Goal: Task Accomplishment & Management: Manage account settings

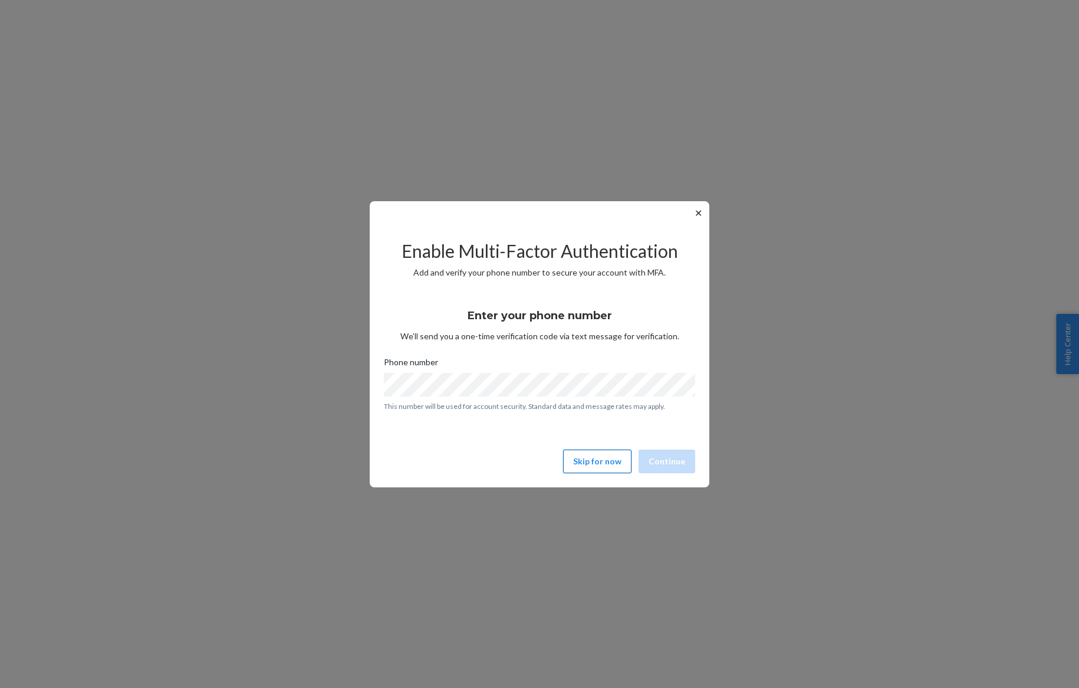
click at [577, 454] on button "Skip for now" at bounding box center [597, 461] width 68 height 24
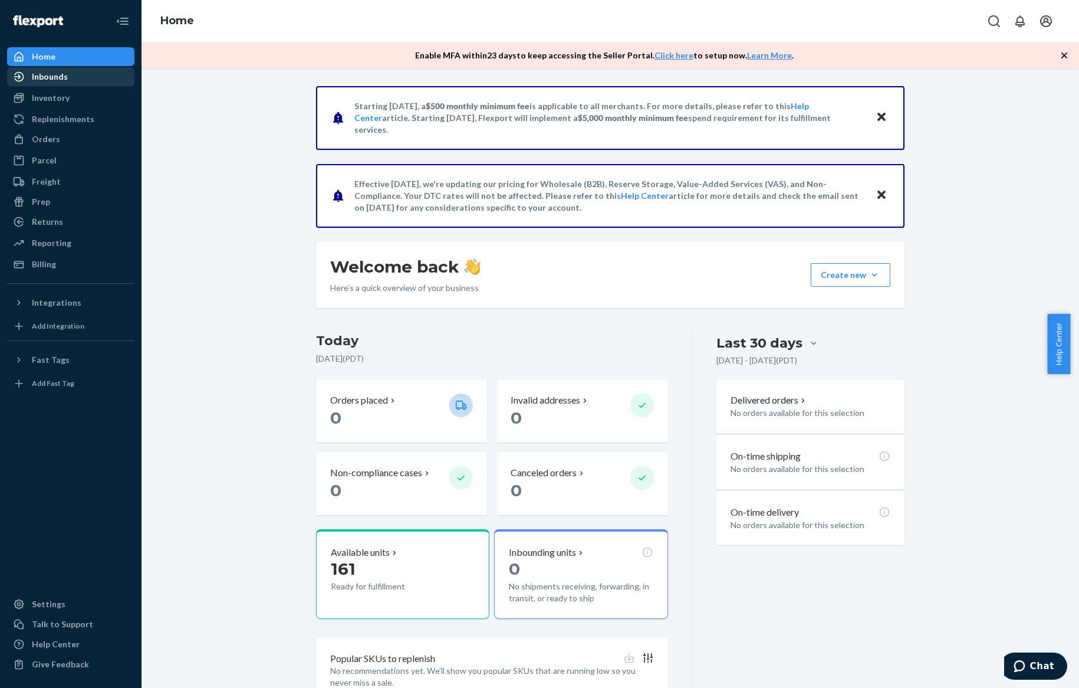
click at [53, 79] on div "Inbounds" at bounding box center [50, 77] width 36 height 12
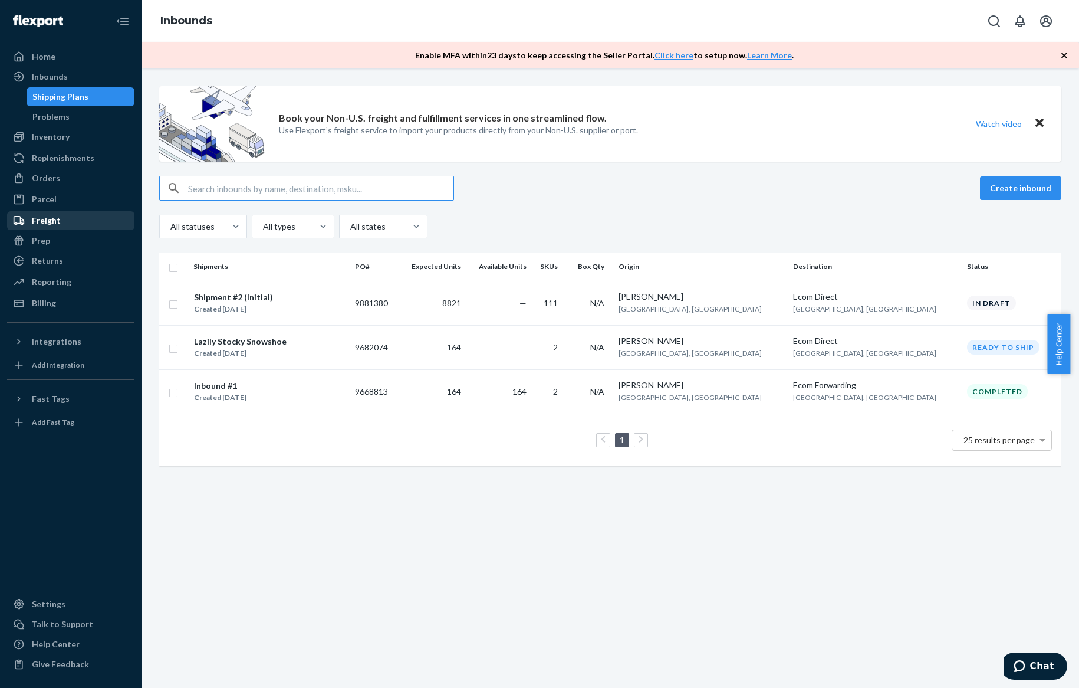
click at [98, 220] on div "Freight" at bounding box center [70, 220] width 125 height 17
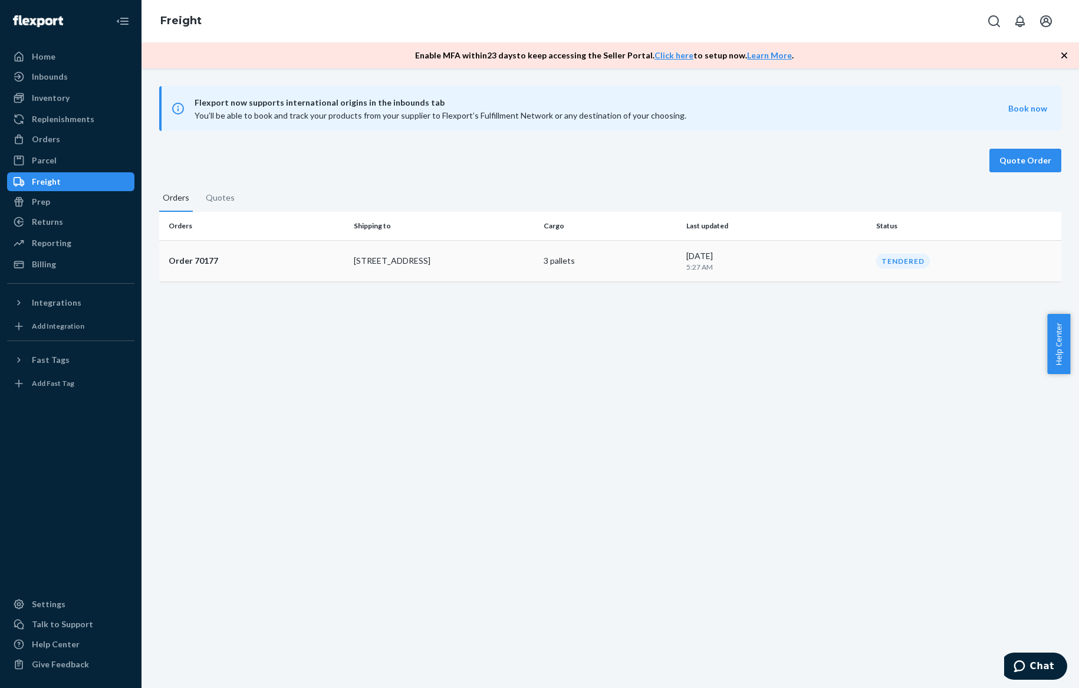
click at [224, 250] on td "Order 70177" at bounding box center [254, 260] width 190 height 41
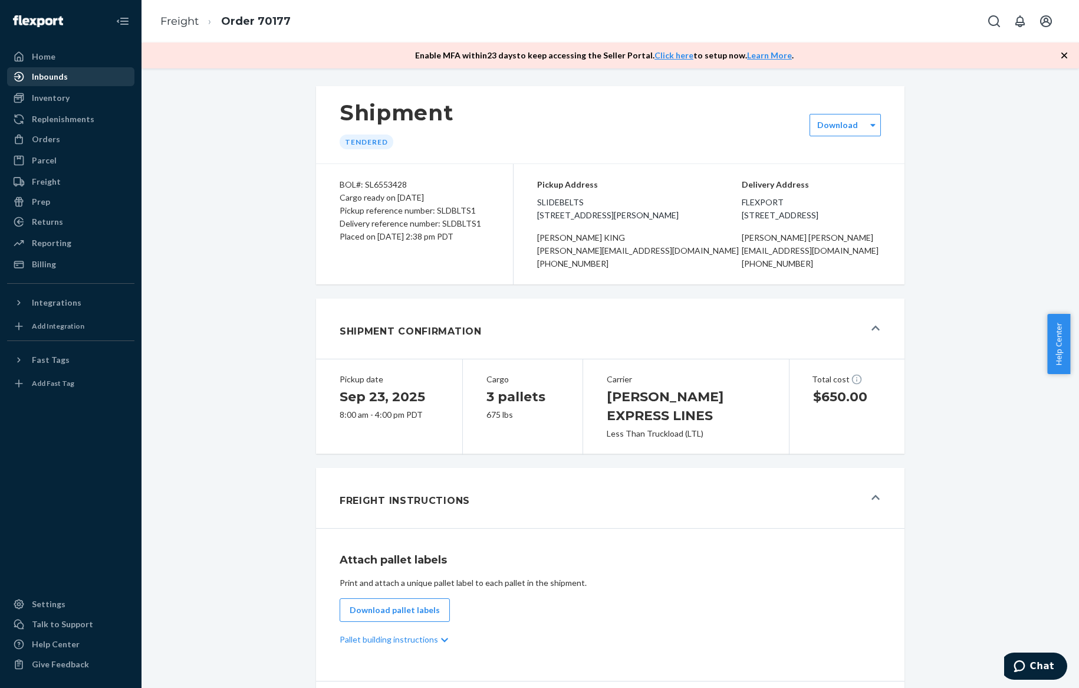
click at [74, 75] on div "Inbounds" at bounding box center [70, 76] width 125 height 17
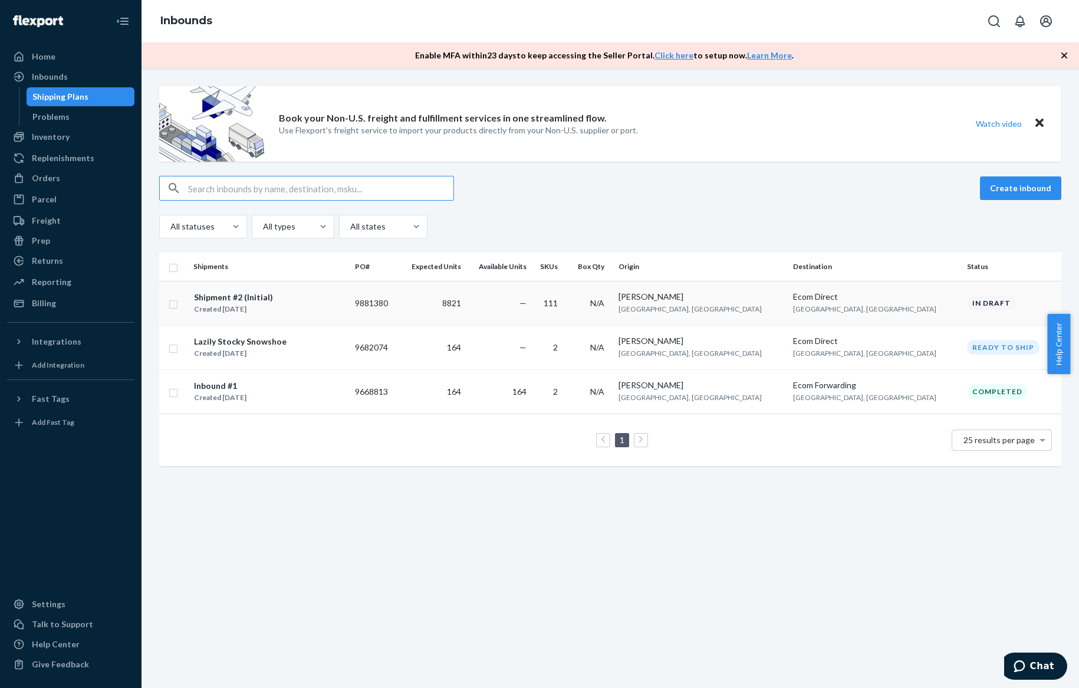
click at [265, 297] on div "Shipment #2 (Initial)" at bounding box center [233, 297] width 79 height 12
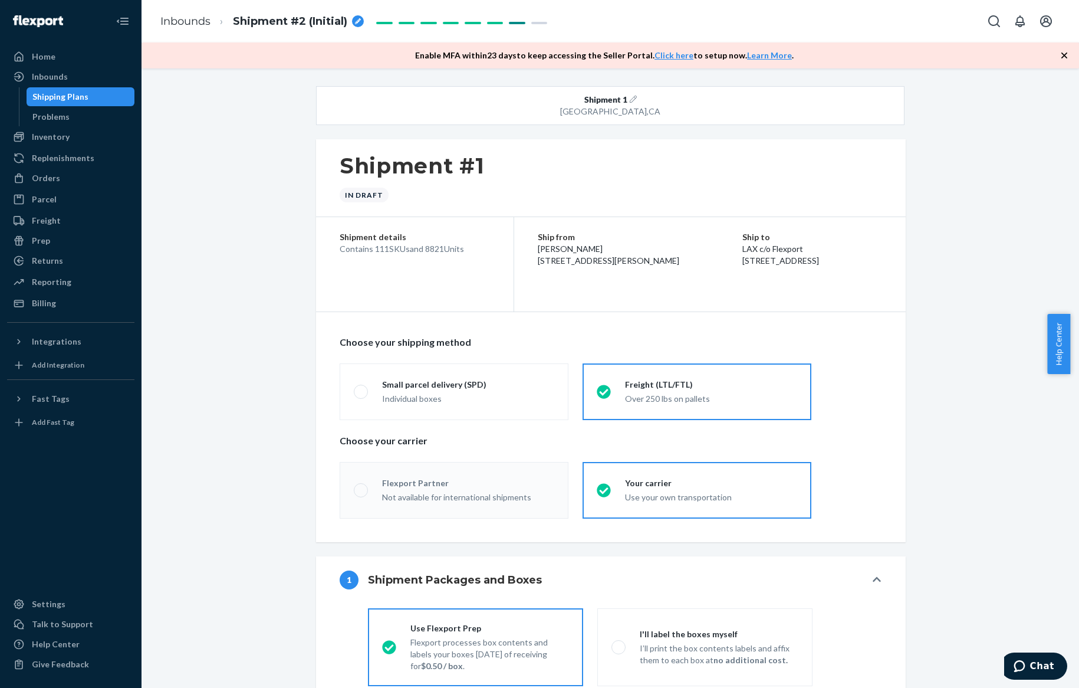
radio input "true"
radio input "false"
radio input "true"
radio input "false"
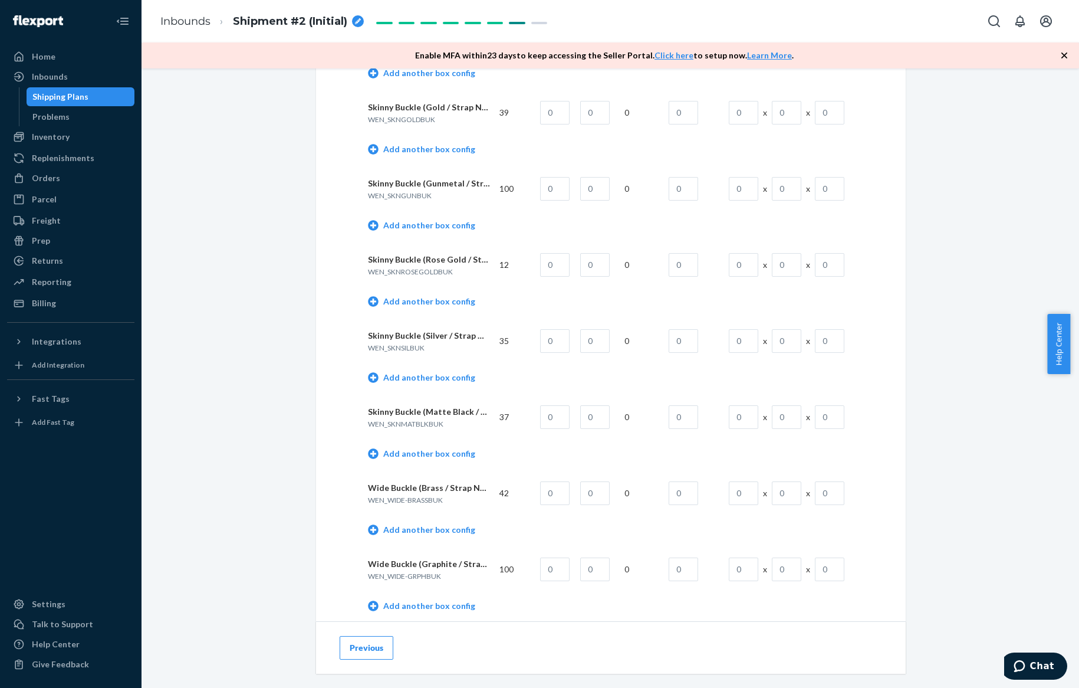
scroll to position [2093, 0]
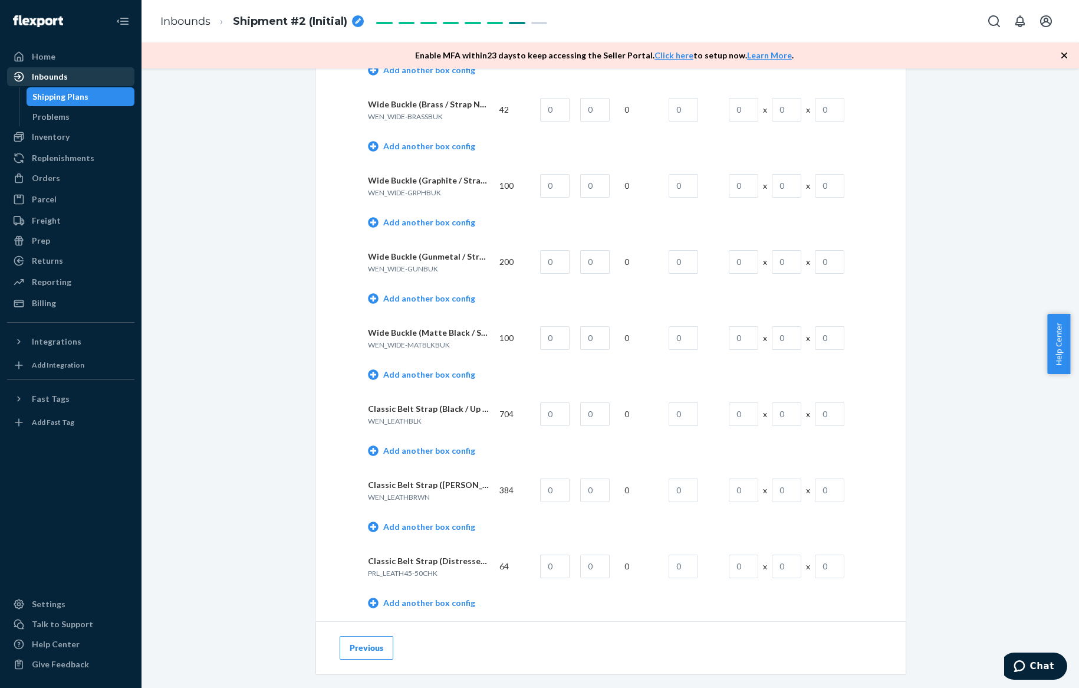
click at [93, 80] on div "Inbounds" at bounding box center [70, 76] width 125 height 17
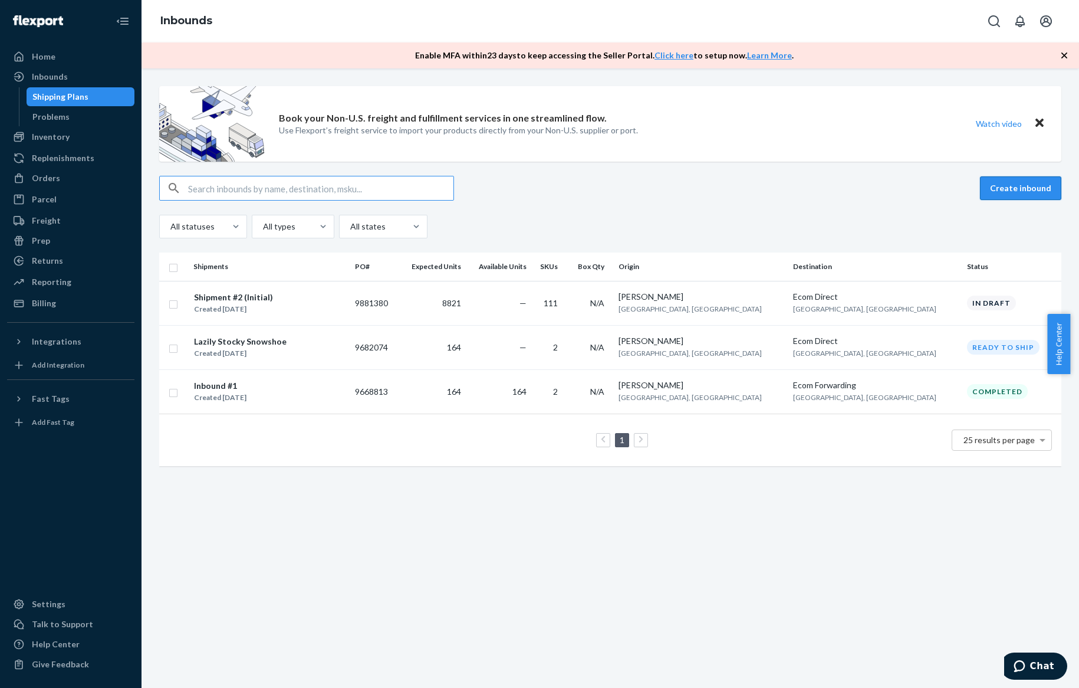
click at [997, 190] on button "Create inbound" at bounding box center [1020, 188] width 81 height 24
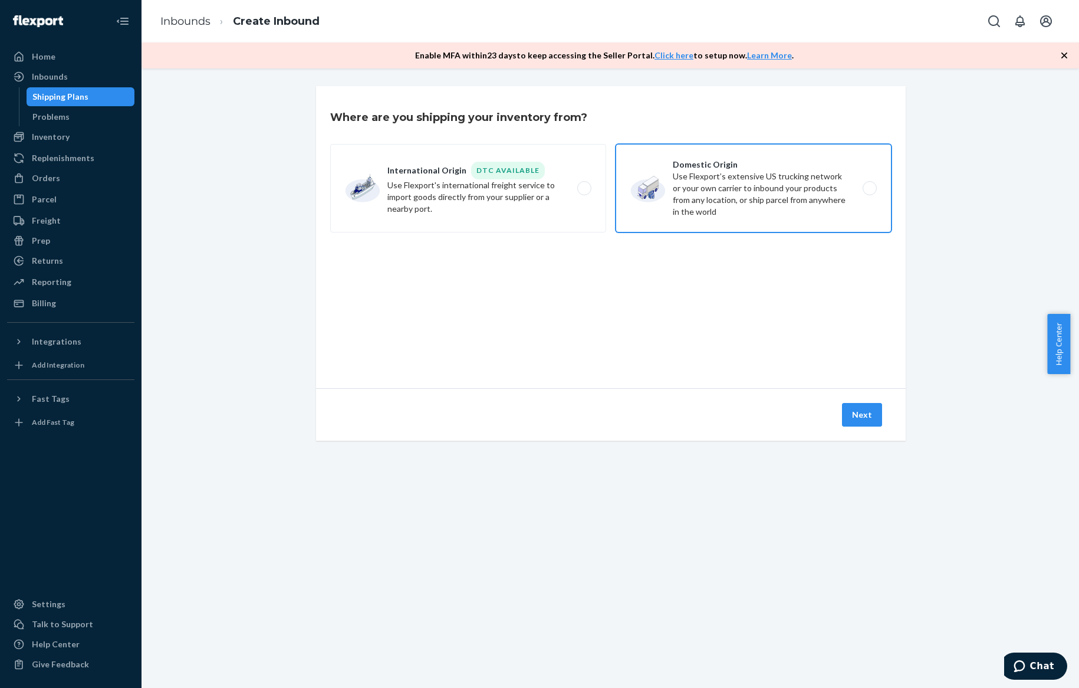
click at [670, 216] on label "Domestic Origin Use Flexport’s extensive US trucking network or your own carrie…" at bounding box center [754, 188] width 276 height 88
click at [869, 192] on input "Domestic Origin Use Flexport’s extensive US trucking network or your own carrie…" at bounding box center [873, 189] width 8 height 8
radio input "true"
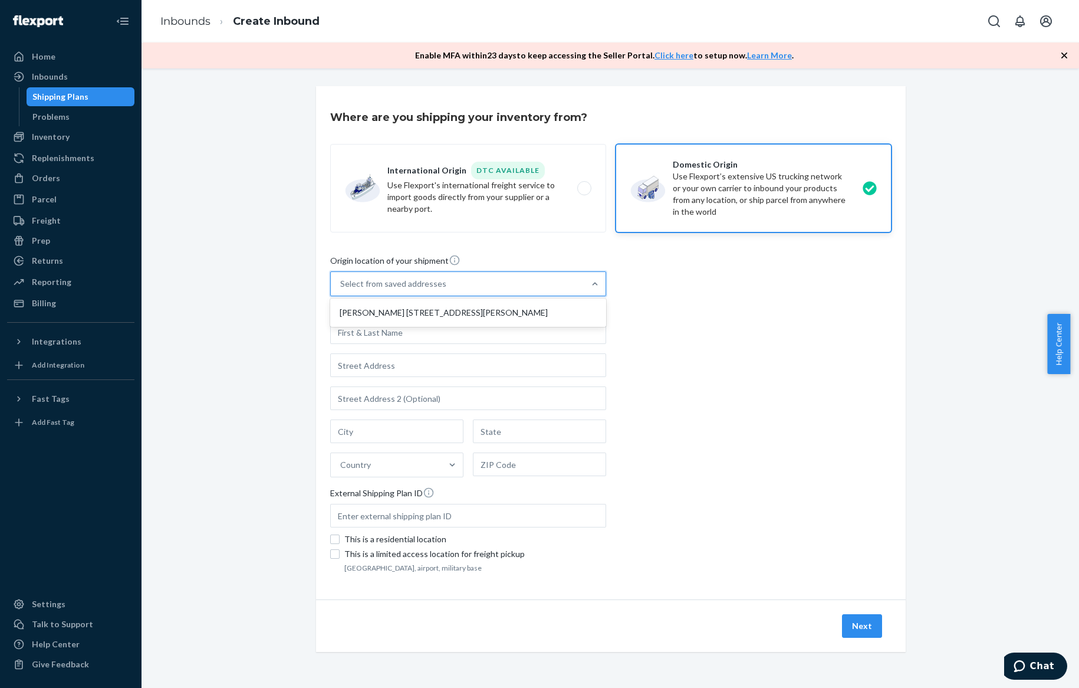
click at [537, 285] on div "Select from saved addresses" at bounding box center [458, 284] width 254 height 24
click at [341, 285] on input "option Brig Taylor 5272 Robert J Mathews Pkwy El Dorado Hills, CA 95762 focused…" at bounding box center [340, 284] width 1 height 12
click at [531, 312] on div "[PERSON_NAME] [STREET_ADDRESS][PERSON_NAME]" at bounding box center [468, 313] width 271 height 24
click at [341, 290] on input "option Brig Taylor 5272 Robert J Mathews Pkwy El Dorado Hills, CA 95762 focused…" at bounding box center [340, 284] width 1 height 12
type input "[PERSON_NAME]"
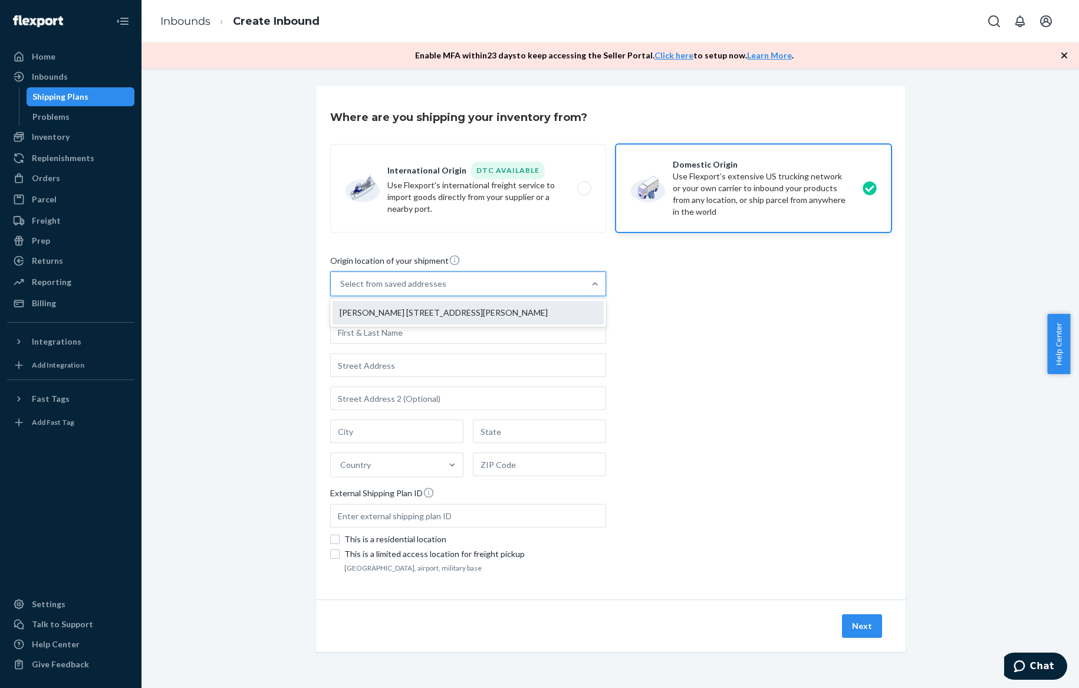
type input "El Dorado Hills"
type input "CA"
type input "95762"
type input "5272 Robert J Mathews Pkwy"
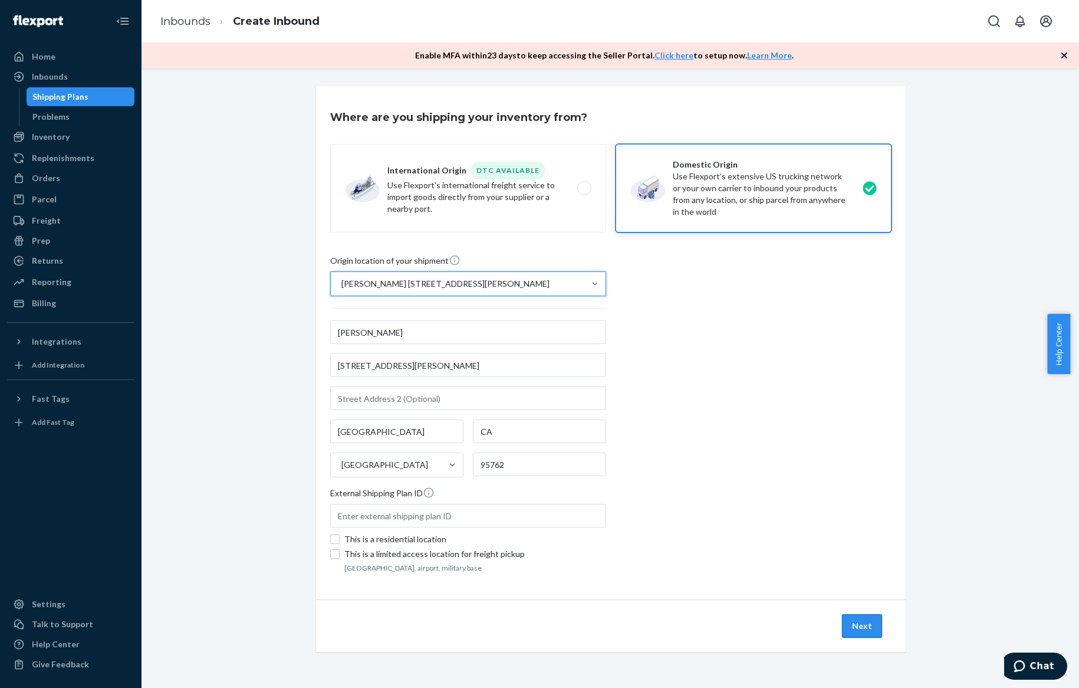
click at [870, 622] on button "Next" at bounding box center [862, 626] width 40 height 24
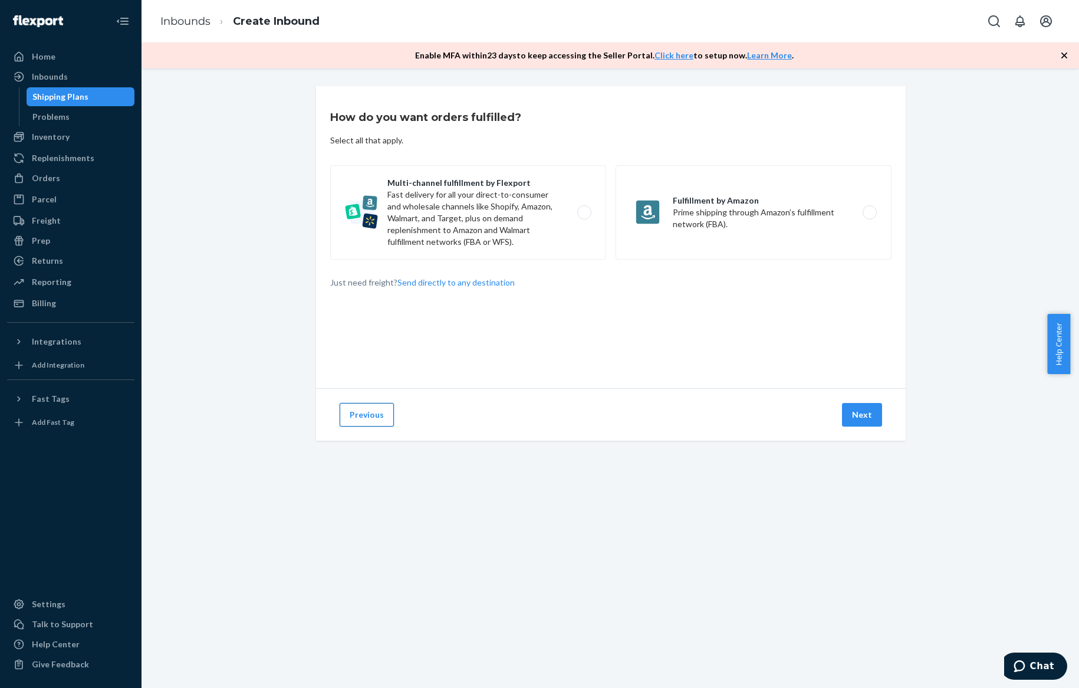
click at [364, 405] on button "Previous" at bounding box center [367, 415] width 54 height 24
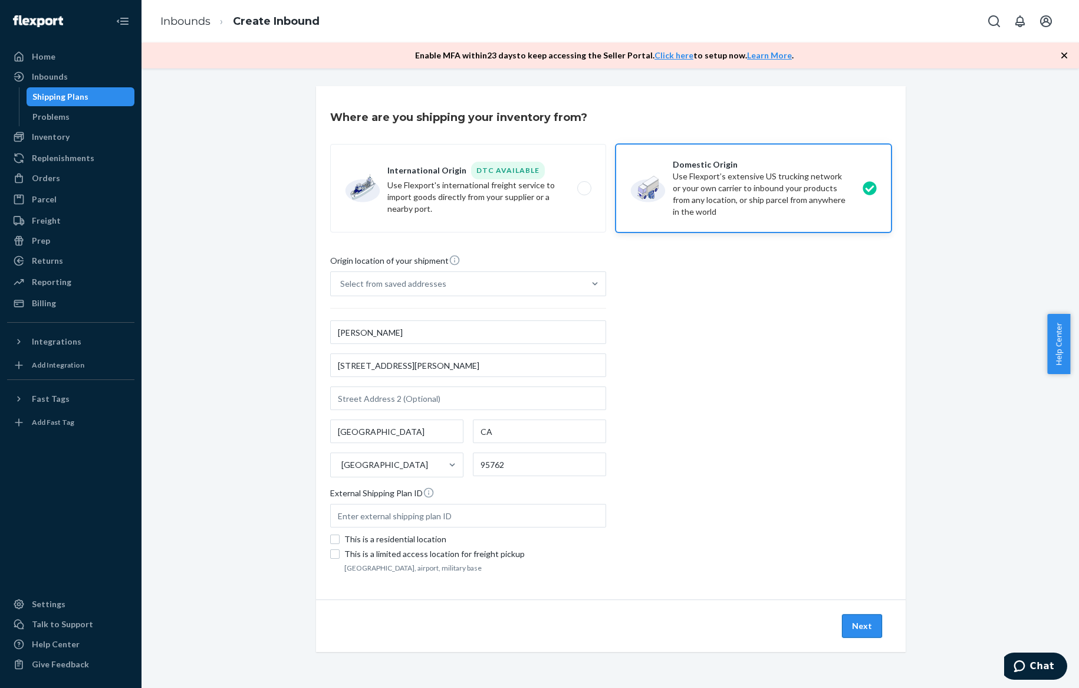
click at [843, 623] on button "Next" at bounding box center [862, 626] width 40 height 24
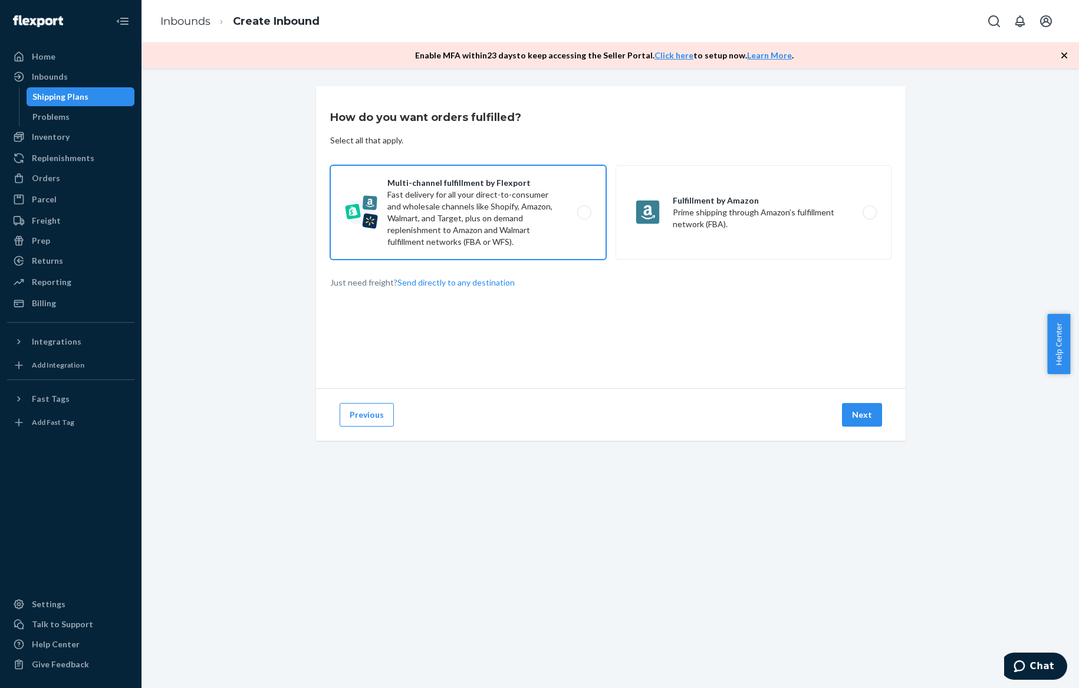
click at [534, 209] on label "Multi-channel fulfillment by Flexport Fast delivery for all your direct-to-cons…" at bounding box center [468, 212] width 276 height 94
click at [584, 209] on input "Multi-channel fulfillment by Flexport Fast delivery for all your direct-to-cons…" at bounding box center [588, 213] width 8 height 8
radio input "true"
click at [872, 421] on button "Next" at bounding box center [862, 415] width 40 height 24
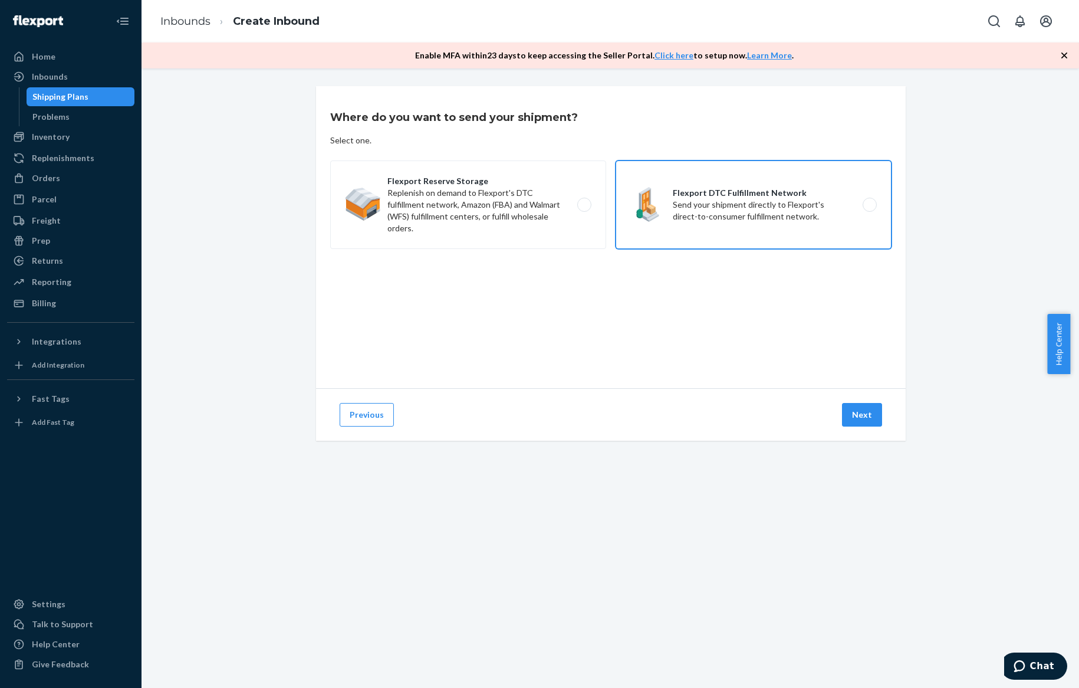
click at [695, 215] on label "Flexport DTC Fulfillment Network Send your shipment directly to Flexport's dire…" at bounding box center [754, 204] width 276 height 88
click at [869, 209] on input "Flexport DTC Fulfillment Network Send your shipment directly to Flexport's dire…" at bounding box center [873, 205] width 8 height 8
radio input "true"
click at [863, 411] on button "Next" at bounding box center [862, 415] width 40 height 24
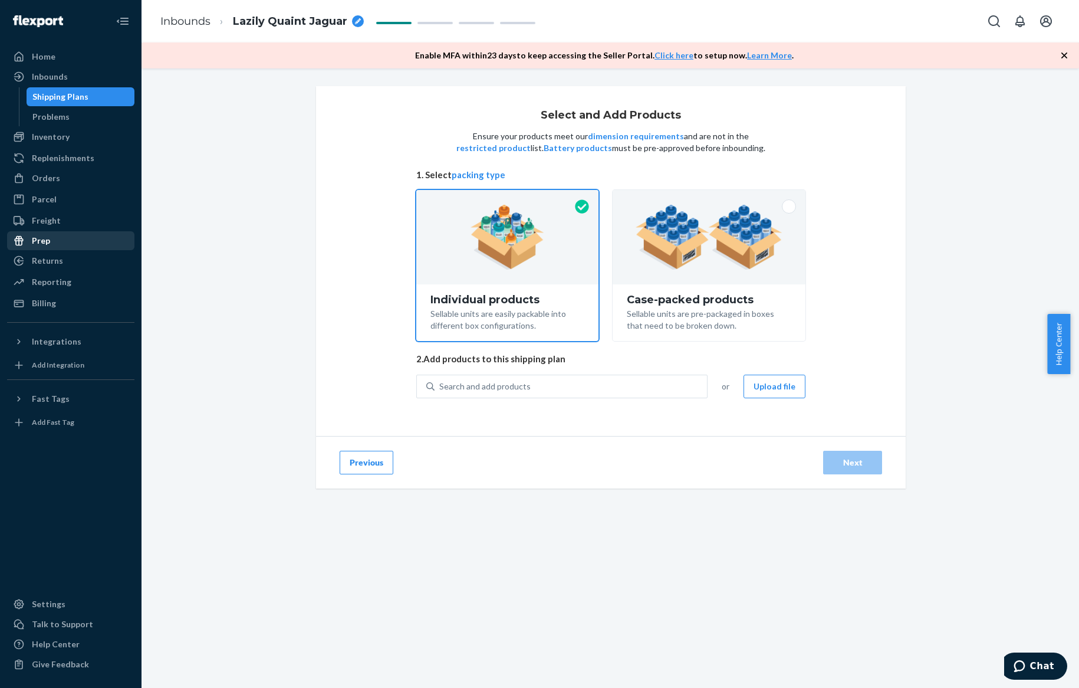
click at [117, 233] on div "Prep" at bounding box center [70, 240] width 125 height 17
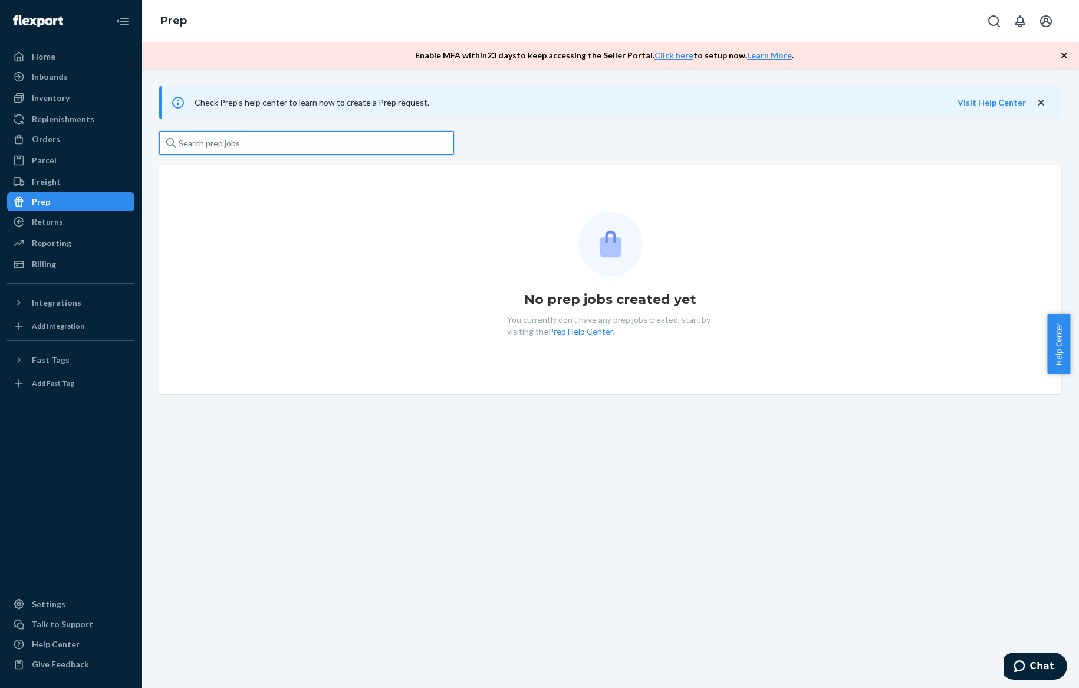
click at [301, 135] on input "text" at bounding box center [306, 143] width 295 height 24
click at [560, 328] on link "Prep Help Center" at bounding box center [580, 331] width 64 height 10
click at [567, 332] on link "Prep Help Center" at bounding box center [580, 331] width 64 height 10
click at [295, 141] on input "text" at bounding box center [306, 143] width 295 height 24
type input "L"
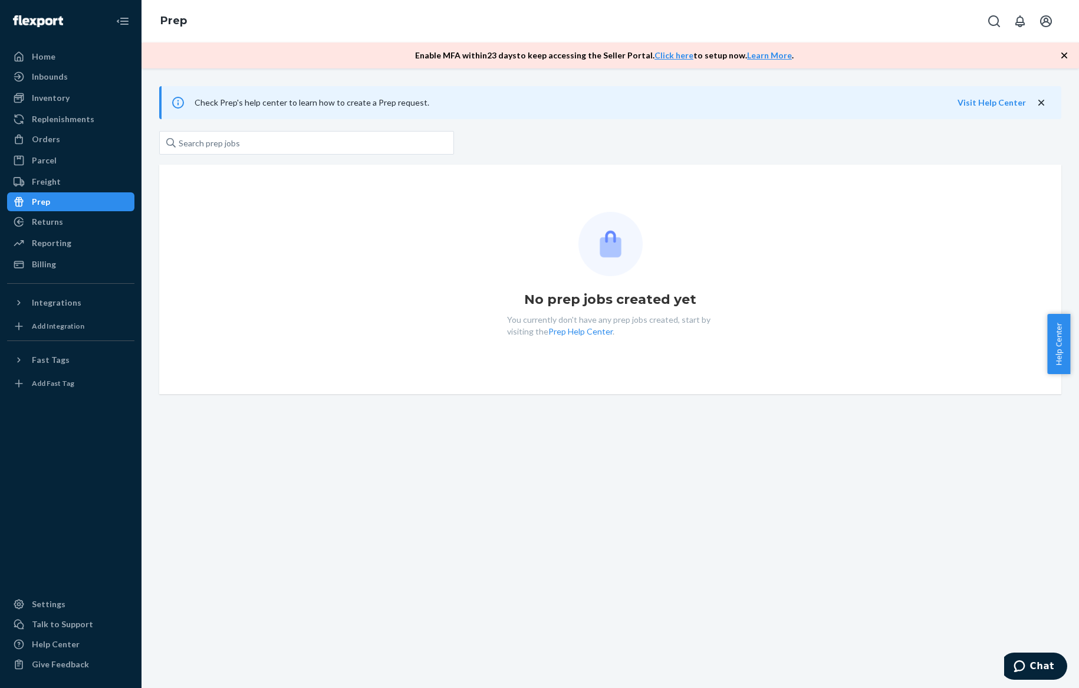
click at [573, 156] on div at bounding box center [610, 138] width 902 height 38
click at [95, 75] on div "Inbounds" at bounding box center [70, 76] width 125 height 17
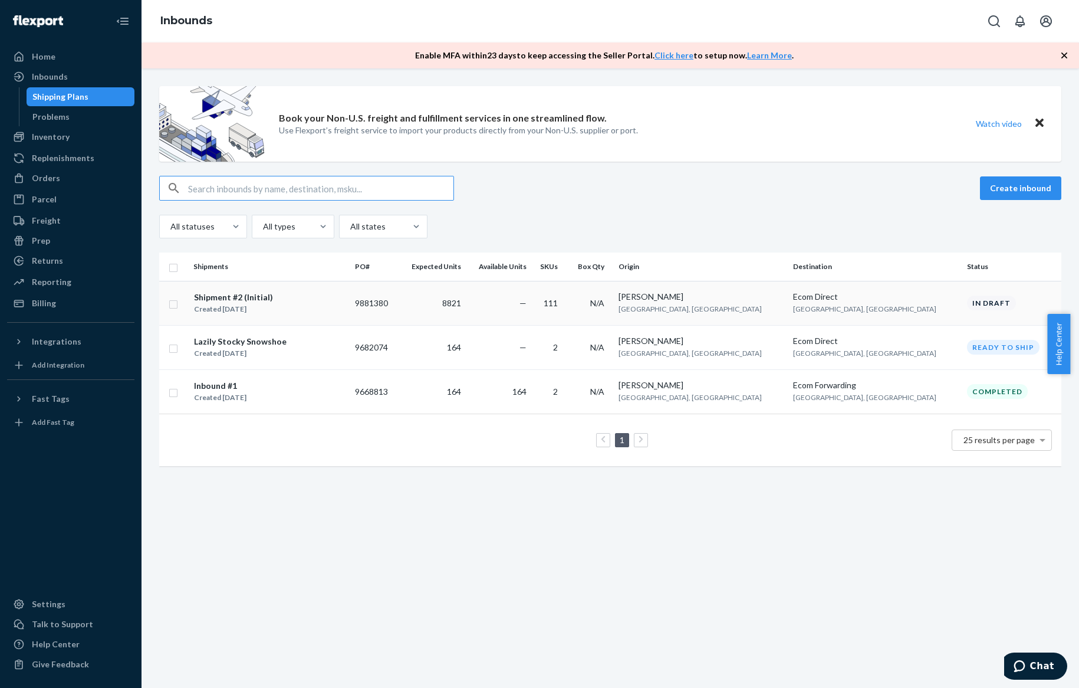
click at [254, 296] on div "Shipment #2 (Initial)" at bounding box center [233, 297] width 79 height 12
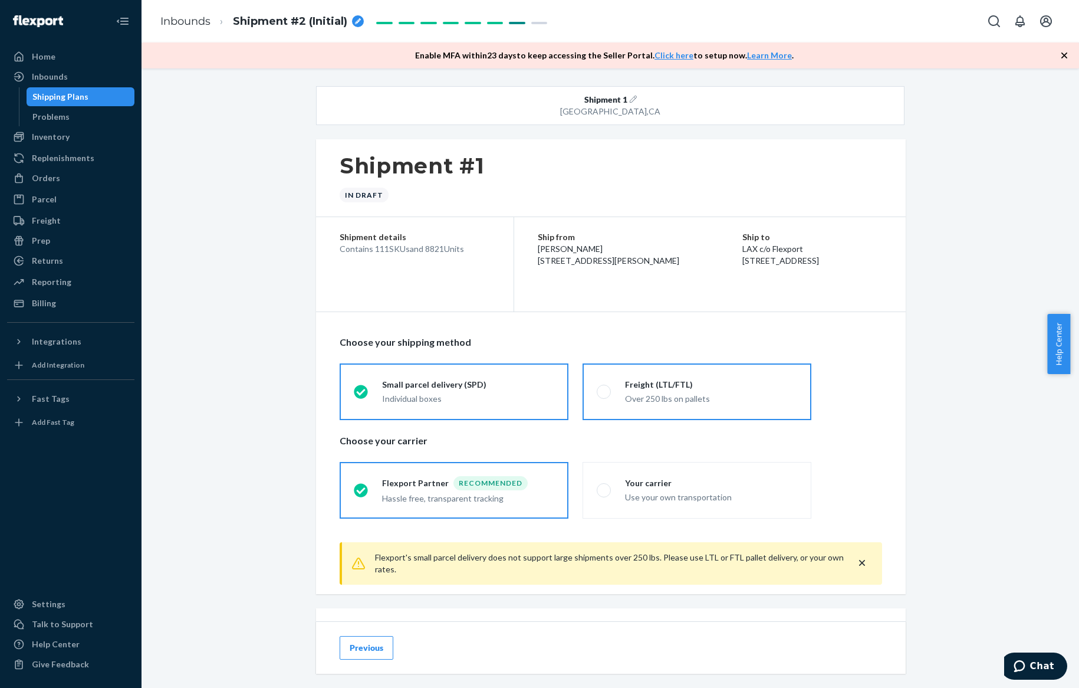
click at [668, 409] on label "Freight (LTL/FTL) Over 250 lbs on pallets" at bounding box center [697, 391] width 229 height 57
click at [604, 395] on input "Freight (LTL/FTL) Over 250 lbs on pallets" at bounding box center [601, 391] width 8 height 8
radio input "true"
radio input "false"
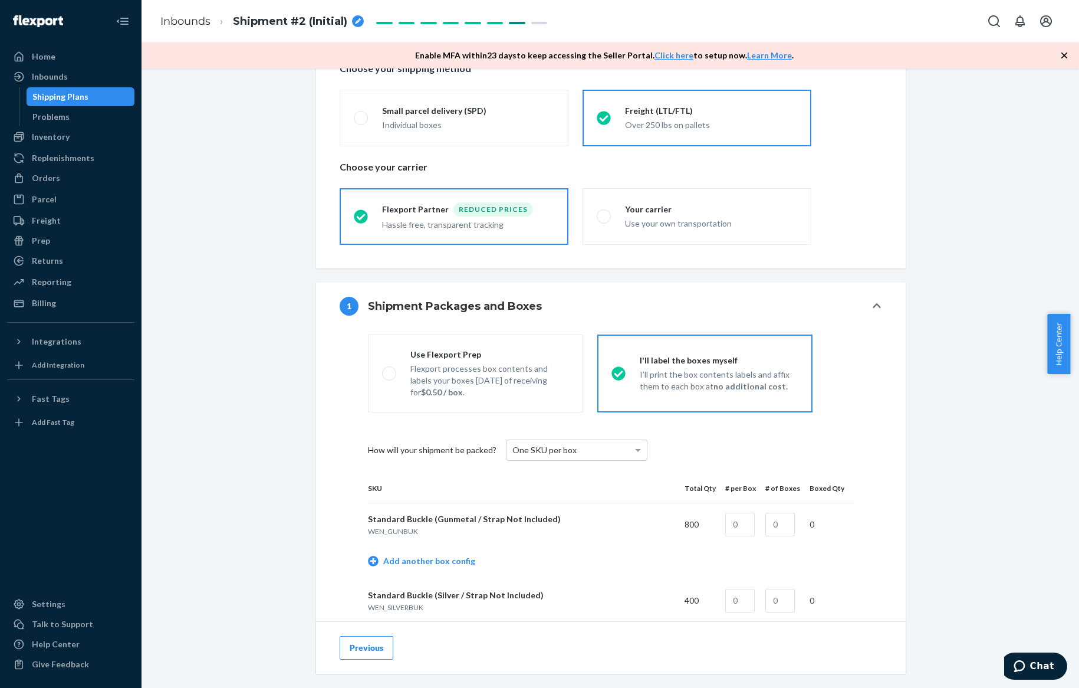
scroll to position [280, 0]
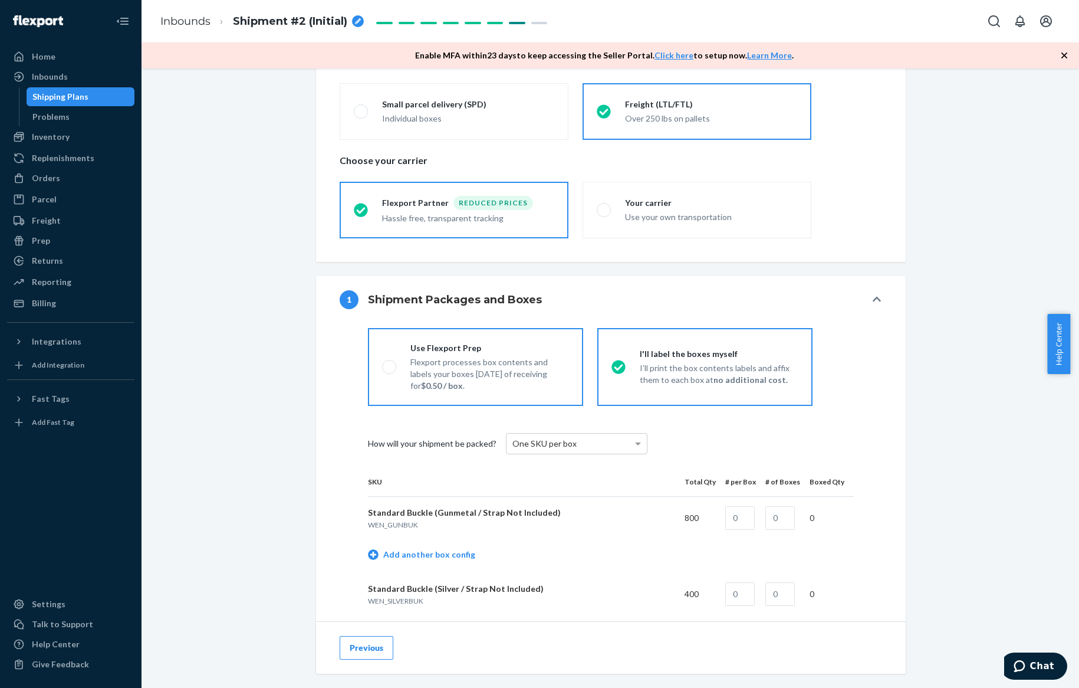
click at [504, 373] on p "Flexport processes box contents and labels your boxes within 3 days of receivin…" at bounding box center [489, 373] width 159 height 35
click at [390, 370] on input "Use Flexport Prep Flexport processes box contents and labels your boxes within …" at bounding box center [386, 367] width 8 height 8
radio input "true"
radio input "false"
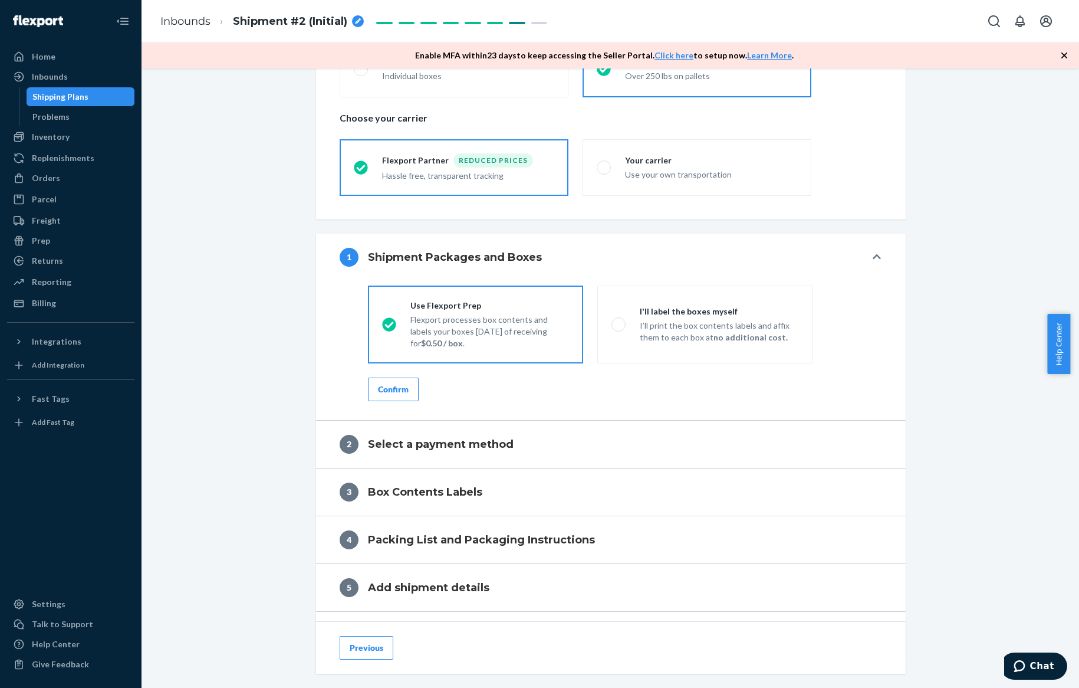
scroll to position [324, 0]
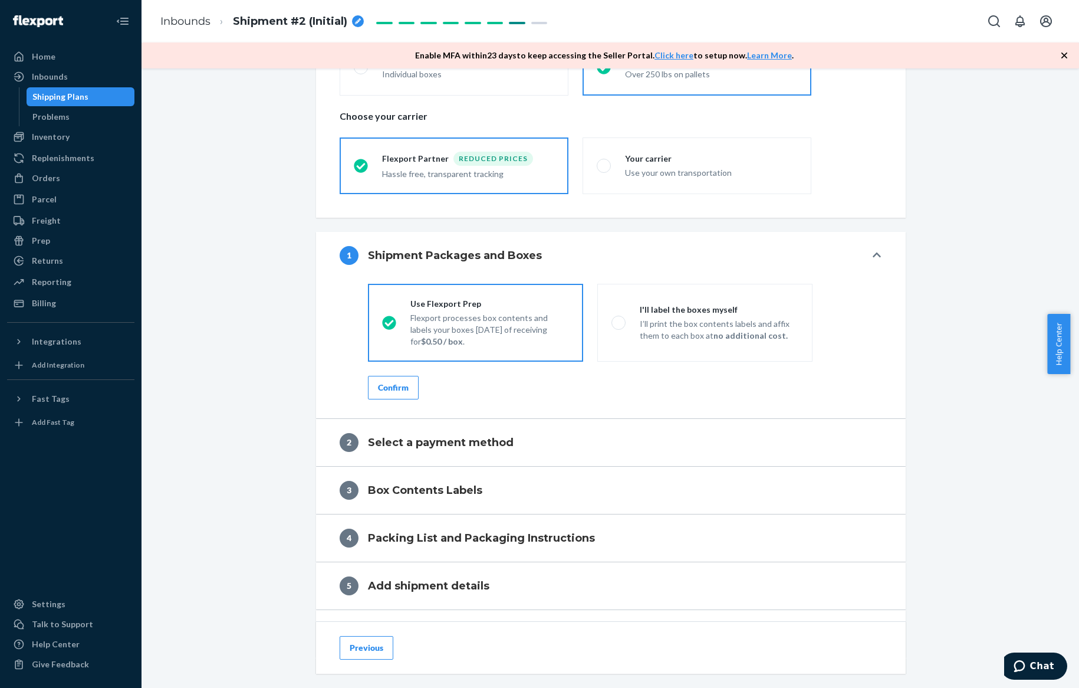
click at [402, 386] on div "Confirm" at bounding box center [393, 388] width 31 height 12
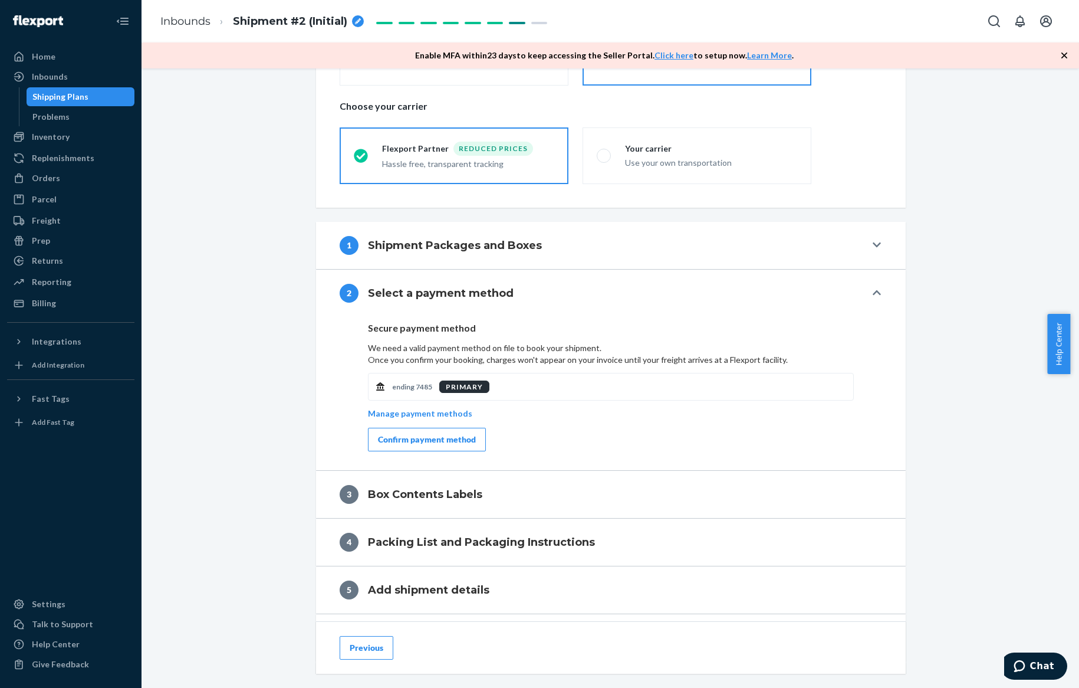
scroll to position [339, 0]
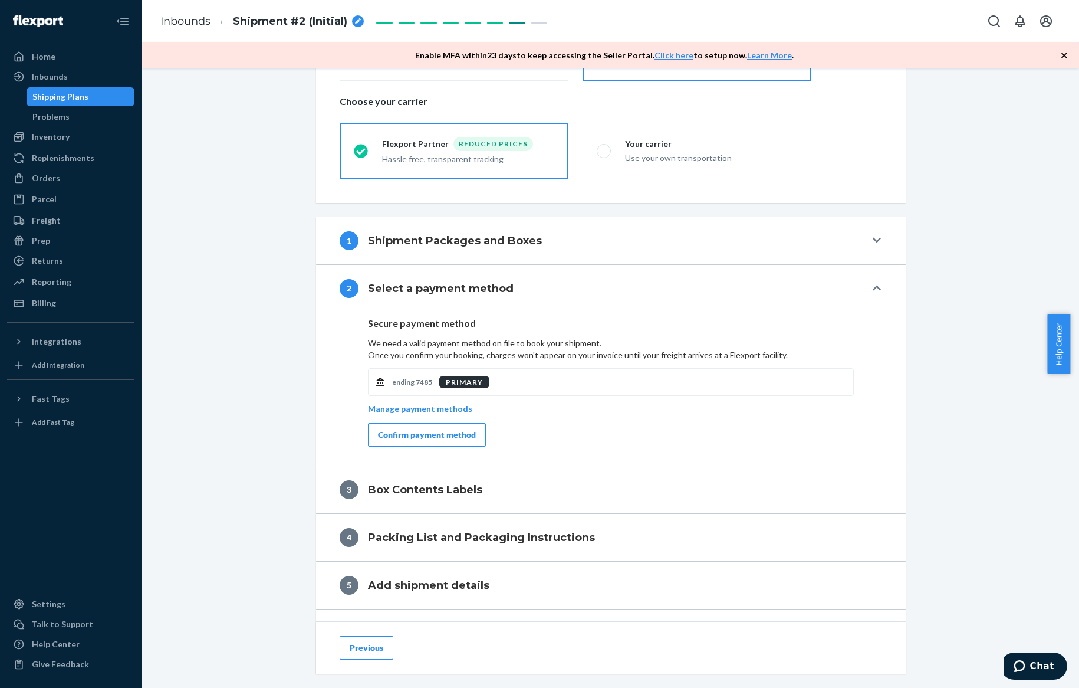
click at [434, 429] on div "Confirm payment method" at bounding box center [427, 435] width 98 height 12
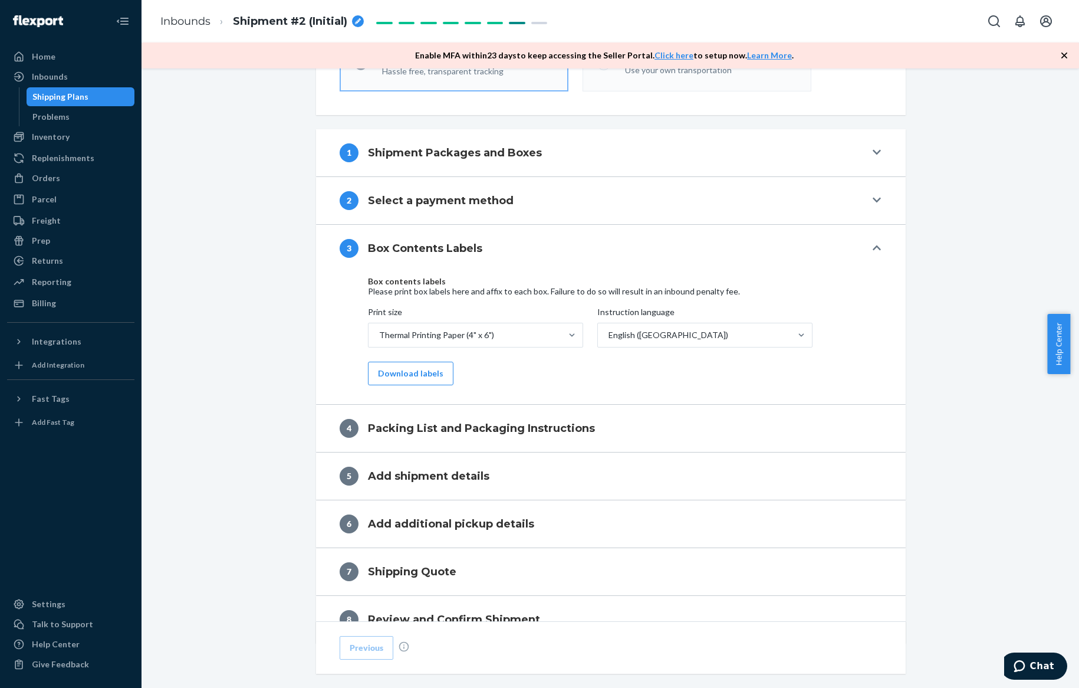
scroll to position [428, 0]
click at [448, 205] on h4 "Select a payment method" at bounding box center [441, 199] width 146 height 15
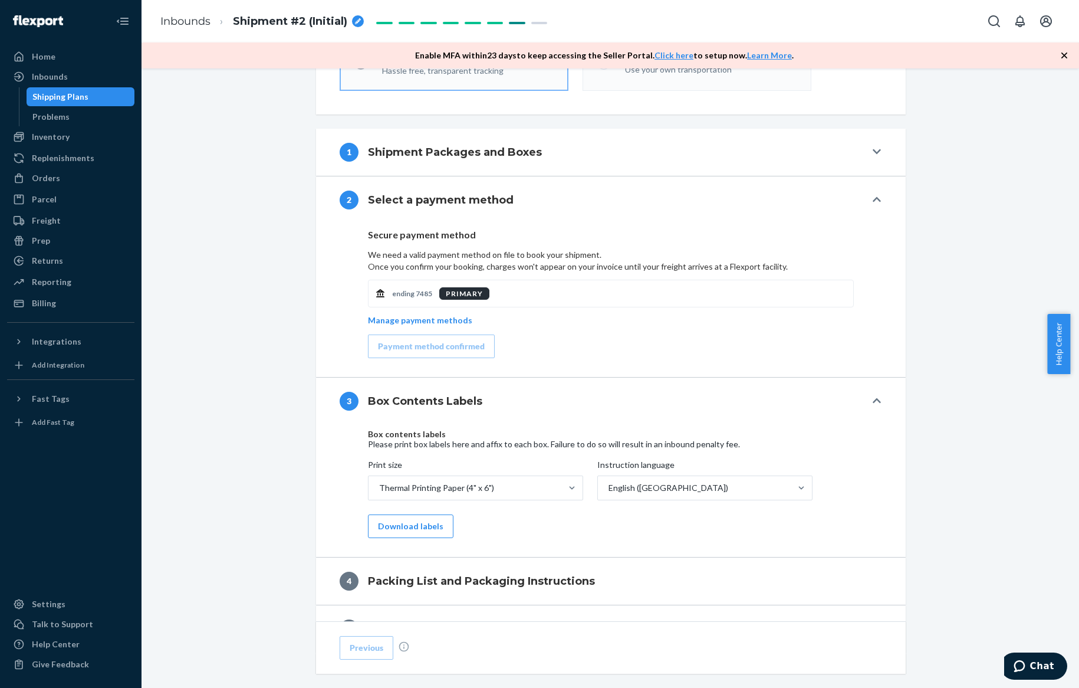
click at [465, 156] on h4 "Shipment Packages and Boxes" at bounding box center [455, 151] width 174 height 15
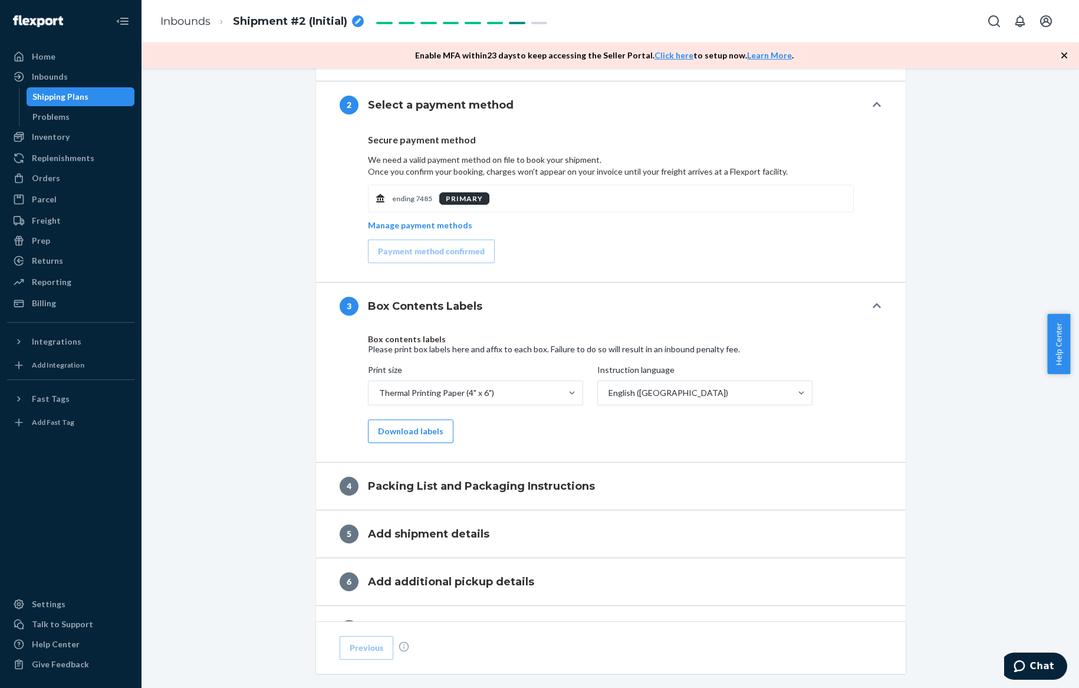
scroll to position [708, 0]
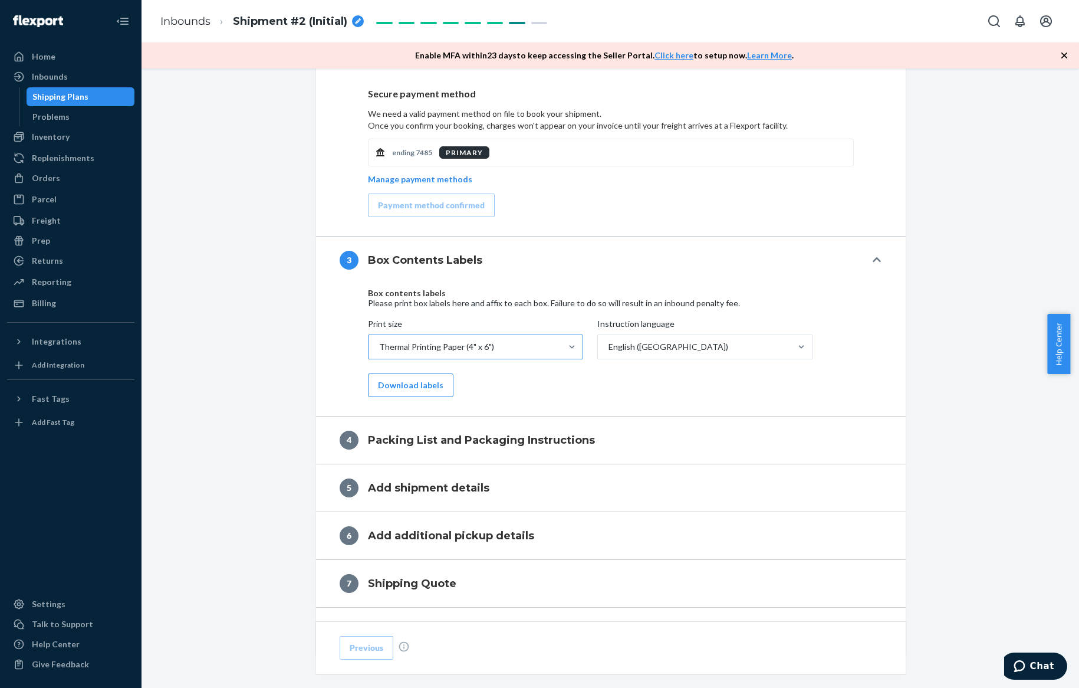
click at [502, 345] on div "Thermal Printing Paper (4" x 6")" at bounding box center [465, 347] width 193 height 24
click at [379, 345] on input "Print size Thermal Printing Paper (4" x 6")" at bounding box center [378, 347] width 1 height 12
click at [502, 345] on div "Thermal Printing Paper (4" x 6")" at bounding box center [465, 347] width 193 height 24
click at [379, 345] on input "Print size option Thermal Printing Paper (4" x 6") focused, 1 of 3. 3 results a…" at bounding box center [378, 347] width 1 height 12
click at [419, 387] on button "Download labels" at bounding box center [411, 385] width 86 height 24
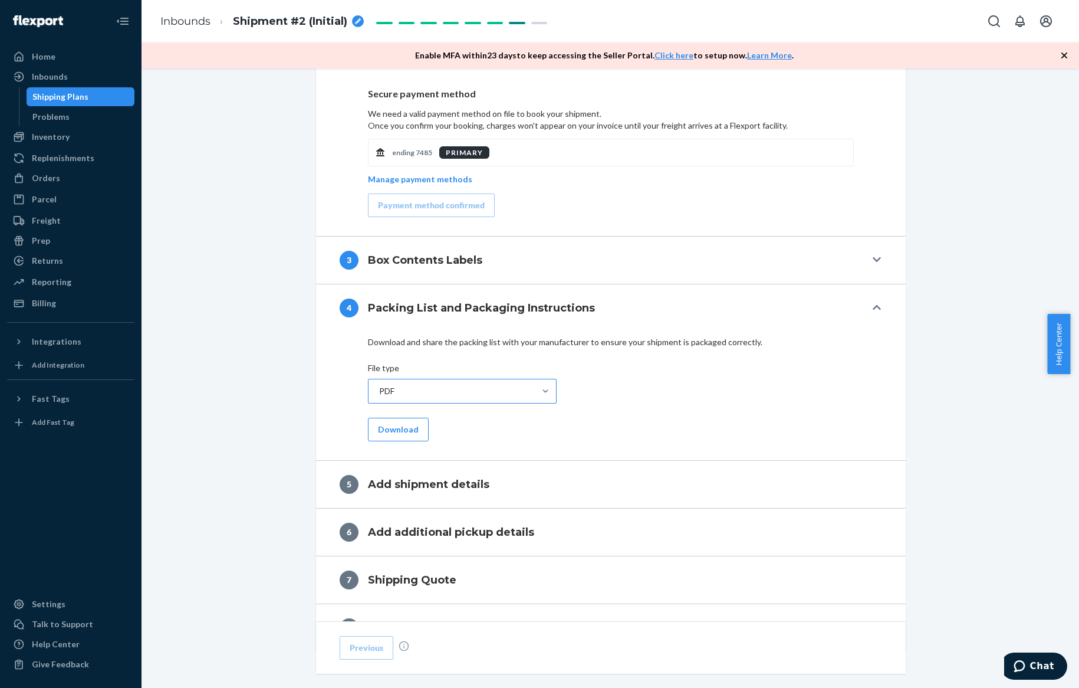
click at [419, 390] on div "PDF" at bounding box center [452, 391] width 166 height 24
click at [379, 390] on input "PDF" at bounding box center [378, 391] width 1 height 12
radio input "false"
radio input "true"
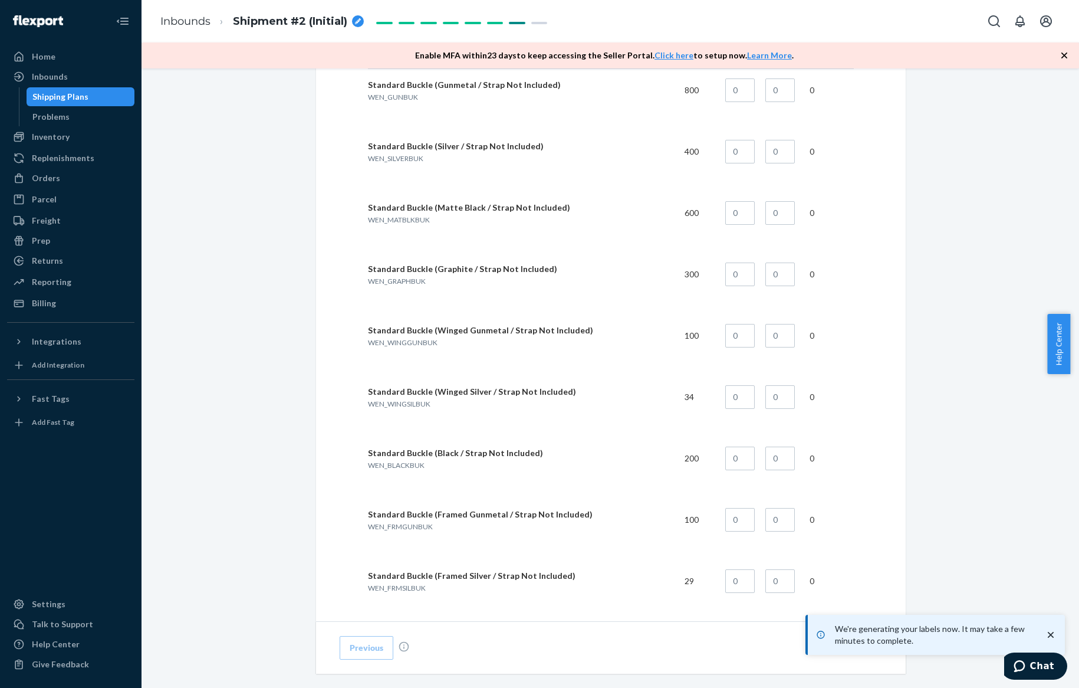
scroll to position [7610, 0]
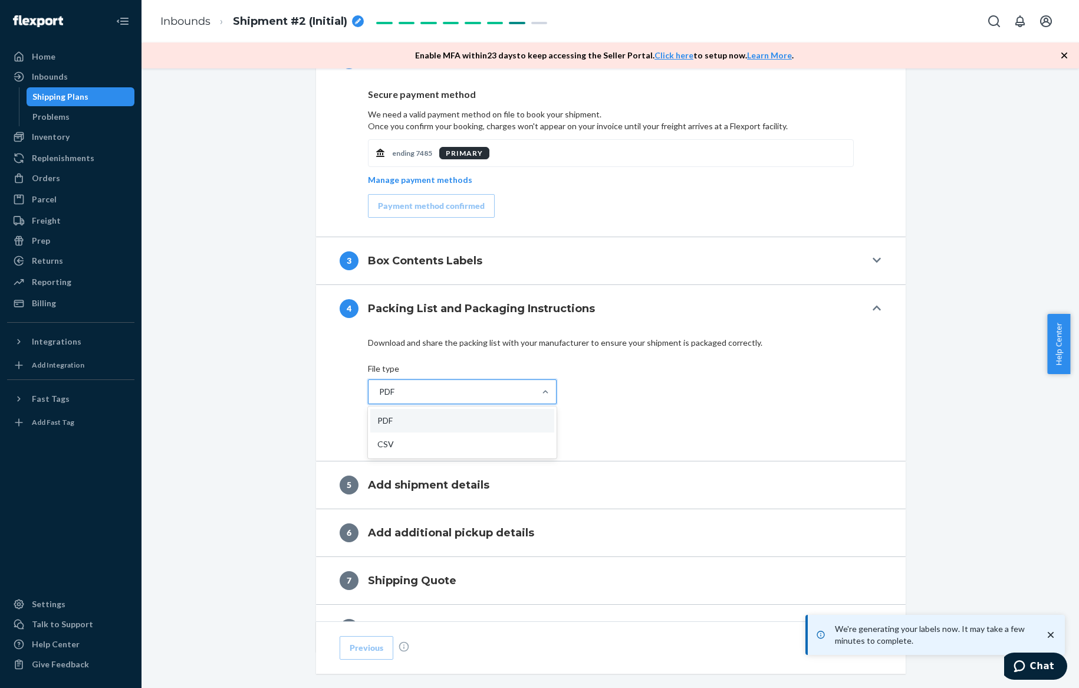
click at [419, 390] on div "PDF" at bounding box center [452, 392] width 166 height 24
click at [379, 390] on input "option PDF focused, 1 of 2. 2 results available. Use Up and Down to choose opti…" at bounding box center [378, 392] width 1 height 12
click at [384, 430] on button "Download" at bounding box center [398, 430] width 61 height 24
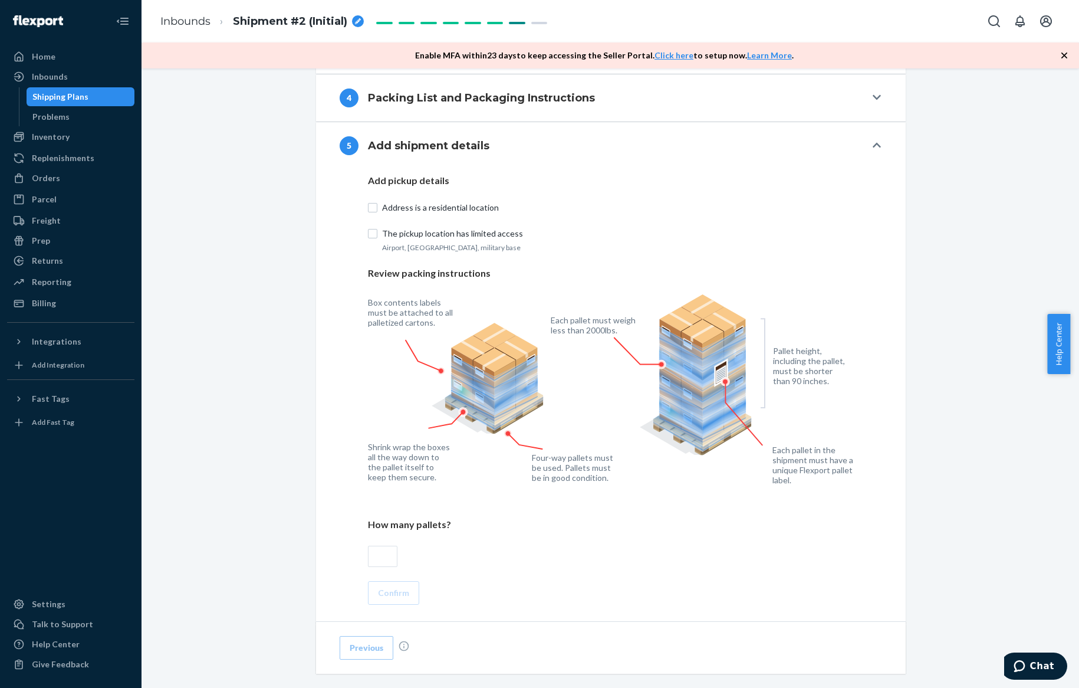
scroll to position [7820, 0]
click at [382, 553] on input "text" at bounding box center [382, 555] width 29 height 21
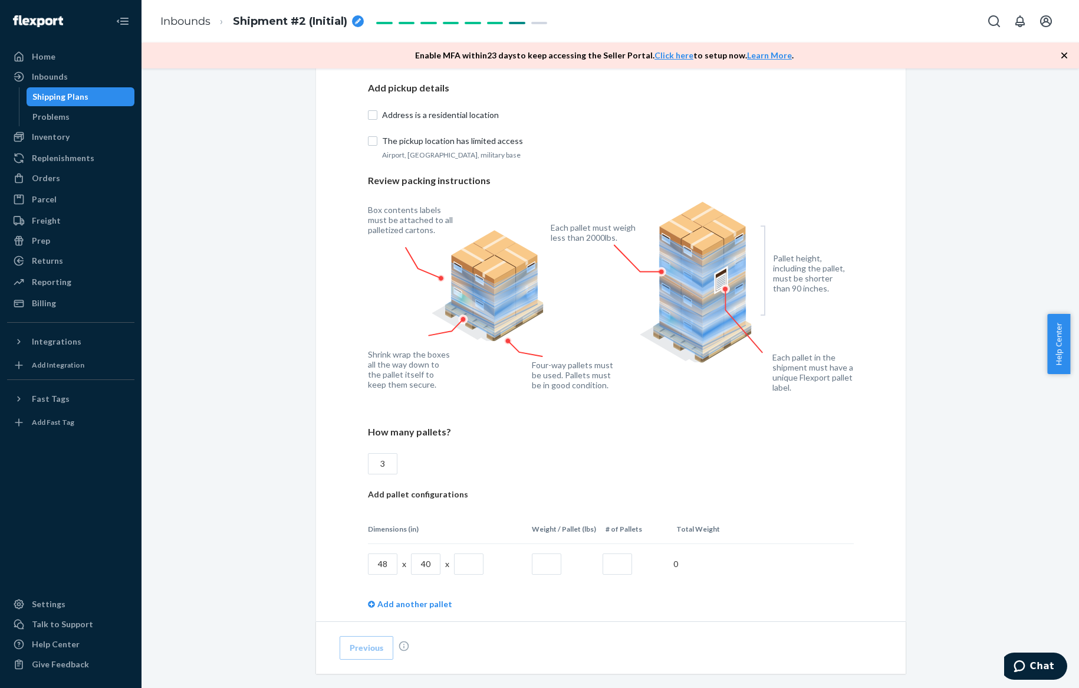
scroll to position [8071, 0]
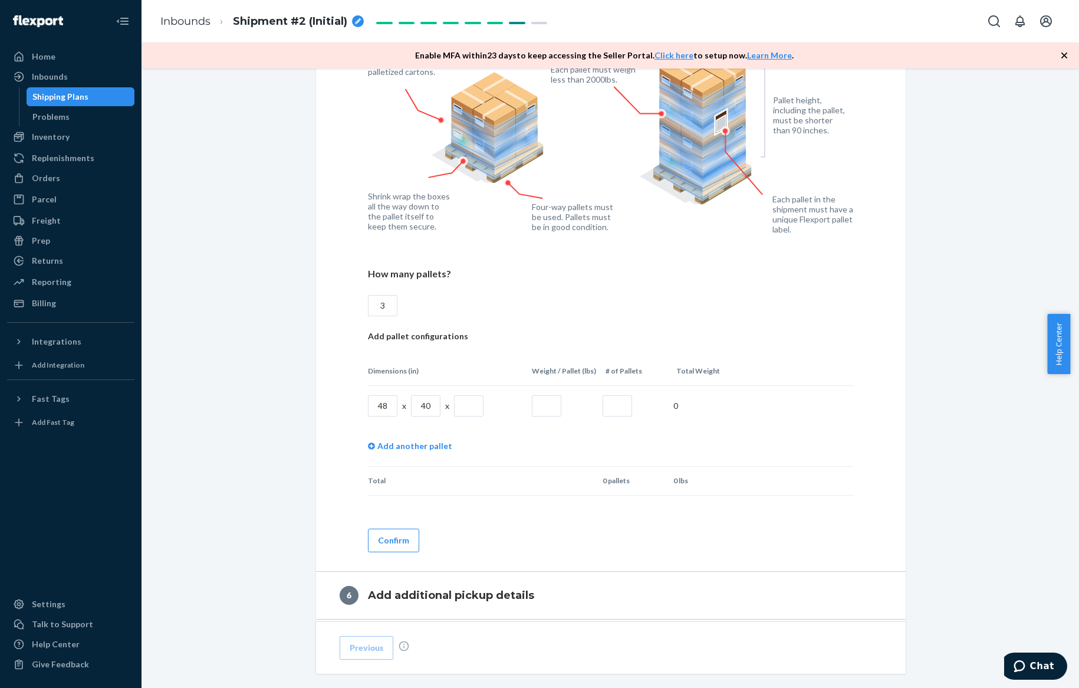
type input "3"
click at [463, 400] on input "text" at bounding box center [468, 405] width 29 height 21
click at [45, 220] on div "Freight" at bounding box center [46, 221] width 29 height 12
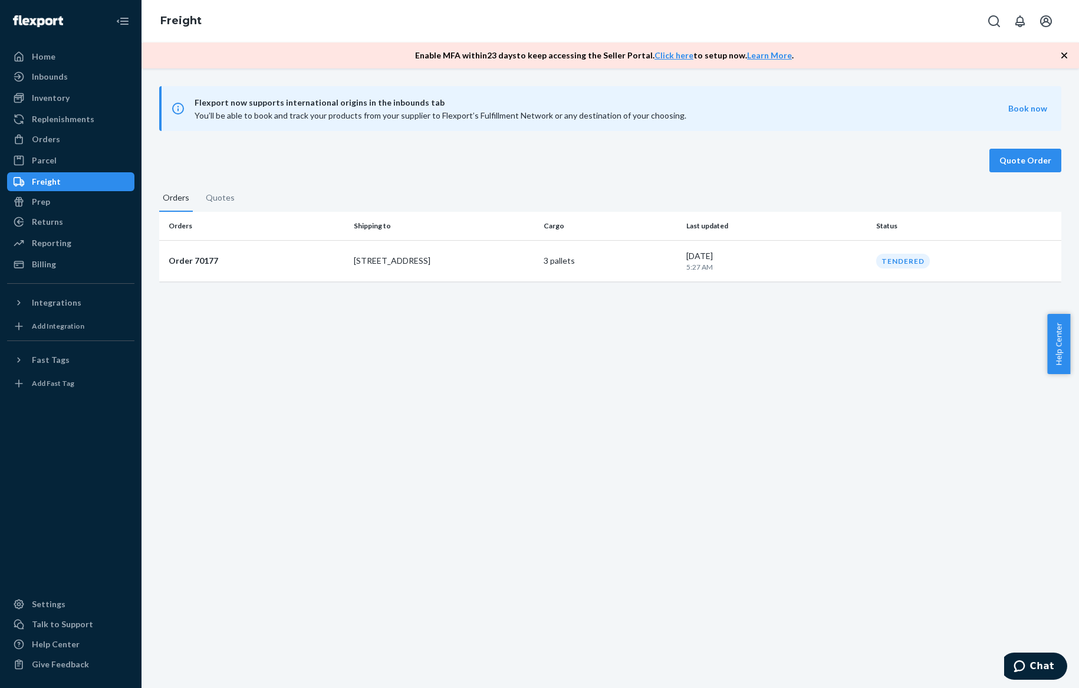
click at [246, 258] on p "Order 70177" at bounding box center [257, 261] width 176 height 12
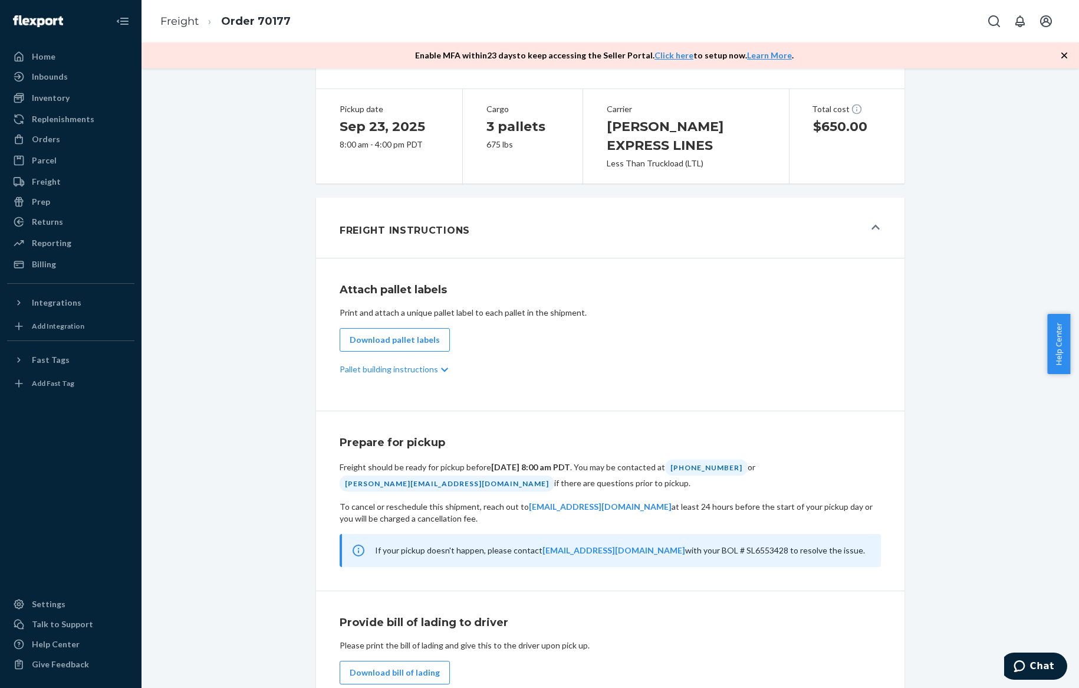
scroll to position [280, 0]
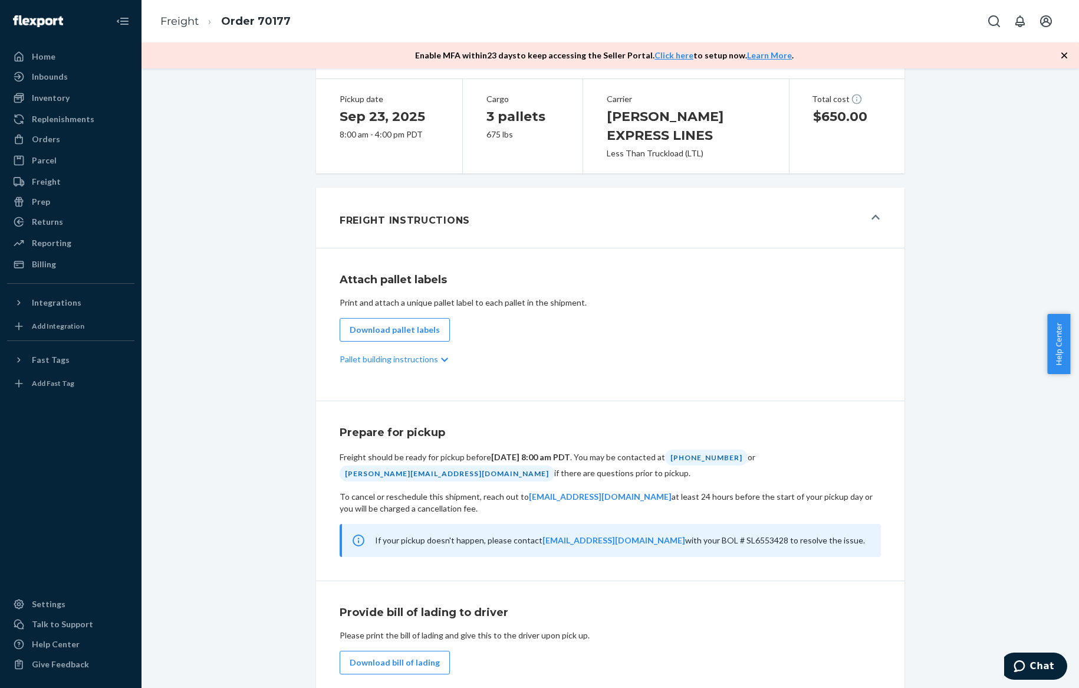
click at [441, 358] on icon at bounding box center [444, 360] width 7 height 4
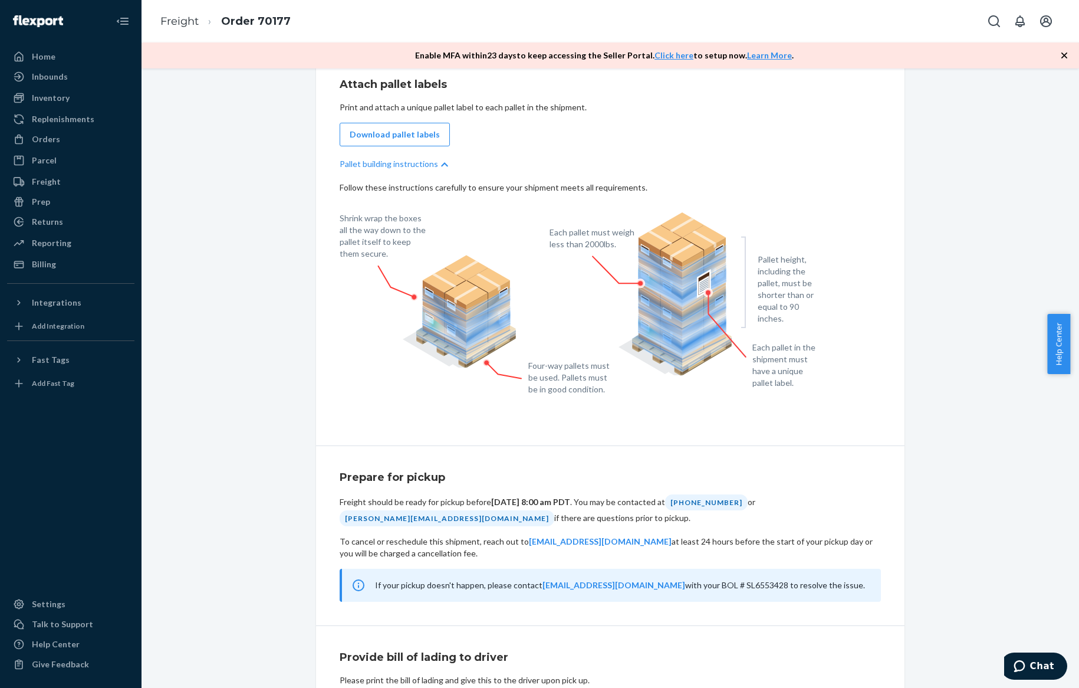
scroll to position [613, 0]
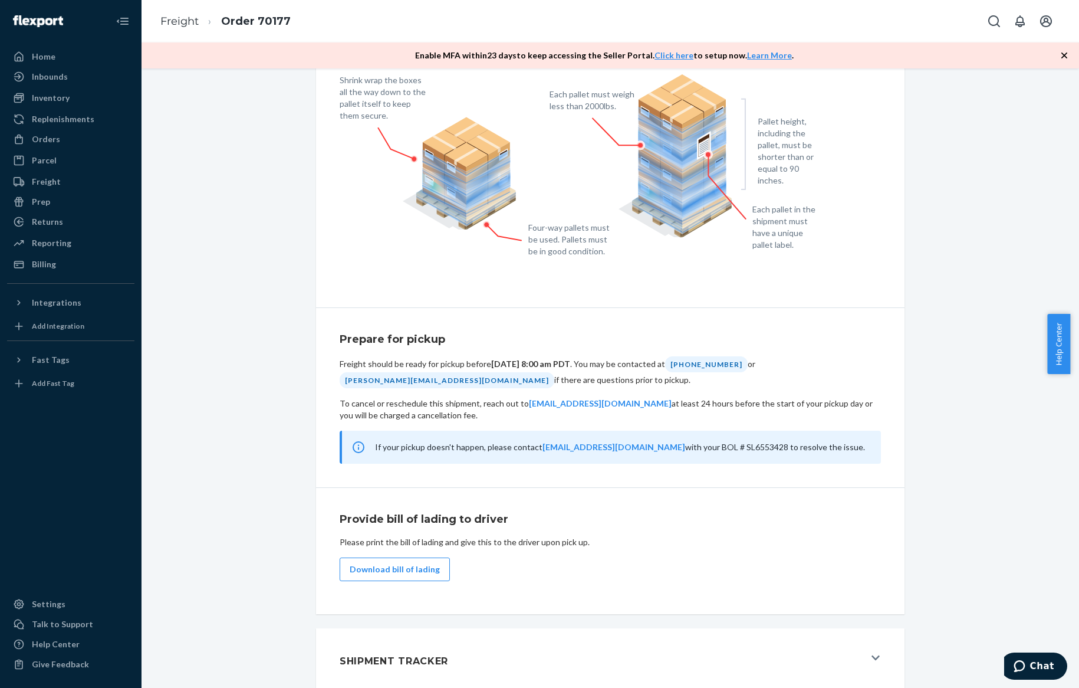
click at [748, 668] on button "Shipment Tracker" at bounding box center [610, 658] width 588 height 60
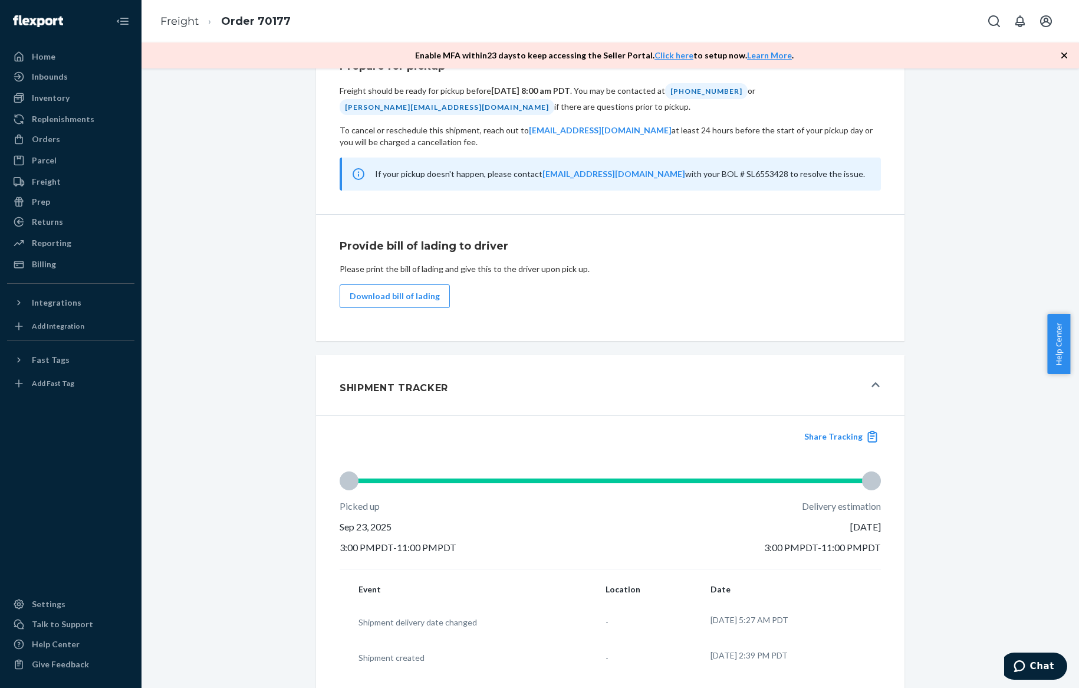
scroll to position [606, 0]
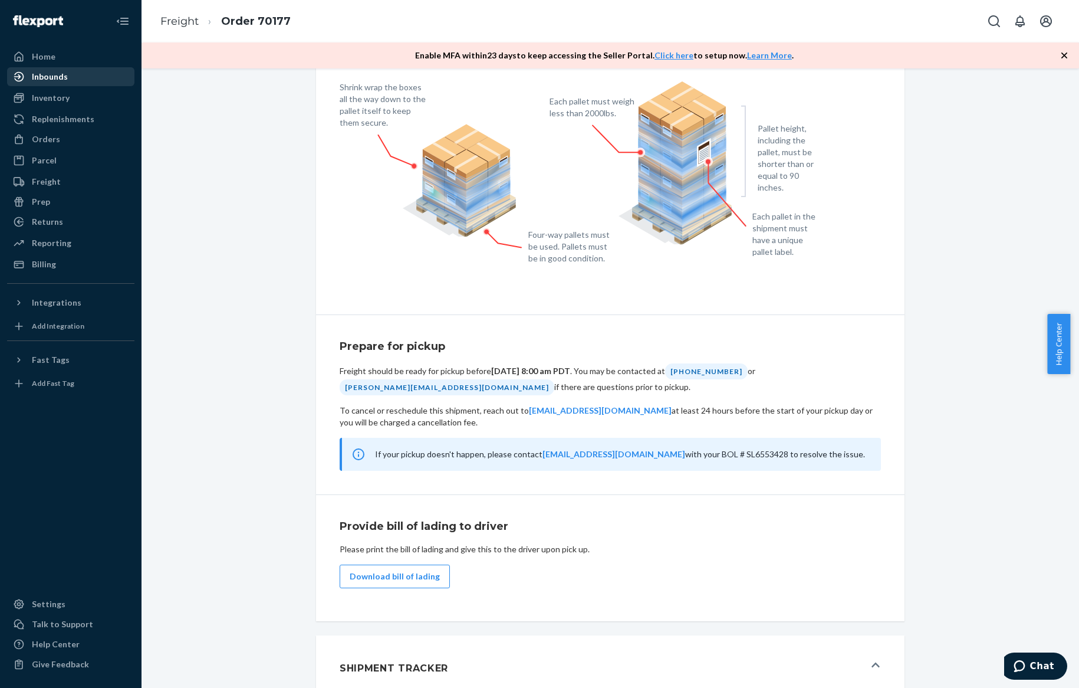
click at [126, 78] on div "Inbounds" at bounding box center [70, 76] width 125 height 17
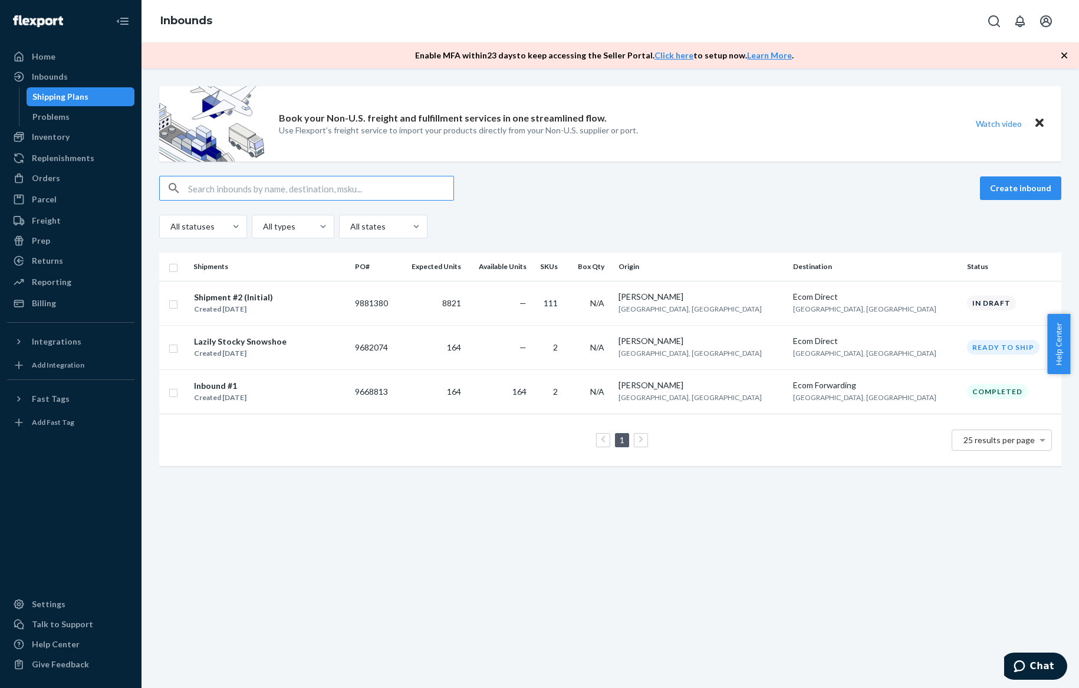
click at [257, 303] on div "Created [DATE]" at bounding box center [233, 309] width 79 height 12
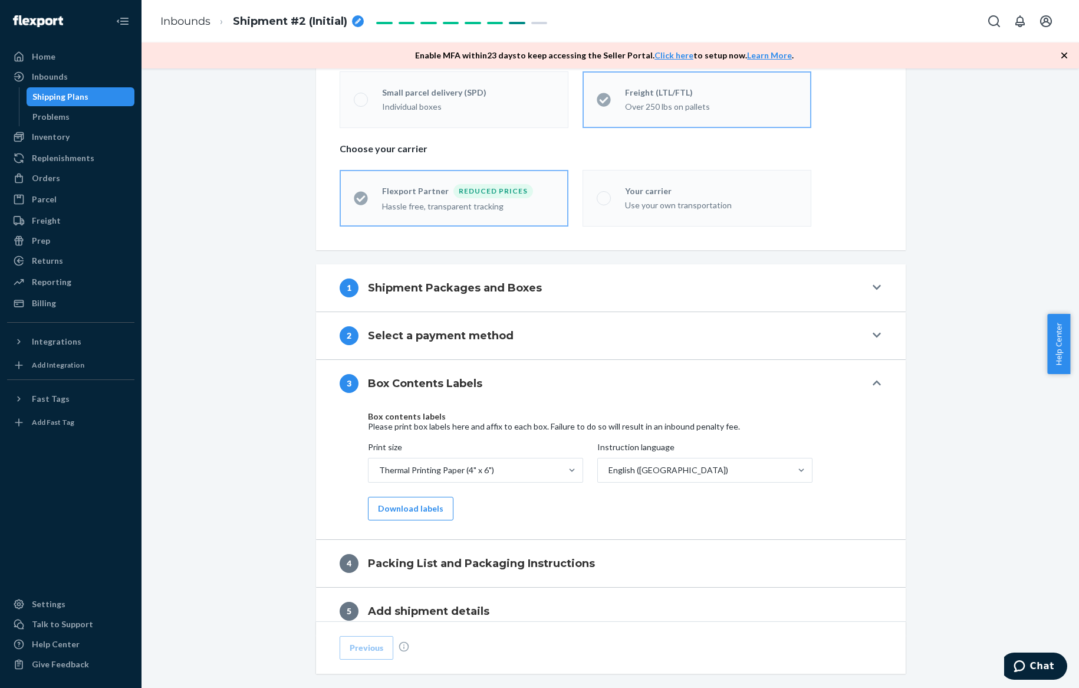
scroll to position [295, 0]
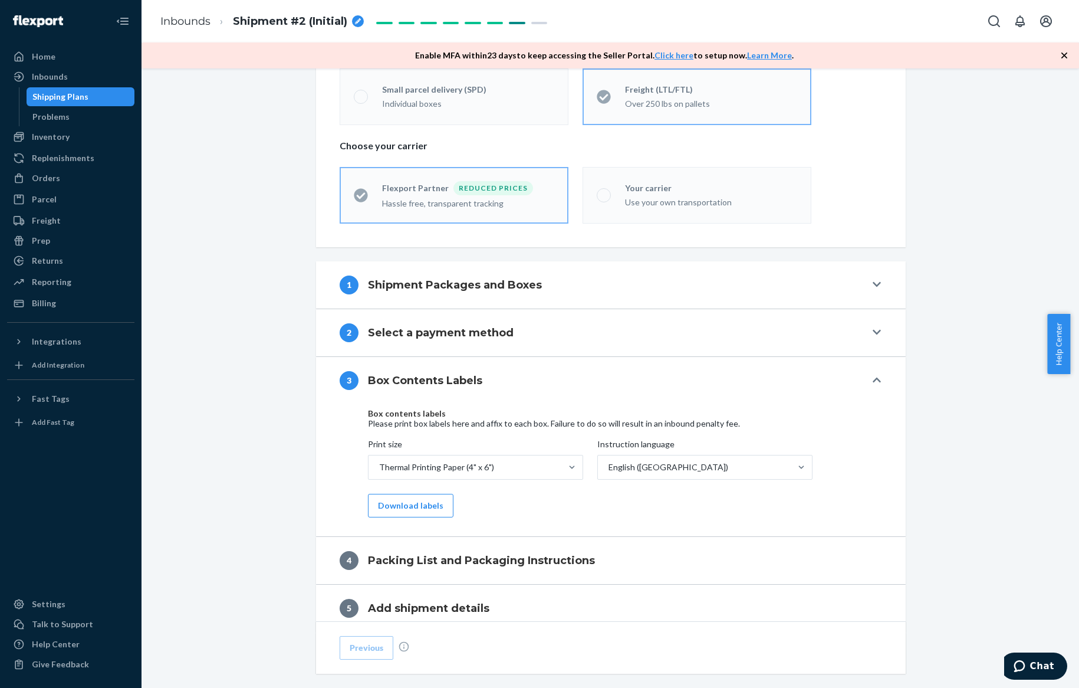
click at [448, 289] on h4 "Shipment Packages and Boxes" at bounding box center [455, 284] width 174 height 15
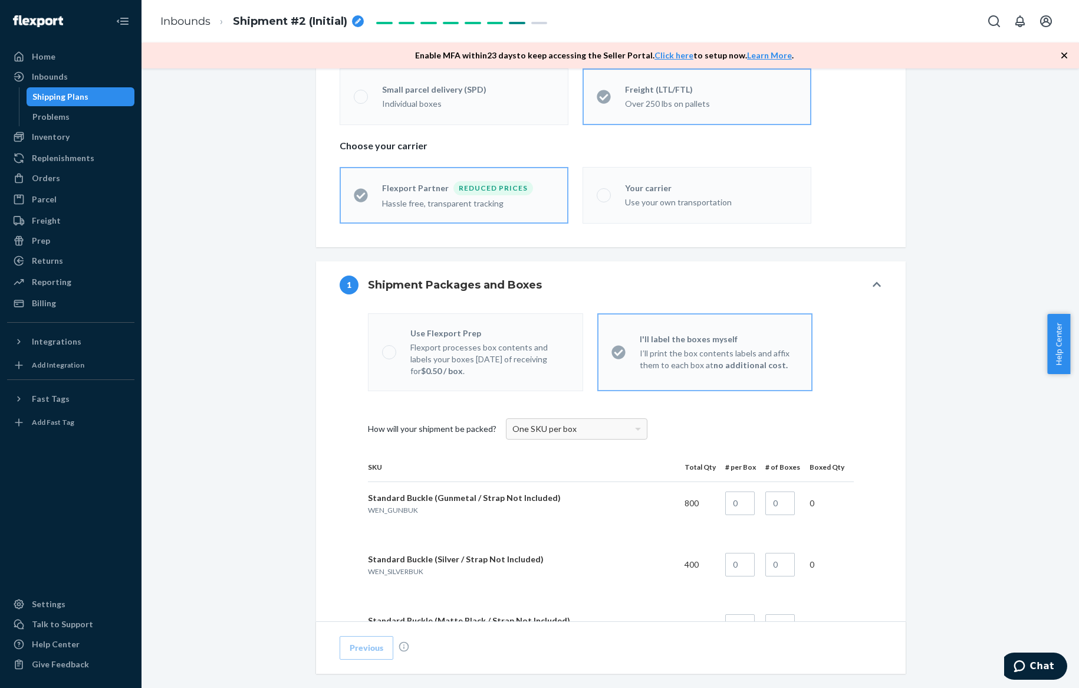
click at [461, 352] on p "Flexport processes box contents and labels your boxes within 3 days of receivin…" at bounding box center [489, 358] width 159 height 35
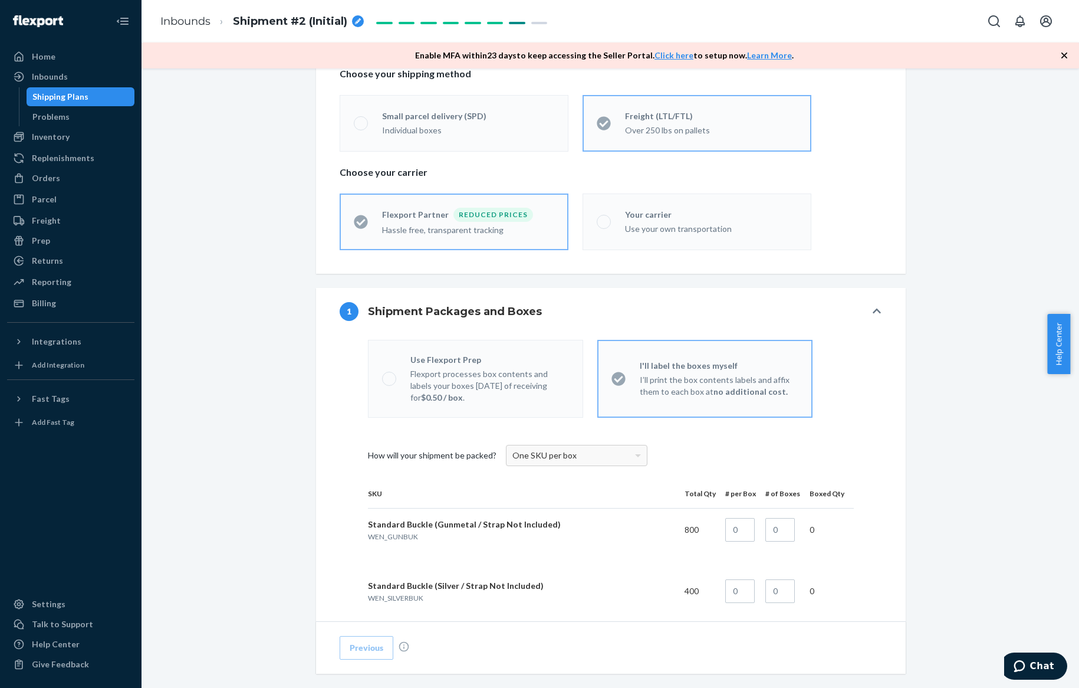
scroll to position [0, 0]
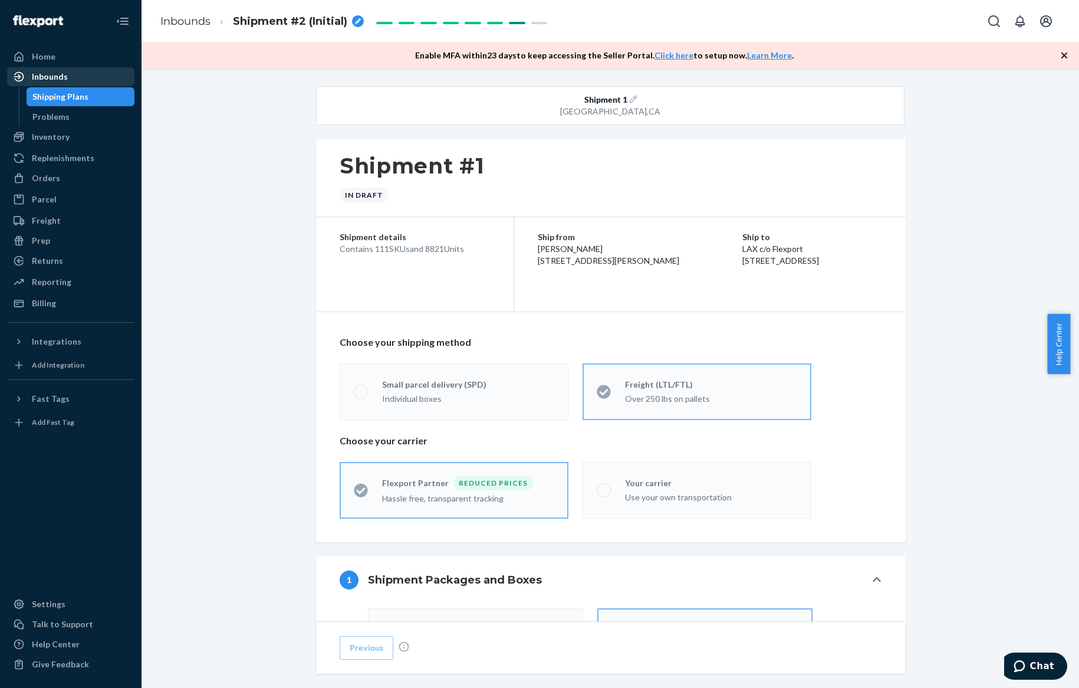
click at [101, 79] on div "Inbounds" at bounding box center [70, 76] width 125 height 17
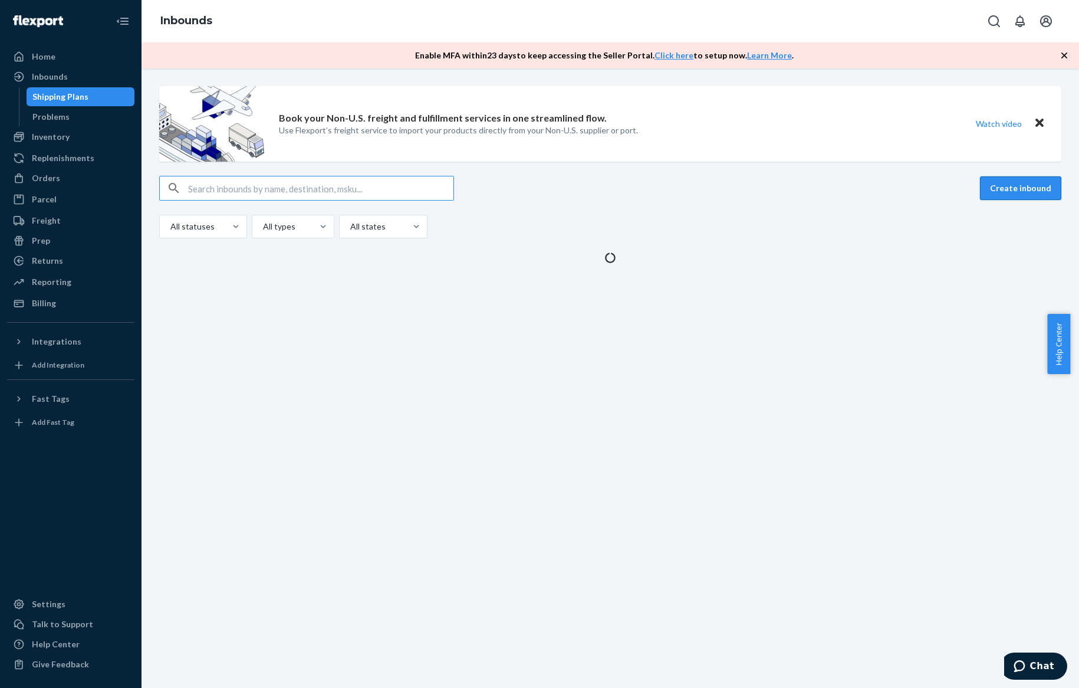
click at [991, 183] on button "Create inbound" at bounding box center [1020, 188] width 81 height 24
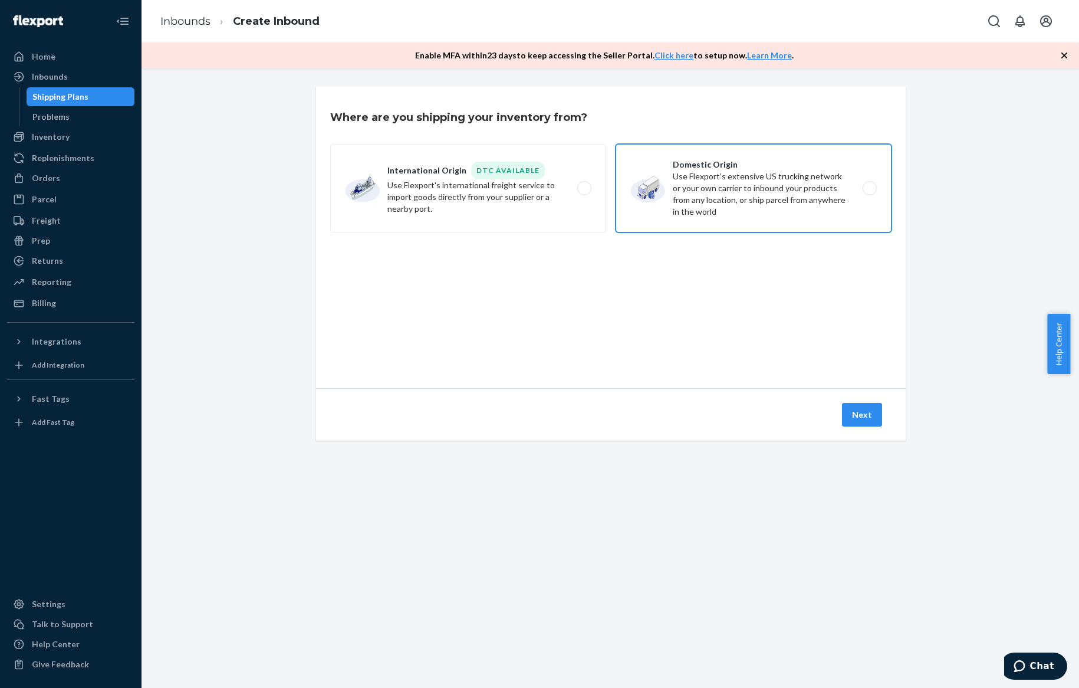
click at [695, 198] on label "Domestic Origin Use Flexport’s extensive US trucking network or your own carrie…" at bounding box center [754, 188] width 276 height 88
click at [869, 192] on input "Domestic Origin Use Flexport’s extensive US trucking network or your own carrie…" at bounding box center [873, 189] width 8 height 8
radio input "true"
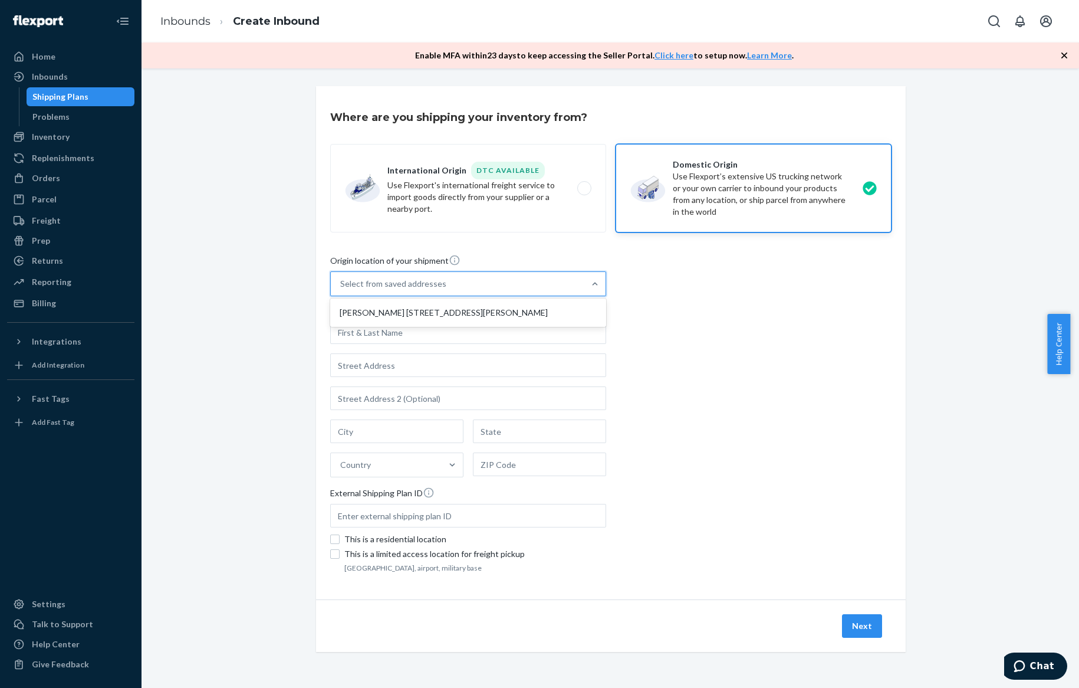
click at [467, 285] on div "Select from saved addresses" at bounding box center [458, 284] width 254 height 24
click at [341, 285] on input "option Brig Taylor 5272 Robert J Mathews Pkwy El Dorado Hills, CA 95762 focused…" at bounding box center [340, 284] width 1 height 12
click at [464, 309] on div "[PERSON_NAME] [STREET_ADDRESS][PERSON_NAME]" at bounding box center [468, 313] width 271 height 24
click at [341, 290] on input "option Brig Taylor 5272 Robert J Mathews Pkwy El Dorado Hills, CA 95762 focused…" at bounding box center [340, 284] width 1 height 12
type input "[PERSON_NAME]"
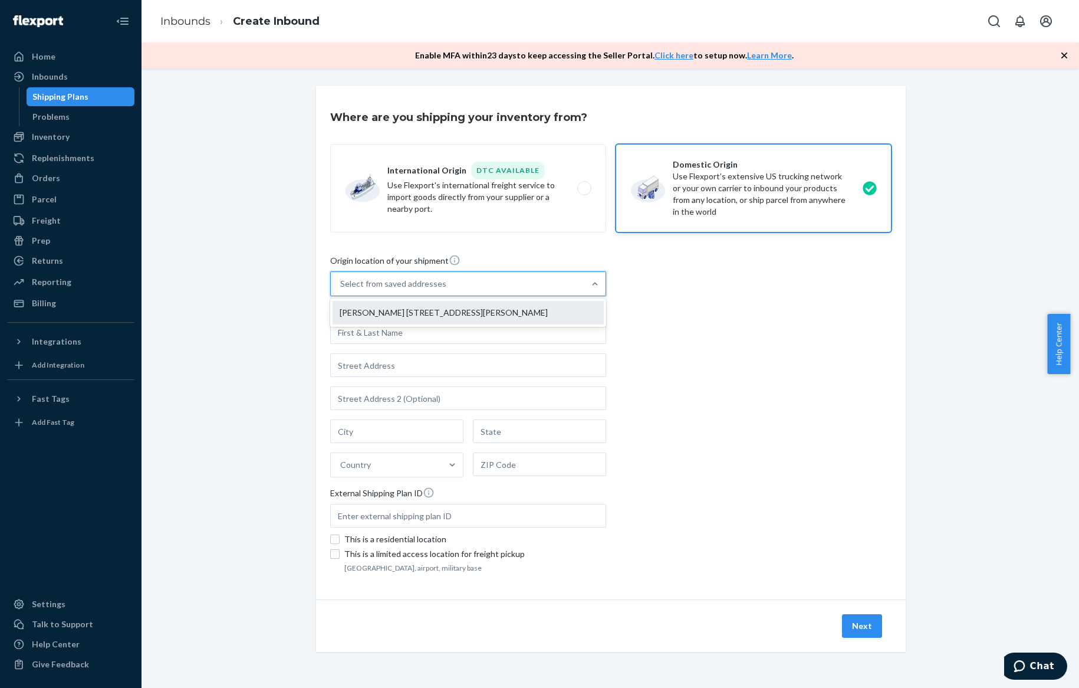
type input "5272 Robert J Mathews Pkwy"
type input "El Dorado Hills"
type input "CA"
type input "95762"
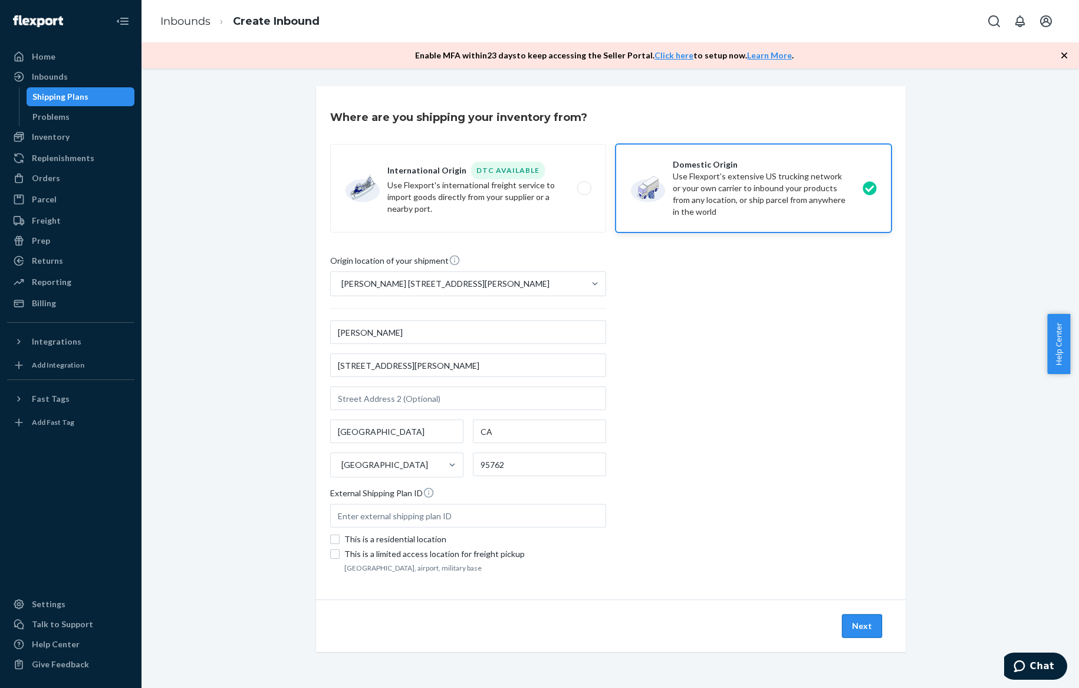
click at [853, 620] on button "Next" at bounding box center [862, 626] width 40 height 24
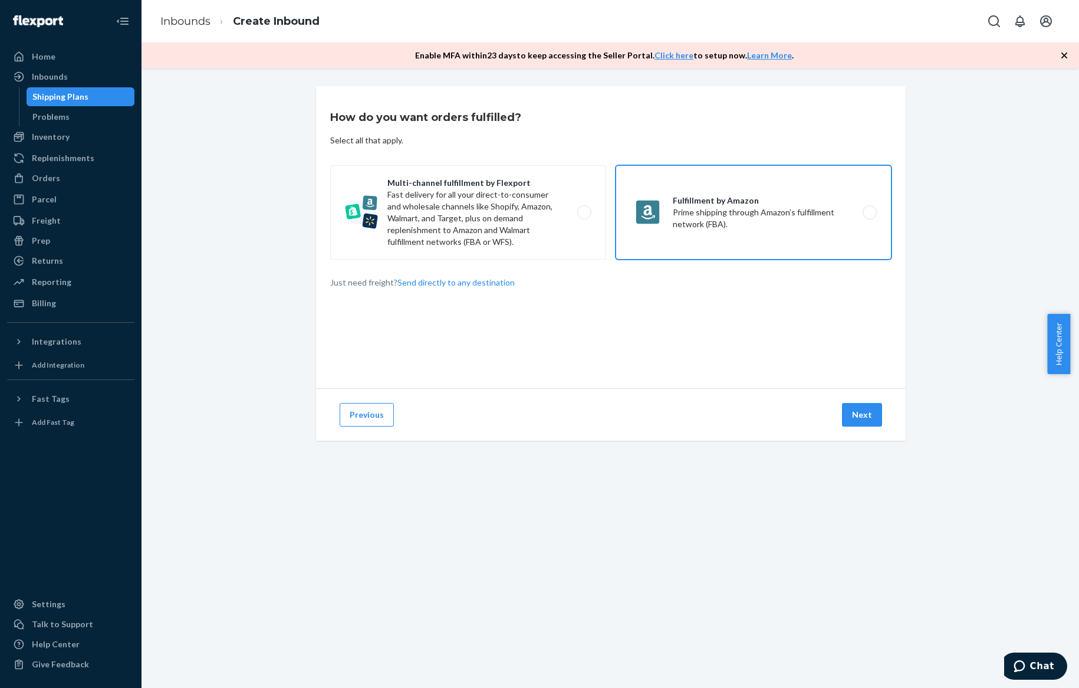
click at [645, 257] on label "Fulfillment by Amazon Prime shipping through Amazon’s fulfillment network (FBA)." at bounding box center [754, 212] width 276 height 94
click at [869, 216] on input "Fulfillment by Amazon Prime shipping through Amazon’s fulfillment network (FBA)." at bounding box center [873, 213] width 8 height 8
radio input "true"
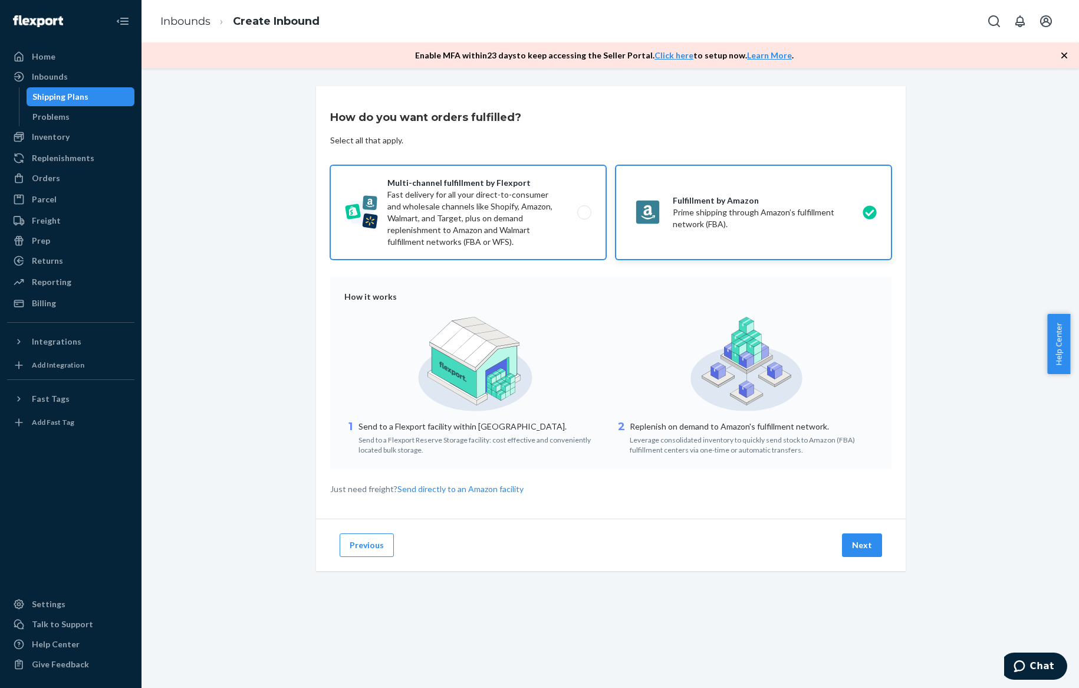
click at [529, 232] on label "Multi-channel fulfillment by Flexport Fast delivery for all your direct-to-cons…" at bounding box center [468, 212] width 276 height 94
click at [584, 216] on input "Multi-channel fulfillment by Flexport Fast delivery for all your direct-to-cons…" at bounding box center [588, 213] width 8 height 8
radio input "true"
radio input "false"
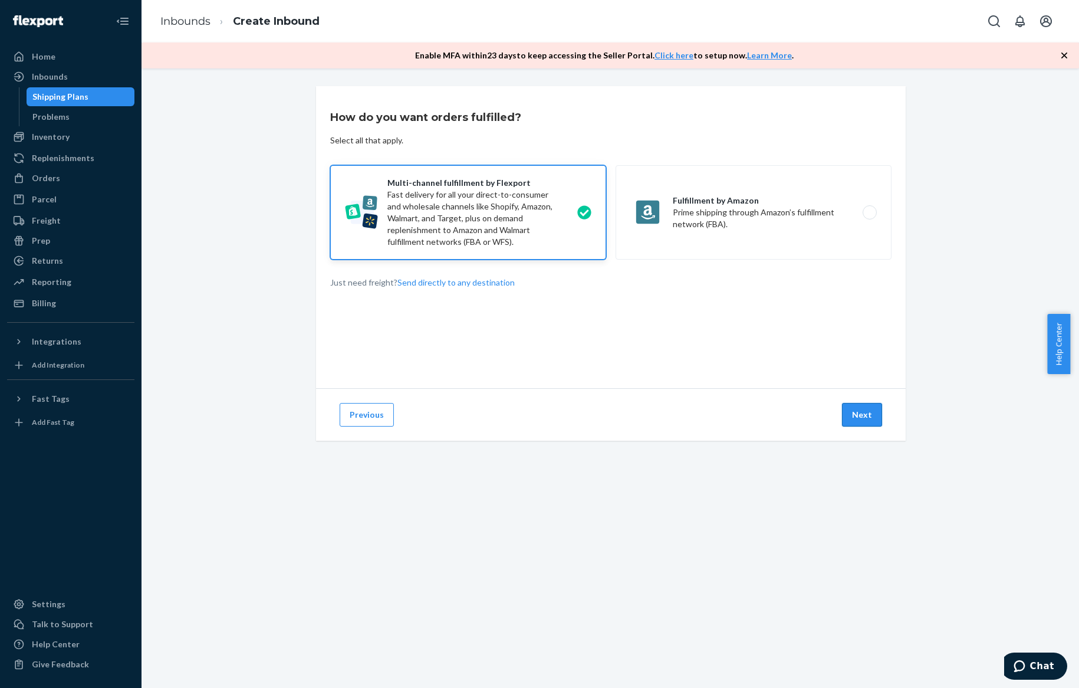
click at [855, 416] on button "Next" at bounding box center [862, 415] width 40 height 24
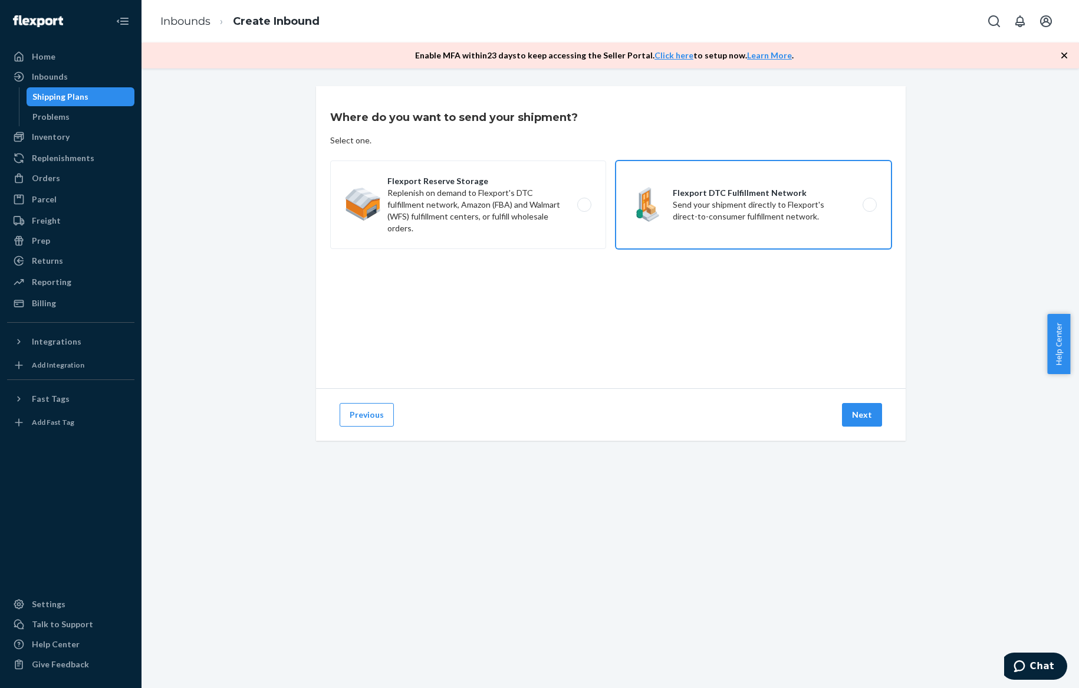
click at [698, 231] on label "Flexport DTC Fulfillment Network Send your shipment directly to Flexport's dire…" at bounding box center [754, 204] width 276 height 88
click at [869, 209] on input "Flexport DTC Fulfillment Network Send your shipment directly to Flexport's dire…" at bounding box center [873, 205] width 8 height 8
radio input "true"
click at [857, 410] on button "Next" at bounding box center [862, 415] width 40 height 24
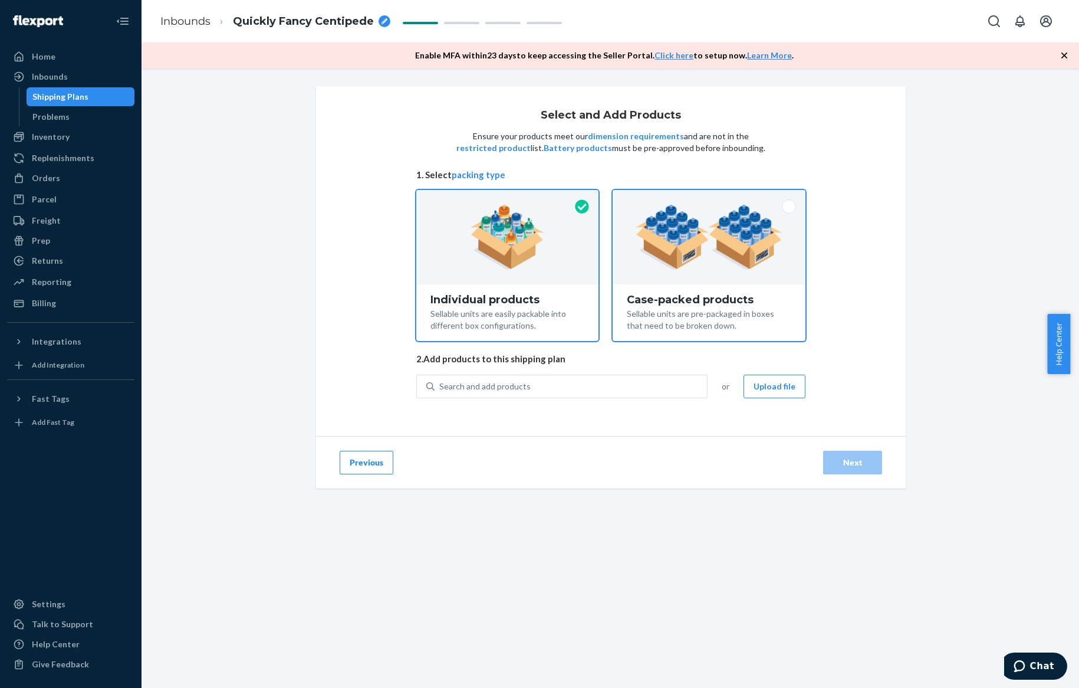
click at [637, 327] on div "Sellable units are pre-packaged in boxes that need to be broken down." at bounding box center [709, 318] width 165 height 26
click at [705, 198] on input "Case-packed products Sellable units are pre-packaged in boxes that need to be b…" at bounding box center [709, 194] width 8 height 8
radio input "true"
click at [538, 282] on div at bounding box center [507, 237] width 182 height 94
click at [511, 198] on input "Individual products Sellable units are easily packable into different box confi…" at bounding box center [508, 194] width 8 height 8
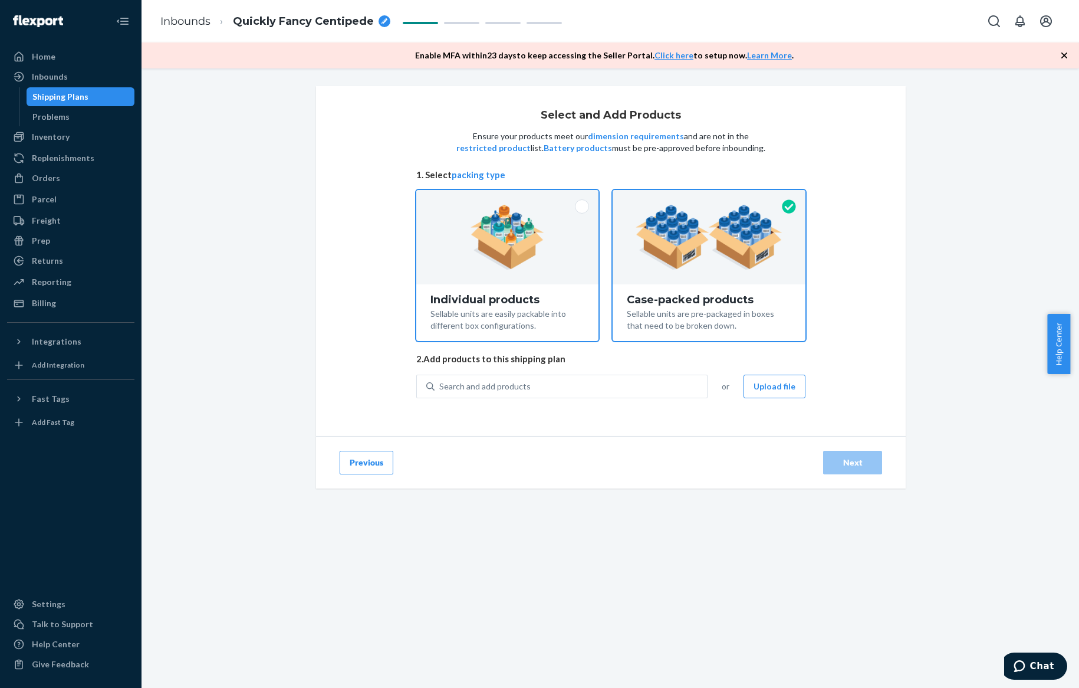
radio input "true"
radio input "false"
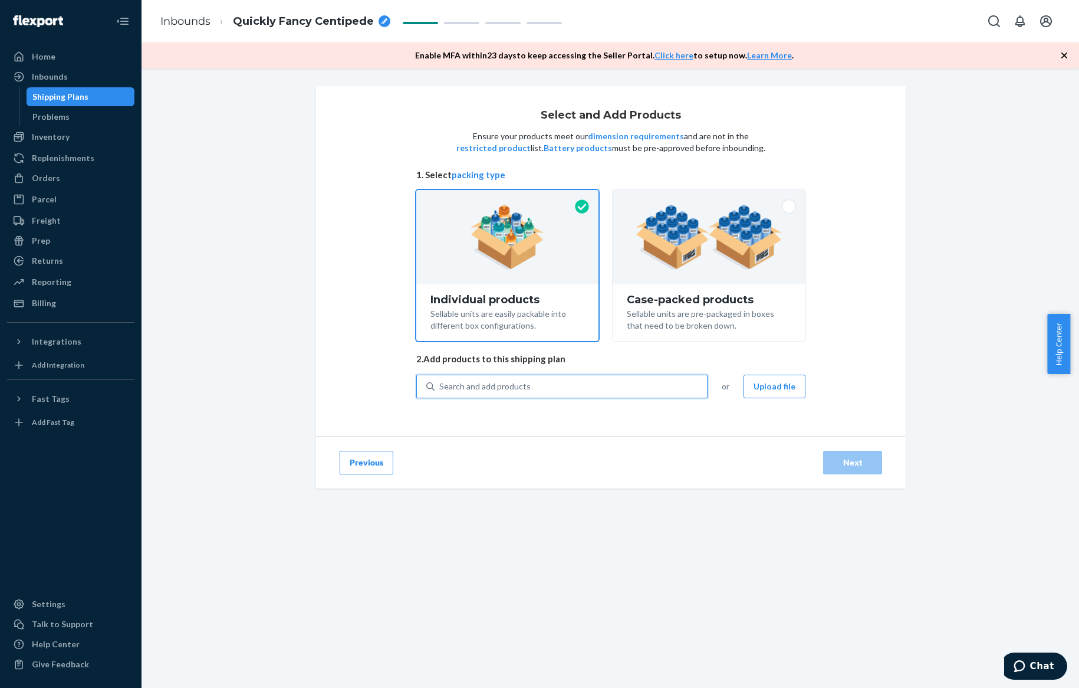
click at [581, 385] on div "Search and add products" at bounding box center [571, 386] width 272 height 21
click at [440, 385] on input "0 results available. Use Up and Down to choose options, press Enter to select t…" at bounding box center [439, 386] width 1 height 12
type input "GUN"
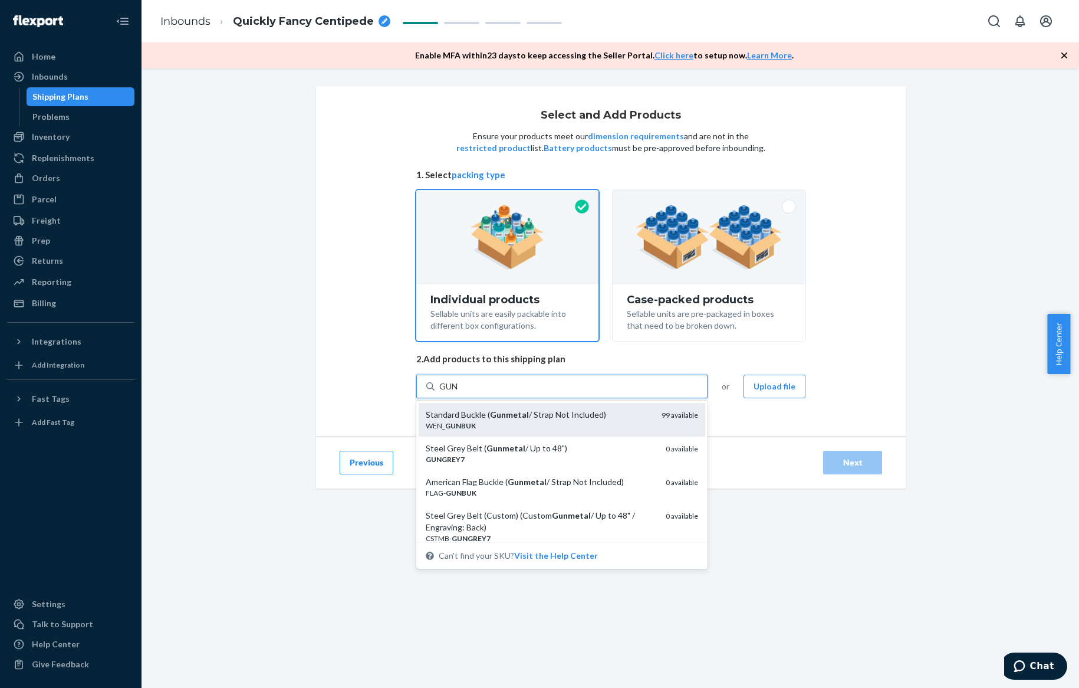
click at [614, 413] on div "Standard Buckle ( Gunmetal / Strap Not Included)" at bounding box center [539, 415] width 226 height 12
click at [459, 392] on input "GUN" at bounding box center [448, 386] width 19 height 12
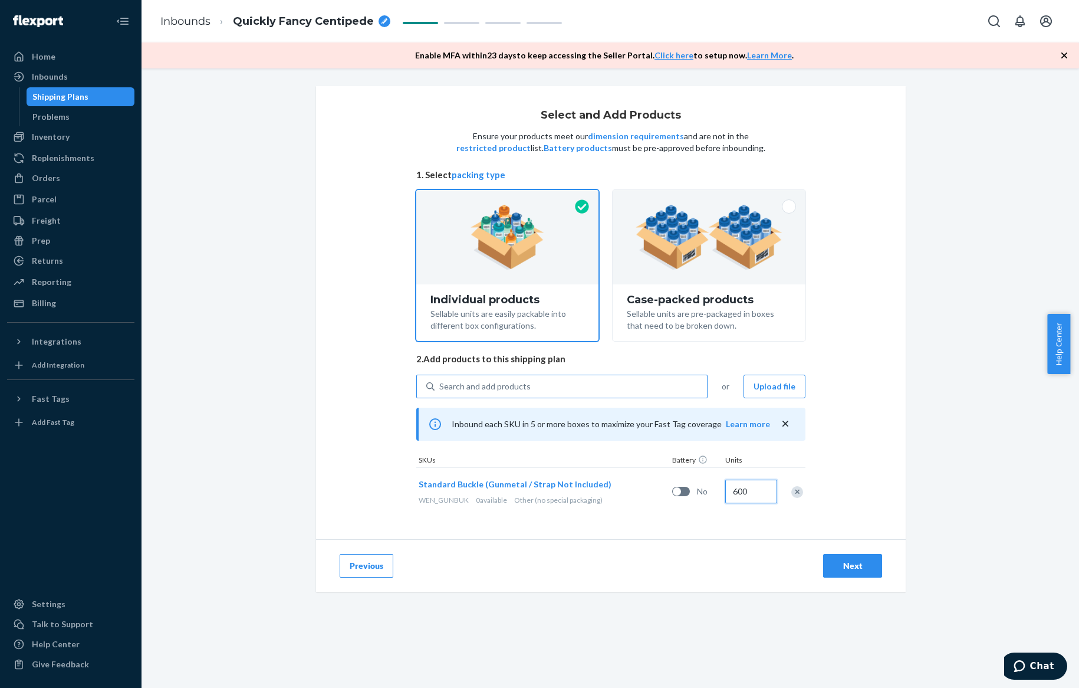
type input "600"
click at [626, 386] on div "Search and add products" at bounding box center [571, 386] width 272 height 21
click at [440, 386] on input "Search and add products" at bounding box center [439, 386] width 1 height 12
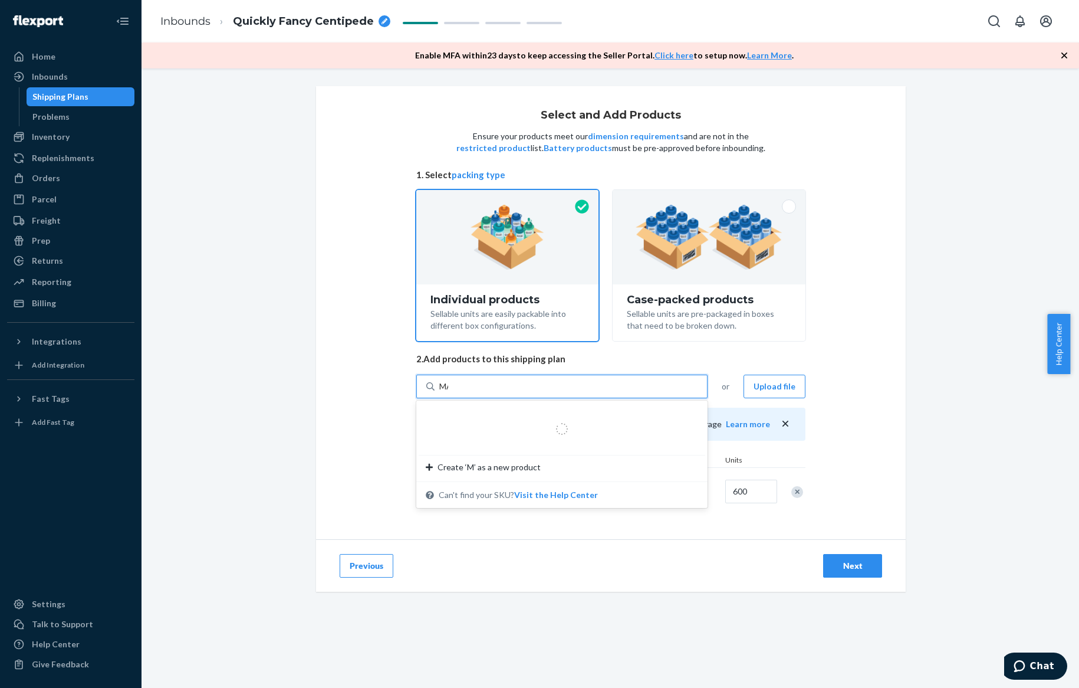
type input "MAT"
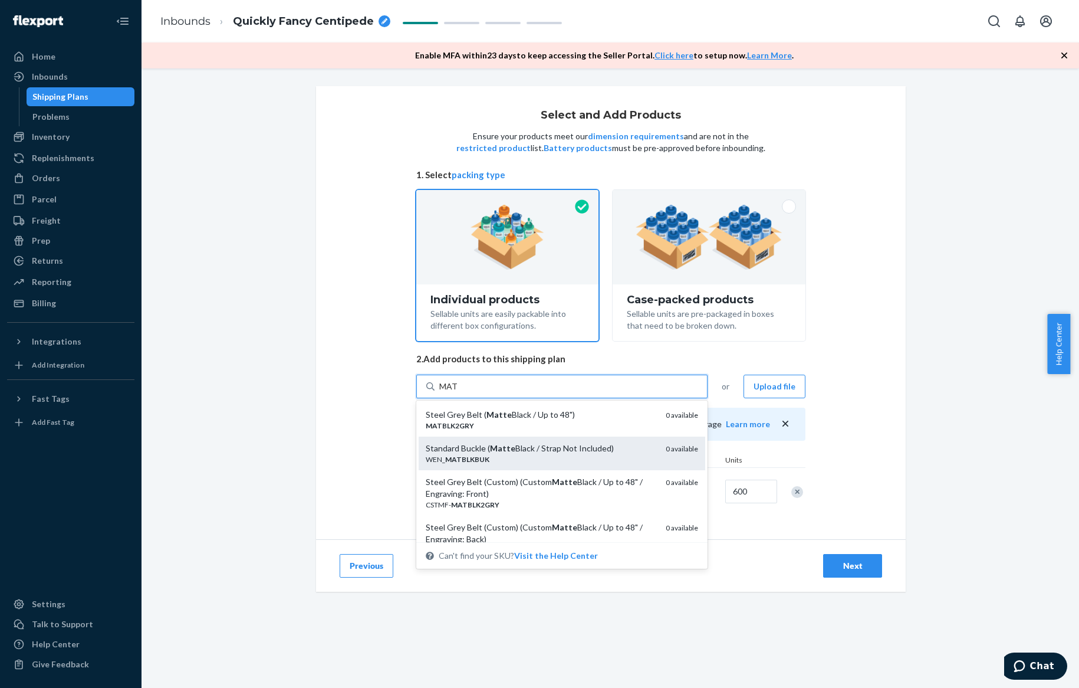
click at [599, 442] on div "Standard Buckle ( Matte Black / Strap Not Included)" at bounding box center [541, 448] width 231 height 12
click at [458, 392] on input "MAT" at bounding box center [448, 386] width 19 height 12
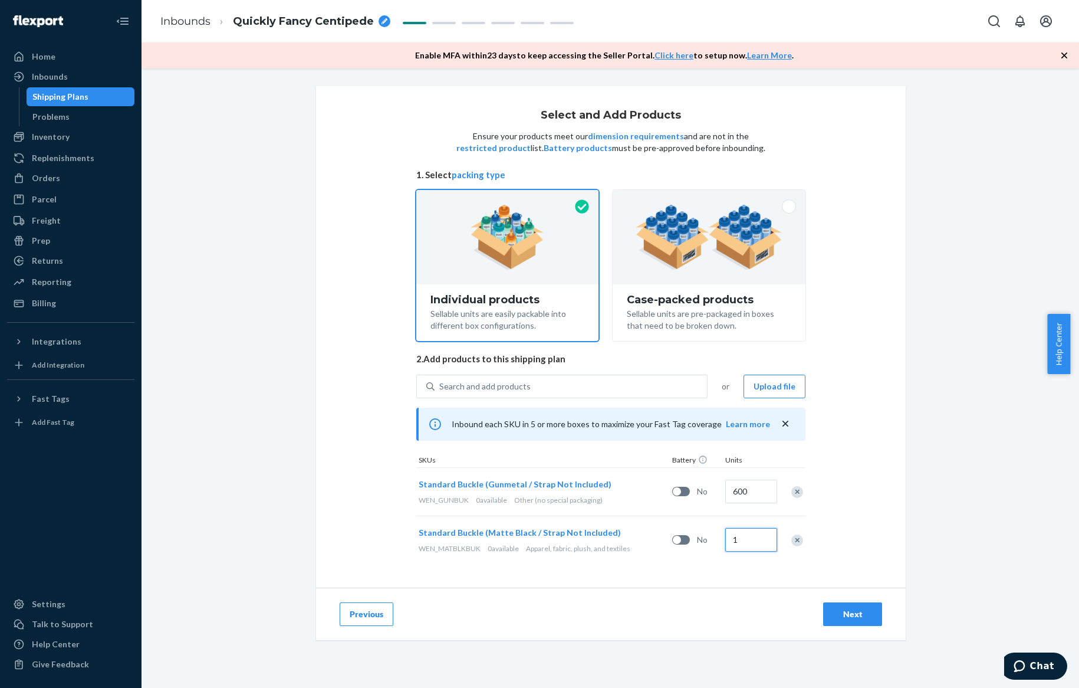
drag, startPoint x: 742, startPoint y: 539, endPoint x: 718, endPoint y: 540, distance: 23.6
click at [723, 540] on div "1" at bounding box center [749, 540] width 53 height 48
click at [737, 534] on input "1" at bounding box center [751, 540] width 52 height 24
click at [733, 537] on input "1" at bounding box center [751, 540] width 52 height 24
drag, startPoint x: 734, startPoint y: 537, endPoint x: 725, endPoint y: 538, distance: 9.5
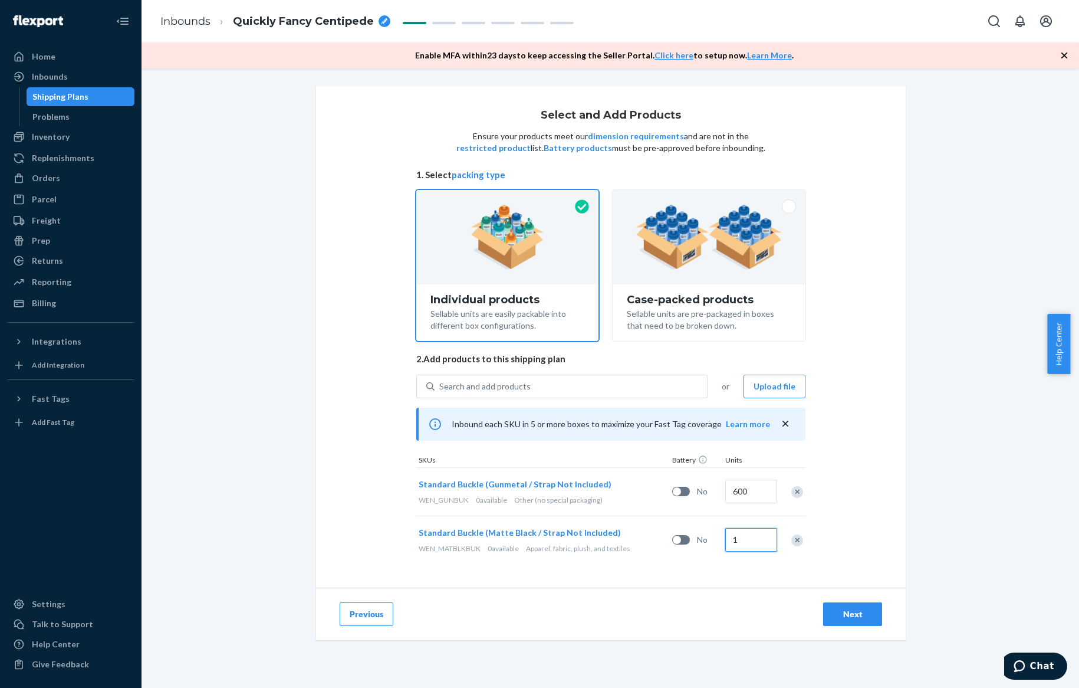
click at [725, 538] on input "1" at bounding box center [751, 540] width 52 height 24
type input "400"
click at [591, 388] on div "Search and add products" at bounding box center [571, 386] width 272 height 21
click at [440, 388] on input "Search and add products" at bounding box center [439, 386] width 1 height 12
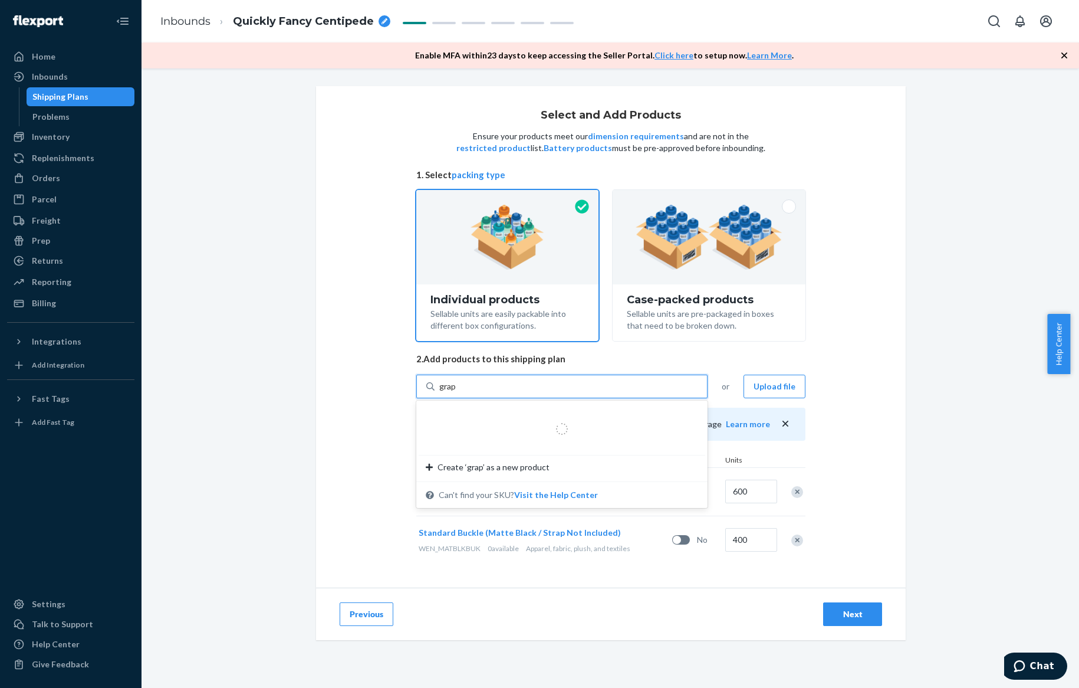
type input "graph"
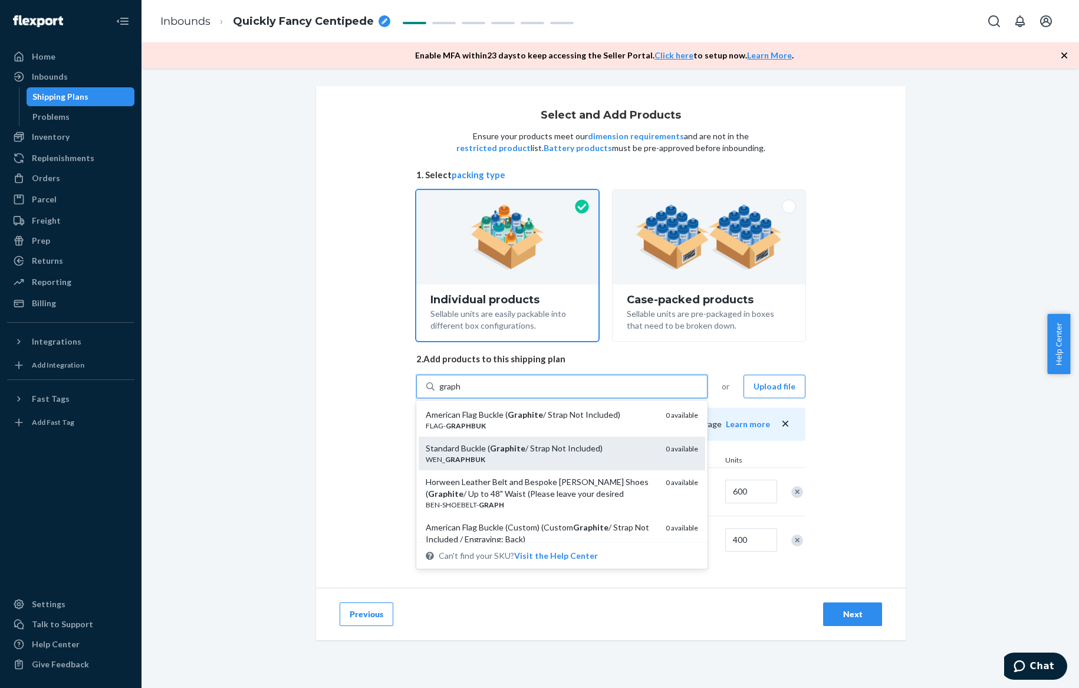
click at [599, 451] on div "Standard Buckle ( Graphite / Strap Not Included)" at bounding box center [541, 448] width 231 height 12
click at [461, 392] on input "graph" at bounding box center [450, 386] width 22 height 12
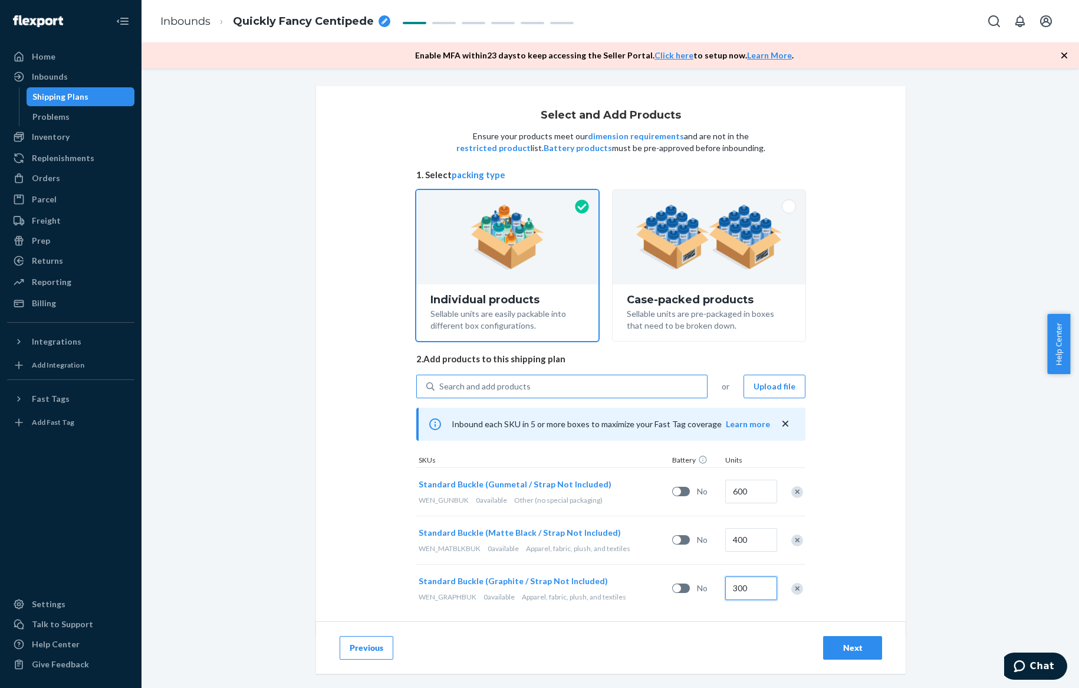
type input "300"
click at [618, 389] on div "Search and add products" at bounding box center [571, 386] width 272 height 21
click at [440, 389] on input "0 results available. Use Up and Down to choose options, press Enter to select t…" at bounding box center [439, 386] width 1 height 12
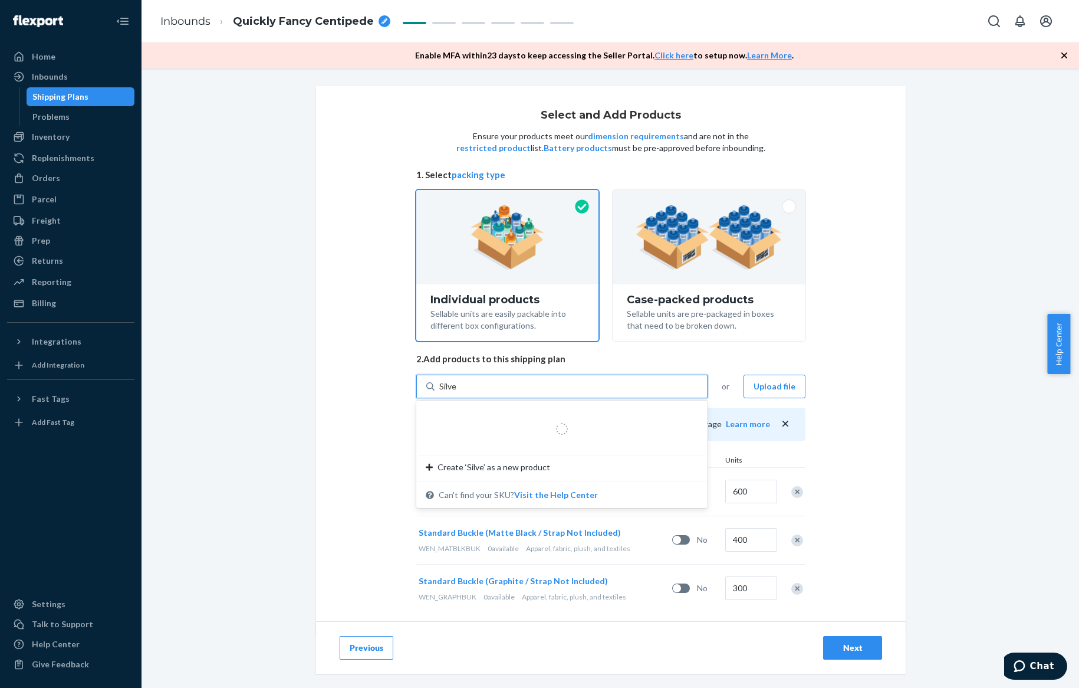
type input "Silver"
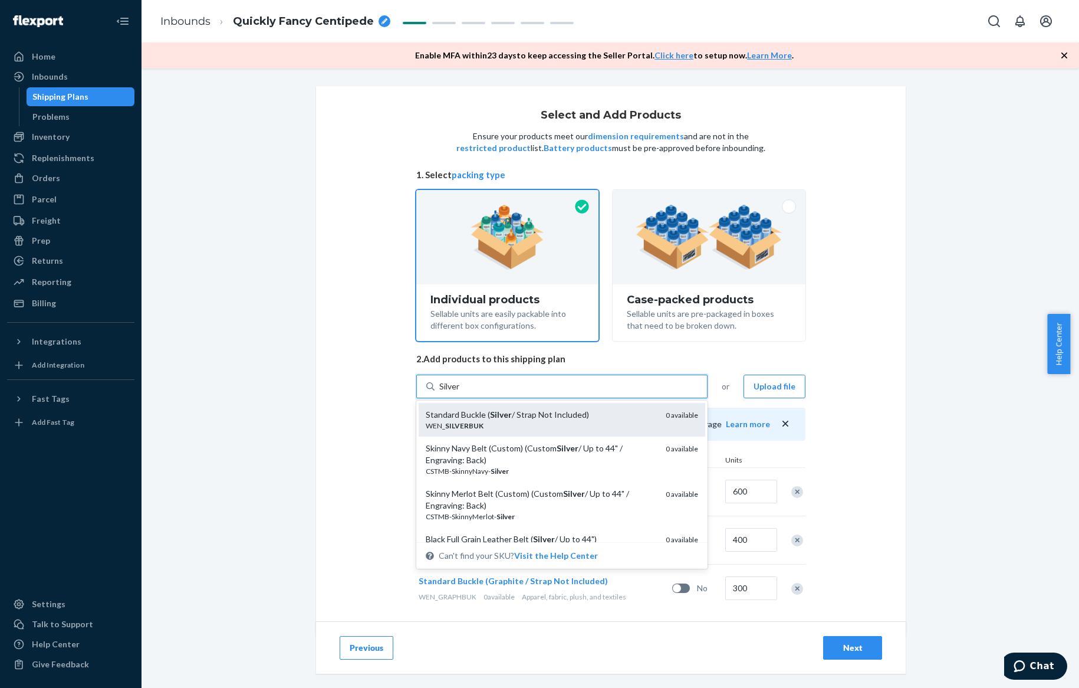
click at [599, 413] on div "Standard Buckle ( Silver / Strap Not Included)" at bounding box center [541, 415] width 231 height 12
click at [461, 392] on input "Silver" at bounding box center [450, 386] width 22 height 12
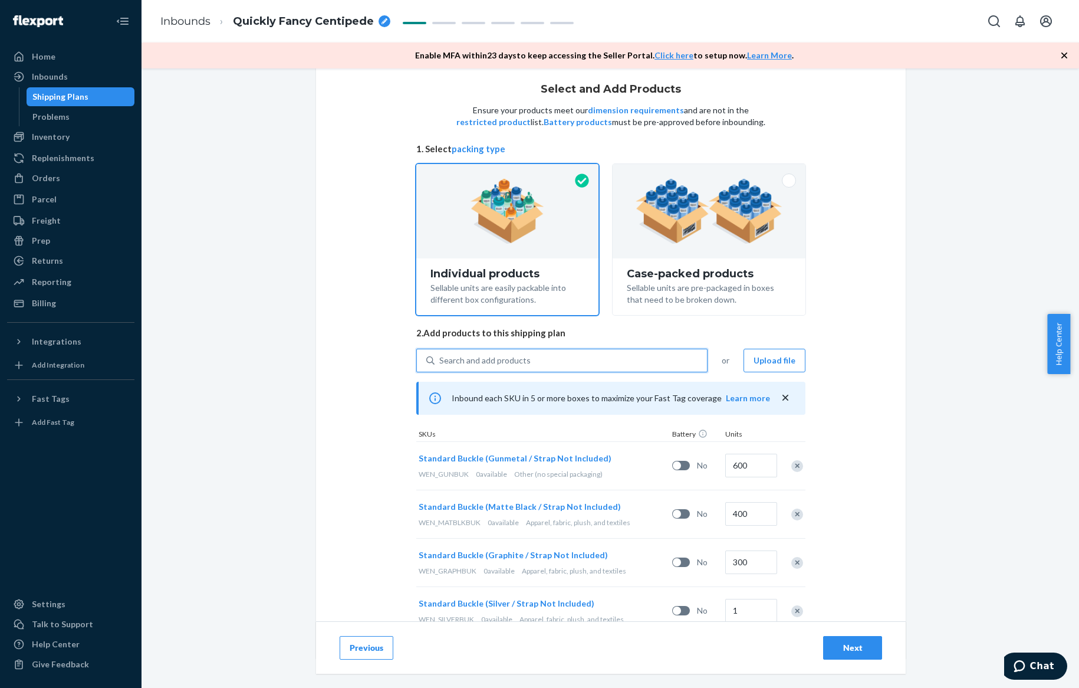
scroll to position [62, 0]
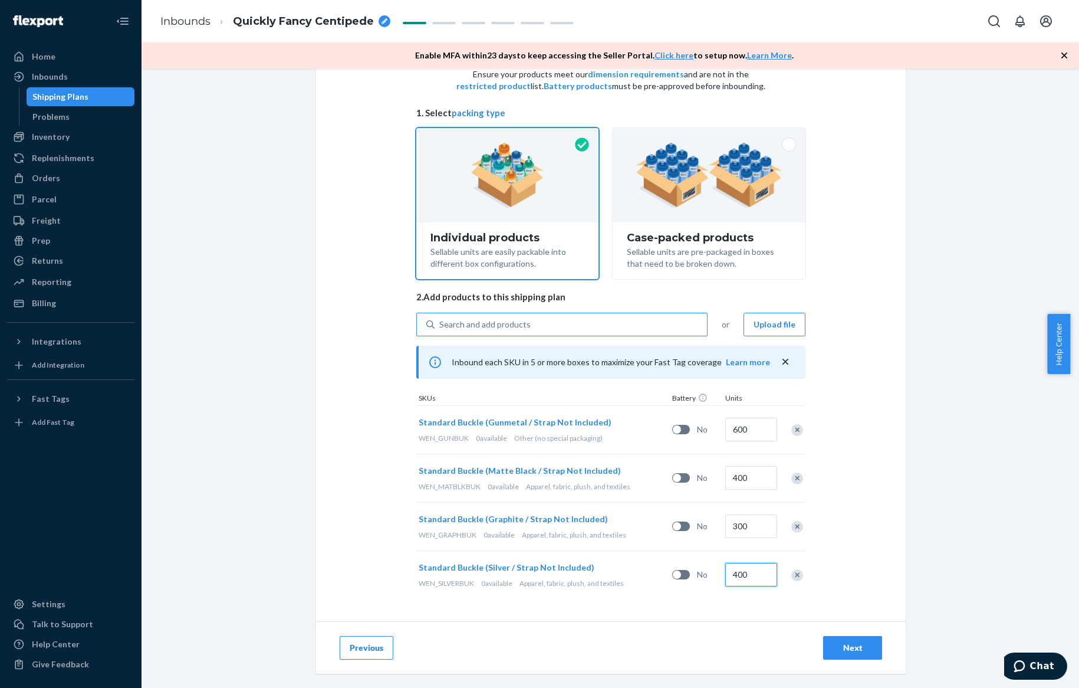
type input "400"
click at [527, 321] on div "Search and add products" at bounding box center [571, 324] width 272 height 21
click at [440, 321] on input "Search and add products" at bounding box center [439, 324] width 1 height 12
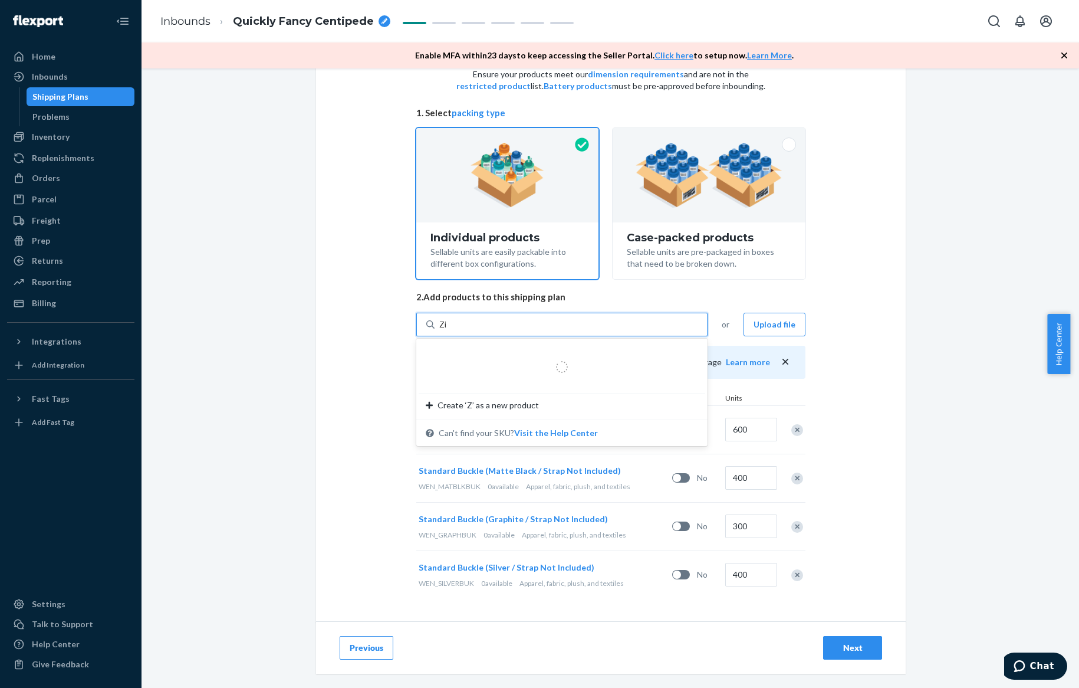
type input "Zinc"
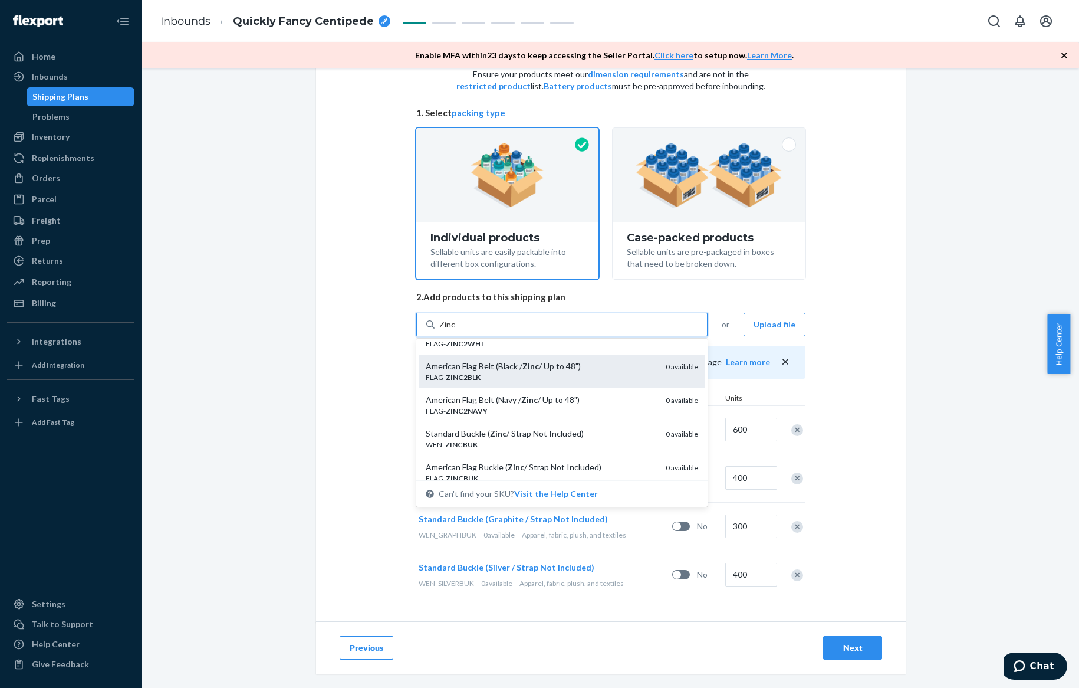
scroll to position [42, 0]
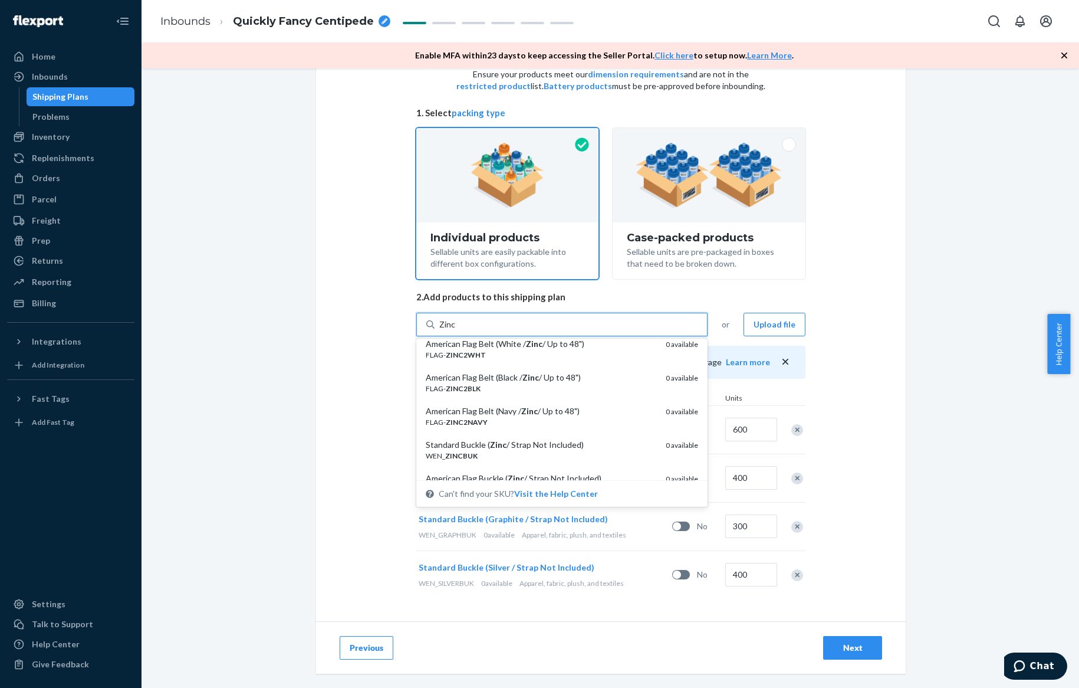
click at [555, 438] on div "Standard Buckle ( Zinc / Strap Not Included) WEN_ ZINCBUK 0 available" at bounding box center [562, 450] width 287 height 34
click at [456, 330] on input "Zinc" at bounding box center [447, 324] width 17 height 12
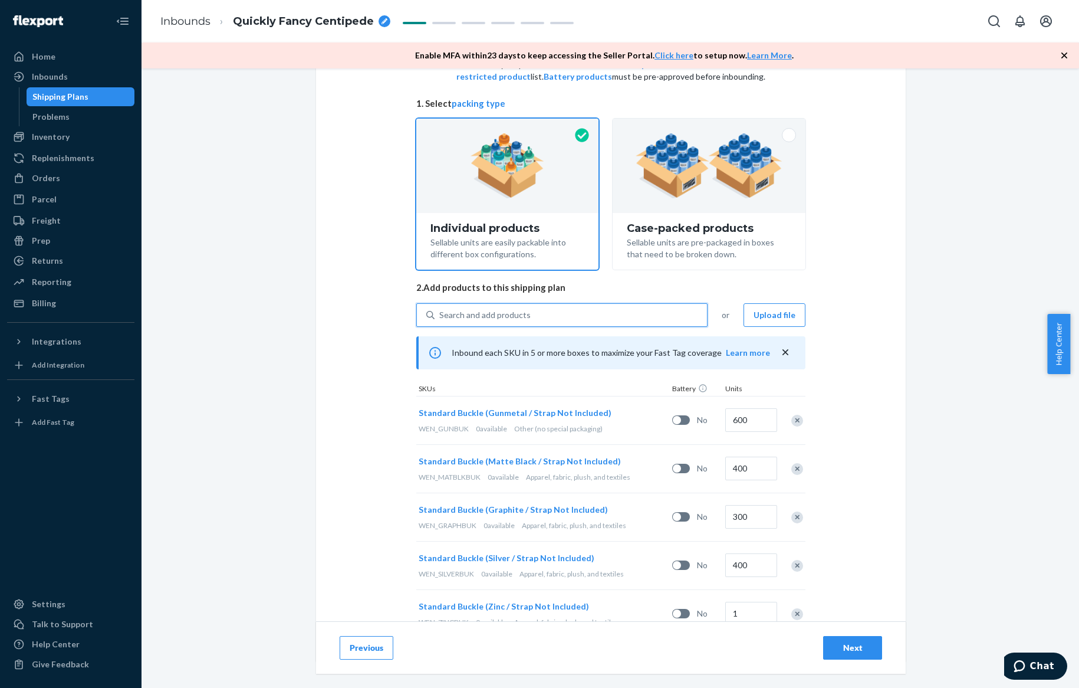
scroll to position [77, 0]
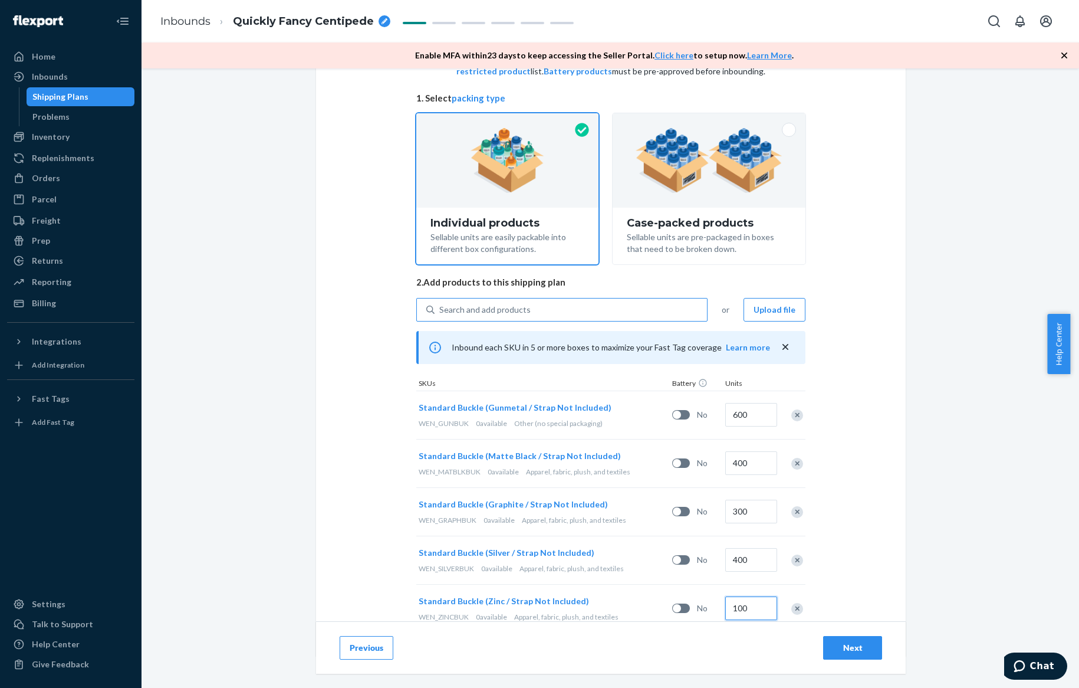
type input "100"
click at [541, 316] on div "Search and add products" at bounding box center [571, 309] width 272 height 21
click at [440, 315] on input "Search and add products" at bounding box center [439, 310] width 1 height 12
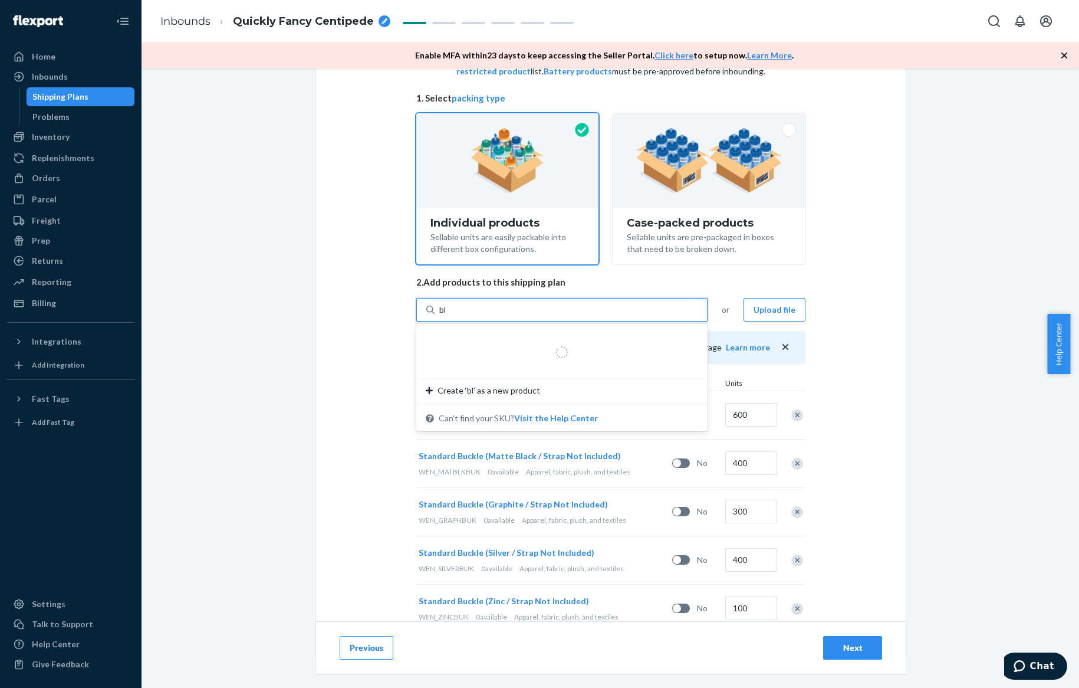
type input "b"
type input "WEN_BL"
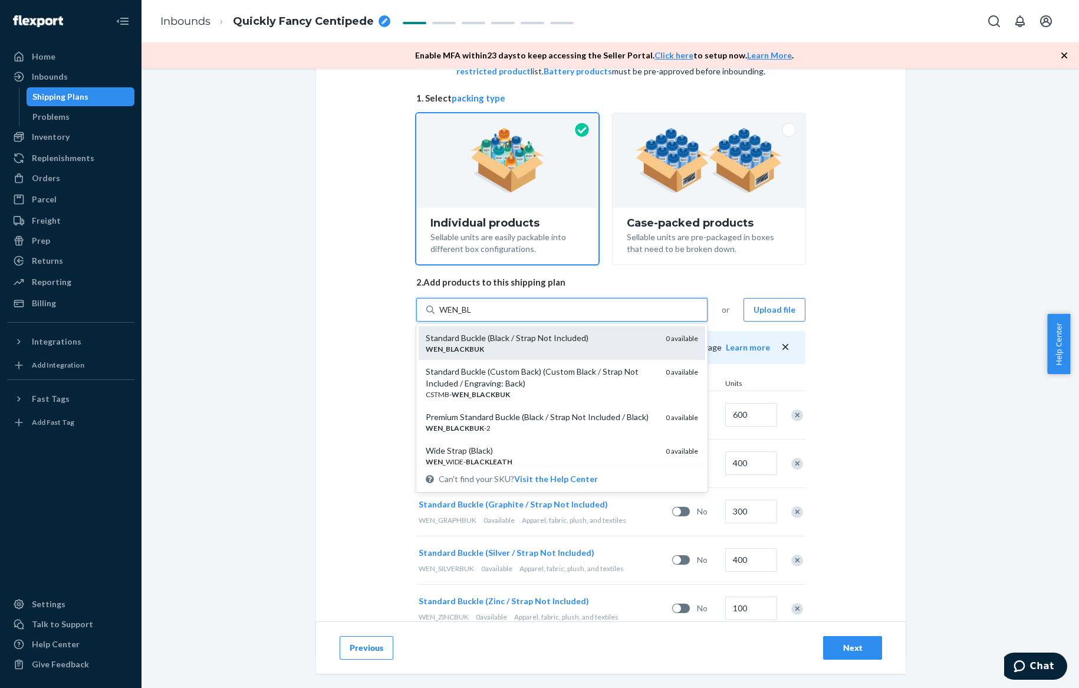
click at [574, 340] on div "Standard Buckle (Black / Strap Not Included)" at bounding box center [541, 338] width 231 height 12
click at [473, 315] on input "WEN_BL" at bounding box center [456, 310] width 34 height 12
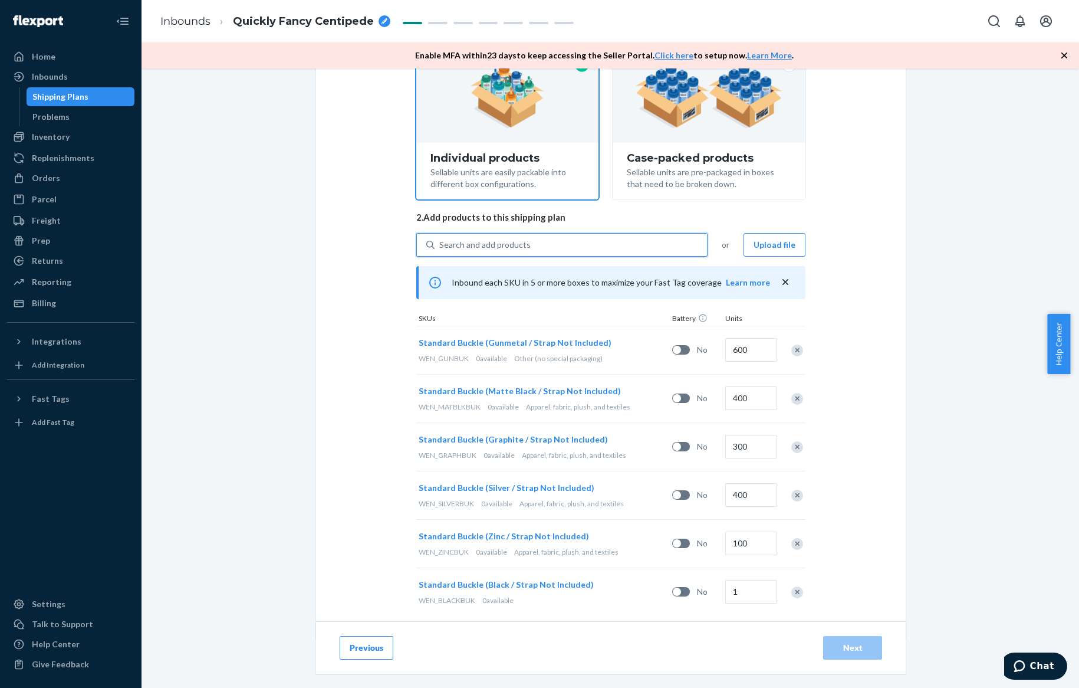
scroll to position [144, 0]
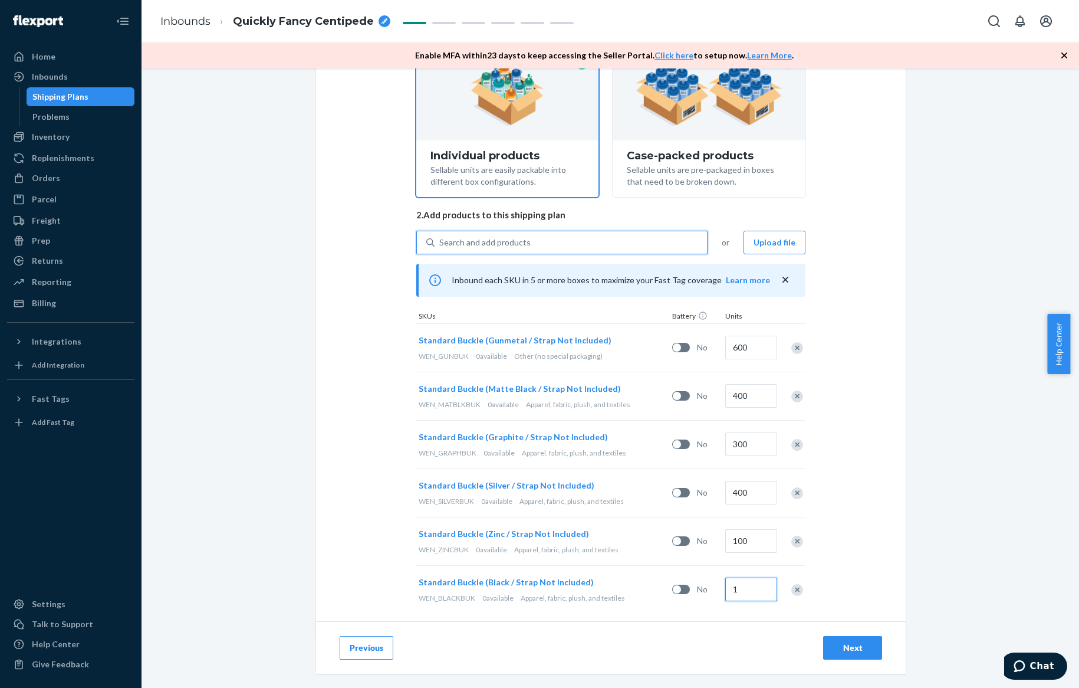
click at [745, 585] on input "1" at bounding box center [751, 589] width 52 height 24
type input "100"
click at [471, 247] on div "Search and add products" at bounding box center [484, 242] width 91 height 12
click at [440, 247] on input "Search and add products" at bounding box center [439, 242] width 1 height 12
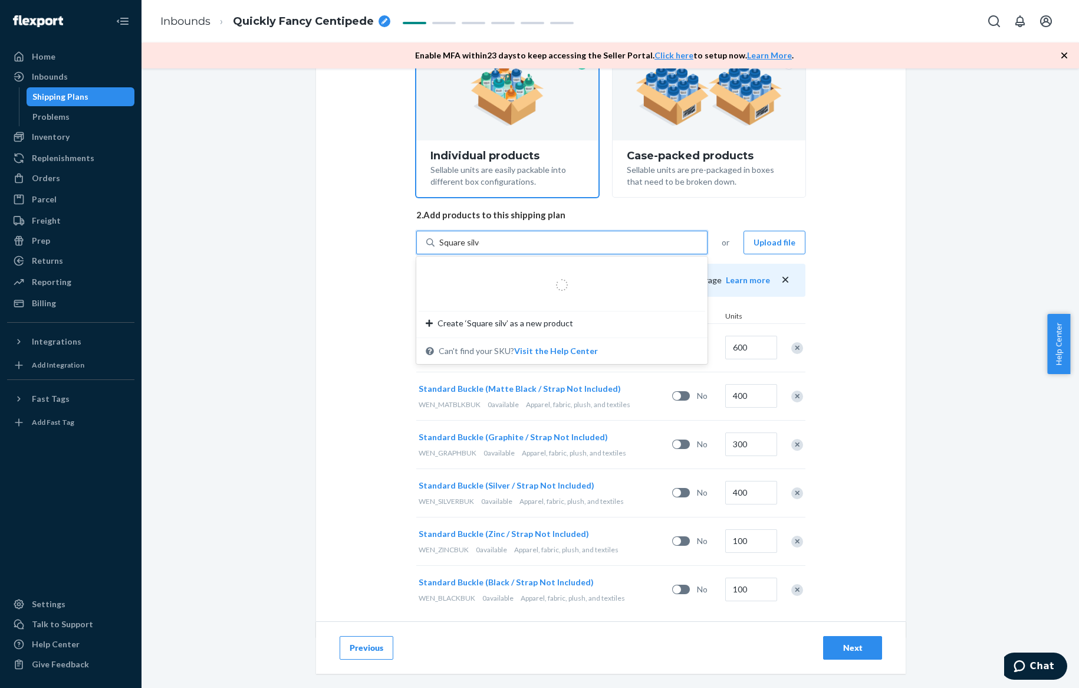
type input "Square silver"
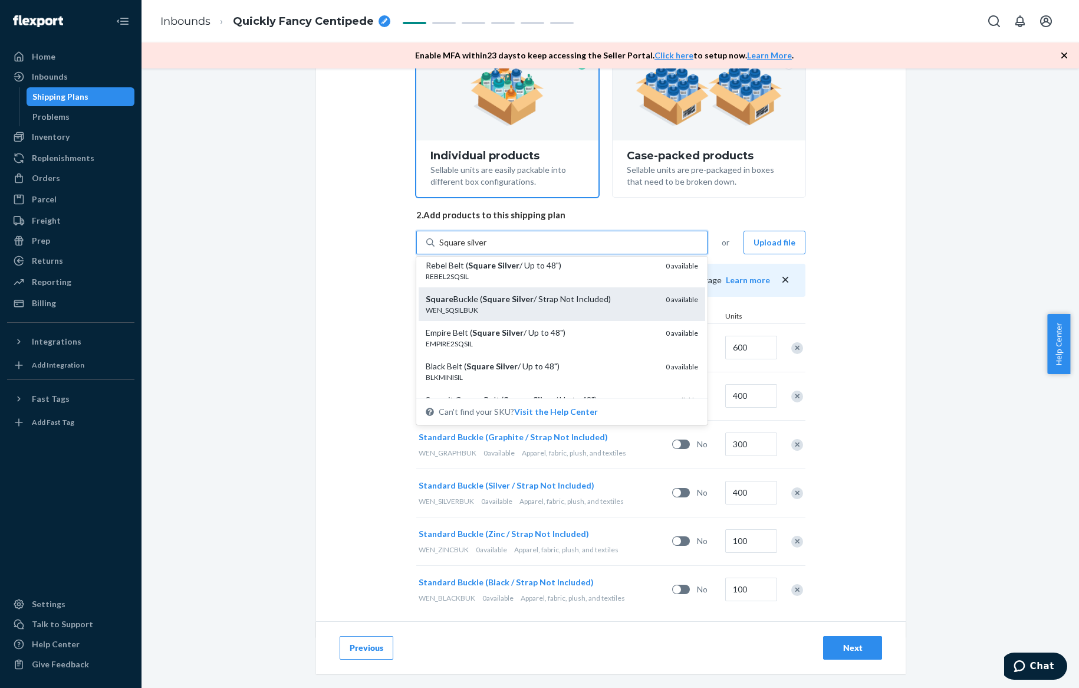
scroll to position [74, 0]
click at [532, 317] on div "Square Buckle ( Square Silver / Strap Not Included) WEN_SQSILBUK 0 available" at bounding box center [562, 303] width 287 height 34
click at [487, 248] on input "Square silver" at bounding box center [463, 242] width 48 height 12
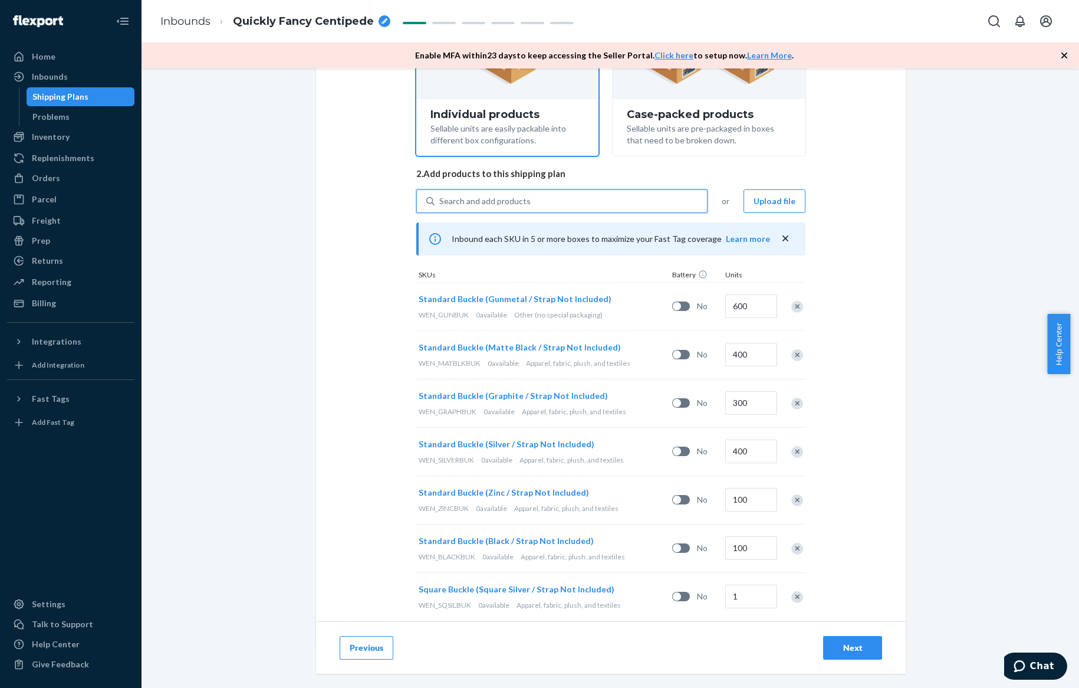
scroll to position [206, 0]
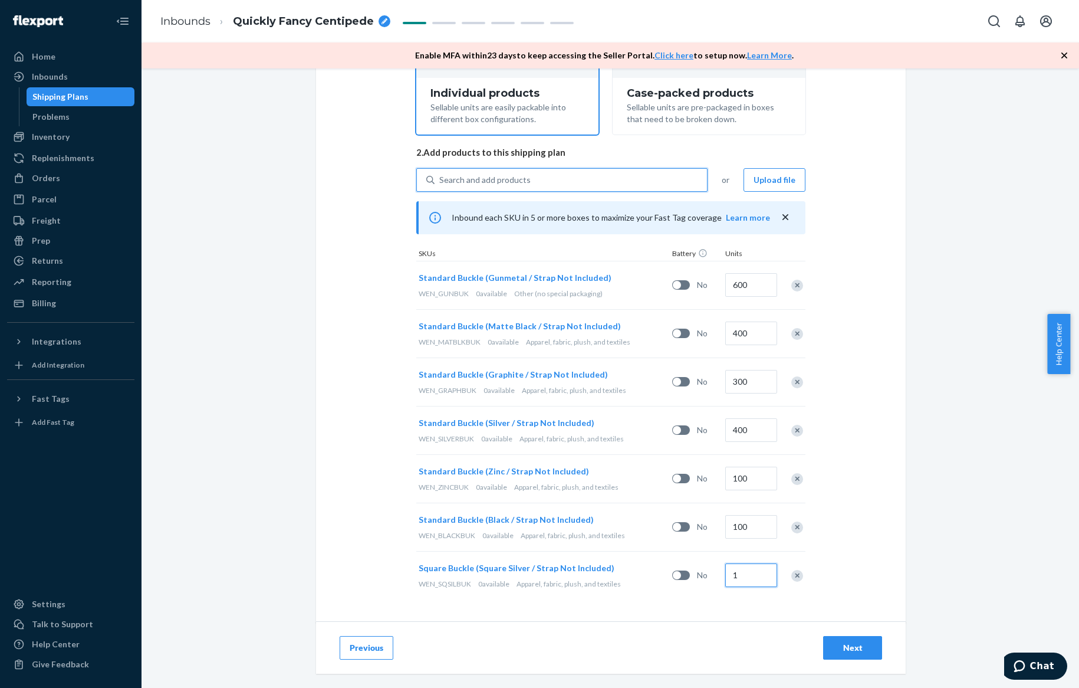
click at [737, 575] on input "1" at bounding box center [751, 575] width 52 height 24
type input "100"
click at [530, 185] on div "Search and add products" at bounding box center [571, 179] width 272 height 21
click at [440, 185] on input "Search and add products" at bounding box center [439, 180] width 1 height 12
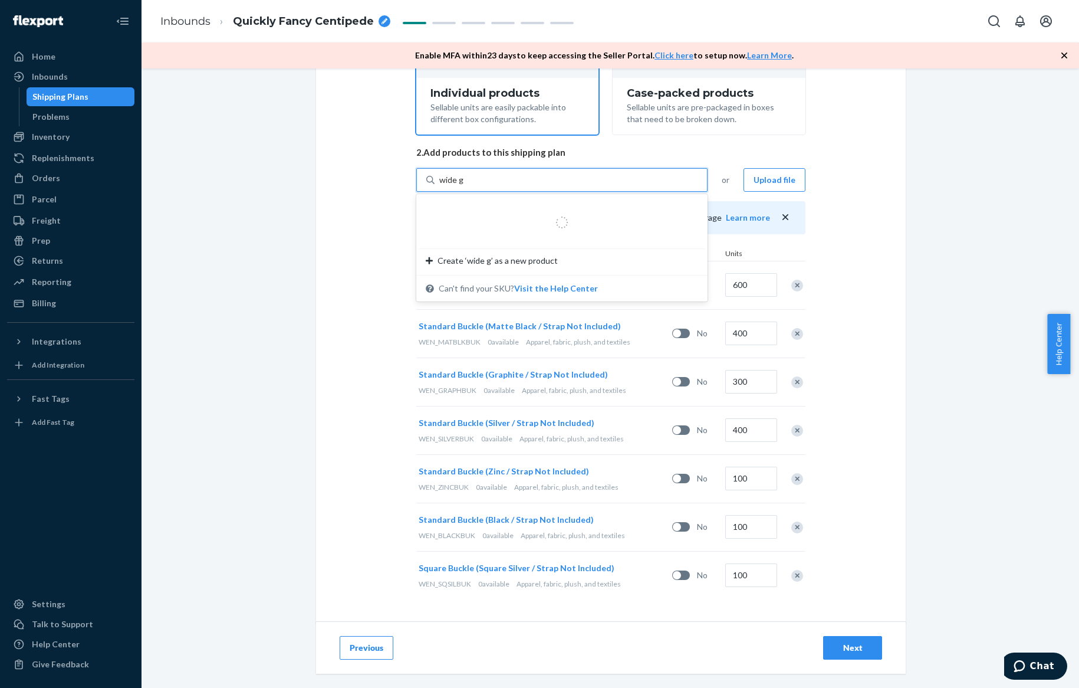
type input "wide gun"
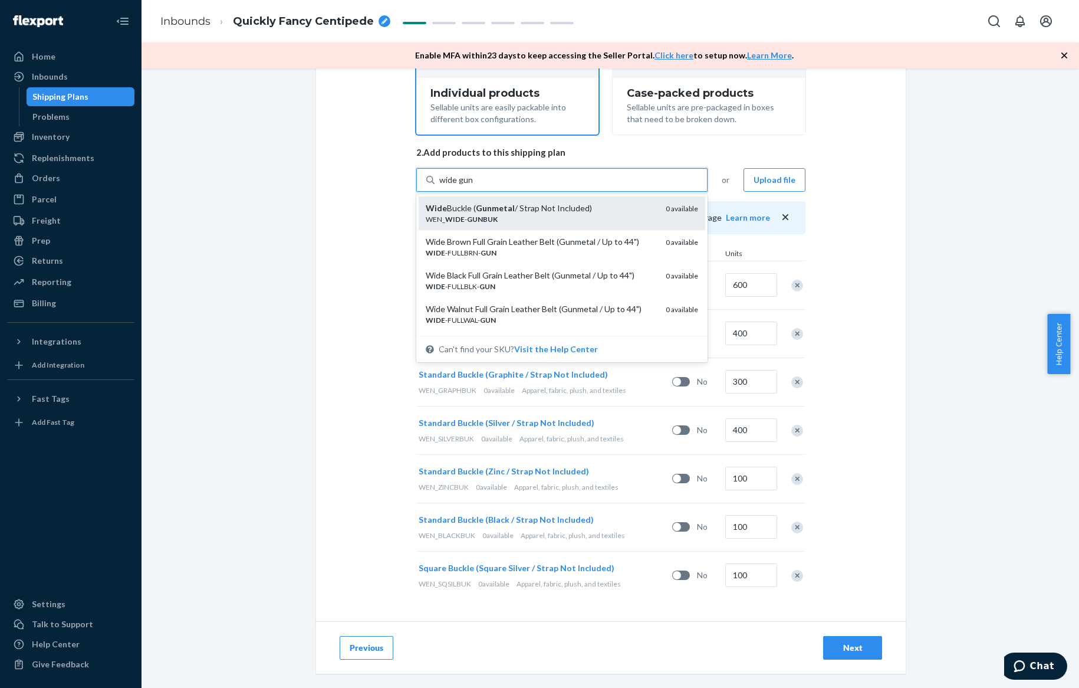
click at [536, 208] on div "Wide Buckle ( Gunmetal / Strap Not Included)" at bounding box center [541, 208] width 231 height 12
click at [473, 186] on input "wide gun" at bounding box center [456, 180] width 34 height 12
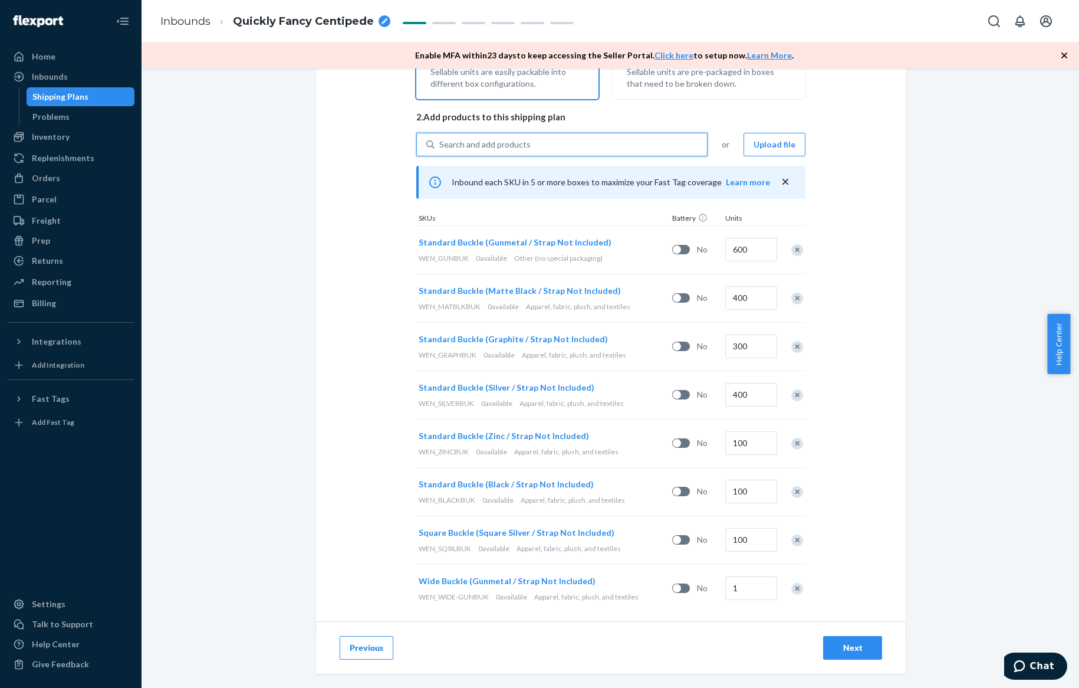
scroll to position [255, 0]
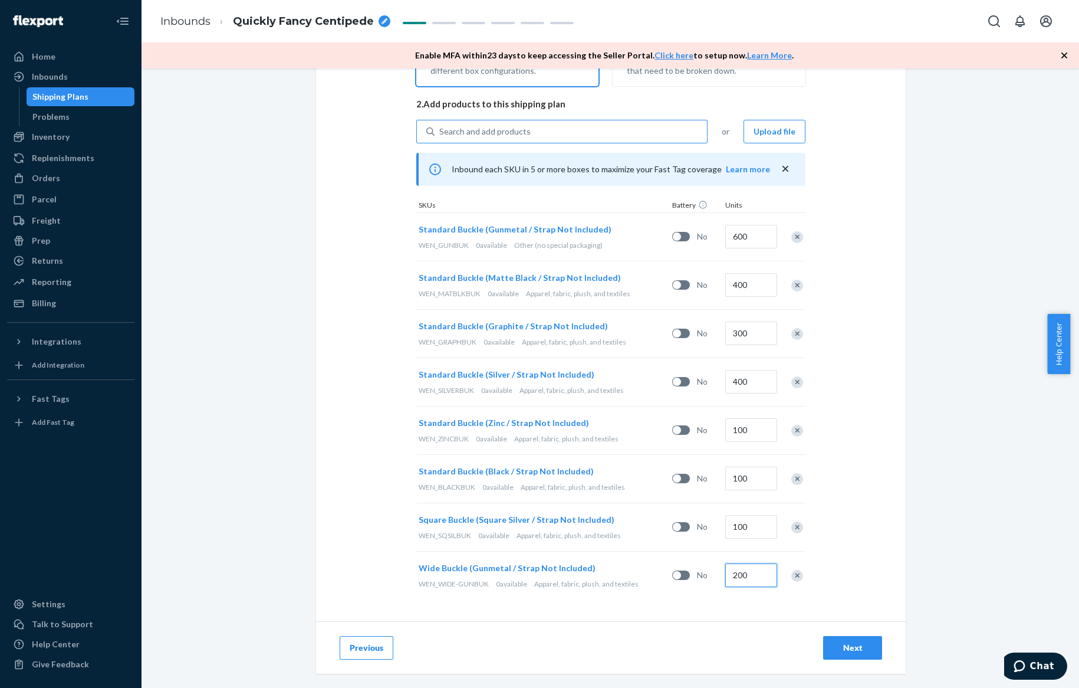
type input "200"
click at [500, 120] on div "Search and add products" at bounding box center [561, 132] width 291 height 24
click at [440, 126] on input "Search and add products" at bounding box center [439, 132] width 1 height 12
click at [504, 130] on div "Search and add products" at bounding box center [484, 132] width 91 height 12
click at [440, 130] on input "0 results available. Use Up and Down to choose options, press Enter to select t…" at bounding box center [439, 132] width 1 height 12
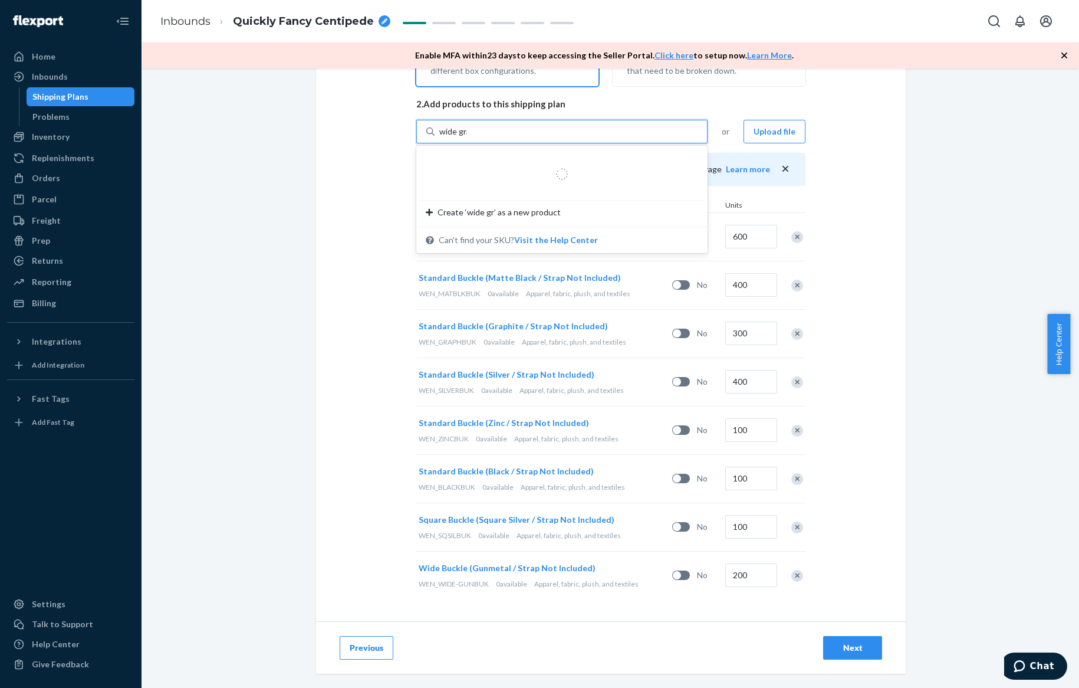
type input "wide grap"
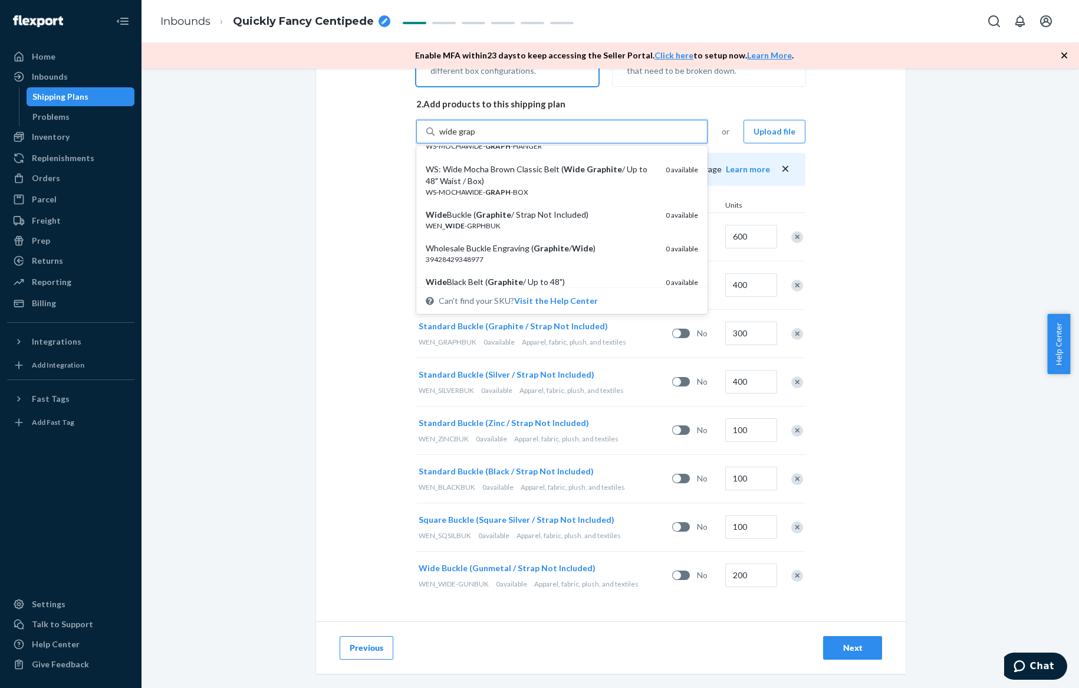
scroll to position [575, 0]
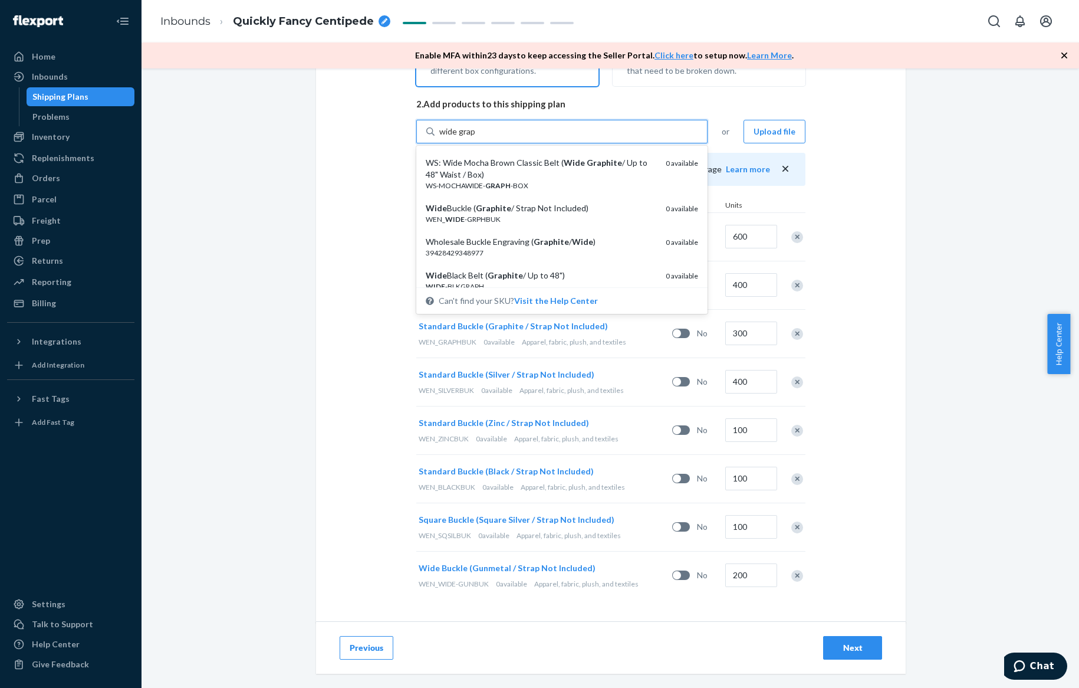
click at [513, 207] on div "Wide Buckle ( Graphite / Strap Not Included)" at bounding box center [541, 208] width 231 height 12
click at [476, 137] on input "wide grap" at bounding box center [457, 132] width 37 height 12
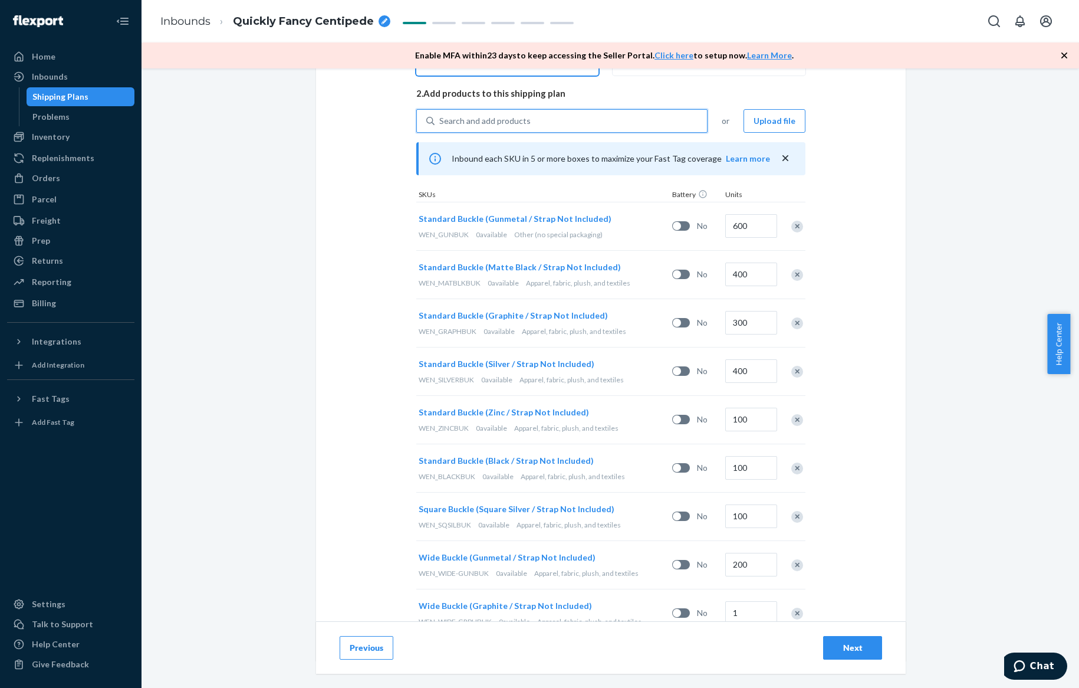
scroll to position [294, 0]
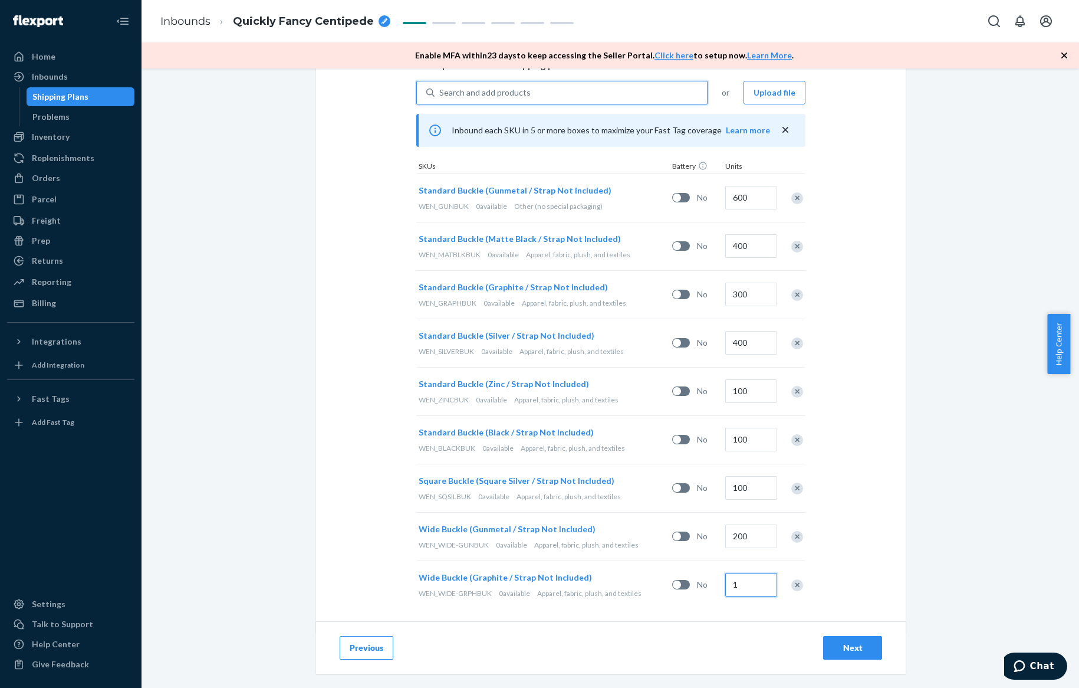
click at [743, 590] on input "1" at bounding box center [751, 585] width 52 height 24
type input "100"
click at [568, 93] on div "Search and add products" at bounding box center [571, 92] width 272 height 21
click at [440, 93] on input "Search and add products" at bounding box center [439, 93] width 1 height 12
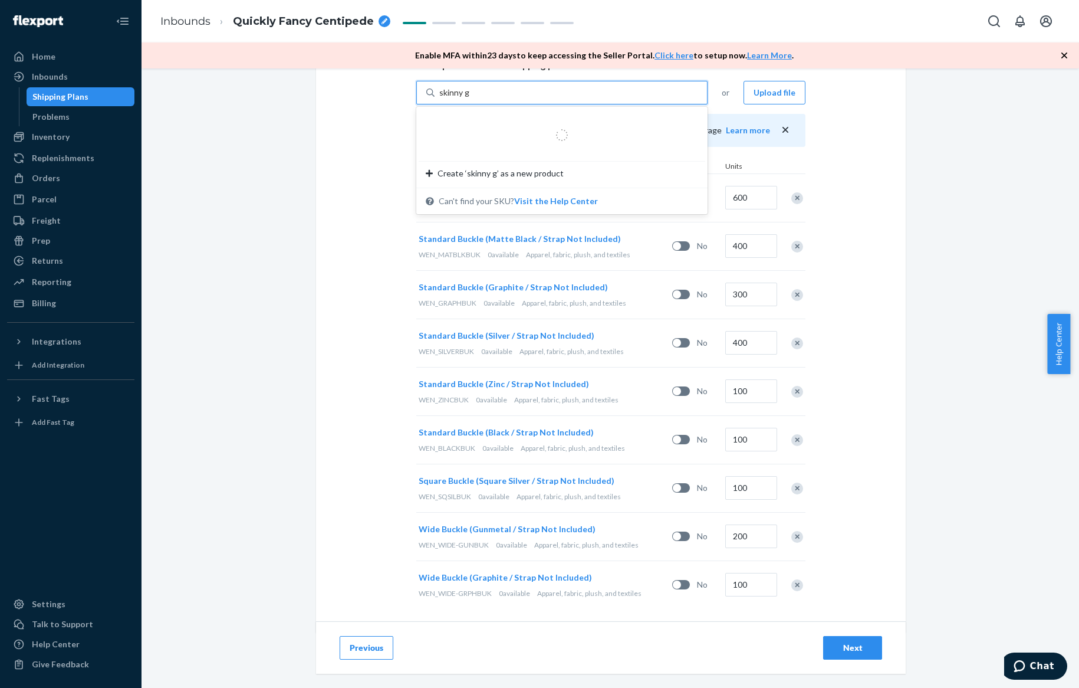
type input "skinny gun"
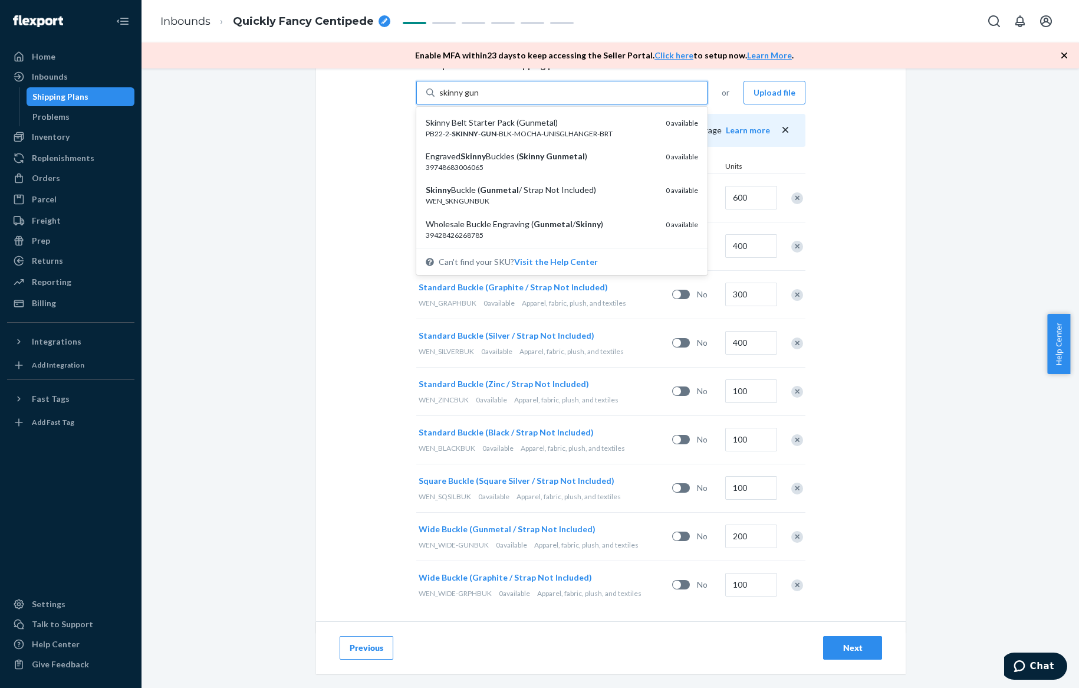
scroll to position [501, 0]
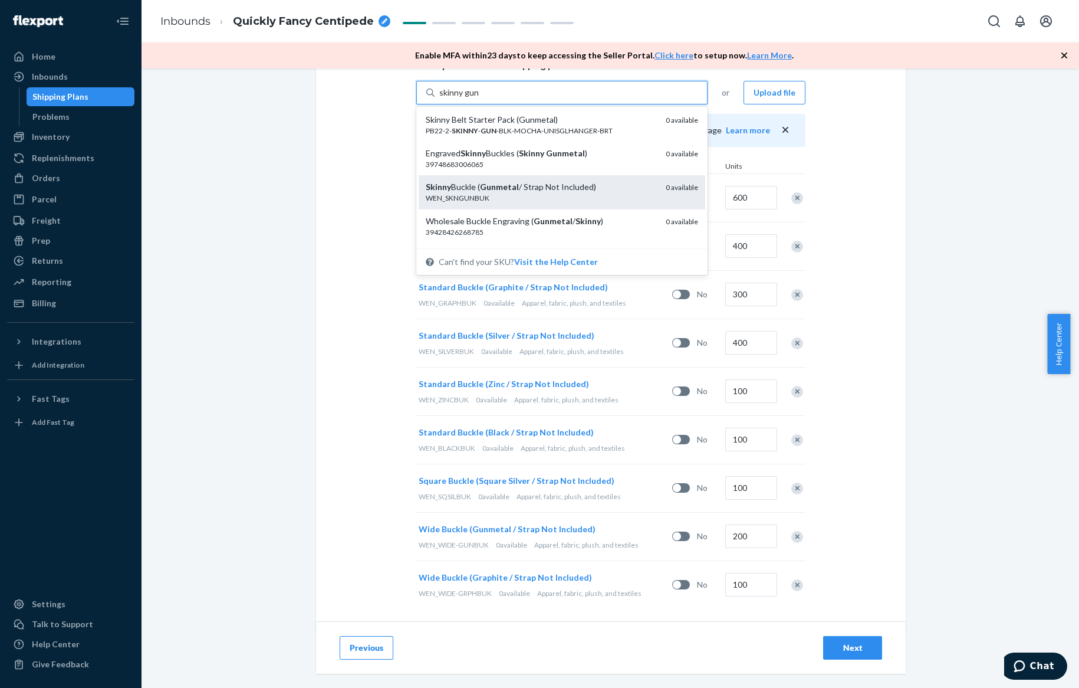
click at [564, 188] on div "Skinny Buckle ( Gunmetal / Strap Not Included)" at bounding box center [541, 187] width 231 height 12
click at [479, 98] on input "skinny gun" at bounding box center [459, 93] width 40 height 12
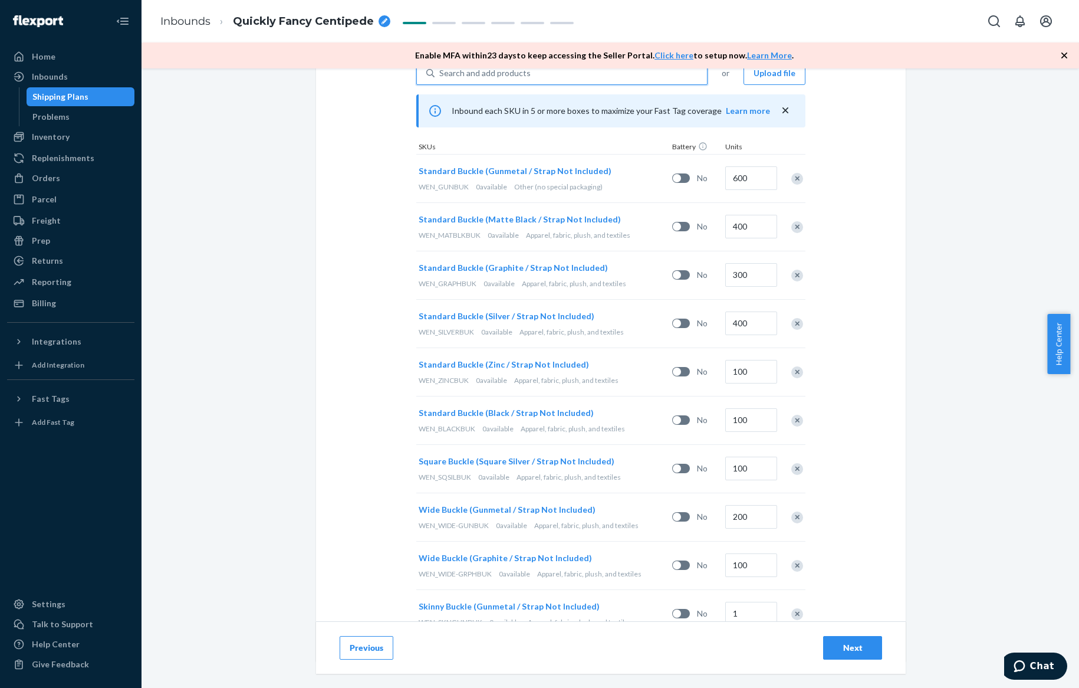
scroll to position [351, 0]
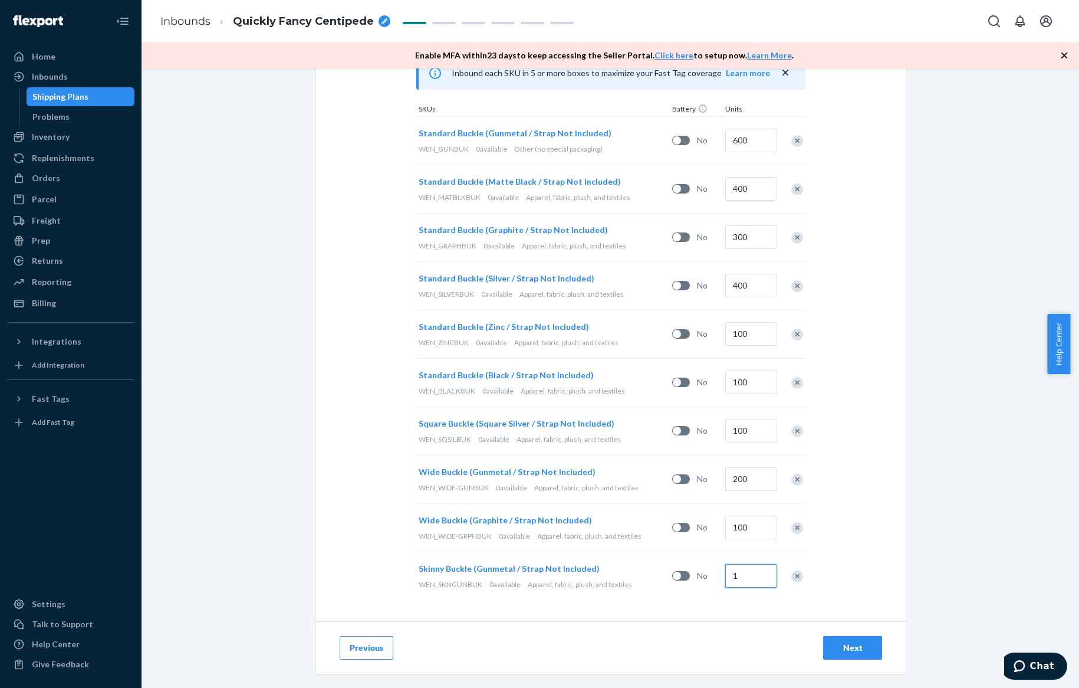
click at [748, 580] on input "1" at bounding box center [751, 576] width 52 height 24
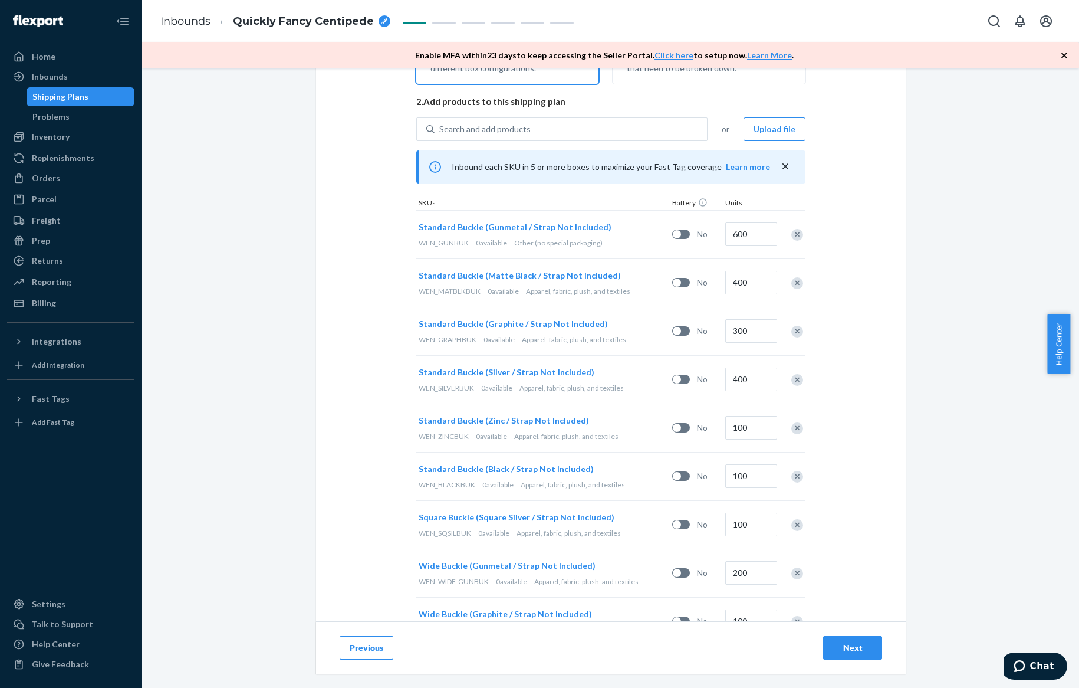
scroll to position [248, 0]
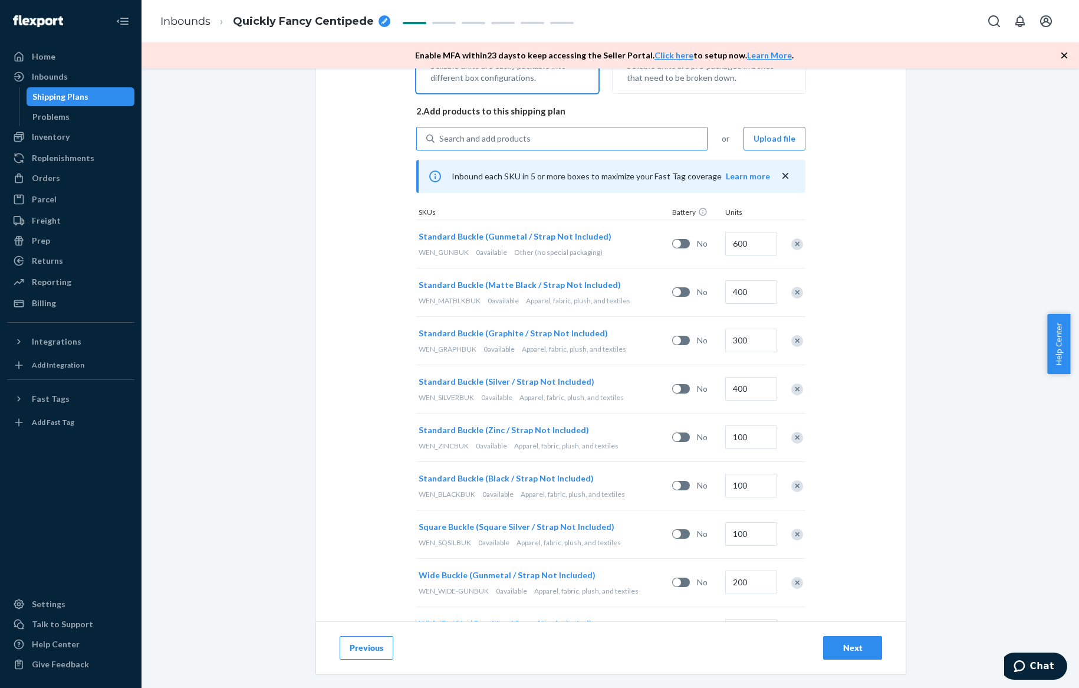
type input "100"
click at [600, 148] on div "Search and add products" at bounding box center [571, 138] width 272 height 21
click at [440, 144] on input "Search and add products" at bounding box center [439, 139] width 1 height 12
click at [600, 140] on div "Search and add products" at bounding box center [571, 138] width 272 height 21
click at [440, 140] on input "0 results available. Use Up and Down to choose options, press Enter to select t…" at bounding box center [439, 139] width 1 height 12
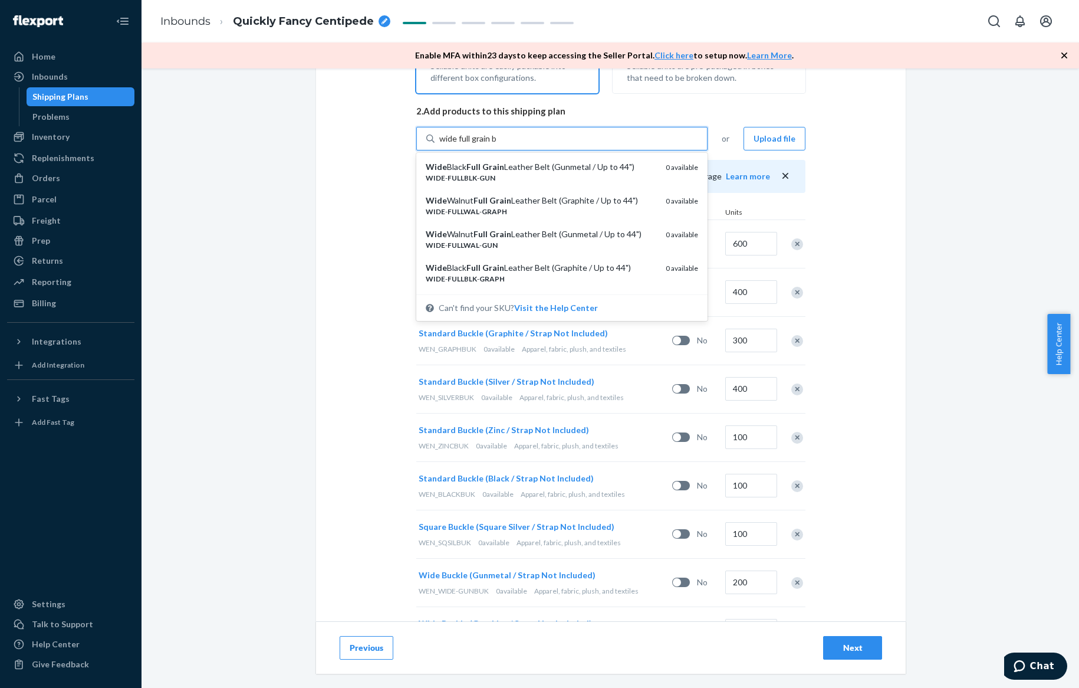
type input "wide full grain bl"
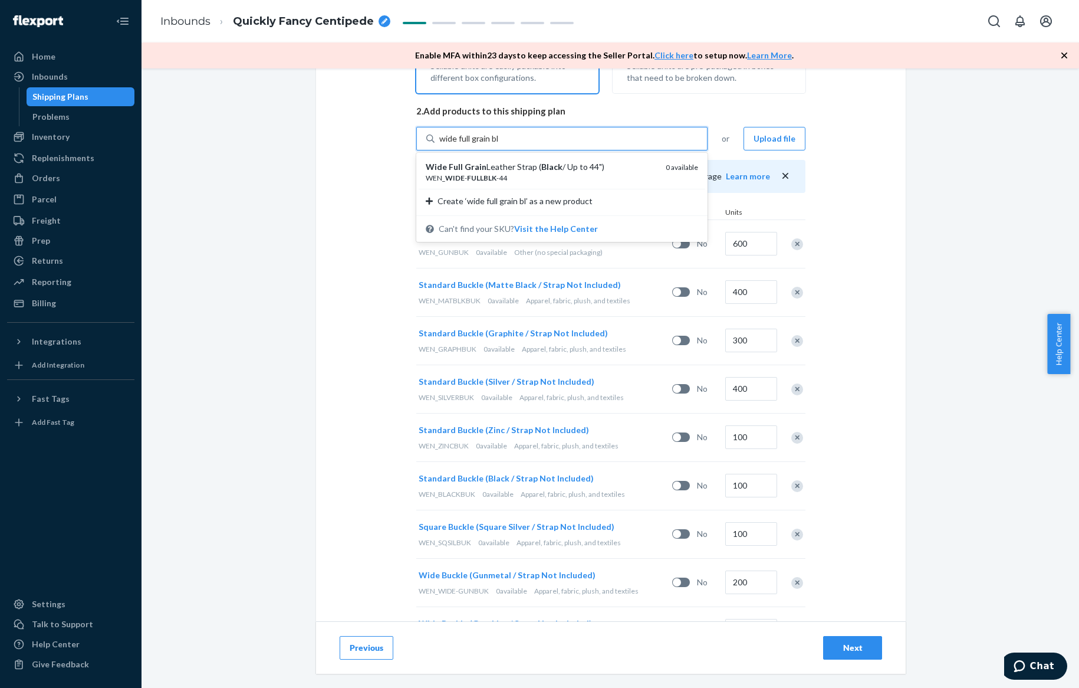
click at [598, 166] on div "Wide Full Grain Leather Strap ( Black / Up to 44")" at bounding box center [541, 167] width 231 height 12
click at [499, 144] on input "wide full grain bl" at bounding box center [469, 139] width 60 height 12
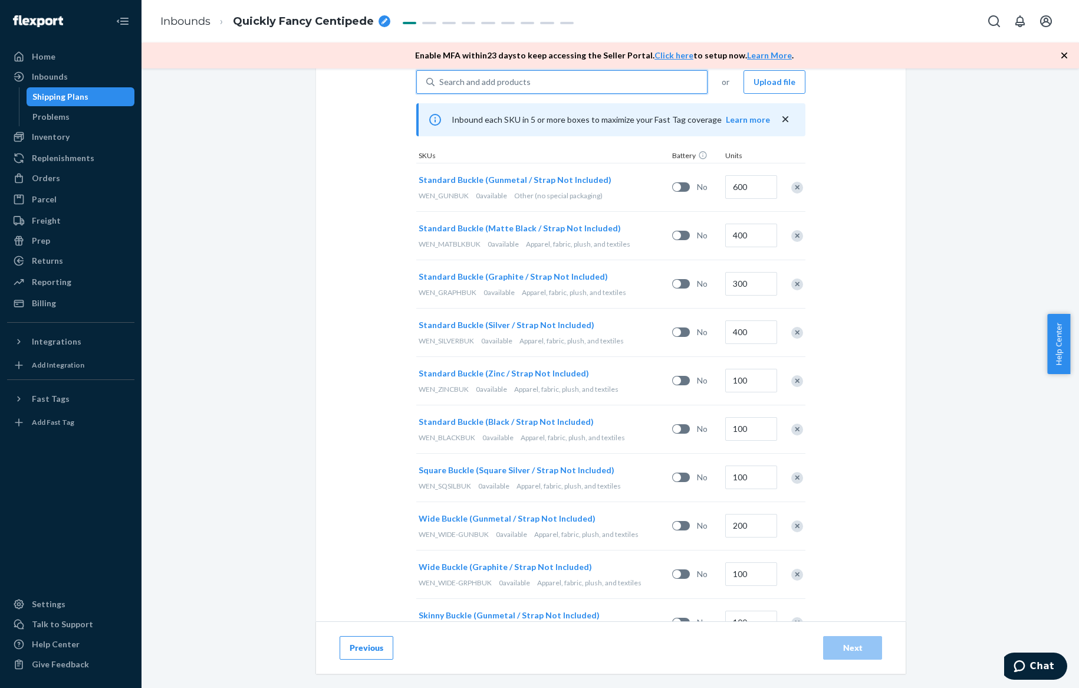
scroll to position [398, 0]
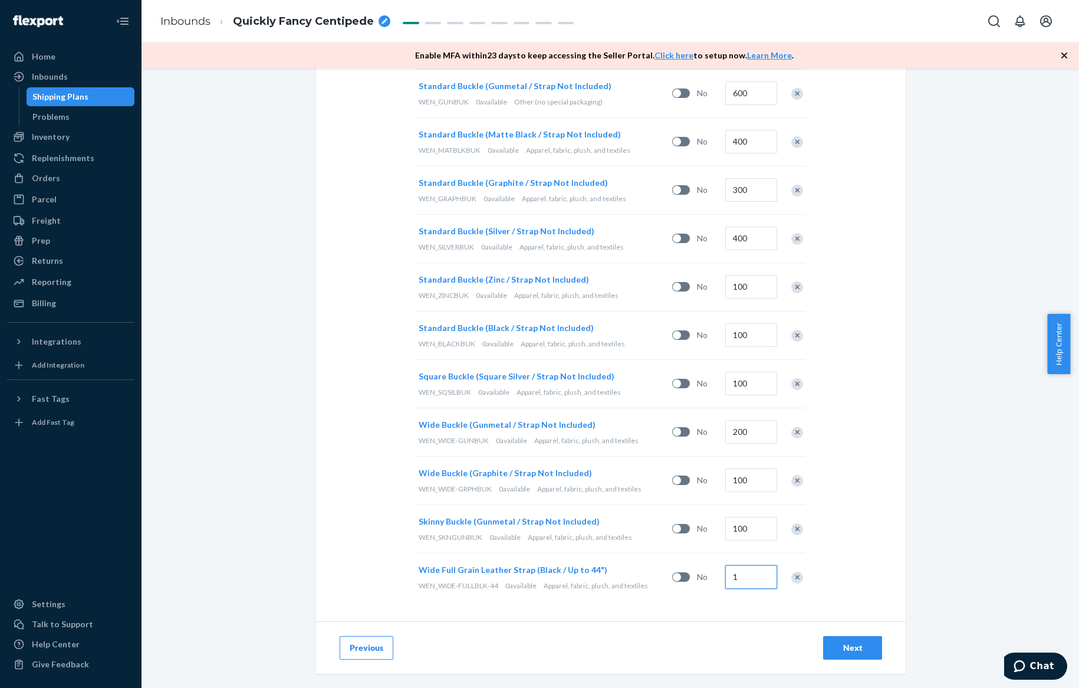
click at [741, 569] on input "1" at bounding box center [751, 577] width 52 height 24
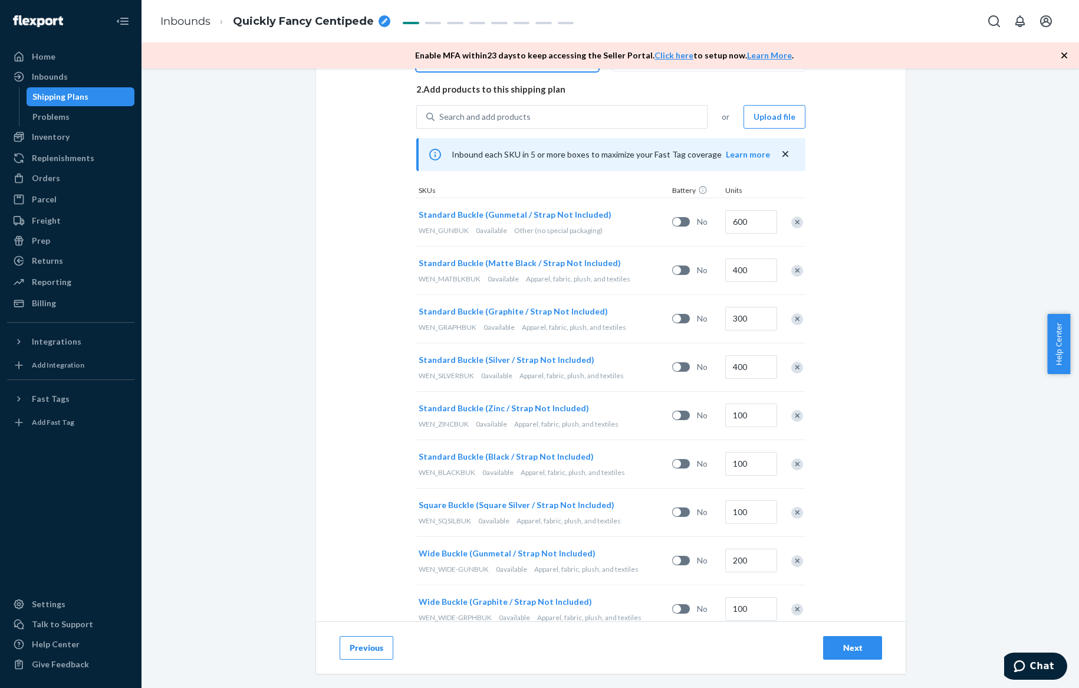
scroll to position [265, 0]
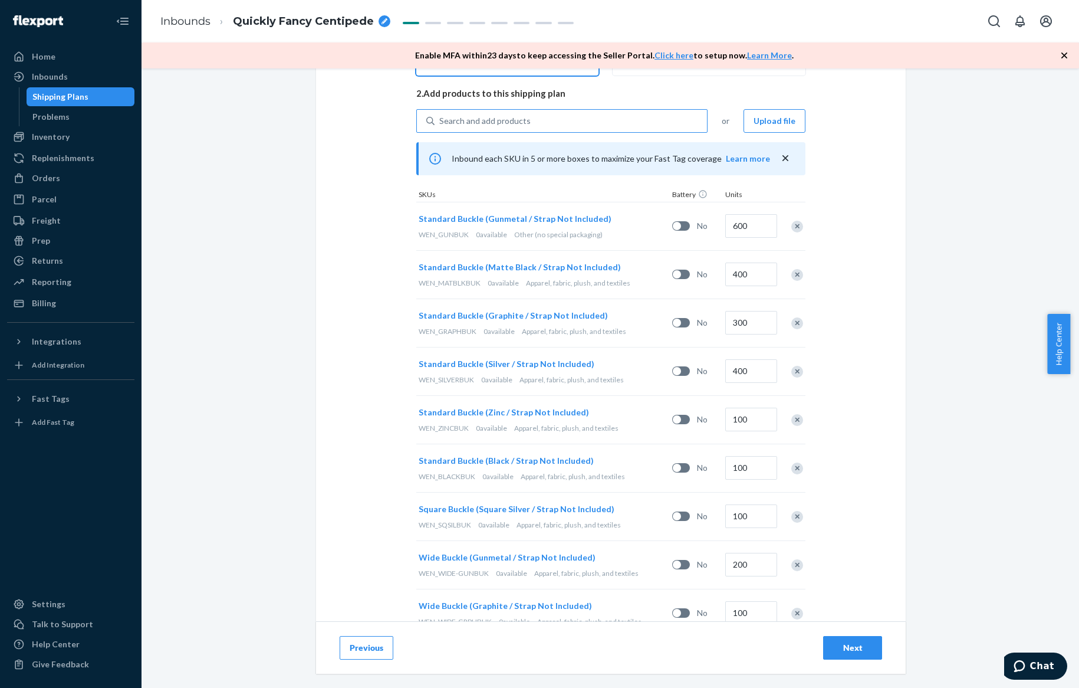
type input "64"
click at [564, 115] on div "Search and add products" at bounding box center [571, 120] width 272 height 21
click at [440, 115] on input "0 results available. Use Up and Down to choose options, press Enter to select t…" at bounding box center [439, 121] width 1 height 12
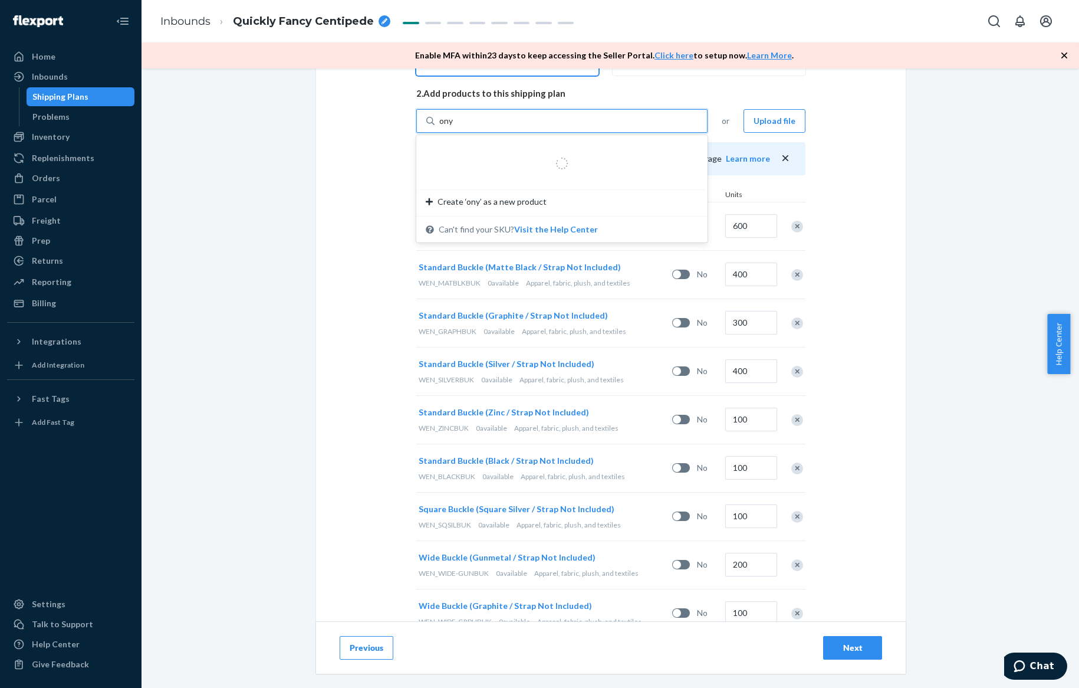
type input "onyx"
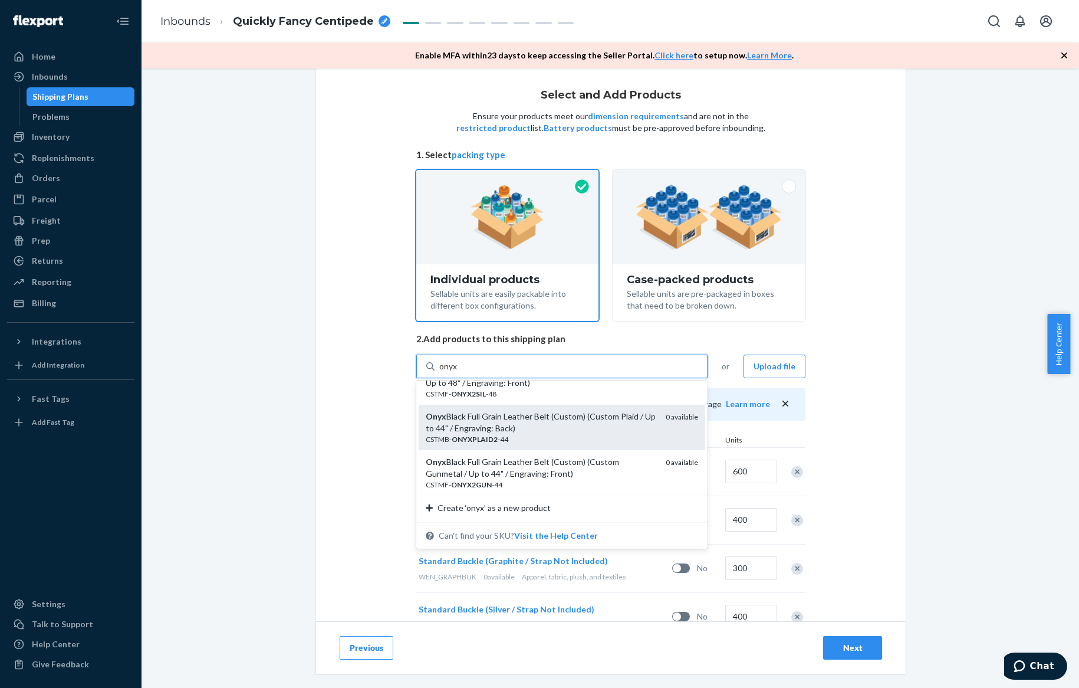
scroll to position [74, 0]
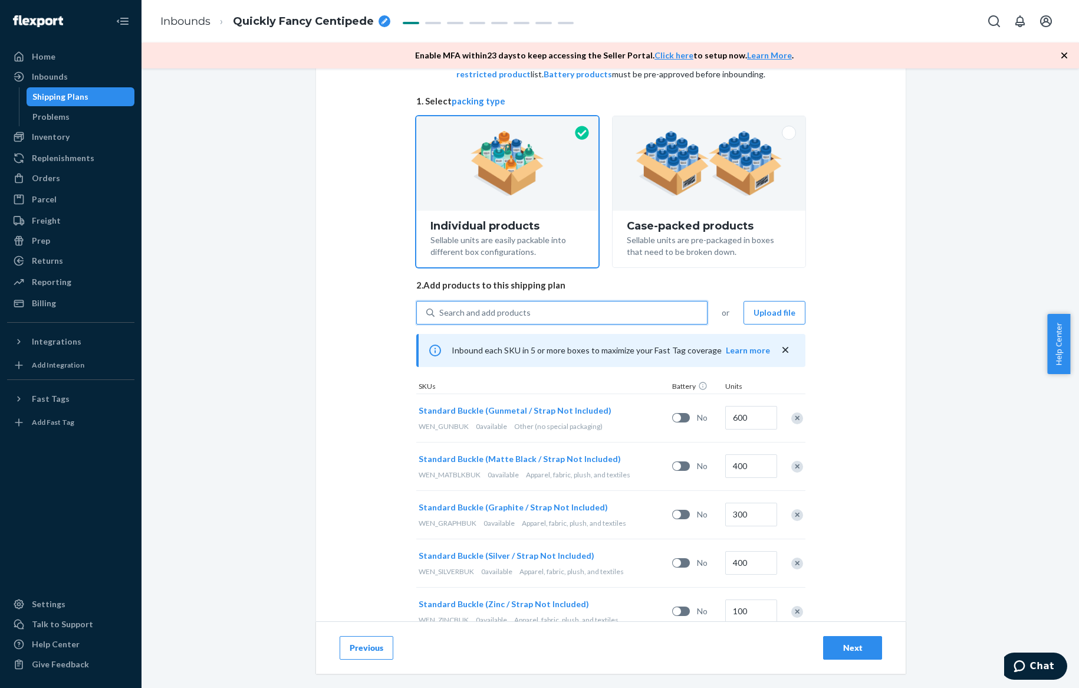
drag, startPoint x: 461, startPoint y: 304, endPoint x: 420, endPoint y: 306, distance: 41.3
click at [420, 306] on div "Search and add products" at bounding box center [561, 313] width 291 height 24
click at [439, 307] on input "0 results available. Select is focused ,type to refine list, press Down to open…" at bounding box center [439, 313] width 1 height 12
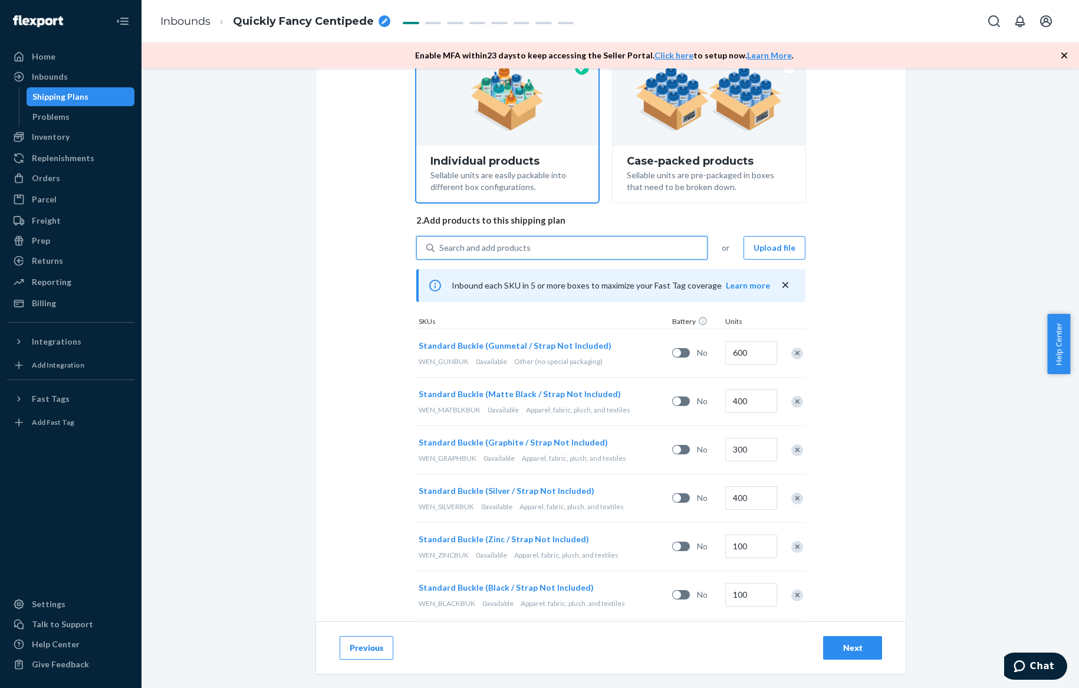
scroll to position [133, 0]
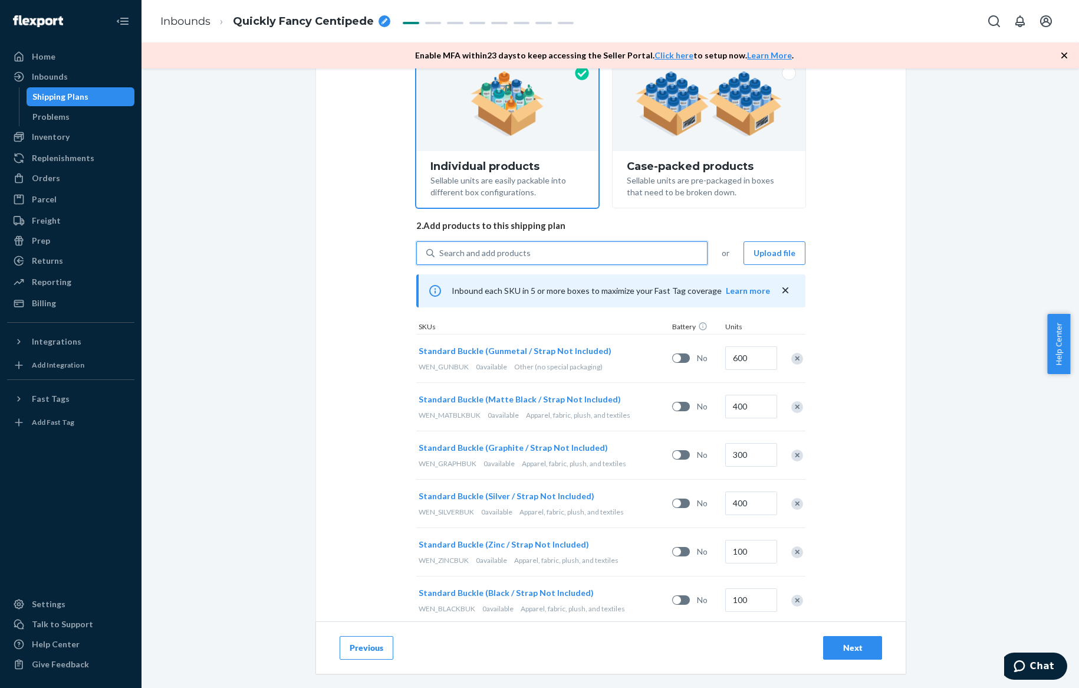
click at [533, 248] on div "Search and add products" at bounding box center [571, 252] width 272 height 21
click at [440, 248] on input "0 results available. Select is focused ,type to refine list, press Down to open…" at bounding box center [439, 253] width 1 height 12
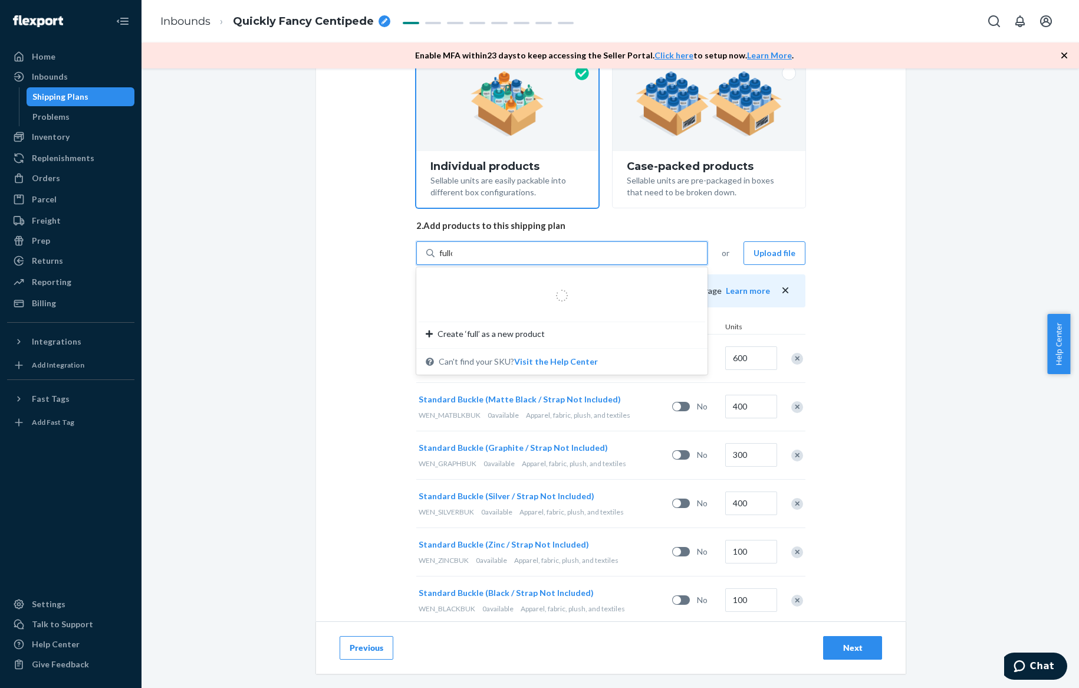
type input "fullon"
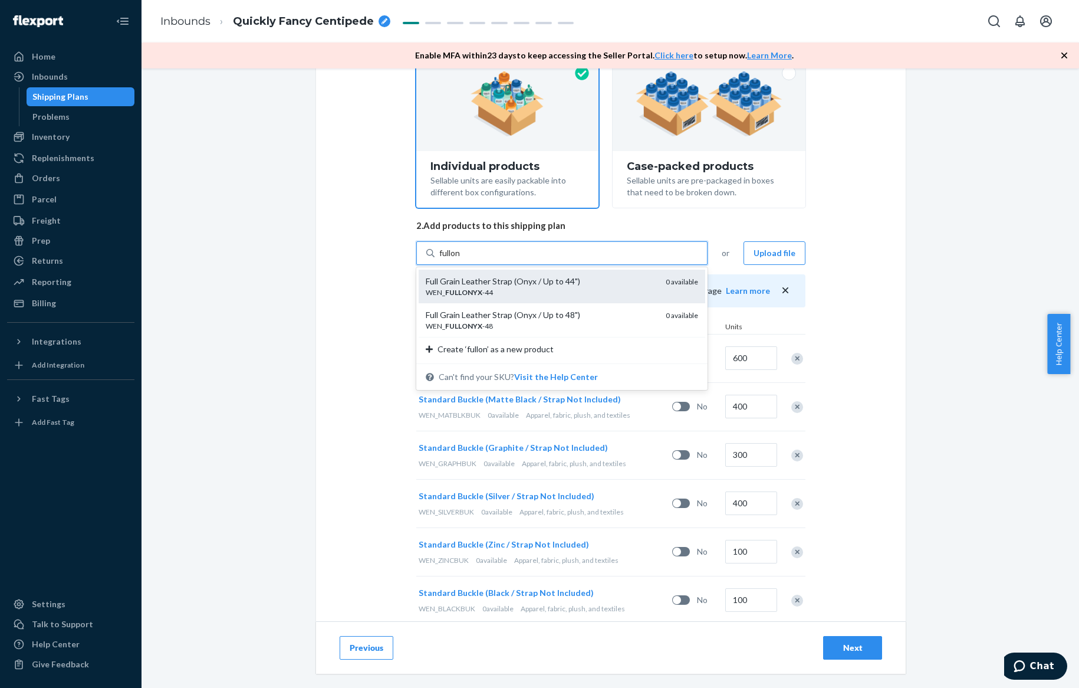
click at [557, 287] on div "WEN_ FULLONYX -44" at bounding box center [541, 292] width 231 height 10
click at [461, 259] on input "fullon" at bounding box center [450, 253] width 22 height 12
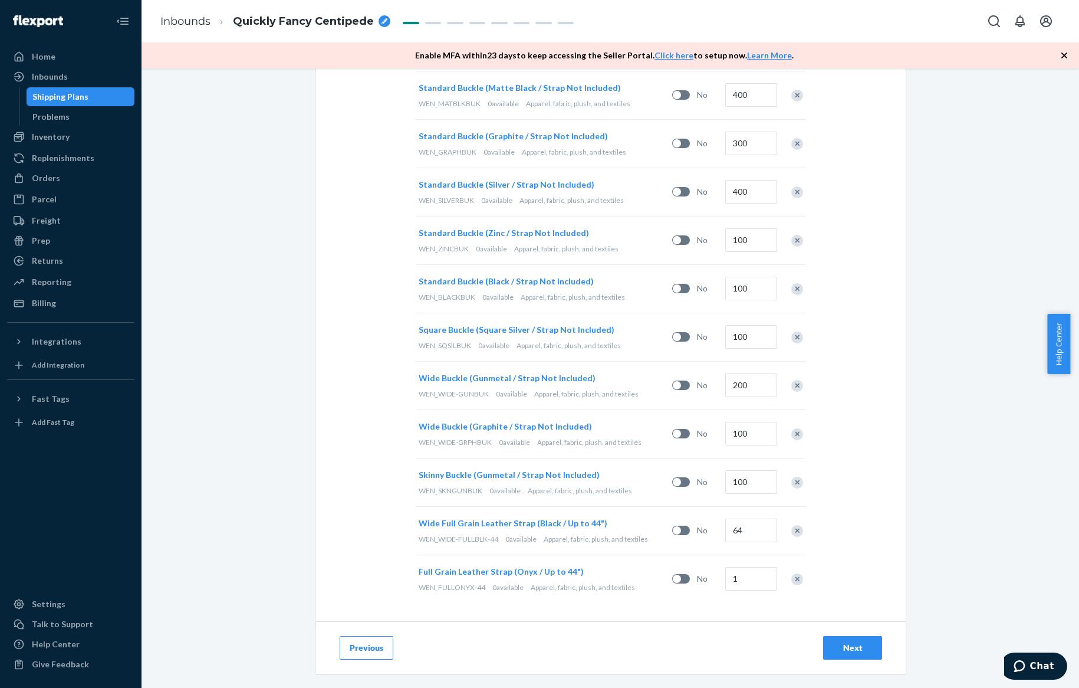
scroll to position [447, 0]
click at [746, 576] on input "1" at bounding box center [751, 576] width 52 height 24
type input "128"
click at [305, 399] on div "Select and Add Products Ensure your products meet our dimension requirements an…" at bounding box center [611, 377] width 938 height 619
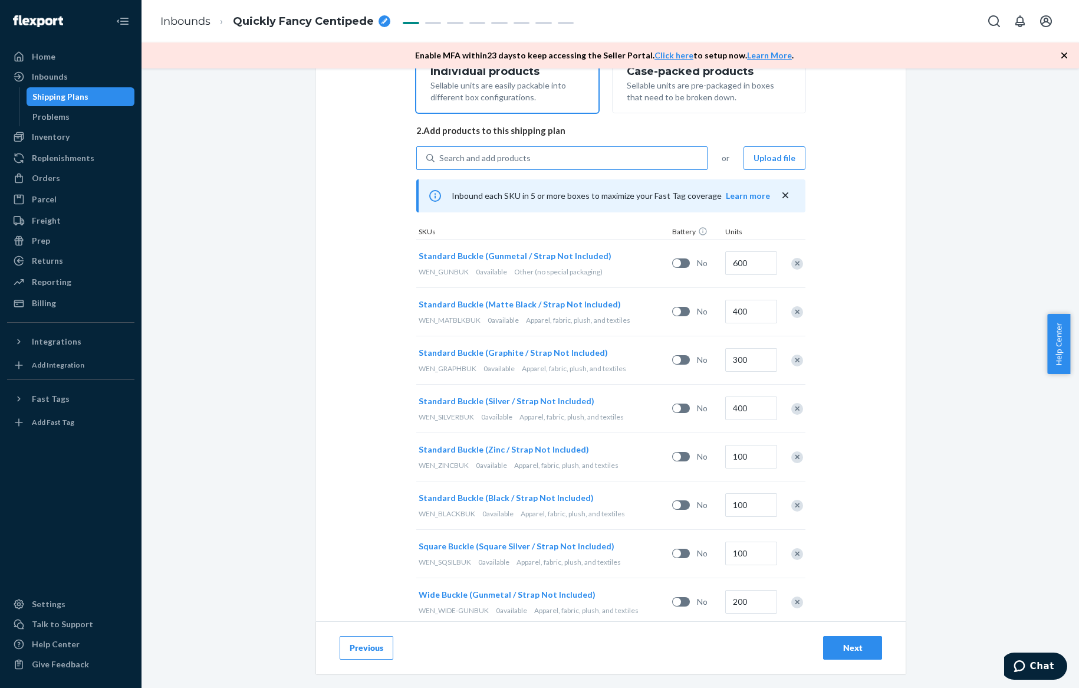
scroll to position [167, 0]
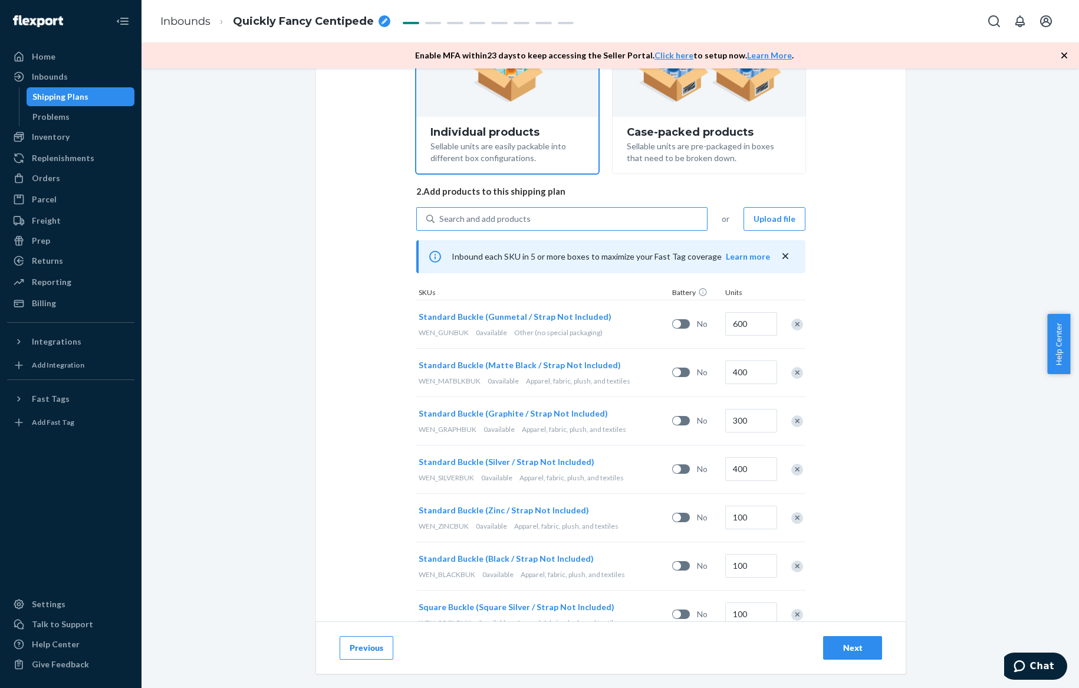
click at [472, 220] on div "Search and add products" at bounding box center [484, 219] width 91 height 12
click at [440, 220] on input "Search and add products" at bounding box center [439, 219] width 1 height 12
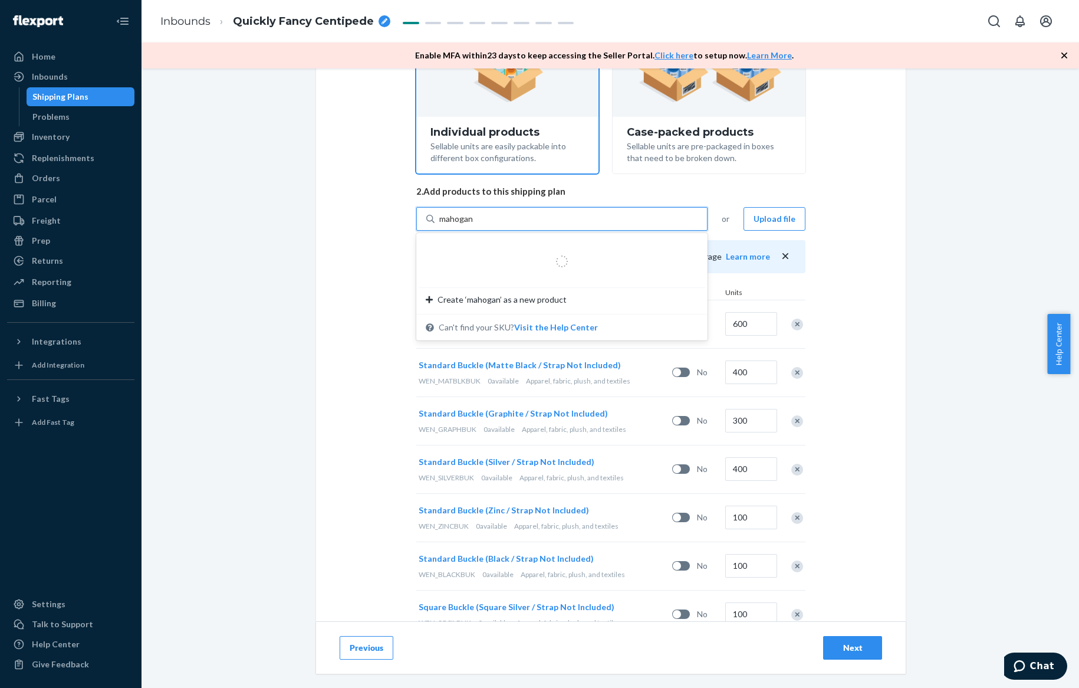
type input "mahogany"
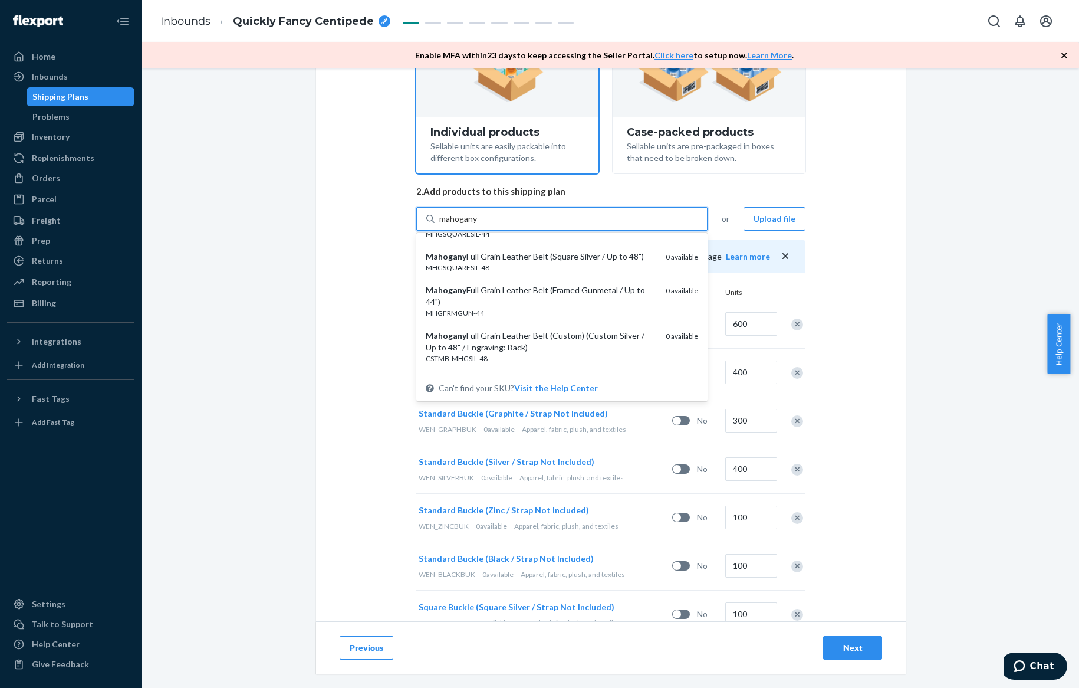
scroll to position [588, 0]
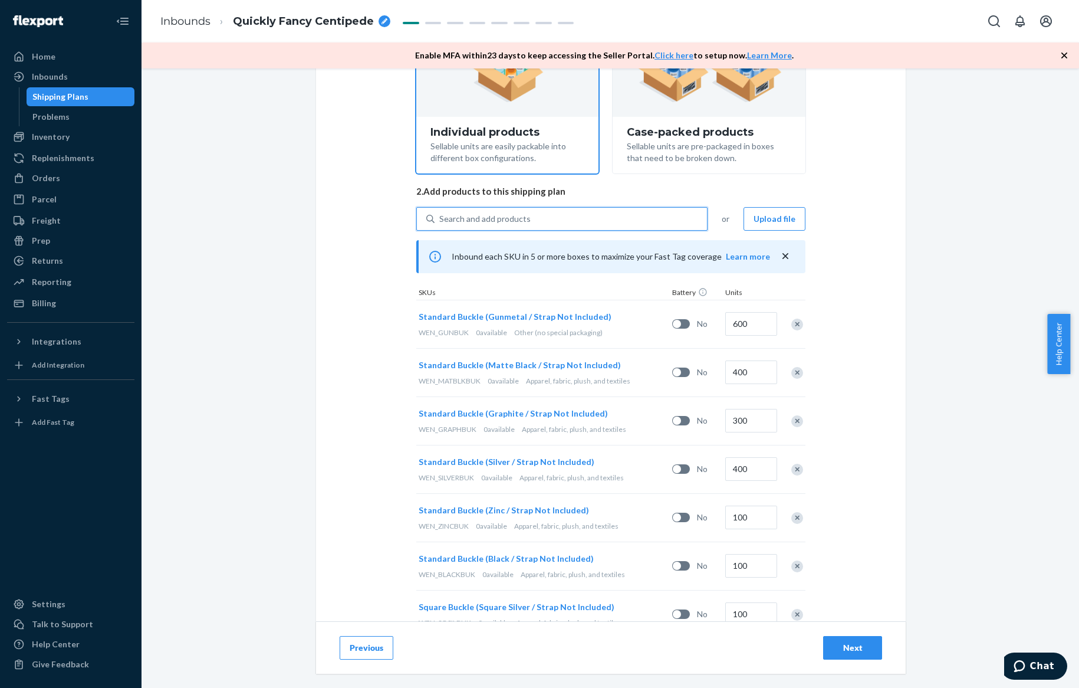
drag, startPoint x: 480, startPoint y: 218, endPoint x: 399, endPoint y: 211, distance: 81.7
click at [399, 211] on div "Select and Add Products Ensure your products meet our dimension requirements an…" at bounding box center [611, 411] width 590 height 985
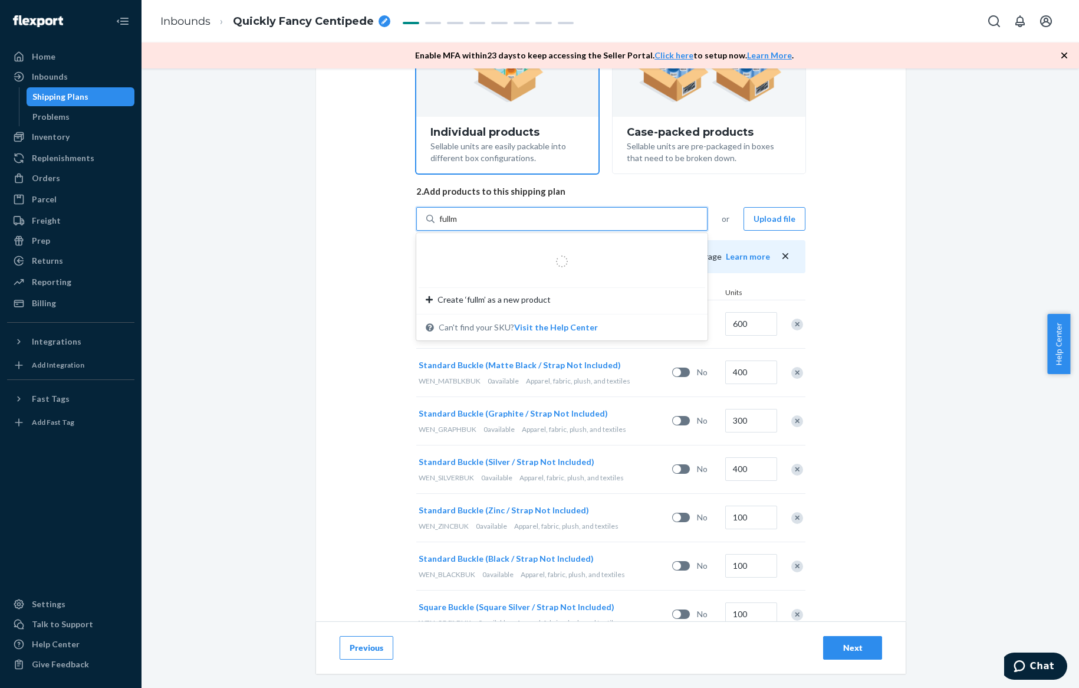
type input "fullma"
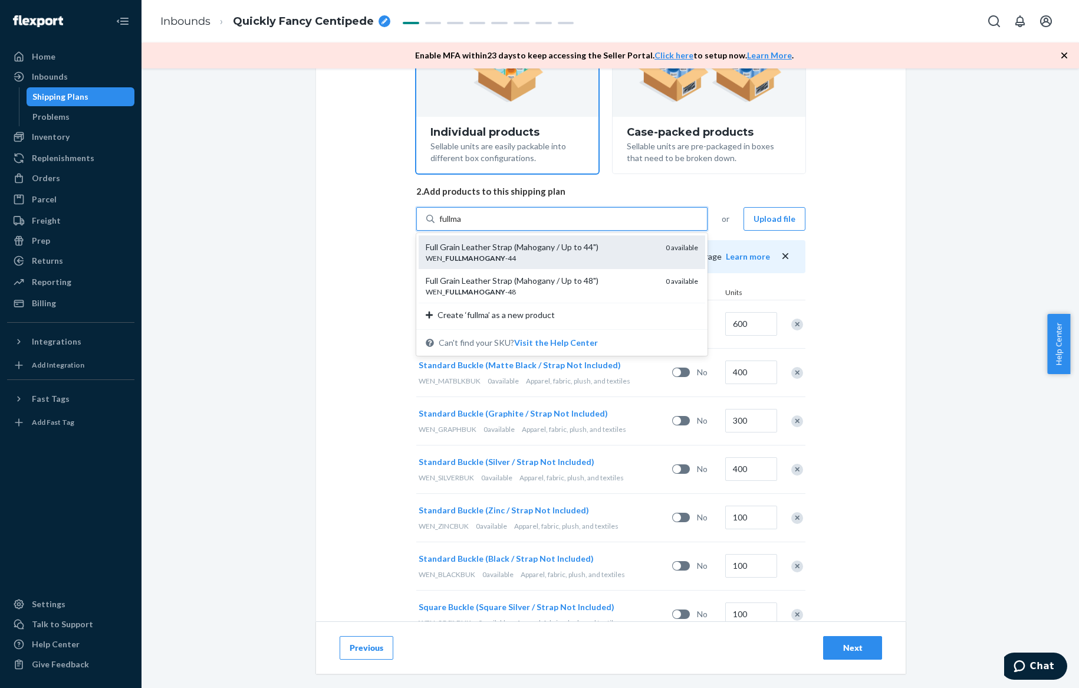
click at [484, 261] on em "FULLMAHOGANY" at bounding box center [475, 258] width 60 height 9
click at [463, 225] on input "fullma" at bounding box center [451, 219] width 24 height 12
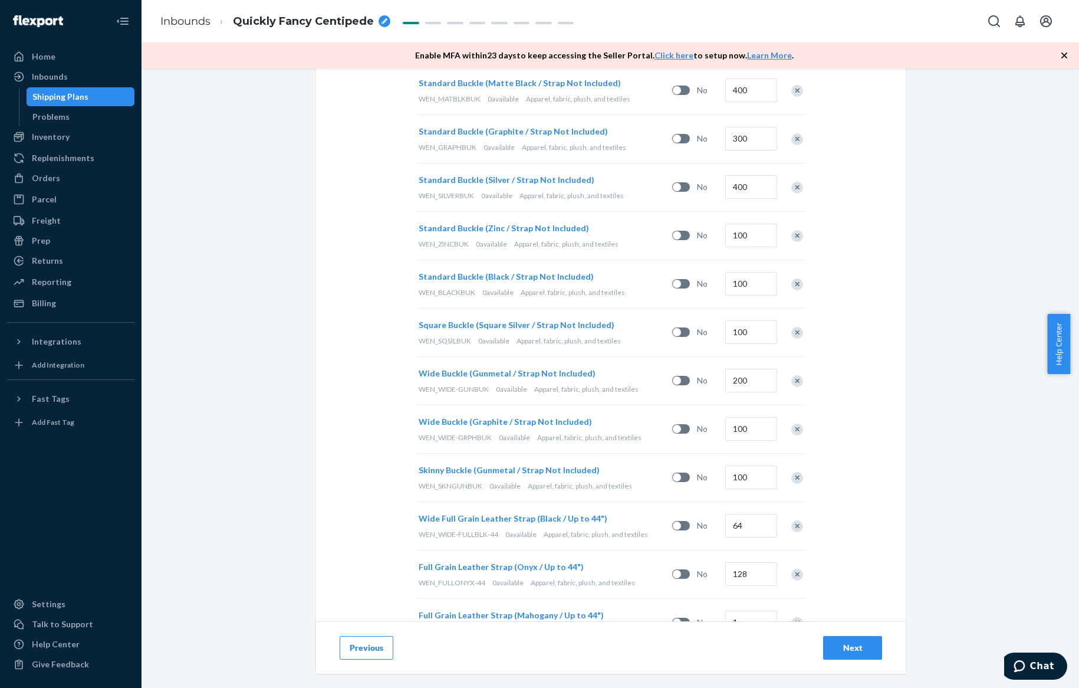
scroll to position [495, 0]
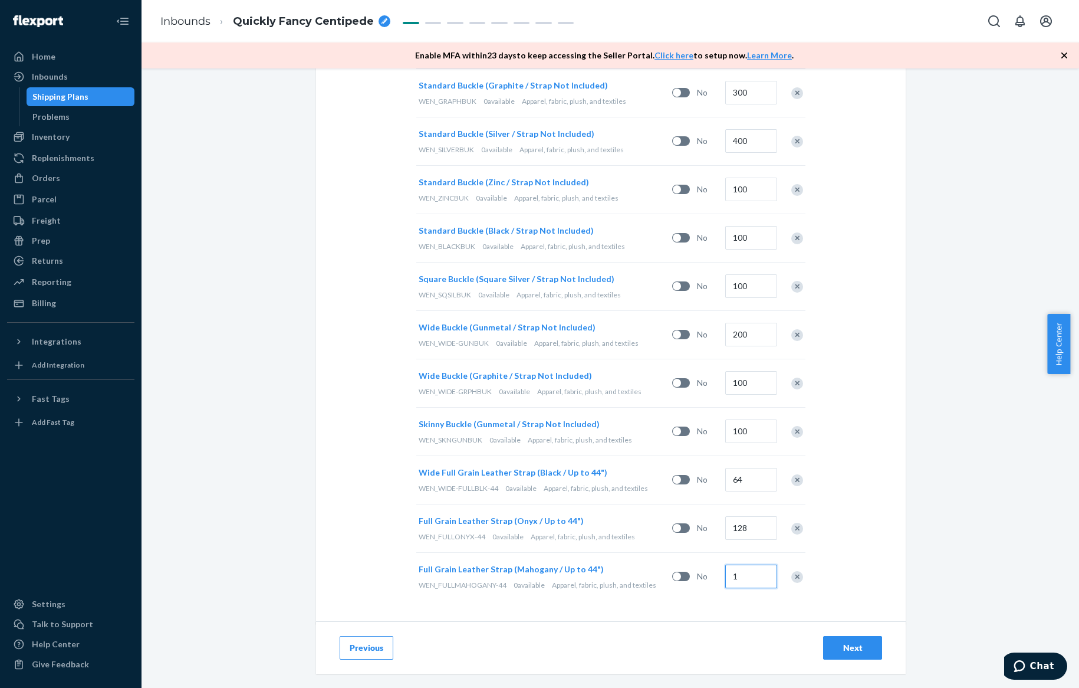
click at [729, 573] on input "1" at bounding box center [751, 576] width 52 height 24
type input "64"
click at [407, 390] on div "Select and Add Products Ensure your products meet our dimension requirements an…" at bounding box center [611, 107] width 590 height 1033
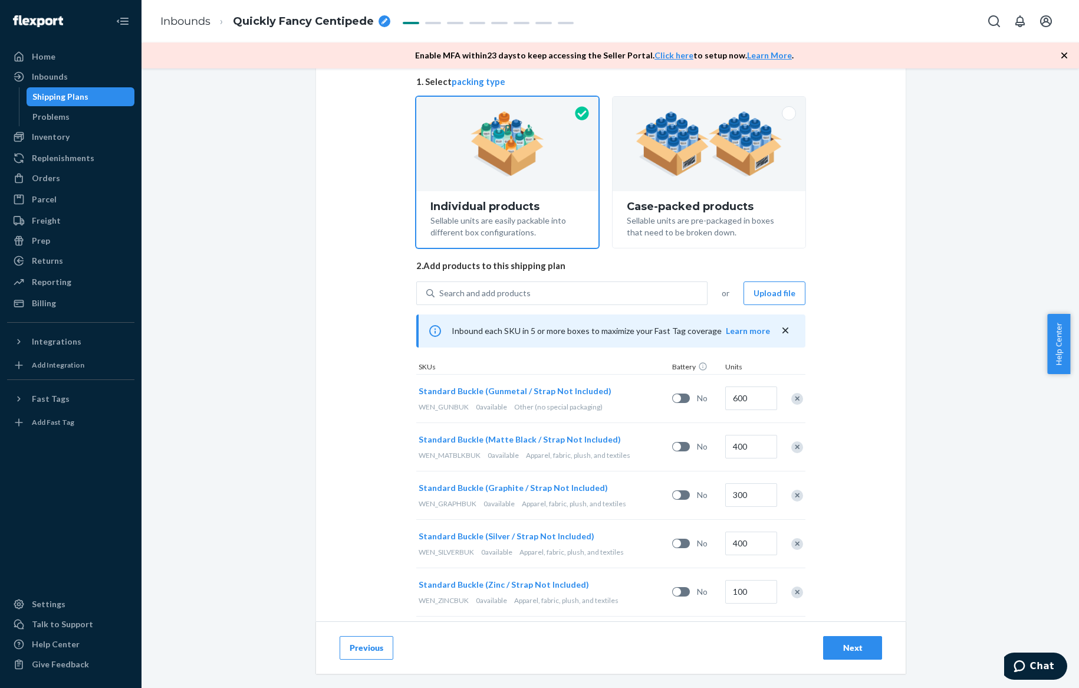
scroll to position [0, 0]
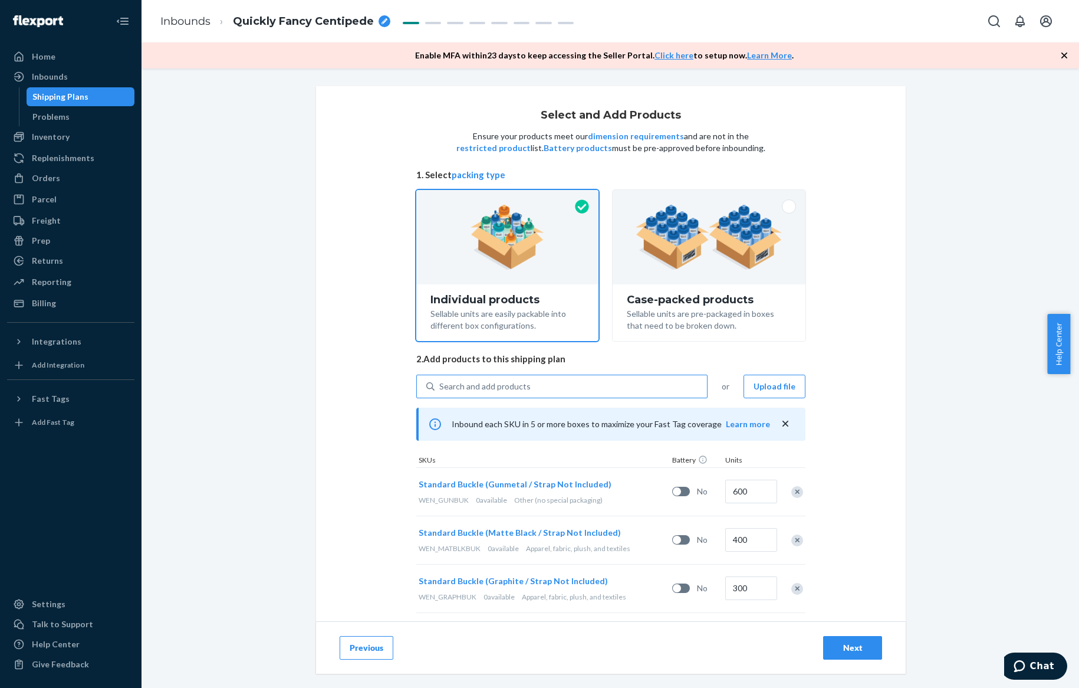
click at [509, 386] on div "Search and add products" at bounding box center [484, 386] width 91 height 12
click at [440, 386] on input "Search and add products" at bounding box center [439, 386] width 1 height 12
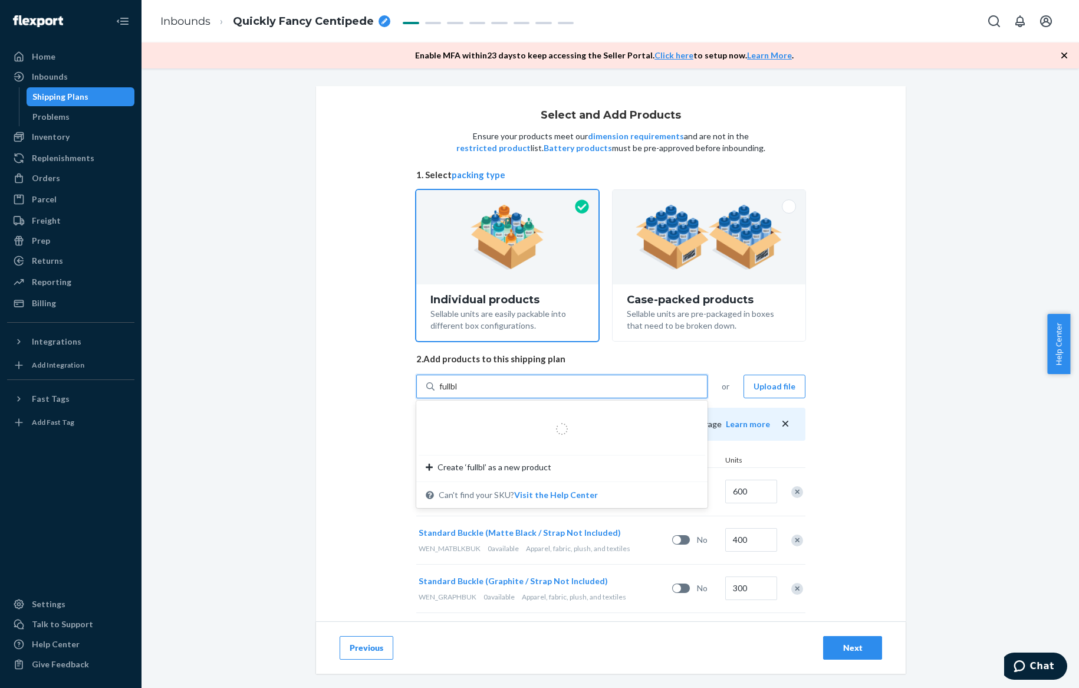
type input "fullbla"
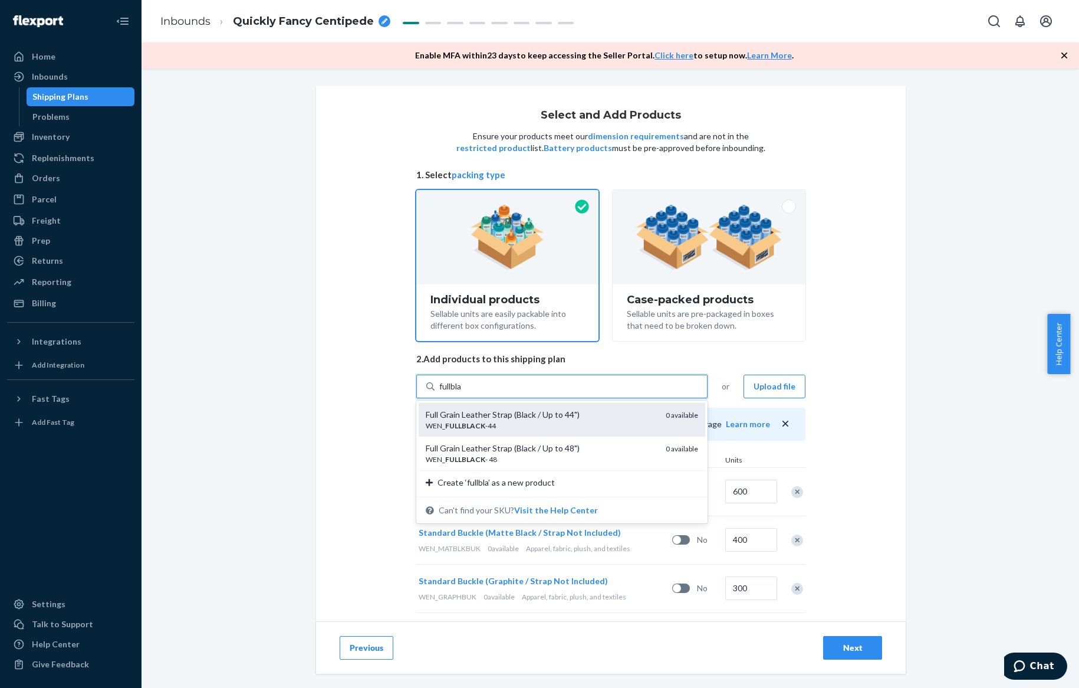
click at [514, 412] on div "Full Grain Leather Strap (Black / Up to 44")" at bounding box center [541, 415] width 231 height 12
click at [463, 392] on input "fullbla" at bounding box center [451, 386] width 24 height 12
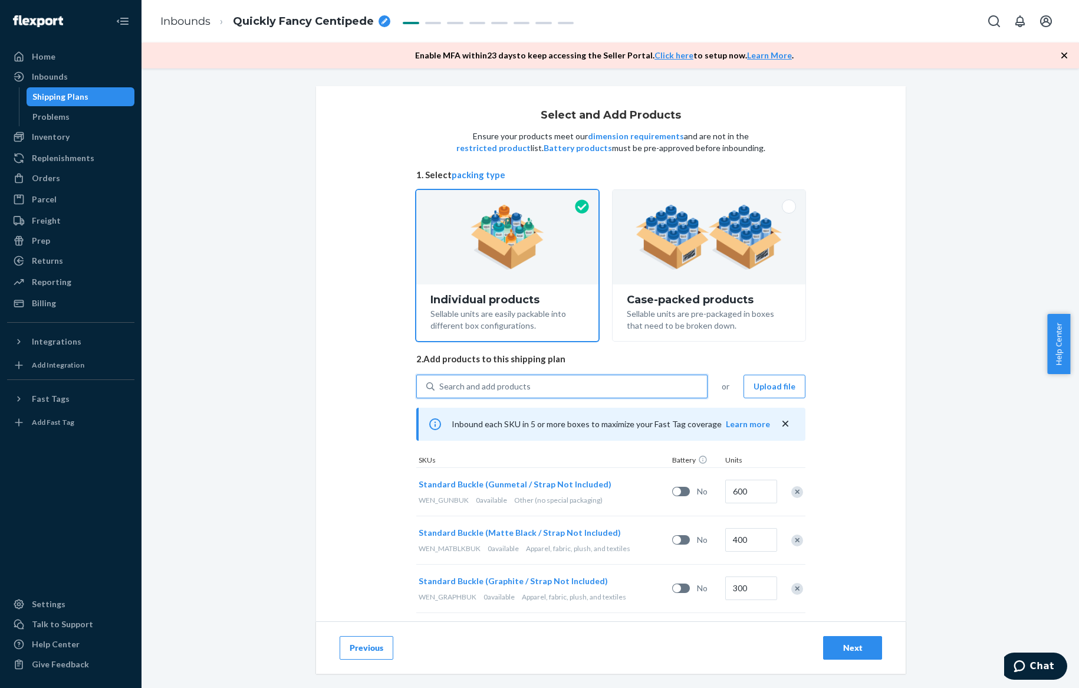
click at [513, 377] on div "Search and add products" at bounding box center [571, 386] width 272 height 21
click at [440, 380] on input "0 results available. Use Up and Down to choose options, press Enter to select t…" at bounding box center [439, 386] width 1 height 12
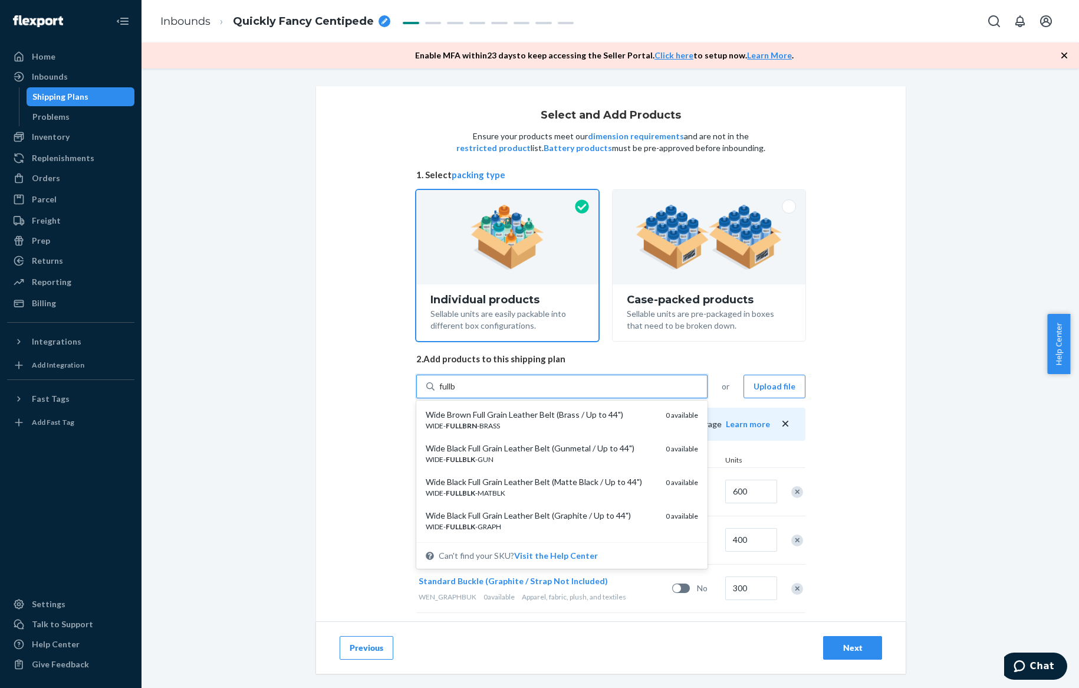
type input "fullbr"
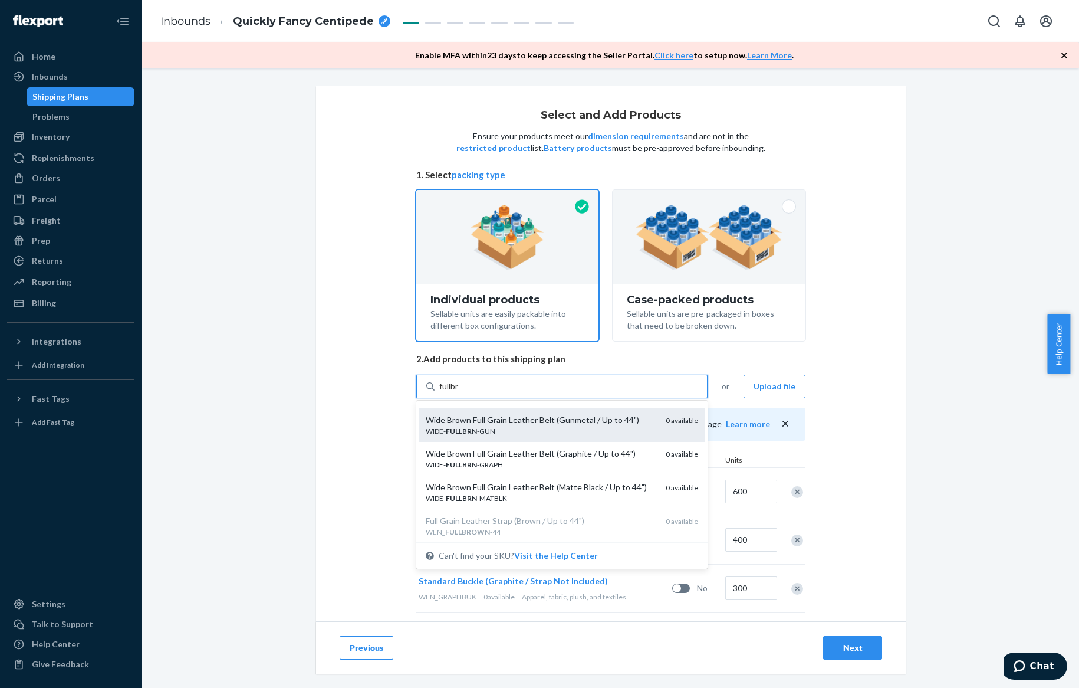
scroll to position [123, 0]
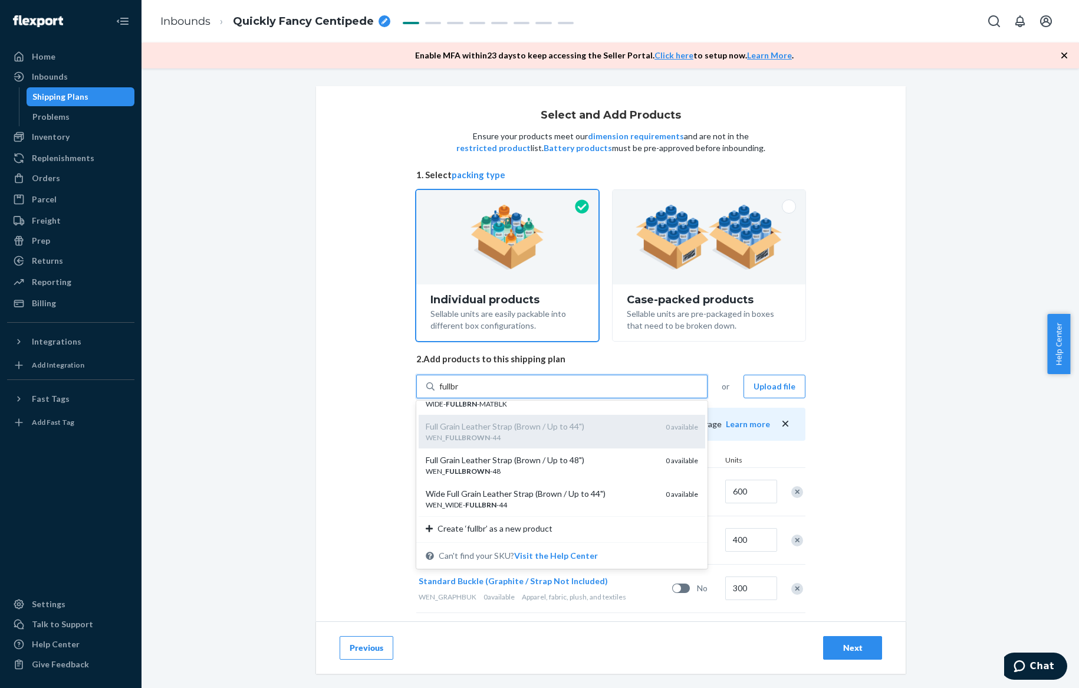
click at [571, 437] on div "WEN_ FULLBROWN -44" at bounding box center [541, 437] width 231 height 10
click at [460, 392] on input "fullbr" at bounding box center [449, 386] width 21 height 12
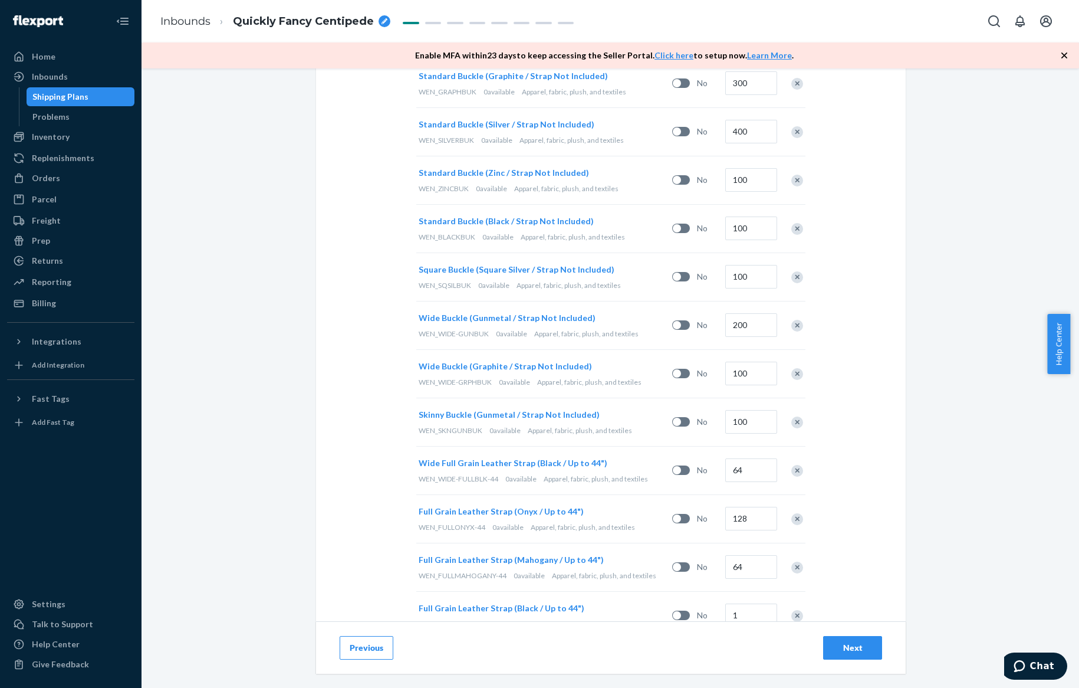
scroll to position [591, 0]
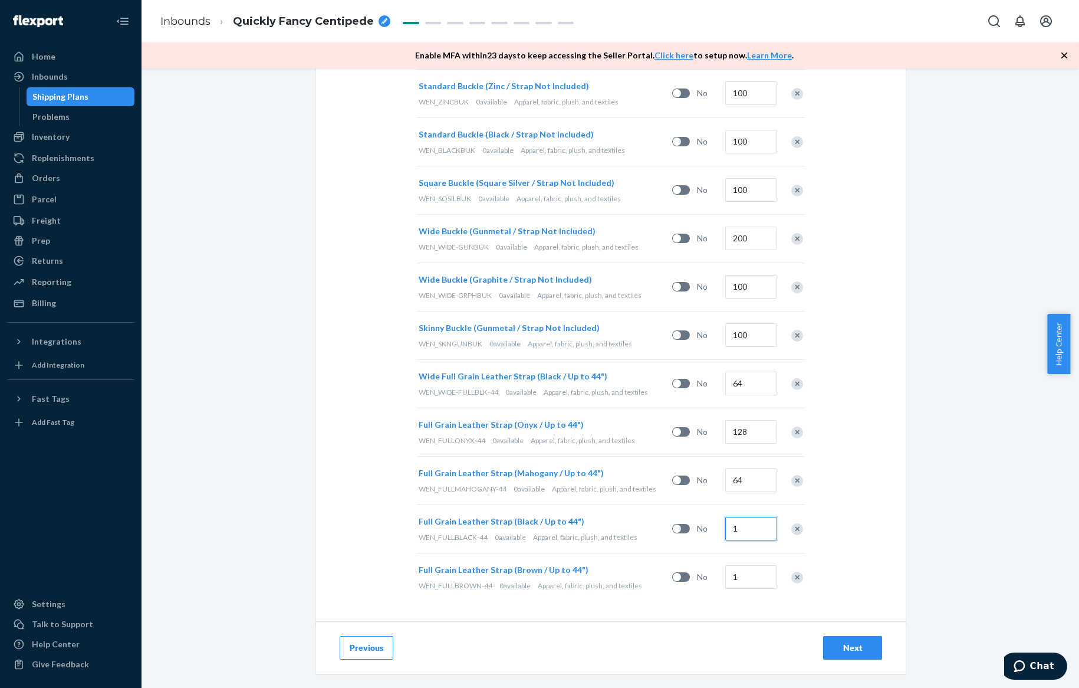
click at [739, 527] on input "1" at bounding box center [751, 529] width 52 height 24
type input "256"
type input "128"
click at [722, 614] on div "Select and Add Products Ensure your products meet our dimension requirements an…" at bounding box center [611, 60] width 590 height 1130
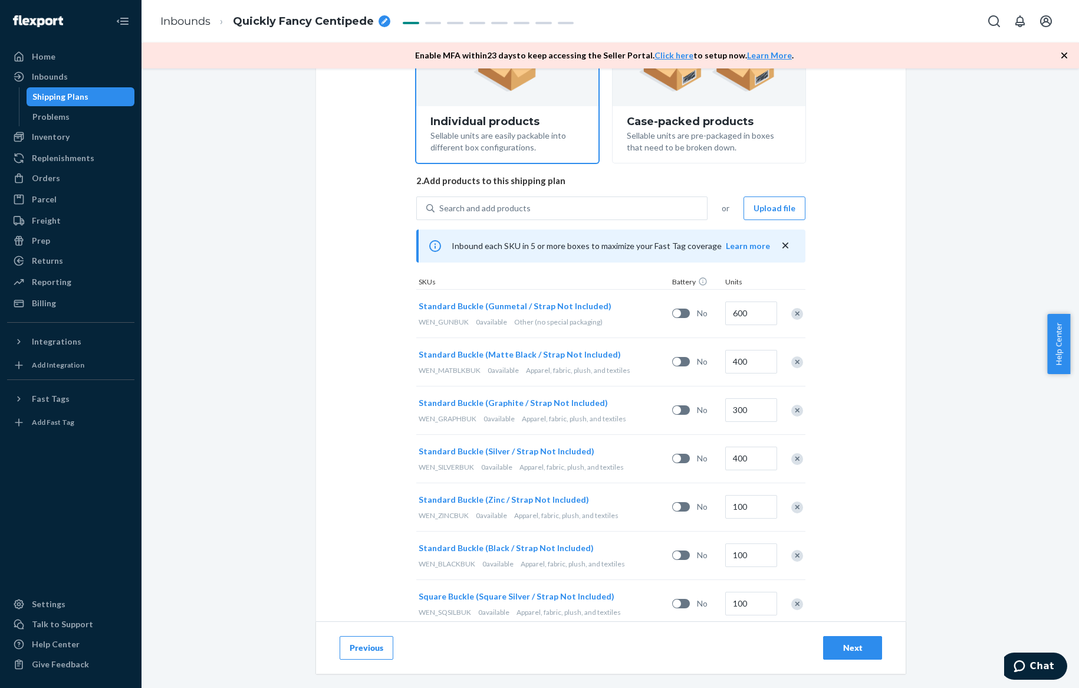
scroll to position [17, 0]
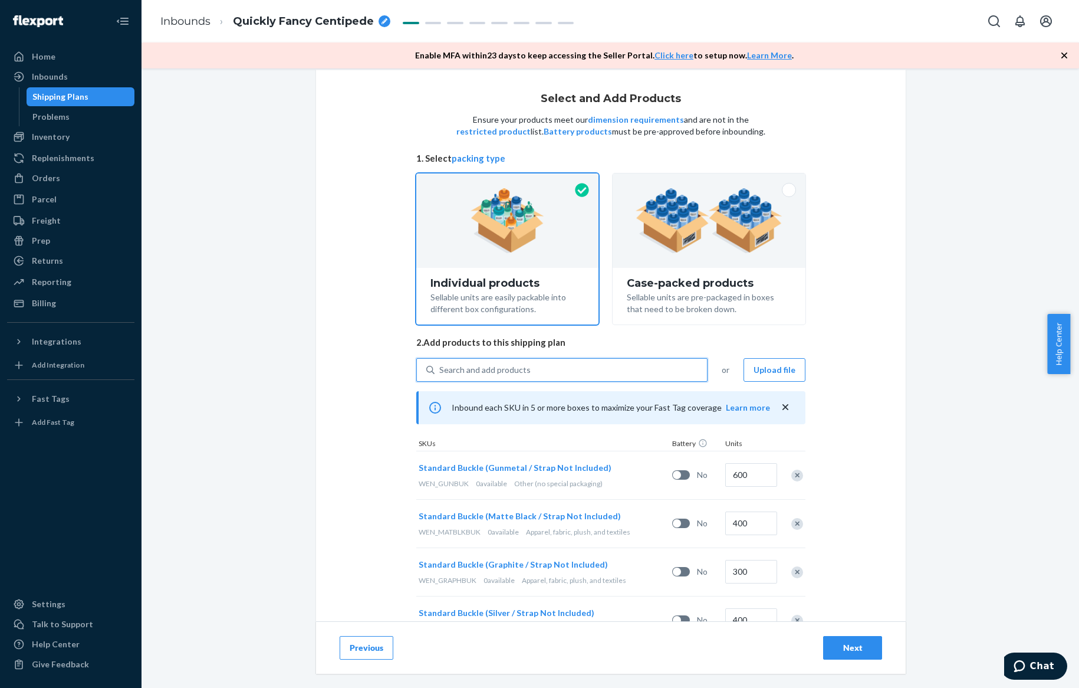
click at [522, 371] on div "Search and add products" at bounding box center [484, 370] width 91 height 12
click at [440, 371] on input "0 results available. Use Up and Down to choose options, press Enter to select t…" at bounding box center [439, 370] width 1 height 12
type input "ash"
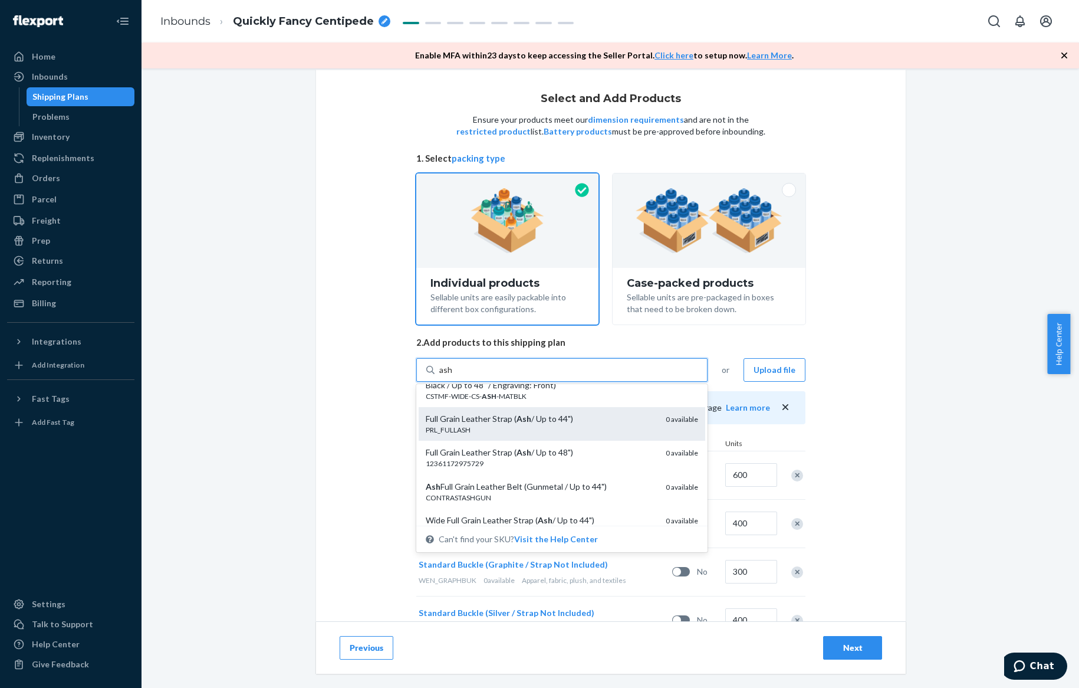
scroll to position [486, 0]
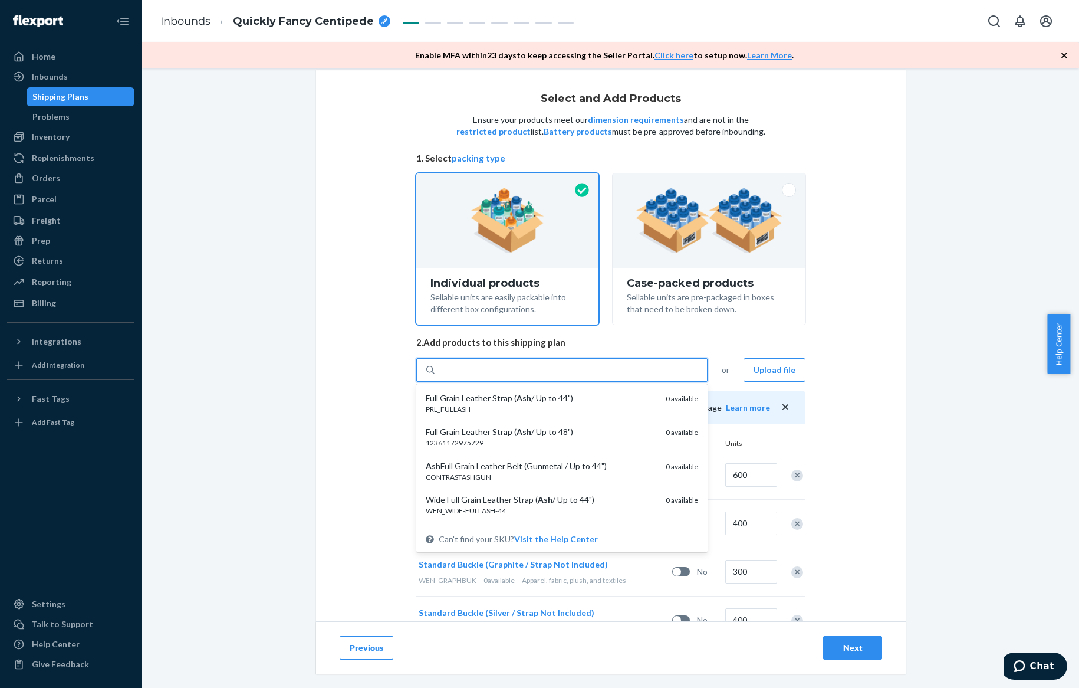
drag, startPoint x: 476, startPoint y: 368, endPoint x: 394, endPoint y: 361, distance: 82.8
click at [395, 363] on div "Select and Add Products Ensure your products meet our dimension requirements an…" at bounding box center [611, 635] width 590 height 1130
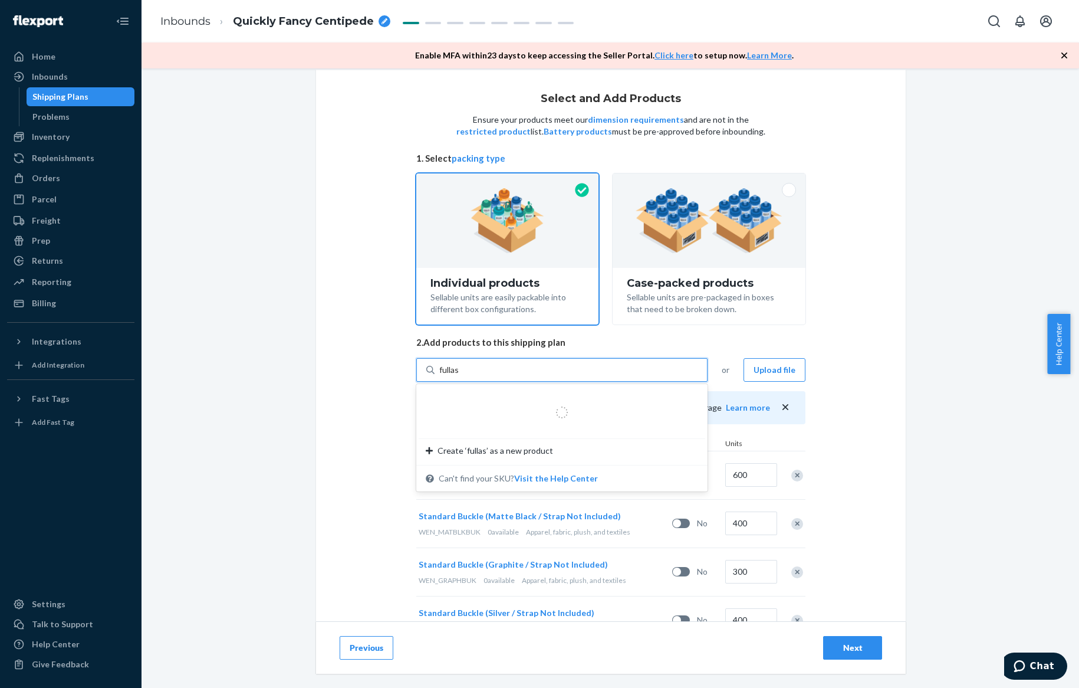
type input "fullash"
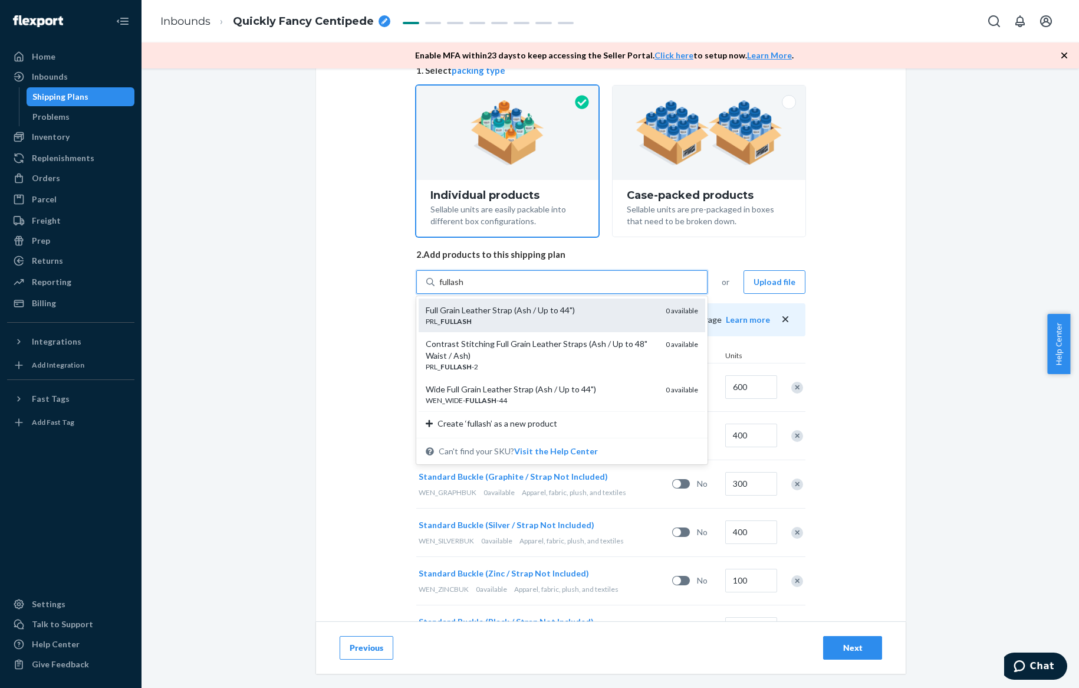
scroll to position [105, 0]
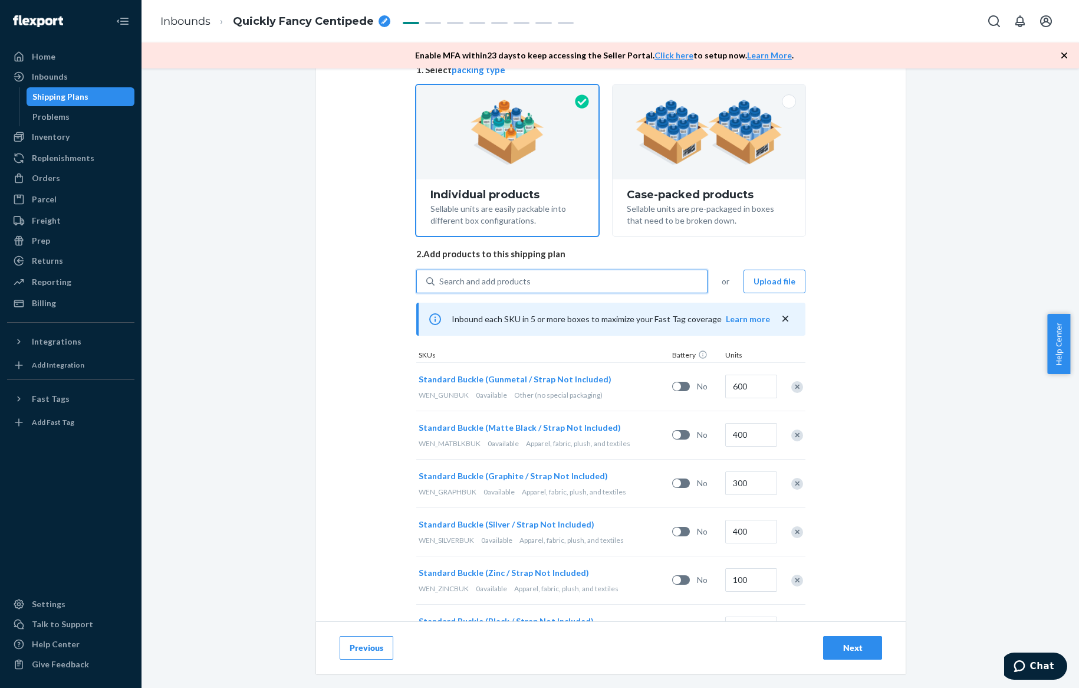
drag, startPoint x: 461, startPoint y: 284, endPoint x: 425, endPoint y: 278, distance: 36.6
click at [425, 278] on div "Search and add products" at bounding box center [561, 281] width 291 height 24
click at [439, 278] on input "0 results available. Select is focused ,type to refine list, press Down to open…" at bounding box center [439, 281] width 1 height 12
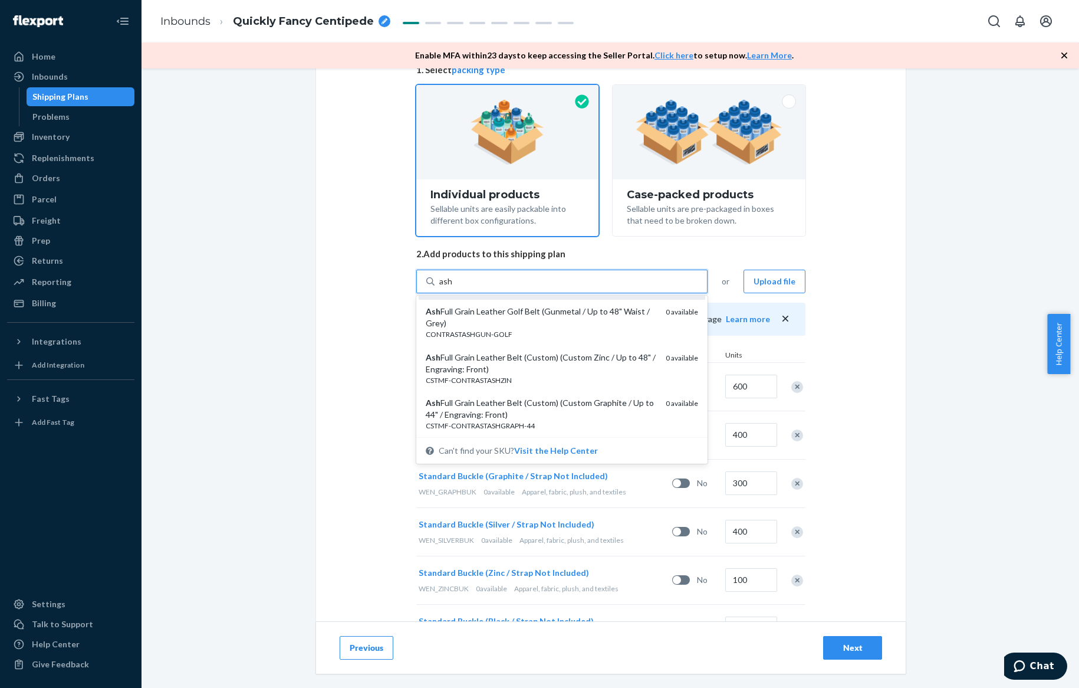
scroll to position [767, 0]
type input "ash"
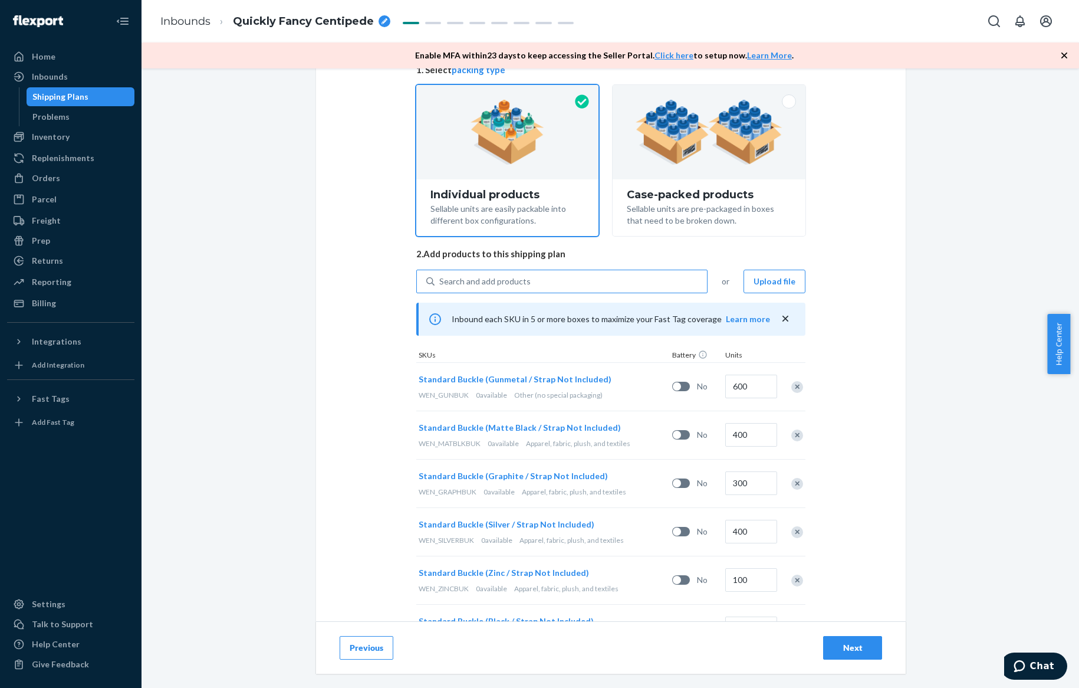
click at [494, 287] on div "Search and add products" at bounding box center [571, 281] width 272 height 21
click at [440, 287] on input "Search and add products" at bounding box center [439, 281] width 1 height 12
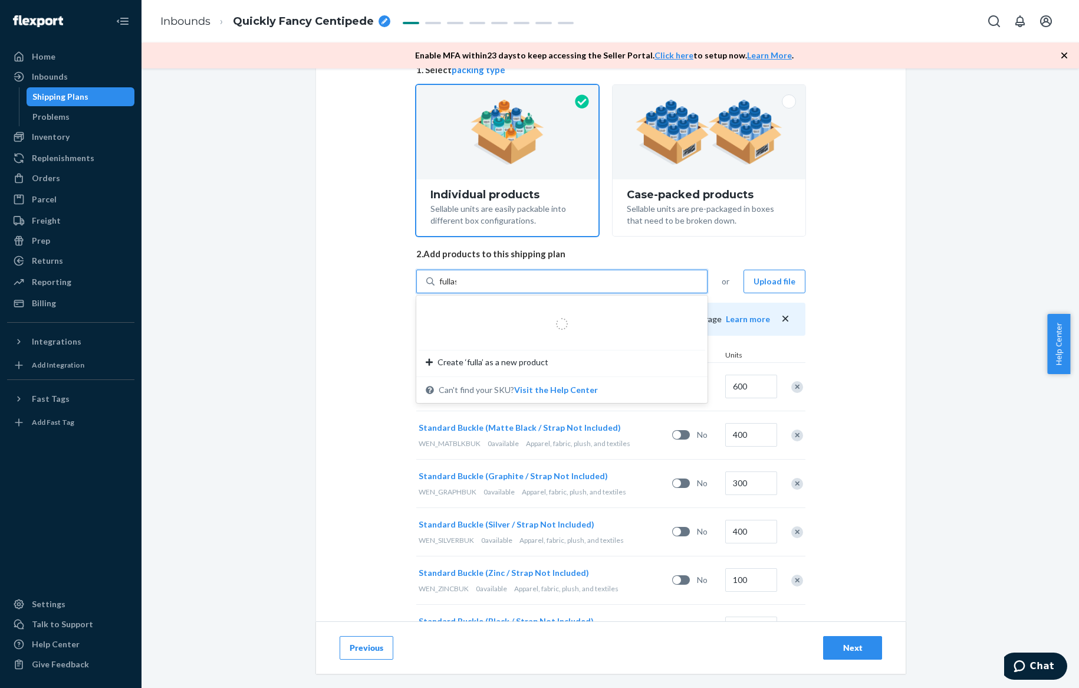
type input "fullash"
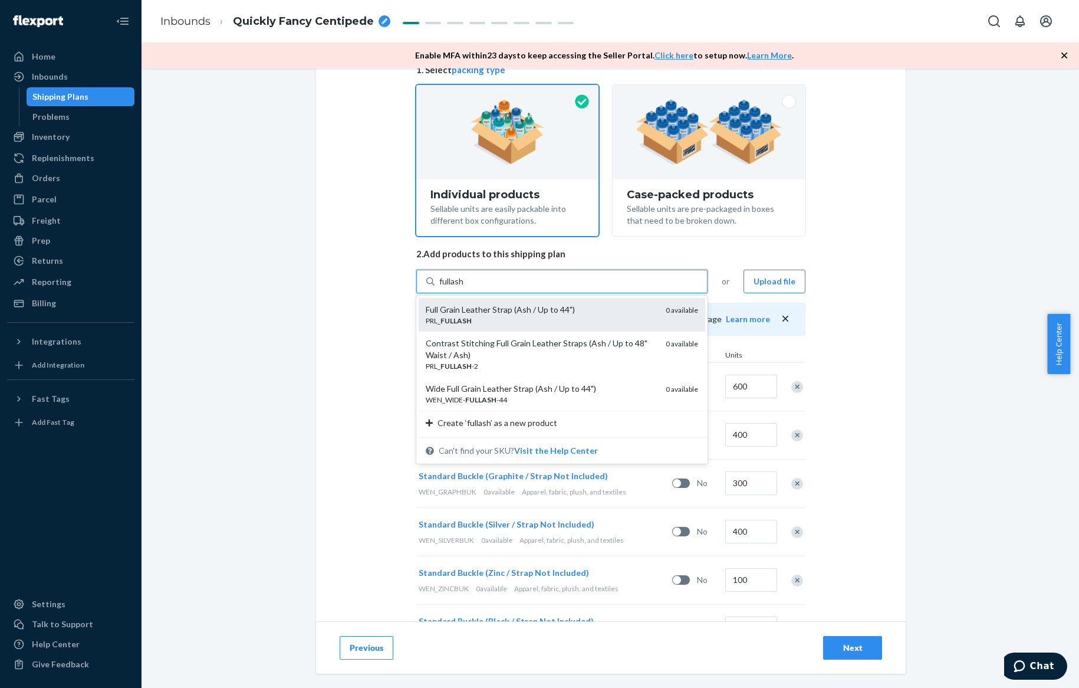
click at [568, 307] on div "Full Grain Leather Strap (Ash / Up to 44")" at bounding box center [541, 310] width 231 height 12
click at [465, 287] on input "fullash" at bounding box center [451, 281] width 25 height 12
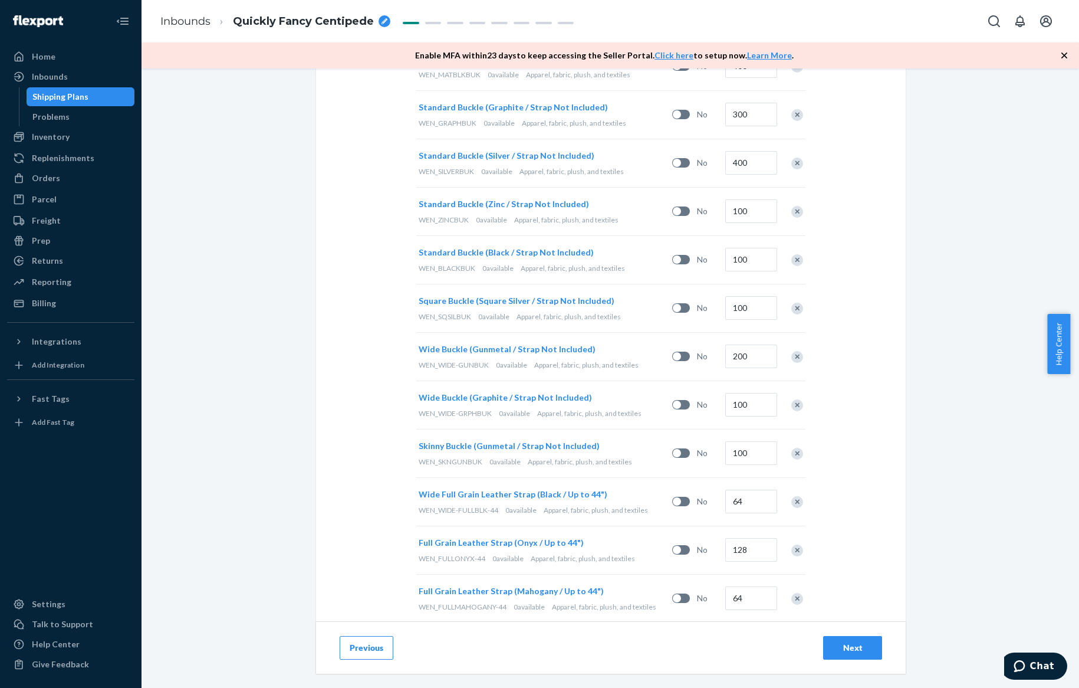
scroll to position [640, 0]
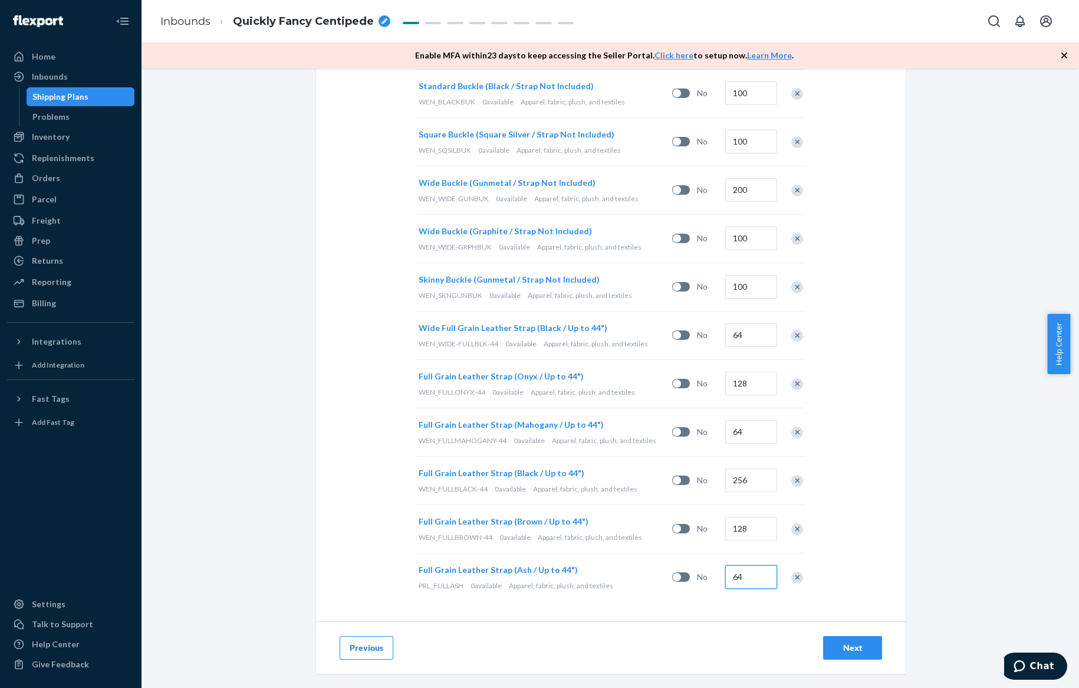
type input "64"
click at [308, 373] on div "Select and Add Products Ensure your products meet our dimension requirements an…" at bounding box center [611, 377] width 938 height 619
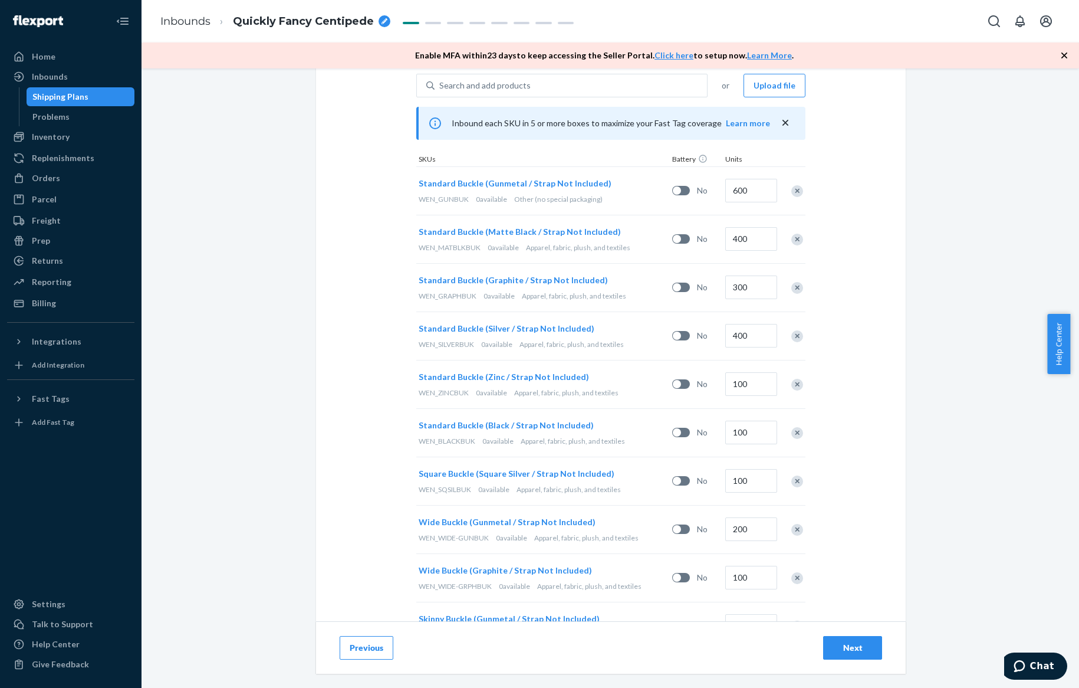
scroll to position [0, 0]
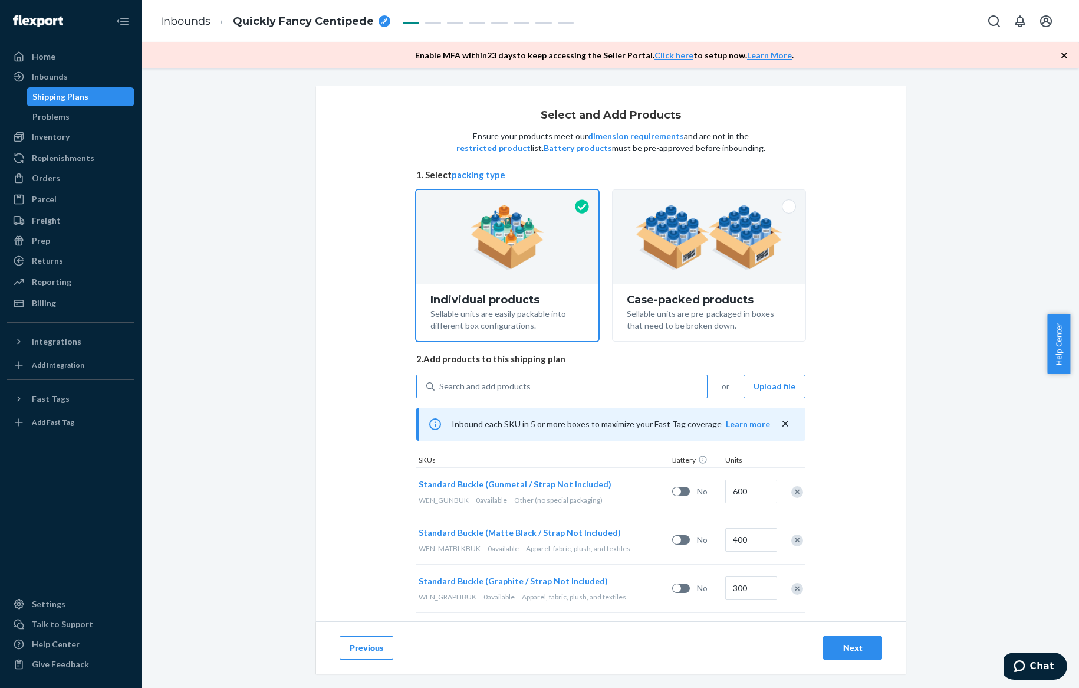
click at [623, 390] on div "Search and add products" at bounding box center [571, 386] width 272 height 21
click at [440, 390] on input "Search and add products" at bounding box center [439, 386] width 1 height 12
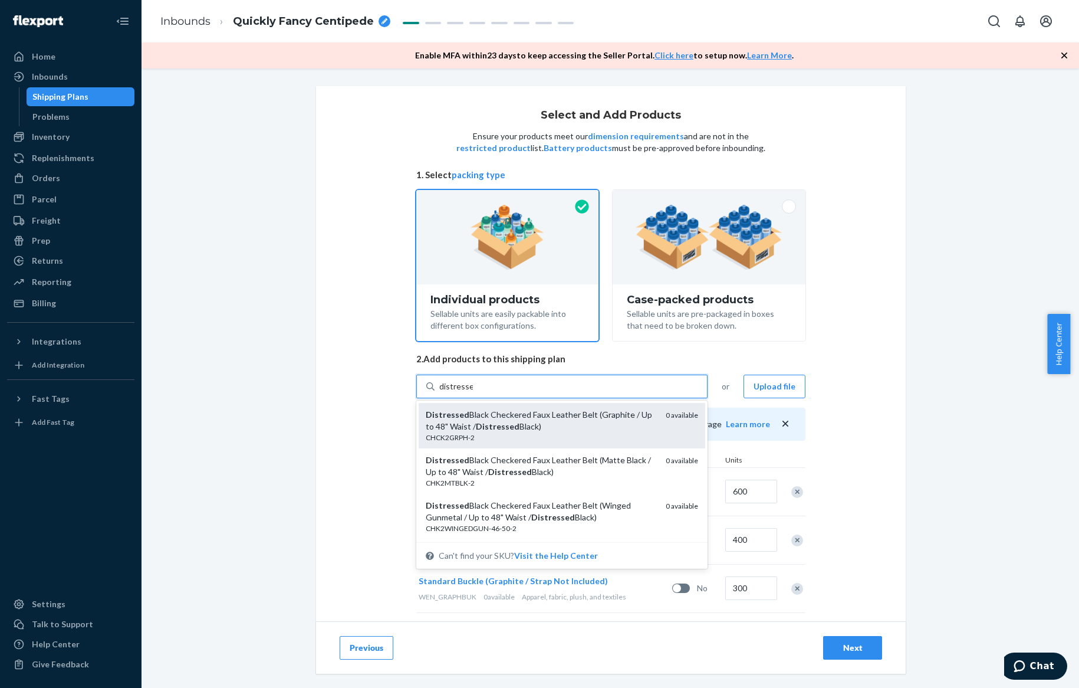
type input "distressed"
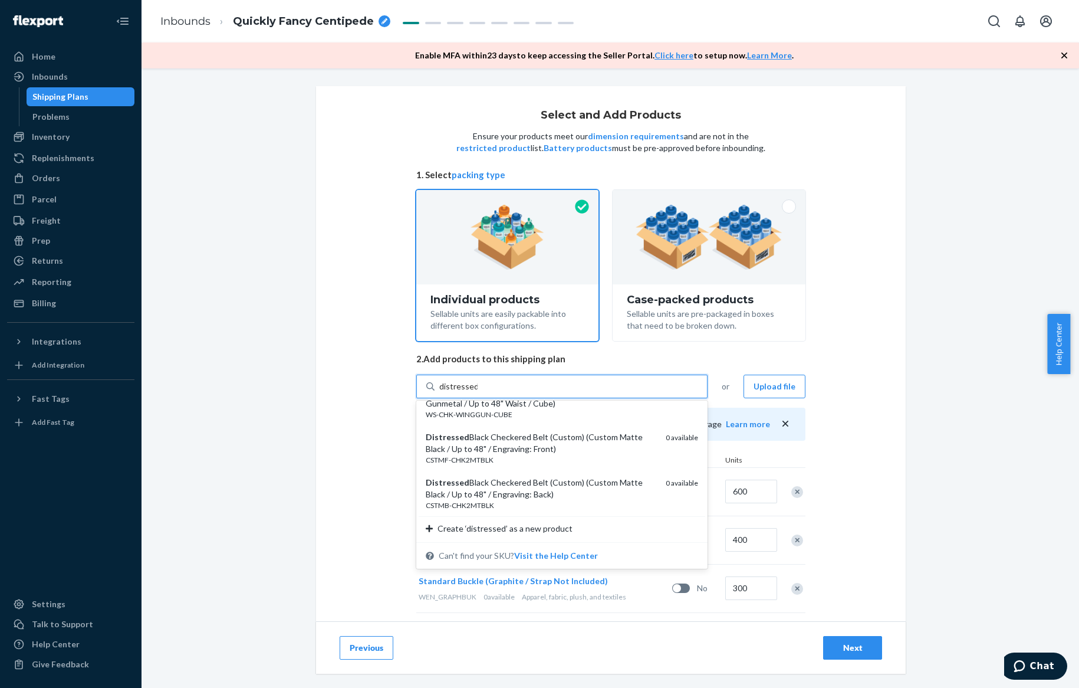
scroll to position [965, 0]
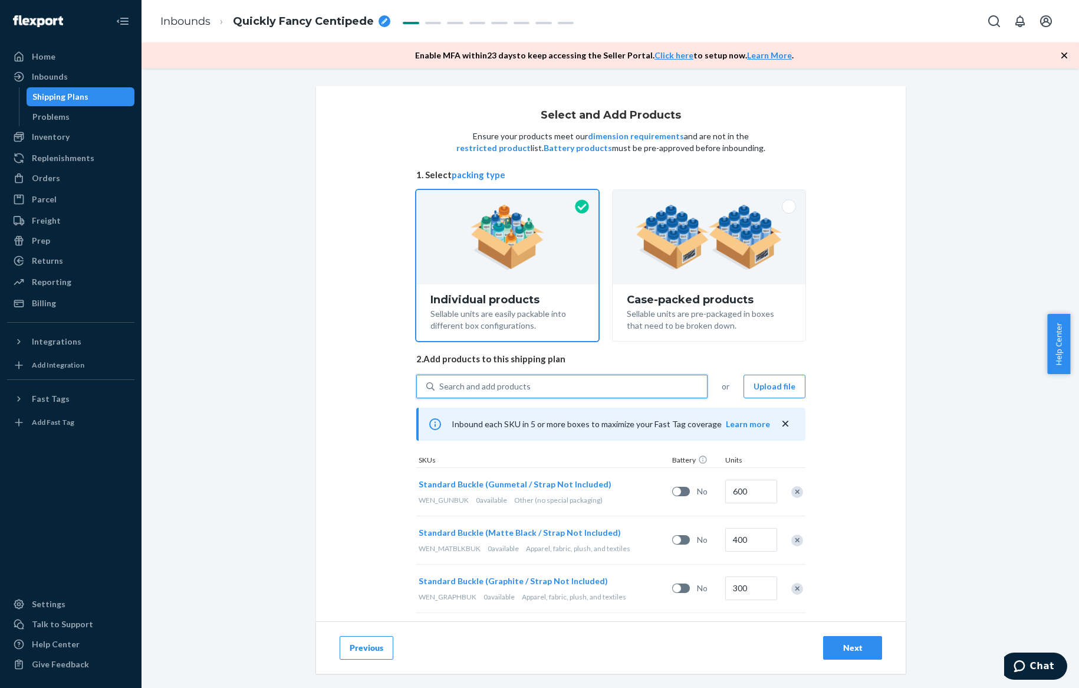
drag, startPoint x: 487, startPoint y: 383, endPoint x: 300, endPoint y: 356, distance: 189.5
click at [300, 356] on div "Select and Add Products Ensure your products meet our dimension requirements an…" at bounding box center [610, 292] width 920 height 413
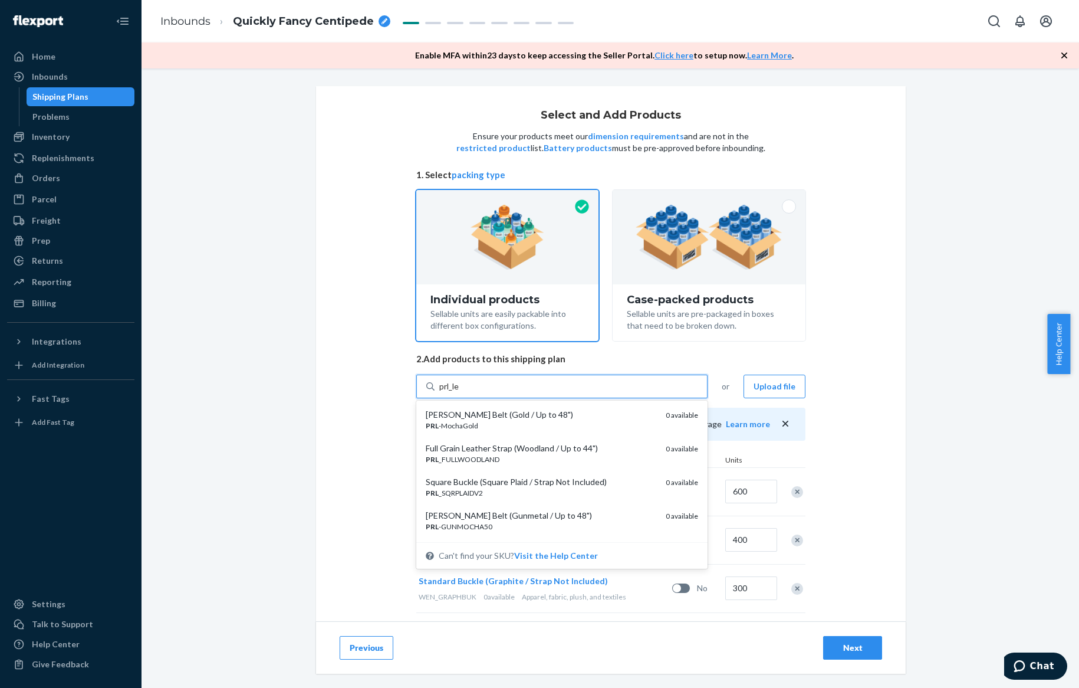
type input "prl_lea"
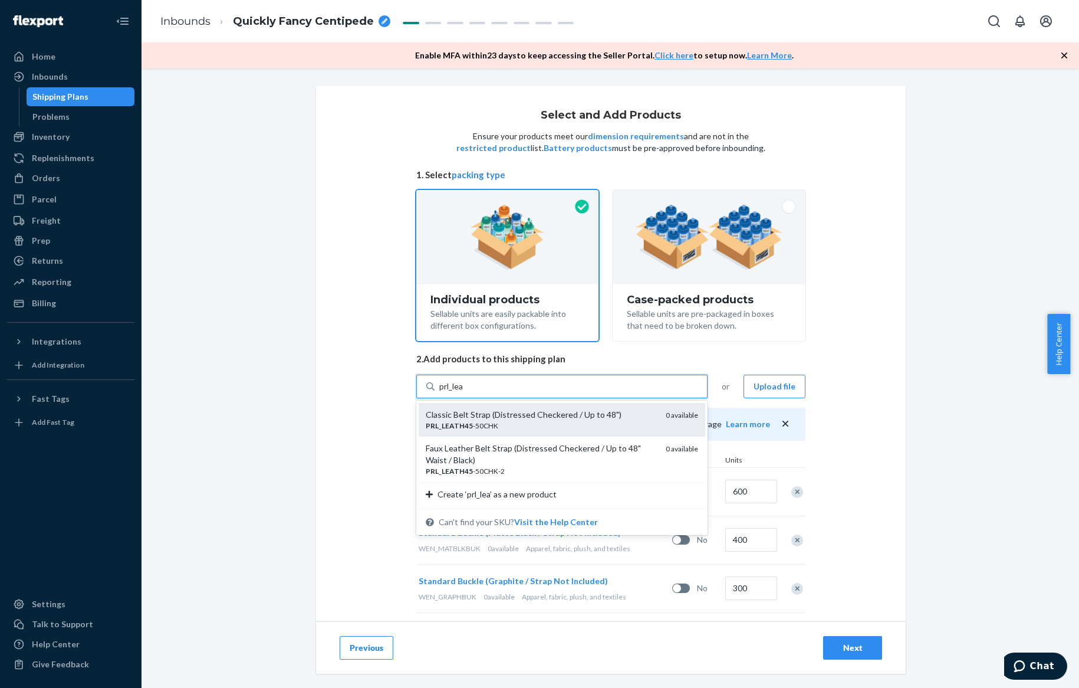
click at [515, 422] on div "PRL _ LEATH45 -50CHK" at bounding box center [541, 425] width 231 height 10
click at [464, 392] on input "prl_lea" at bounding box center [451, 386] width 25 height 12
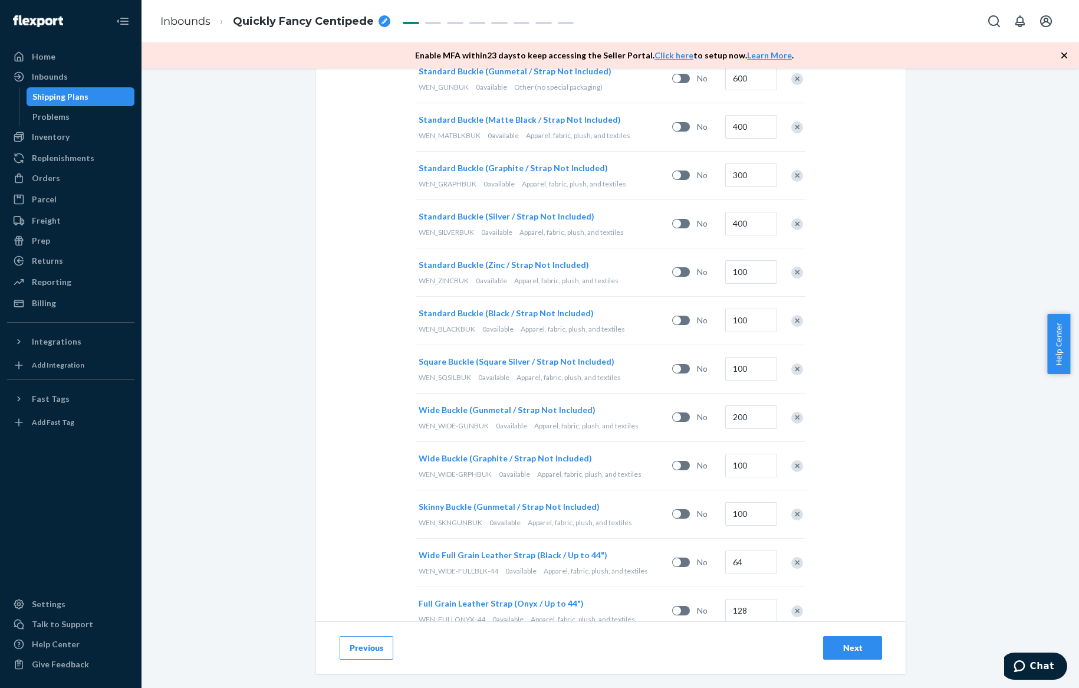
scroll to position [688, 0]
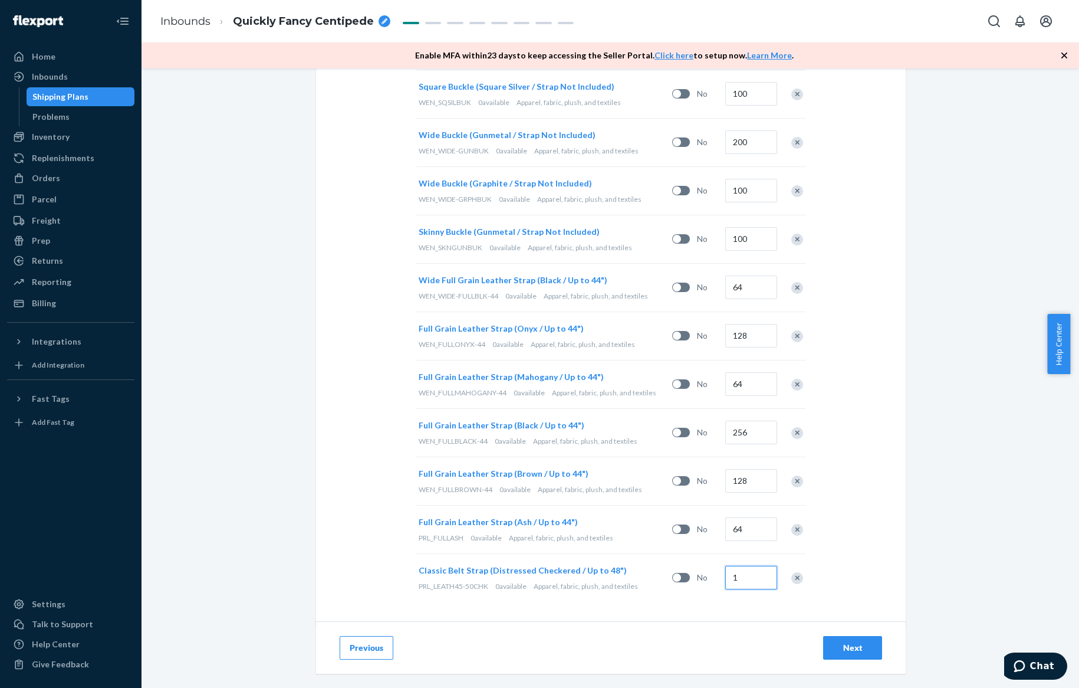
click at [742, 581] on input "1" at bounding box center [751, 577] width 52 height 24
type input "64"
click at [288, 295] on div "Select and Add Products Ensure your products meet our dimension requirements an…" at bounding box center [611, 377] width 938 height 619
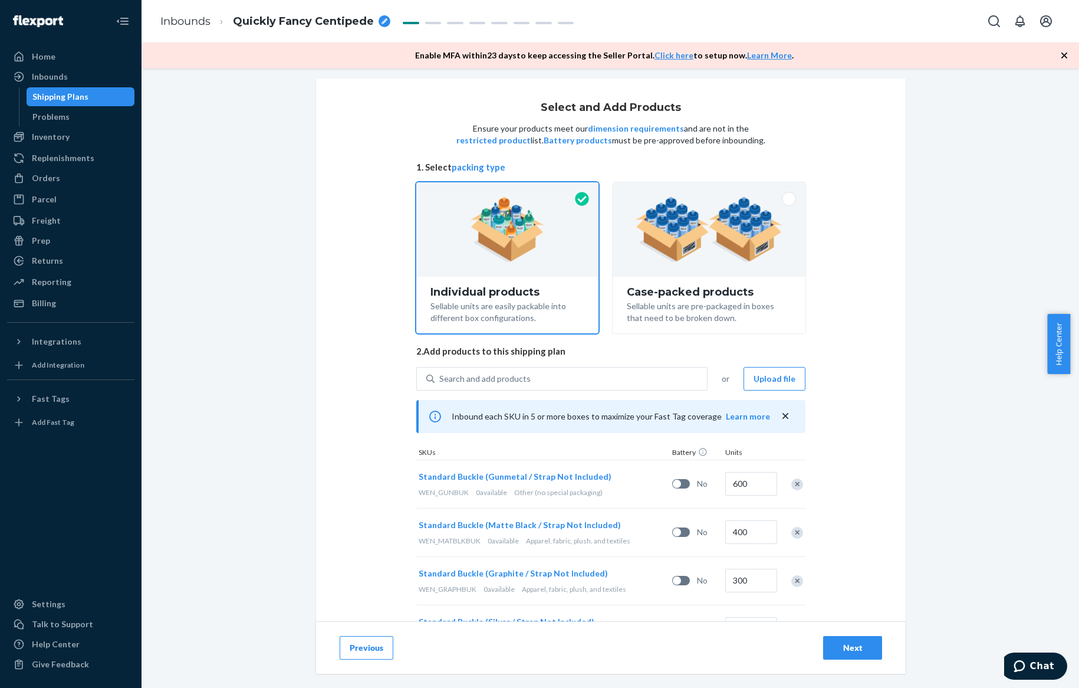
scroll to position [15, 0]
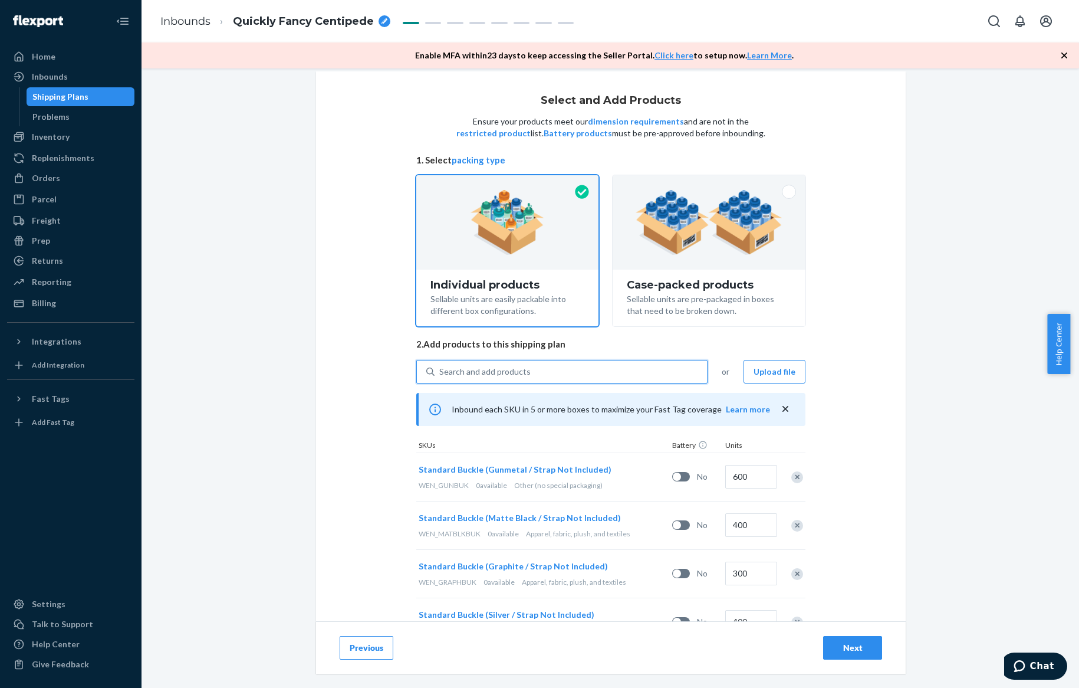
click at [456, 373] on div "Search and add products" at bounding box center [484, 372] width 91 height 12
click at [440, 373] on input "0 results available. Use Up and Down to choose options, press Enter to select t…" at bounding box center [439, 372] width 1 height 12
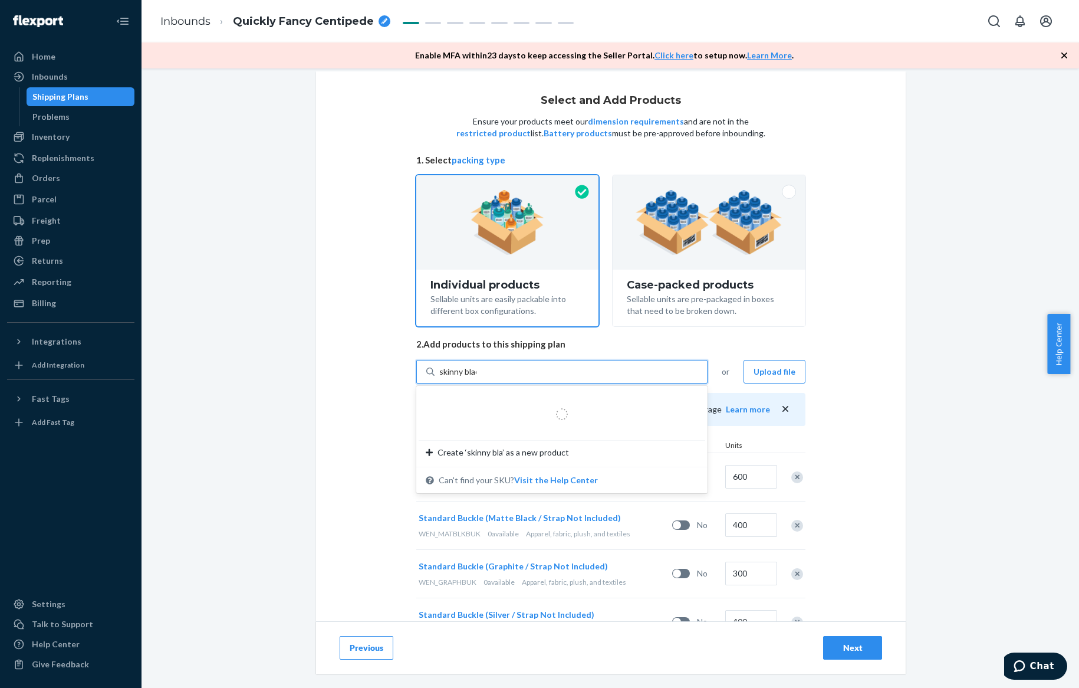
type input "skinny black"
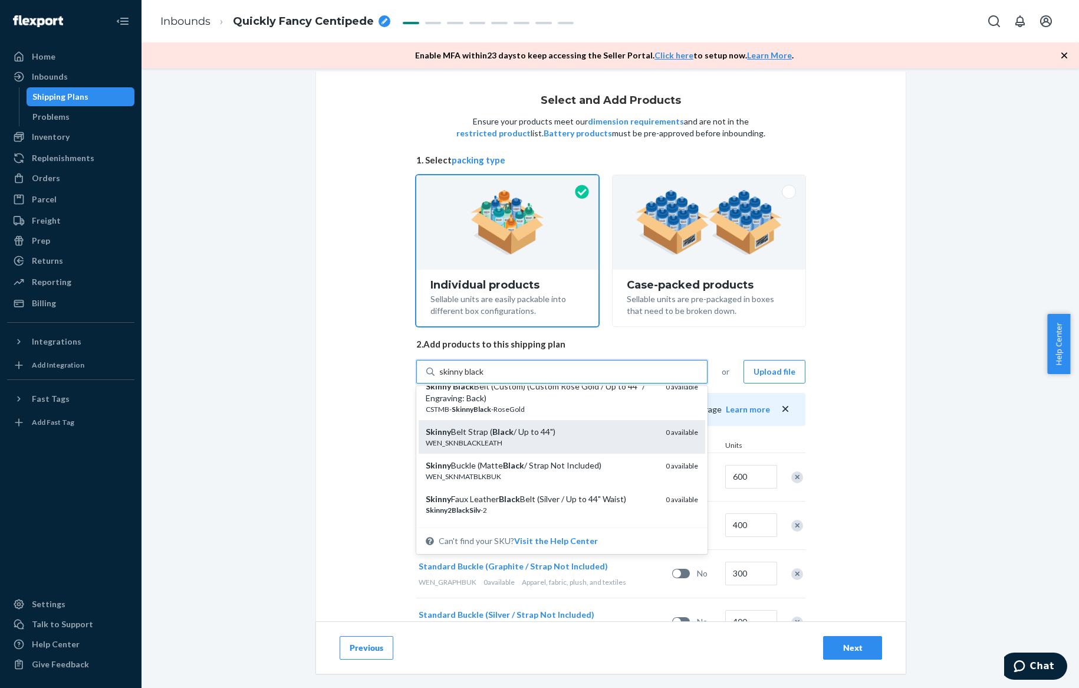
scroll to position [628, 0]
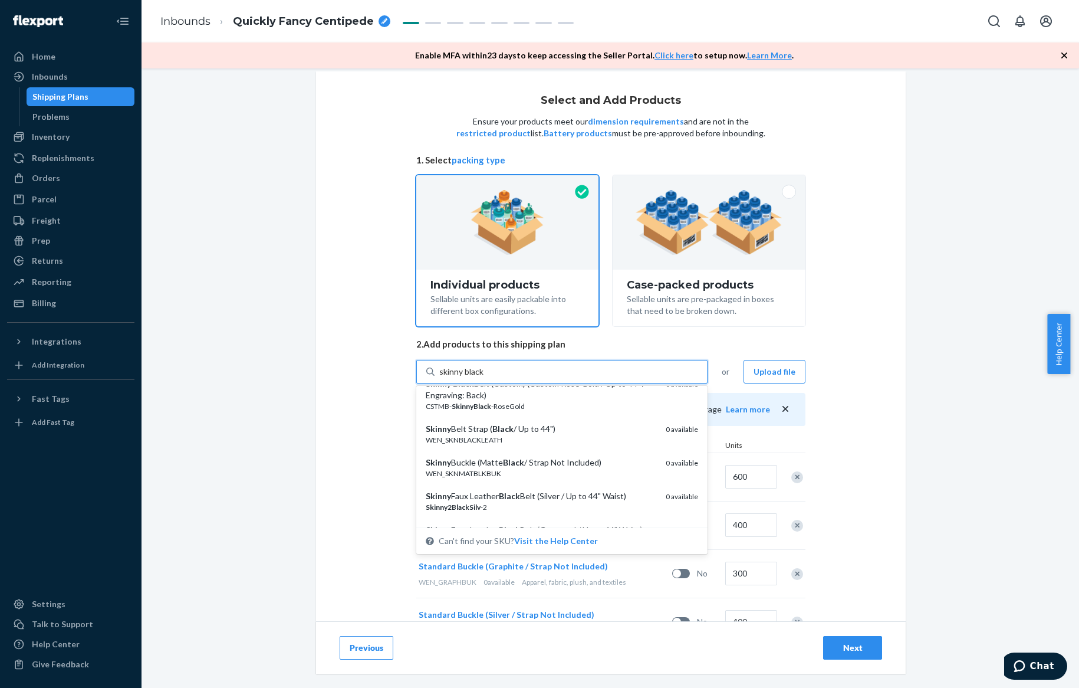
click at [521, 439] on div "WEN_SKNBLACKLEATH" at bounding box center [541, 440] width 231 height 10
click at [485, 377] on input "skinny black" at bounding box center [461, 372] width 45 height 12
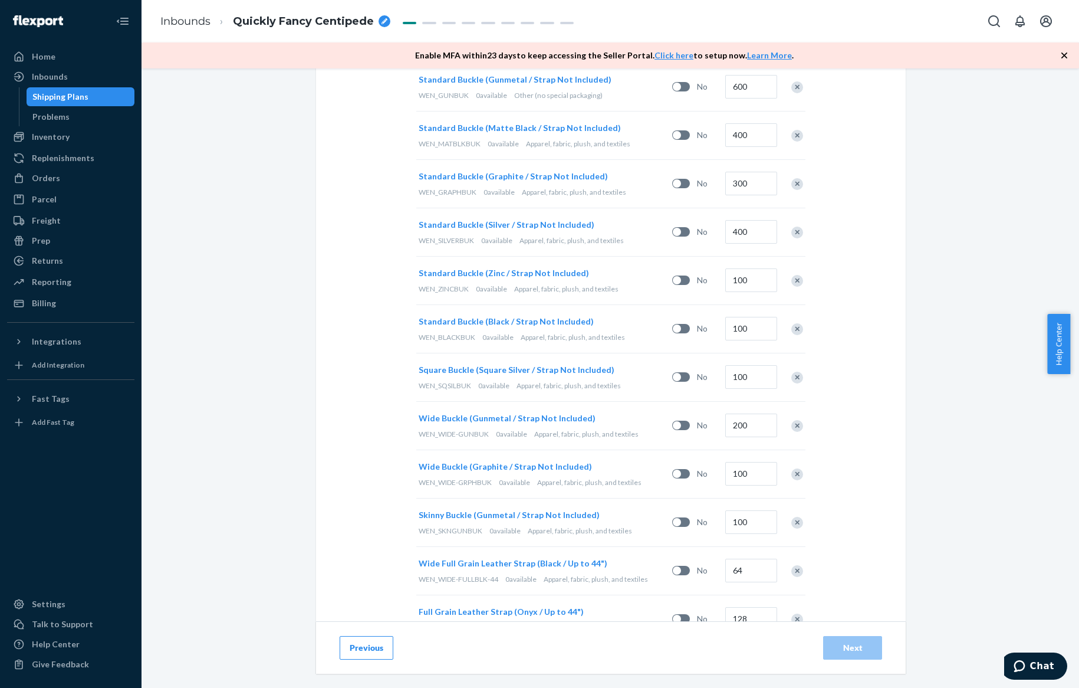
scroll to position [727, 0]
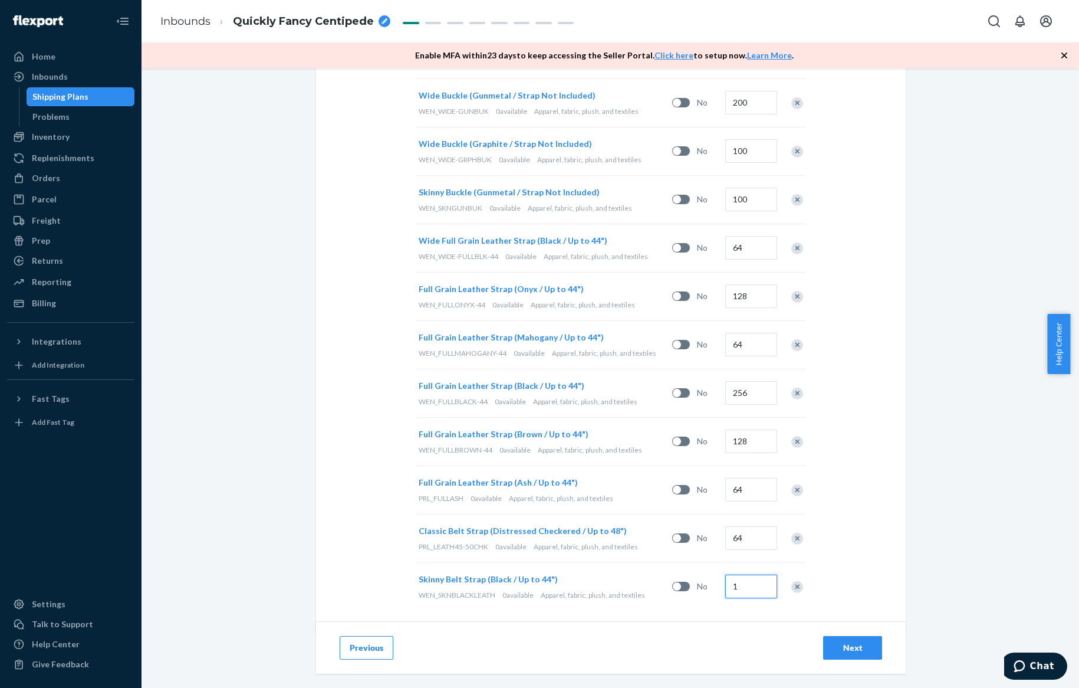
click at [737, 587] on input "1" at bounding box center [751, 586] width 52 height 24
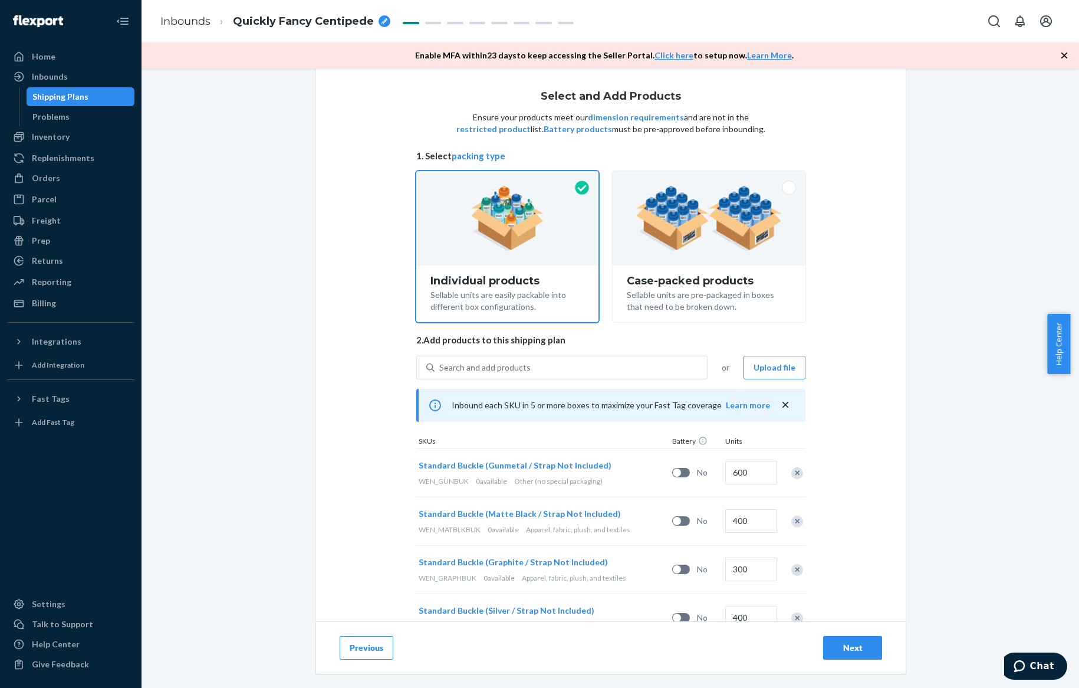
scroll to position [0, 0]
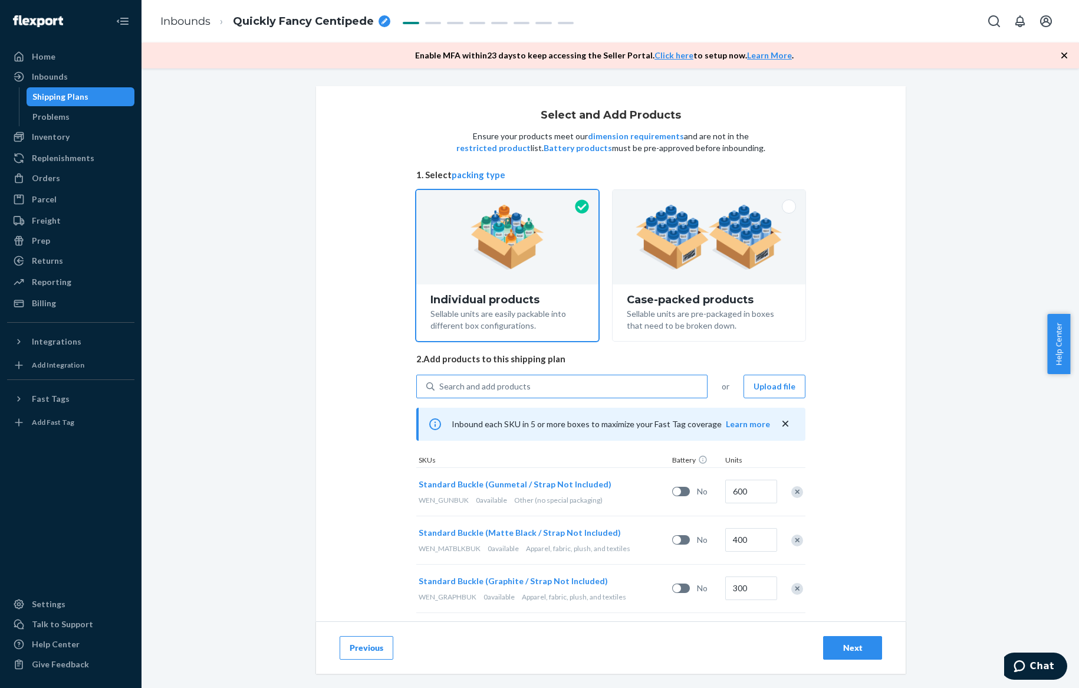
type input "64"
click at [604, 384] on div "Search and add products" at bounding box center [571, 386] width 272 height 21
click at [440, 384] on input "Search and add products" at bounding box center [439, 386] width 1 height 12
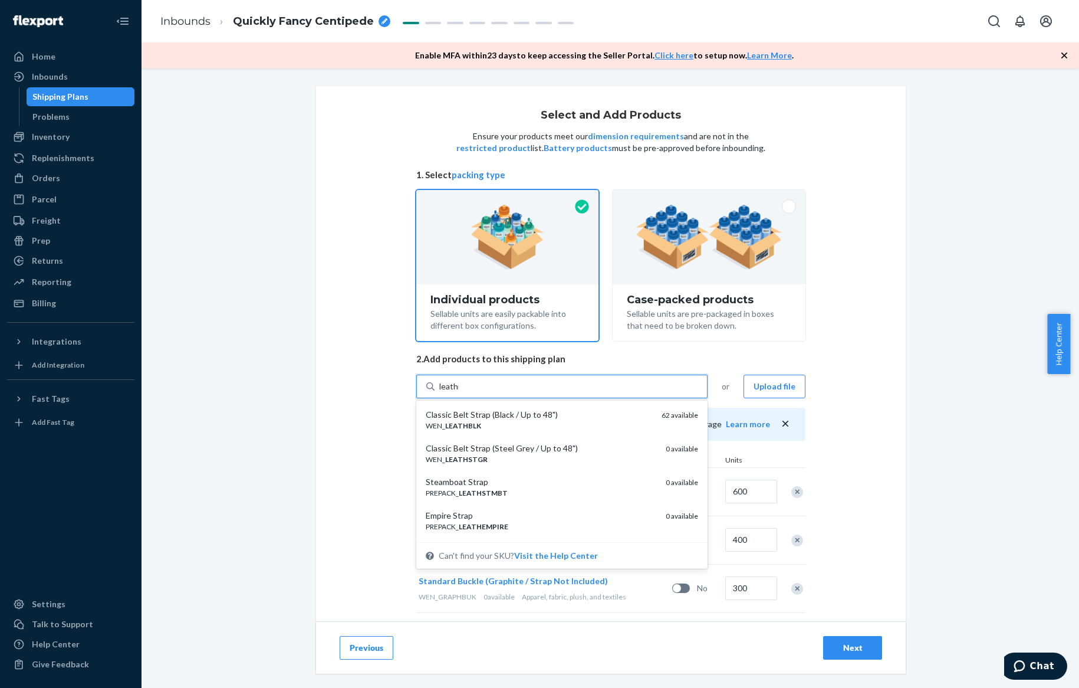
type input "leathnav"
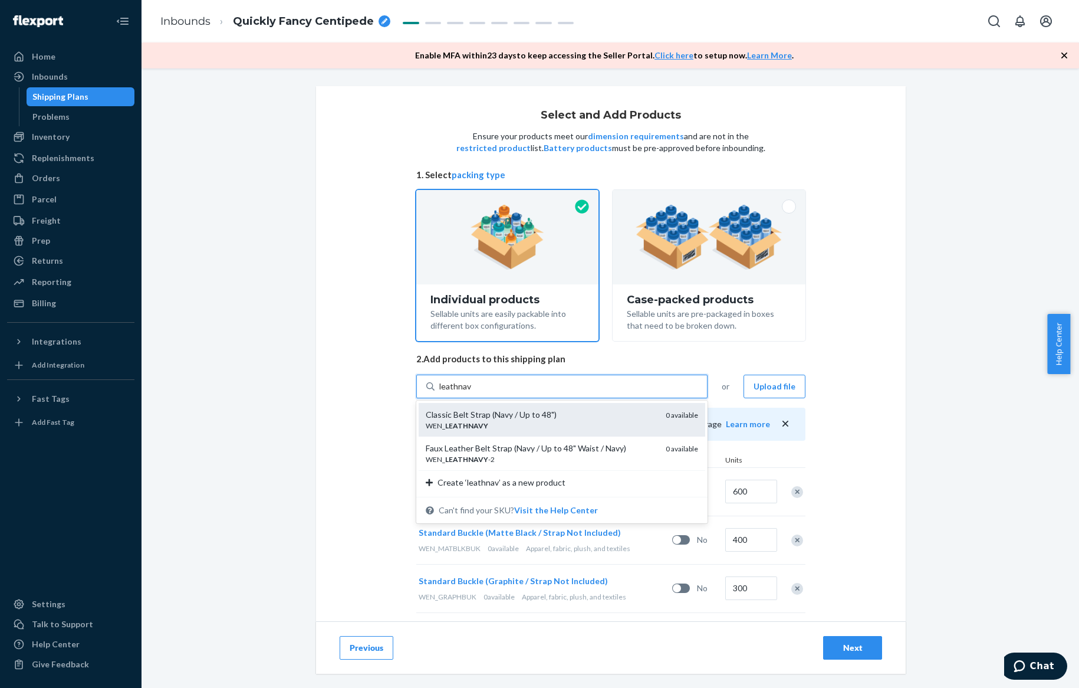
click at [587, 409] on div "Classic Belt Strap (Navy / Up to 48")" at bounding box center [541, 415] width 231 height 12
click at [472, 392] on input "leathnav" at bounding box center [455, 386] width 32 height 12
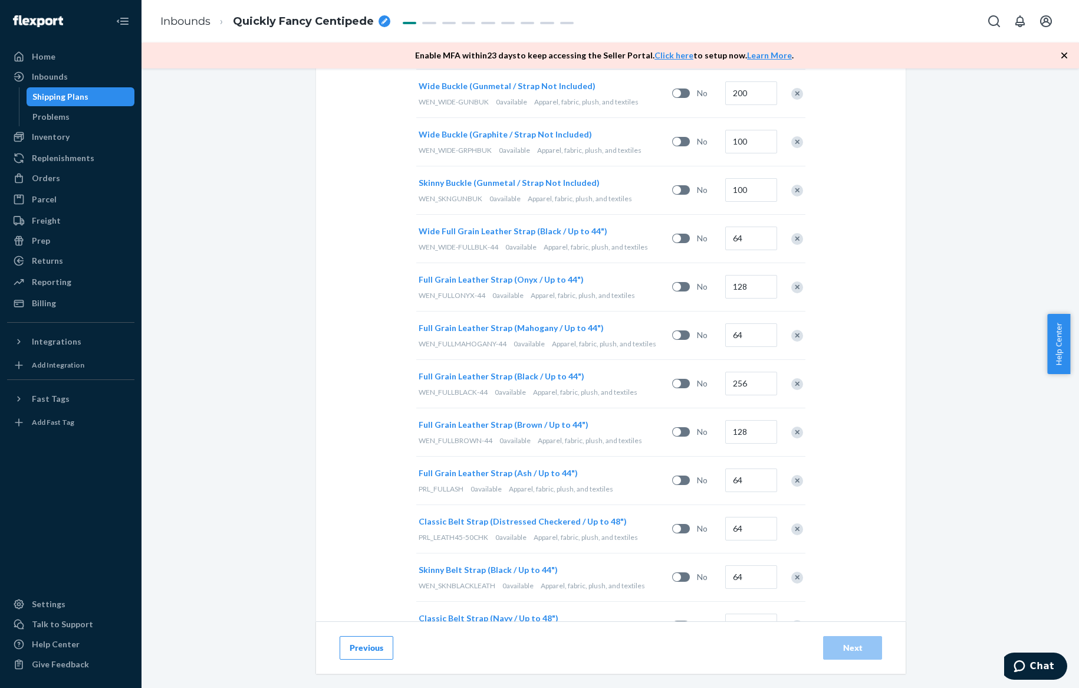
scroll to position [784, 0]
click at [737, 575] on input "1" at bounding box center [751, 577] width 52 height 24
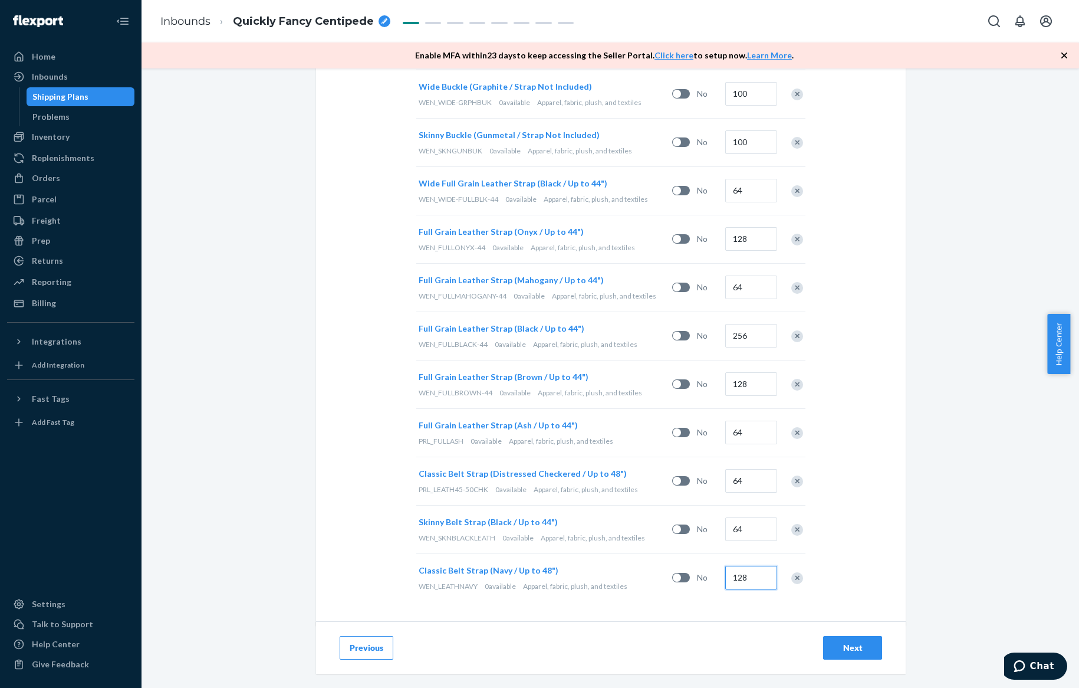
type input "128"
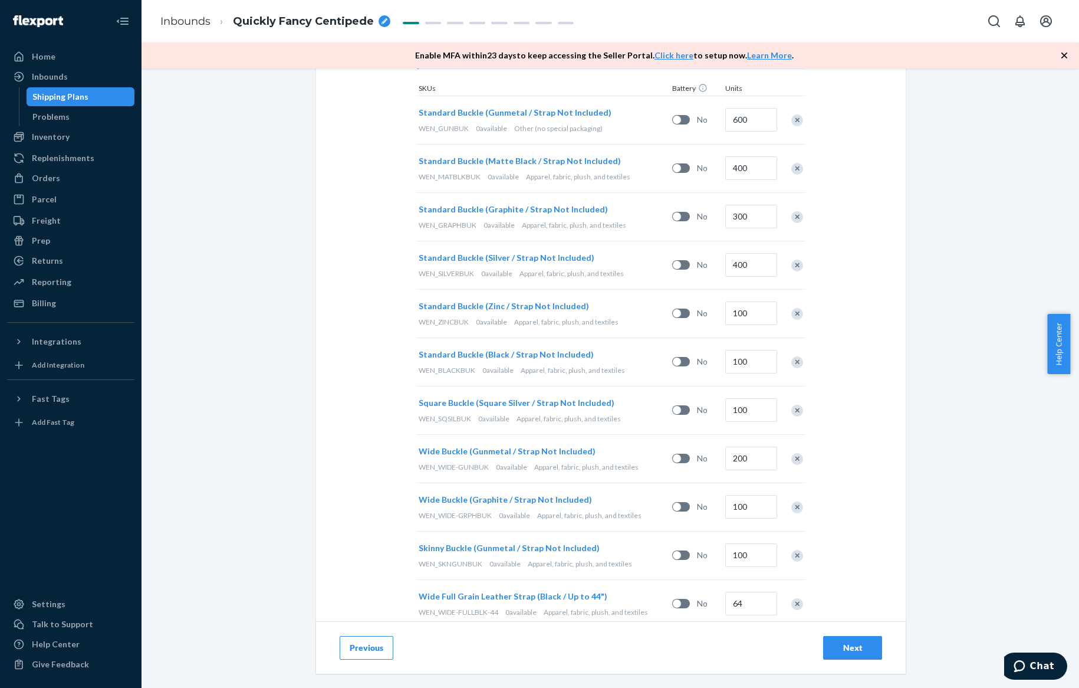
scroll to position [165, 0]
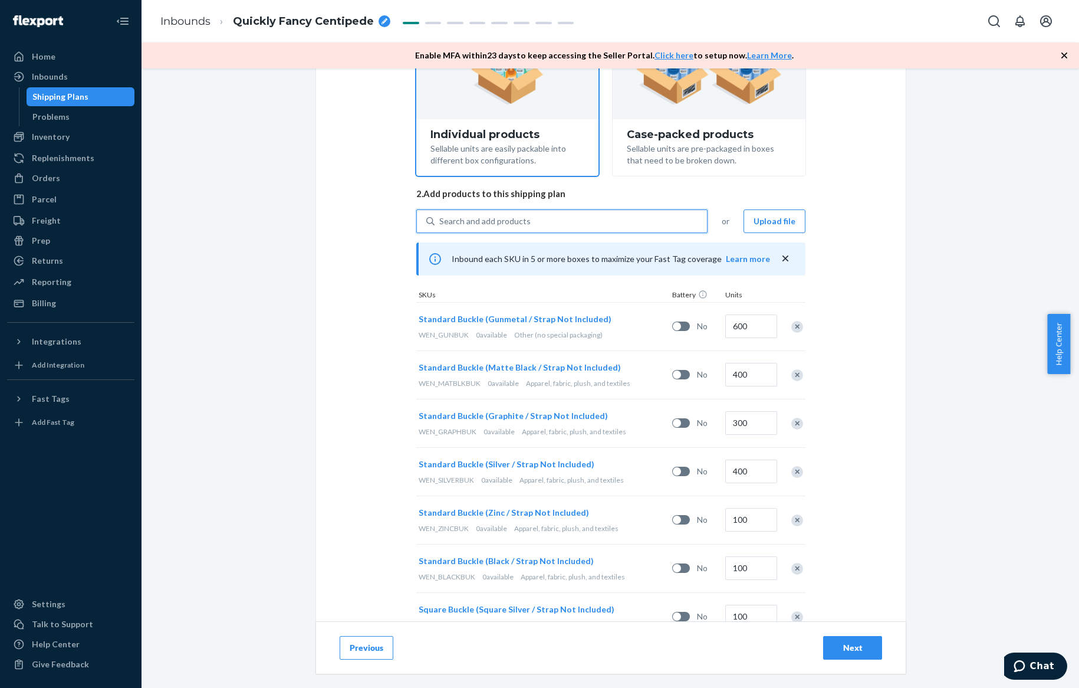
click at [541, 225] on div "Search and add products" at bounding box center [571, 221] width 272 height 21
click at [440, 225] on input "0 results available. Use Up and Down to choose options, press Enter to select t…" at bounding box center [439, 221] width 1 height 12
click at [481, 222] on div "Search and add products" at bounding box center [484, 221] width 91 height 12
click at [440, 222] on input "0 results available. Use Up and Down to choose options, press Enter to select t…" at bounding box center [439, 221] width 1 height 12
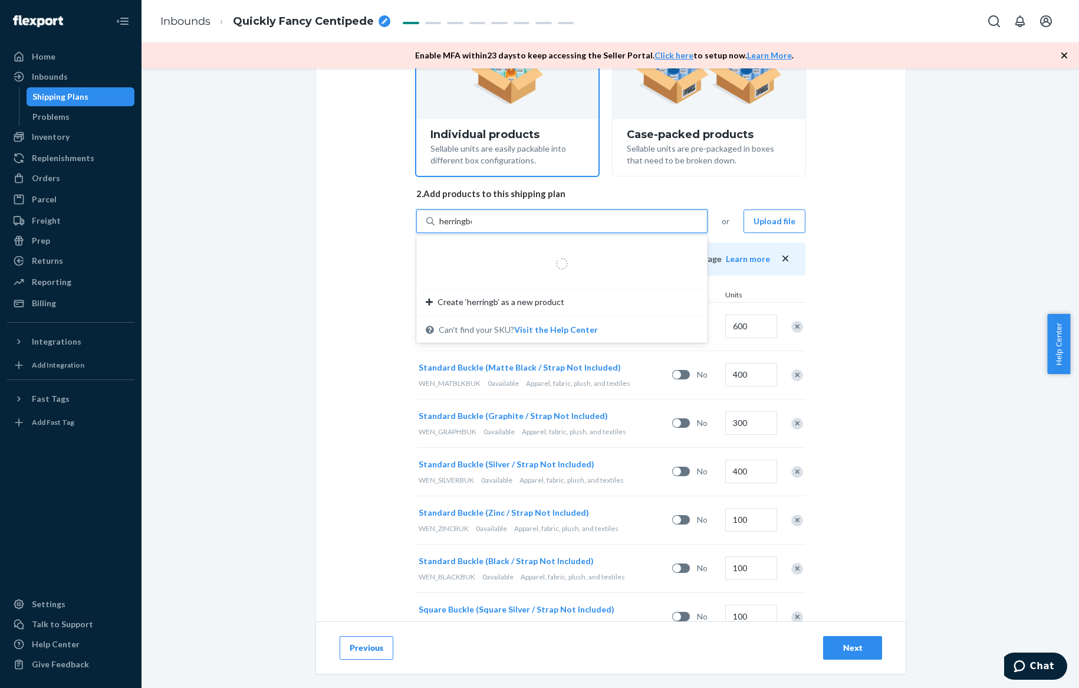
type input "herringbon"
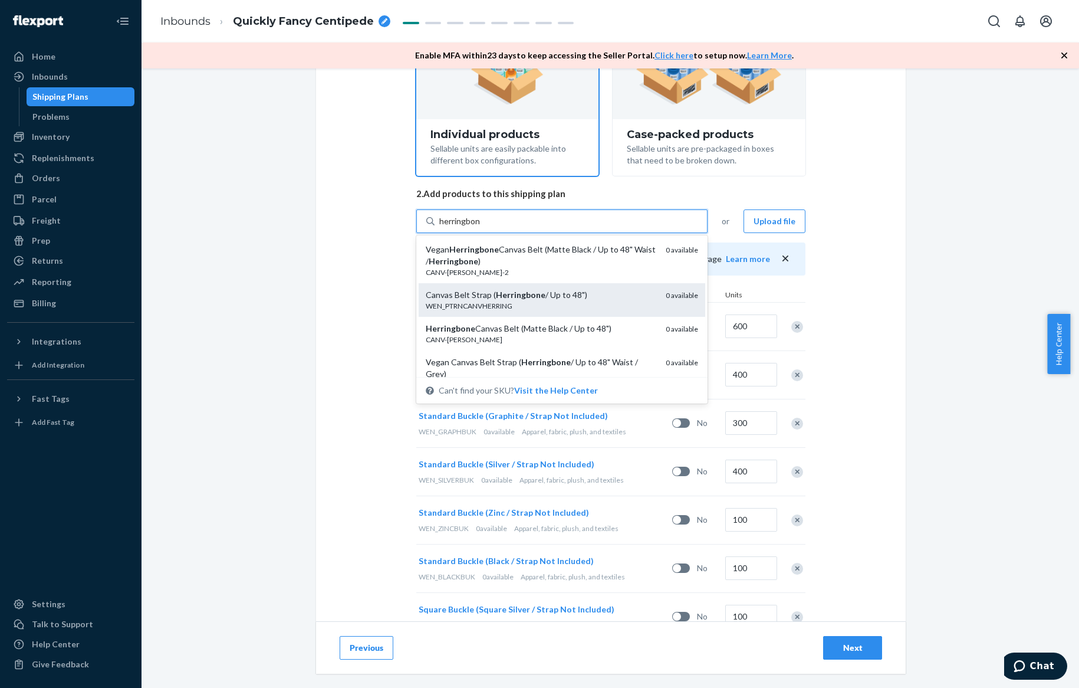
click at [498, 301] on div "WEN_PTRNCANVHERRING" at bounding box center [541, 306] width 231 height 10
click at [481, 227] on input "herringbon" at bounding box center [459, 221] width 41 height 12
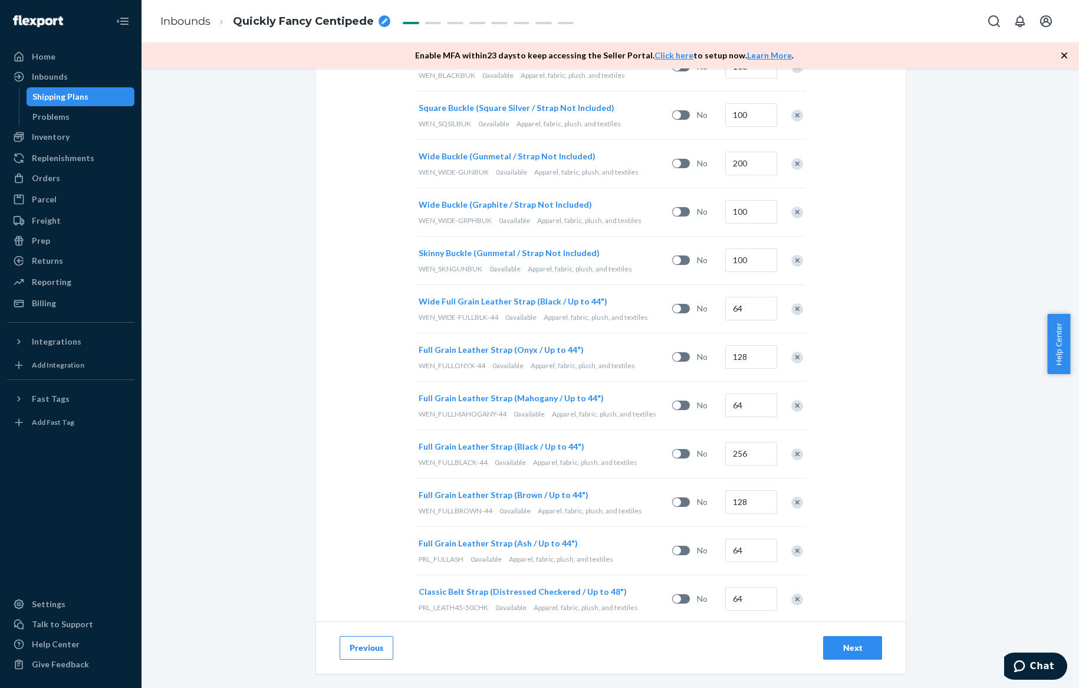
scroll to position [833, 0]
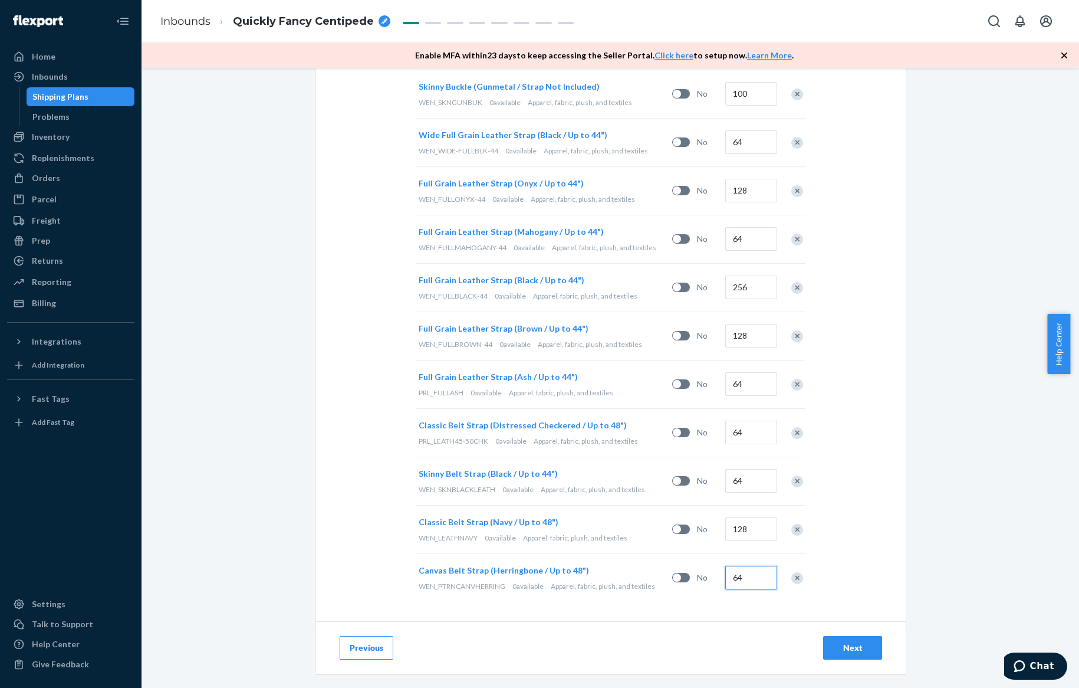
type input "64"
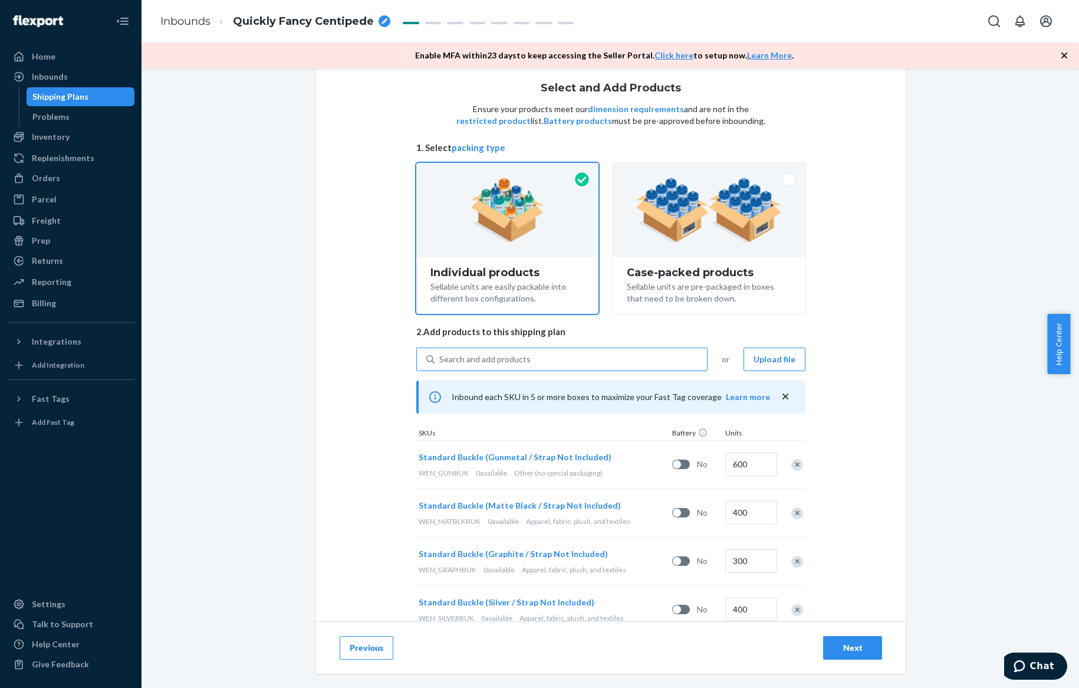
scroll to position [15, 0]
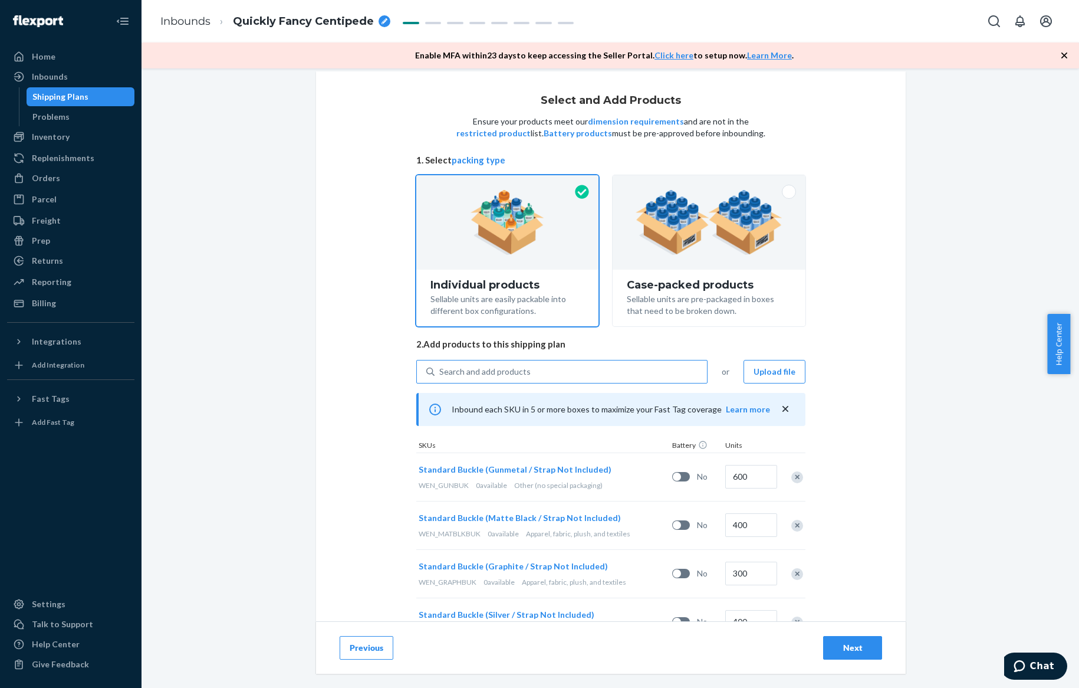
click at [507, 373] on div "Search and add products" at bounding box center [484, 372] width 91 height 12
click at [440, 373] on input "Search and add products" at bounding box center [439, 372] width 1 height 12
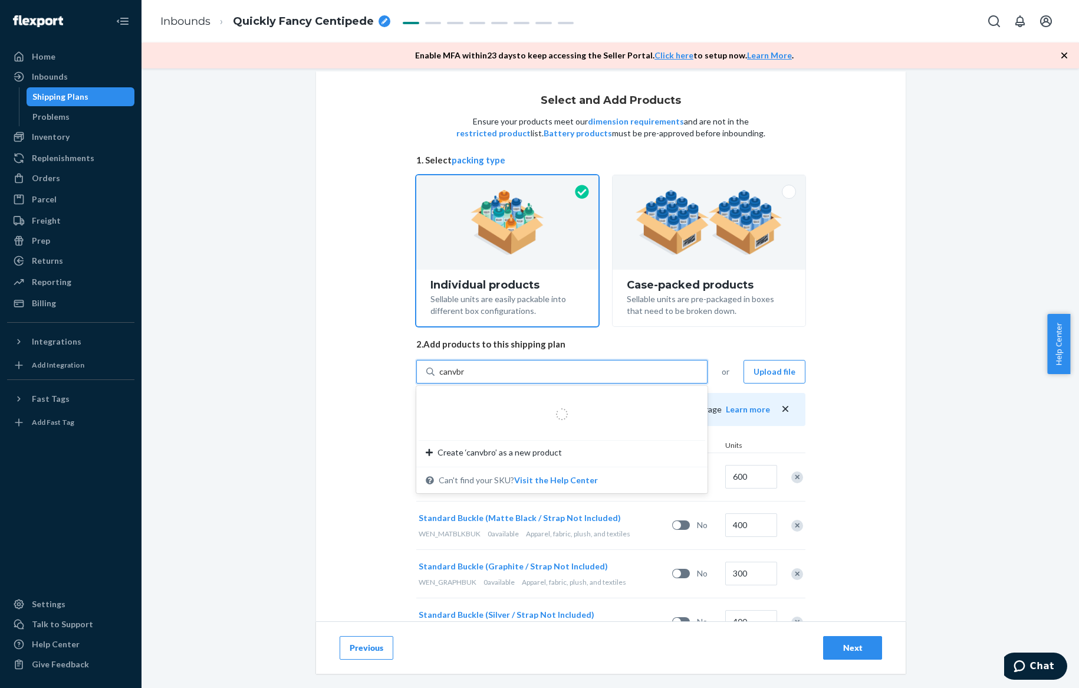
type input "canvbro"
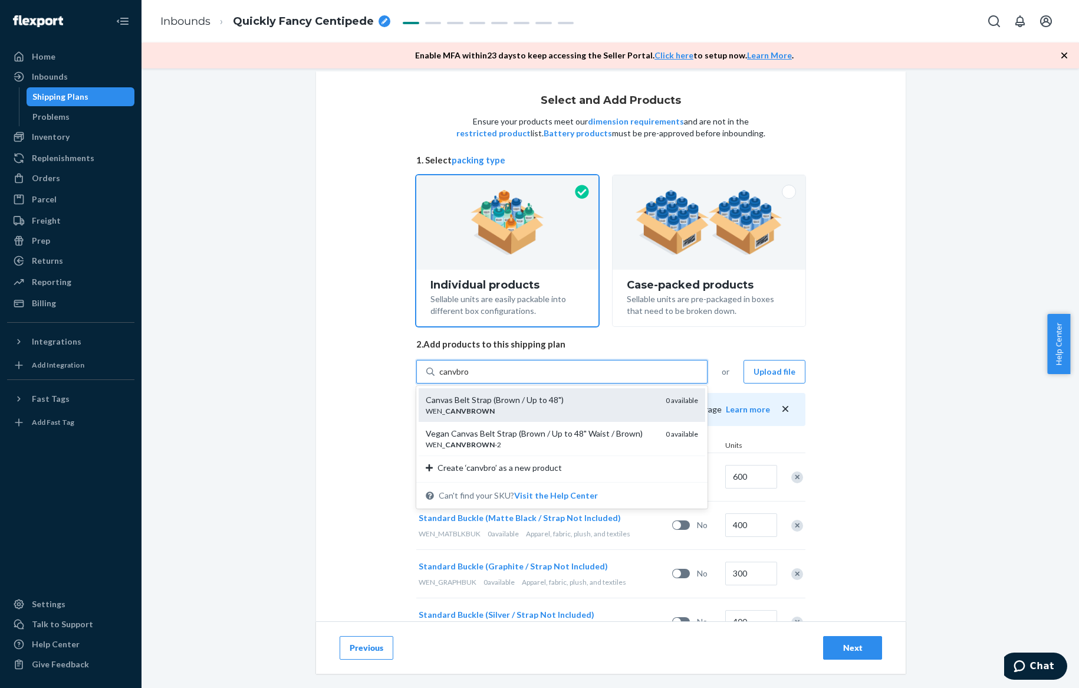
click at [554, 399] on div "Canvas Belt Strap (Brown / Up to 48")" at bounding box center [541, 400] width 231 height 12
click at [470, 377] on input "canvbro" at bounding box center [454, 372] width 31 height 12
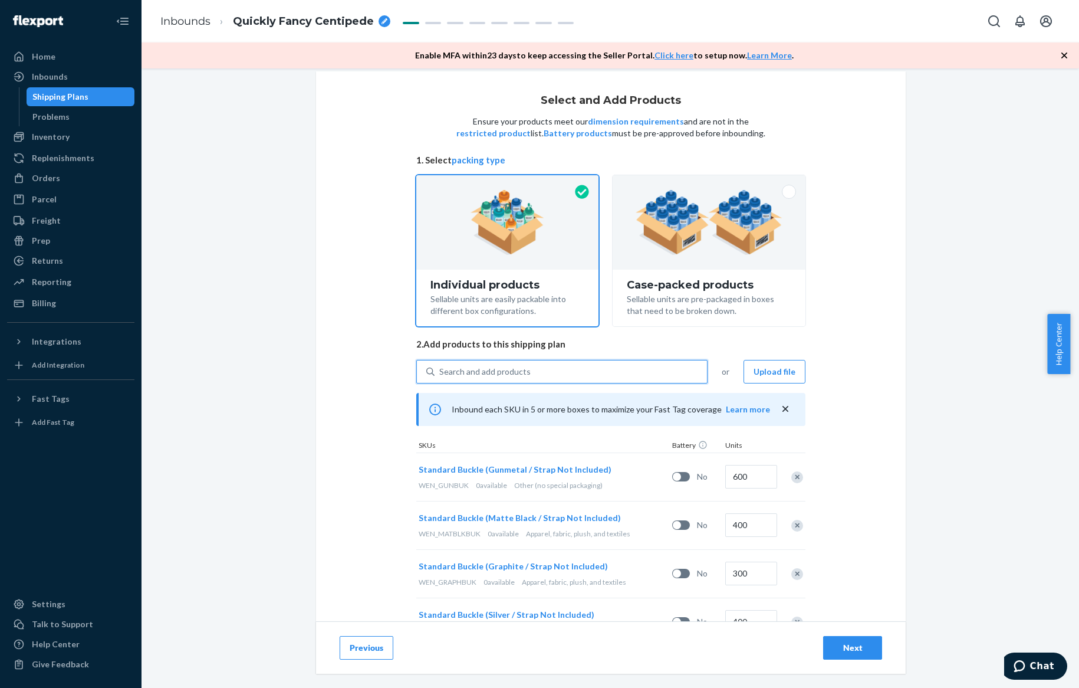
click at [482, 372] on div "Search and add products" at bounding box center [484, 372] width 91 height 12
click at [440, 372] on input "0 results available. Use Up and Down to choose options, press Enter to select t…" at bounding box center [439, 372] width 1 height 12
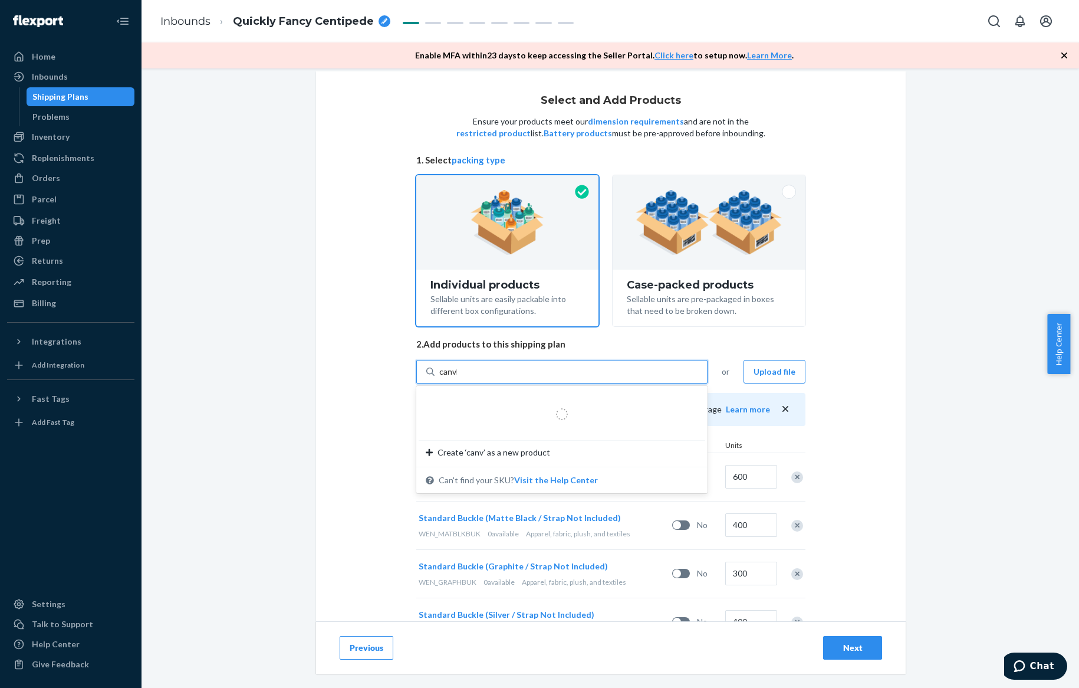
type input "canvbu"
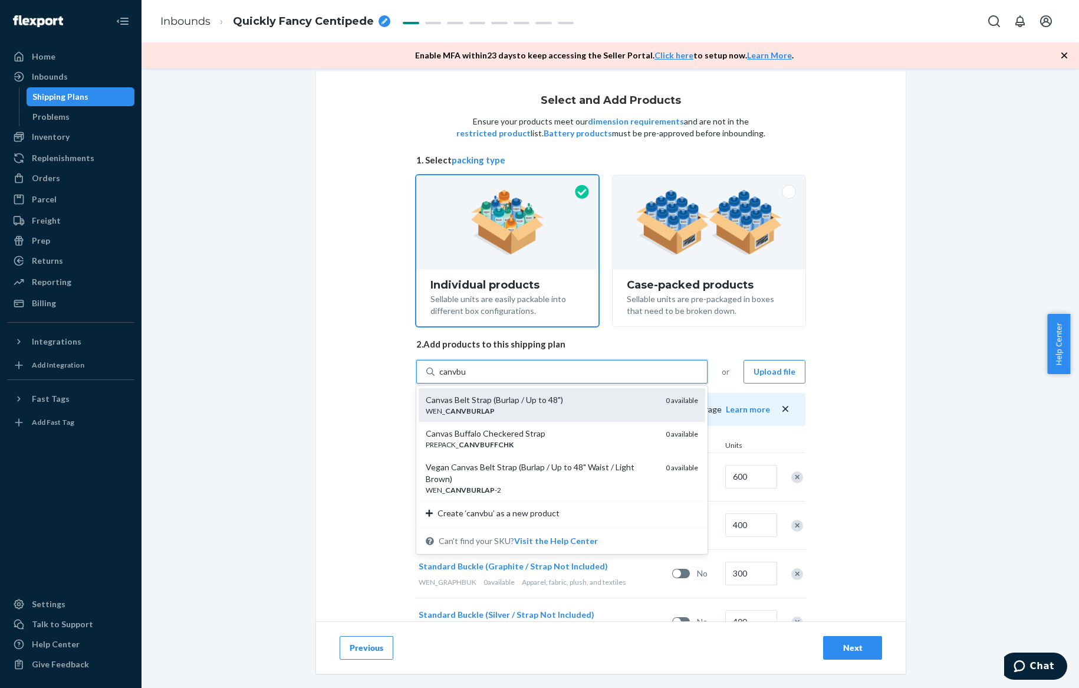
click at [489, 394] on div "Canvas Belt Strap (Burlap / Up to 48")" at bounding box center [541, 400] width 231 height 12
click at [466, 377] on input "canvbu" at bounding box center [452, 372] width 27 height 12
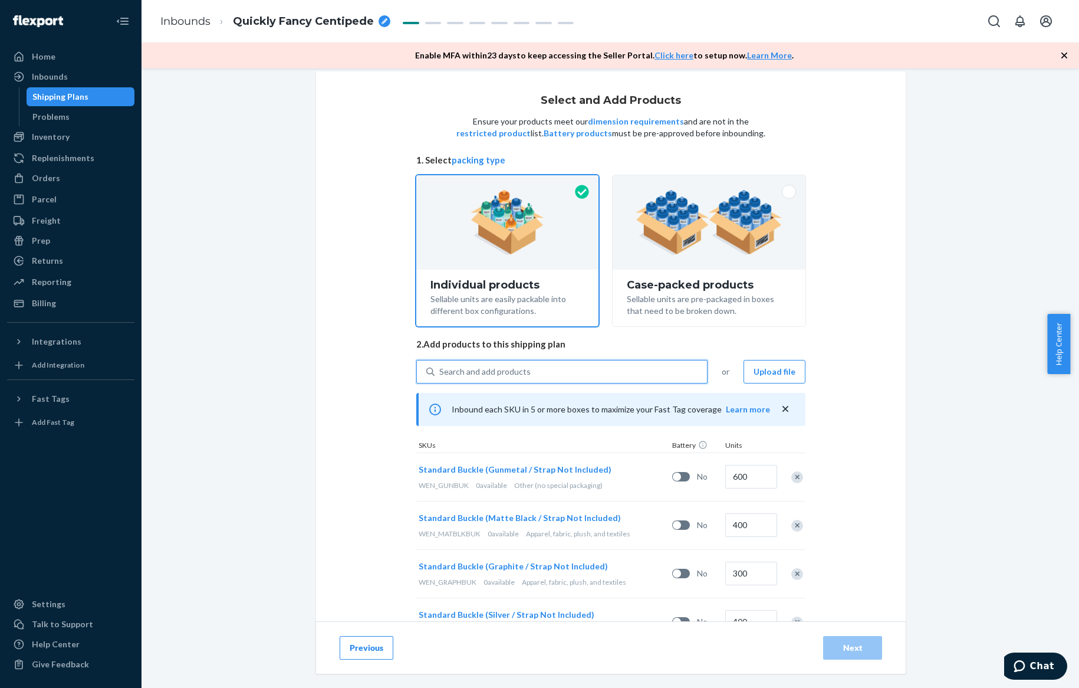
click at [473, 372] on div "Search and add products" at bounding box center [484, 372] width 91 height 12
click at [440, 372] on input "0 results available. Select is focused ,type to refine list, press Down to open…" at bounding box center [439, 372] width 1 height 12
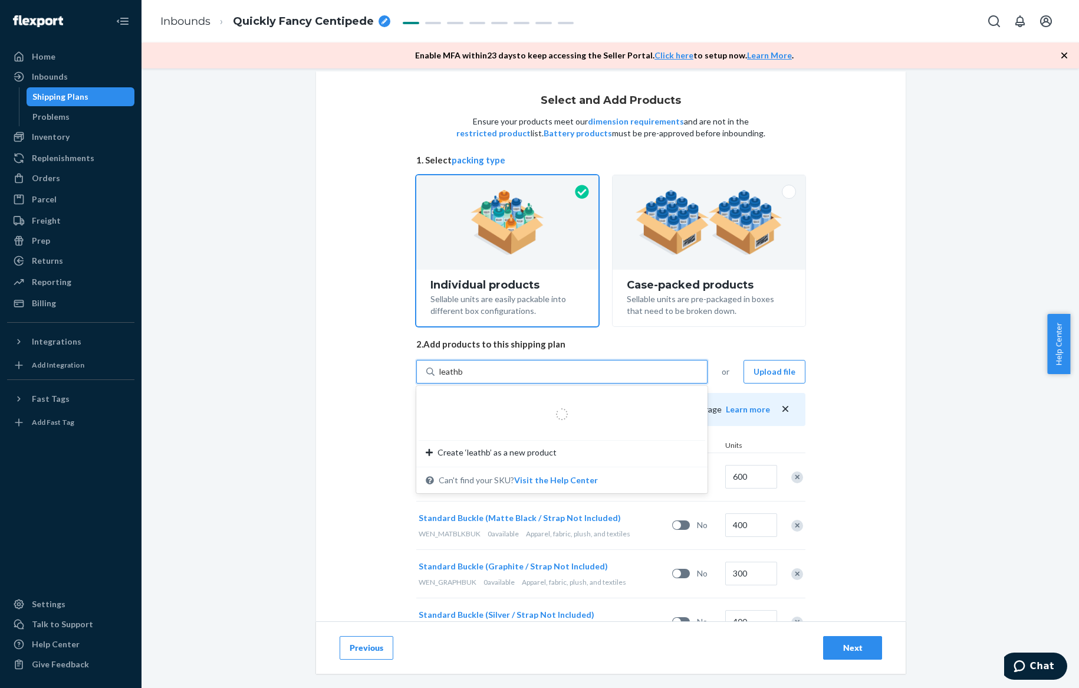
type input "leathbl"
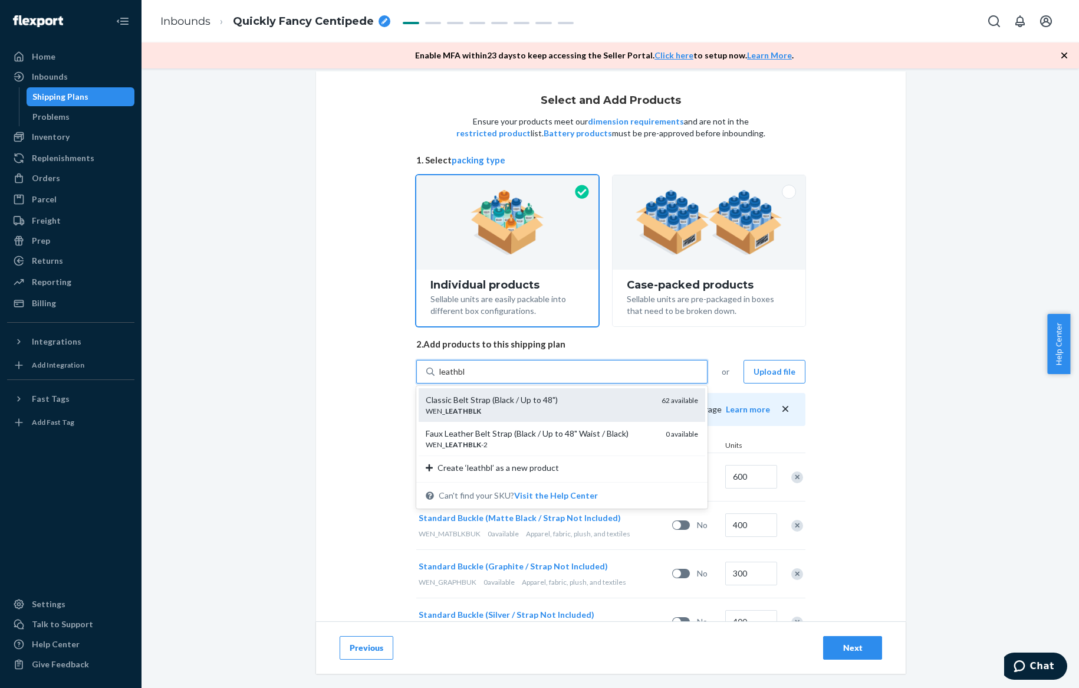
click at [479, 400] on div "Classic Belt Strap (Black / Up to 48")" at bounding box center [539, 400] width 226 height 12
click at [465, 377] on input "leathbl" at bounding box center [452, 372] width 26 height 12
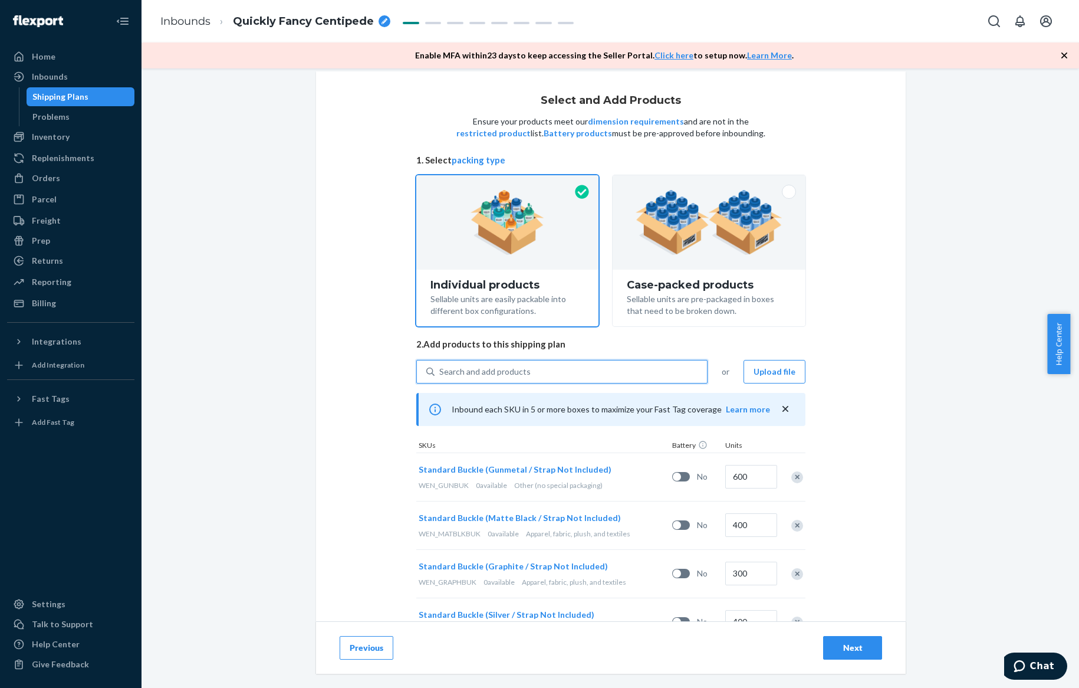
click at [475, 366] on div "Search and add products" at bounding box center [484, 372] width 91 height 12
click at [440, 366] on input "0 results available. Use Up and Down to choose options, press Enter to select t…" at bounding box center [439, 372] width 1 height 12
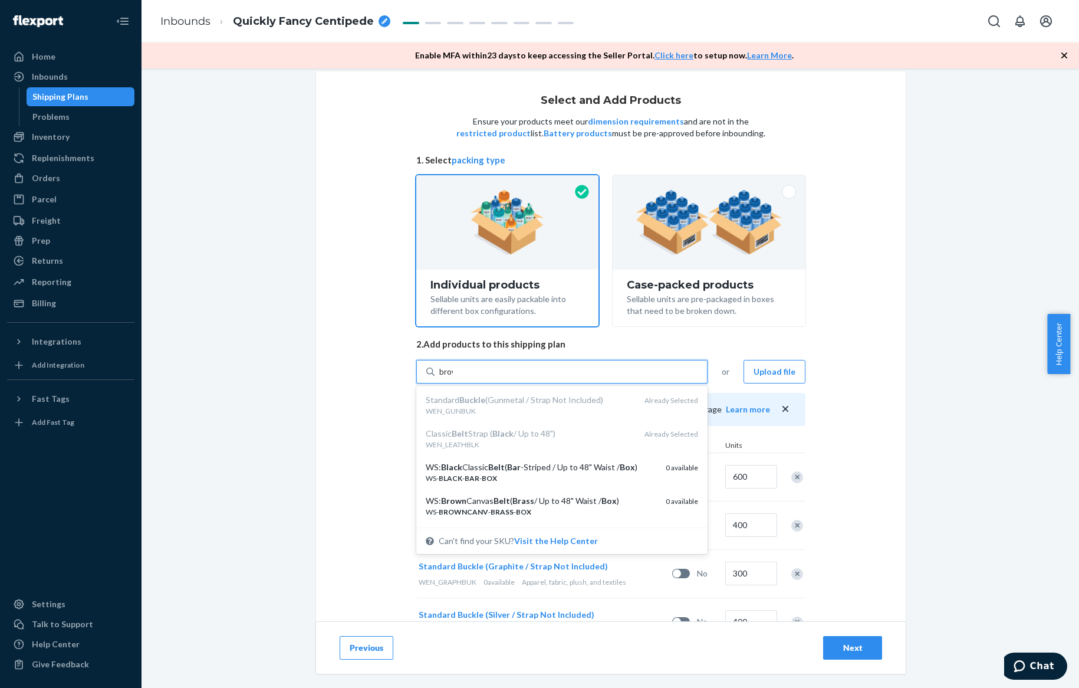
type input "brown"
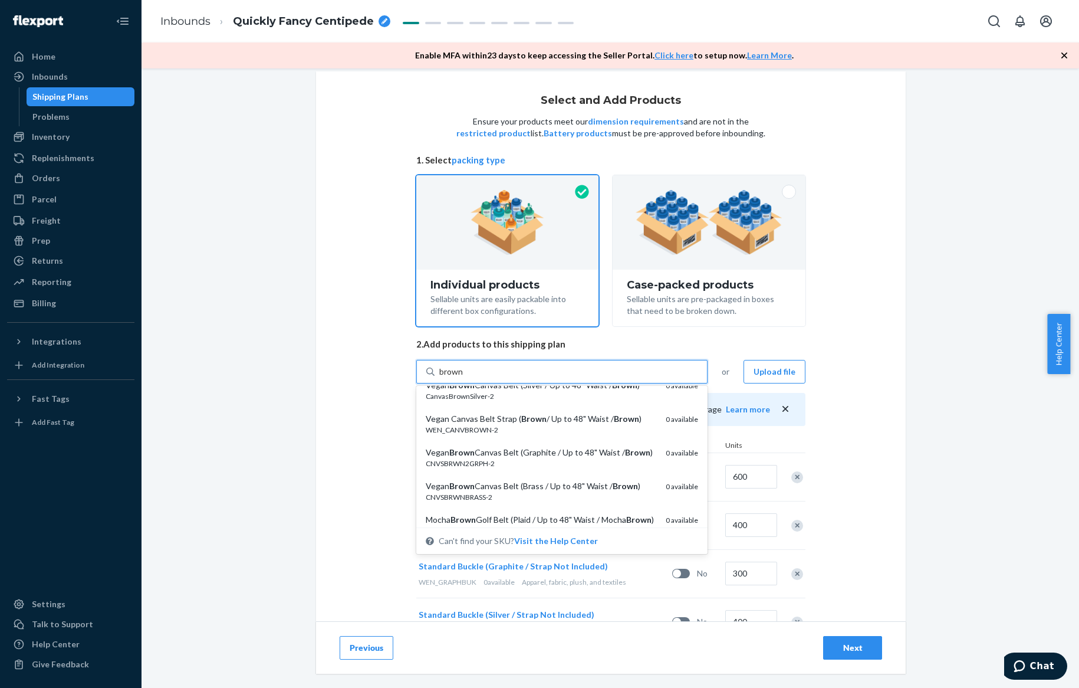
scroll to position [265, 0]
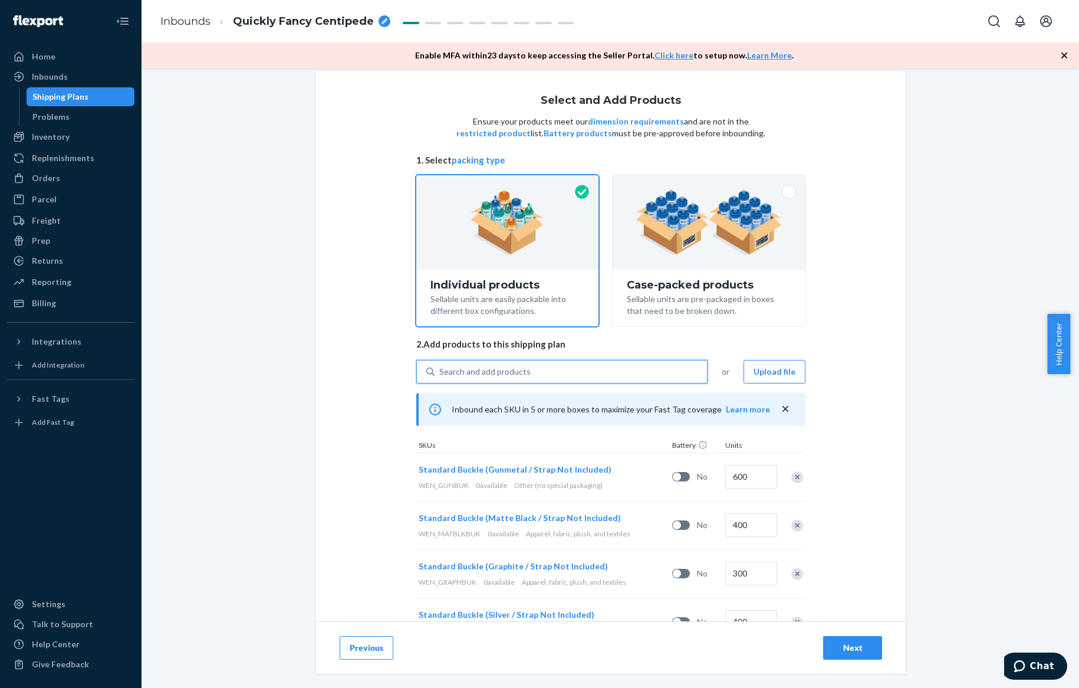
drag, startPoint x: 473, startPoint y: 371, endPoint x: 438, endPoint y: 364, distance: 36.1
click at [438, 364] on div "Search and add products" at bounding box center [571, 371] width 272 height 21
click at [439, 366] on input "0 results available. Select is focused ,type to refine list, press Down to open…" at bounding box center [439, 372] width 1 height 12
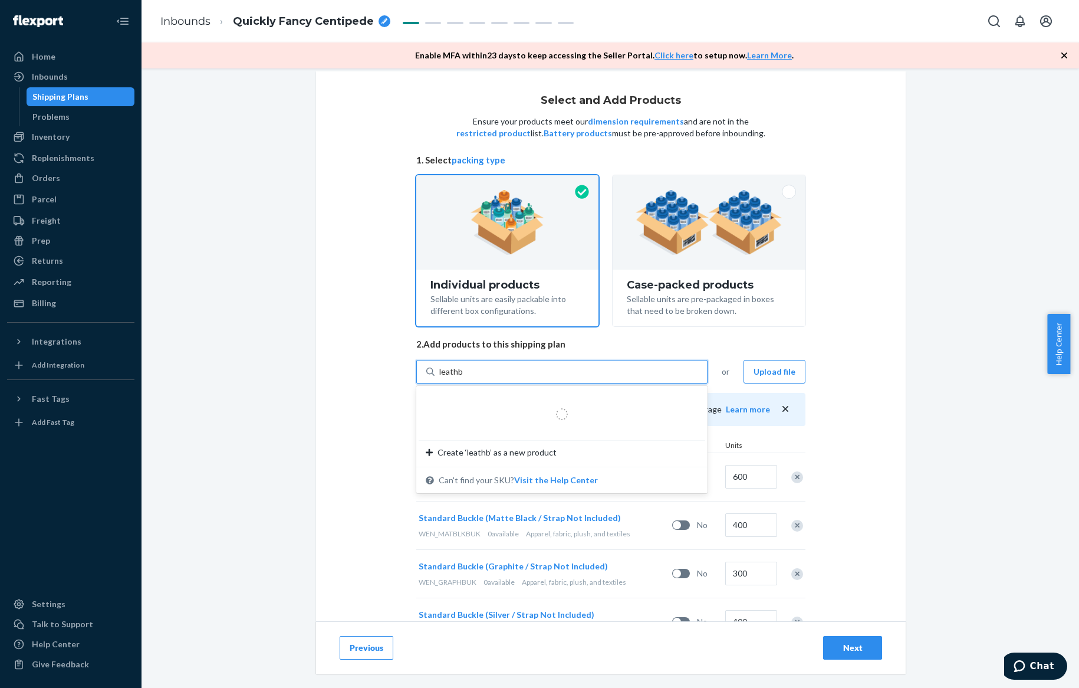
type input "leathbr"
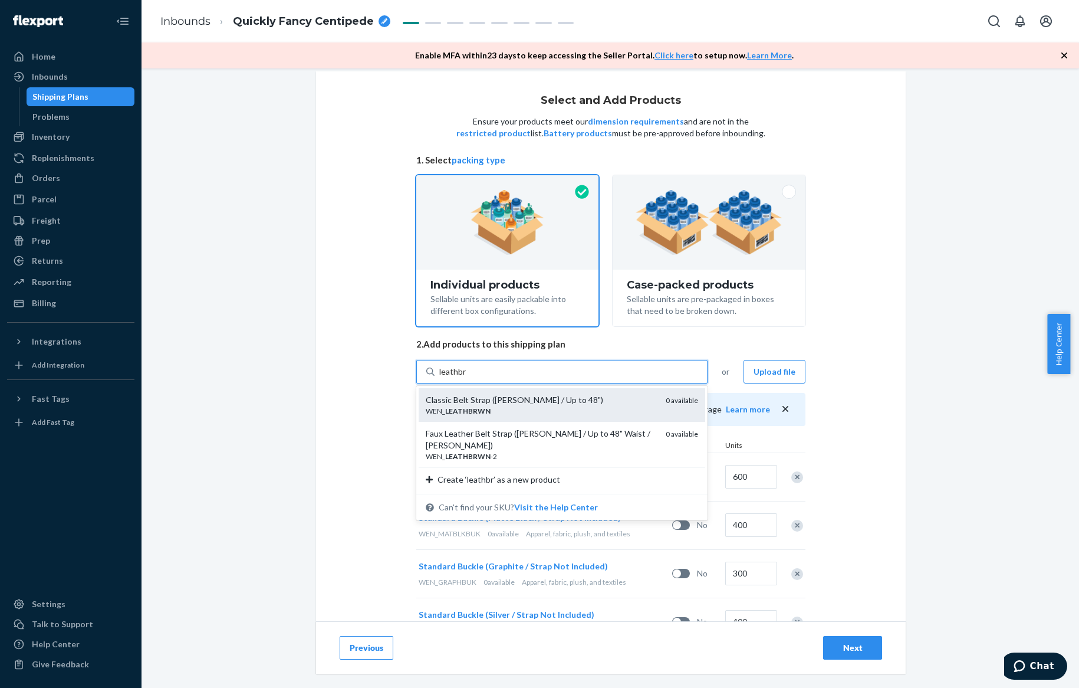
click at [495, 409] on div "WEN_ LEATHBRWN" at bounding box center [541, 411] width 231 height 10
click at [467, 377] on input "leathbr" at bounding box center [453, 372] width 28 height 12
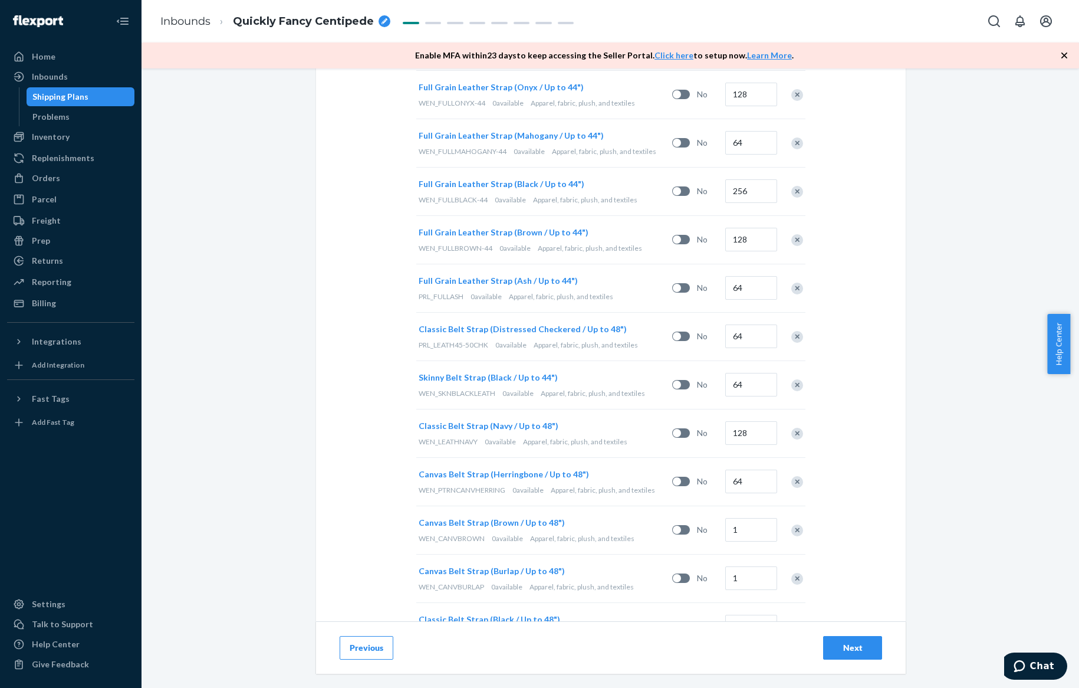
scroll to position [1025, 0]
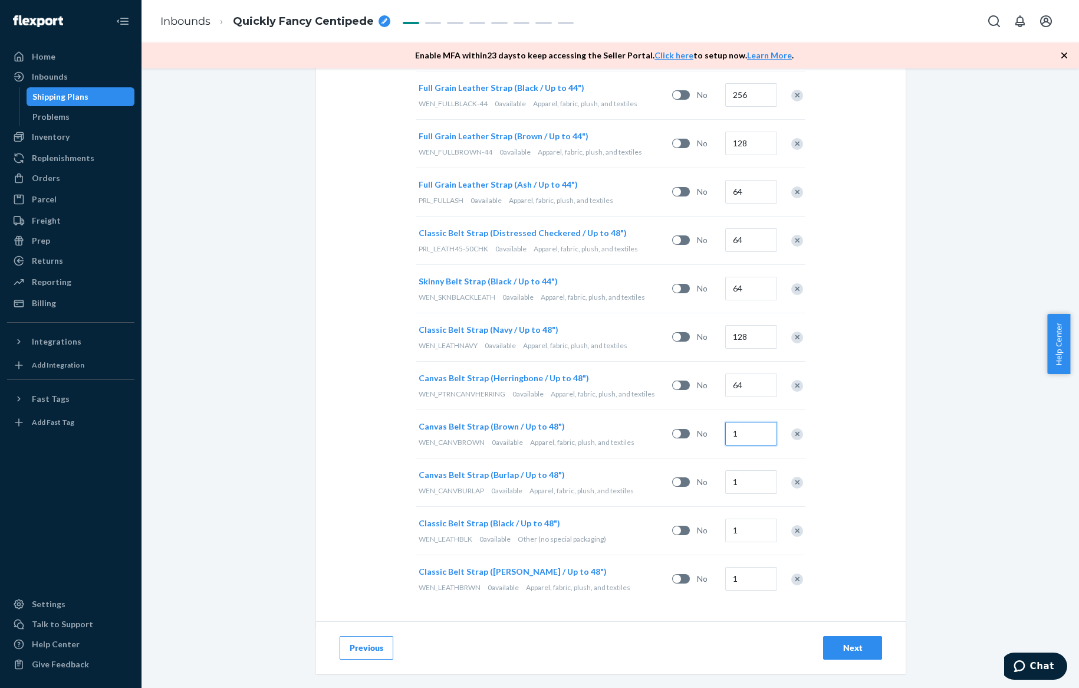
click at [735, 432] on input "1" at bounding box center [751, 434] width 52 height 24
type input "64"
click at [732, 485] on input "1" at bounding box center [751, 482] width 52 height 24
type input "64"
click at [735, 524] on input "1" at bounding box center [751, 530] width 52 height 24
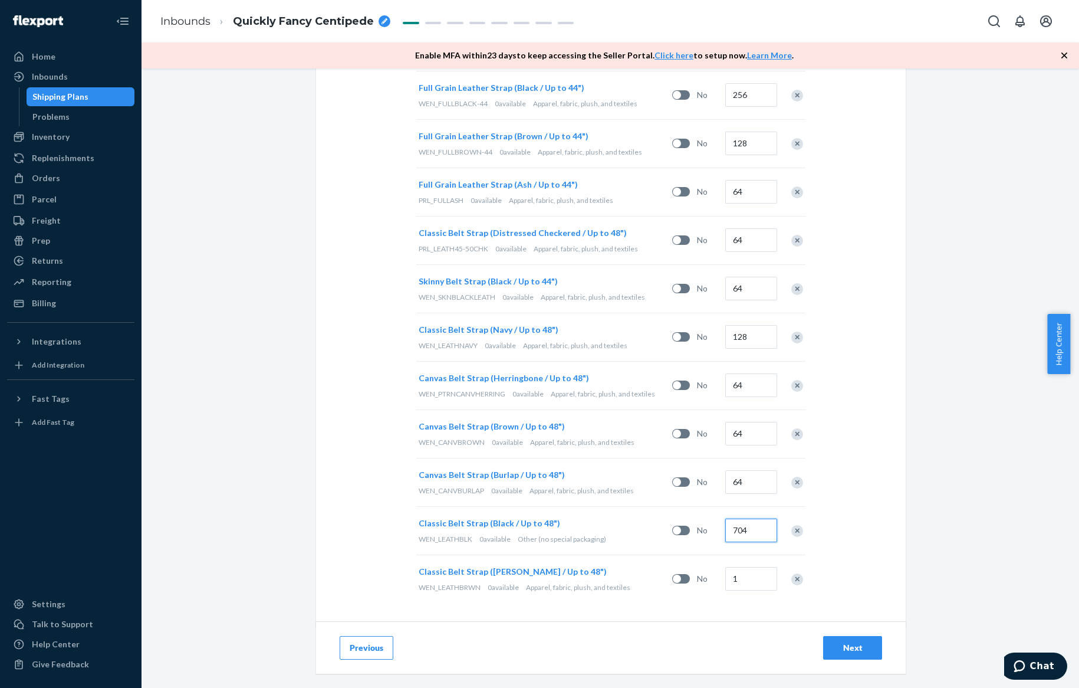
type input "704"
click at [742, 580] on input "1" at bounding box center [751, 579] width 52 height 24
type input "384"
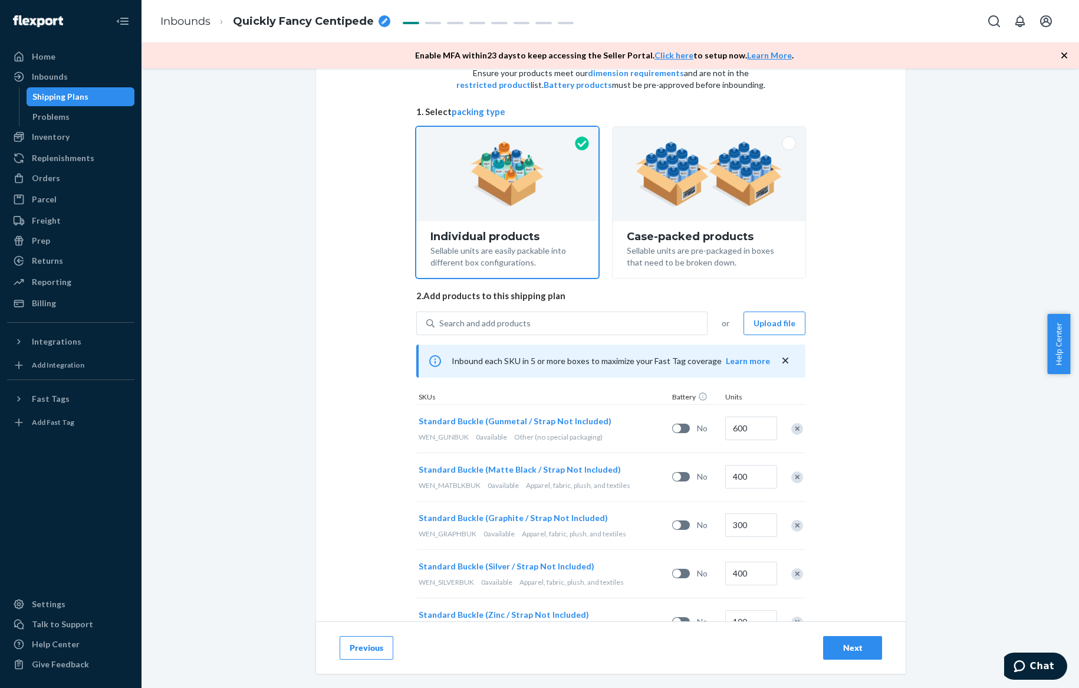
scroll to position [0, 0]
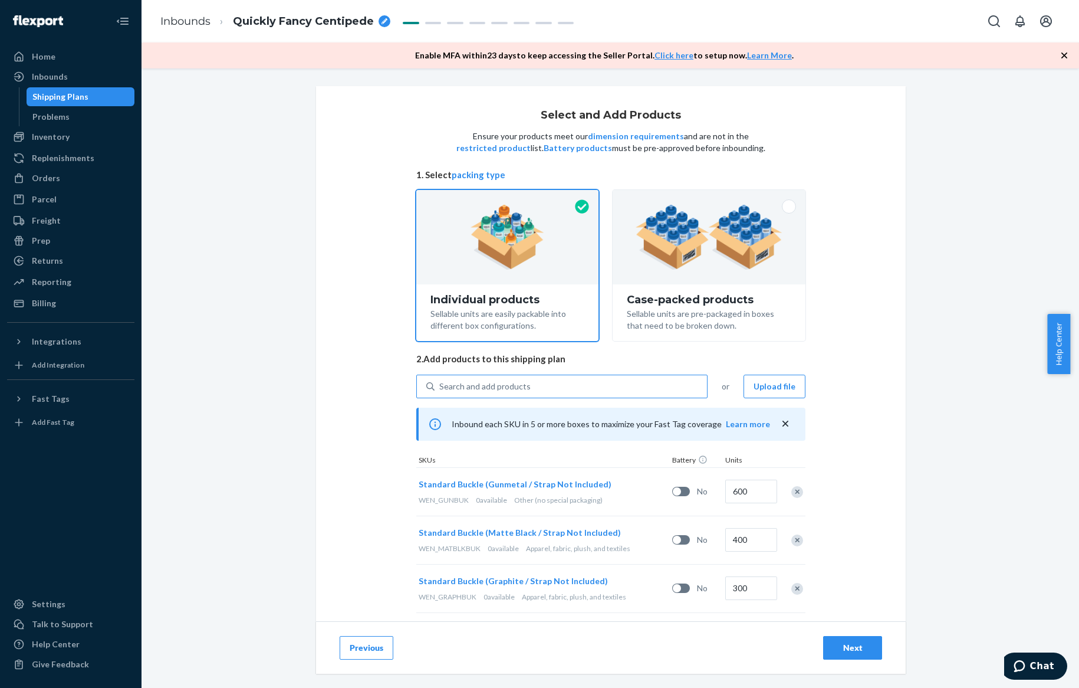
click at [555, 391] on div "Search and add products" at bounding box center [571, 386] width 272 height 21
click at [440, 391] on input "Search and add products" at bounding box center [439, 386] width 1 height 12
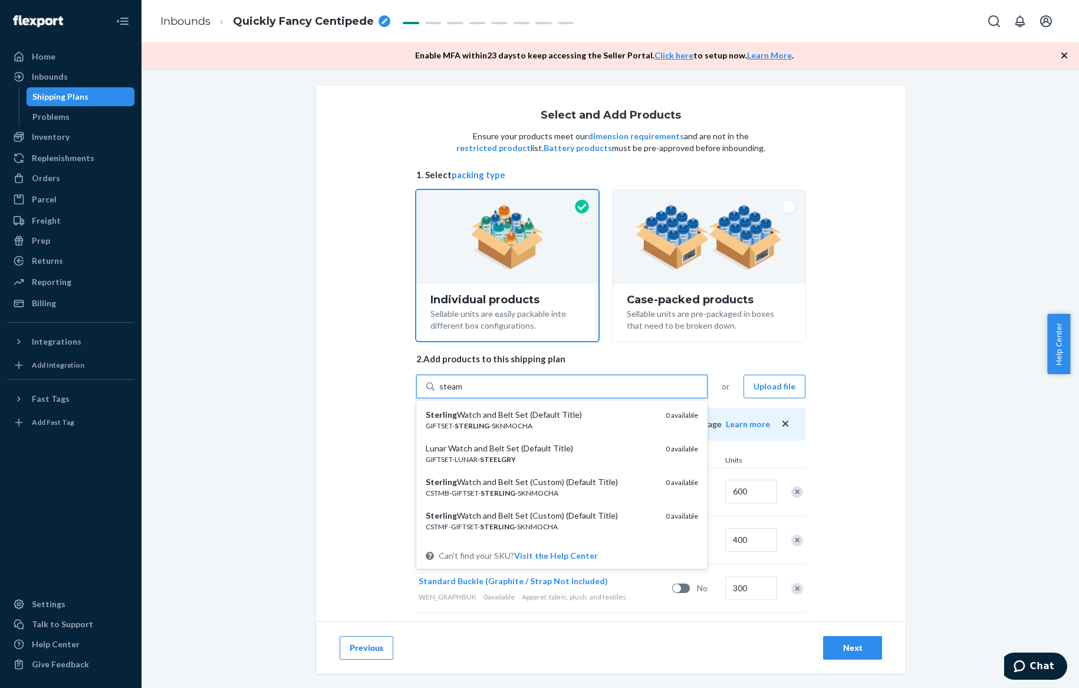
type input "steamb"
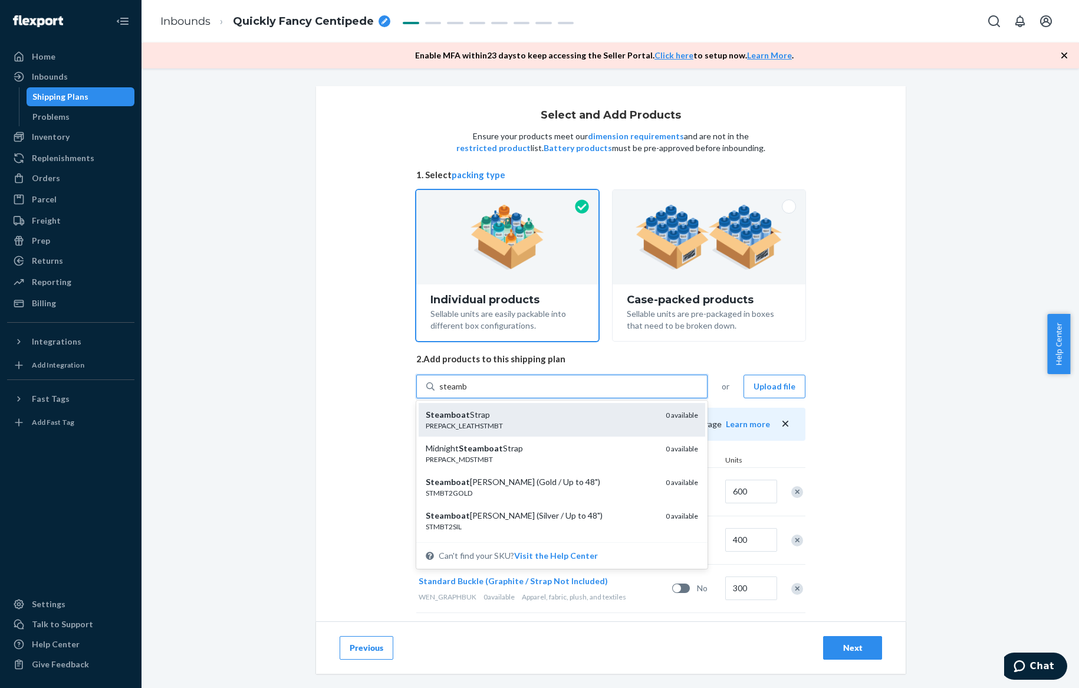
click at [542, 409] on div "Steamboat Strap" at bounding box center [541, 415] width 231 height 12
click at [467, 392] on input "steamb" at bounding box center [453, 386] width 28 height 12
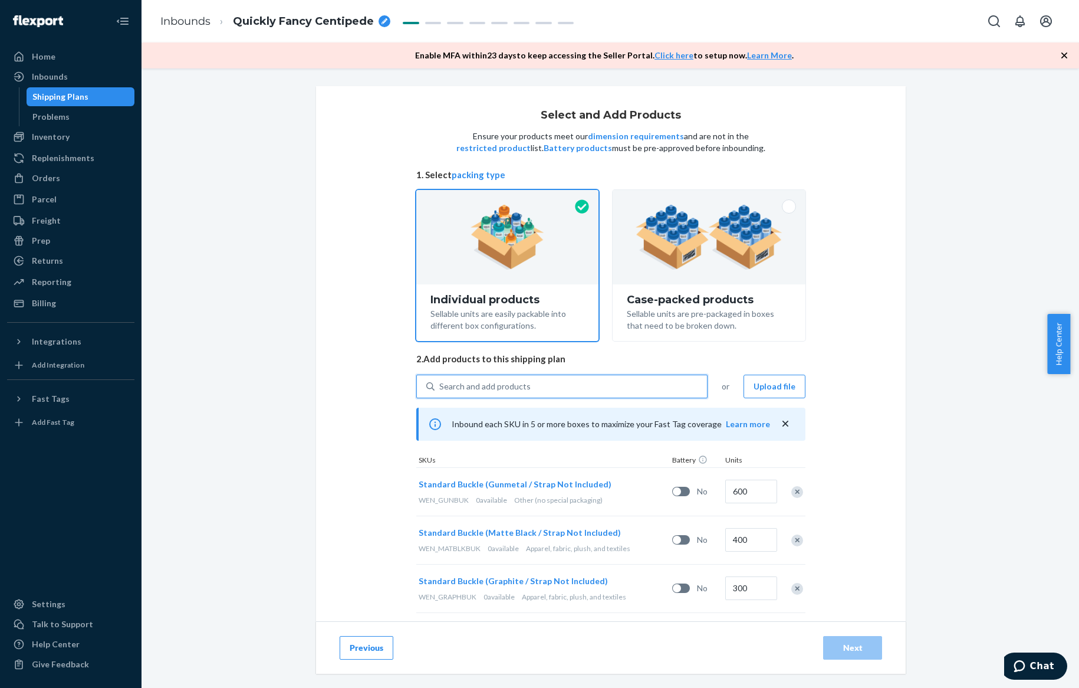
click at [522, 389] on div "Search and add products" at bounding box center [484, 386] width 91 height 12
click at [440, 389] on input "0 results available. Select is focused ,type to refine list, press Down to open…" at bounding box center [439, 386] width 1 height 12
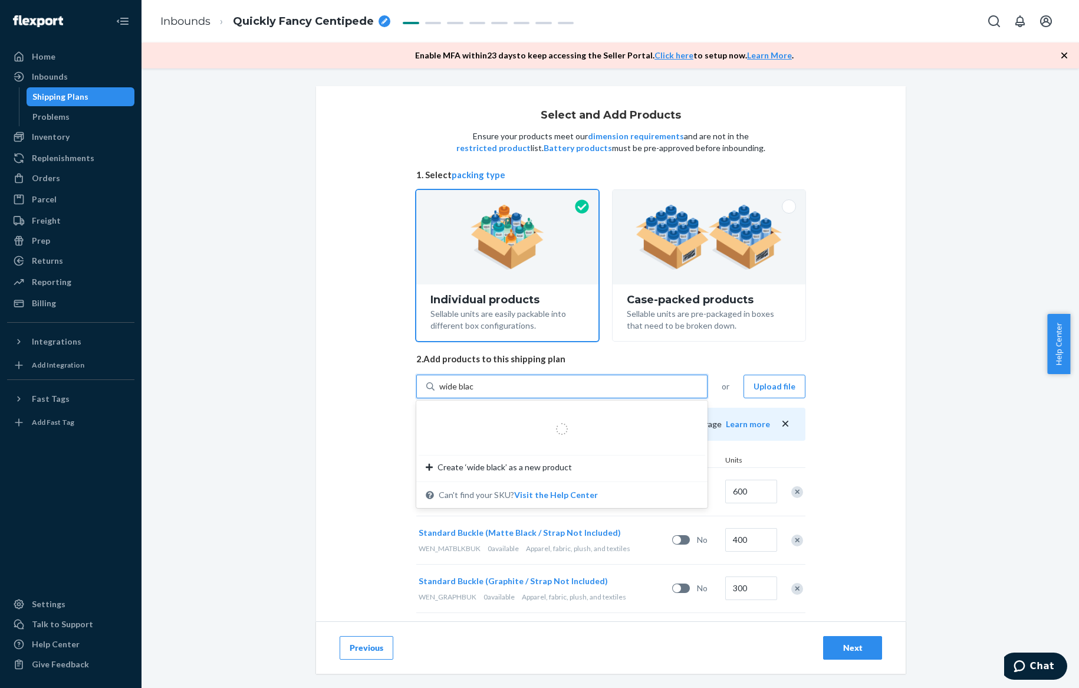
type input "wide black"
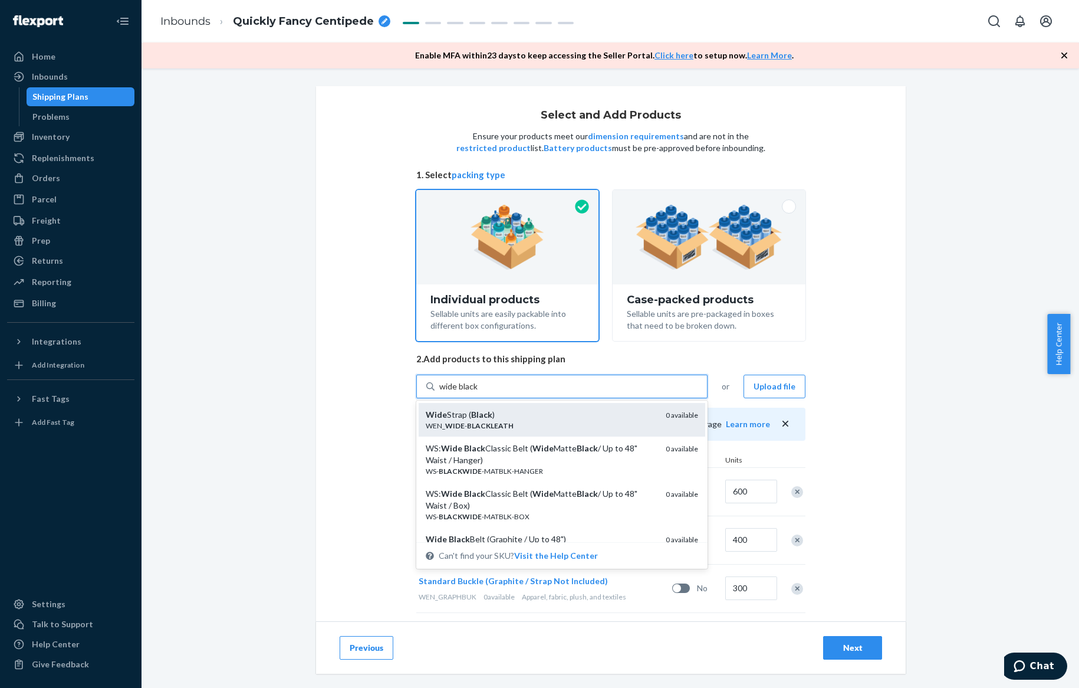
click at [527, 411] on div "Wide Strap ( Black )" at bounding box center [541, 415] width 231 height 12
click at [479, 392] on input "wide black" at bounding box center [459, 386] width 40 height 12
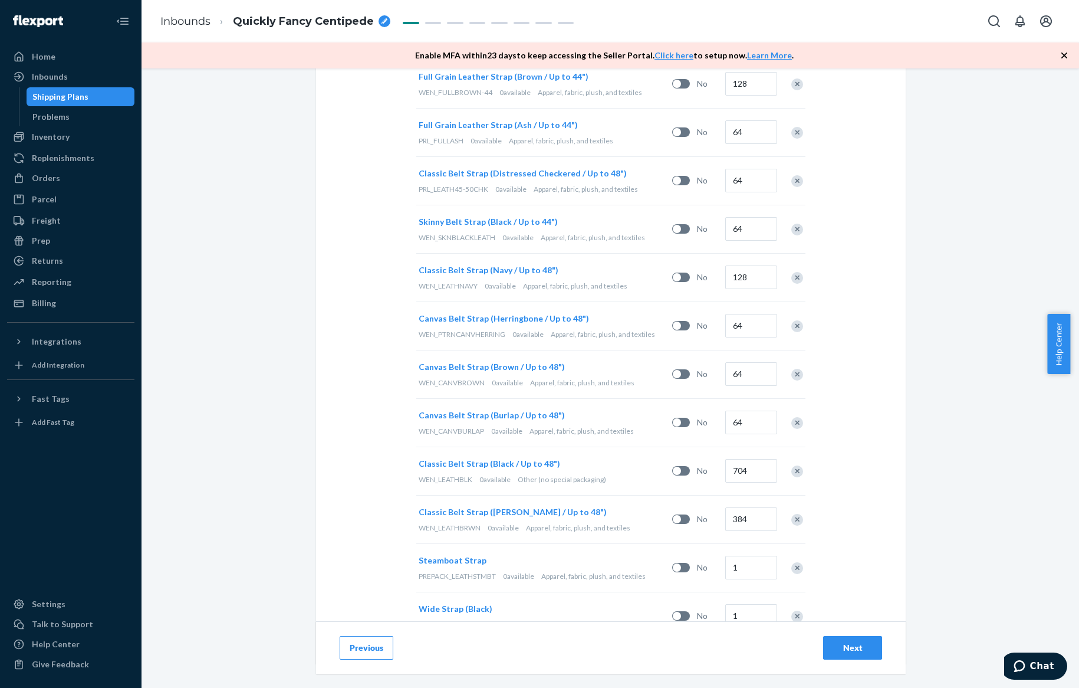
scroll to position [1122, 0]
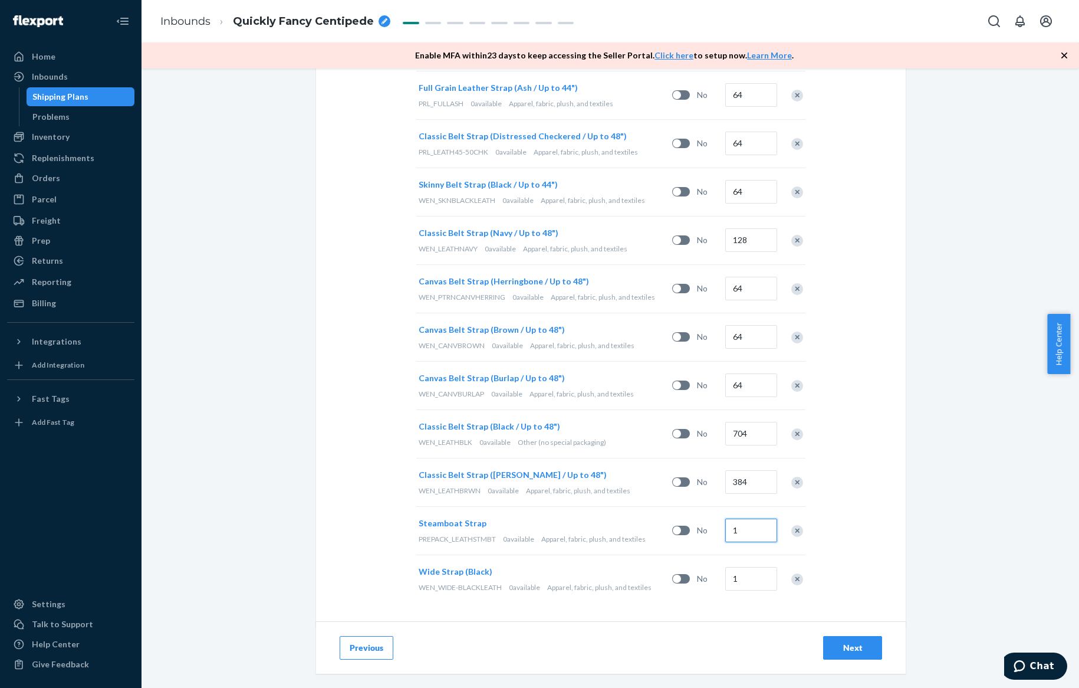
click at [735, 520] on input "1" at bounding box center [751, 530] width 52 height 24
type input "128"
click at [737, 568] on input "1" at bounding box center [751, 579] width 52 height 24
type input "128"
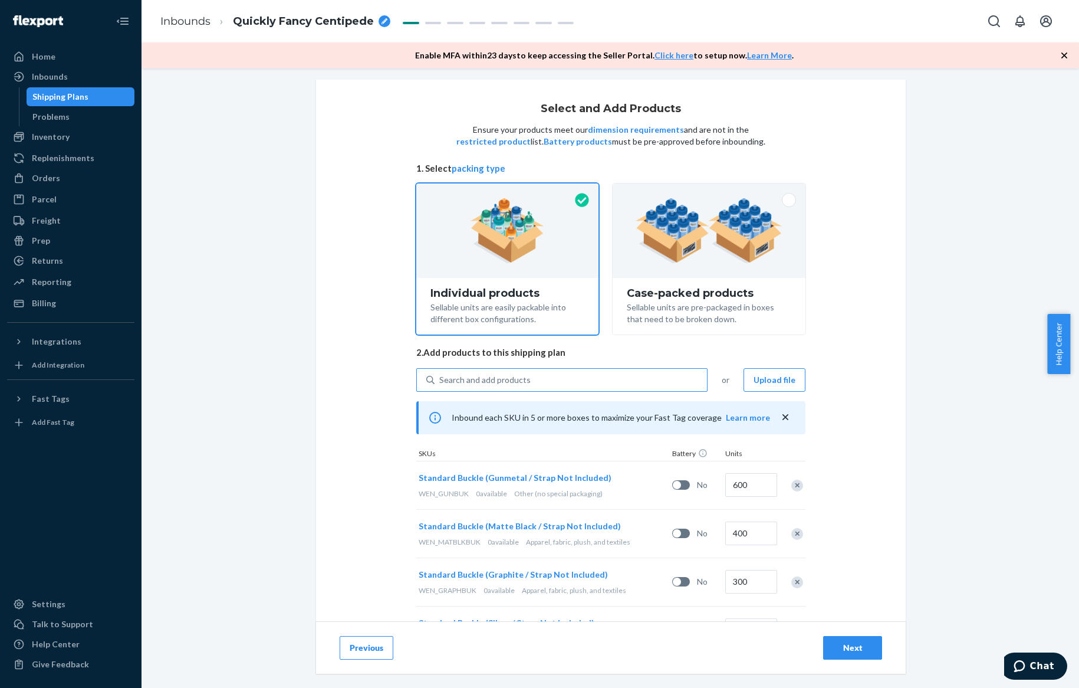
scroll to position [0, 0]
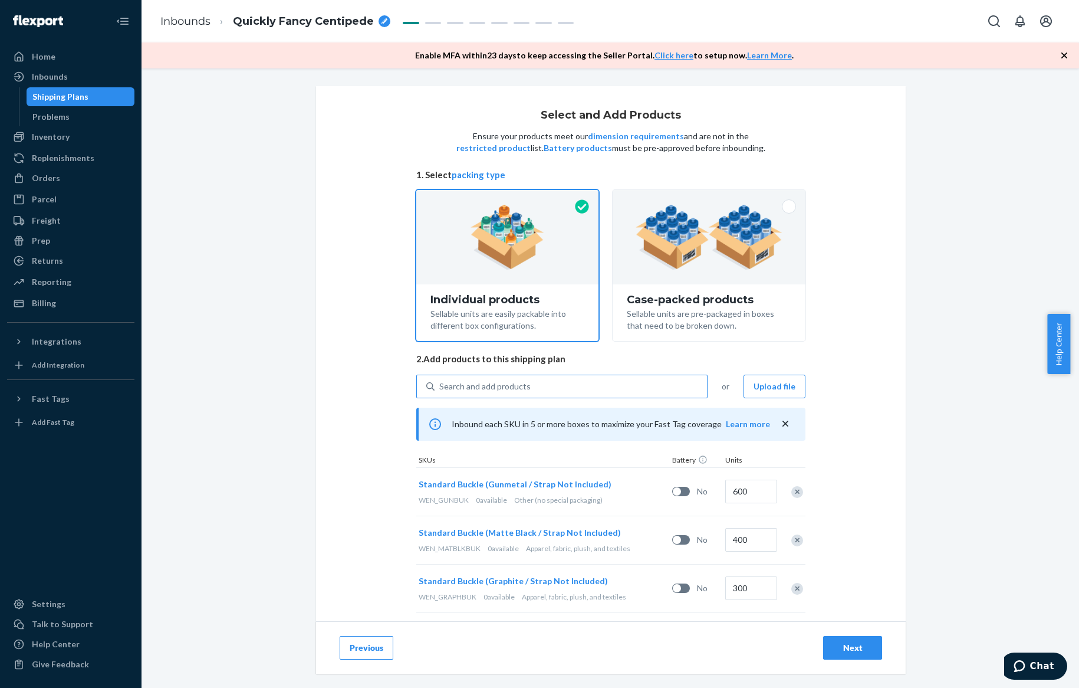
click at [504, 385] on div "Search and add products" at bounding box center [484, 386] width 91 height 12
click at [440, 385] on input "Search and add products" at bounding box center [439, 386] width 1 height 12
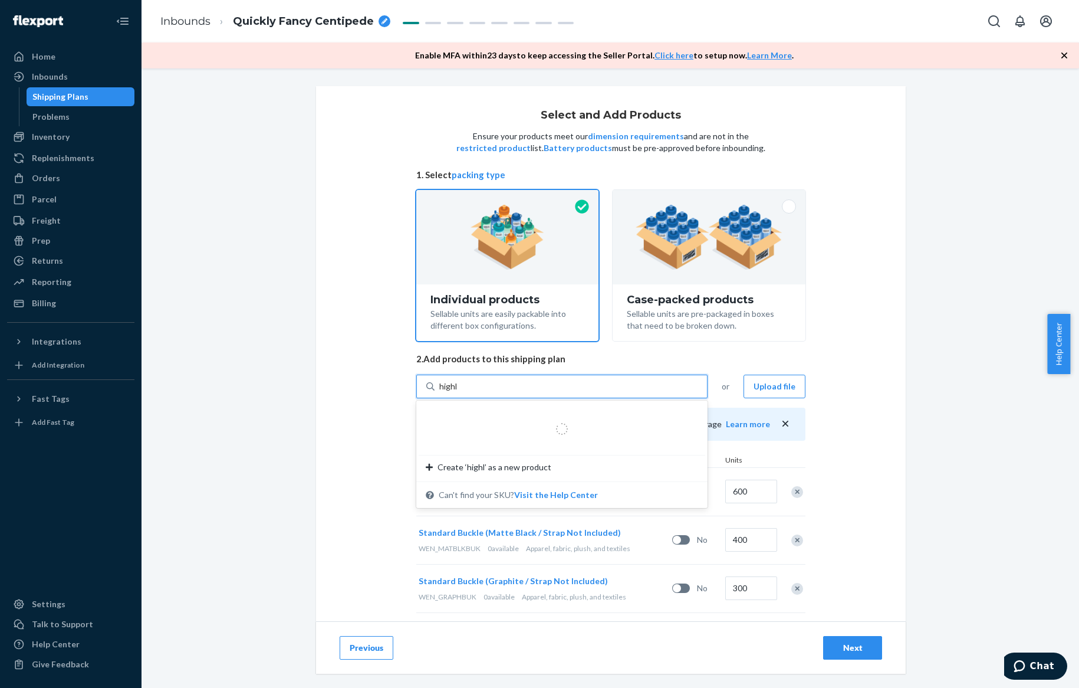
type input "highln"
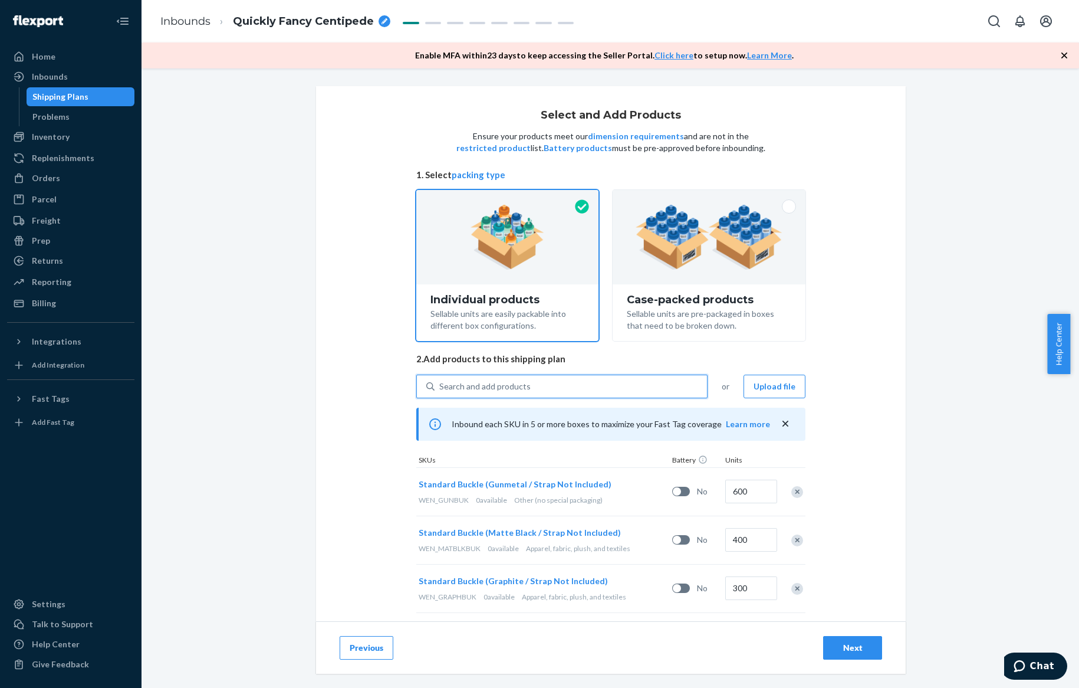
drag, startPoint x: 482, startPoint y: 382, endPoint x: 377, endPoint y: 384, distance: 104.4
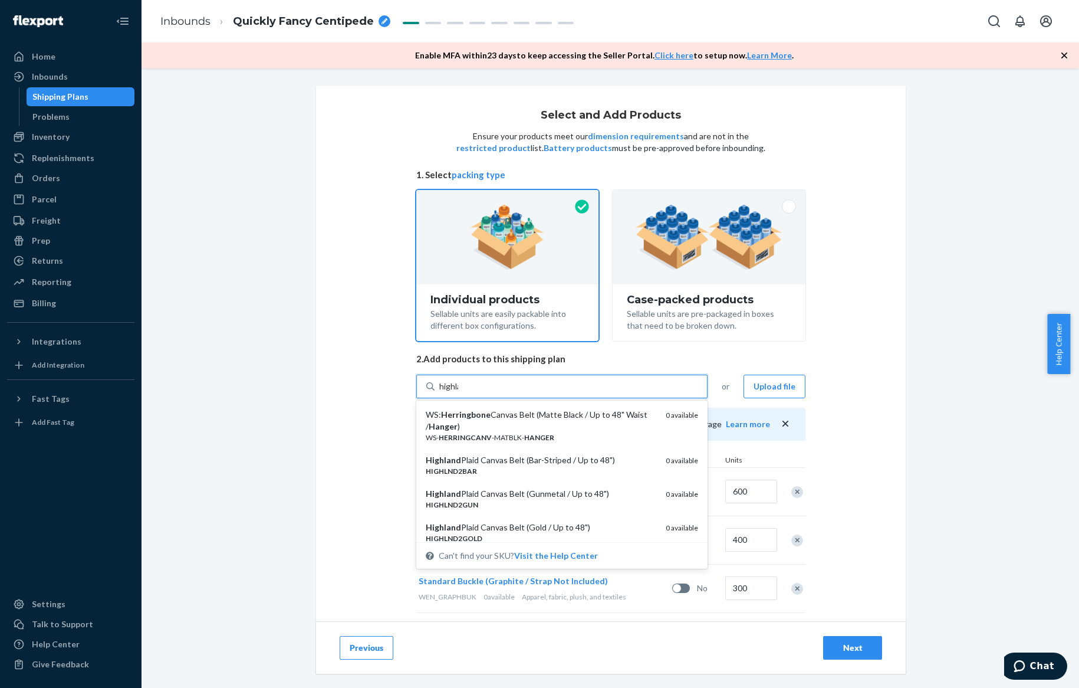
type input "highland"
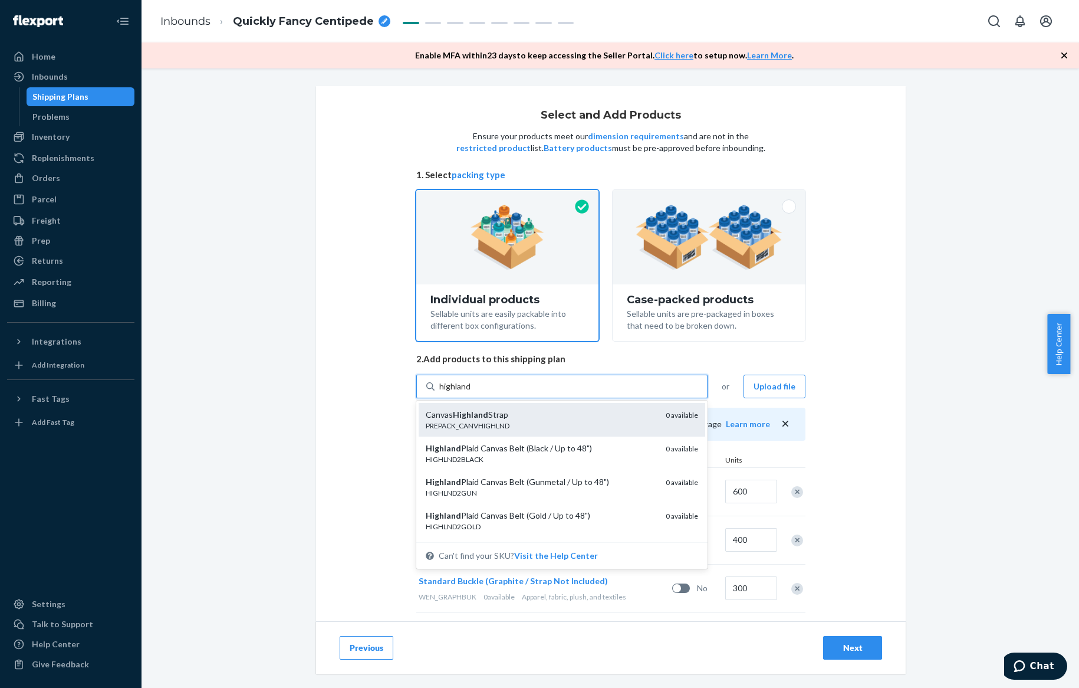
click at [487, 410] on div "Canvas Highland Strap" at bounding box center [541, 415] width 231 height 12
click at [472, 392] on input "highland" at bounding box center [455, 386] width 32 height 12
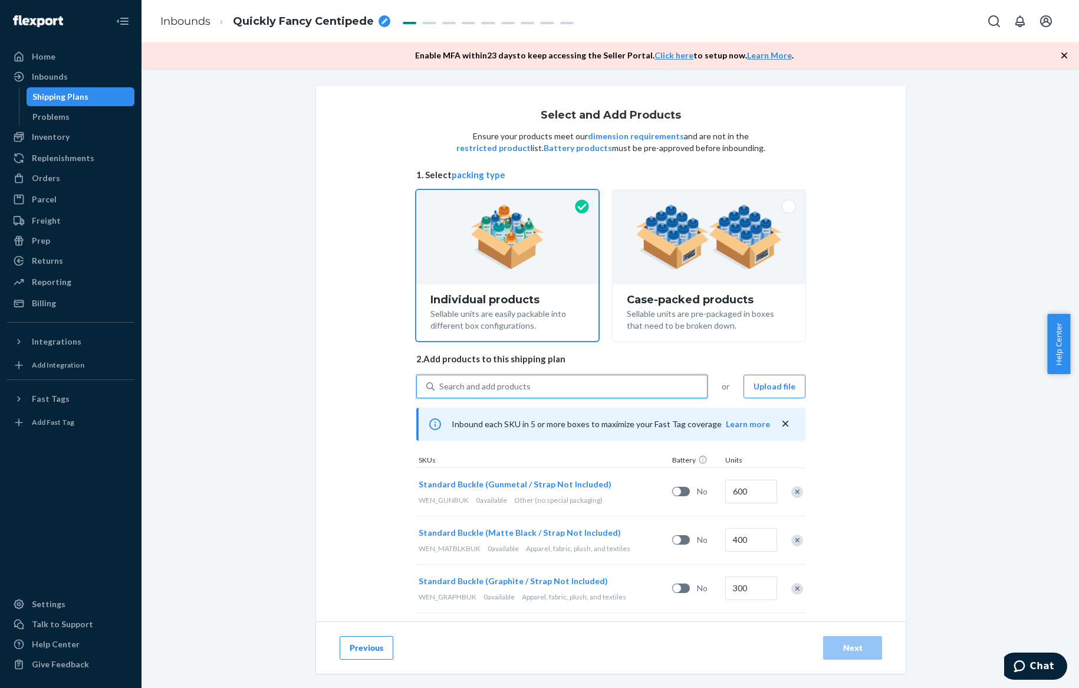
click at [486, 384] on div "Search and add products" at bounding box center [484, 386] width 91 height 12
click at [440, 384] on input "0 results available. Use Up and Down to choose options, press Enter to select t…" at bounding box center [439, 386] width 1 height 12
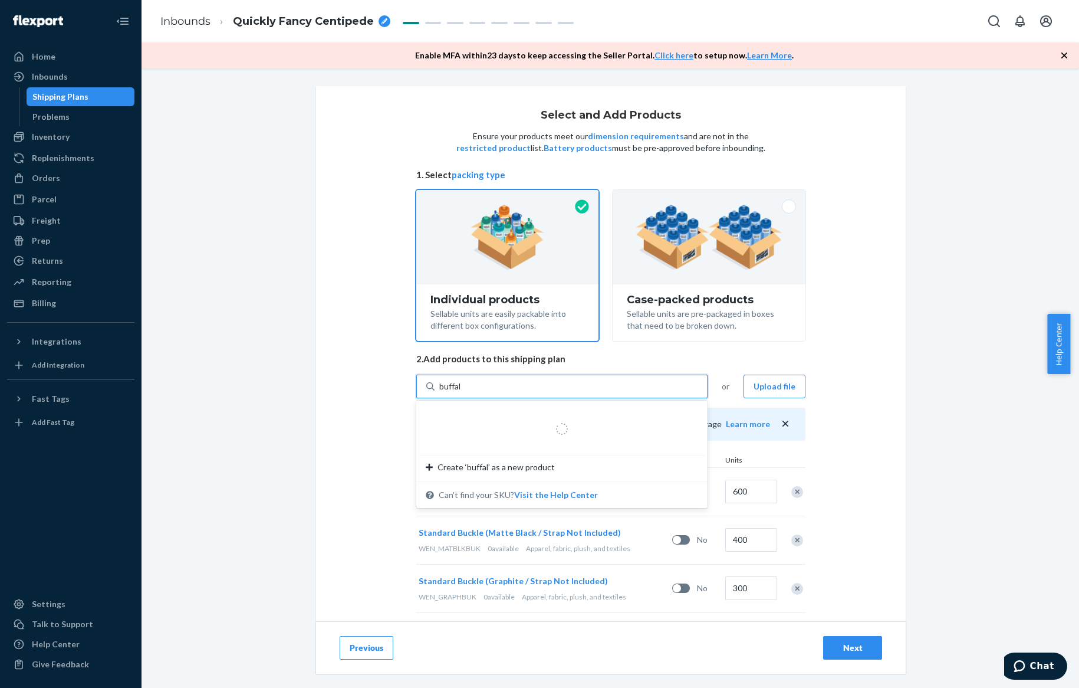
type input "buffalo"
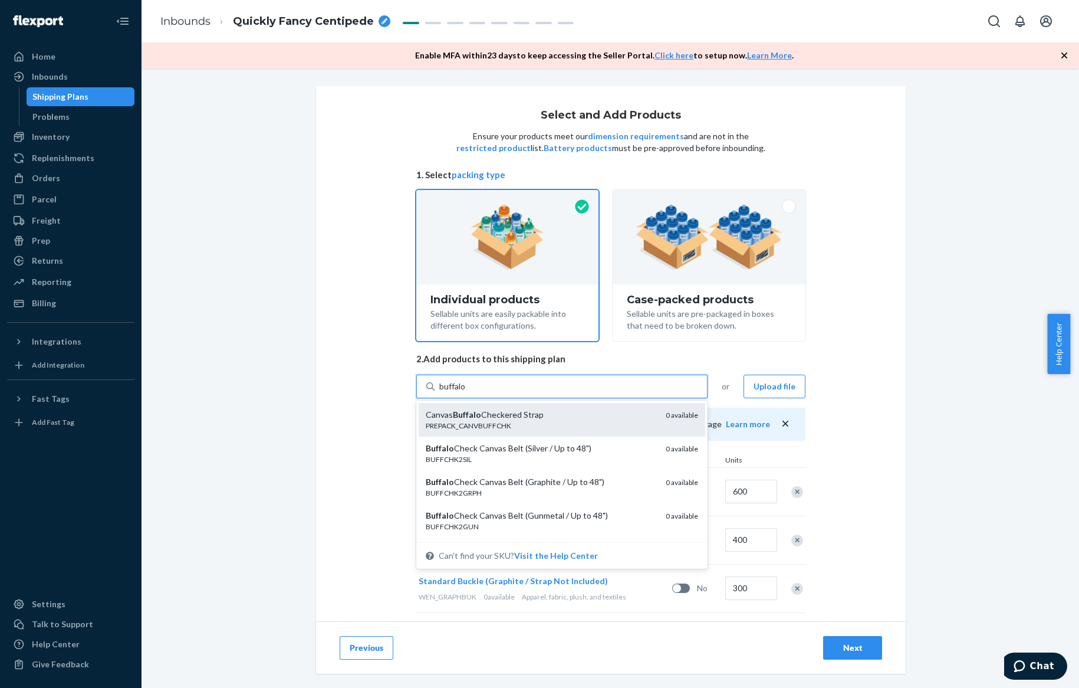
click at [495, 410] on div "Canvas Buffalo Checkered Strap" at bounding box center [541, 415] width 231 height 12
click at [466, 392] on input "buffalo" at bounding box center [452, 386] width 27 height 12
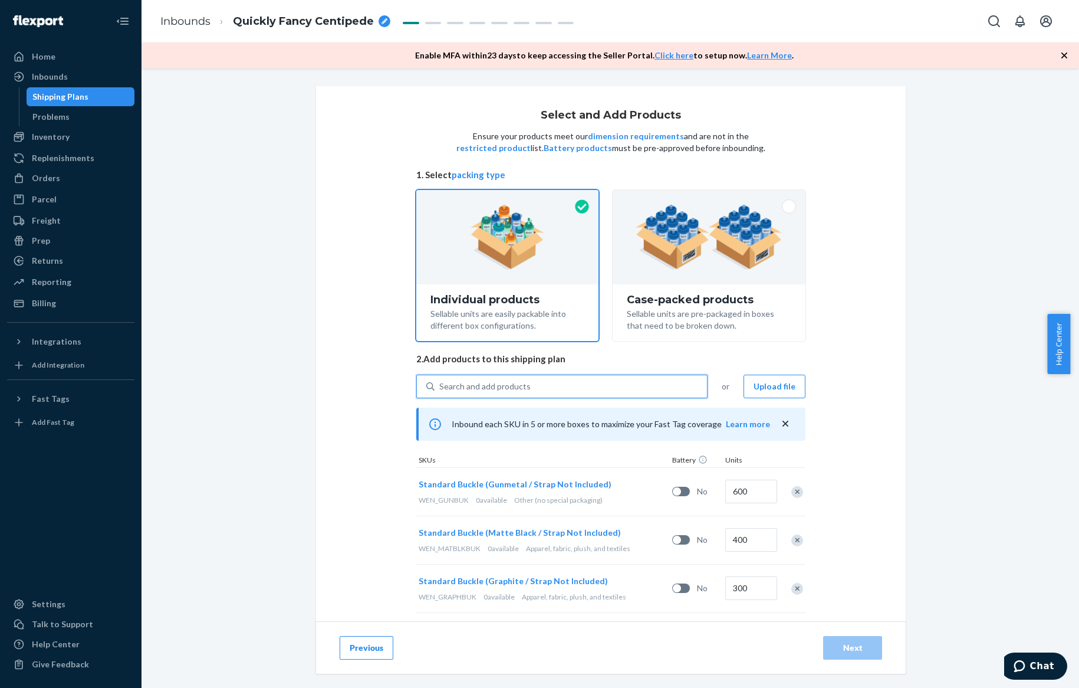
click at [488, 383] on div "Search and add products" at bounding box center [484, 386] width 91 height 12
click at [440, 383] on input "0 results available. Select is focused ,type to refine list, press Down to open…" at bounding box center [439, 386] width 1 height 12
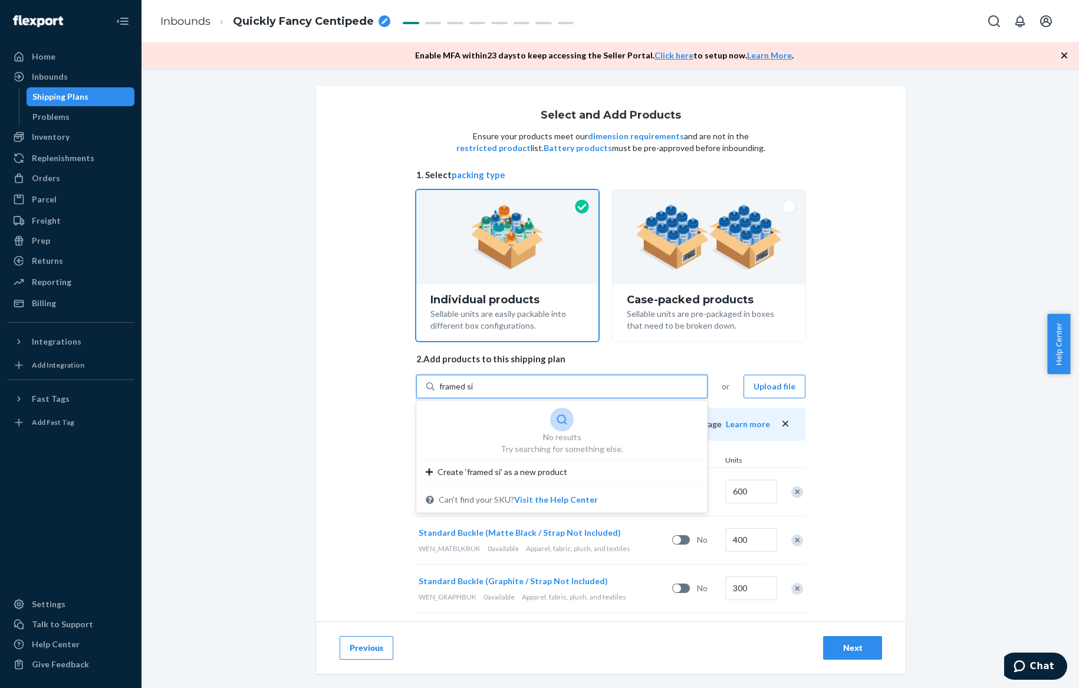
type input "framed s"
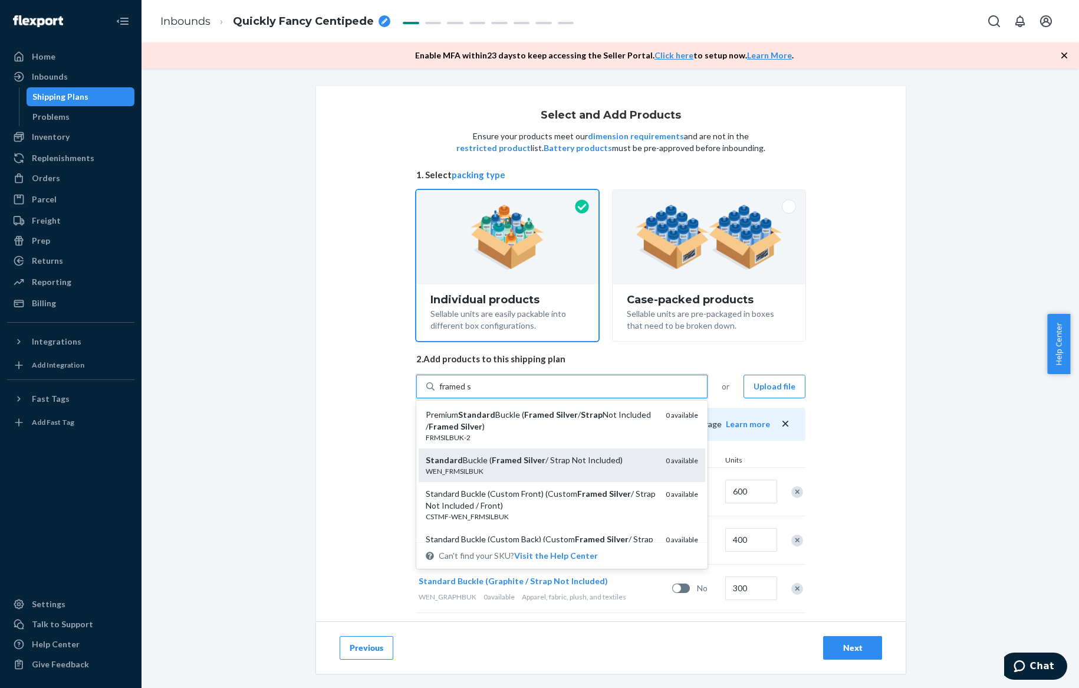
click at [542, 450] on div "Standard Buckle ( Framed Silver / Strap Not Included) WEN_FRMSILBUK 0 available" at bounding box center [562, 465] width 287 height 34
click at [472, 392] on input "framed s" at bounding box center [455, 386] width 32 height 12
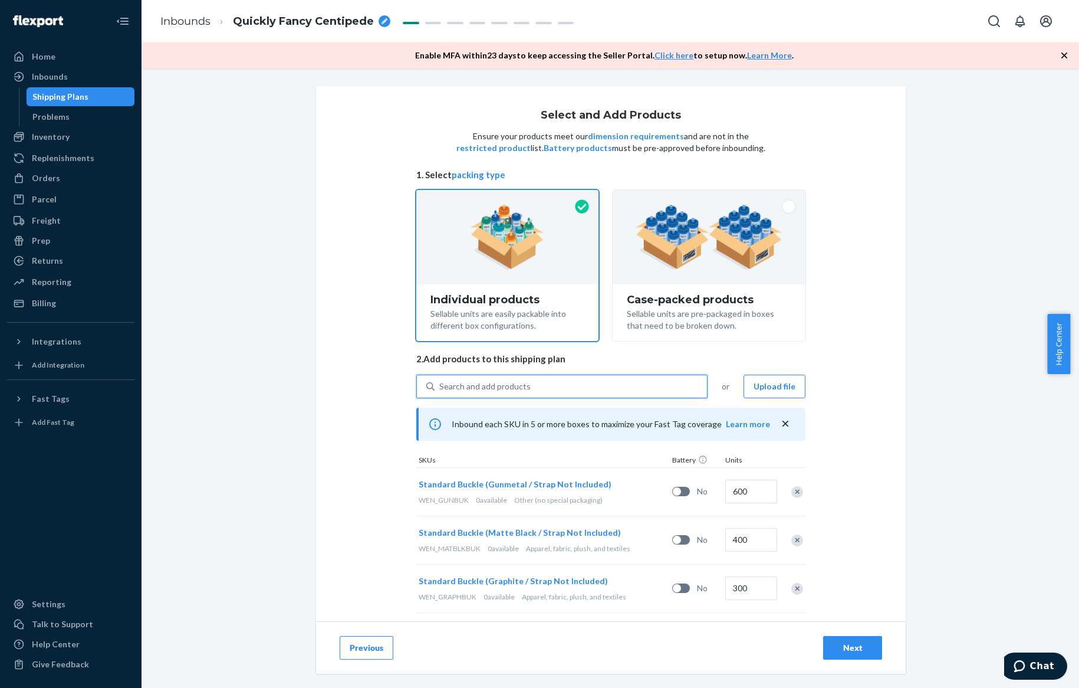
click at [532, 384] on div "Search and add products" at bounding box center [571, 386] width 272 height 21
click at [440, 384] on input "0 results available. Select is focused ,type to refine list, press Down to open…" at bounding box center [439, 386] width 1 height 12
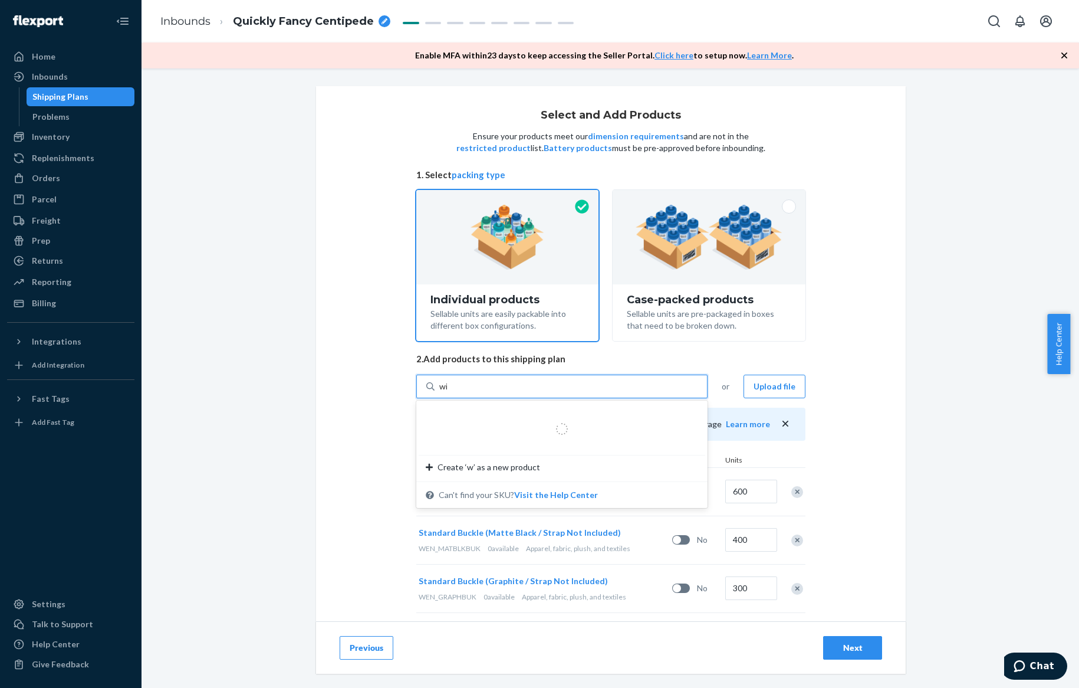
type input "wing"
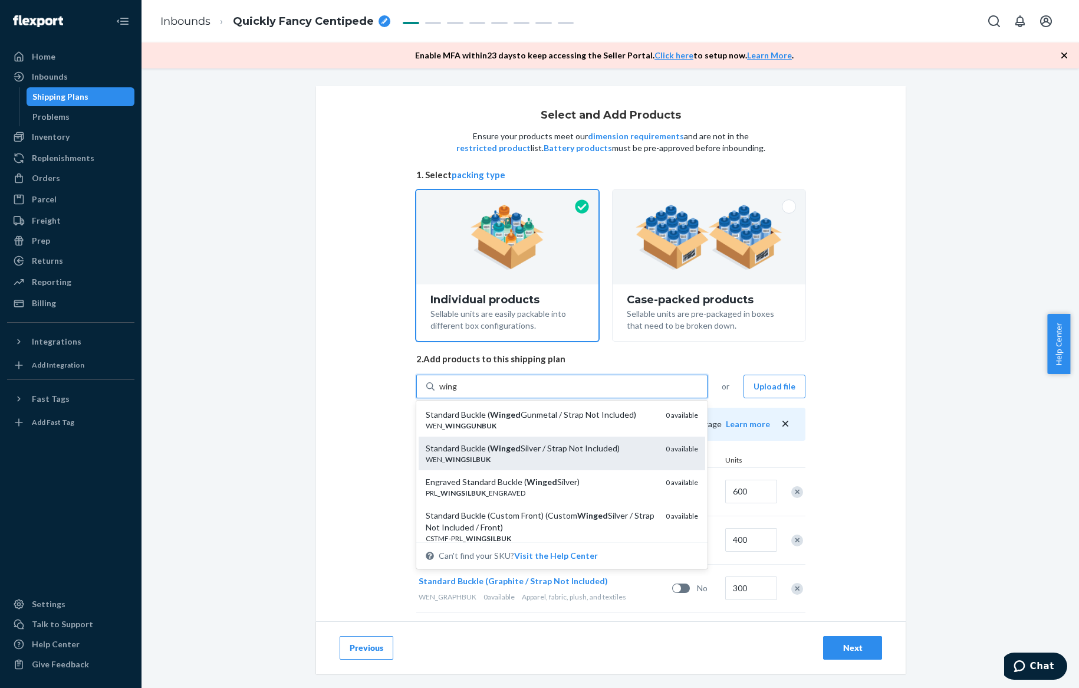
click at [547, 443] on div "Standard Buckle ( Winged Silver / Strap Not Included)" at bounding box center [541, 448] width 231 height 12
click at [458, 392] on input "wing" at bounding box center [448, 386] width 18 height 12
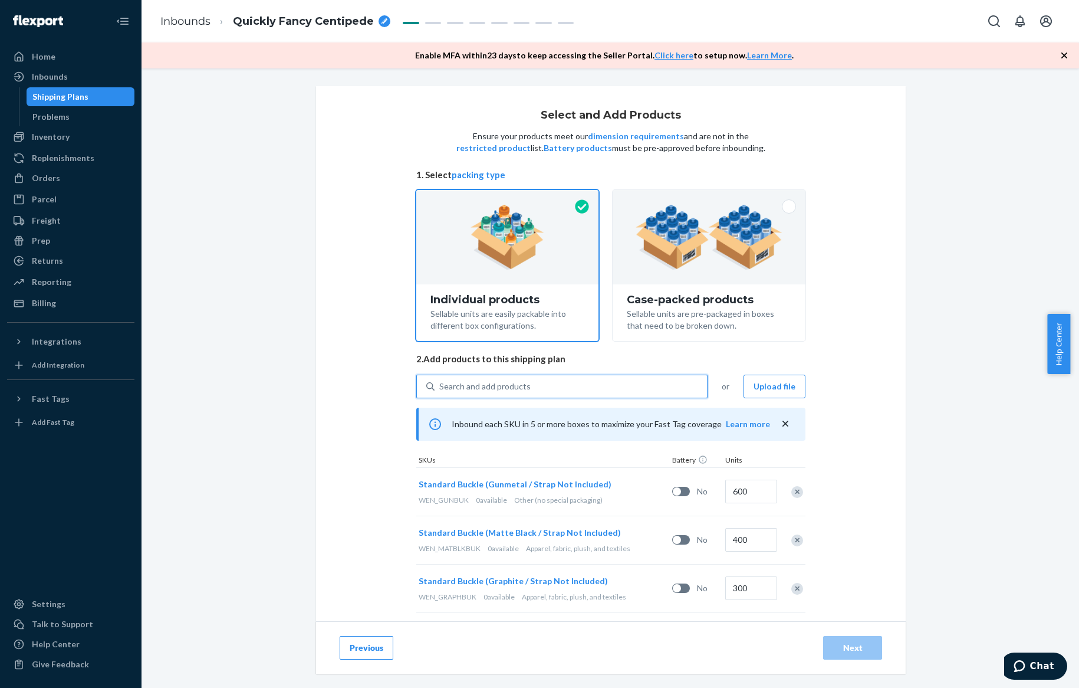
click at [534, 386] on div "Search and add products" at bounding box center [571, 386] width 272 height 21
click at [440, 386] on input "0 results available. Select is focused ,type to refine list, press Down to open…" at bounding box center [439, 386] width 1 height 12
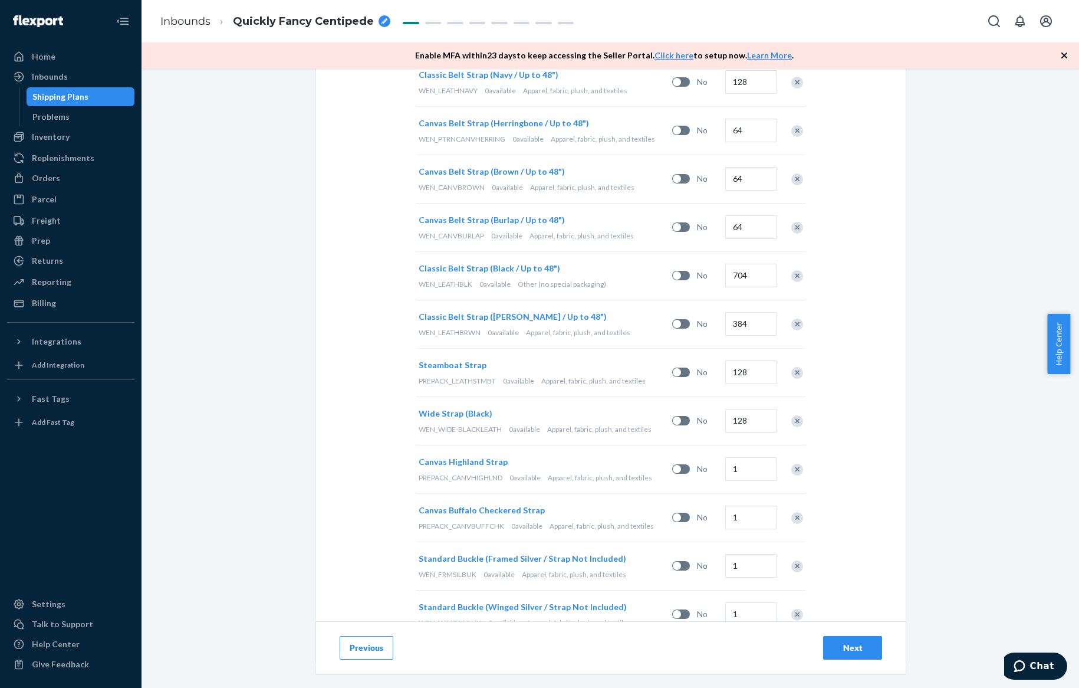
scroll to position [1314, 0]
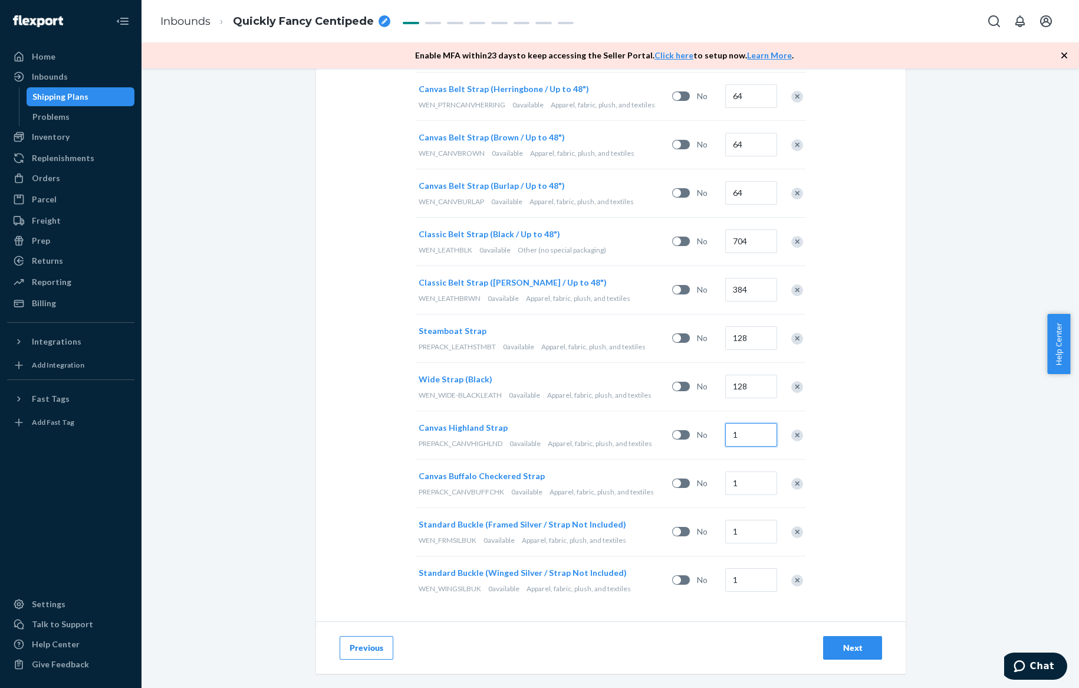
click at [741, 426] on input "1" at bounding box center [751, 435] width 52 height 24
type input "20"
click at [734, 474] on input "1" at bounding box center [751, 483] width 52 height 24
type input "15"
click at [741, 534] on input "1" at bounding box center [751, 532] width 52 height 24
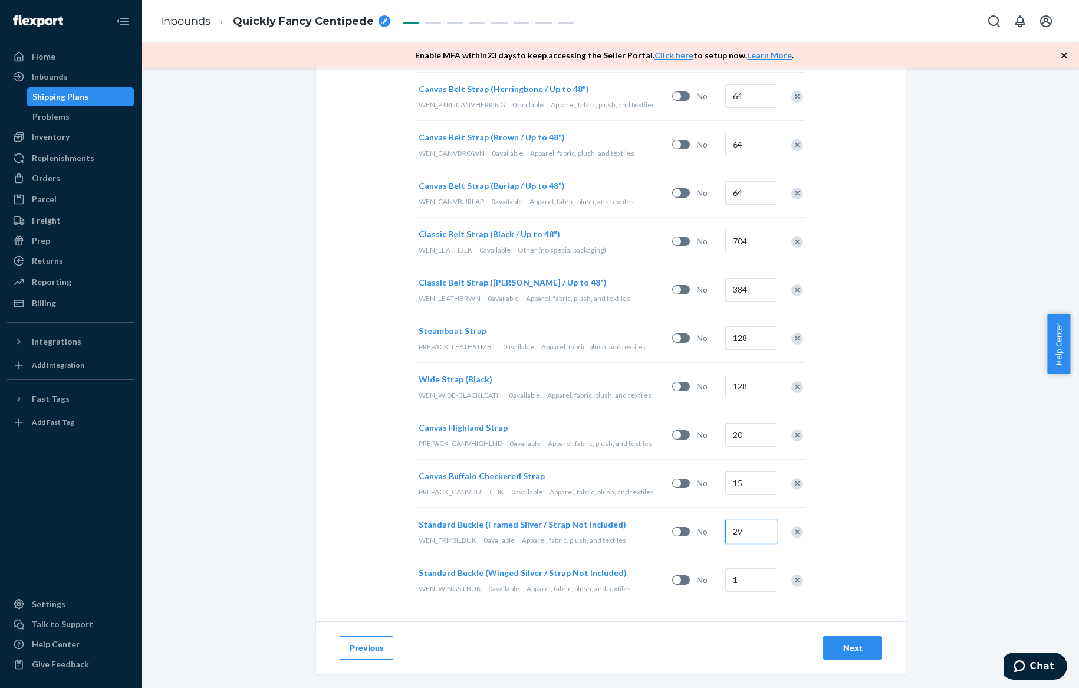
type input "29"
click at [749, 575] on input "1" at bounding box center [751, 580] width 52 height 24
type input "34"
click at [308, 453] on div "Select and Add Products Ensure your products meet our dimension requirements an…" at bounding box center [611, 377] width 938 height 619
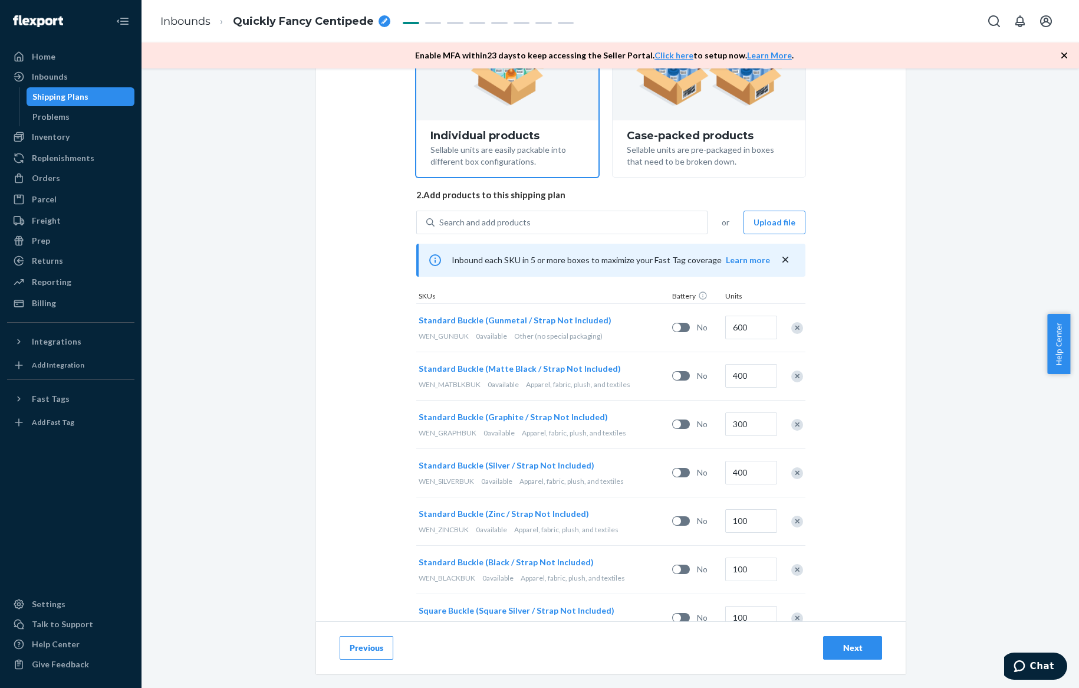
scroll to position [0, 0]
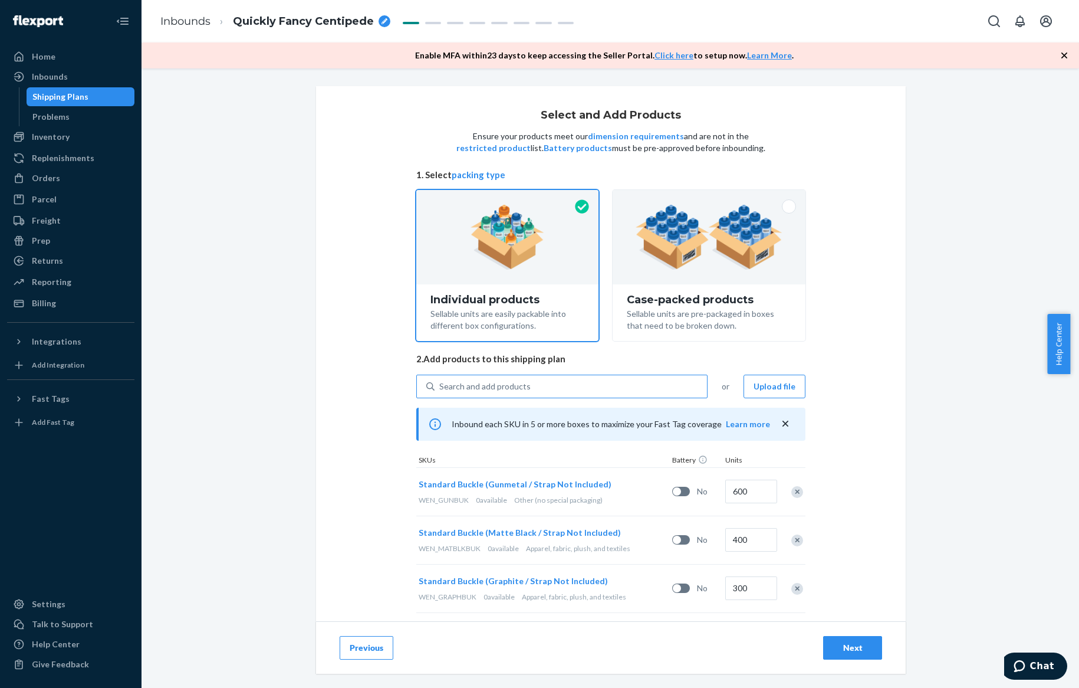
click at [499, 384] on div "Search and add products" at bounding box center [484, 386] width 91 height 12
click at [440, 384] on input "Search and add products" at bounding box center [439, 386] width 1 height 12
click at [528, 384] on div "Search and add products" at bounding box center [571, 386] width 272 height 21
click at [440, 384] on input "0 results available. Use Up and Down to choose options, press Enter to select t…" at bounding box center [439, 386] width 1 height 12
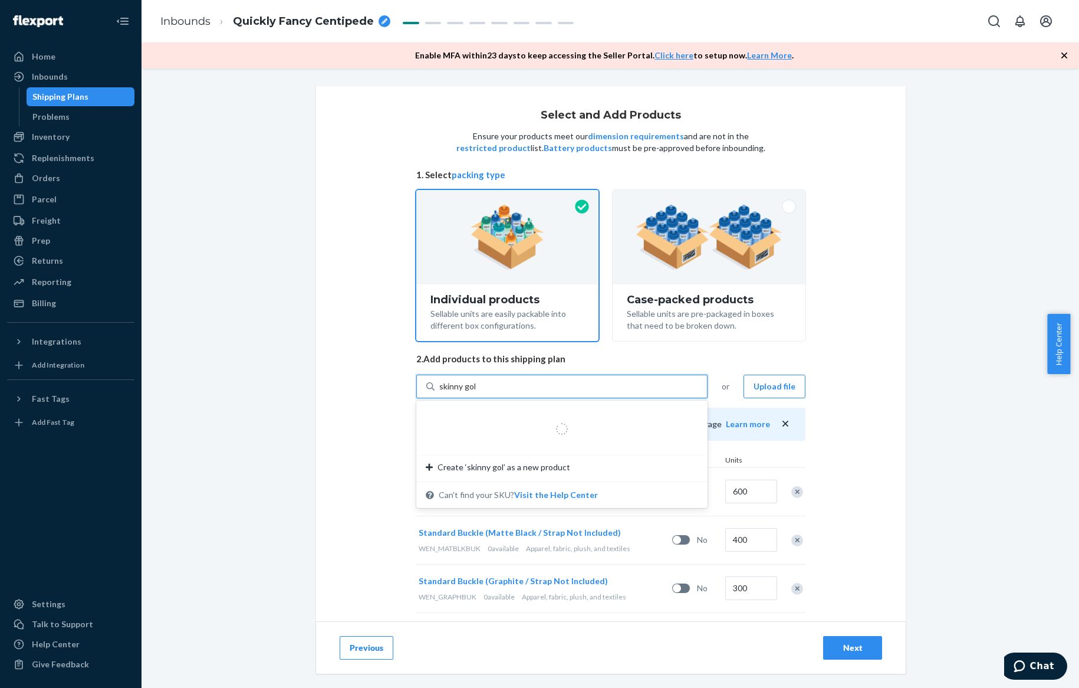
type input "skinny gold"
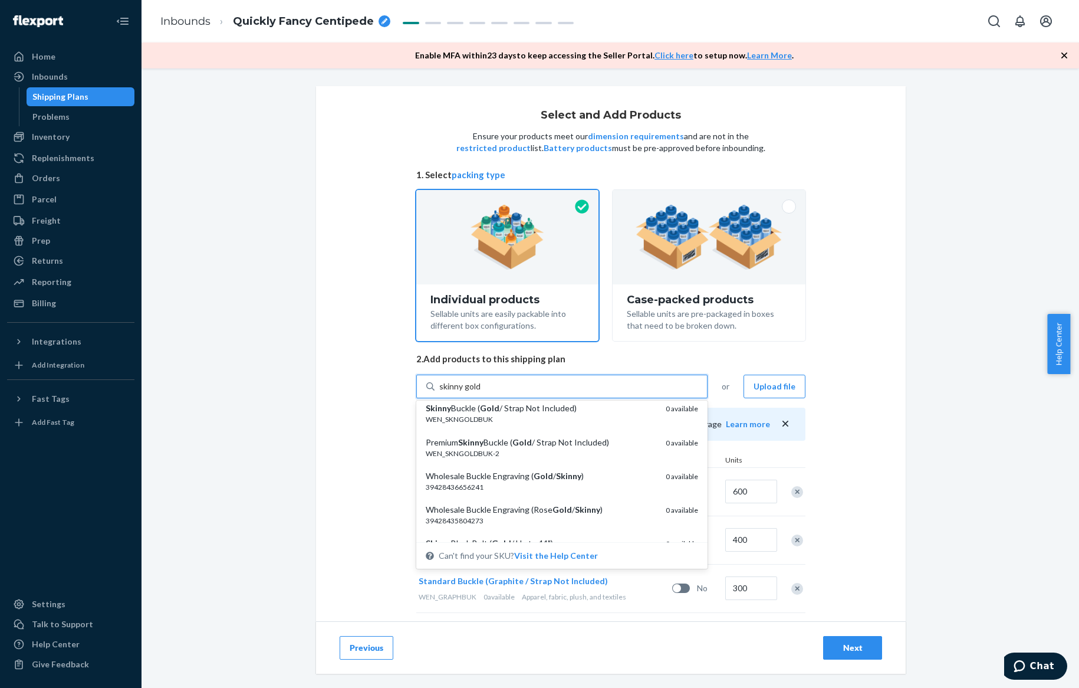
scroll to position [871, 0]
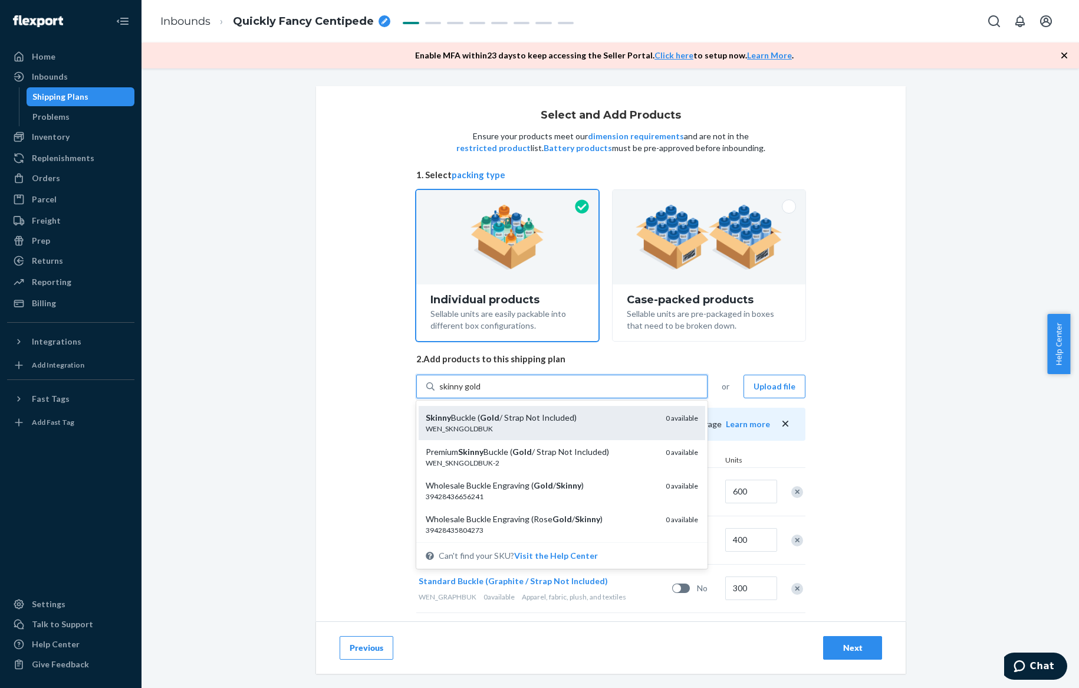
click at [568, 428] on div "WEN_SKNGOLDBUK" at bounding box center [541, 428] width 231 height 10
click at [481, 392] on input "skinny gold" at bounding box center [460, 386] width 42 height 12
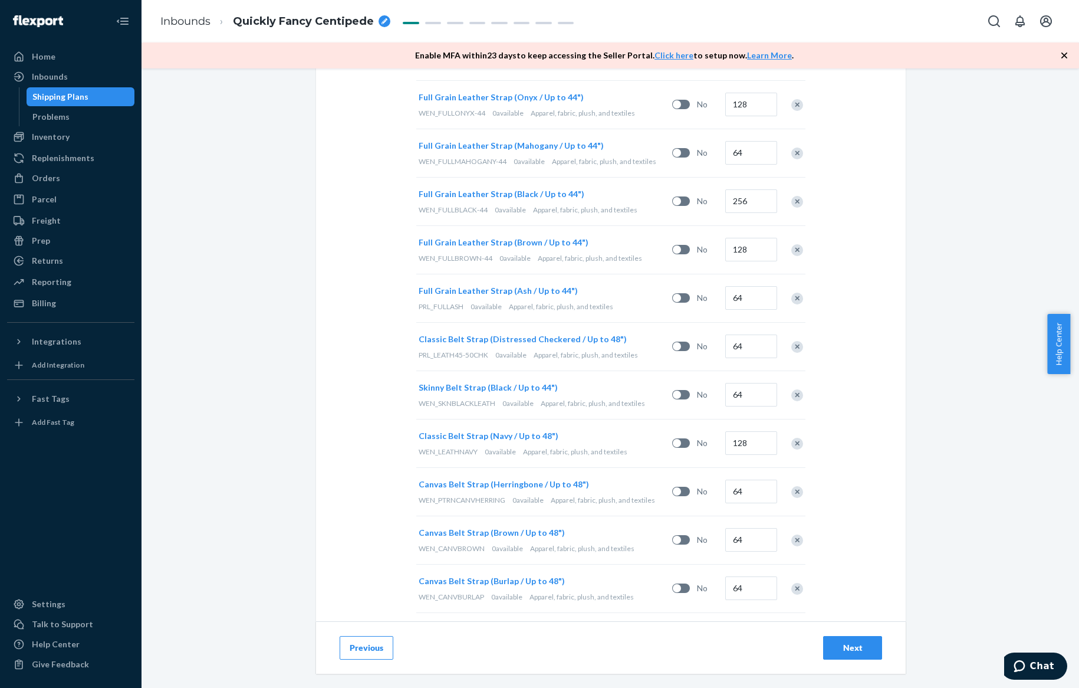
scroll to position [1327, 0]
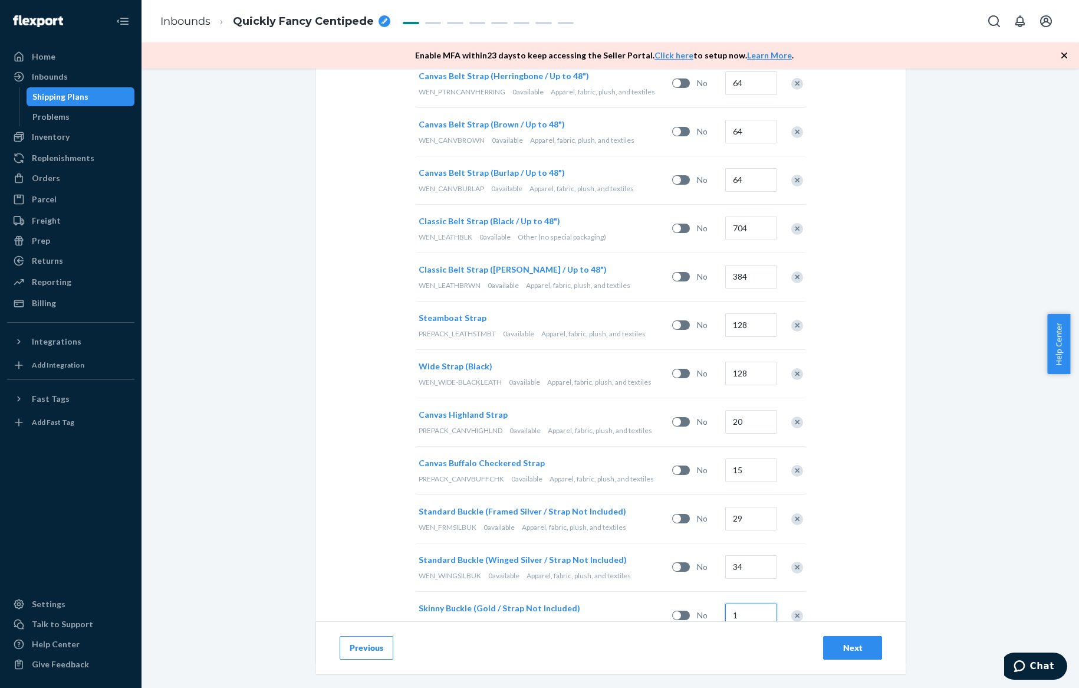
click at [737, 607] on input "1" at bounding box center [751, 615] width 52 height 24
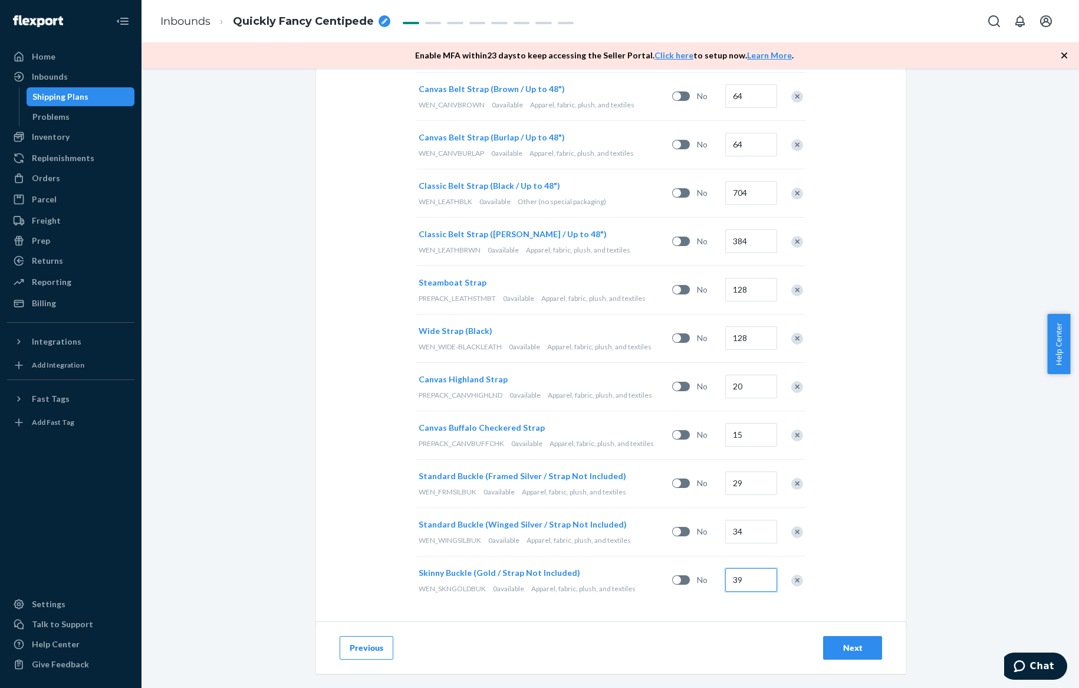
type input "39"
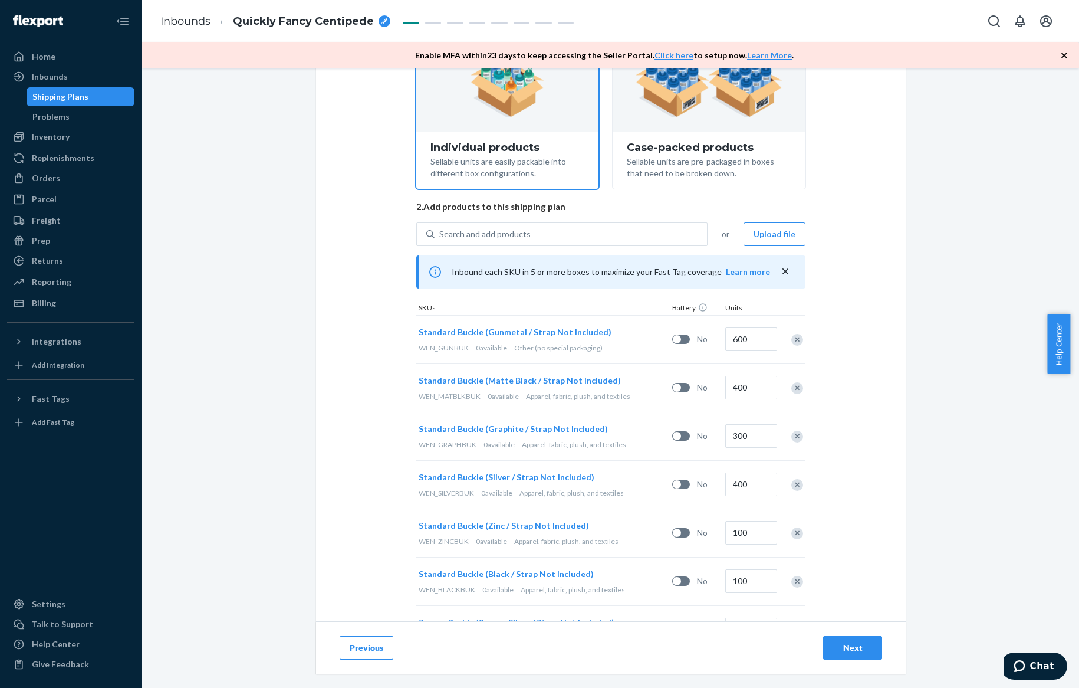
scroll to position [0, 0]
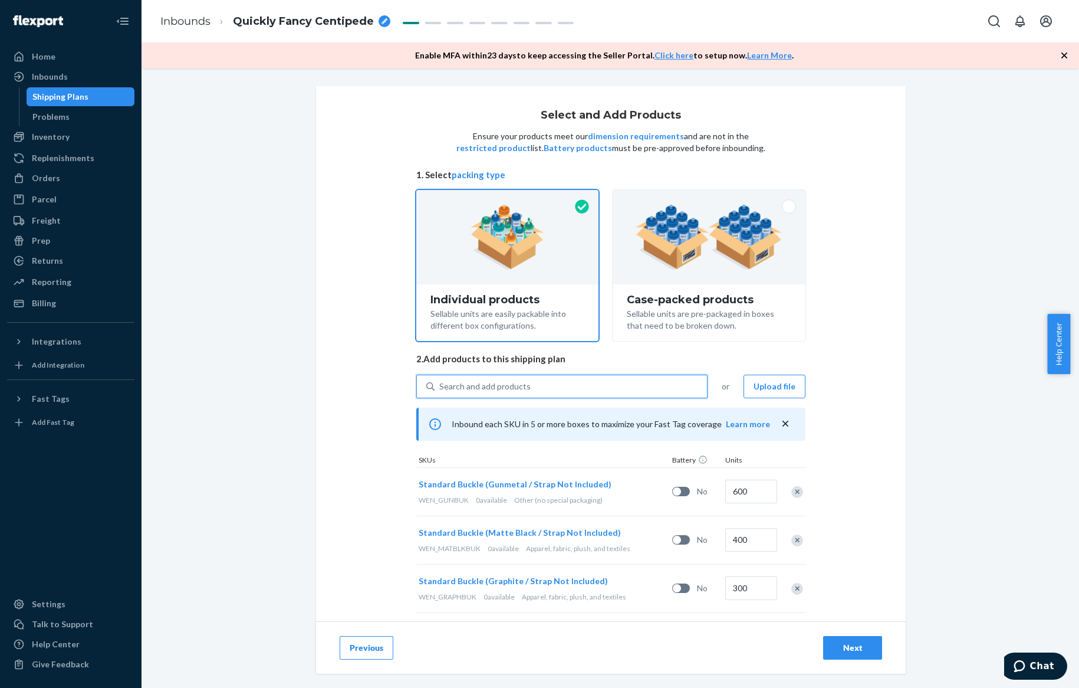
click at [514, 379] on div "Search and add products" at bounding box center [571, 386] width 272 height 21
click at [440, 380] on input "0 results available. Use Up and Down to choose options, press Enter to select t…" at bounding box center [439, 386] width 1 height 12
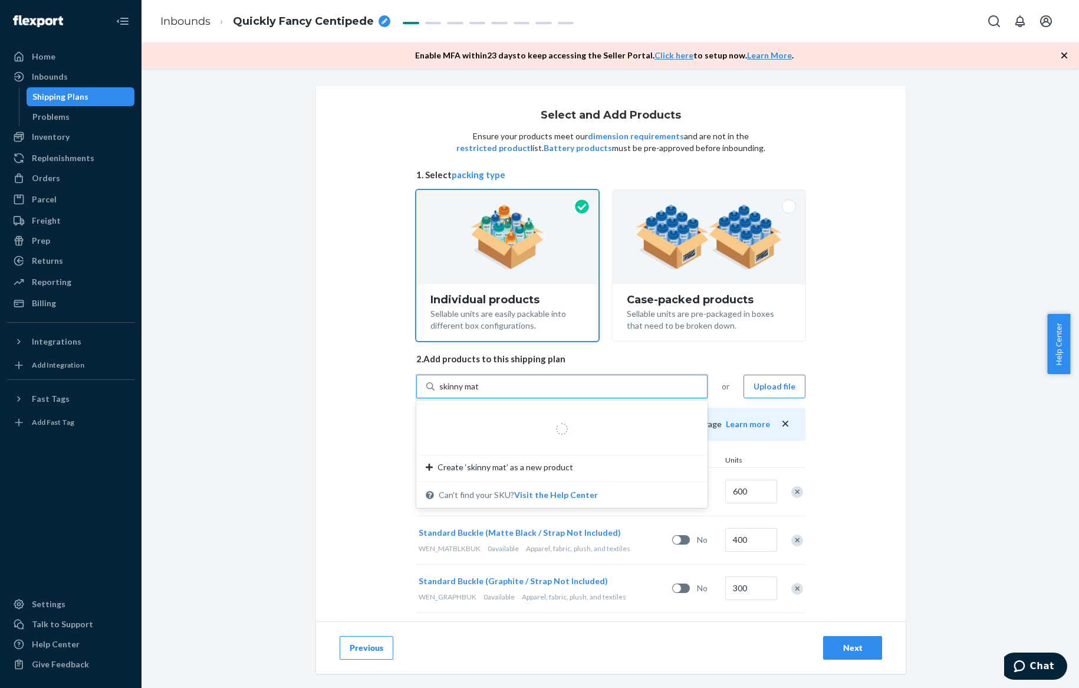
type input "skinny matte"
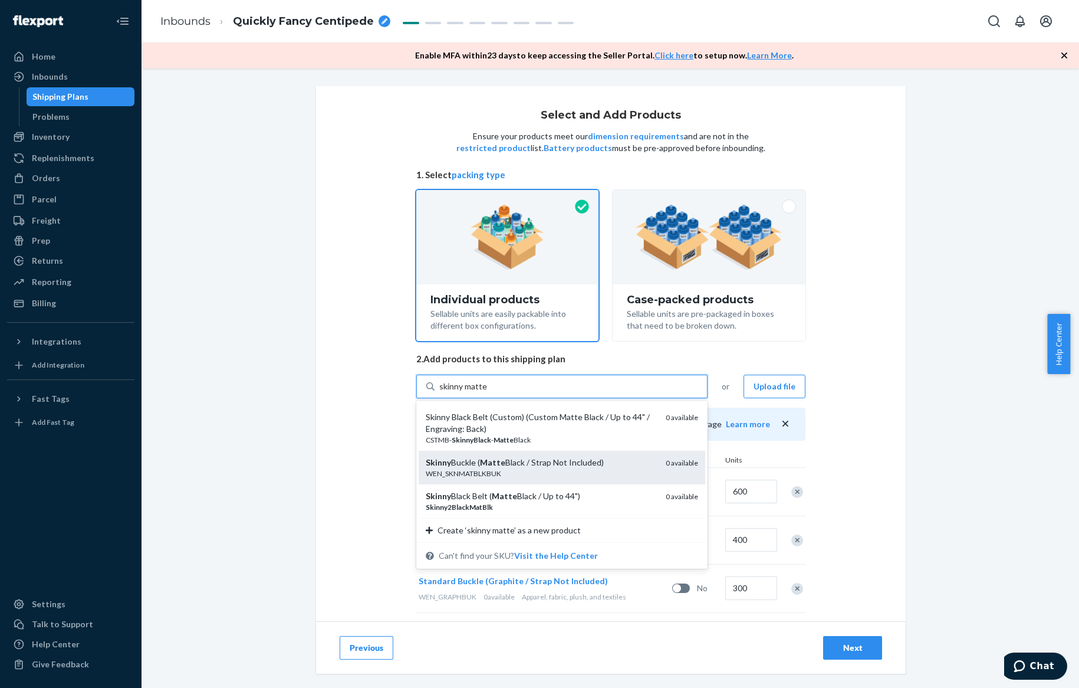
scroll to position [45, 0]
click at [522, 462] on div "Skinny Buckle ( Matte Black / Strap Not Included)" at bounding box center [541, 460] width 231 height 12
click at [487, 392] on input "skinny matte" at bounding box center [463, 386] width 48 height 12
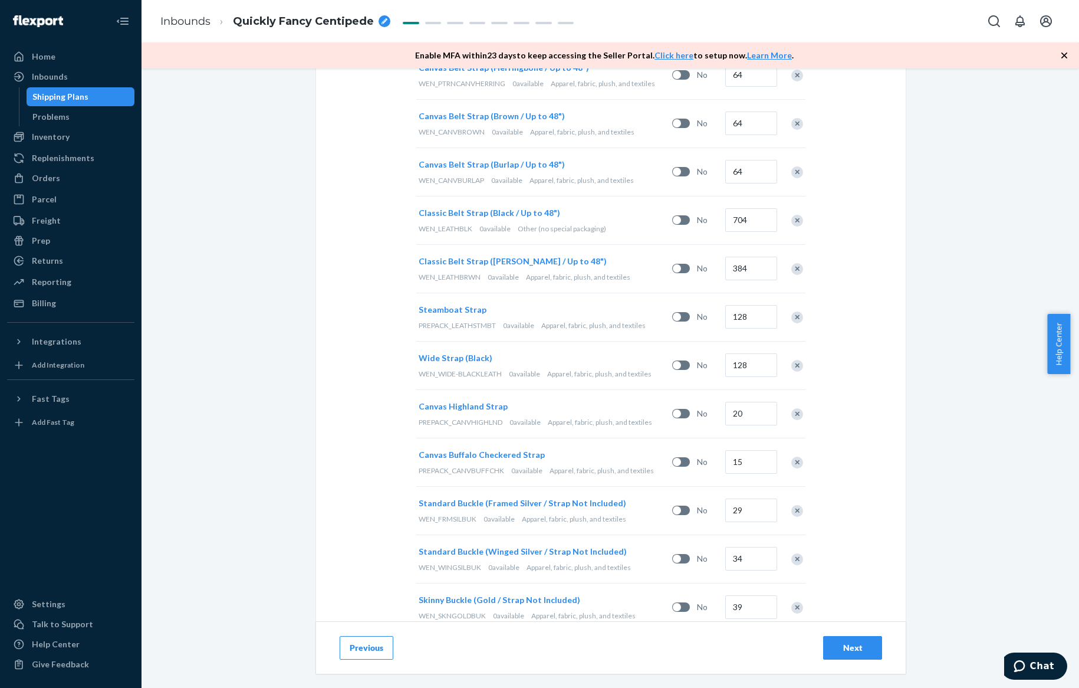
scroll to position [1410, 0]
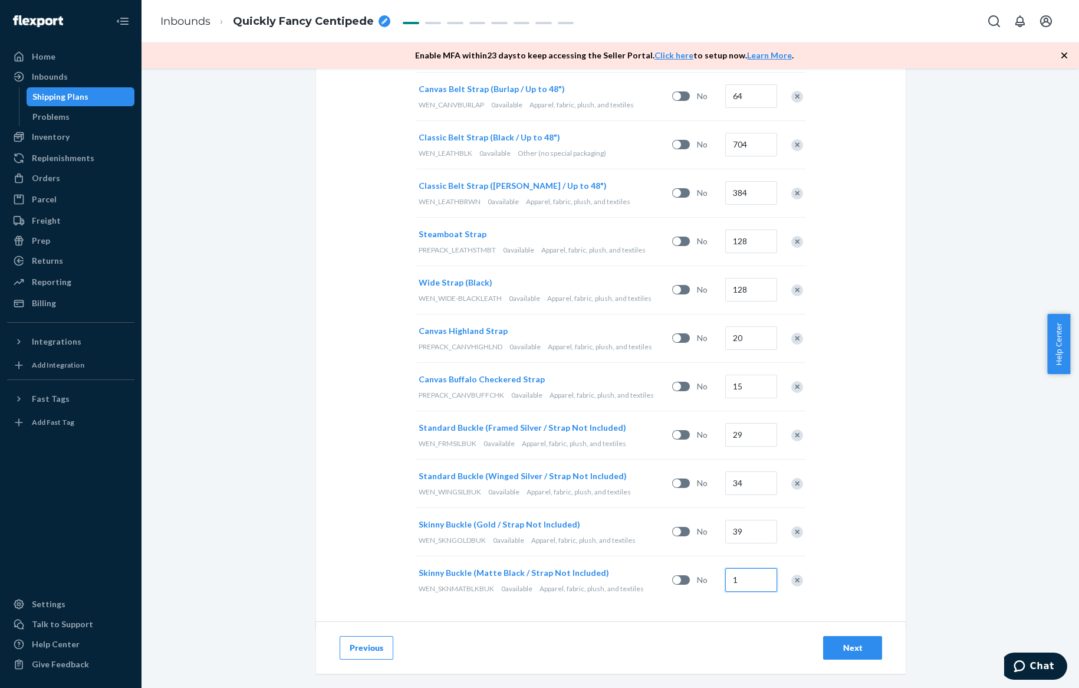
click at [745, 574] on input "1" at bounding box center [751, 580] width 52 height 24
type input "37"
click at [312, 406] on div "Select and Add Products Ensure your products meet our dimension requirements an…" at bounding box center [611, 377] width 938 height 619
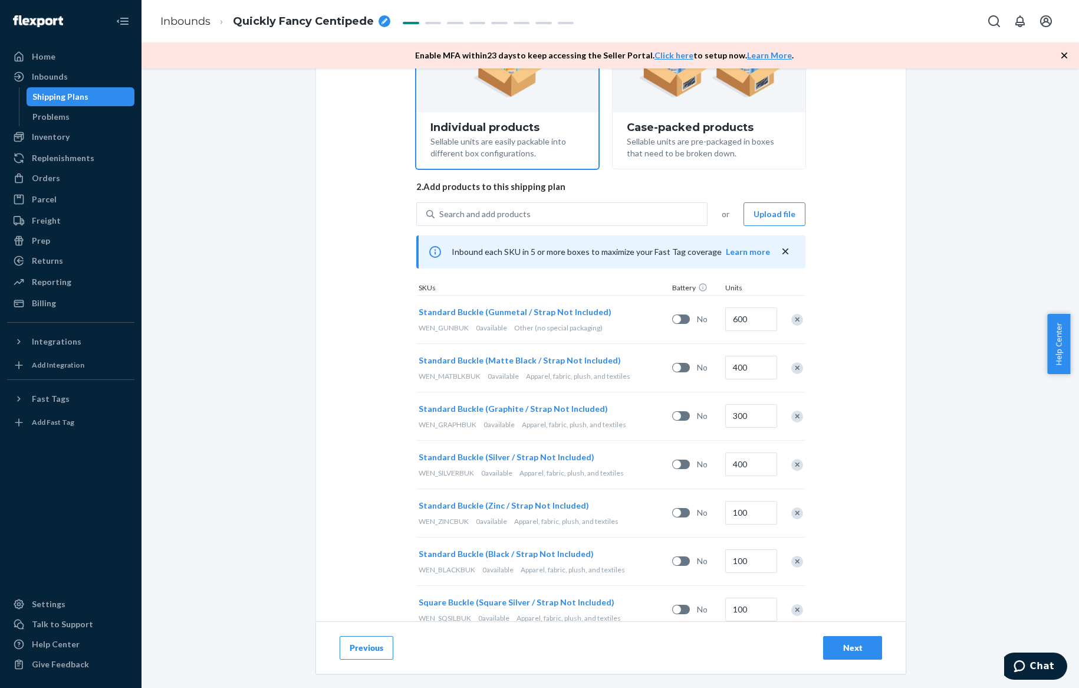
scroll to position [0, 0]
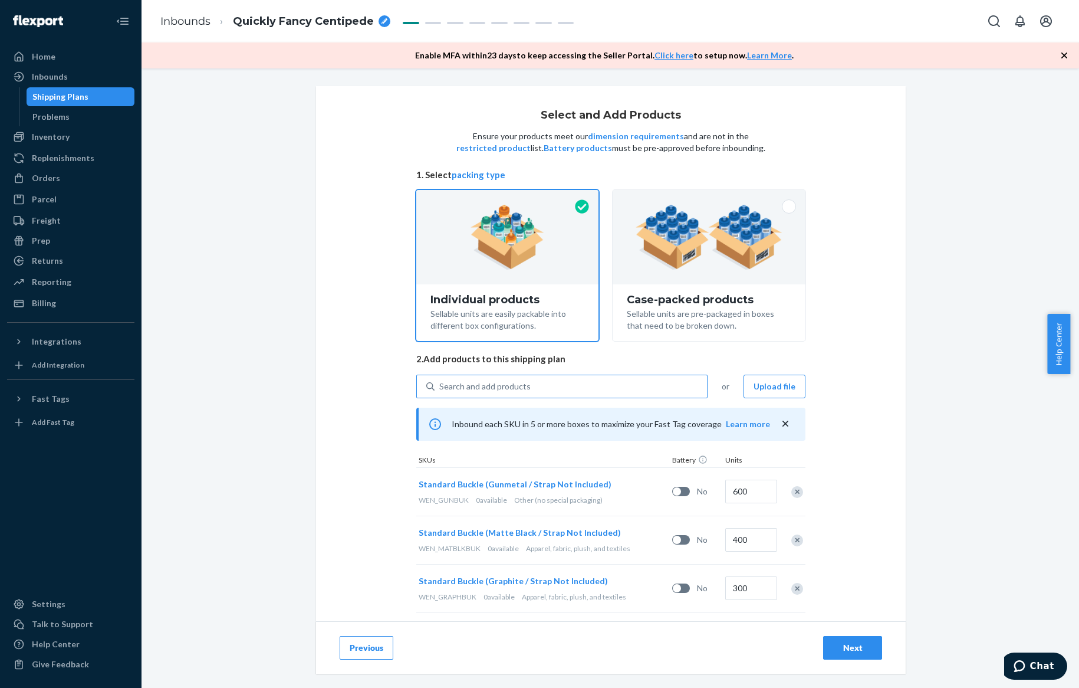
click at [454, 381] on div "Search and add products" at bounding box center [484, 386] width 91 height 12
click at [440, 381] on input "Search and add products" at bounding box center [439, 386] width 1 height 12
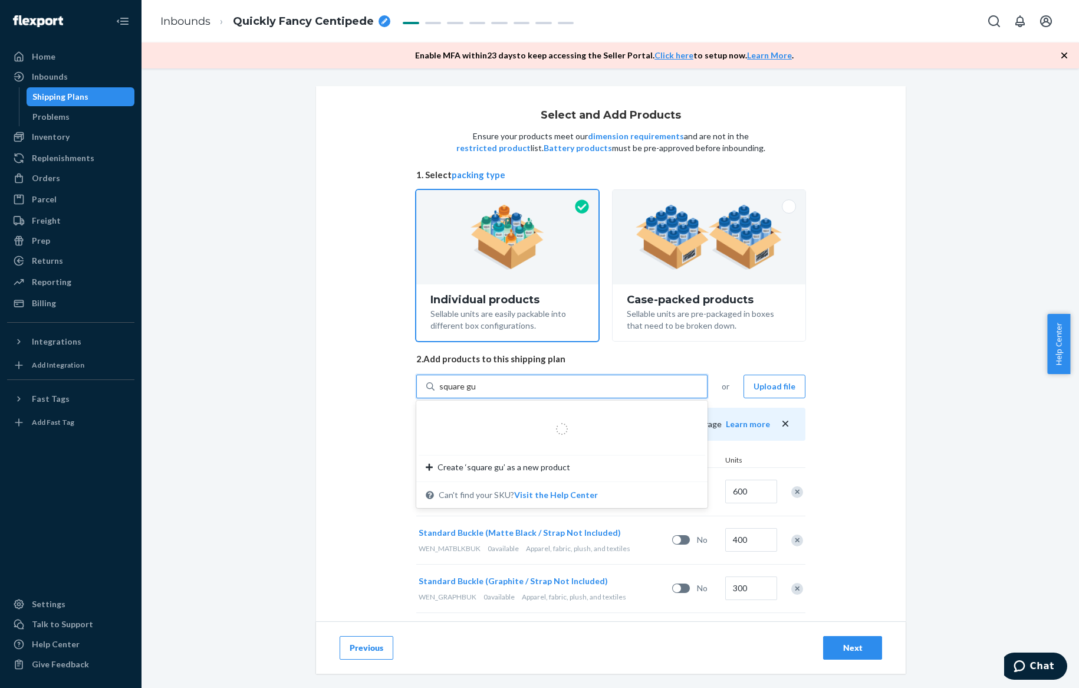
type input "square gun"
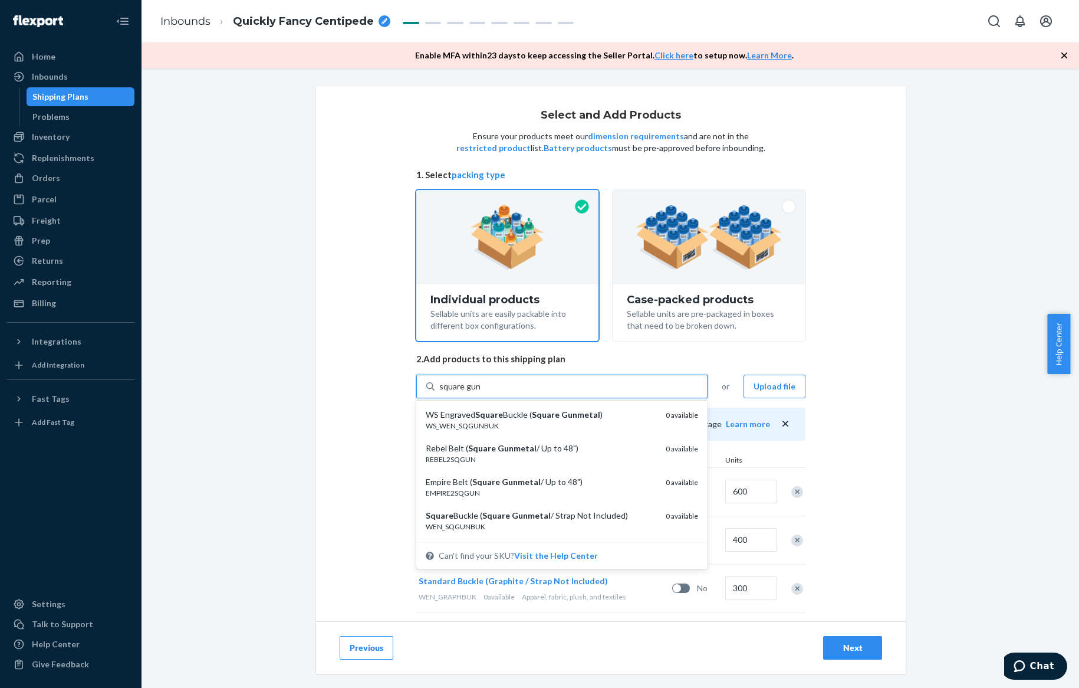
drag, startPoint x: 510, startPoint y: 516, endPoint x: 512, endPoint y: 509, distance: 7.3
click at [512, 516] on em "Gunmetal" at bounding box center [531, 515] width 39 height 10
click at [480, 392] on input "square gun" at bounding box center [459, 386] width 41 height 12
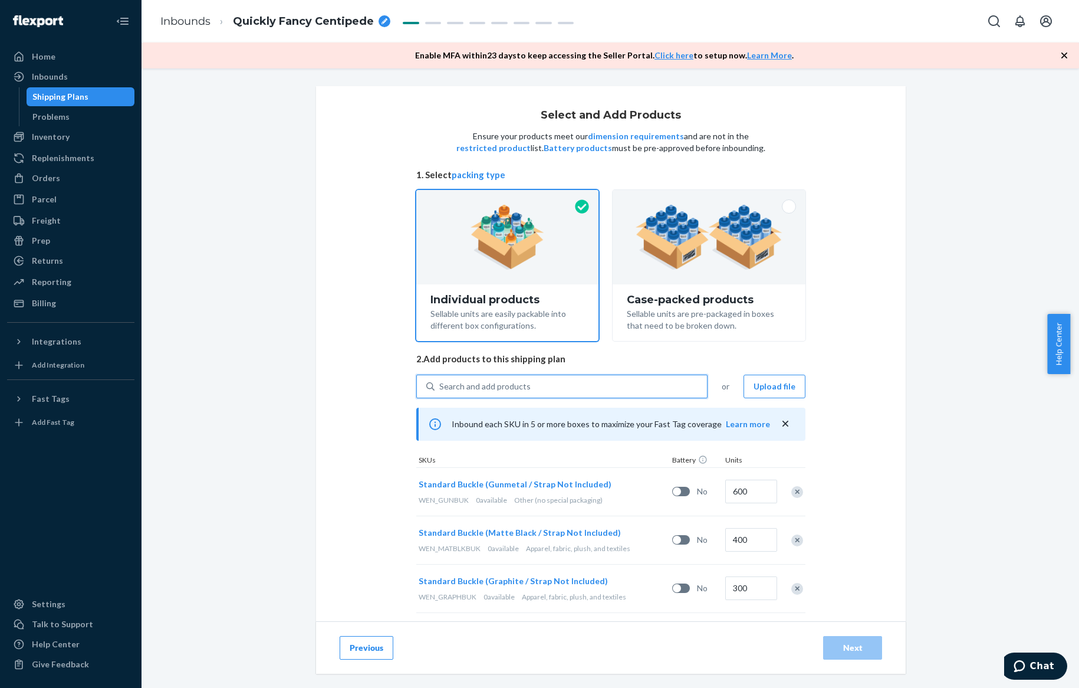
click at [496, 384] on div "Search and add products" at bounding box center [484, 386] width 91 height 12
click at [440, 384] on input "0 results available. Select is focused ,type to refine list, press Down to open…" at bounding box center [439, 386] width 1 height 12
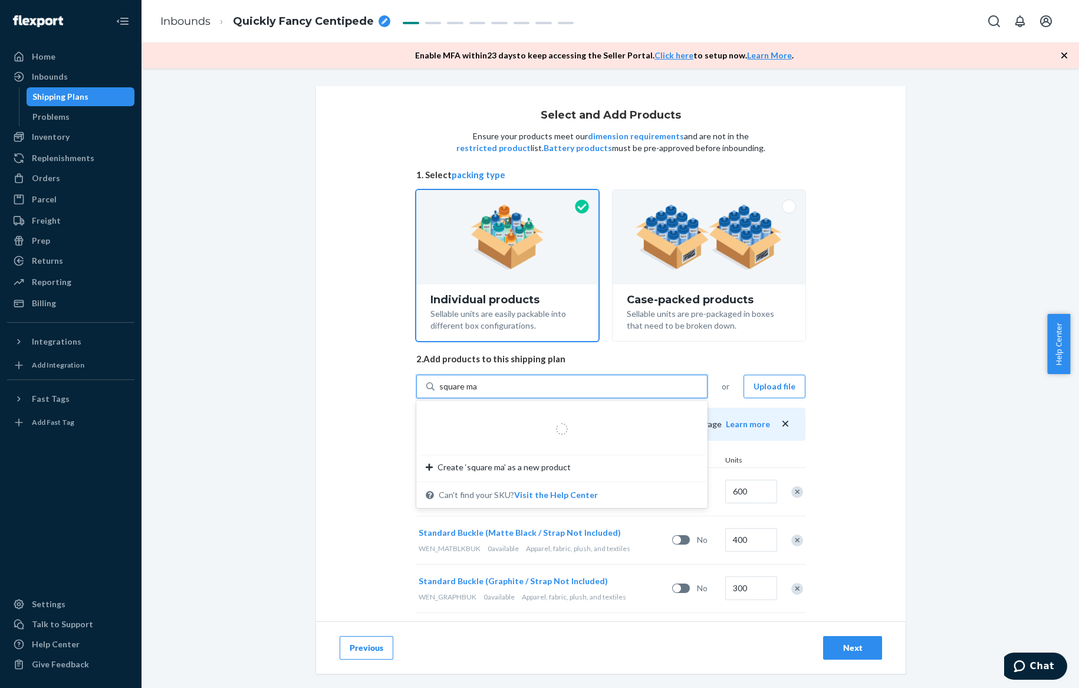
type input "square matte"
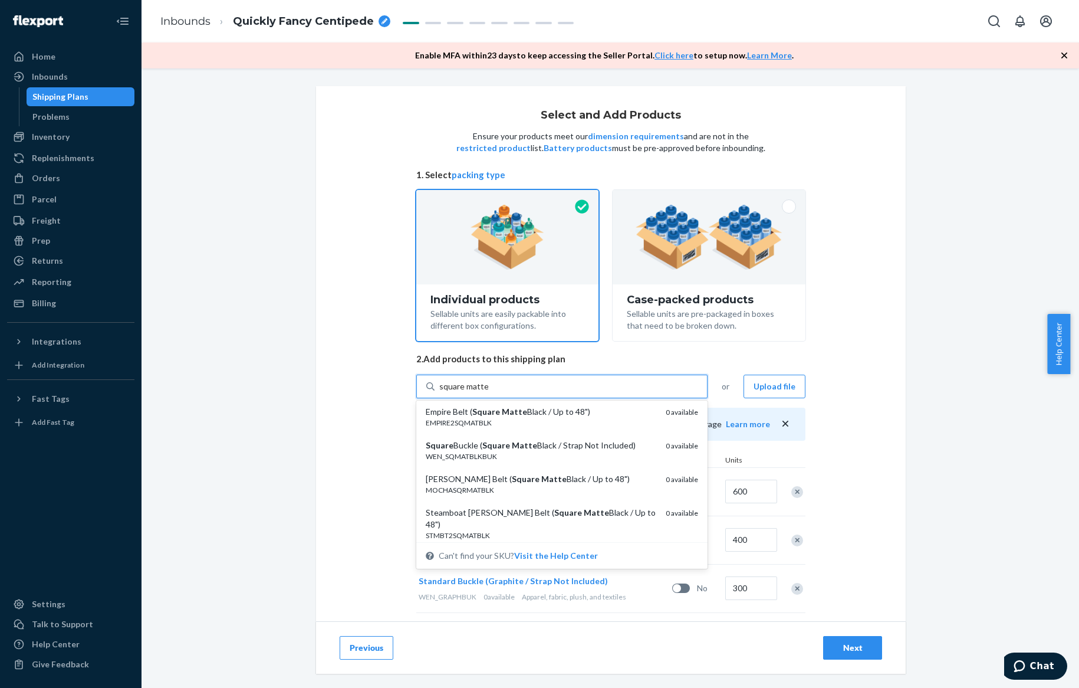
scroll to position [98, 0]
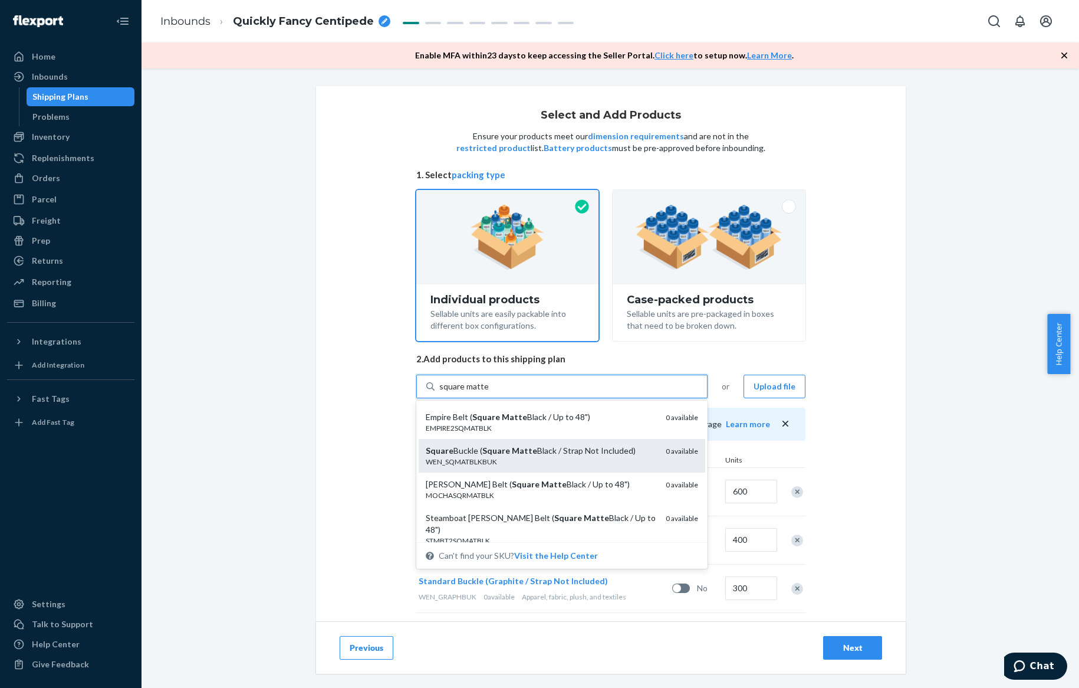
click at [524, 448] on em "Matte" at bounding box center [524, 450] width 25 height 10
click at [488, 392] on input "square matte" at bounding box center [463, 386] width 49 height 12
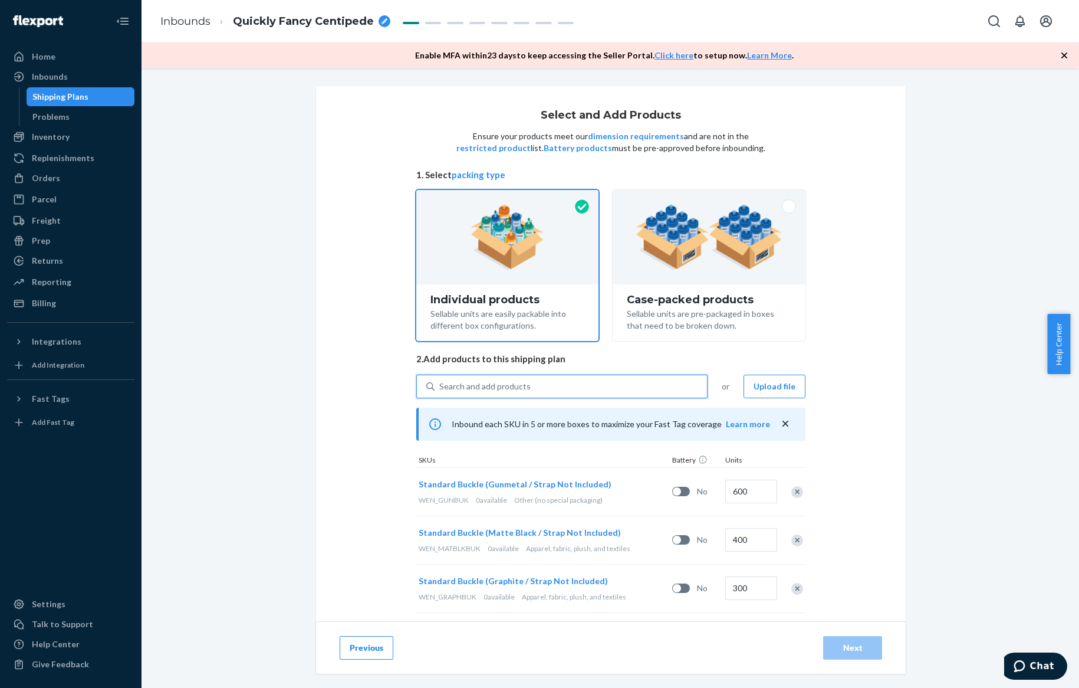
click at [498, 390] on div "Search and add products" at bounding box center [484, 386] width 91 height 12
click at [440, 390] on input "0 results available. Select is focused ,type to refine list, press Down to open…" at bounding box center [439, 386] width 1 height 12
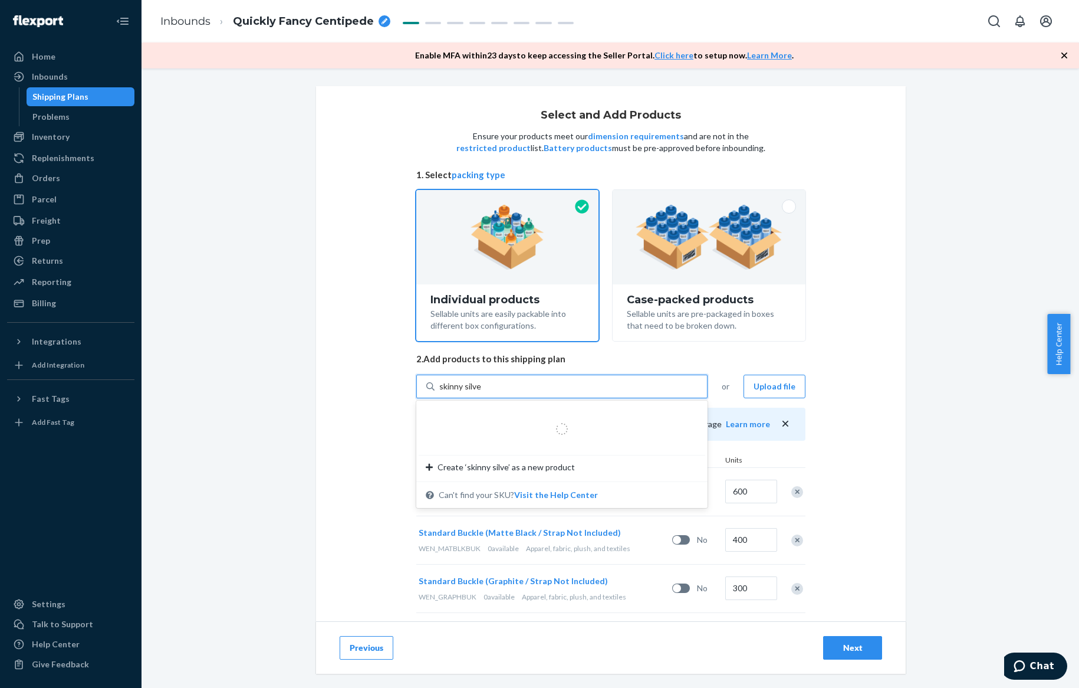
type input "skinny silver"
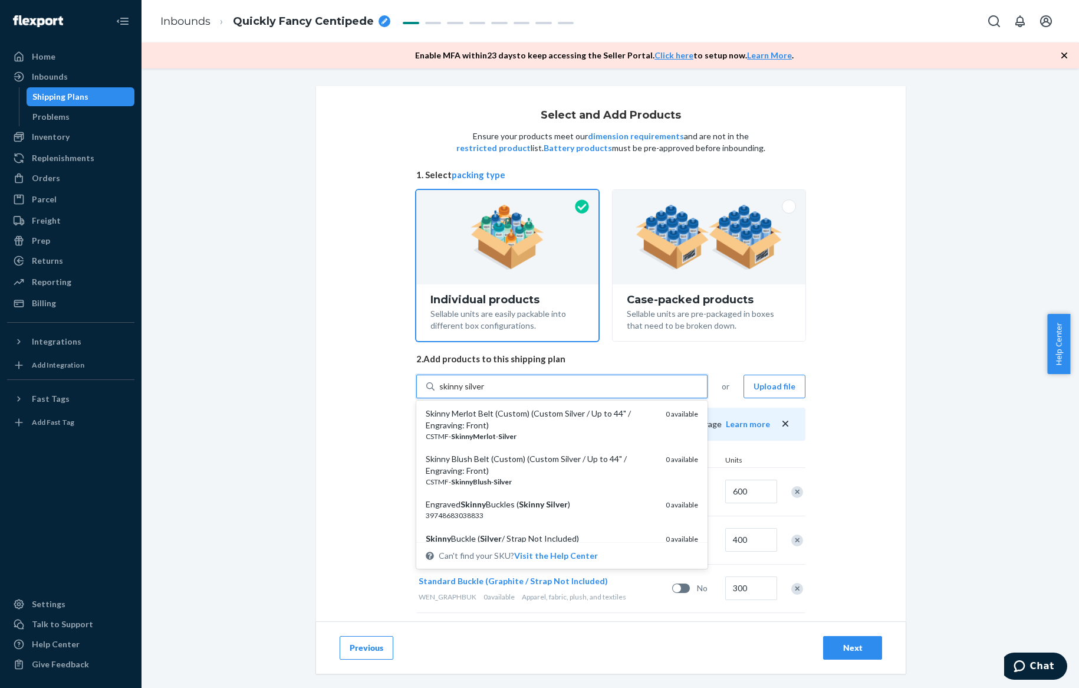
scroll to position [899, 0]
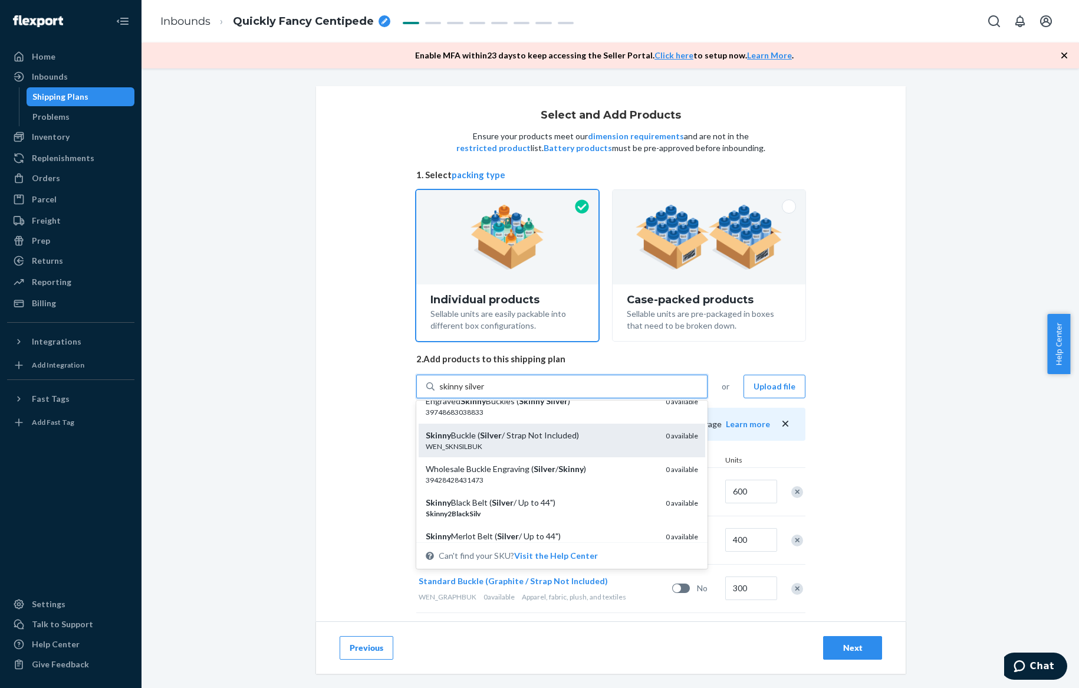
click at [547, 445] on div "WEN_SKNSILBUK" at bounding box center [541, 446] width 231 height 10
click at [485, 392] on input "skinny silver" at bounding box center [461, 386] width 45 height 12
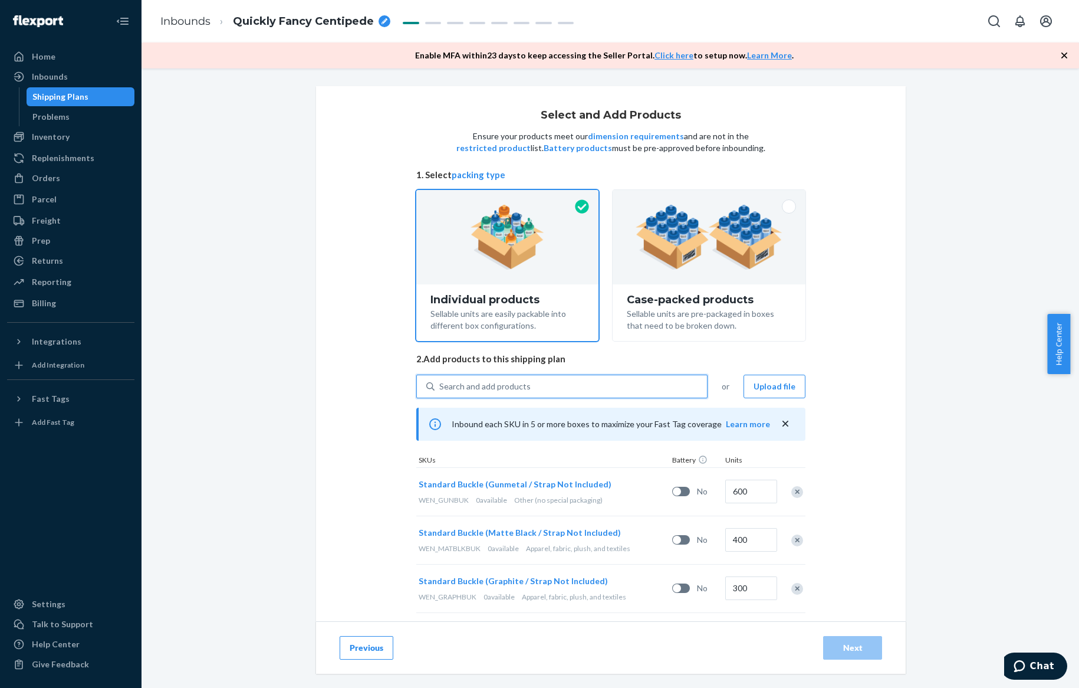
click at [520, 387] on div "Search and add products" at bounding box center [484, 386] width 91 height 12
click at [440, 387] on input "0 results available. Select is focused ,type to refine list, press Down to open…" at bounding box center [439, 386] width 1 height 12
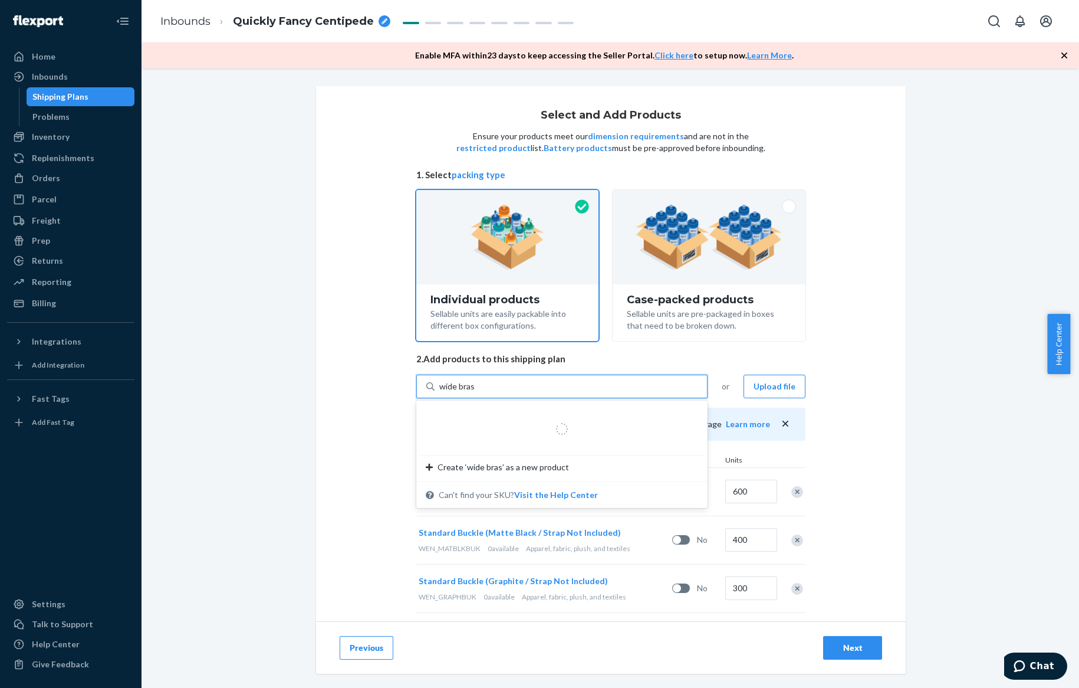
type input "wide brass"
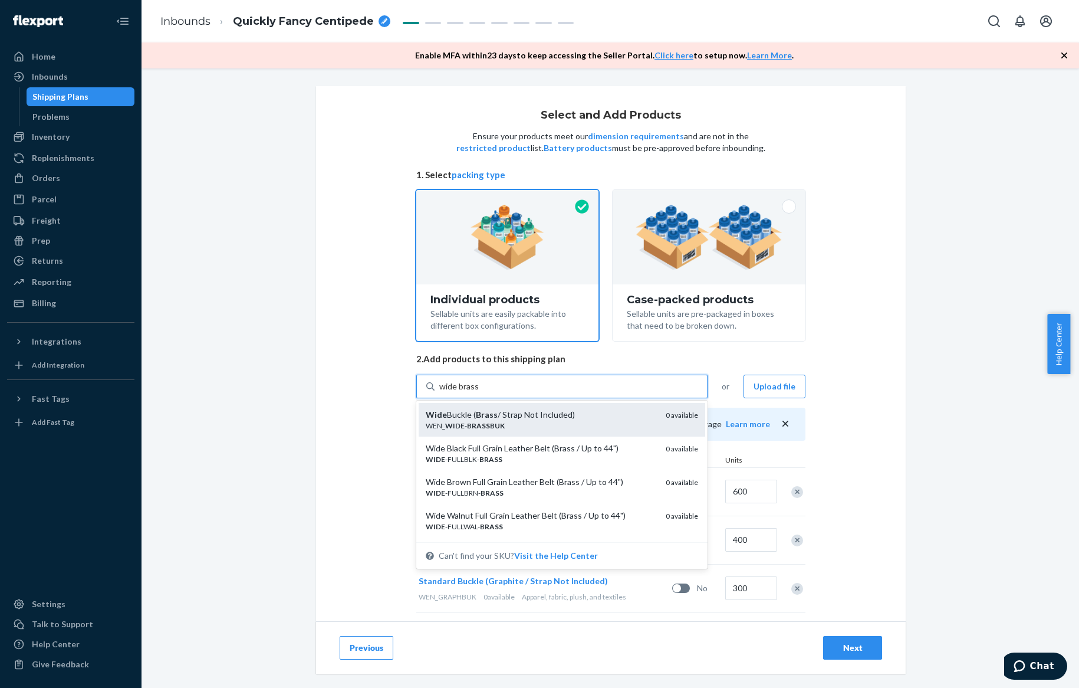
click at [531, 407] on div "Wide Buckle ( Brass / Strap Not Included) WEN_ WIDE - BRASSBUK 0 available" at bounding box center [562, 420] width 287 height 34
click at [479, 392] on input "wide brass" at bounding box center [459, 386] width 40 height 12
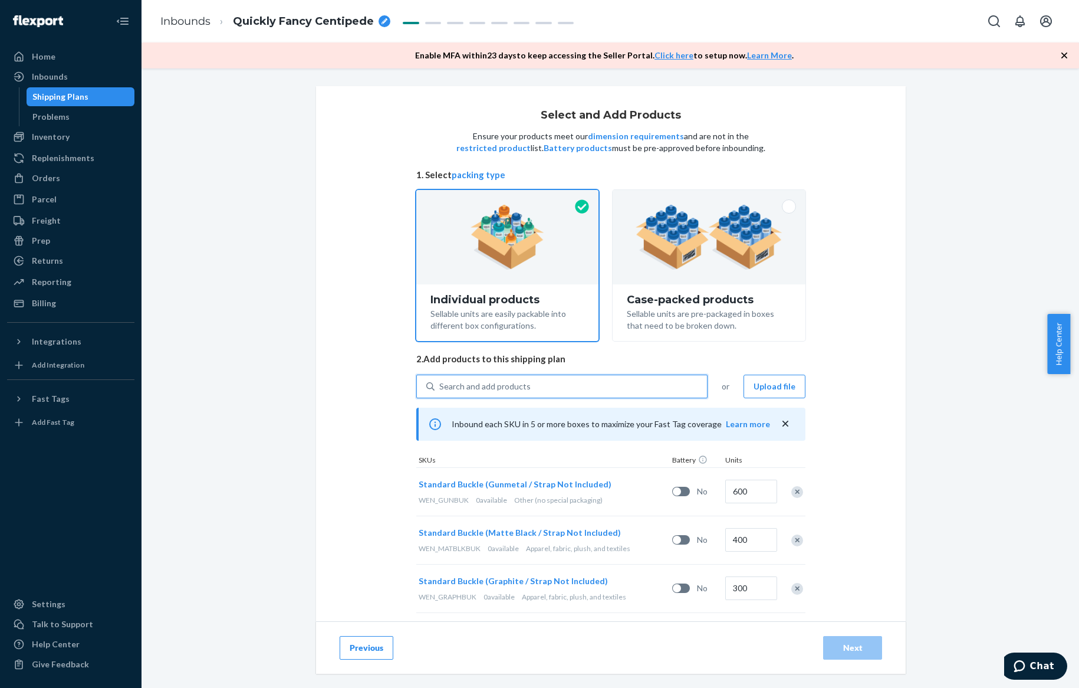
click at [507, 381] on div "Search and add products" at bounding box center [484, 386] width 91 height 12
click at [440, 381] on input "0 results available. Use Up and Down to choose options, press Enter to select t…" at bounding box center [439, 386] width 1 height 12
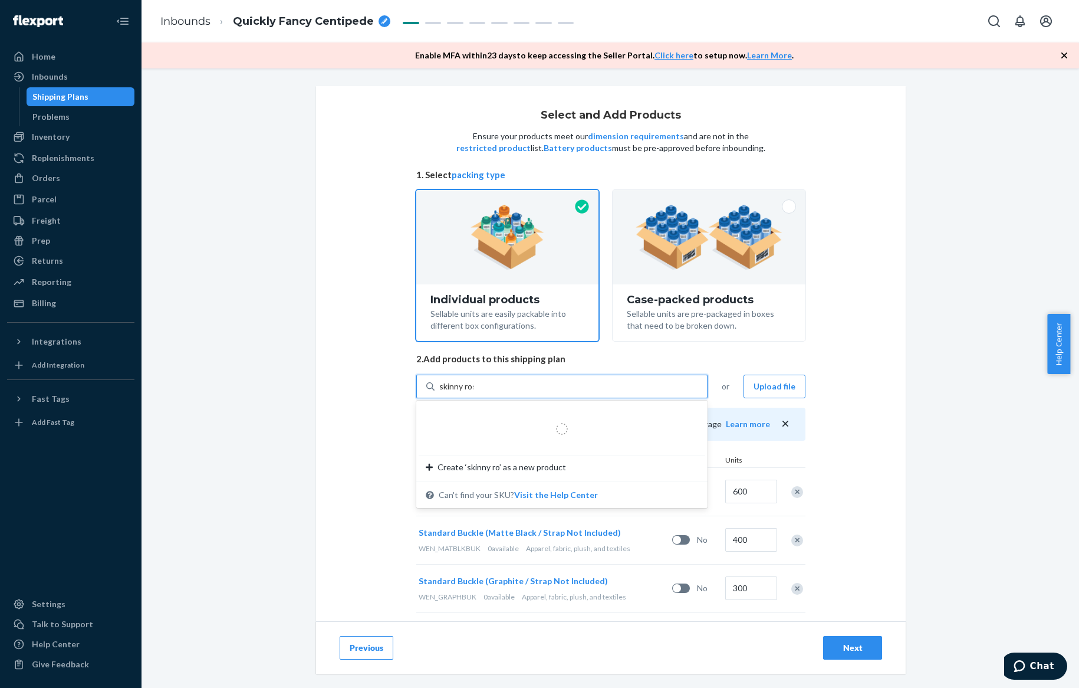
type input "skinny rose"
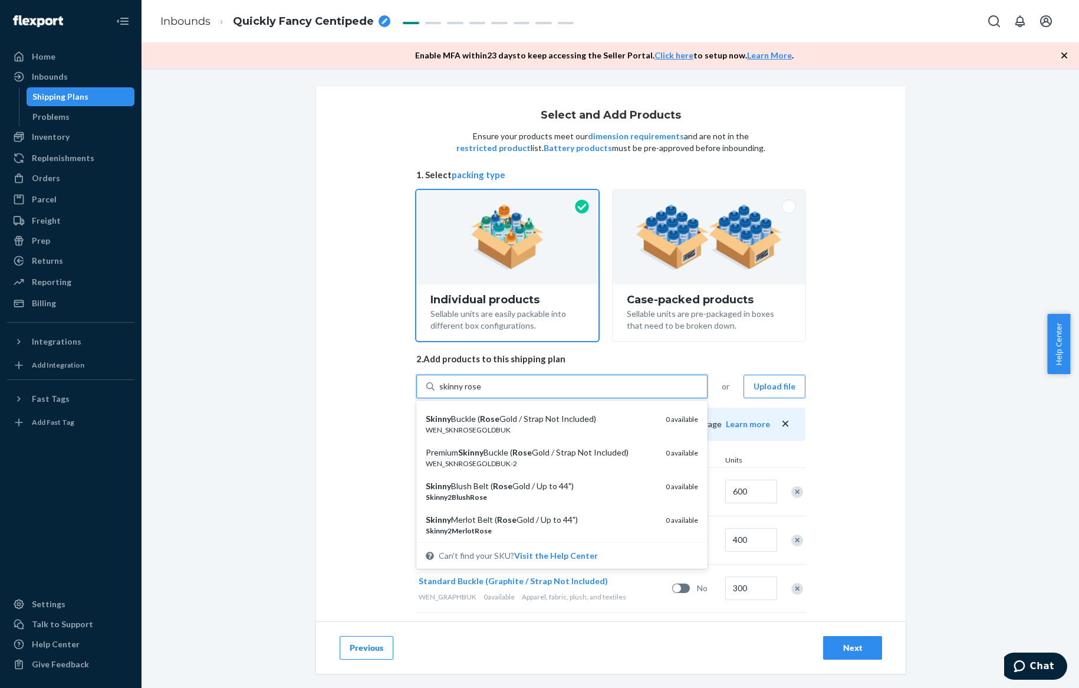
scroll to position [354, 0]
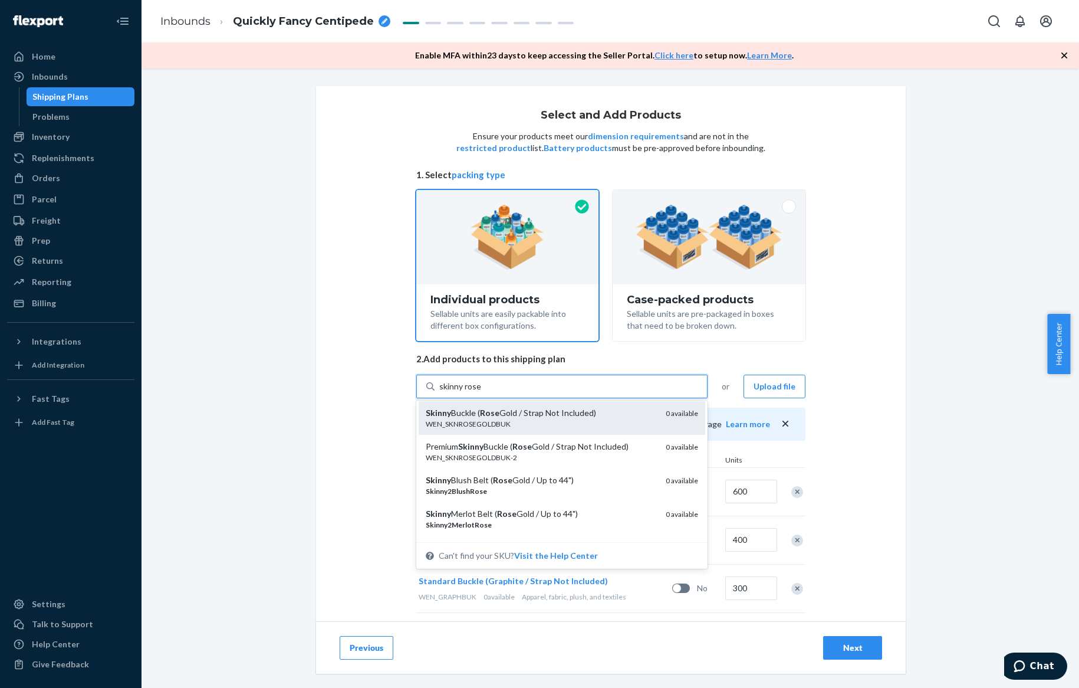
click at [531, 426] on div "WEN_SKNROSEGOLDBUK" at bounding box center [541, 424] width 231 height 10
click at [481, 392] on input "skinny rose" at bounding box center [460, 386] width 42 height 12
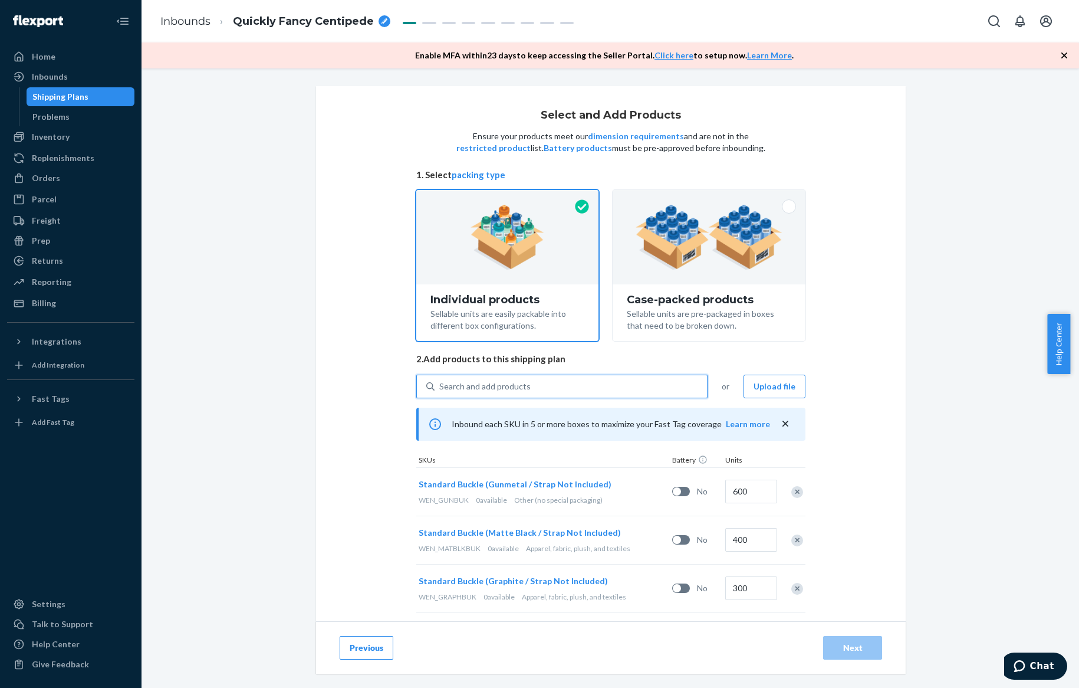
click at [506, 383] on div "Search and add products" at bounding box center [484, 386] width 91 height 12
click at [440, 383] on input "0 results available. Use Up and Down to choose options, press Enter to select t…" at bounding box center [439, 386] width 1 height 12
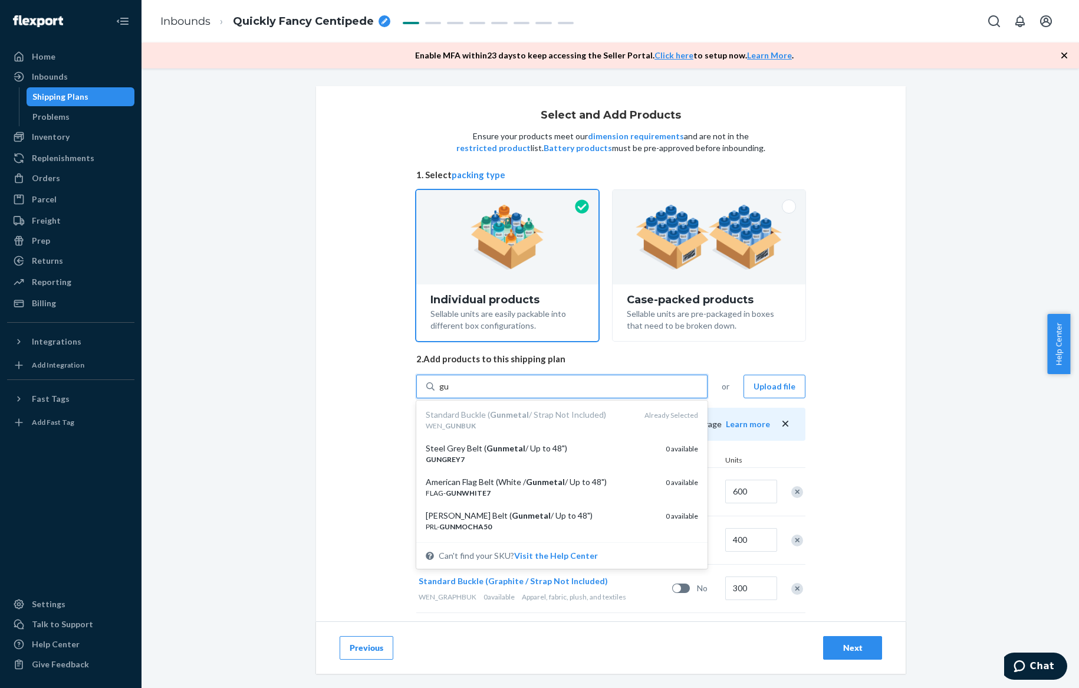
type input "g"
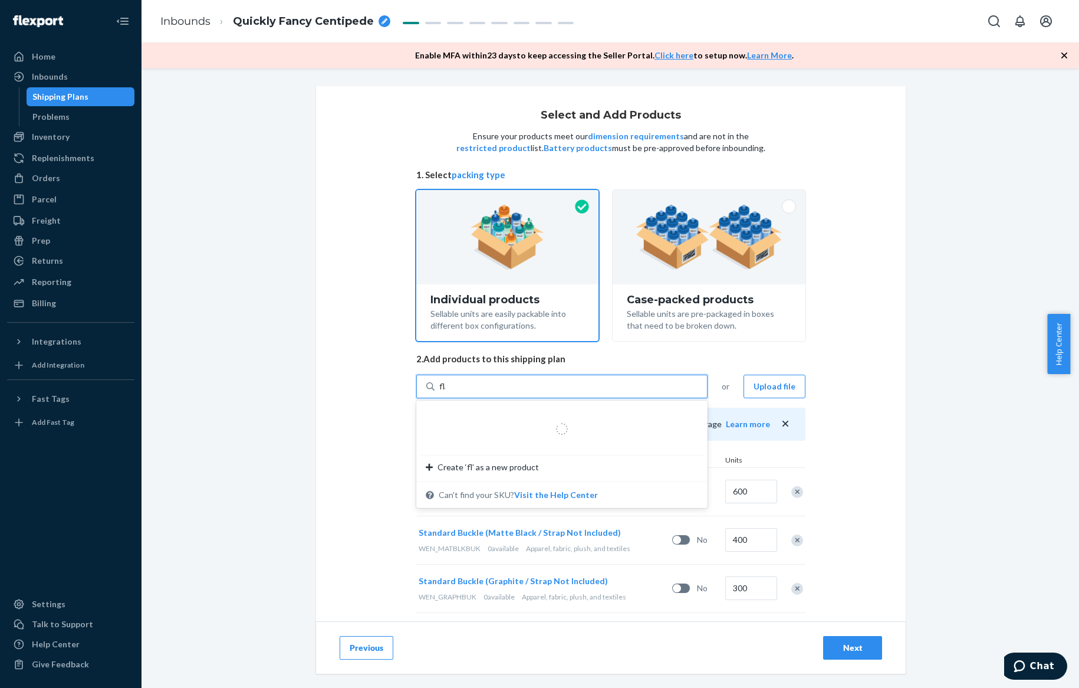
type input "flag"
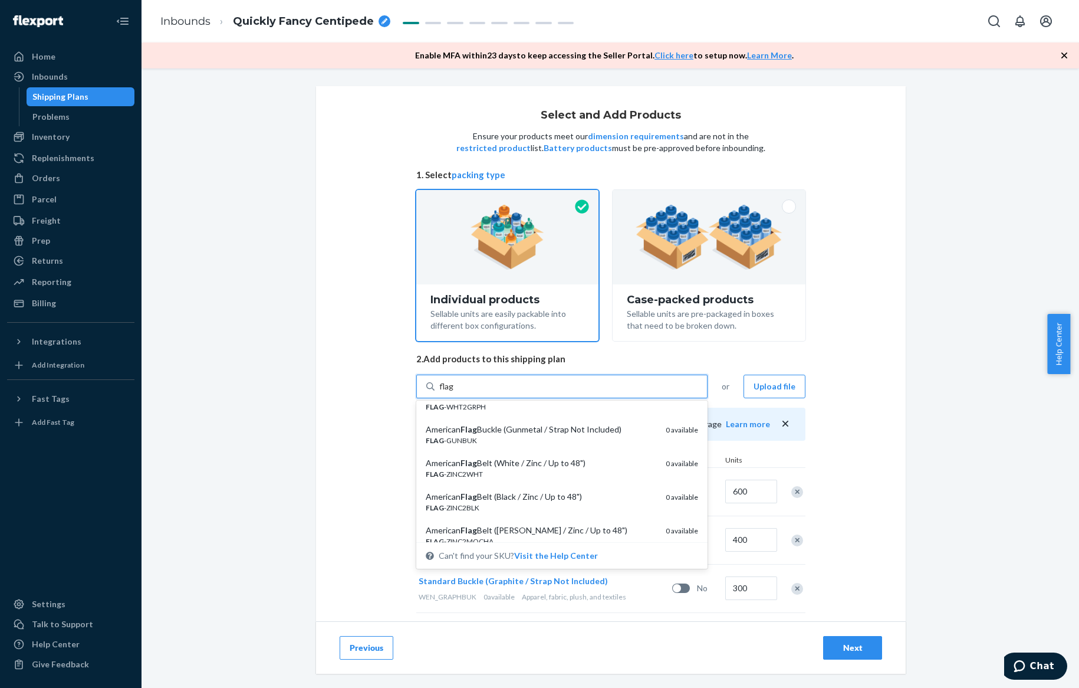
scroll to position [88, 0]
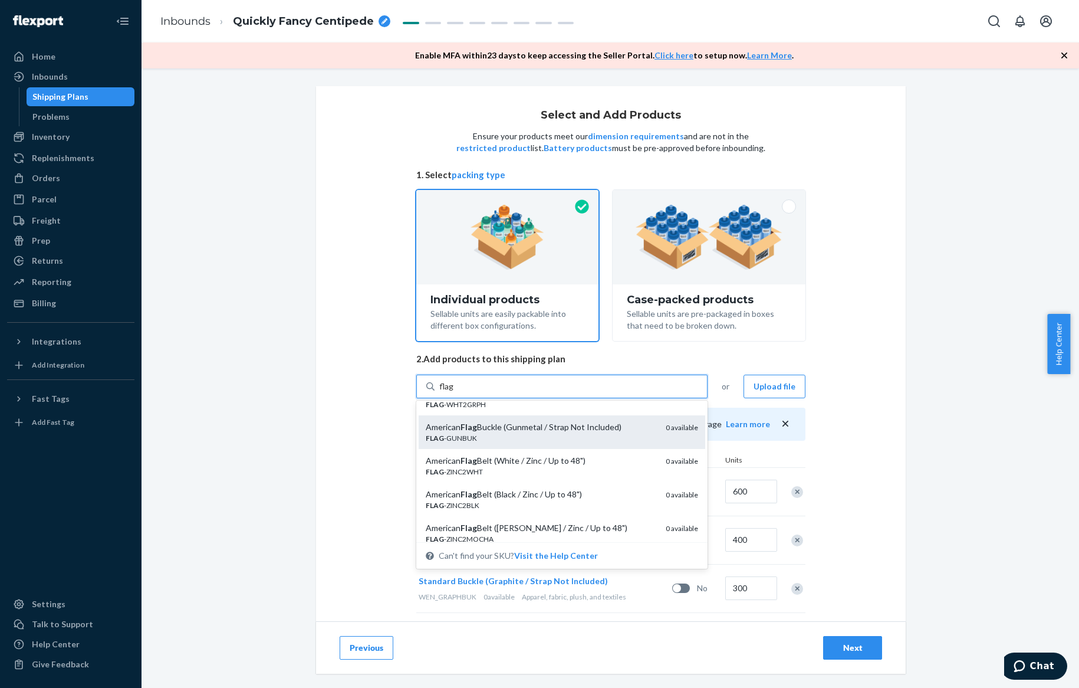
click at [533, 433] on div "FLAG -GUNBUK" at bounding box center [541, 438] width 231 height 10
click at [454, 392] on input "flag" at bounding box center [446, 386] width 15 height 12
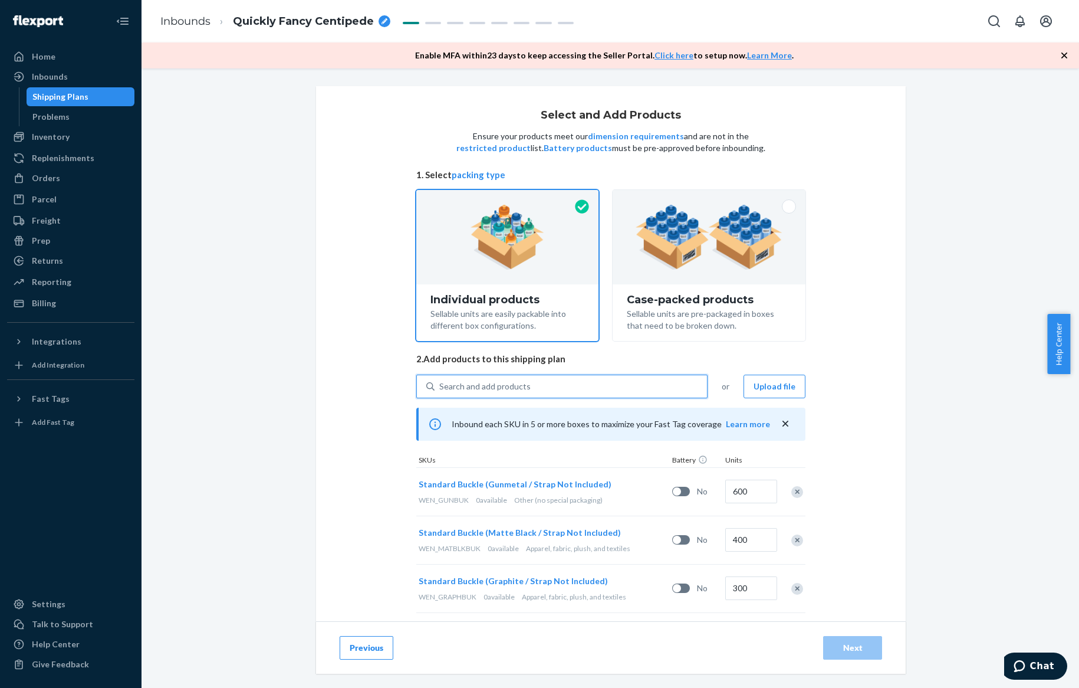
click at [491, 379] on div "Search and add products" at bounding box center [571, 386] width 272 height 21
click at [440, 380] on input "0 results available. Select is focused ,type to refine list, press Down to open…" at bounding box center [439, 386] width 1 height 12
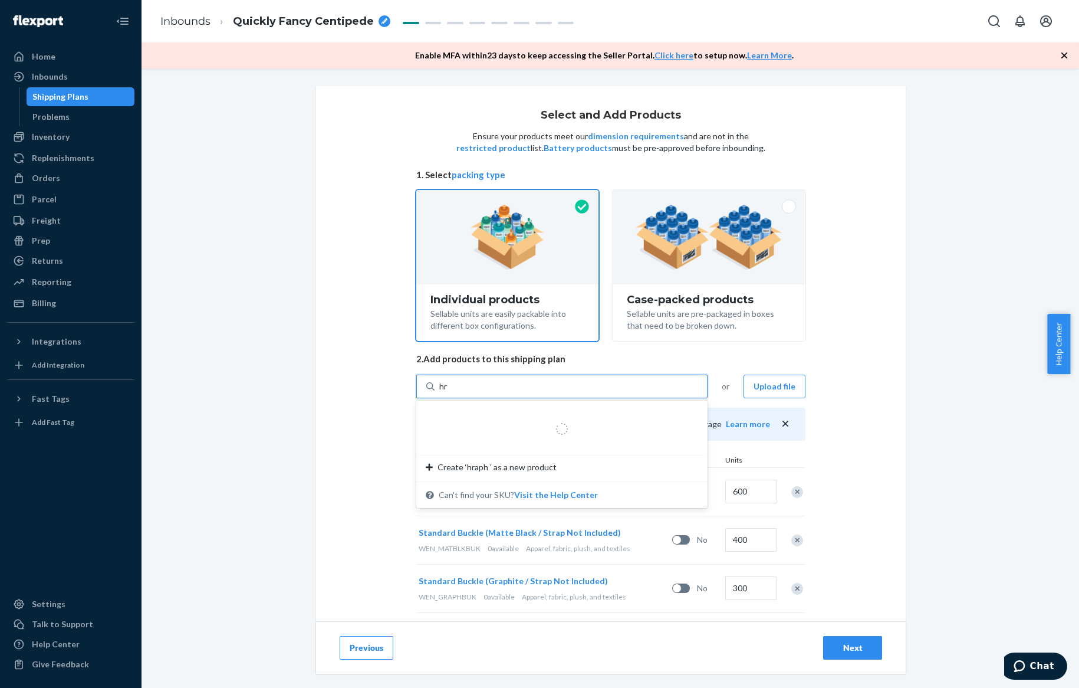
type input "h"
type input "graph flag"
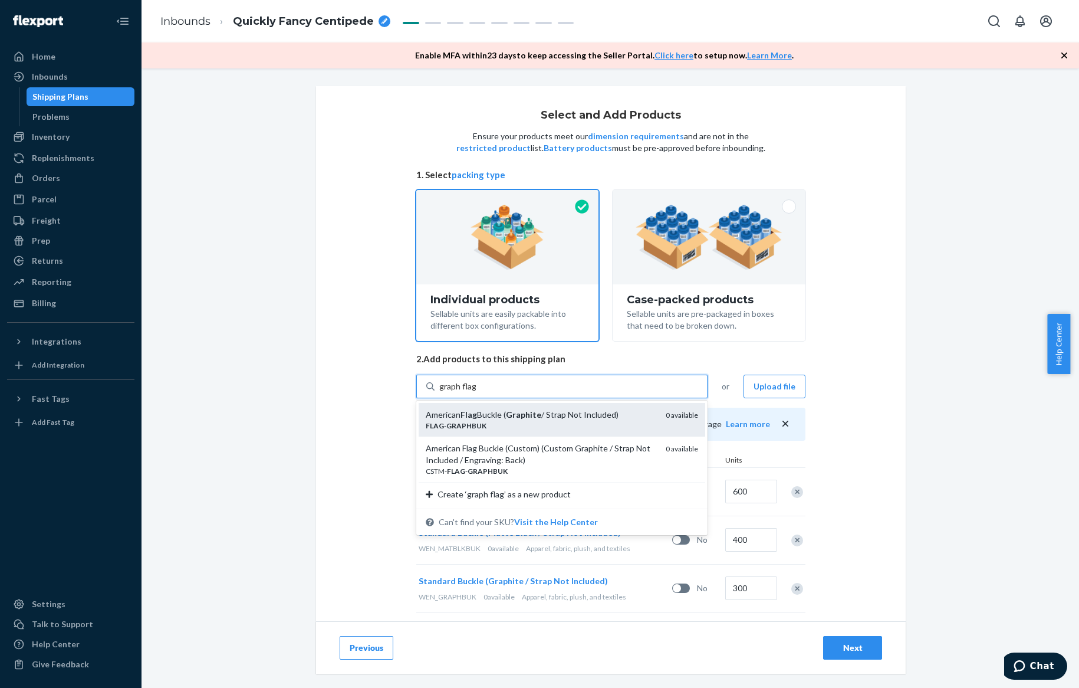
click at [499, 422] on div "FLAG - GRAPHBUK" at bounding box center [541, 425] width 231 height 10
click at [476, 392] on input "graph flag" at bounding box center [457, 386] width 37 height 12
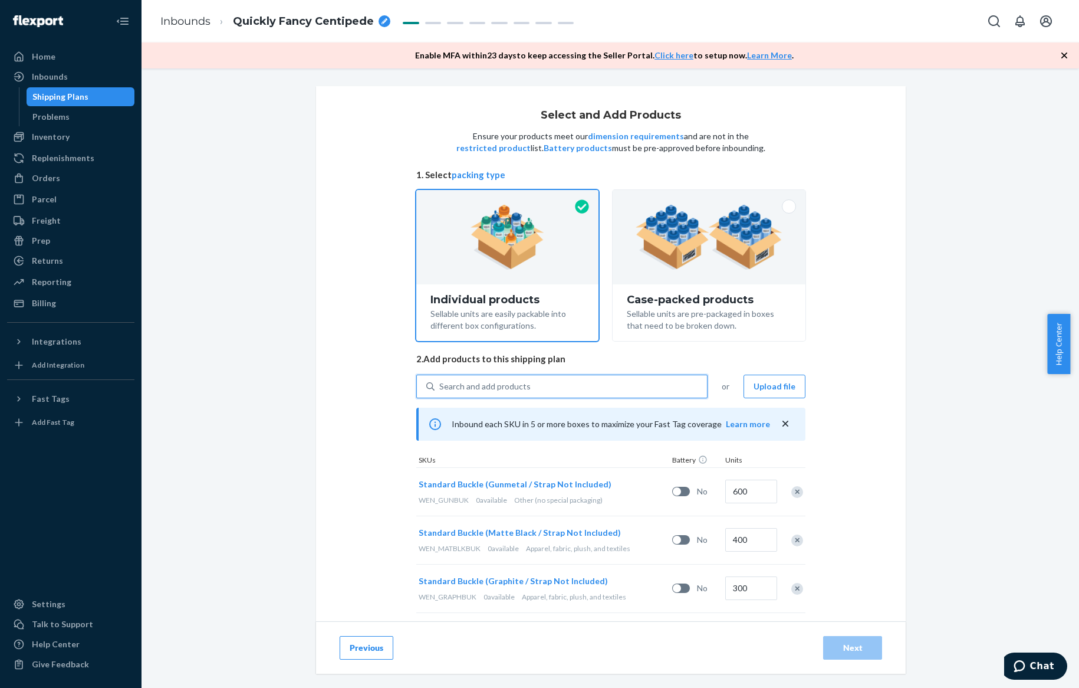
click at [494, 392] on div "Search and add products" at bounding box center [571, 386] width 272 height 21
click at [440, 392] on input "0 results available. Select is focused ,type to refine list, press Down to open…" at bounding box center [439, 386] width 1 height 12
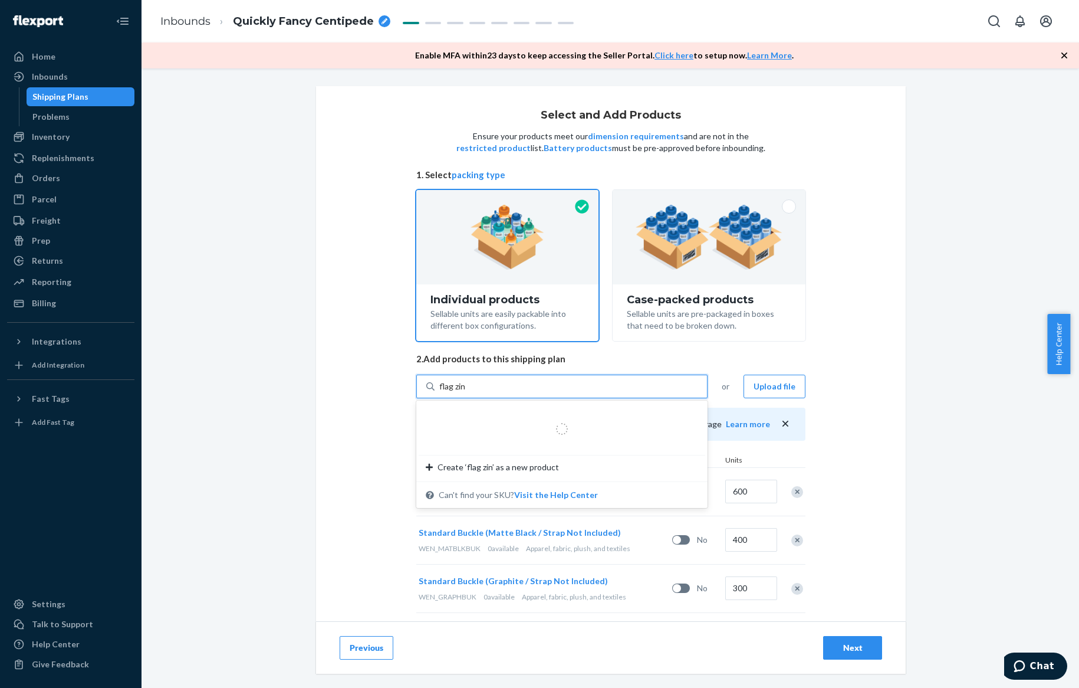
type input "flag zinc"
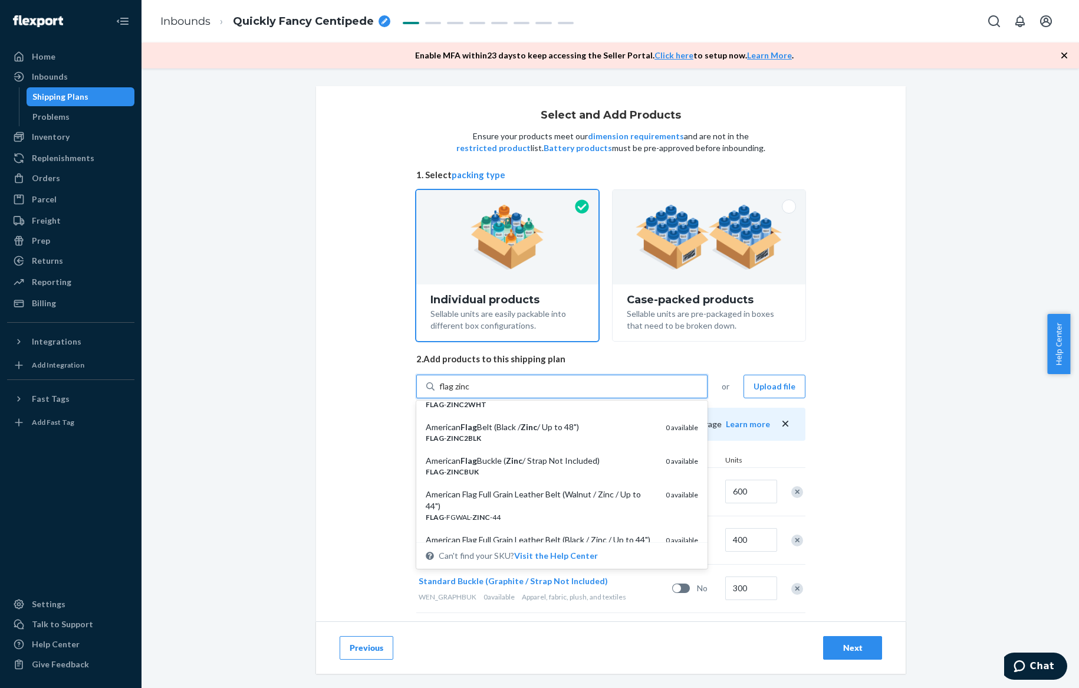
scroll to position [103, 0]
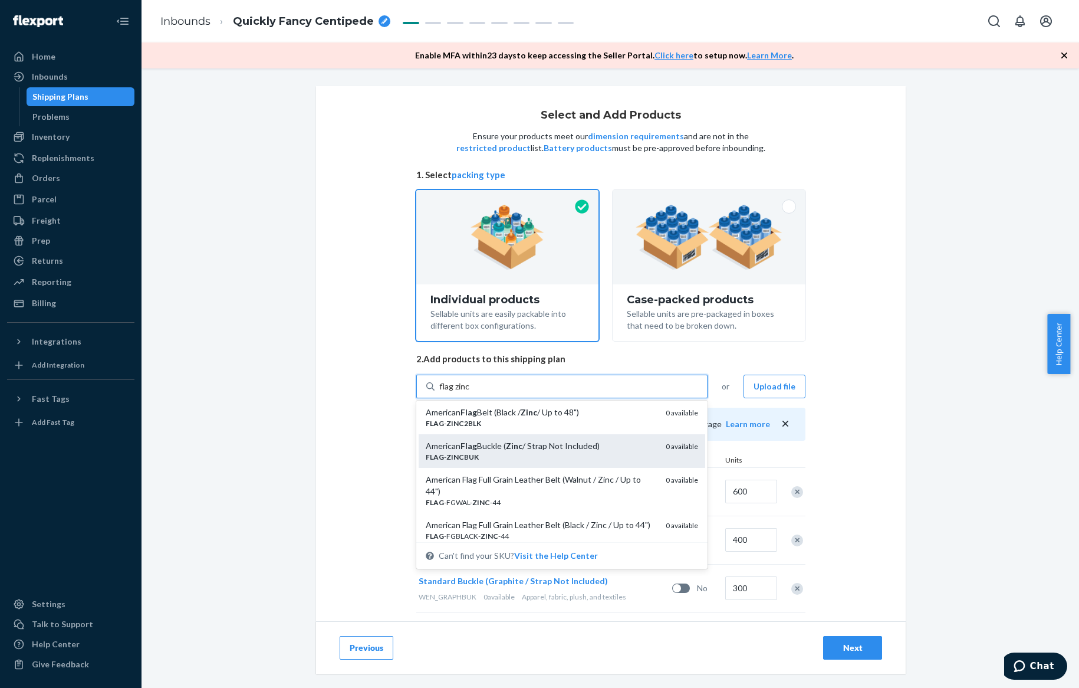
click at [512, 450] on em "Zinc" at bounding box center [514, 445] width 17 height 10
click at [470, 392] on input "flag zinc" at bounding box center [454, 386] width 31 height 12
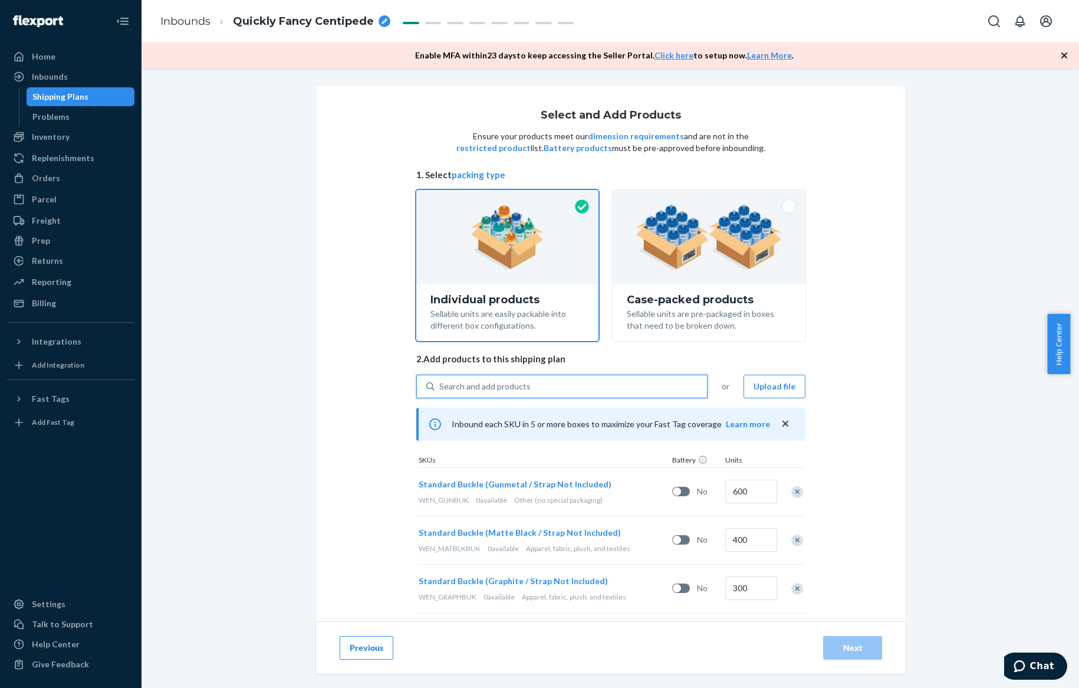
click at [492, 382] on div "Search and add products" at bounding box center [484, 386] width 91 height 12
click at [440, 382] on input "0 results available. Select is focused ,type to refine list, press Down to open…" at bounding box center [439, 386] width 1 height 12
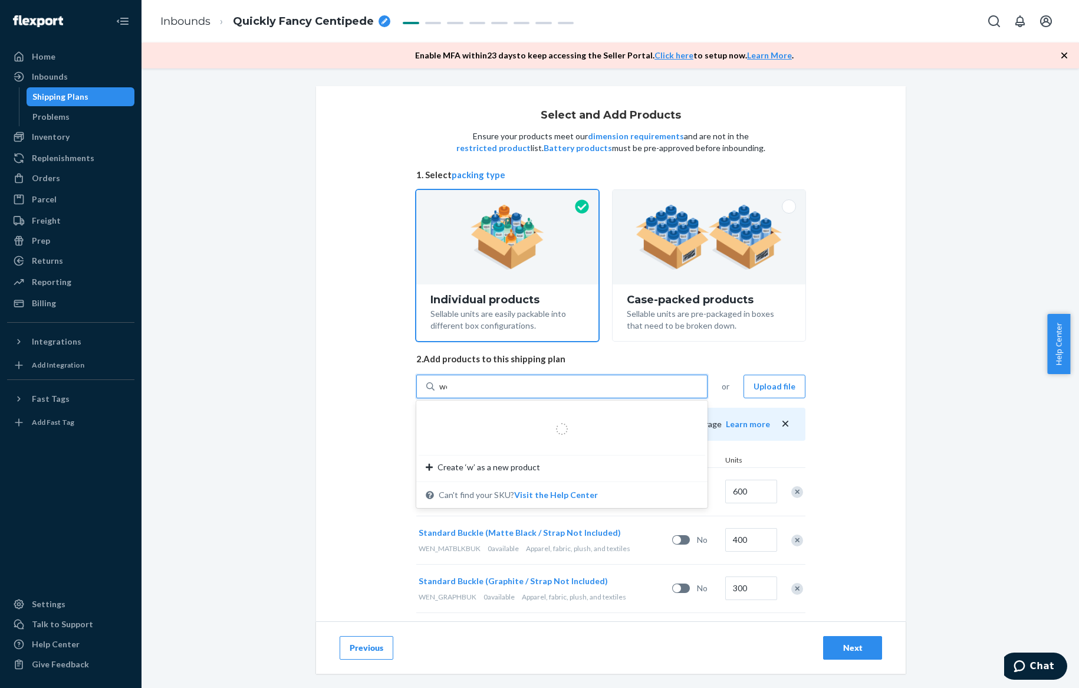
type input "wood"
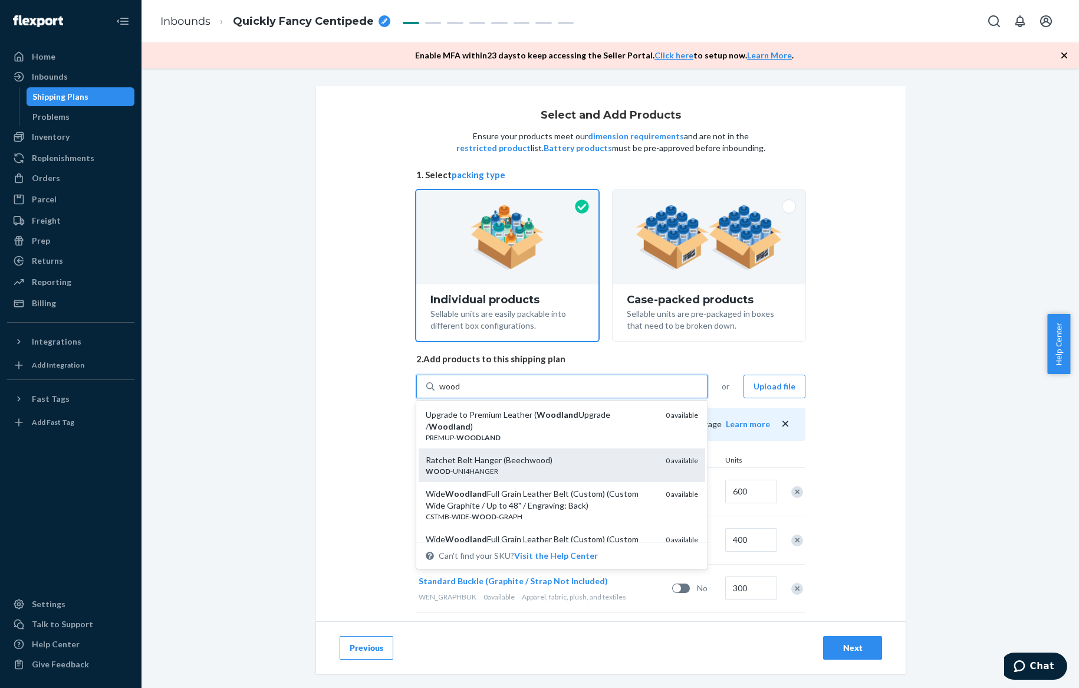
click at [506, 461] on div "Ratchet Belt Hanger (Beechwood)" at bounding box center [541, 460] width 231 height 12
click at [461, 392] on input "wood" at bounding box center [449, 386] width 21 height 12
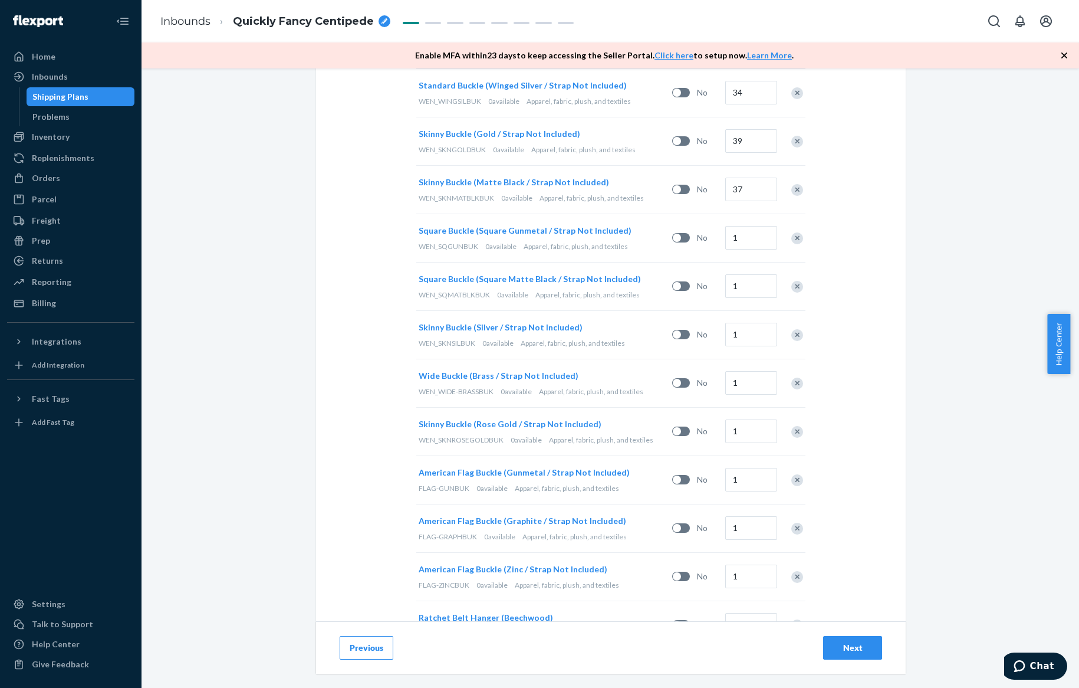
scroll to position [1800, 0]
click at [741, 233] on input "1" at bounding box center [751, 239] width 52 height 24
type input "47"
click at [739, 281] on input "1" at bounding box center [751, 287] width 52 height 24
type input "50"
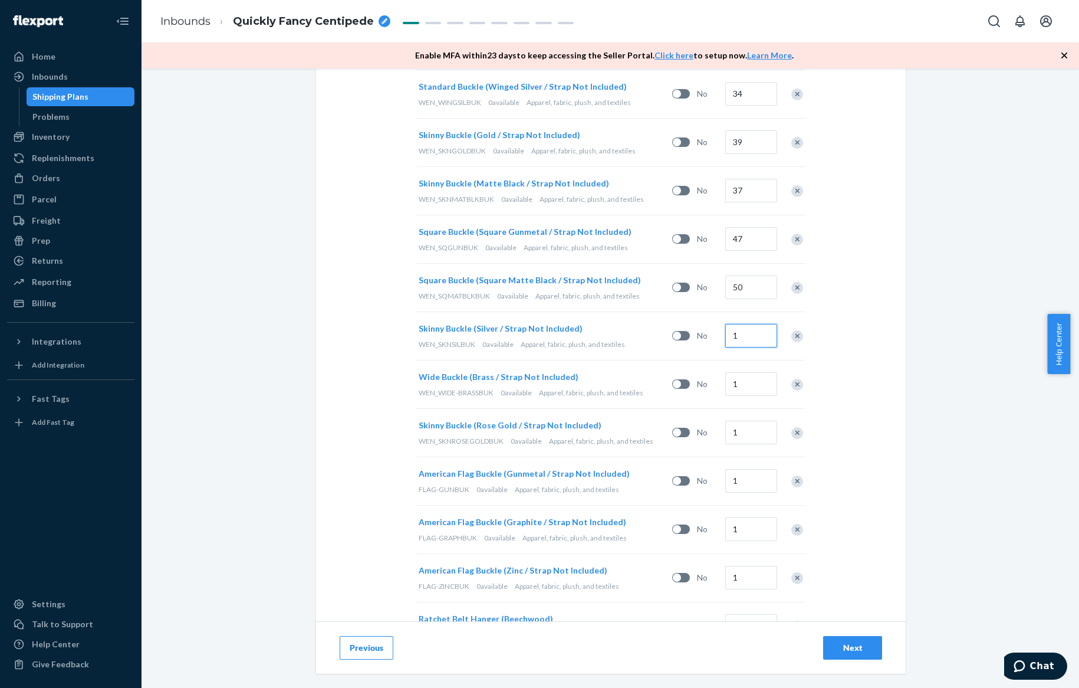
click at [742, 330] on input "1" at bounding box center [751, 336] width 52 height 24
type input "35"
click at [742, 377] on input "1" at bounding box center [751, 384] width 52 height 24
type input "42"
click at [750, 420] on input "1" at bounding box center [751, 432] width 52 height 24
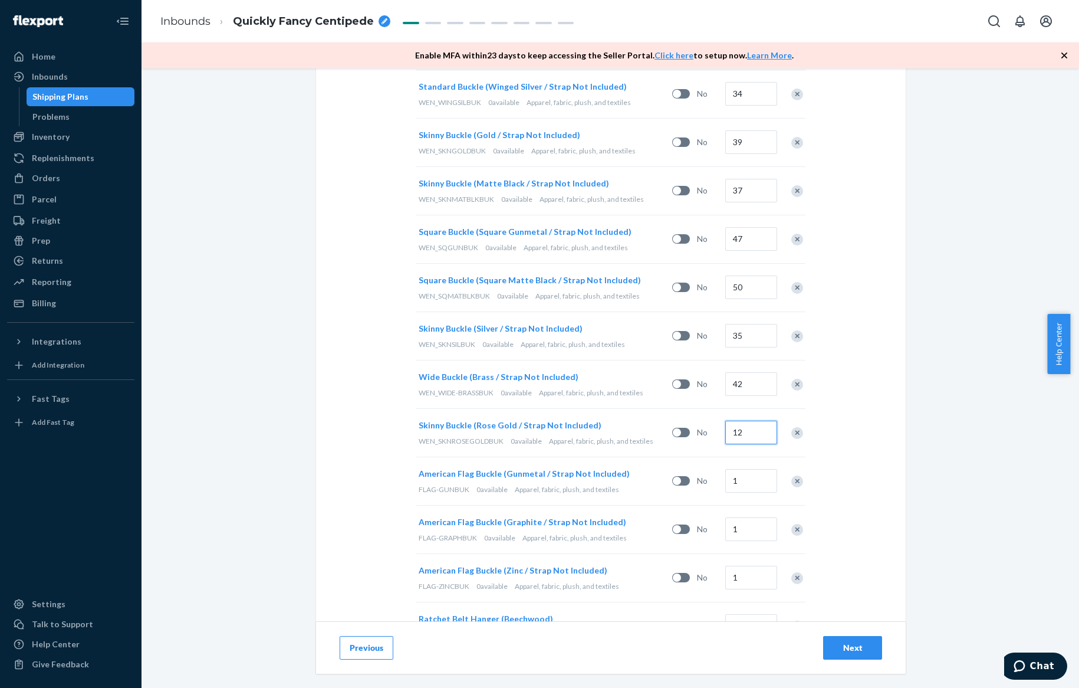
type input "12"
click at [762, 475] on input "1" at bounding box center [751, 481] width 52 height 24
type input "30"
click at [735, 519] on input "1" at bounding box center [751, 529] width 52 height 24
type input "12"
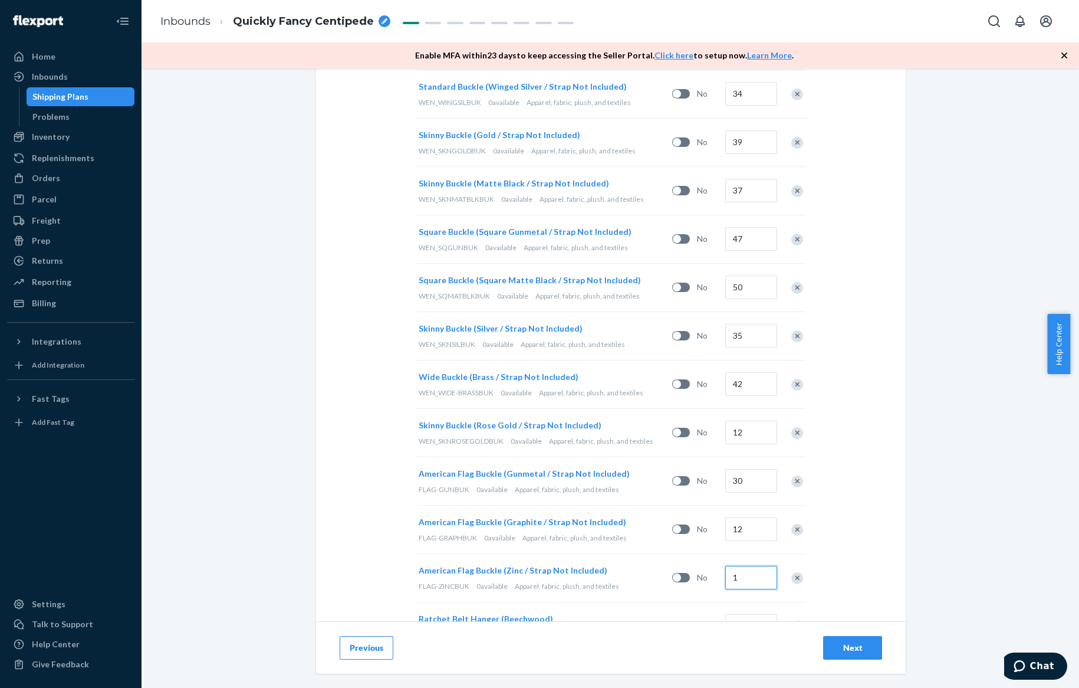
click at [747, 568] on input "1" at bounding box center [751, 577] width 52 height 24
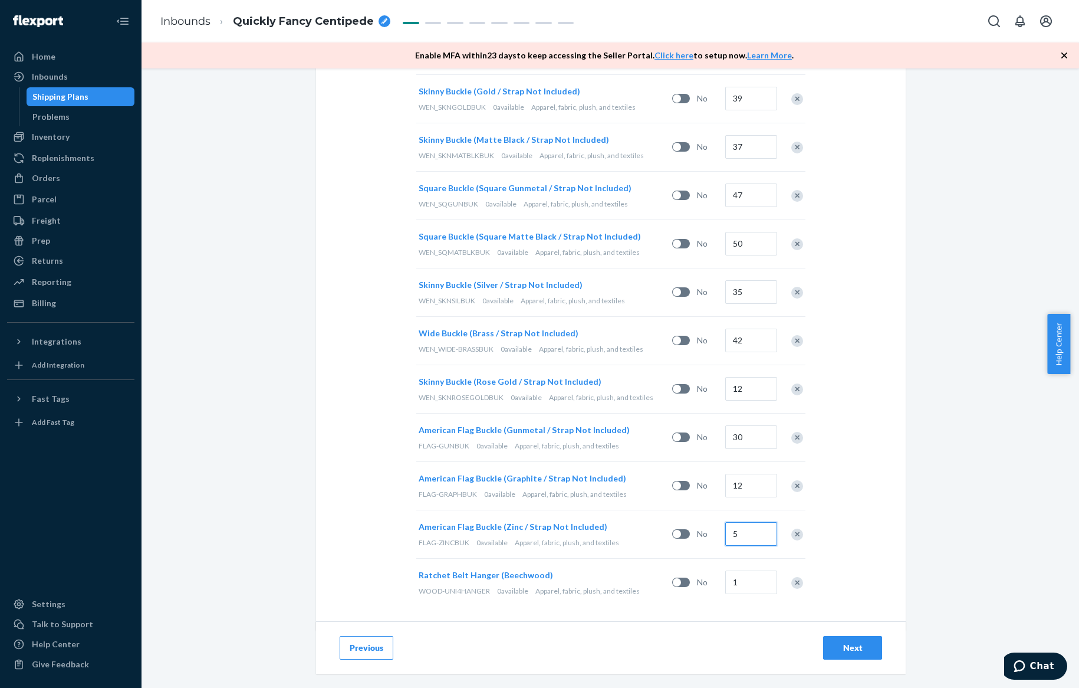
scroll to position [1843, 0]
type input "5"
click at [738, 570] on input "1" at bounding box center [751, 582] width 52 height 24
type input "44"
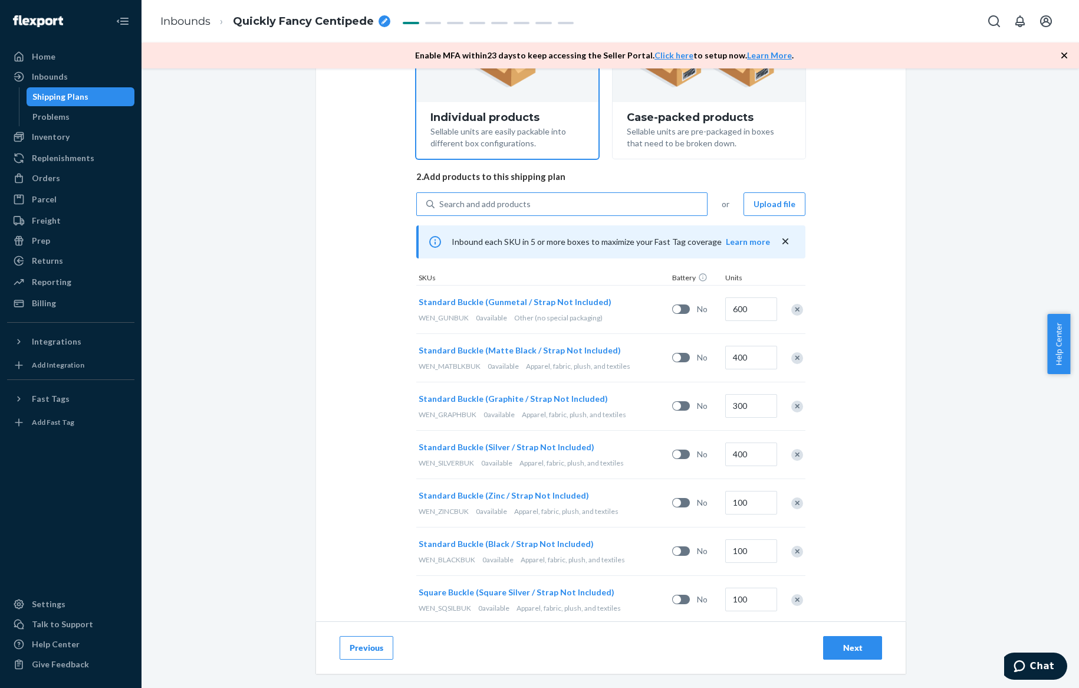
scroll to position [0, 0]
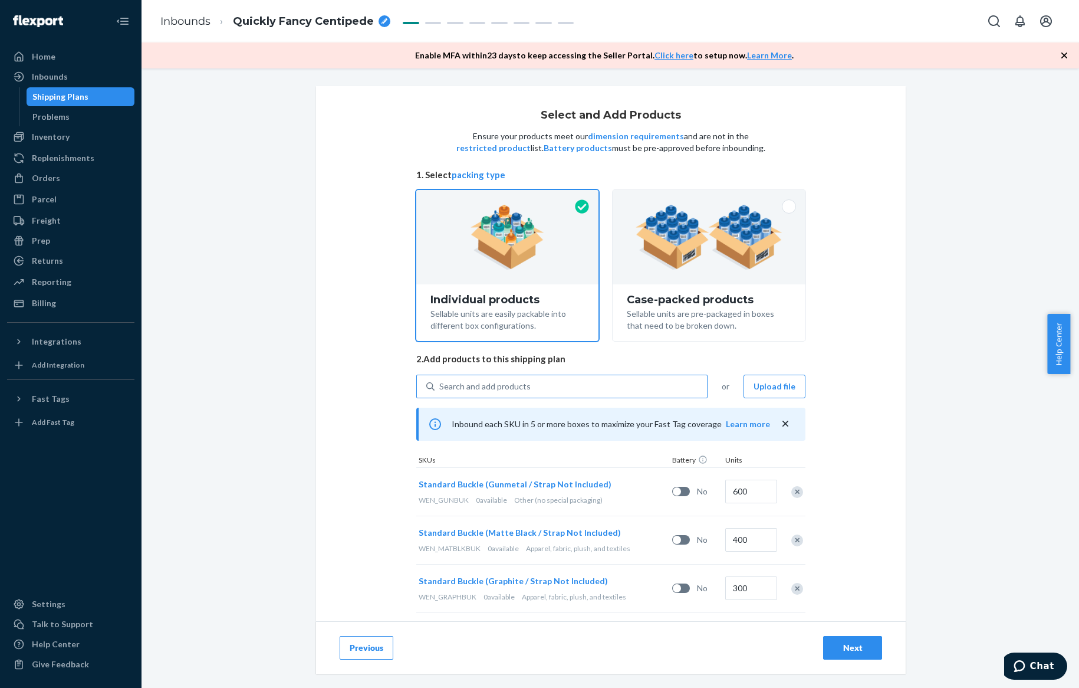
click at [509, 392] on div "Search and add products" at bounding box center [484, 386] width 91 height 12
click at [440, 392] on input "Search and add products" at bounding box center [439, 386] width 1 height 12
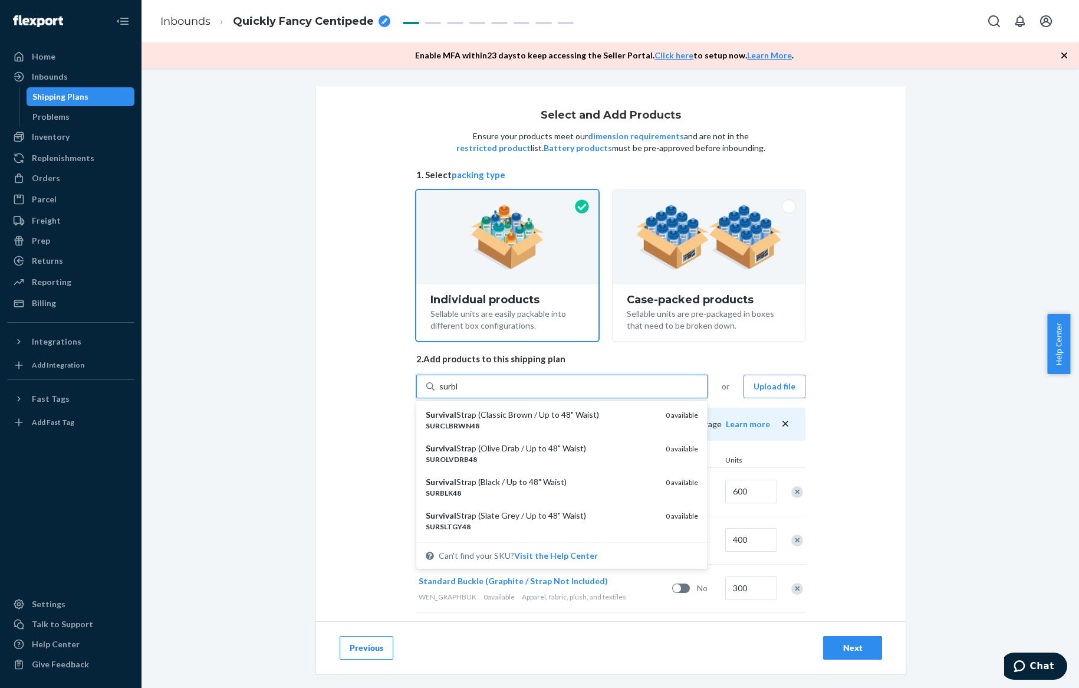
type input "surblk"
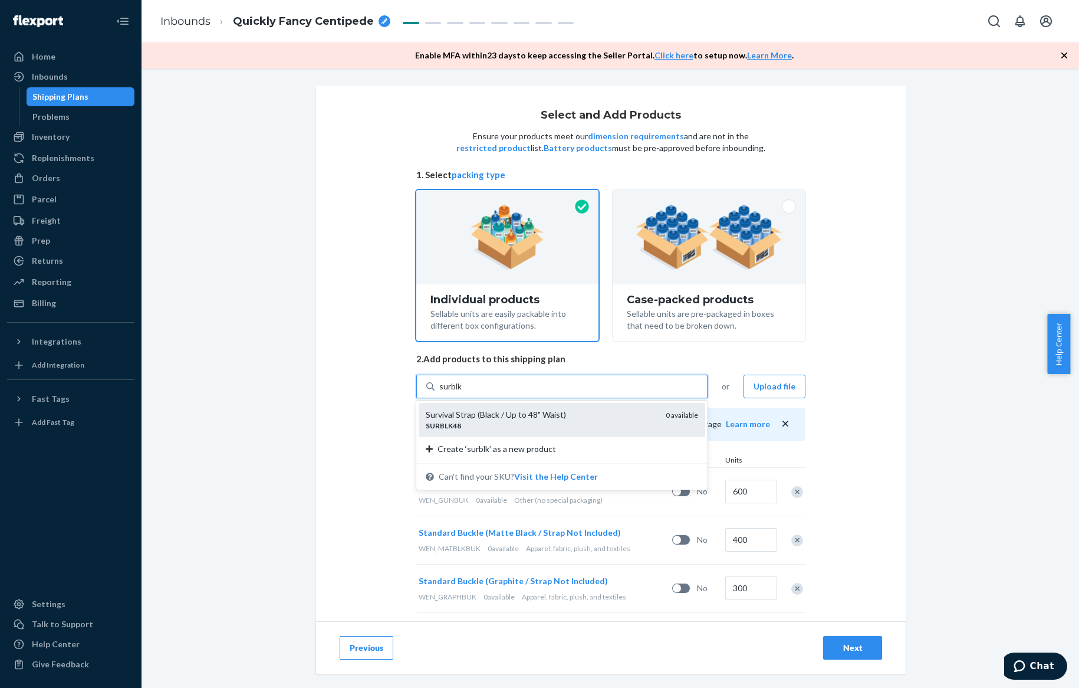
click at [509, 413] on div "Survival Strap (Black / Up to 48" Waist)" at bounding box center [541, 415] width 231 height 12
click at [463, 392] on input "surblk" at bounding box center [451, 386] width 24 height 12
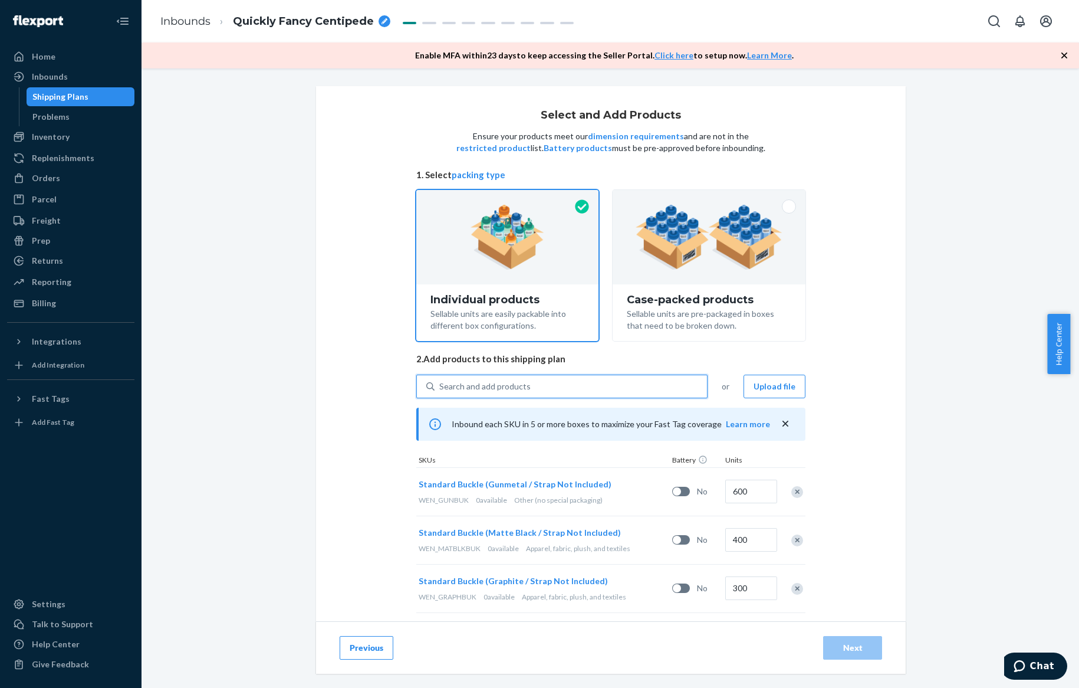
click at [482, 383] on div "Search and add products" at bounding box center [484, 386] width 91 height 12
click at [440, 383] on input "0 results available. Use Up and Down to choose options, press Enter to select t…" at bounding box center [439, 386] width 1 height 12
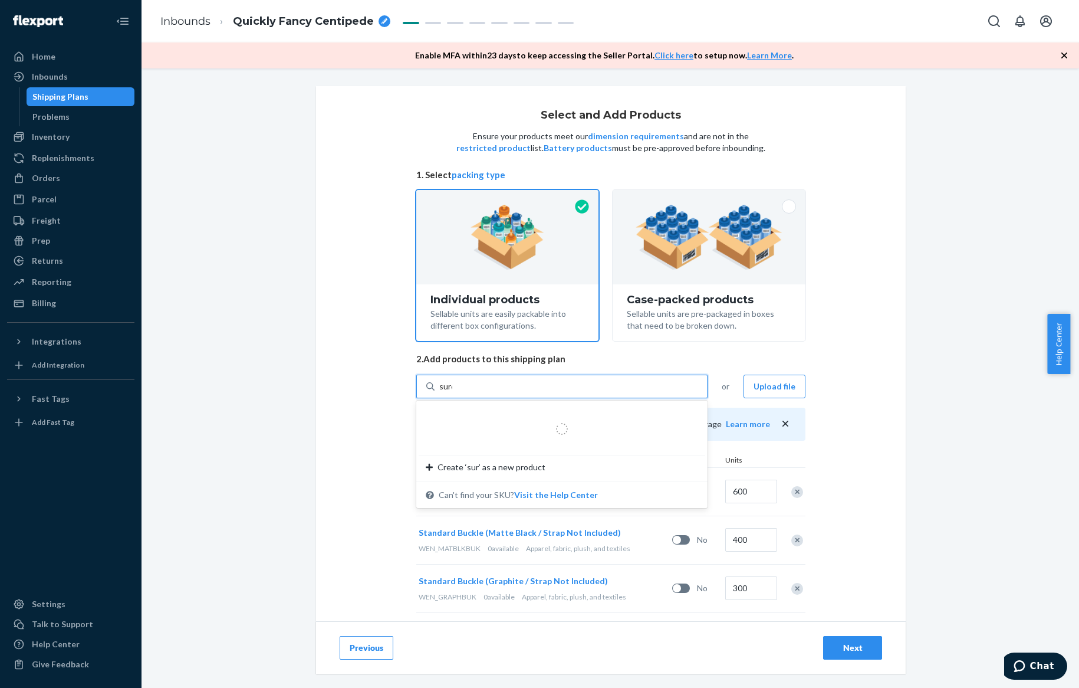
type input "surds"
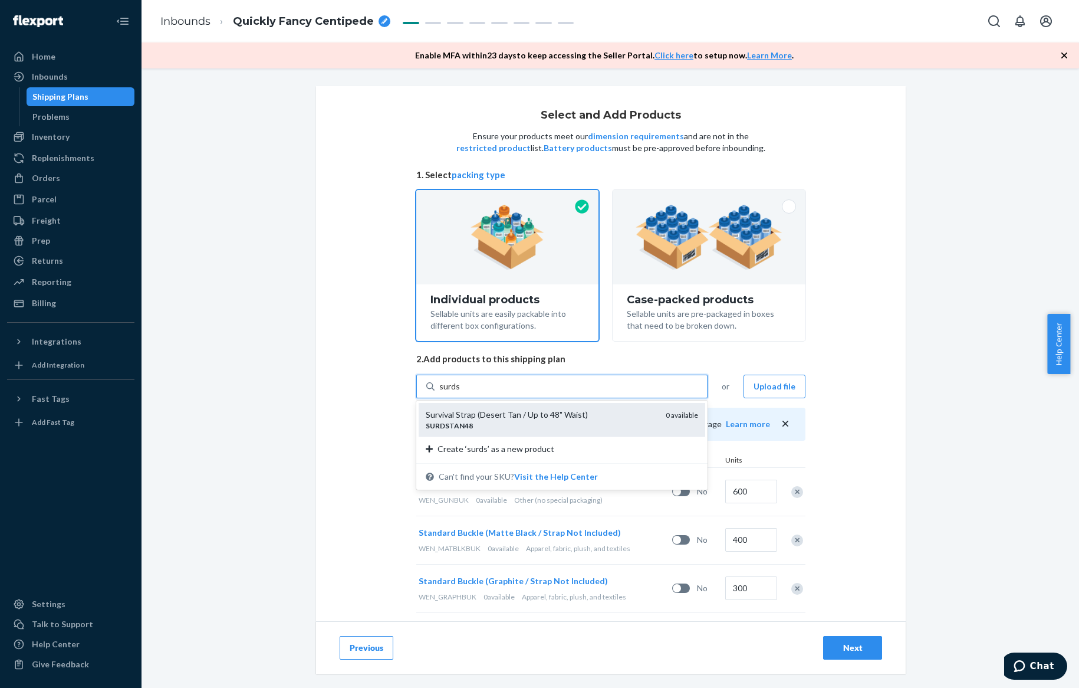
click at [492, 431] on div "Survival Strap (Desert Tan / Up to 48" Waist) SURDSTAN48 0 available" at bounding box center [562, 420] width 287 height 34
click at [460, 392] on input "surds" at bounding box center [449, 386] width 21 height 12
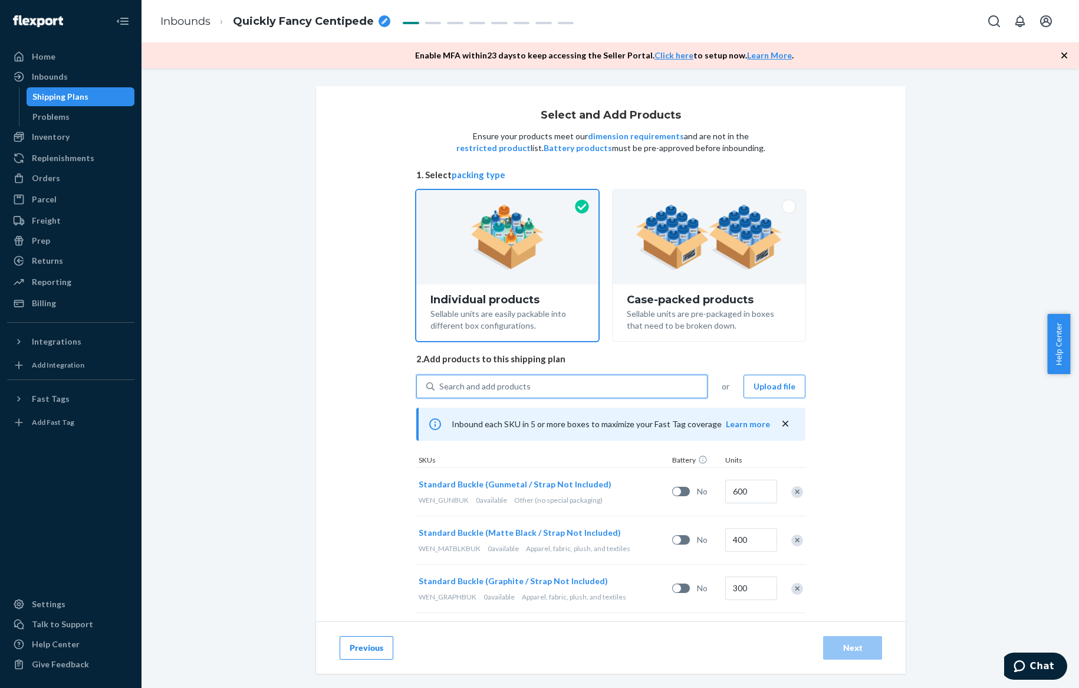
click at [484, 384] on div "Search and add products" at bounding box center [484, 386] width 91 height 12
click at [440, 384] on input "0 results available. Select is focused ,type to refine list, press Down to open…" at bounding box center [439, 386] width 1 height 12
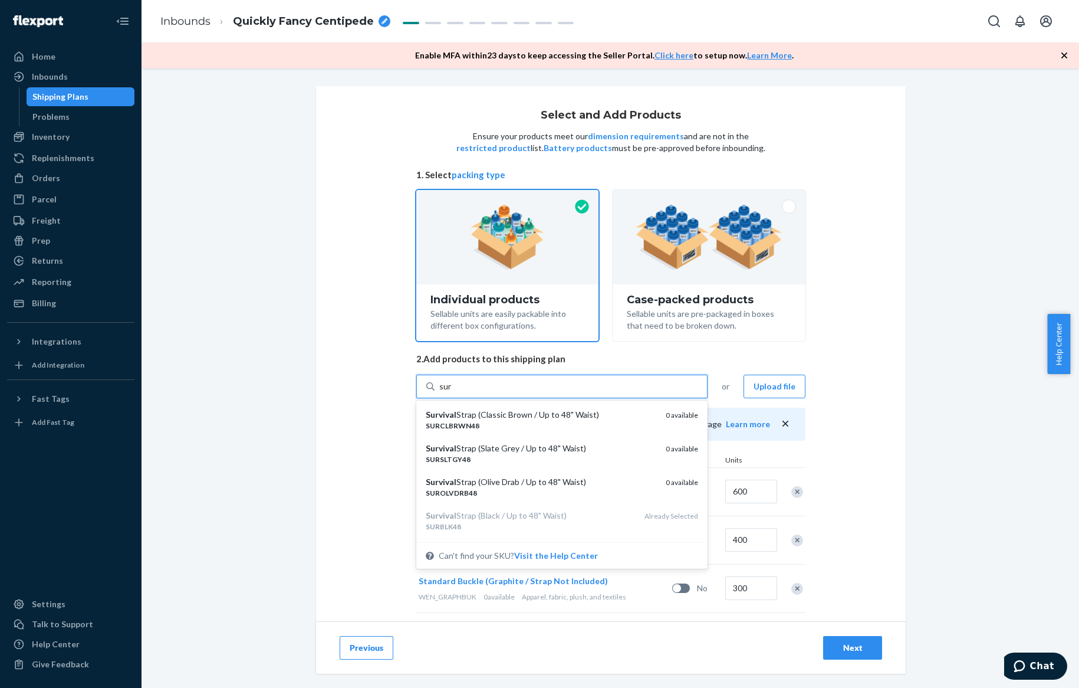
type input "suro"
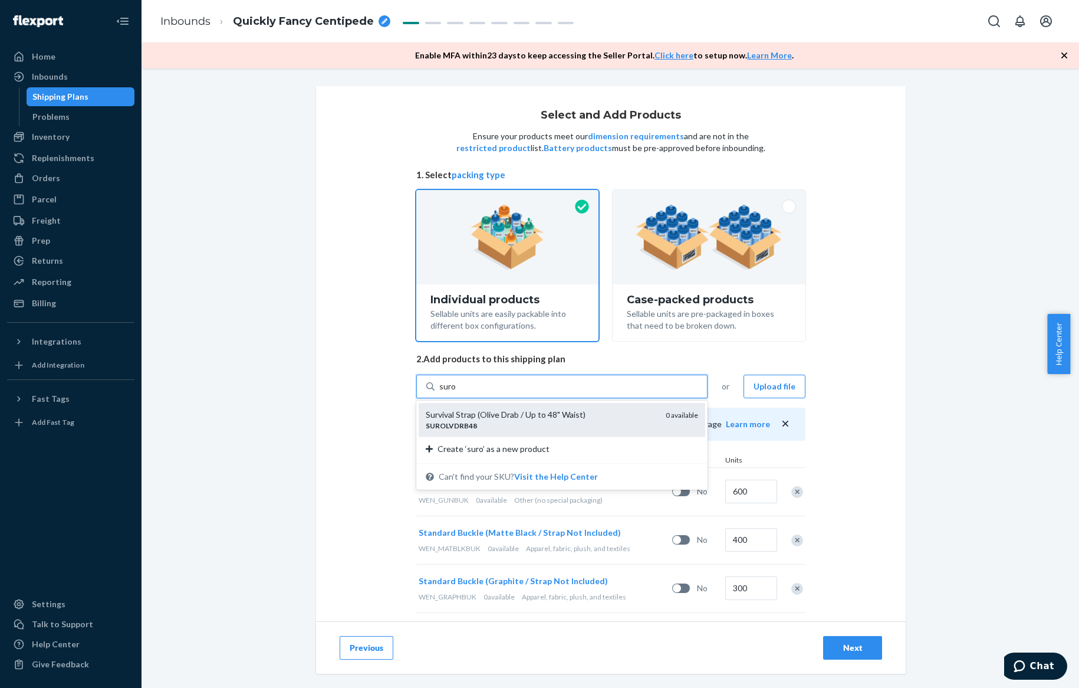
click at [475, 416] on div "Survival Strap (Olive Drab / Up to 48" Waist)" at bounding box center [541, 415] width 231 height 12
click at [456, 392] on input "suro" at bounding box center [447, 386] width 17 height 12
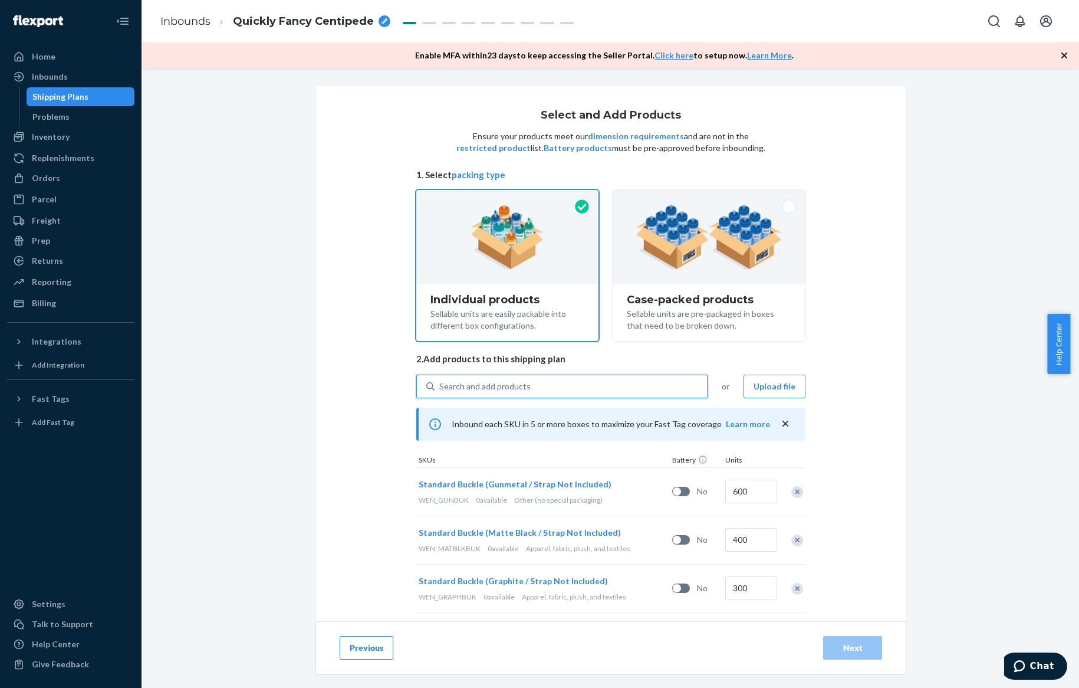
click at [476, 383] on div "Search and add products" at bounding box center [484, 386] width 91 height 12
click at [440, 383] on input "0 results available. Select is focused ,type to refine list, press Down to open…" at bounding box center [439, 386] width 1 height 12
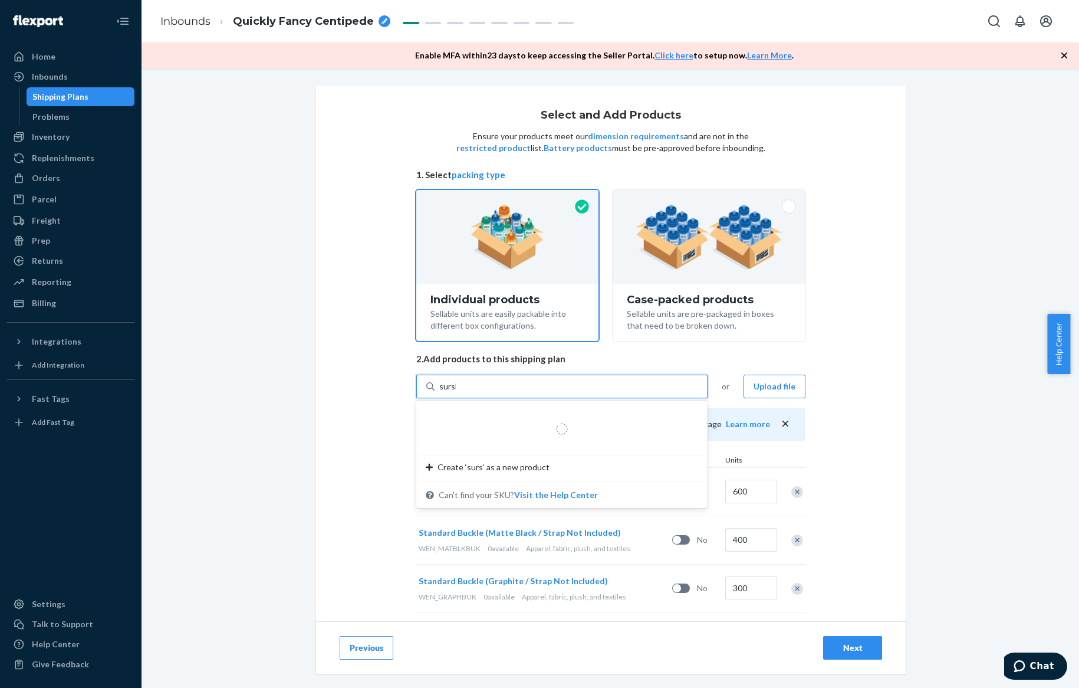
type input "surslt"
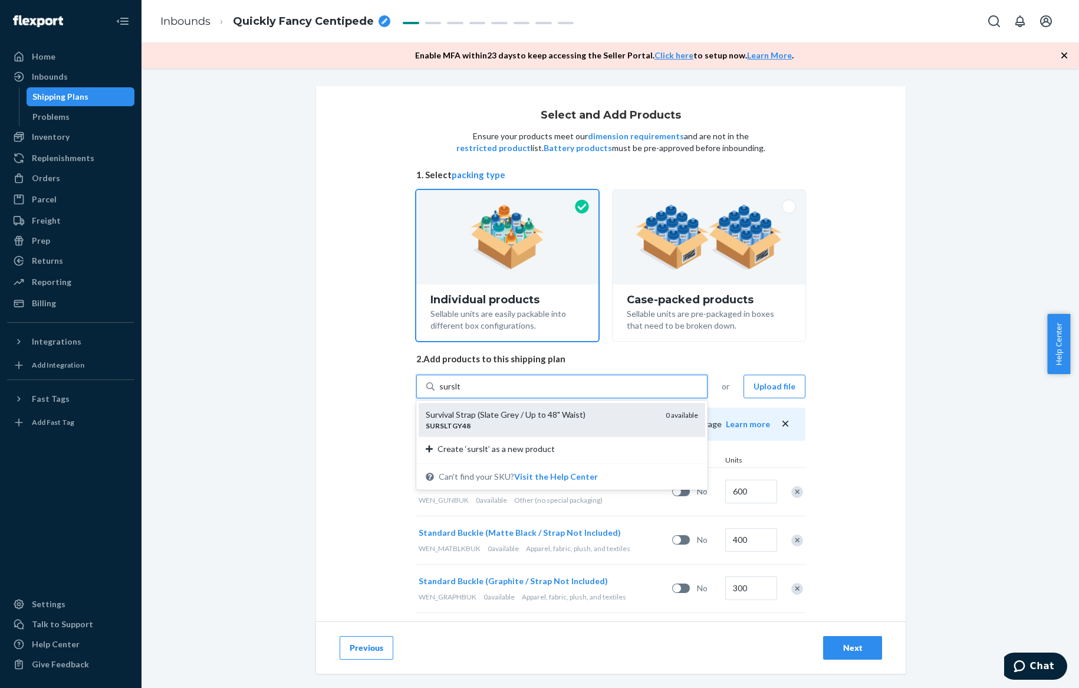
click at [469, 410] on div "Survival Strap (Slate Grey / Up to 48" Waist)" at bounding box center [541, 415] width 231 height 12
click at [461, 392] on input "surslt" at bounding box center [449, 386] width 21 height 12
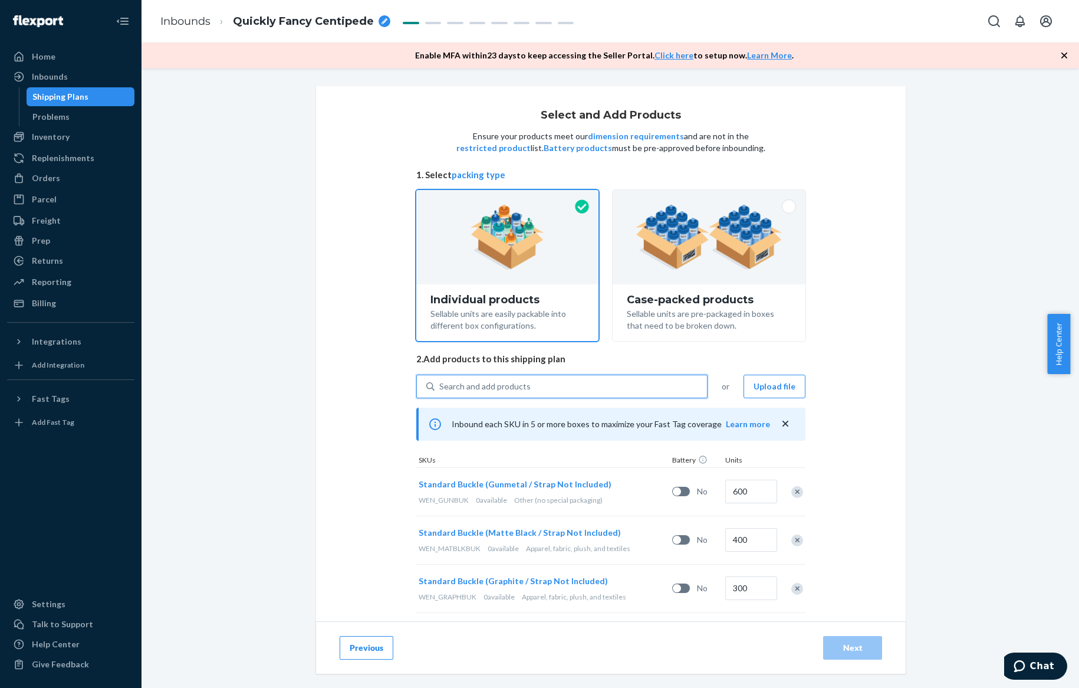
click at [469, 389] on div "Search and add products" at bounding box center [484, 386] width 91 height 12
click at [440, 389] on input "0 results available. Use Up and Down to choose options, press Enter to select t…" at bounding box center [439, 386] width 1 height 12
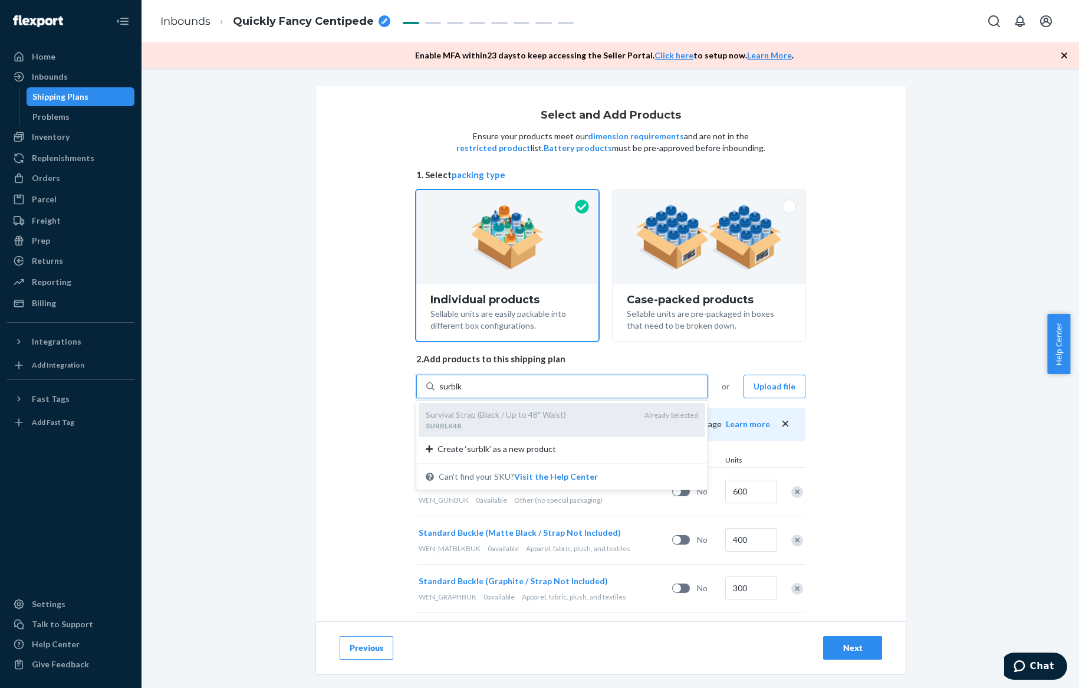
click at [445, 421] on em "SURBLK48" at bounding box center [443, 425] width 35 height 9
click at [445, 392] on input "surblk" at bounding box center [451, 386] width 24 height 12
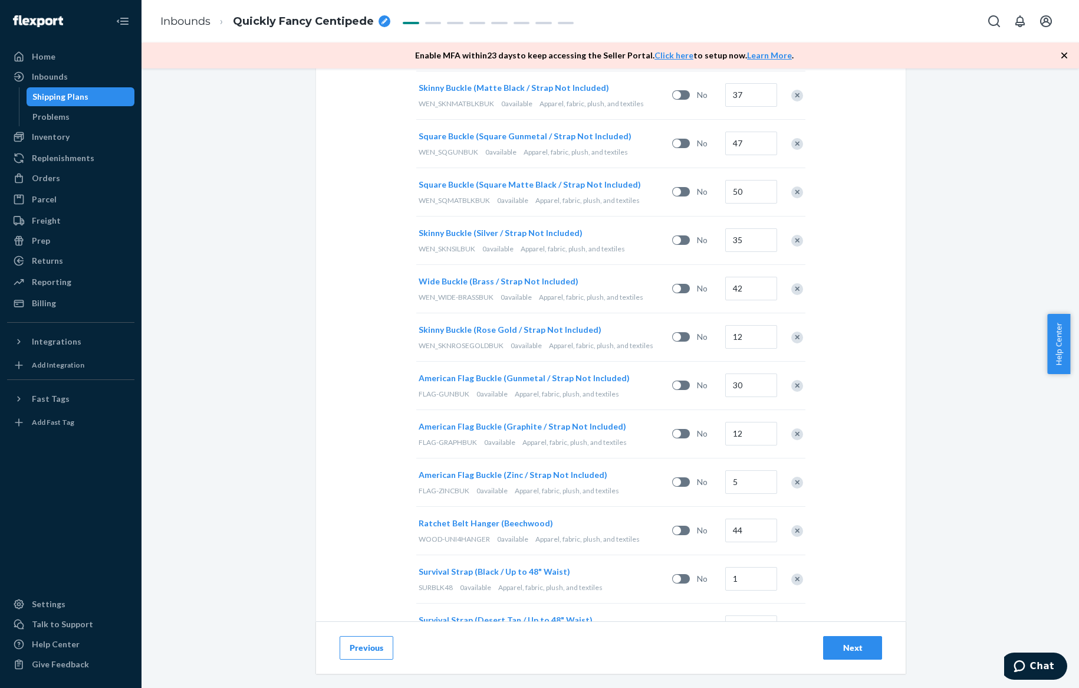
scroll to position [2036, 0]
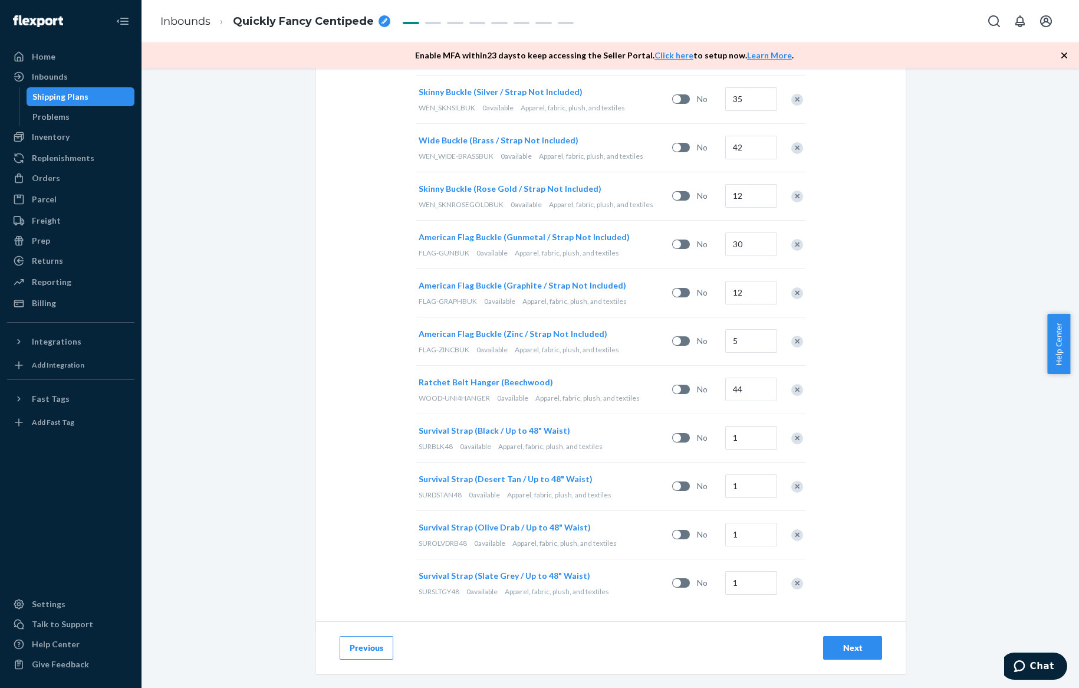
type input "surblk"
click at [738, 435] on input "1" at bounding box center [751, 438] width 52 height 24
type input "20"
click at [741, 479] on input "1" at bounding box center [751, 486] width 52 height 24
type input "5"
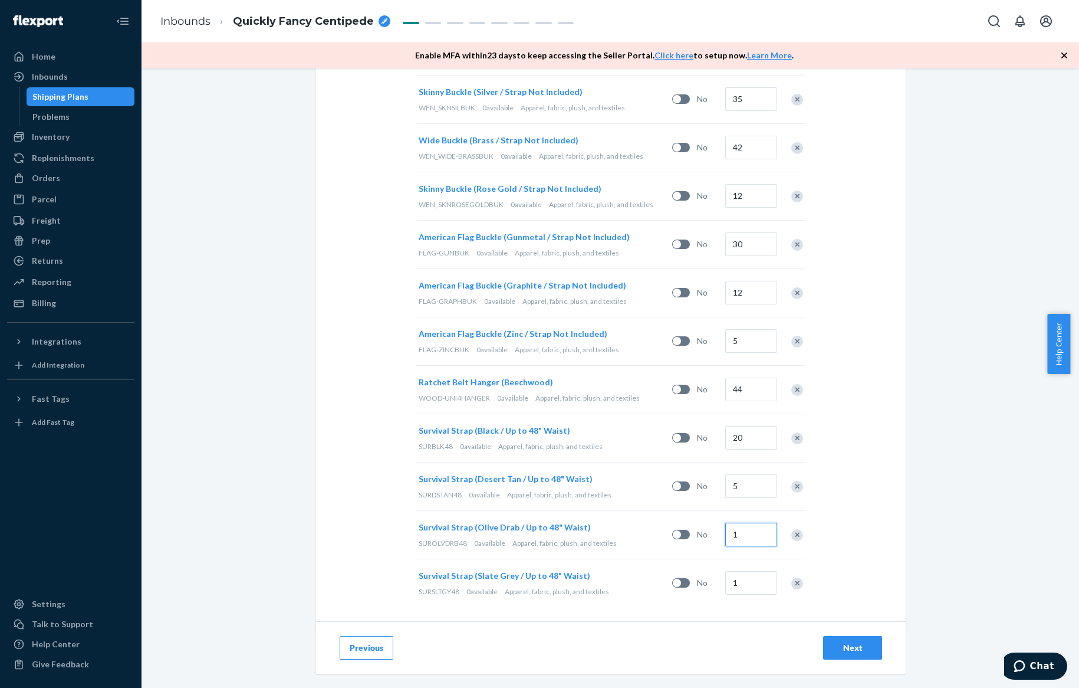
click at [747, 522] on input "1" at bounding box center [751, 534] width 52 height 24
type input "5"
click at [742, 581] on input "1" at bounding box center [751, 583] width 52 height 24
type input "7"
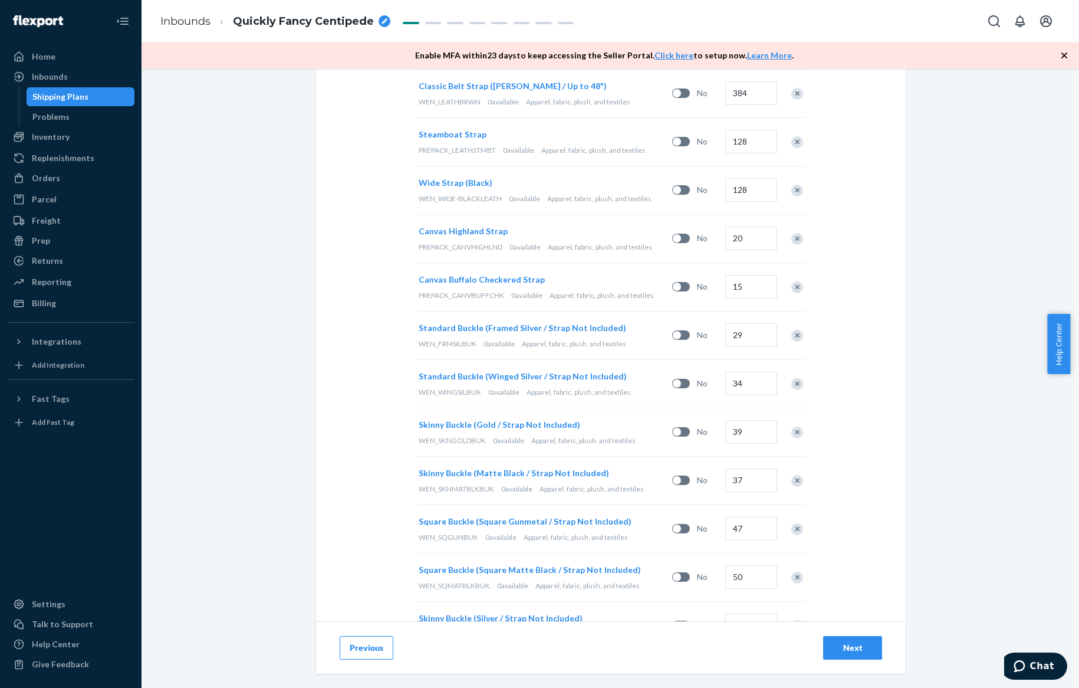
scroll to position [1417, 0]
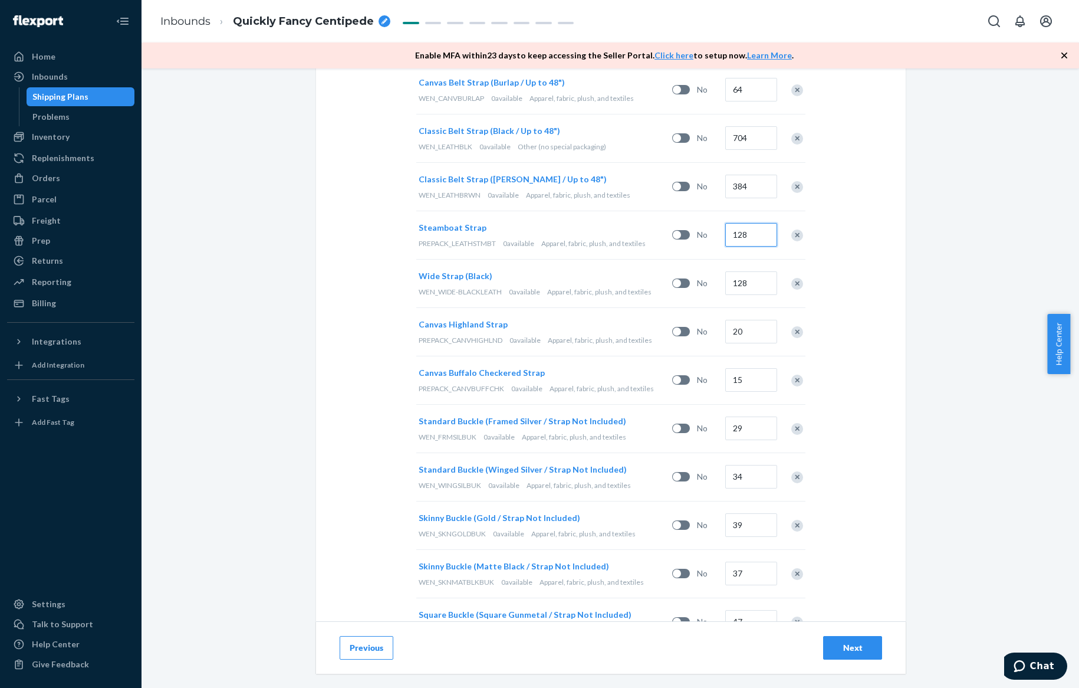
click at [752, 228] on input "128" at bounding box center [751, 235] width 52 height 24
type input "64"
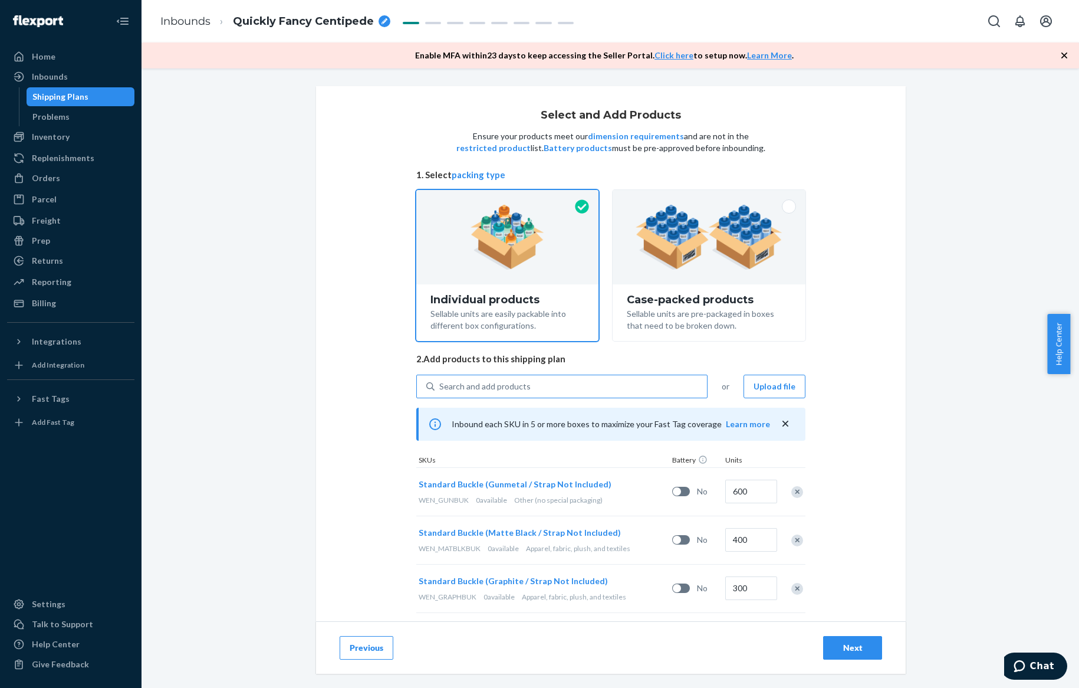
scroll to position [0, 0]
click at [579, 379] on div "Search and add products" at bounding box center [571, 386] width 272 height 21
click at [440, 380] on input "Search and add products" at bounding box center [439, 386] width 1 height 12
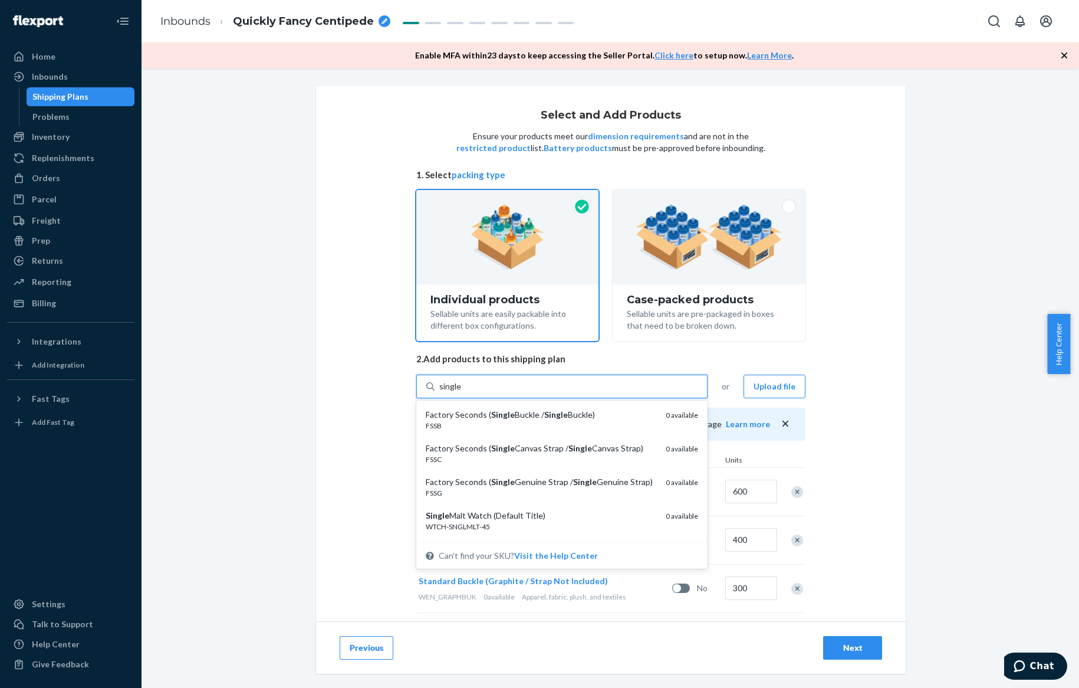
type input "single h"
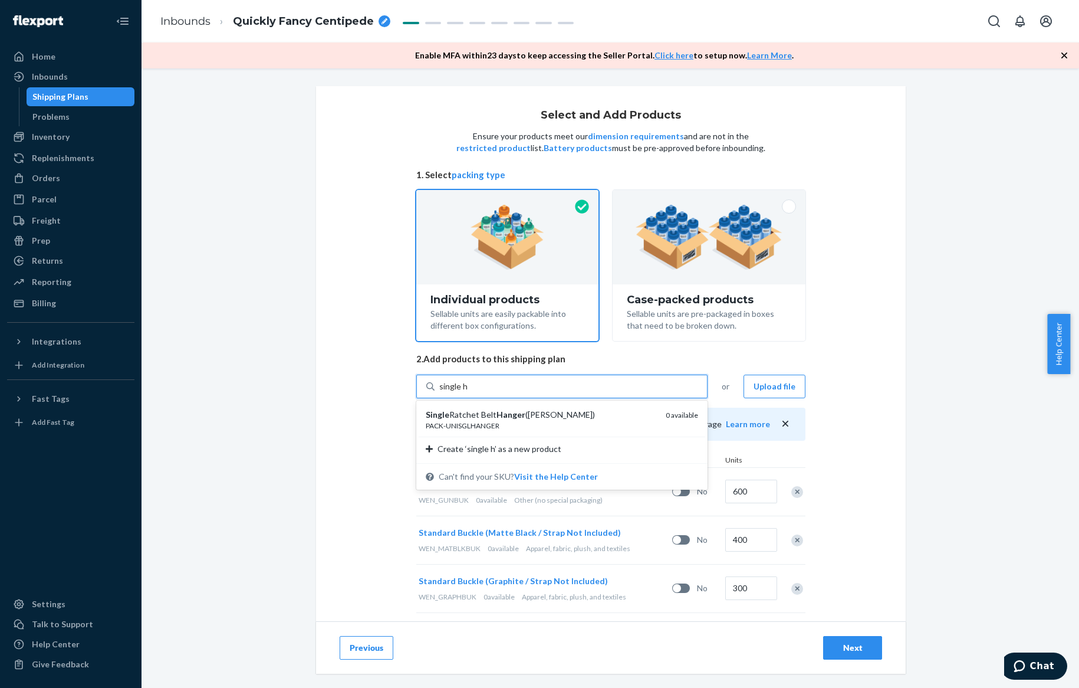
click at [556, 412] on div "Single Ratchet Belt Hanger (Matte Black)" at bounding box center [541, 415] width 231 height 12
click at [468, 392] on input "single h" at bounding box center [453, 386] width 28 height 12
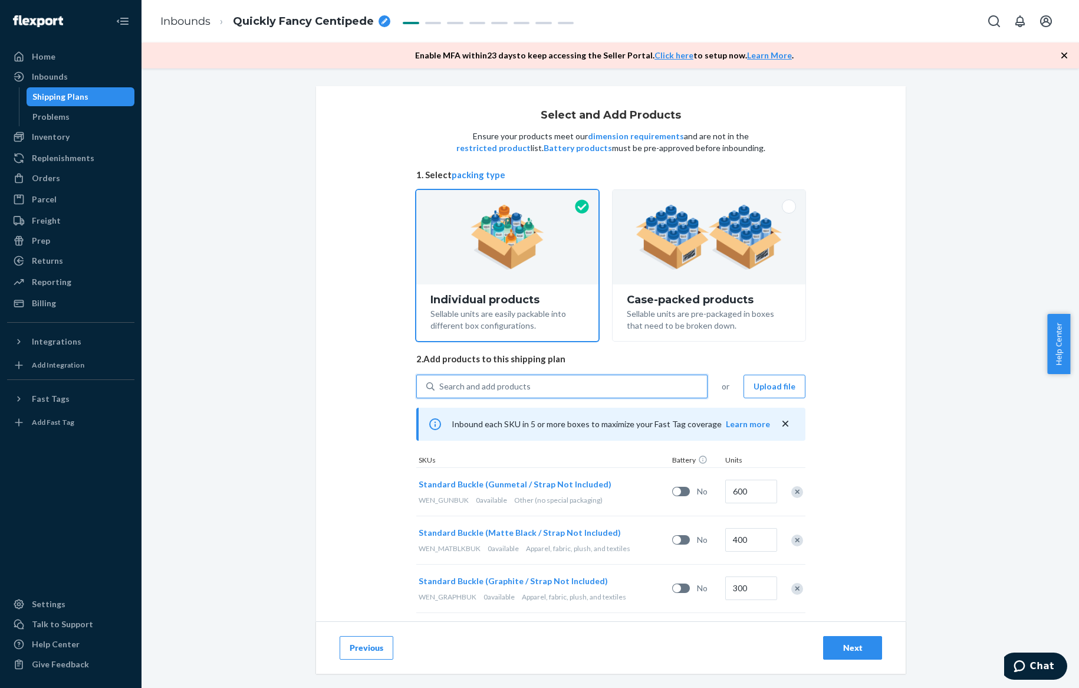
click at [541, 388] on div "Search and add products" at bounding box center [571, 386] width 272 height 21
click at [440, 388] on input "0 results available. Select is focused ,type to refine list, press Down to open…" at bounding box center [439, 386] width 1 height 12
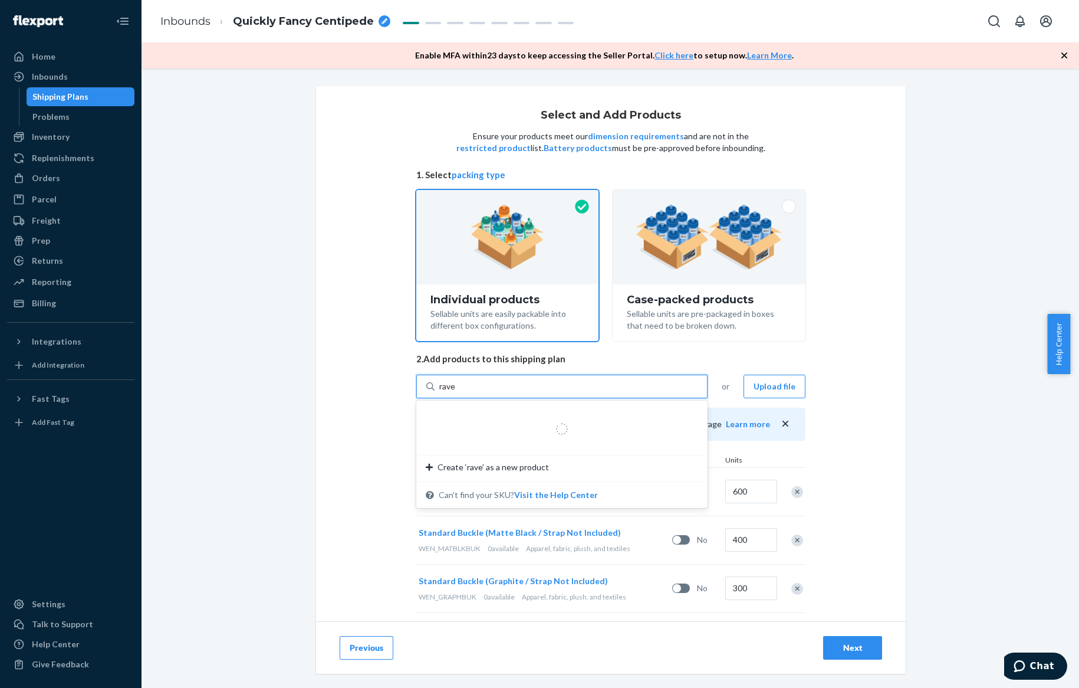
type input "raven"
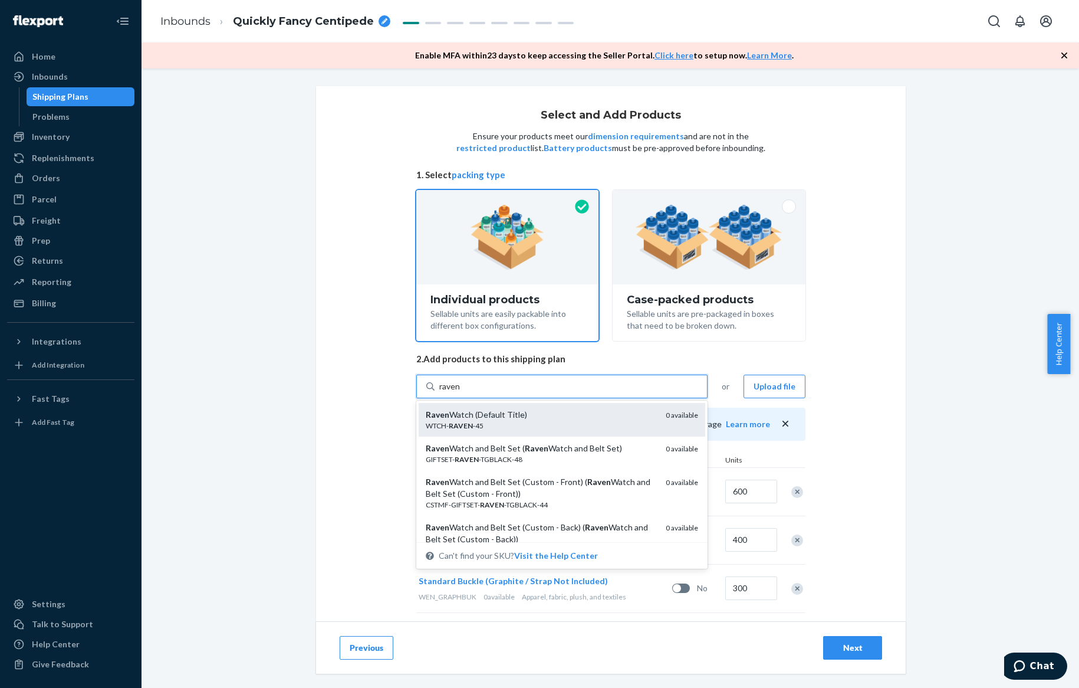
click at [544, 410] on div "Raven Watch (Default Title)" at bounding box center [541, 415] width 231 height 12
click at [461, 392] on input "raven" at bounding box center [449, 386] width 21 height 12
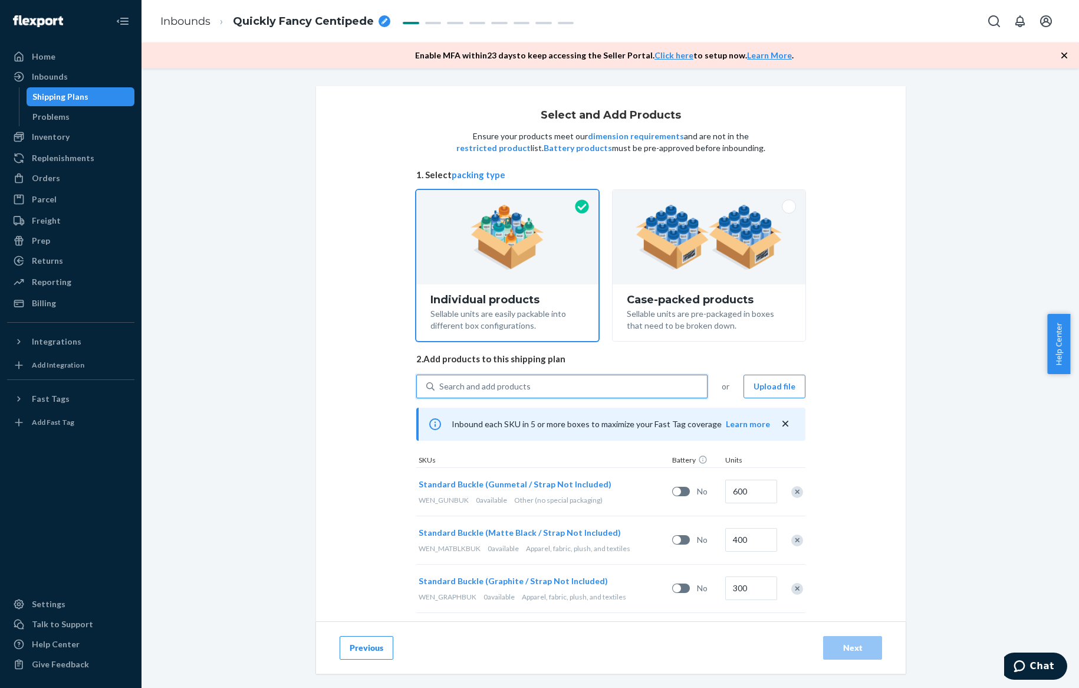
click at [496, 387] on div "Search and add products" at bounding box center [484, 386] width 91 height 12
click at [440, 387] on input "0 results available. Select is focused ,type to refine list, press Down to open…" at bounding box center [439, 386] width 1 height 12
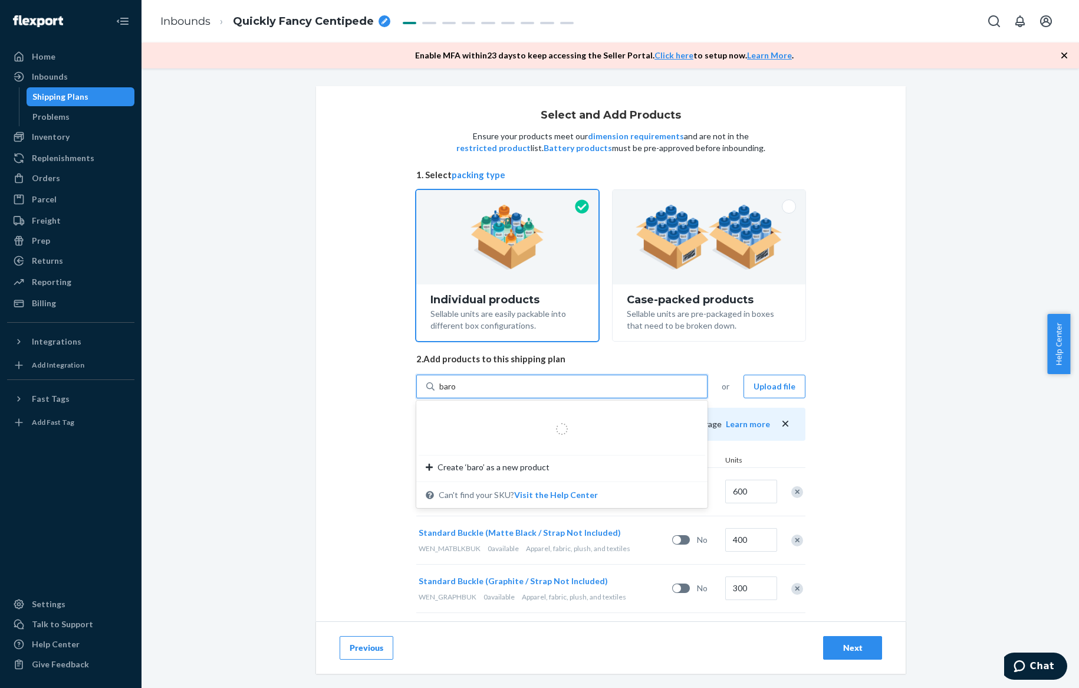
type input "baron"
click at [507, 419] on div "Baron Watch (Default Title)" at bounding box center [541, 415] width 231 height 12
click at [462, 392] on input "baron" at bounding box center [450, 386] width 22 height 12
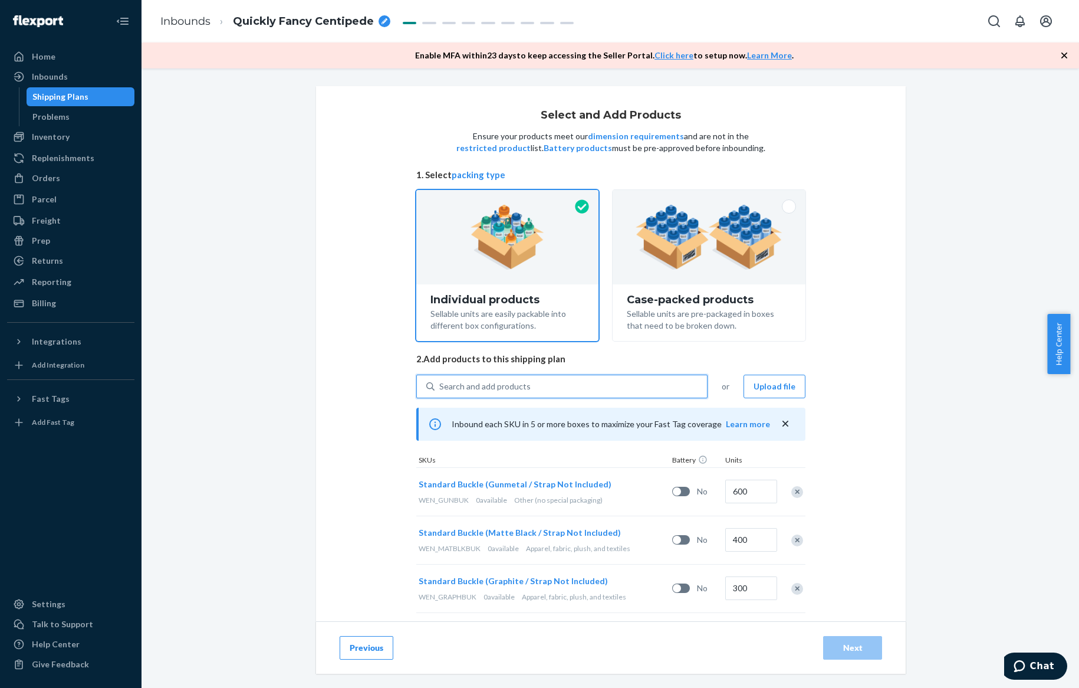
click at [494, 390] on div "Search and add products" at bounding box center [484, 386] width 91 height 12
click at [440, 390] on input "0 results available. Select is focused ,type to refine list, press Down to open…" at bounding box center [439, 386] width 1 height 12
click at [494, 383] on div "Search and add products" at bounding box center [484, 386] width 91 height 12
click at [440, 383] on input "0 results available. Use Up and Down to choose options, press Enter to select t…" at bounding box center [439, 386] width 1 height 12
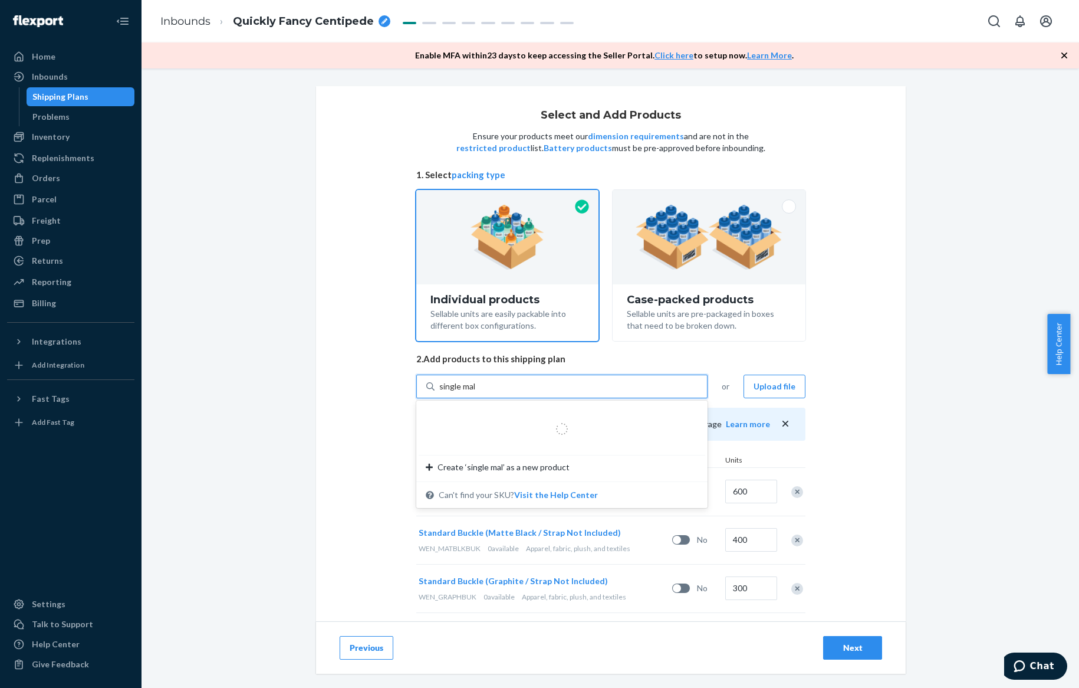
type input "single malt"
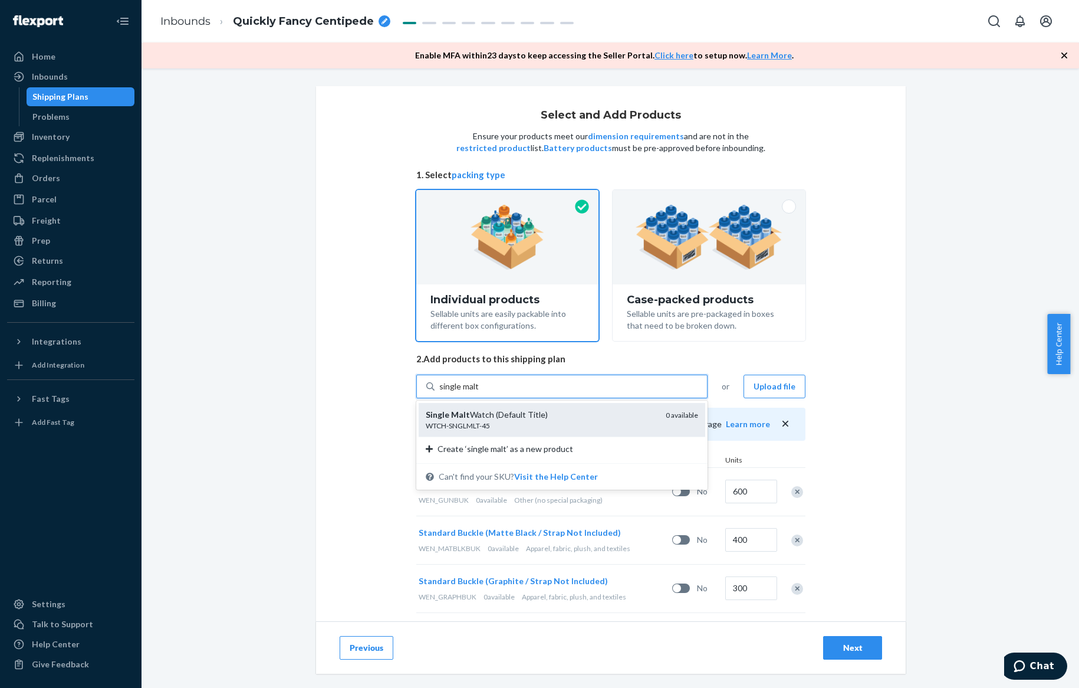
click at [495, 414] on div "Single Malt Watch (Default Title)" at bounding box center [541, 415] width 231 height 12
click at [479, 392] on input "single malt" at bounding box center [459, 386] width 40 height 12
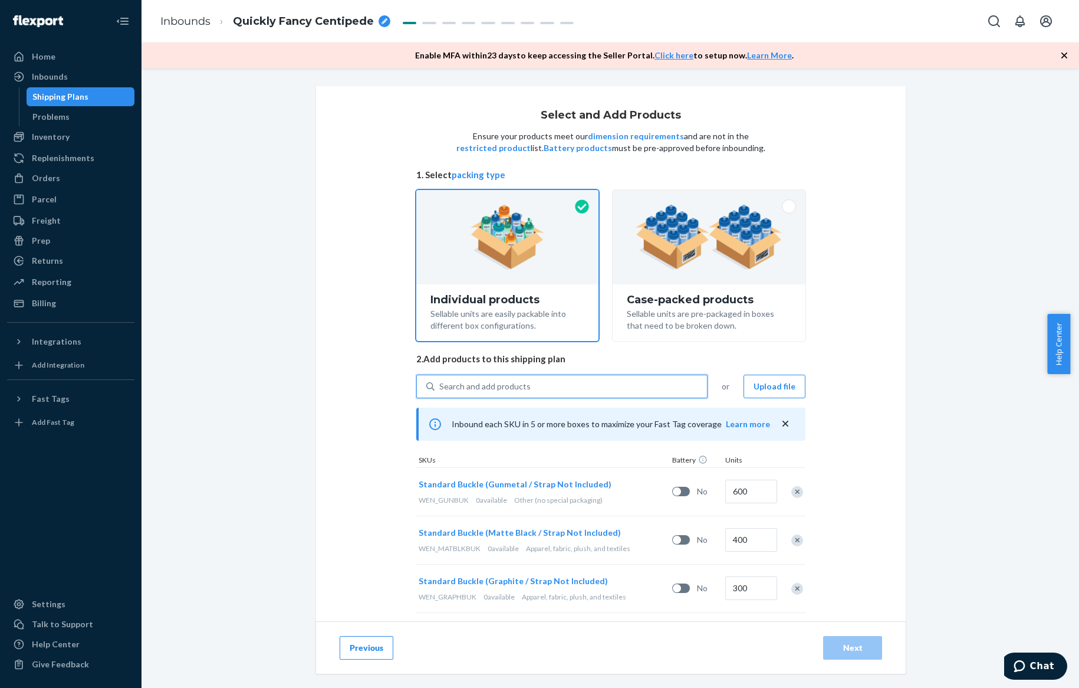
click at [487, 386] on div "Search and add products" at bounding box center [484, 386] width 91 height 12
click at [440, 386] on input "0 results available. Use Up and Down to choose options, press Enter to select t…" at bounding box center [439, 386] width 1 height 12
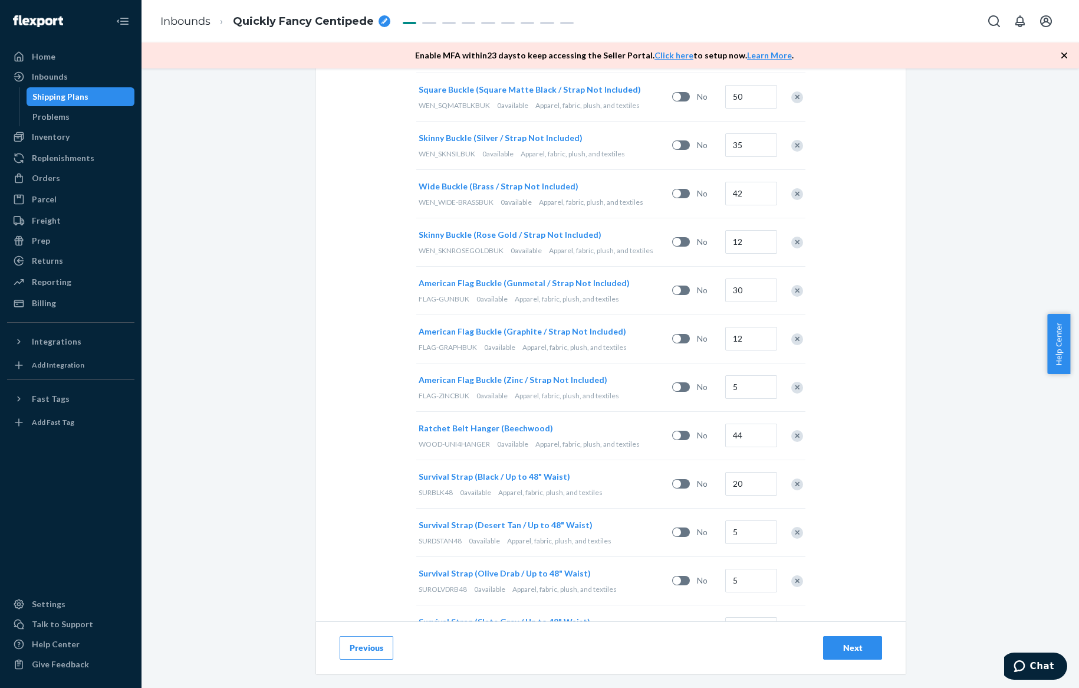
scroll to position [2229, 0]
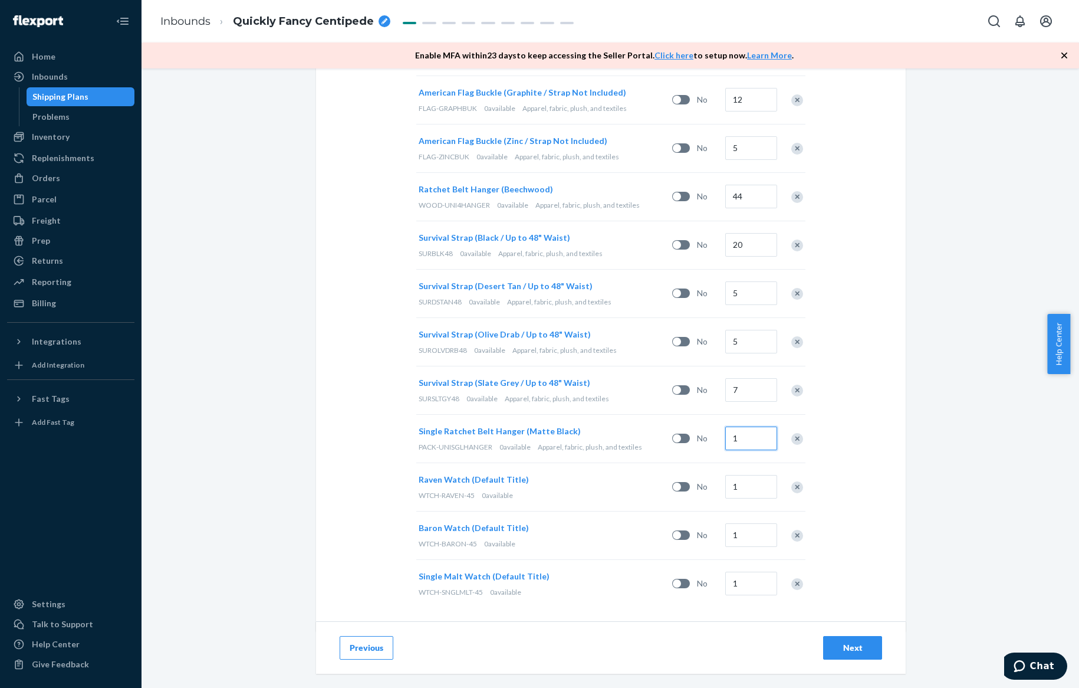
click at [735, 434] on input "1" at bounding box center [751, 438] width 52 height 24
type input "100"
click at [738, 475] on input "1" at bounding box center [751, 487] width 52 height 24
type input "5"
click at [738, 525] on input "1" at bounding box center [751, 535] width 52 height 24
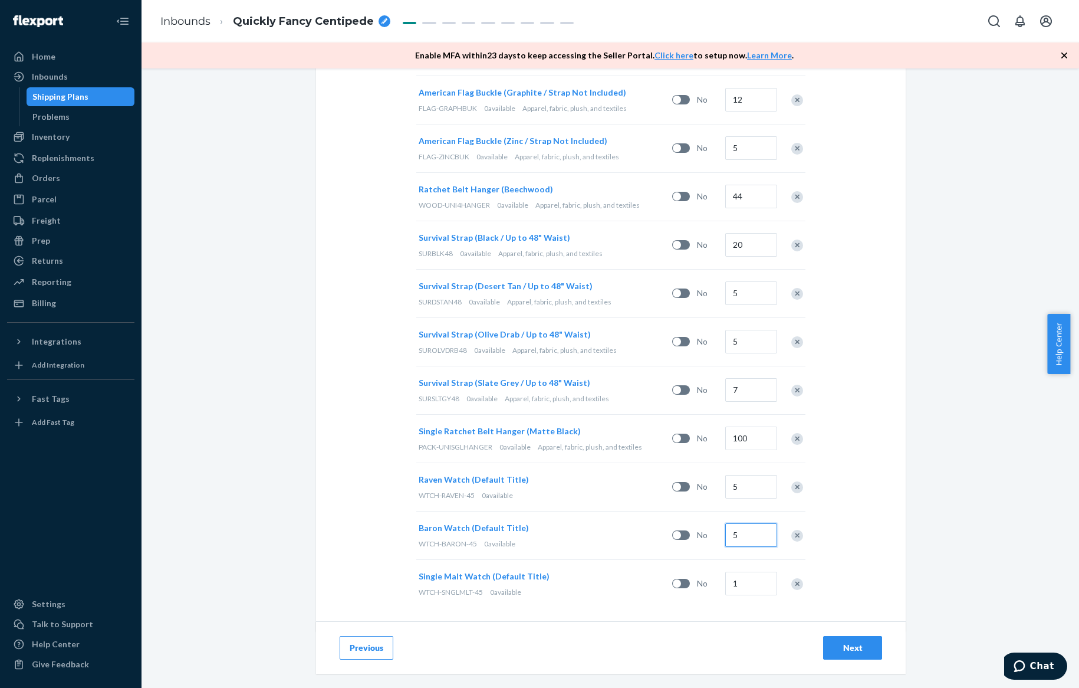
type input "5"
click at [743, 578] on input "1" at bounding box center [751, 583] width 52 height 24
type input "5"
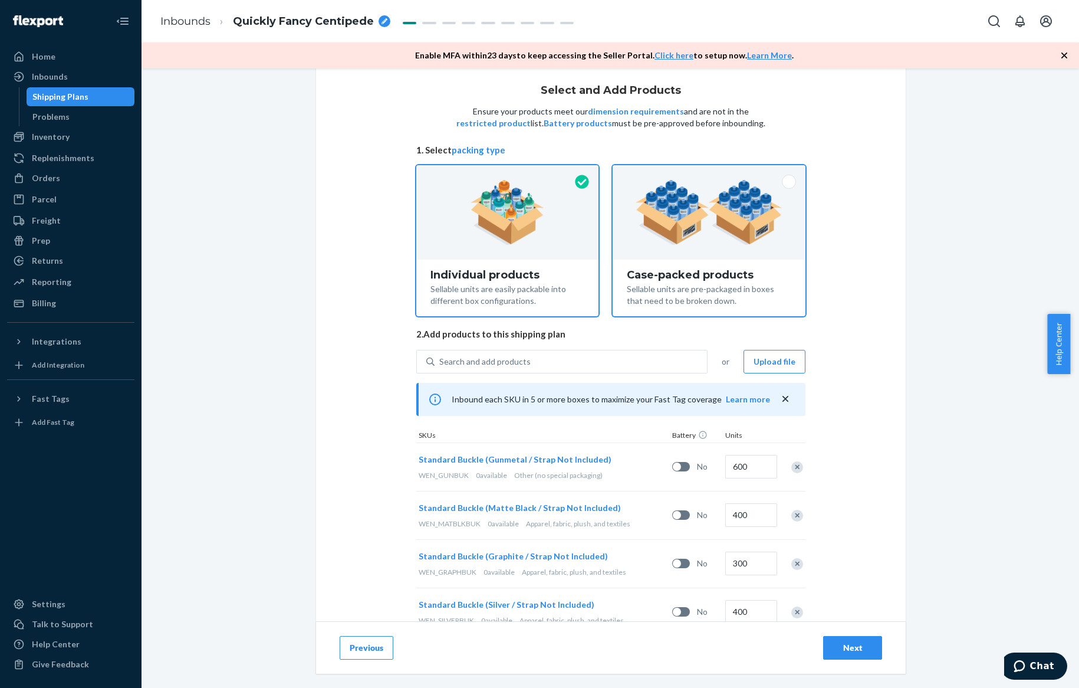
scroll to position [0, 0]
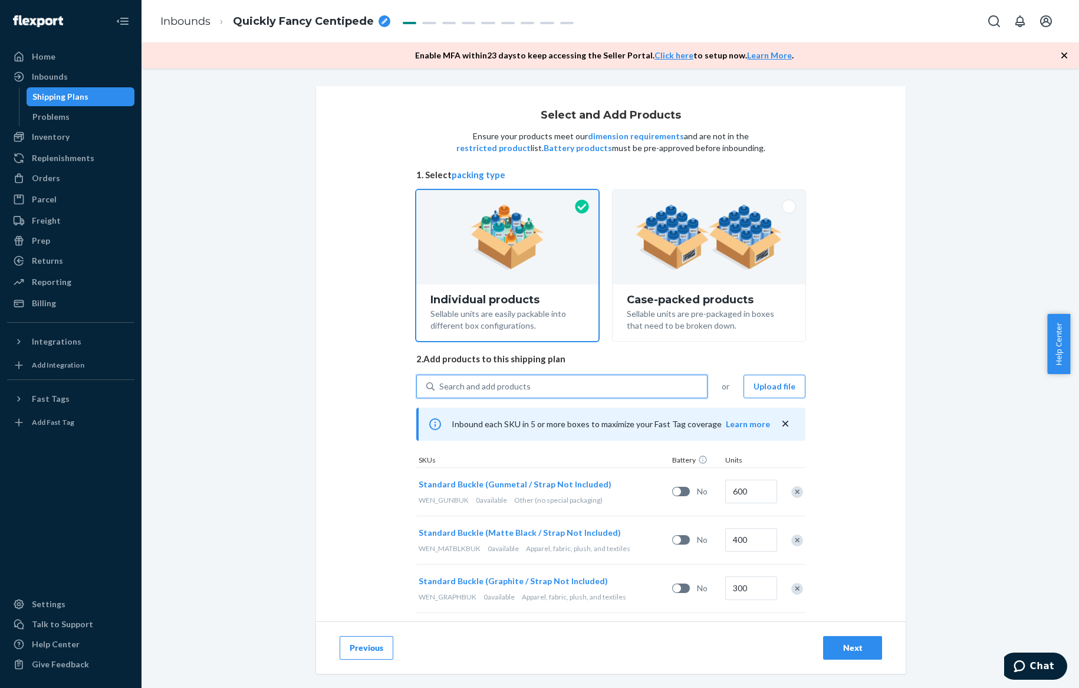
click at [604, 386] on div "Search and add products" at bounding box center [571, 386] width 272 height 21
click at [440, 386] on input "0 results available. Use Up and Down to choose options, press Enter to select t…" at bounding box center [439, 386] width 1 height 12
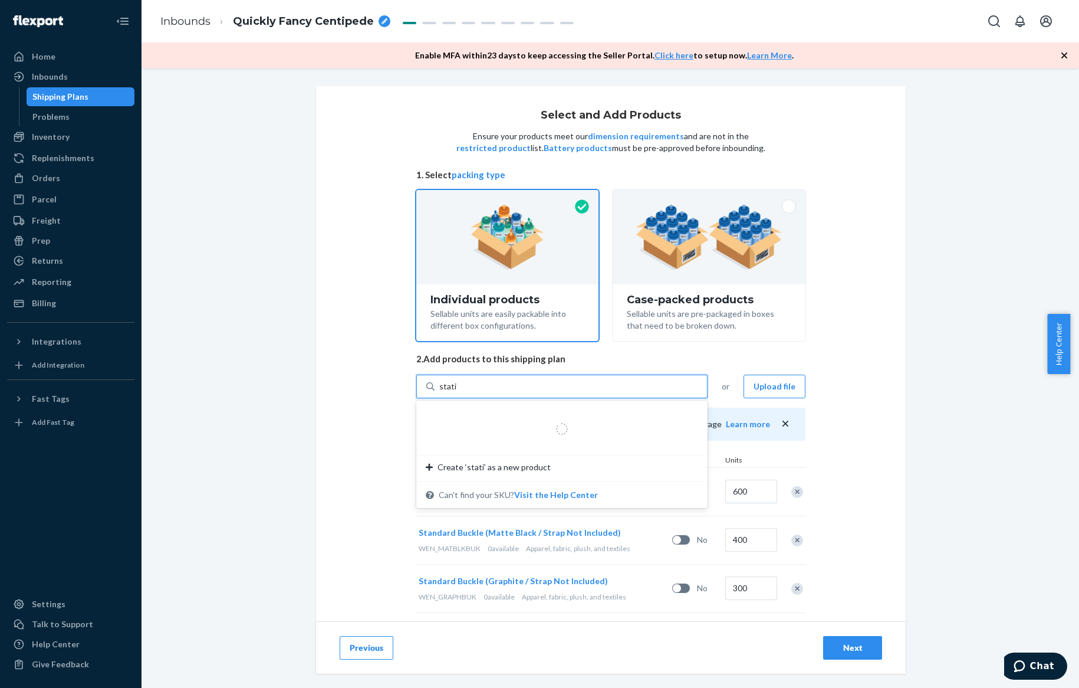
type input "static"
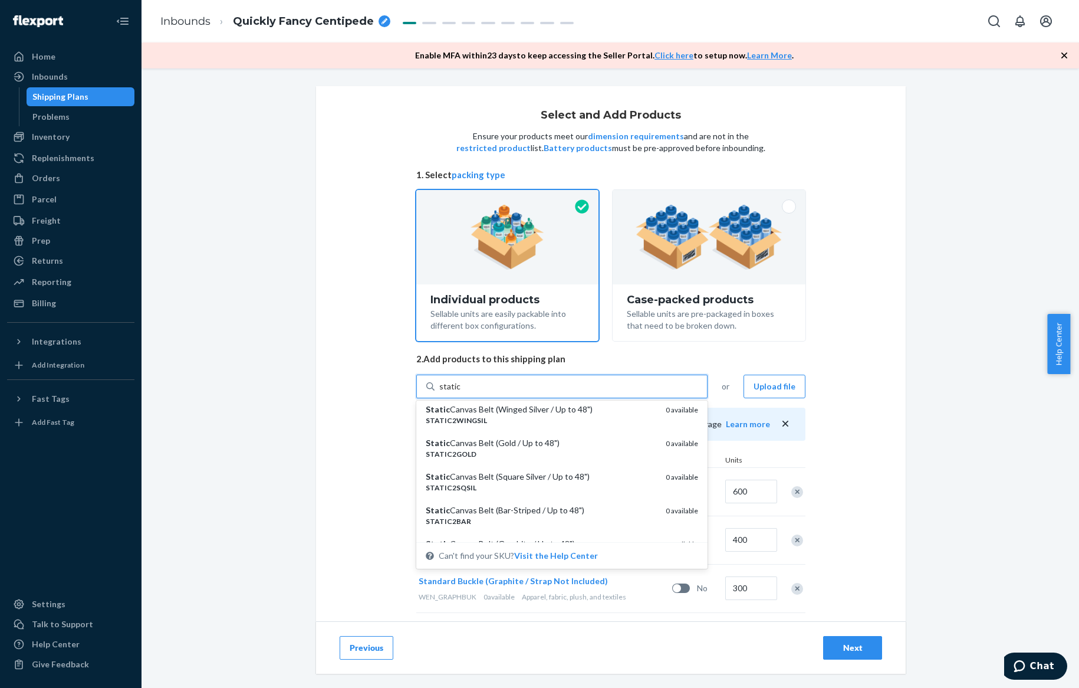
scroll to position [359, 0]
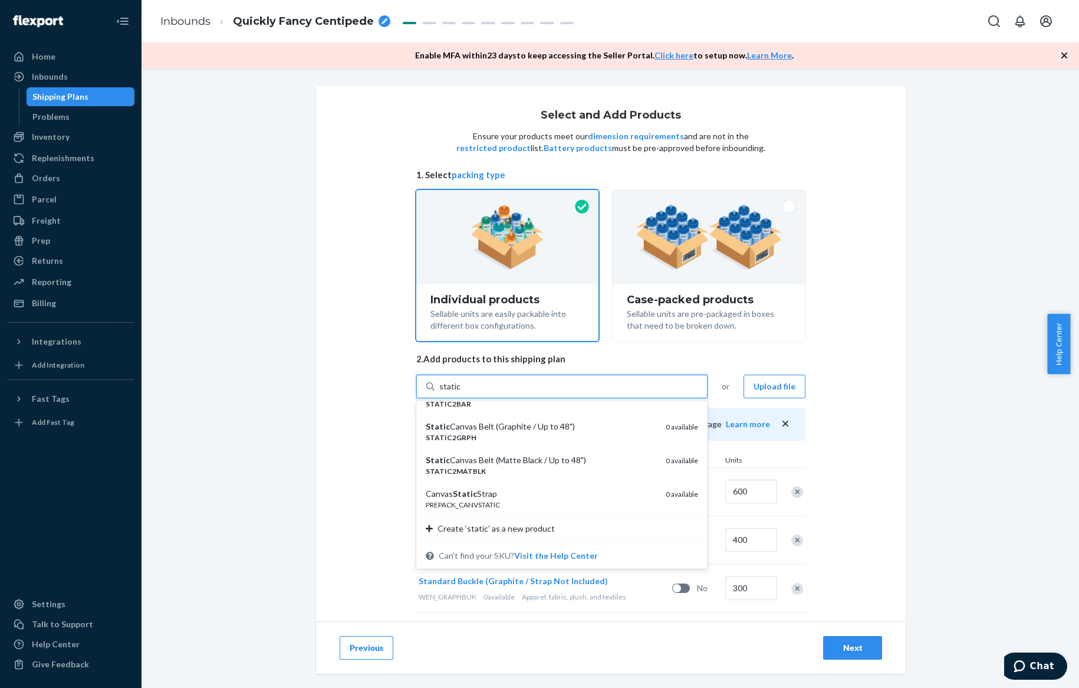
click at [600, 493] on div "Canvas Static Strap" at bounding box center [541, 494] width 231 height 12
click at [461, 392] on input "static" at bounding box center [449, 386] width 21 height 12
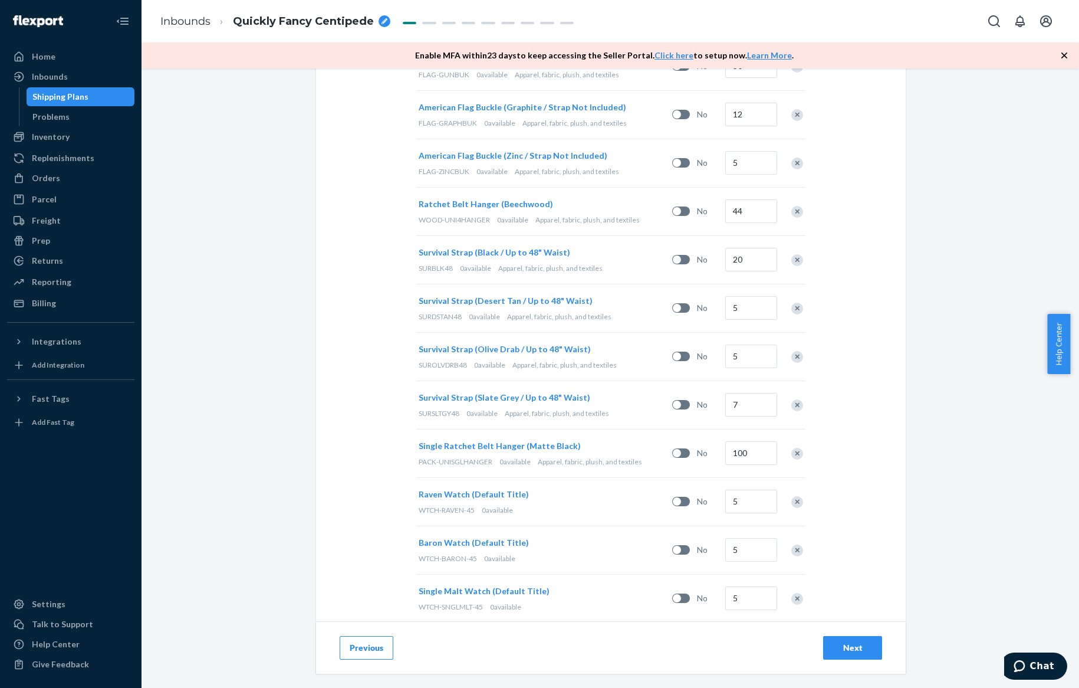
scroll to position [2277, 0]
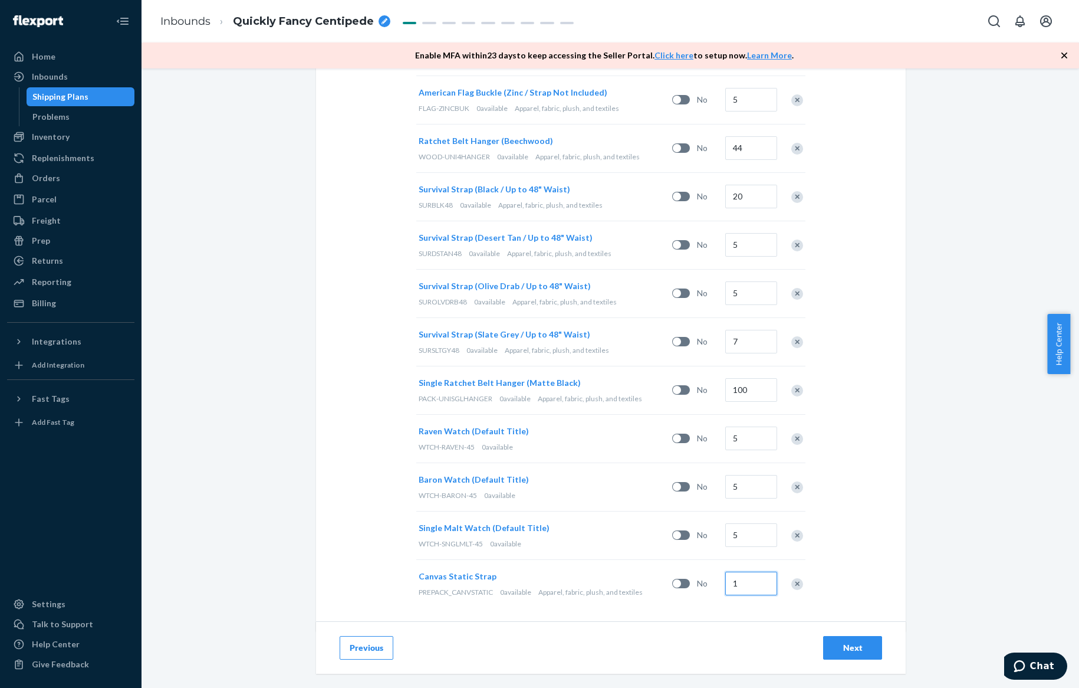
click at [752, 581] on input "1" at bounding box center [751, 583] width 52 height 24
type input "20"
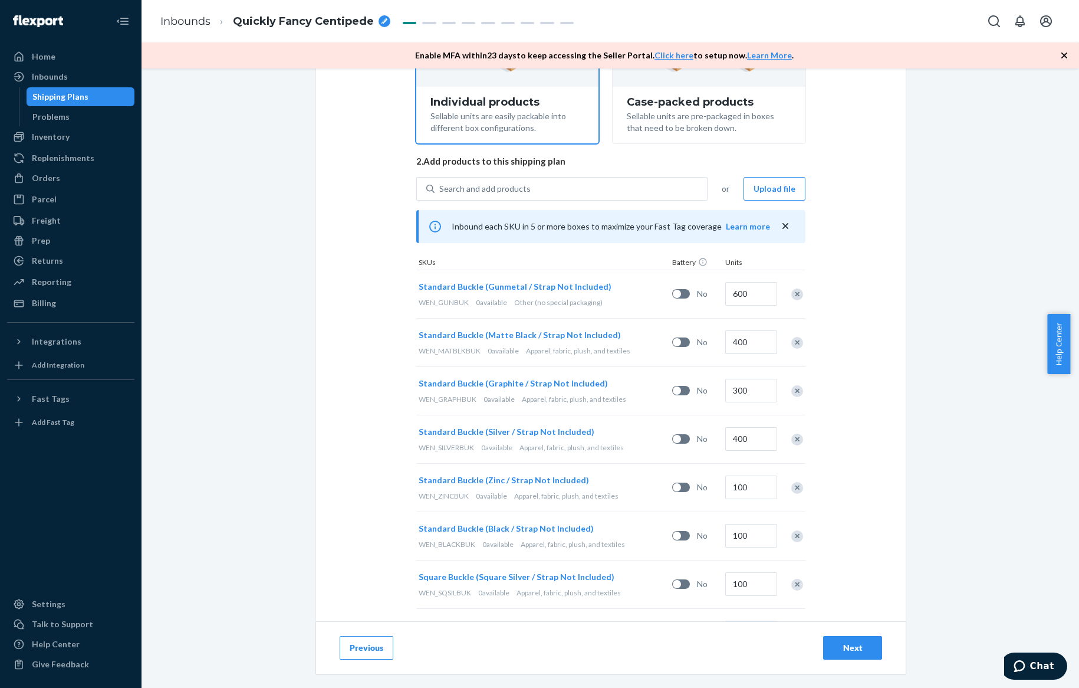
scroll to position [66, 0]
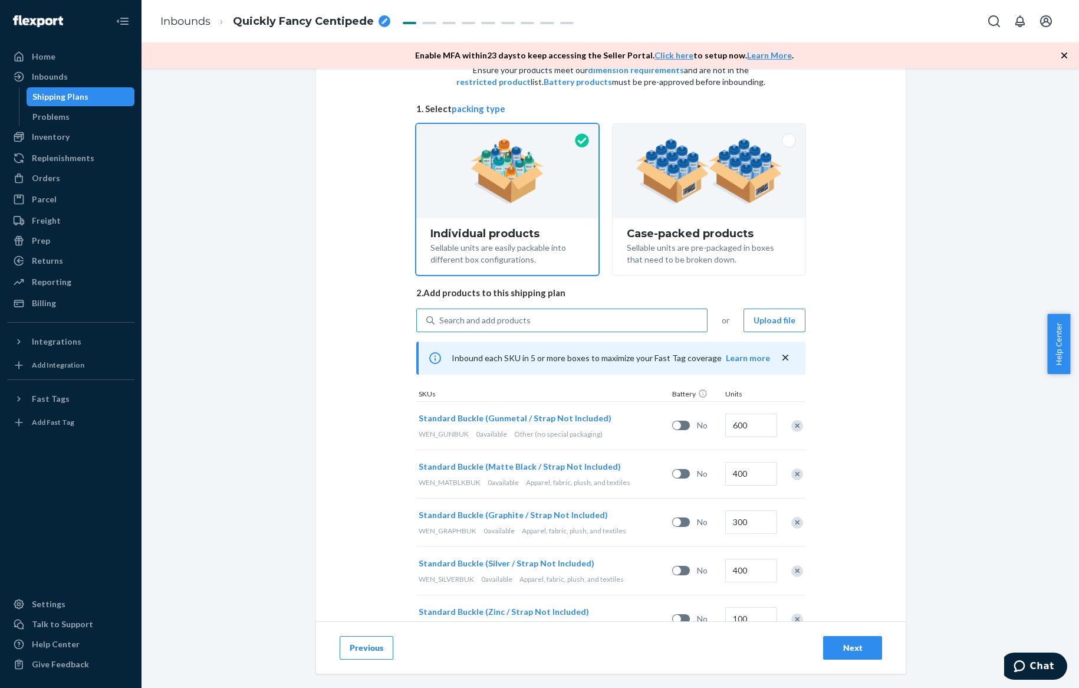
click at [639, 317] on div "Search and add products" at bounding box center [571, 320] width 272 height 21
click at [440, 317] on input "Search and add products" at bounding box center [439, 320] width 1 height 12
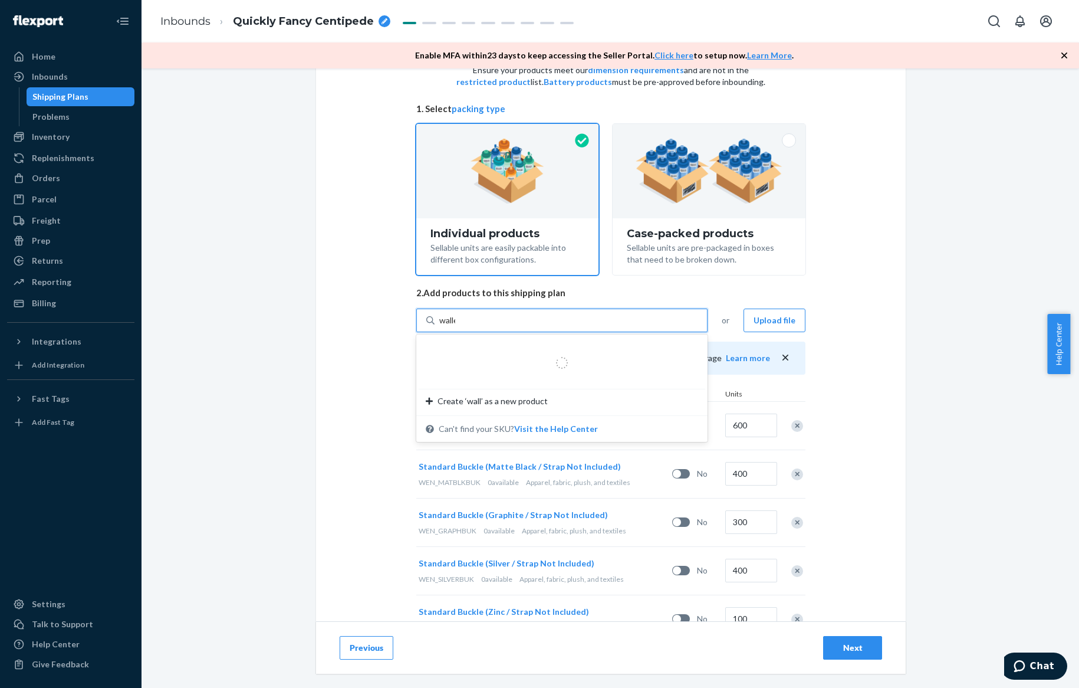
type input "wallet"
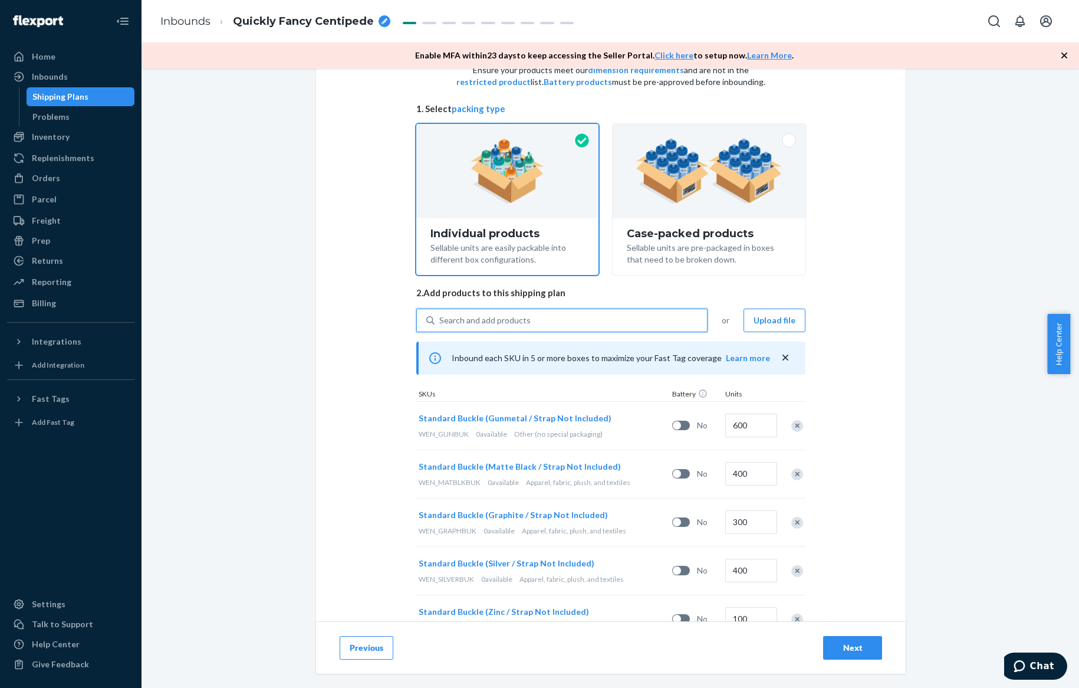
drag, startPoint x: 577, startPoint y: 317, endPoint x: 404, endPoint y: 318, distance: 172.8
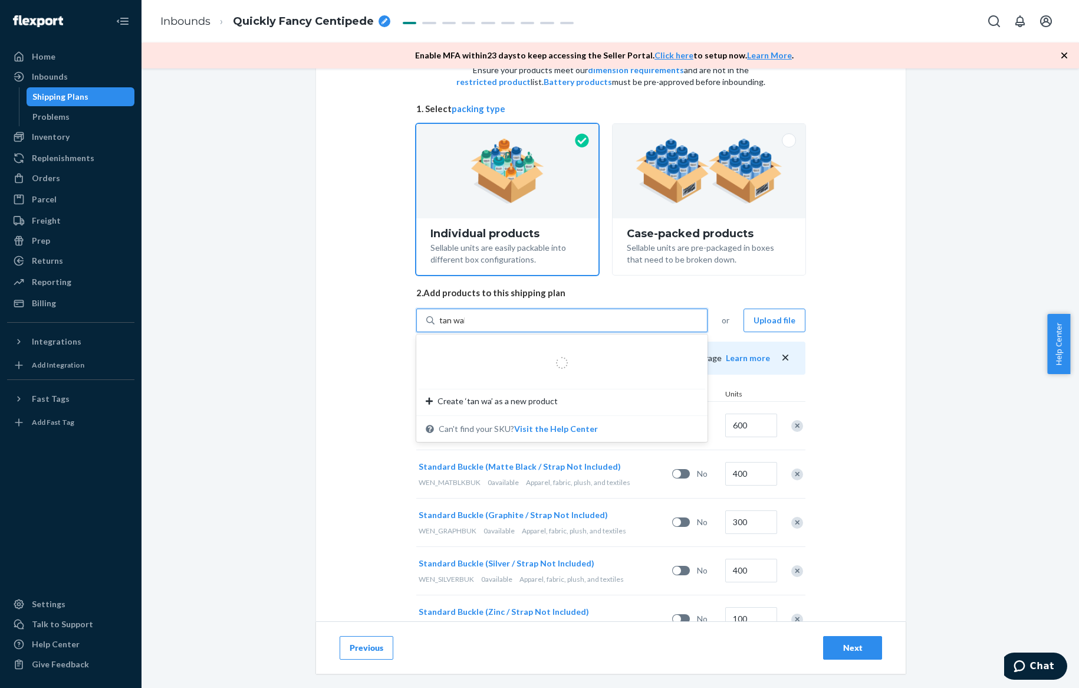
type input "tan wall"
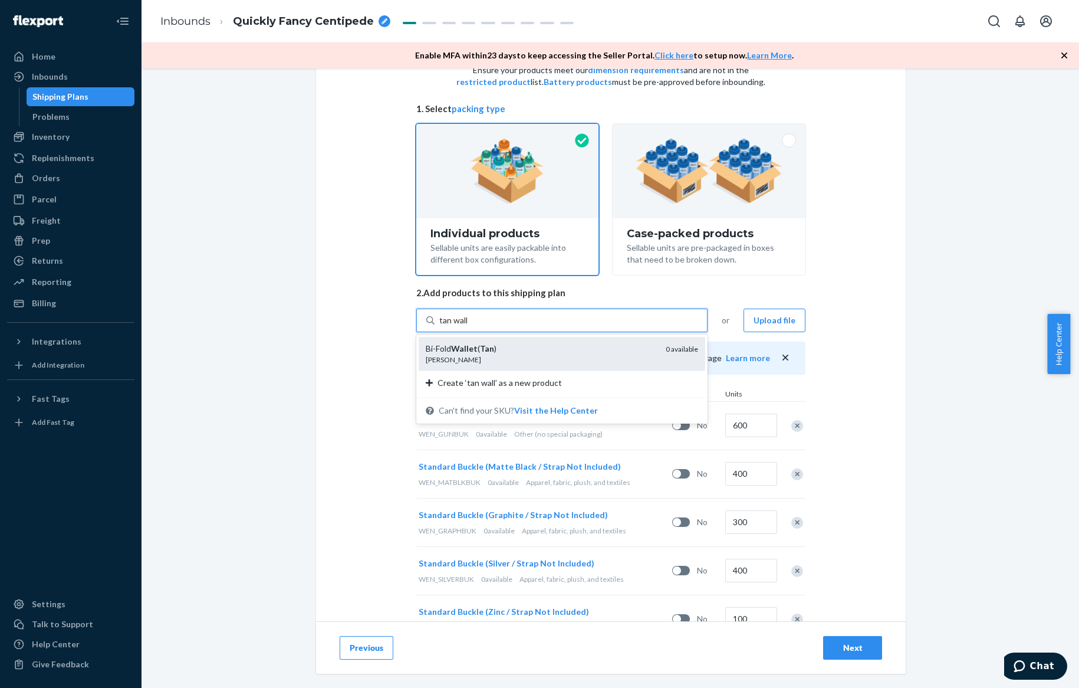
click at [493, 352] on div "Bi-Fold Wallet ( Tan )" at bounding box center [541, 349] width 231 height 12
click at [469, 326] on input "tan wall" at bounding box center [453, 320] width 29 height 12
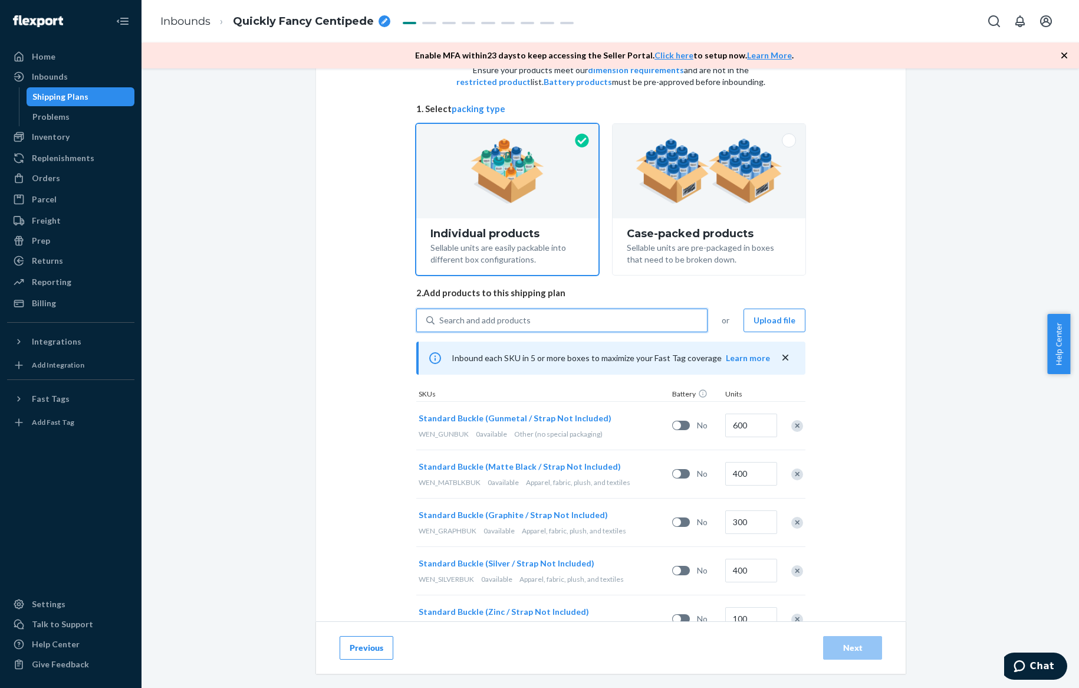
click at [493, 322] on div "Search and add products" at bounding box center [484, 320] width 91 height 12
click at [440, 322] on input "0 results available. Select is focused ,type to refine list, press Down to open…" at bounding box center [439, 320] width 1 height 12
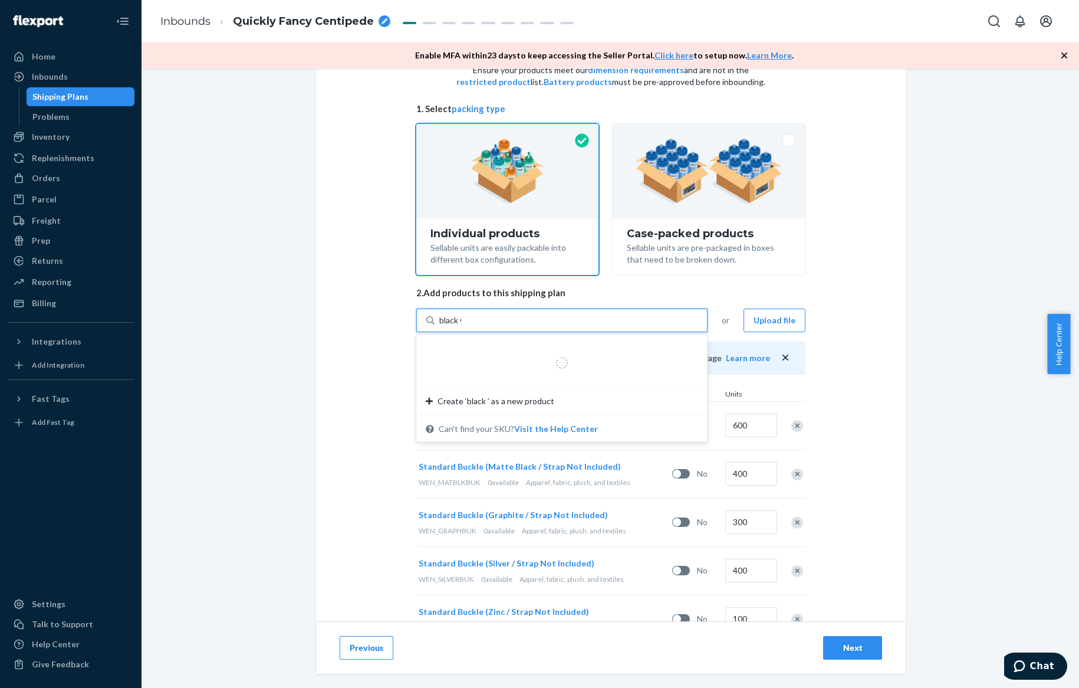
type input "black wa"
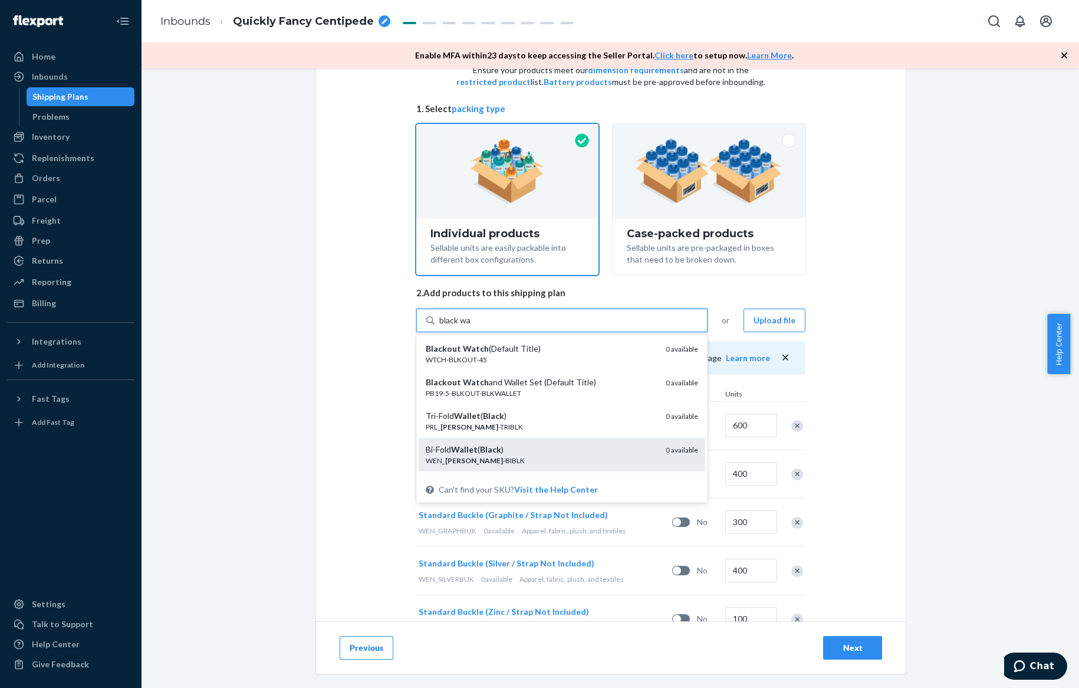
click at [528, 449] on div "Bi-Fold Wallet ( Black )" at bounding box center [541, 449] width 231 height 12
click at [472, 326] on input "black wa" at bounding box center [455, 320] width 32 height 12
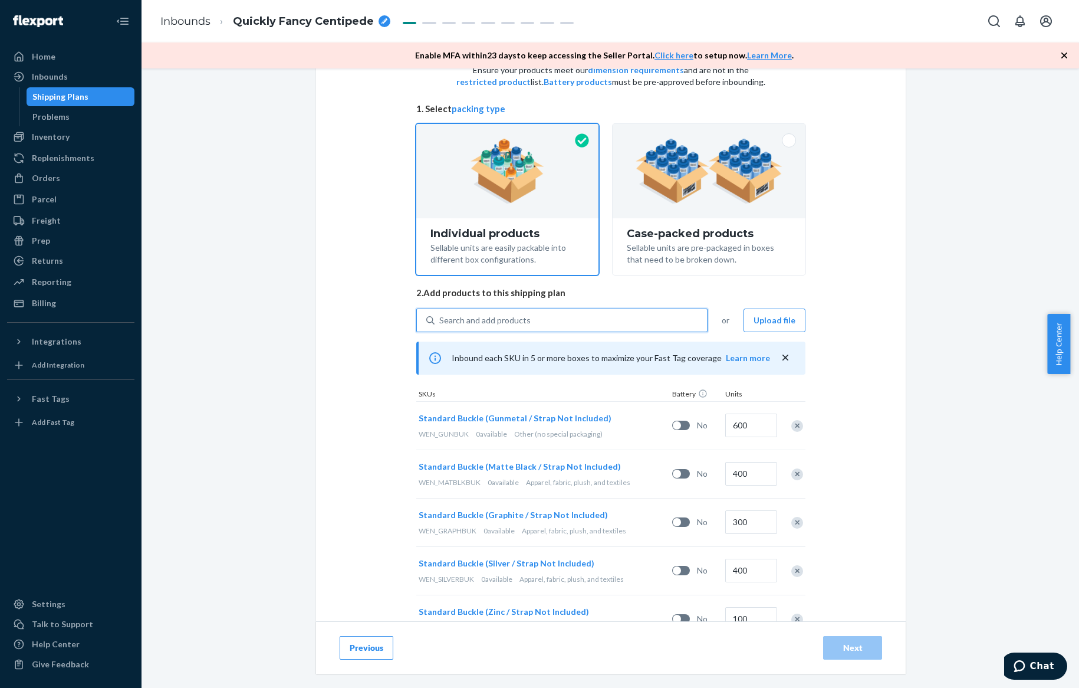
click at [486, 324] on div "Search and add products" at bounding box center [484, 320] width 91 height 12
click at [440, 324] on input "0 results available. Select is focused ,type to refine list, press Down to open…" at bounding box center [439, 320] width 1 height 12
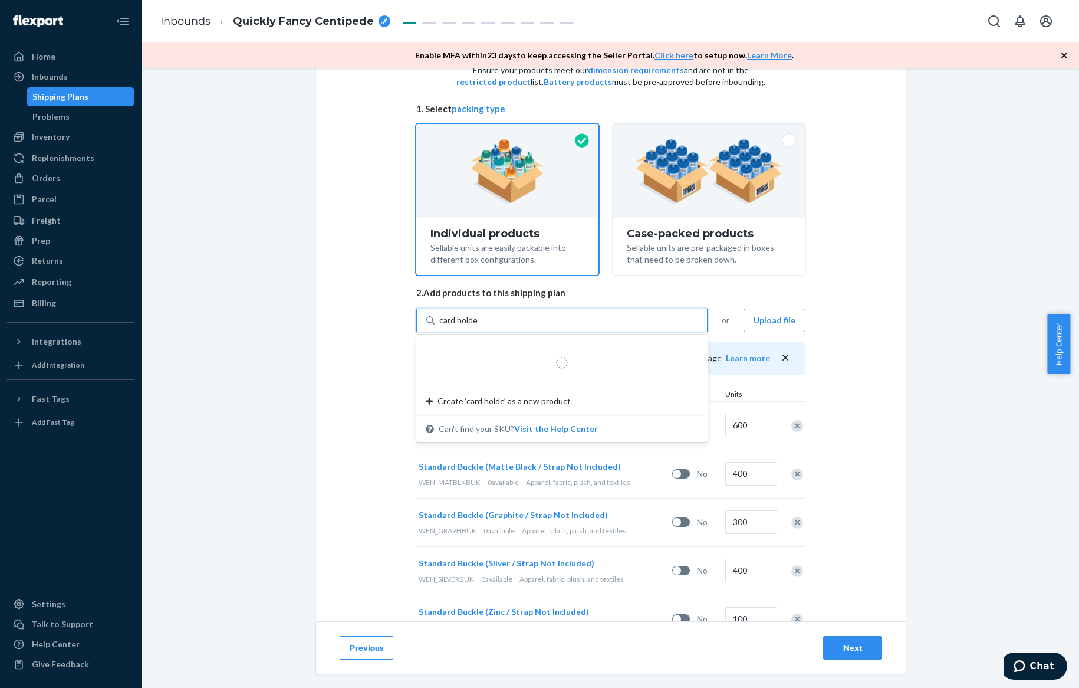
type input "card holder"
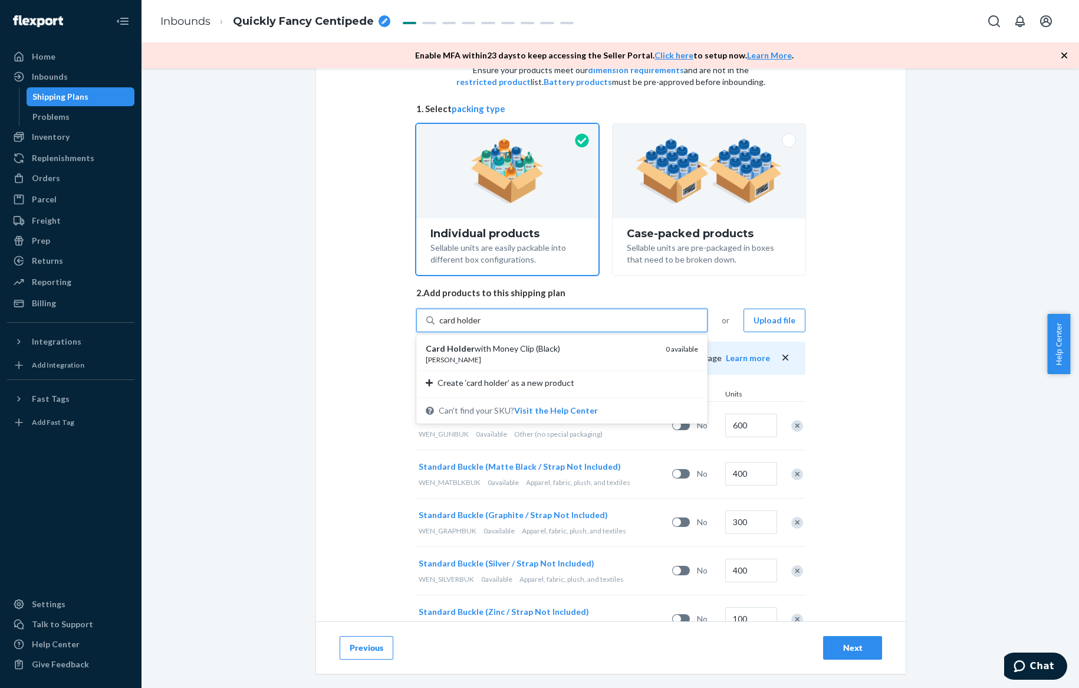
click at [495, 344] on div "Card Holder with Money Clip (Black)" at bounding box center [541, 349] width 231 height 12
click at [482, 326] on input "card holder" at bounding box center [460, 320] width 42 height 12
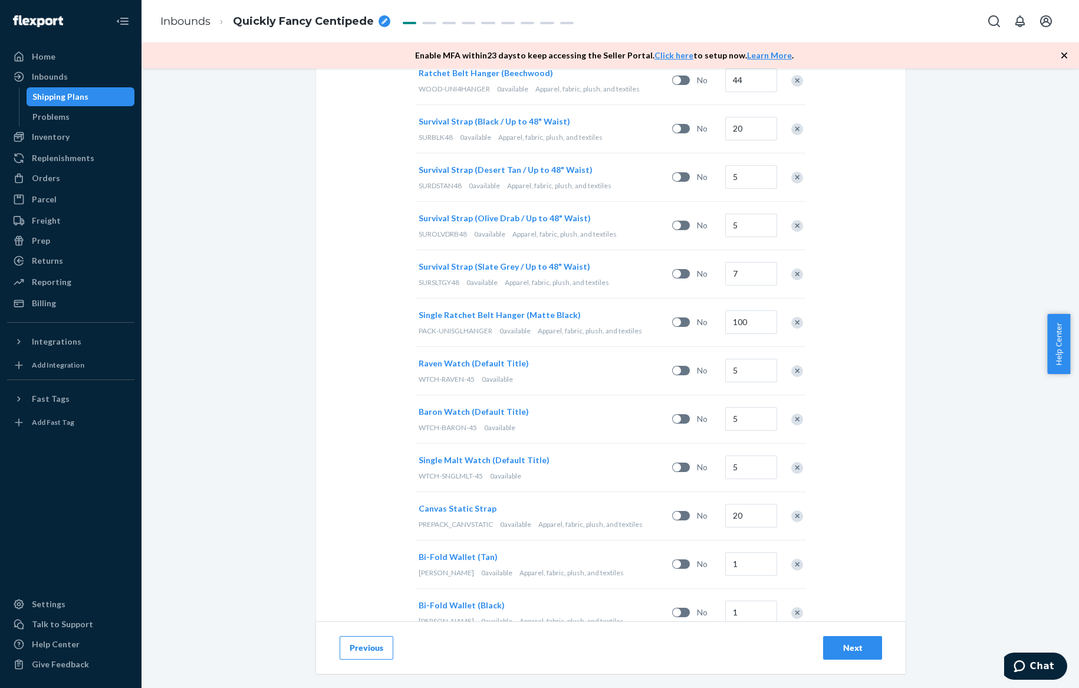
scroll to position [2421, 0]
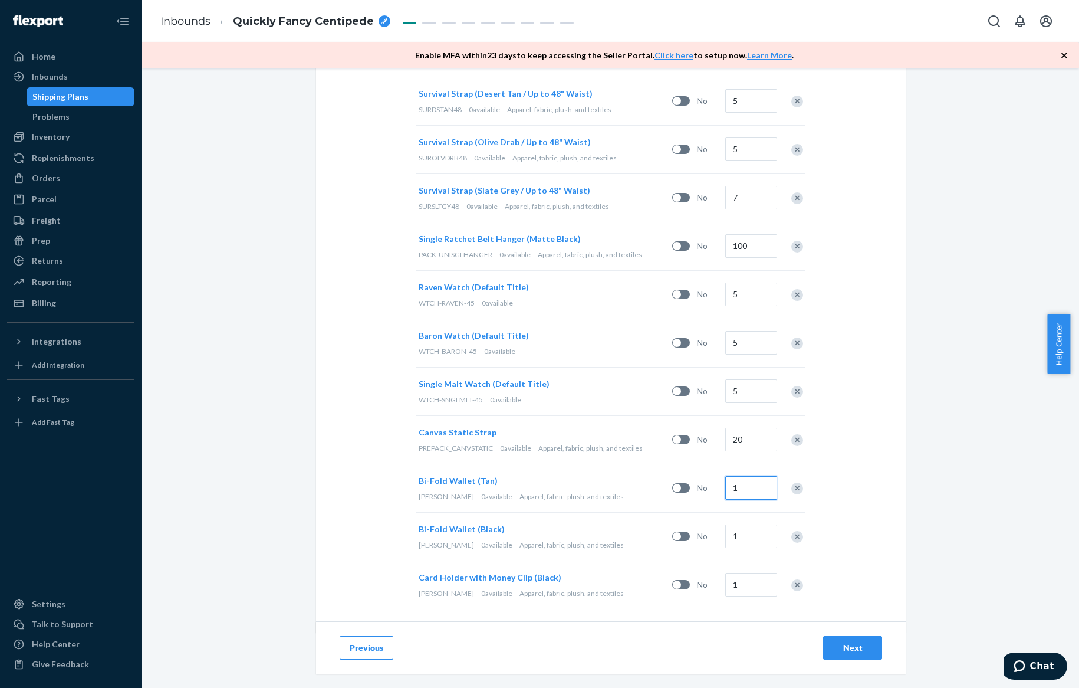
click at [738, 486] on input "1" at bounding box center [751, 488] width 52 height 24
type input "5"
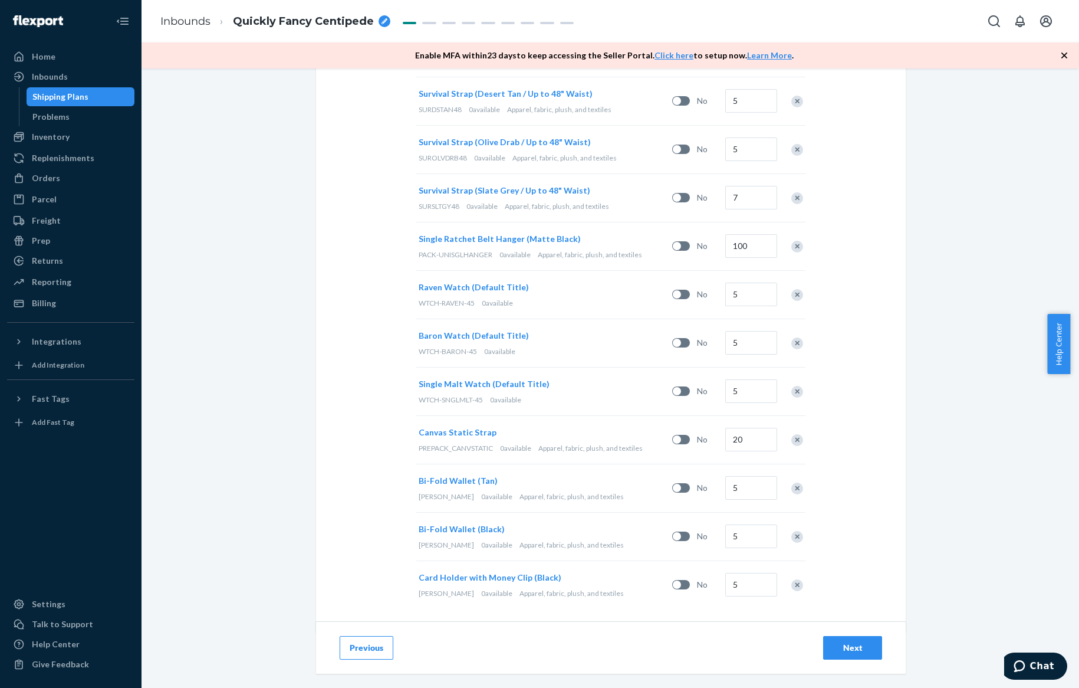
scroll to position [0, 0]
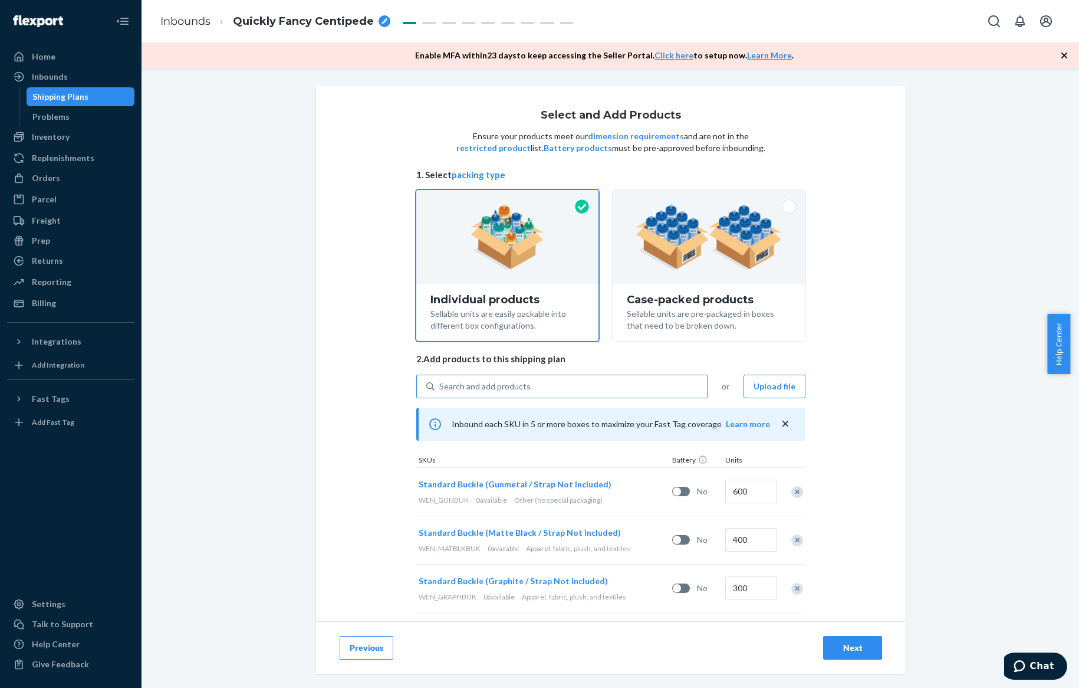
click at [616, 396] on div "Search and add products" at bounding box center [571, 386] width 272 height 21
click at [440, 392] on input "Search and add products" at bounding box center [439, 386] width 1 height 12
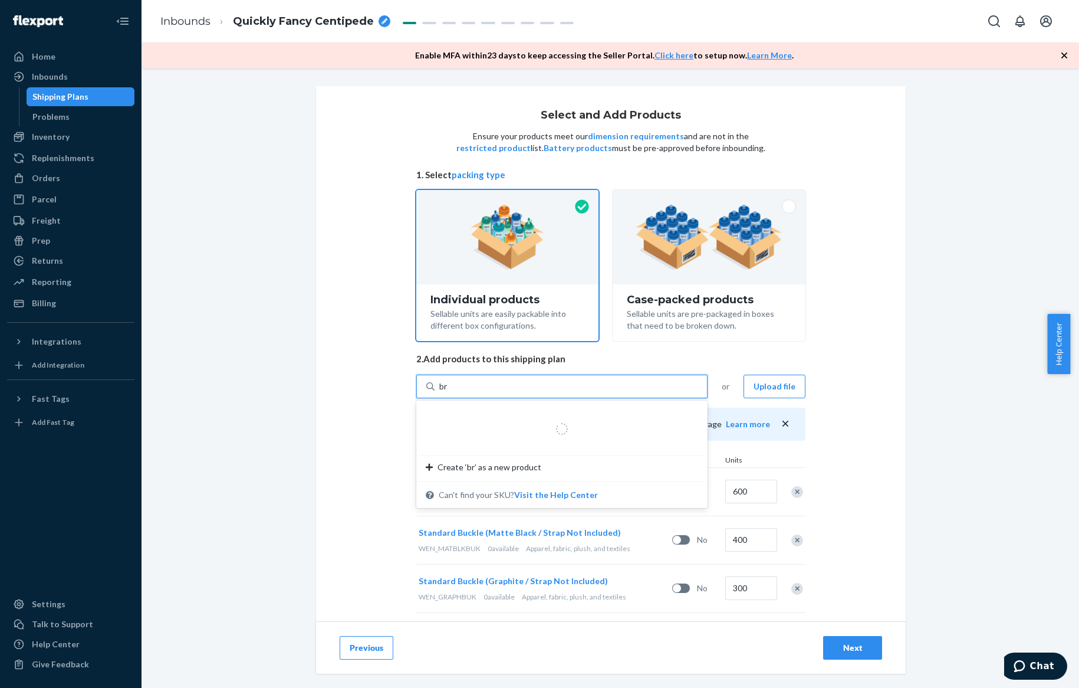
type input "brt"
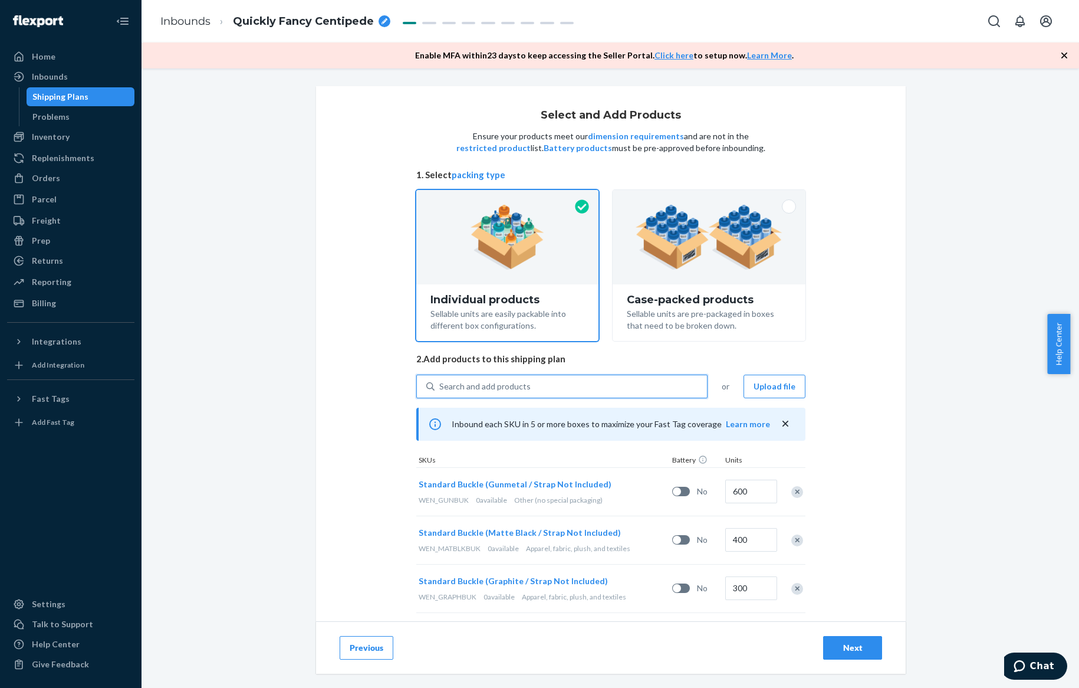
click at [593, 378] on div "Search and add products" at bounding box center [571, 386] width 272 height 21
click at [440, 380] on input "0 results available. Select is focused ,type to refine list, press Down to open…" at bounding box center [439, 386] width 1 height 12
click at [587, 384] on div "Search and add products" at bounding box center [571, 386] width 272 height 21
click at [440, 384] on input "0 results available. Select is focused ,type to refine list, press Down to open…" at bounding box center [439, 386] width 1 height 12
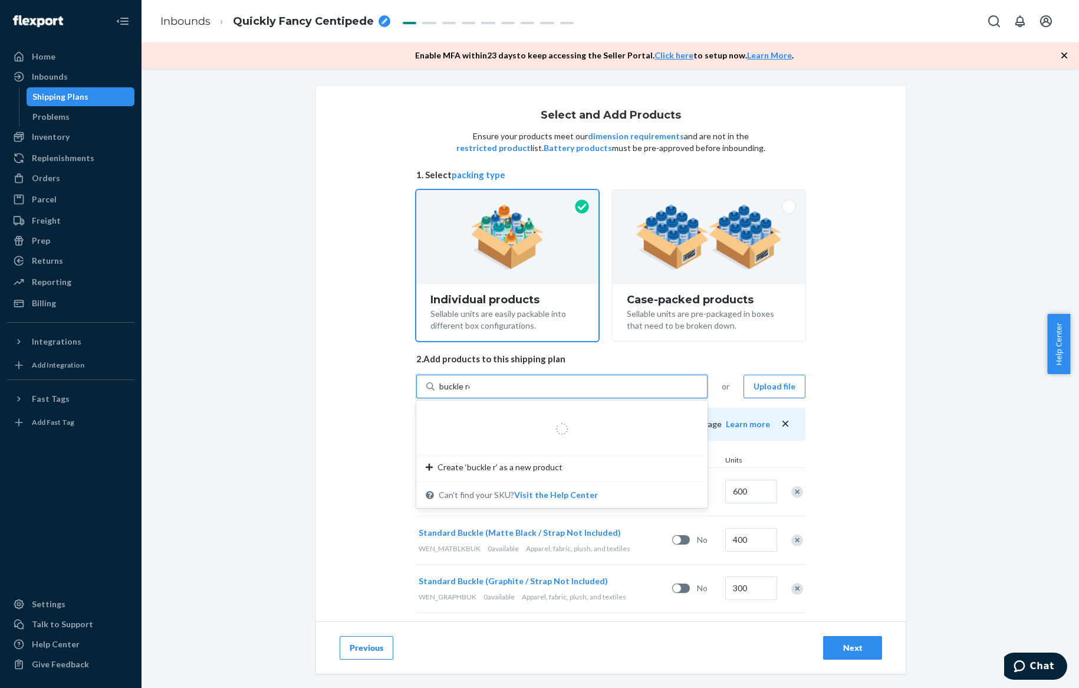
type input "buckle rem"
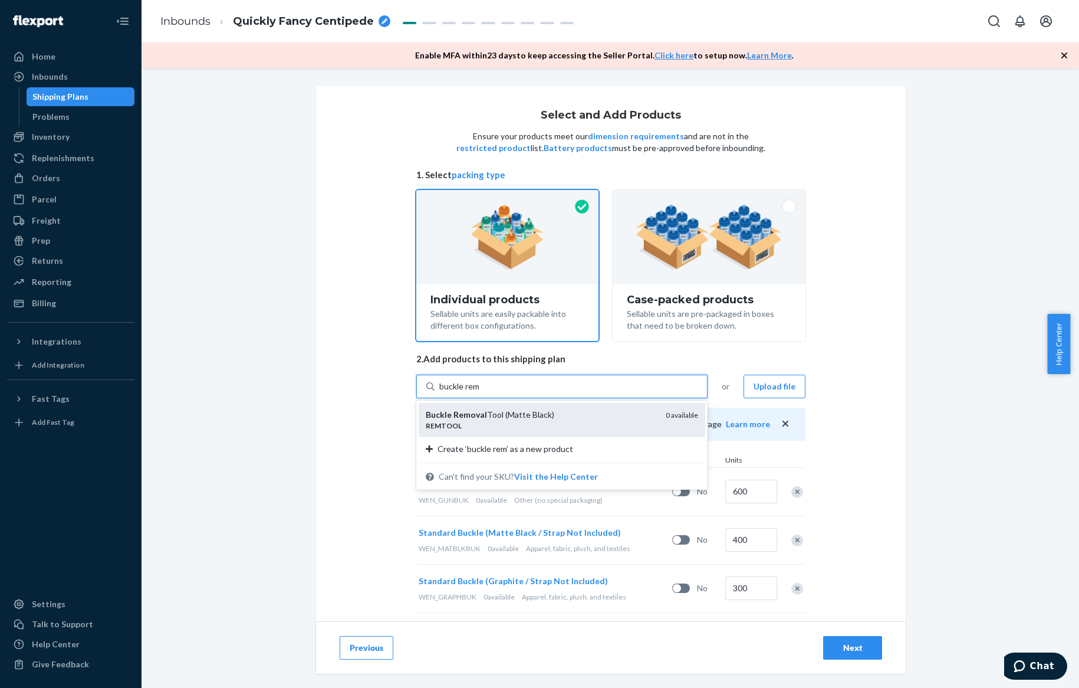
click at [578, 415] on div "Buckle Removal Tool (Matte Black)" at bounding box center [541, 415] width 231 height 12
click at [481, 392] on input "buckle rem" at bounding box center [459, 386] width 41 height 12
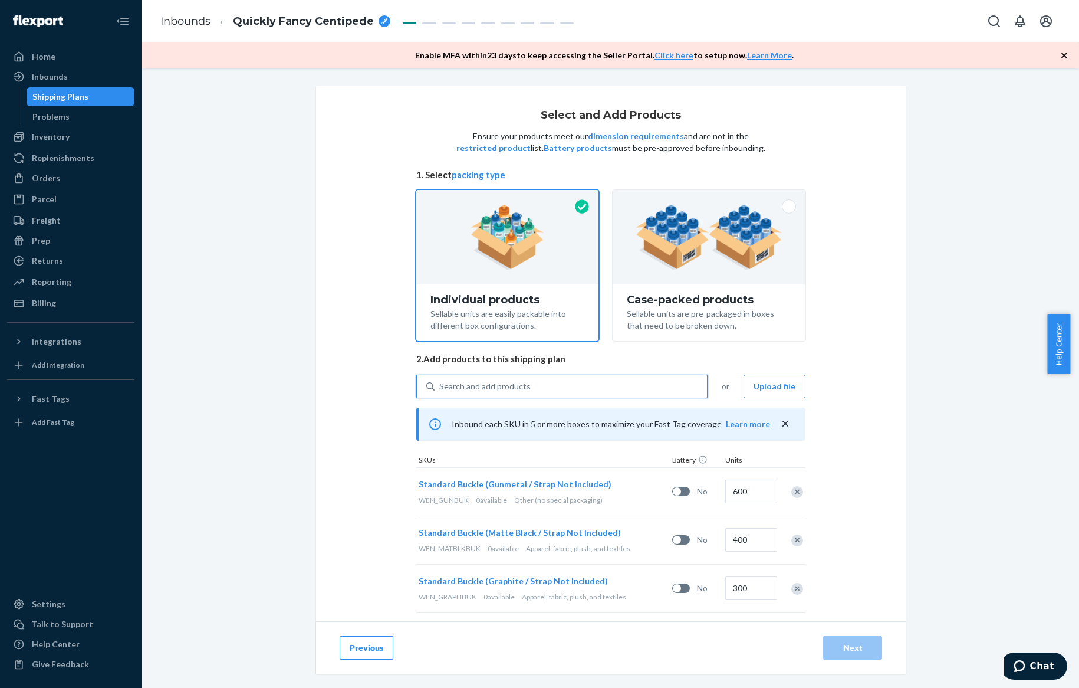
click at [586, 387] on div "Search and add products" at bounding box center [571, 386] width 272 height 21
click at [440, 387] on input "0 results available. Select is focused ,type to refine list, press Down to open…" at bounding box center [439, 386] width 1 height 12
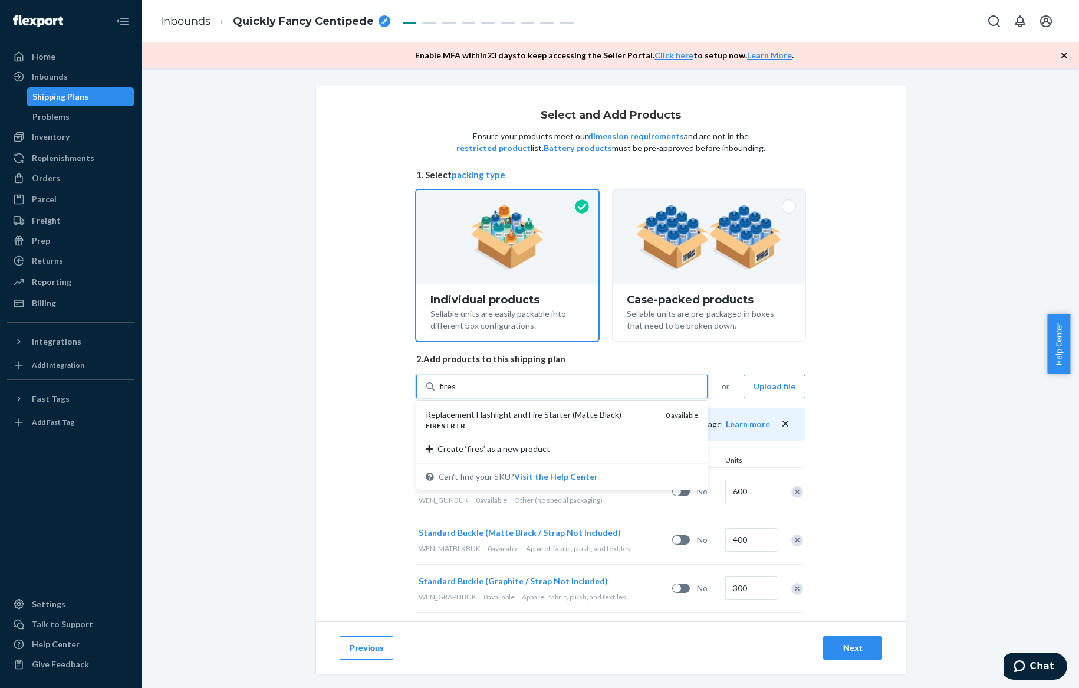
type input "fire"
click at [596, 411] on div "Replacement Flashlight and Fire Starter (Matte Black)" at bounding box center [541, 415] width 231 height 12
click at [453, 392] on input "fire" at bounding box center [446, 386] width 14 height 12
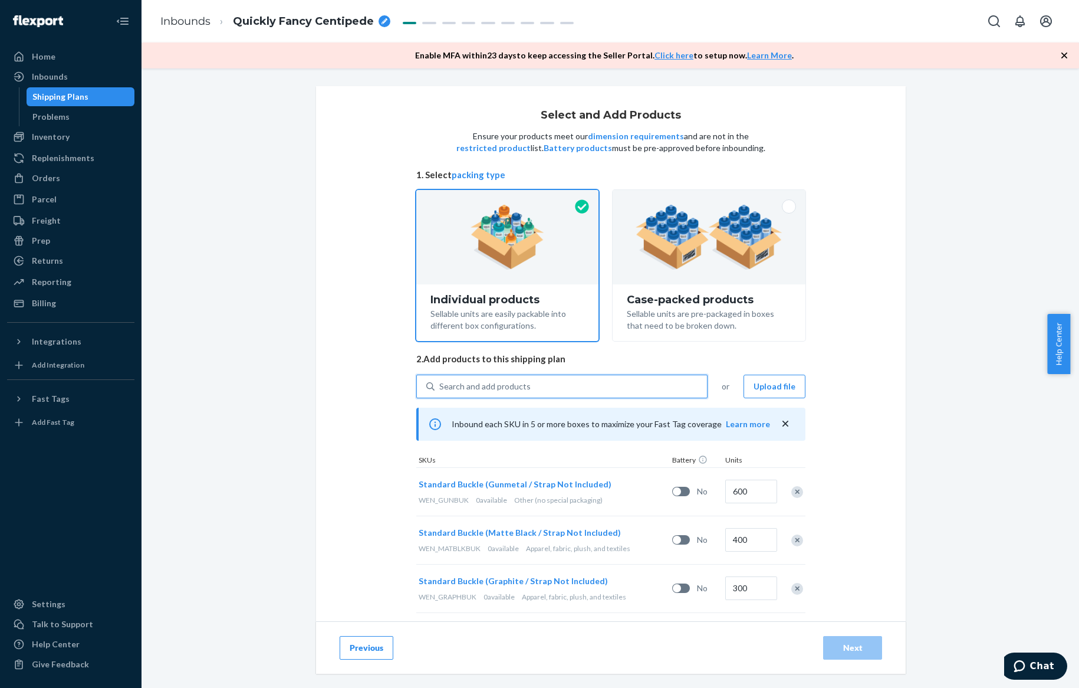
click at [588, 392] on div "Search and add products" at bounding box center [571, 386] width 272 height 21
click at [440, 392] on input "0 results available. Select is focused ,type to refine list, press Down to open…" at bounding box center [439, 386] width 1 height 12
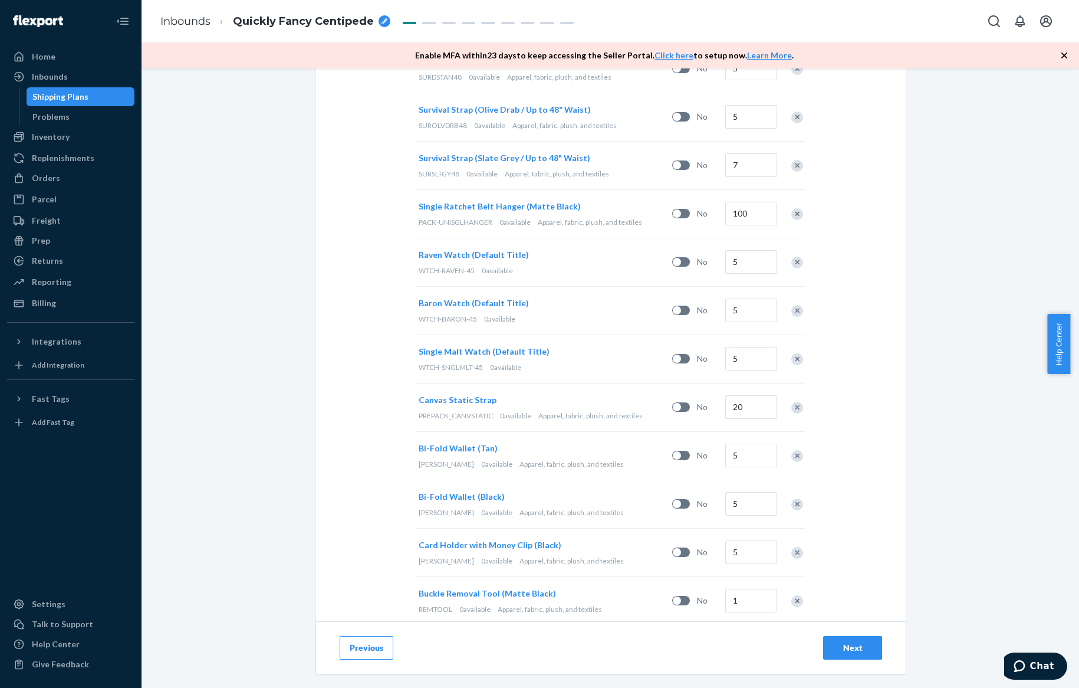
scroll to position [2518, 0]
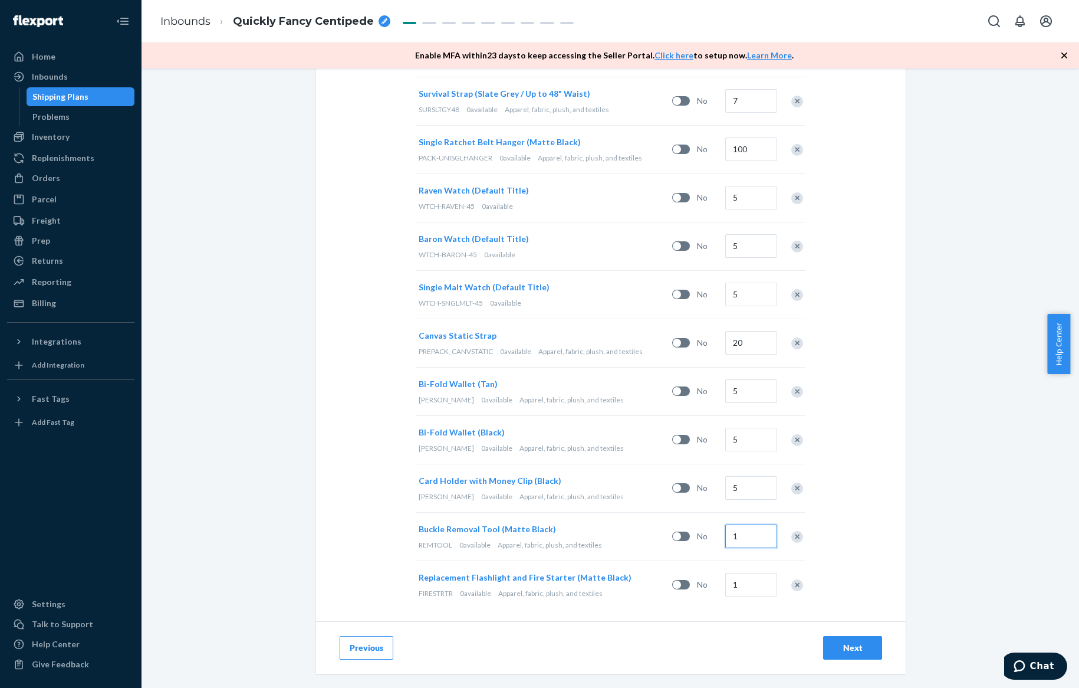
click at [733, 524] on input "1" at bounding box center [751, 536] width 52 height 24
type input "149"
click at [737, 575] on input "1" at bounding box center [751, 585] width 52 height 24
type input "10"
click at [920, 557] on div "Select and Add Products Ensure your products meet our dimension requirements an…" at bounding box center [611, 377] width 938 height 619
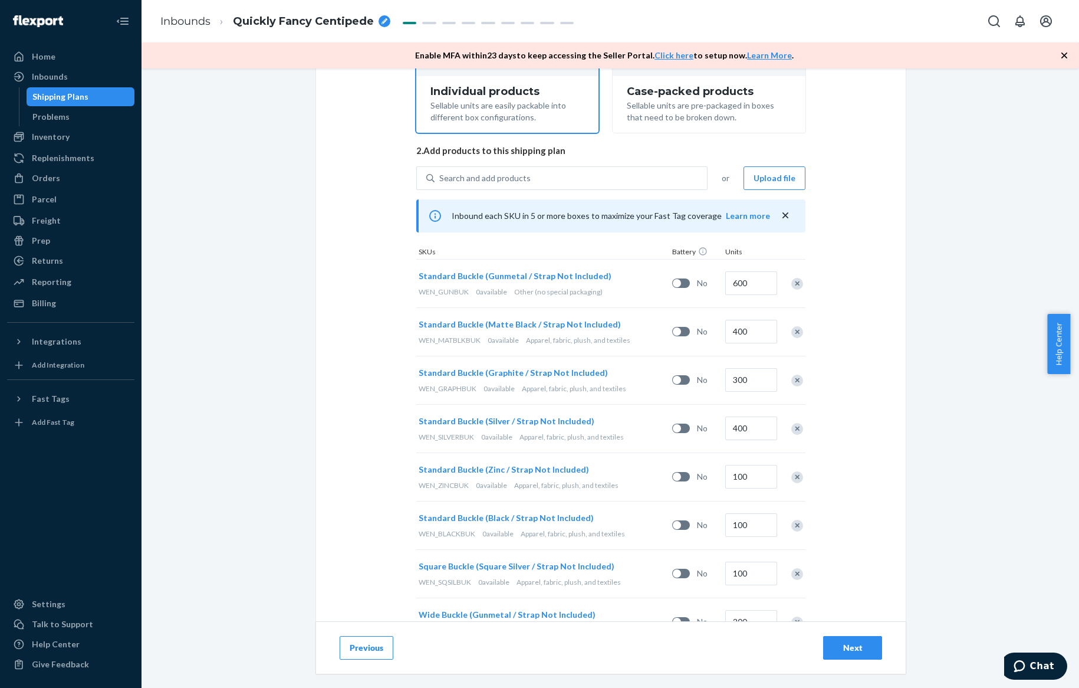
scroll to position [0, 0]
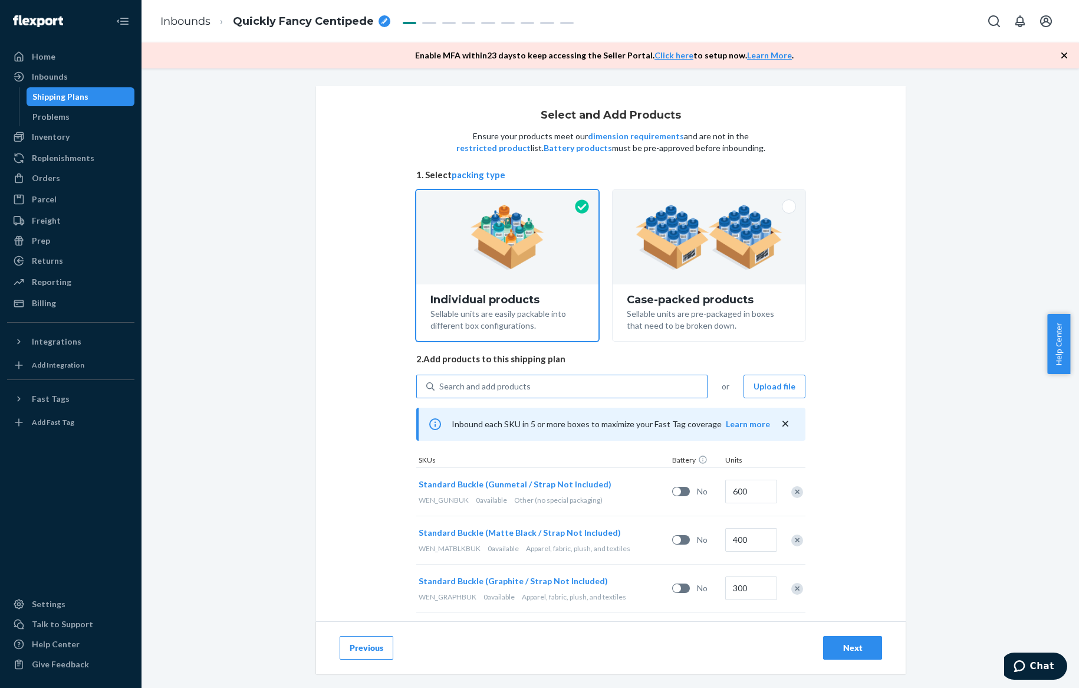
click at [513, 387] on div "Search and add products" at bounding box center [484, 386] width 91 height 12
click at [440, 387] on input "Search and add products" at bounding box center [439, 386] width 1 height 12
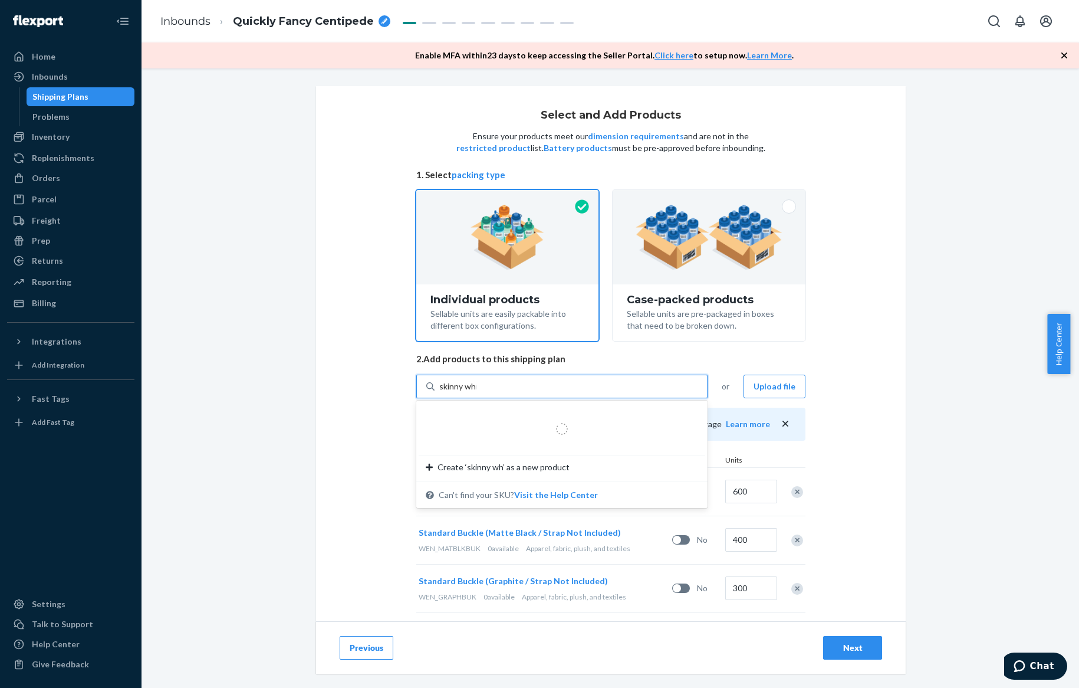
type input "skinny white"
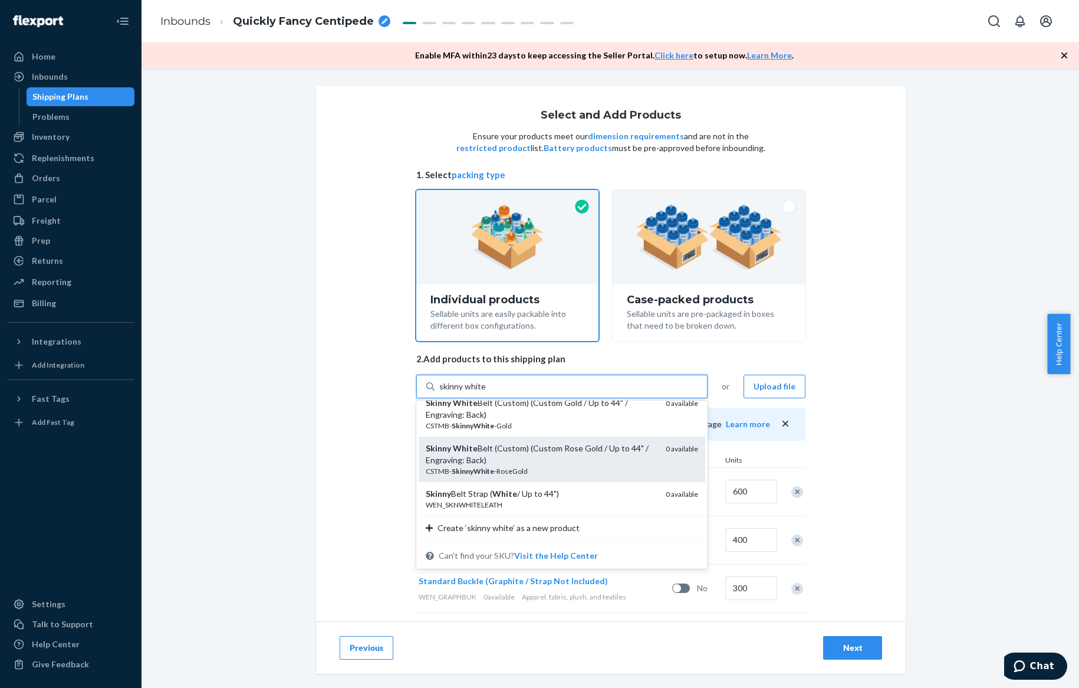
scroll to position [15, 0]
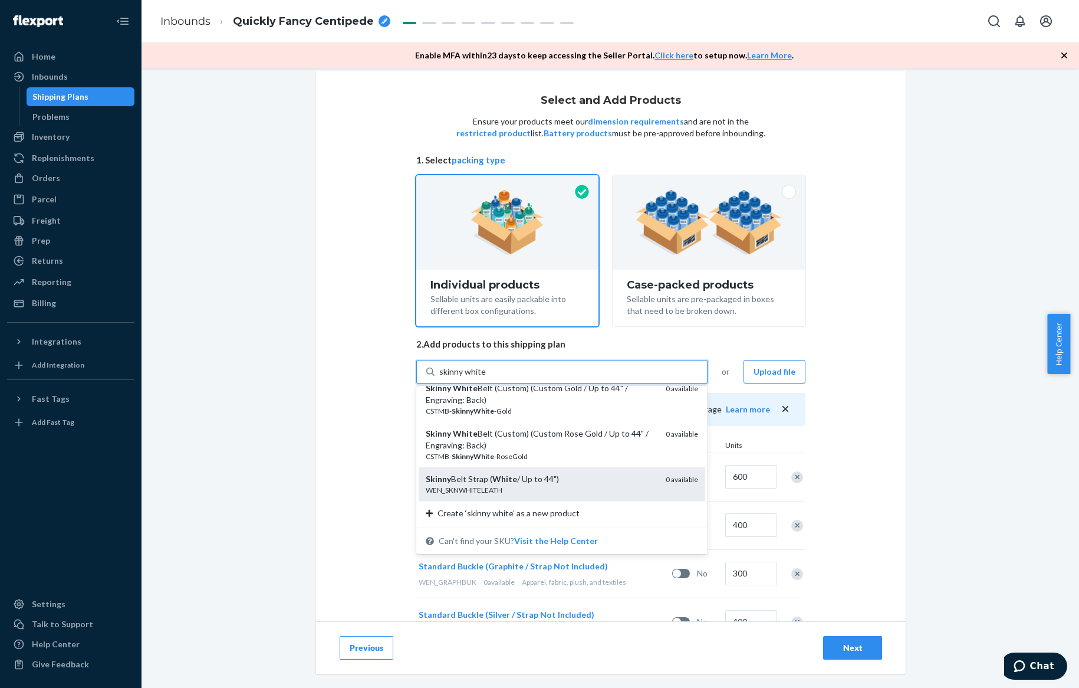
click at [530, 479] on div "Skinny Belt Strap ( White / Up to 44")" at bounding box center [541, 479] width 231 height 12
click at [486, 377] on input "skinny white" at bounding box center [462, 372] width 47 height 12
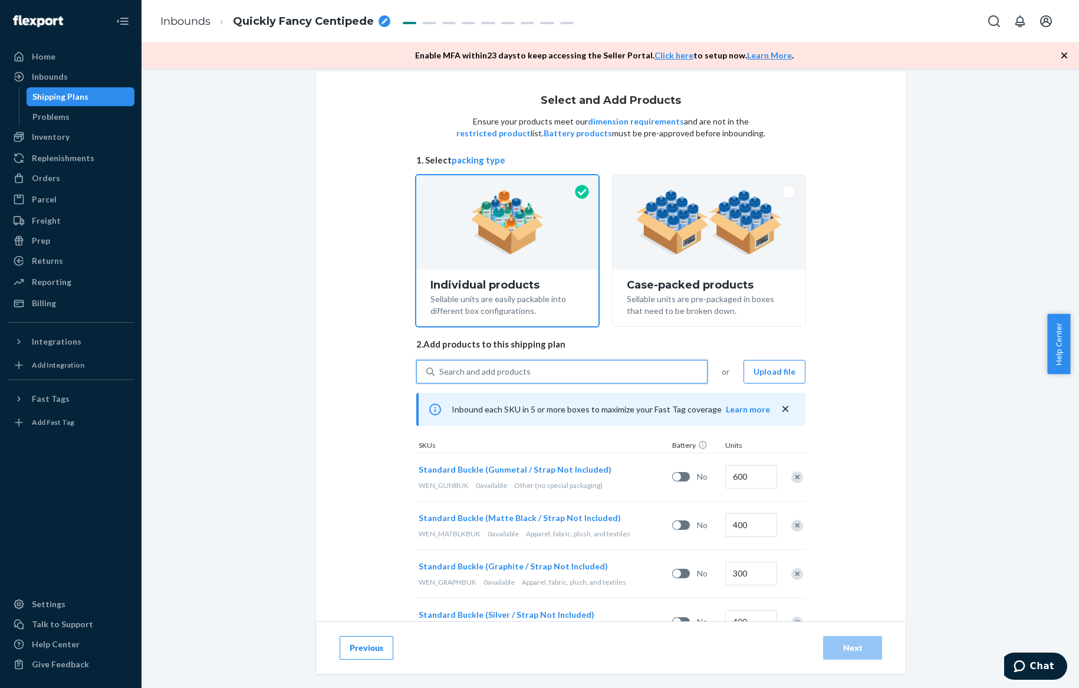
click at [526, 370] on div "Search and add products" at bounding box center [571, 371] width 272 height 21
click at [440, 370] on input "0 results available. Select is focused ,type to refine list, press Down to open…" at bounding box center [439, 372] width 1 height 12
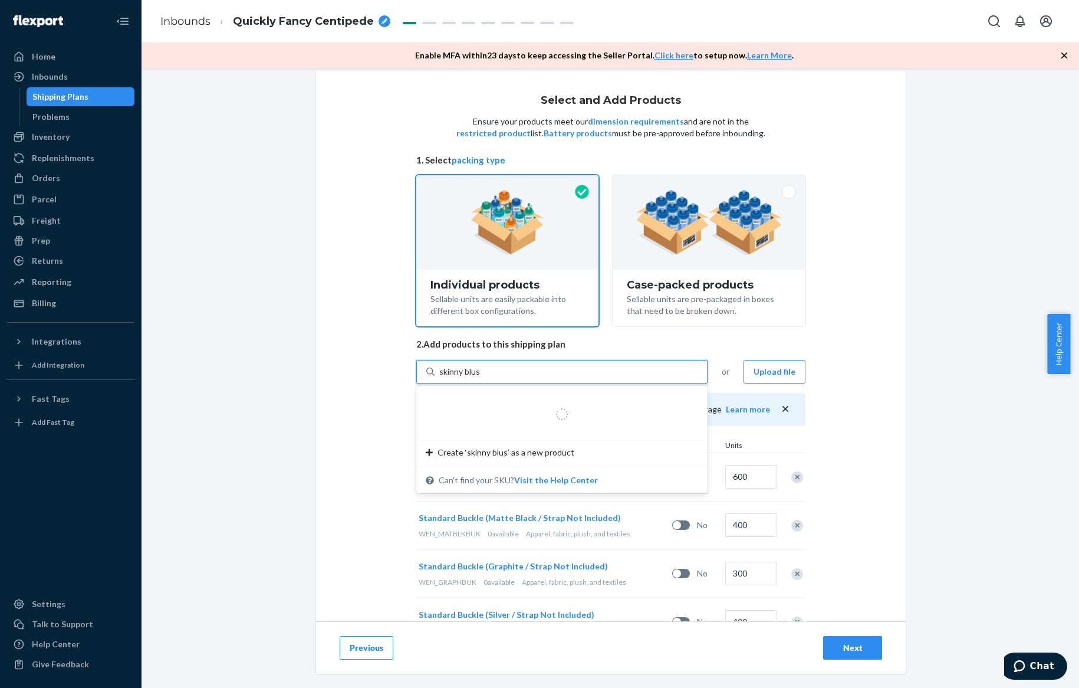
type input "skinny blush"
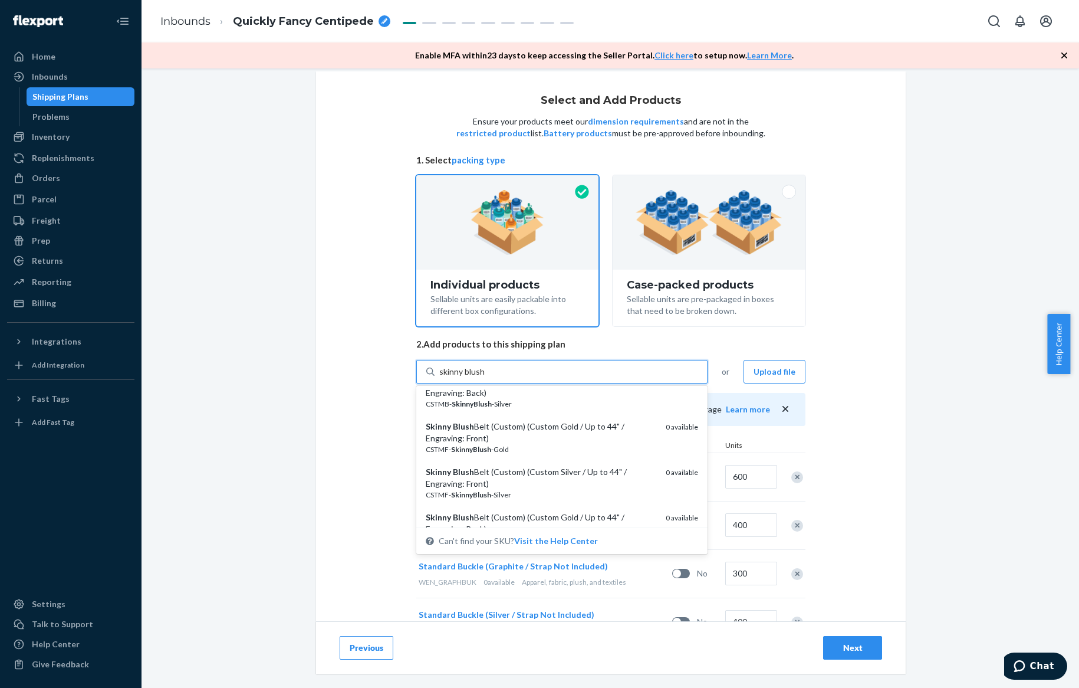
scroll to position [249, 0]
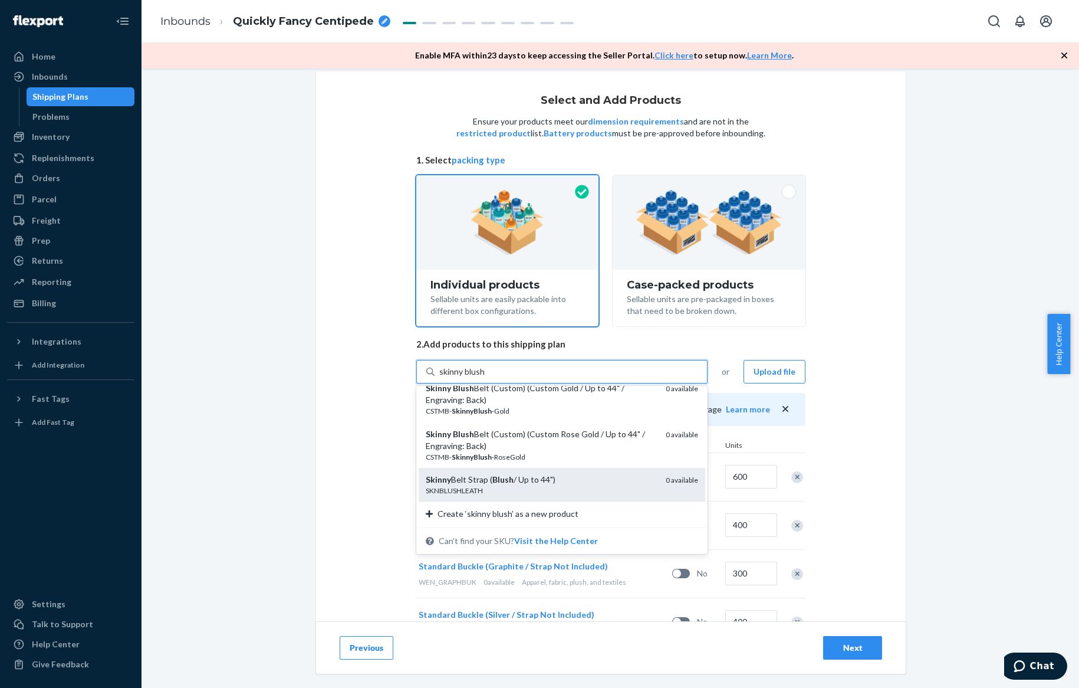
click at [556, 475] on div "Skinny Belt Strap ( Blush / Up to 44")" at bounding box center [541, 480] width 231 height 12
click at [485, 377] on input "skinny blush" at bounding box center [461, 372] width 45 height 12
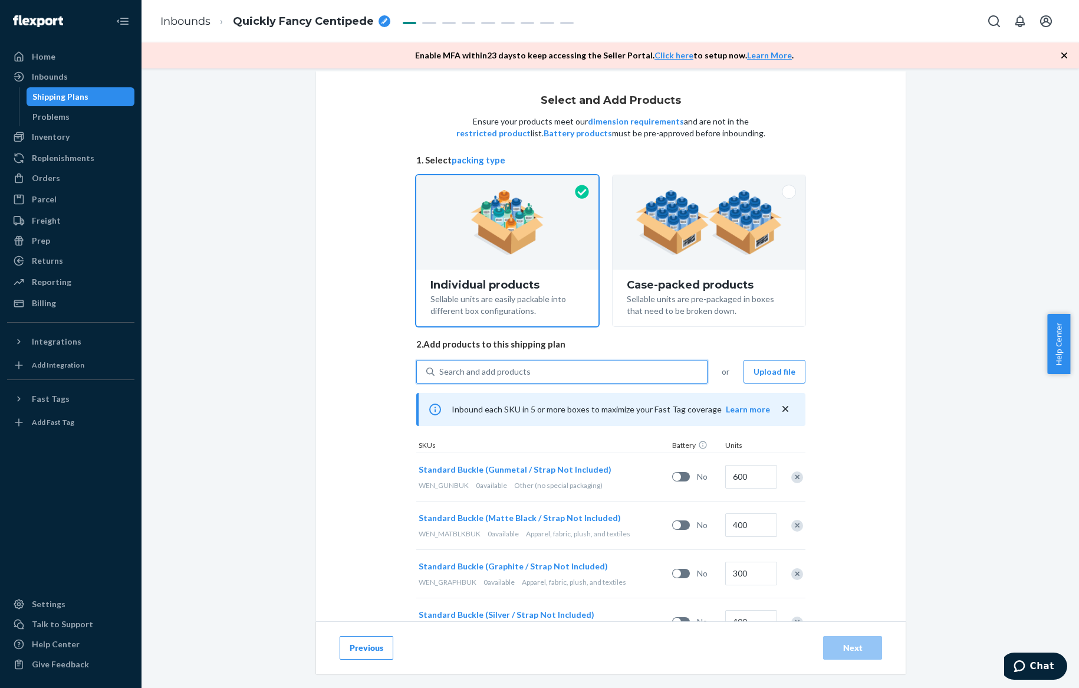
click at [520, 375] on div "Search and add products" at bounding box center [484, 372] width 91 height 12
click at [440, 375] on input "0 results available. Select is focused ,type to refine list, press Down to open…" at bounding box center [439, 372] width 1 height 12
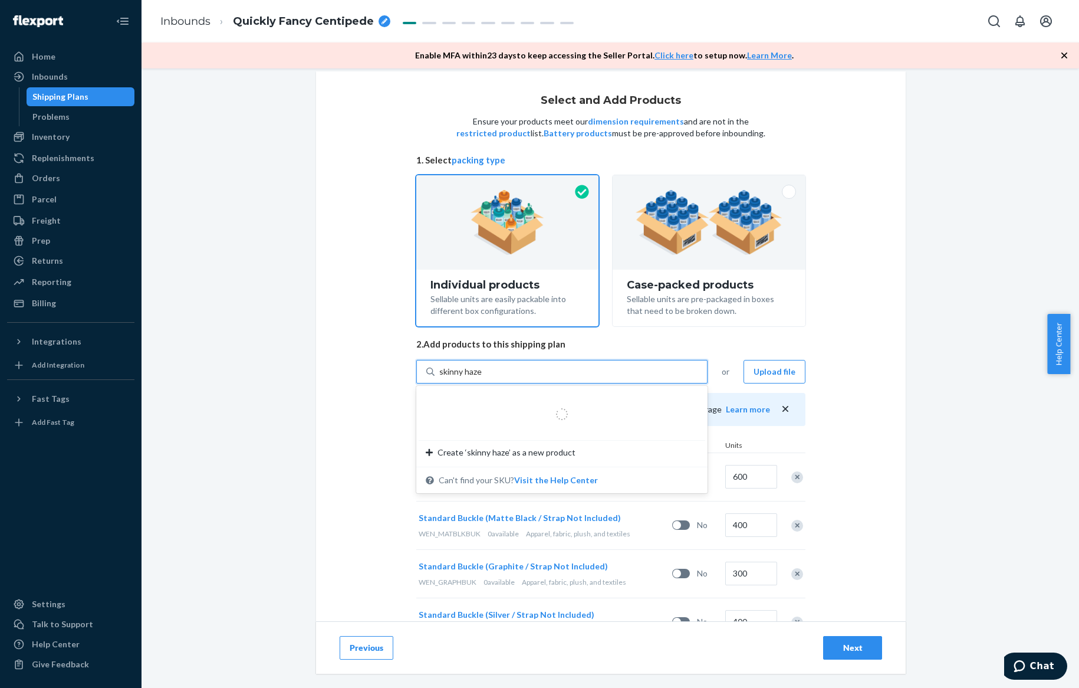
type input "skinny hazel"
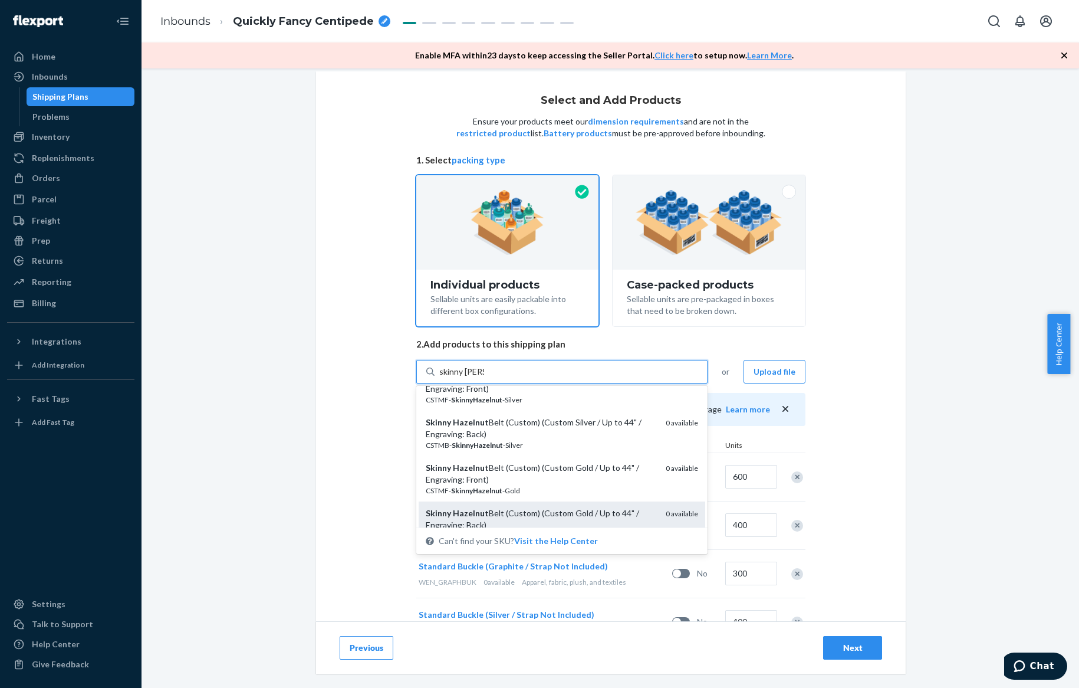
scroll to position [170, 0]
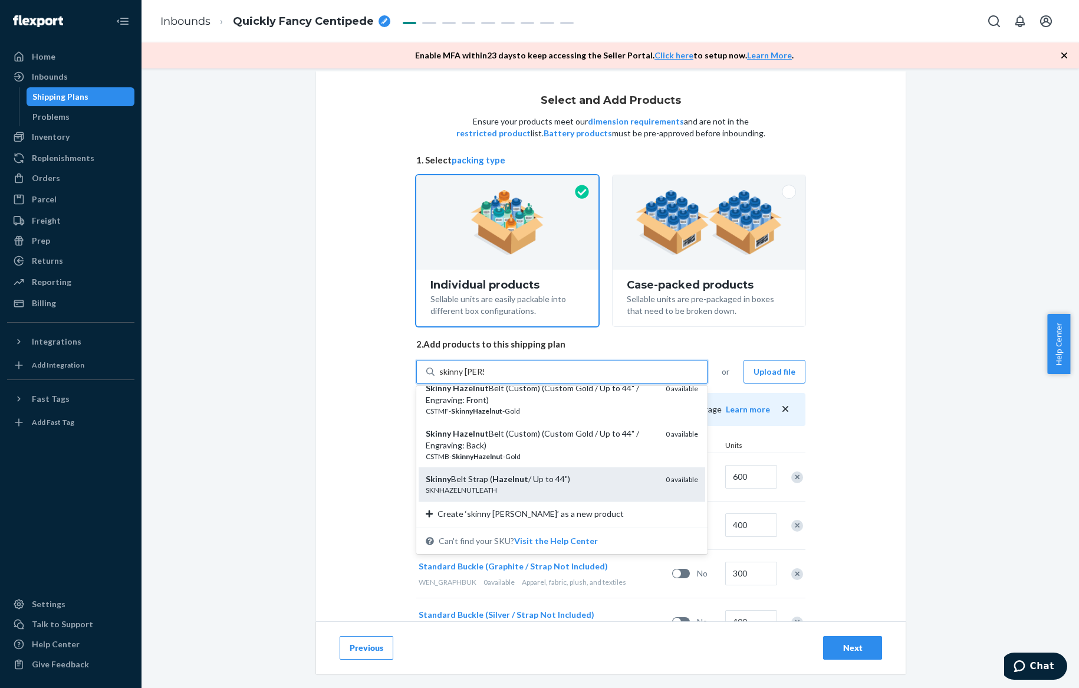
click at [540, 484] on div "Skinny Belt Strap ( Hazelnut / Up to 44")" at bounding box center [541, 479] width 231 height 12
click at [484, 377] on input "skinny hazel" at bounding box center [461, 372] width 45 height 12
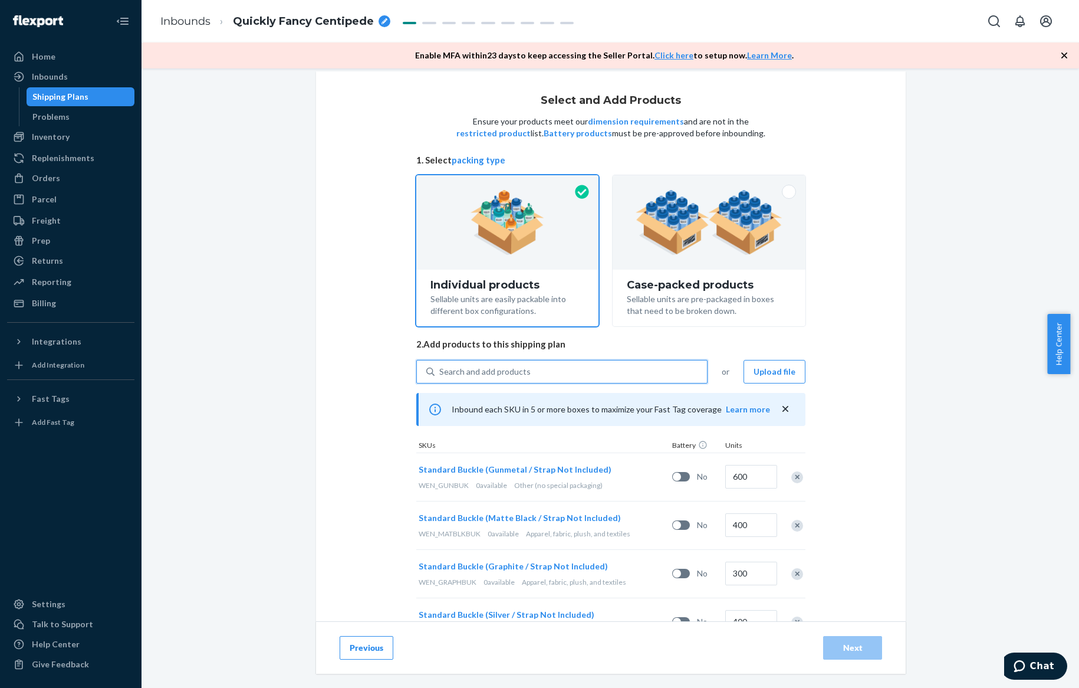
click at [500, 371] on div "Search and add products" at bounding box center [484, 372] width 91 height 12
click at [440, 371] on input "0 results available. Use Up and Down to choose options, press Enter to select t…" at bounding box center [439, 372] width 1 height 12
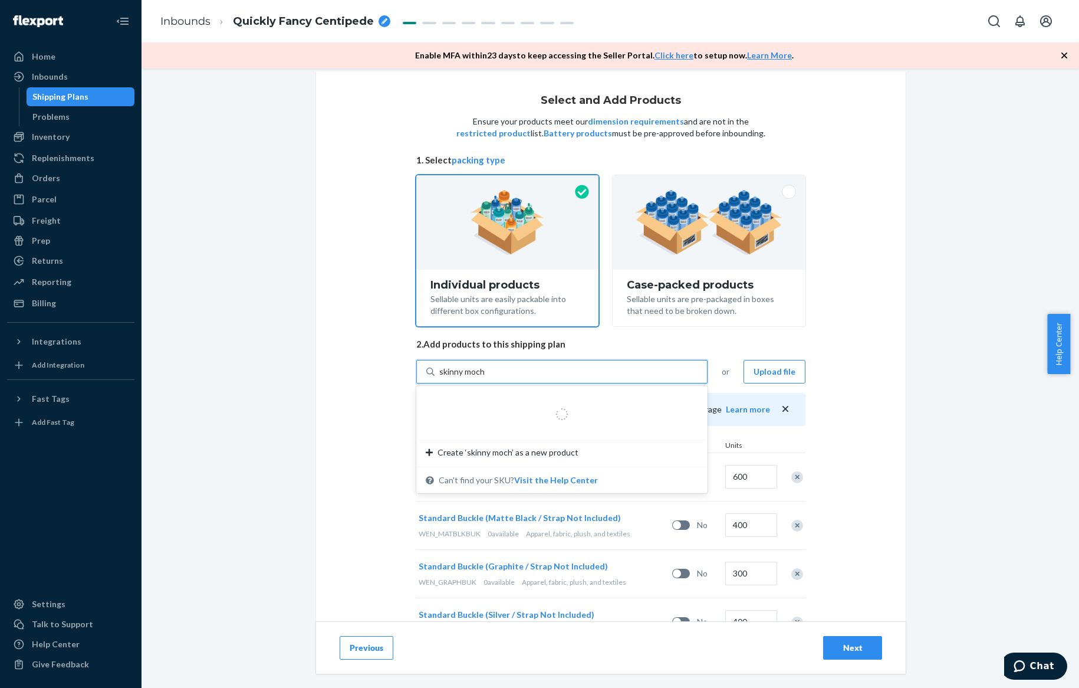
type input "skinny mocha"
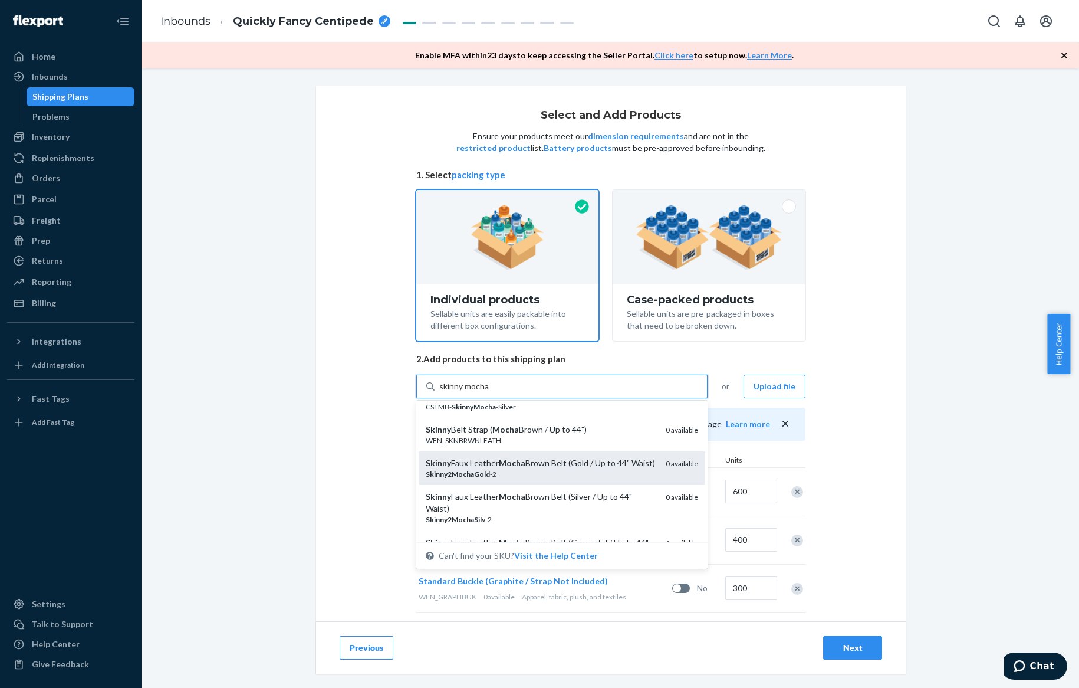
scroll to position [425, 0]
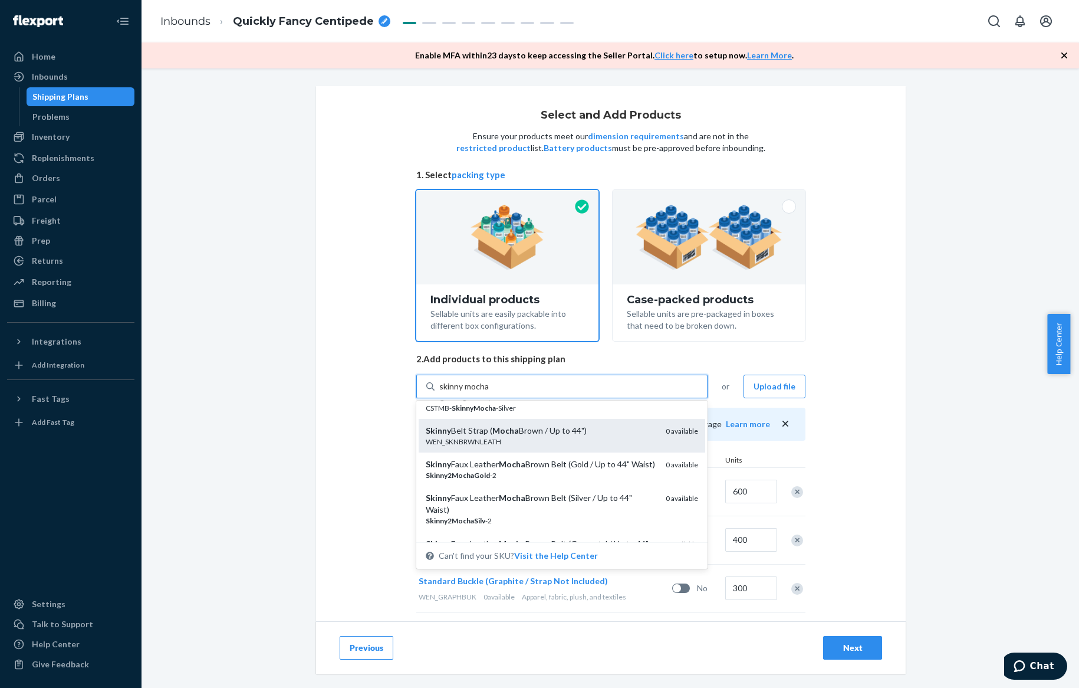
click at [619, 442] on div "WEN_SKNBRWNLEATH" at bounding box center [541, 441] width 231 height 10
click at [489, 392] on input "skinny mocha" at bounding box center [464, 386] width 50 height 12
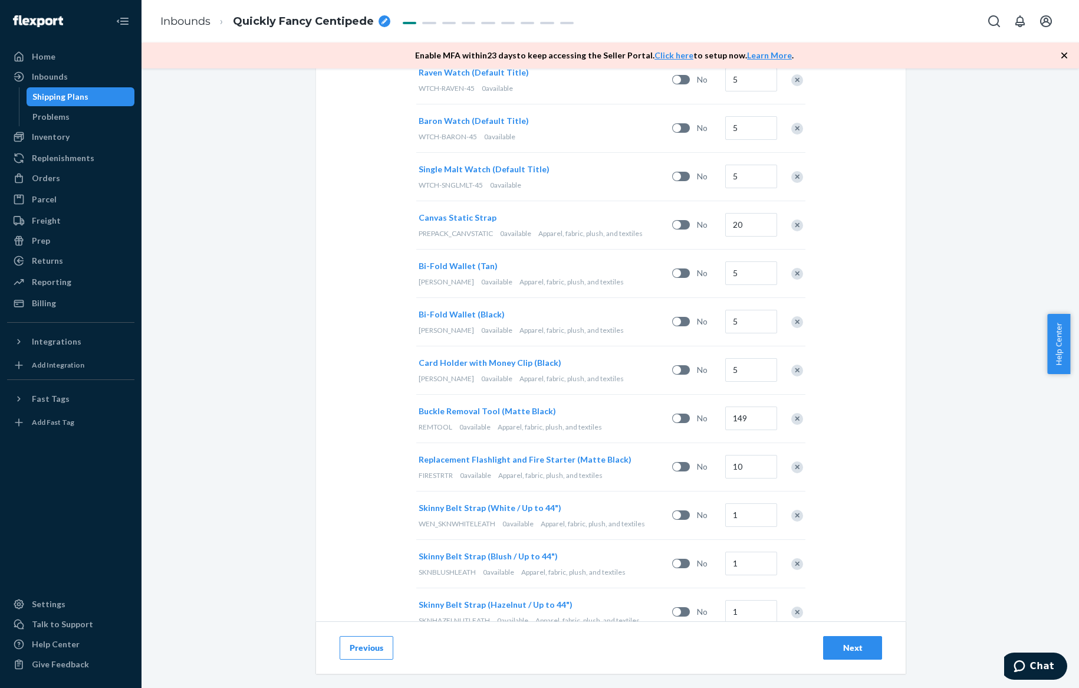
scroll to position [2710, 0]
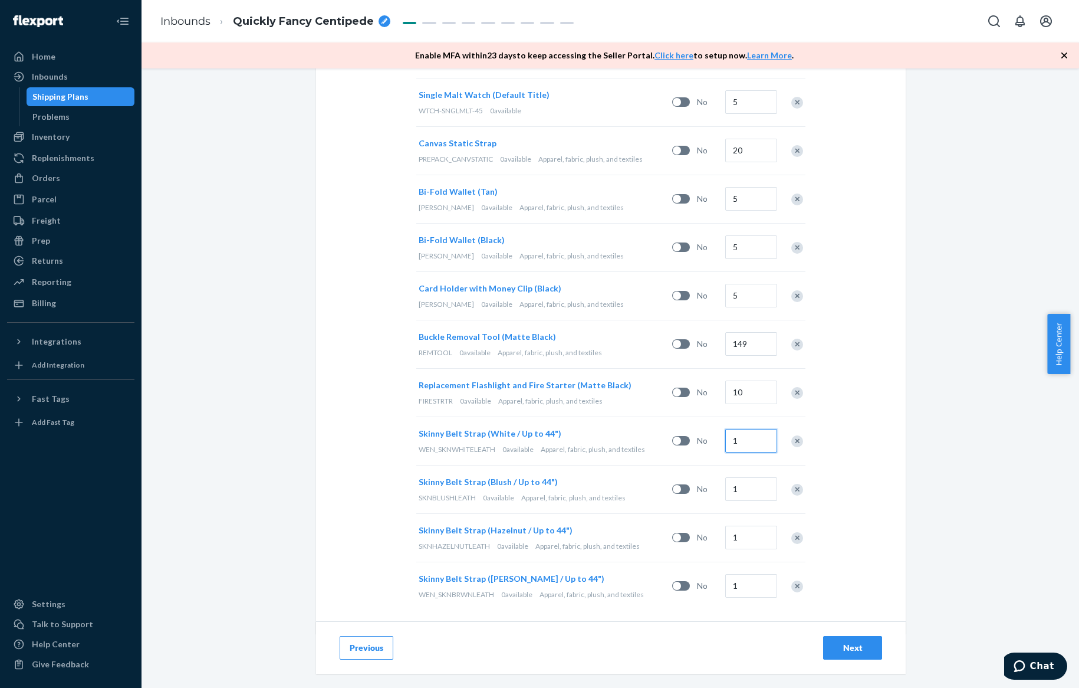
click at [734, 429] on input "1" at bounding box center [751, 441] width 52 height 24
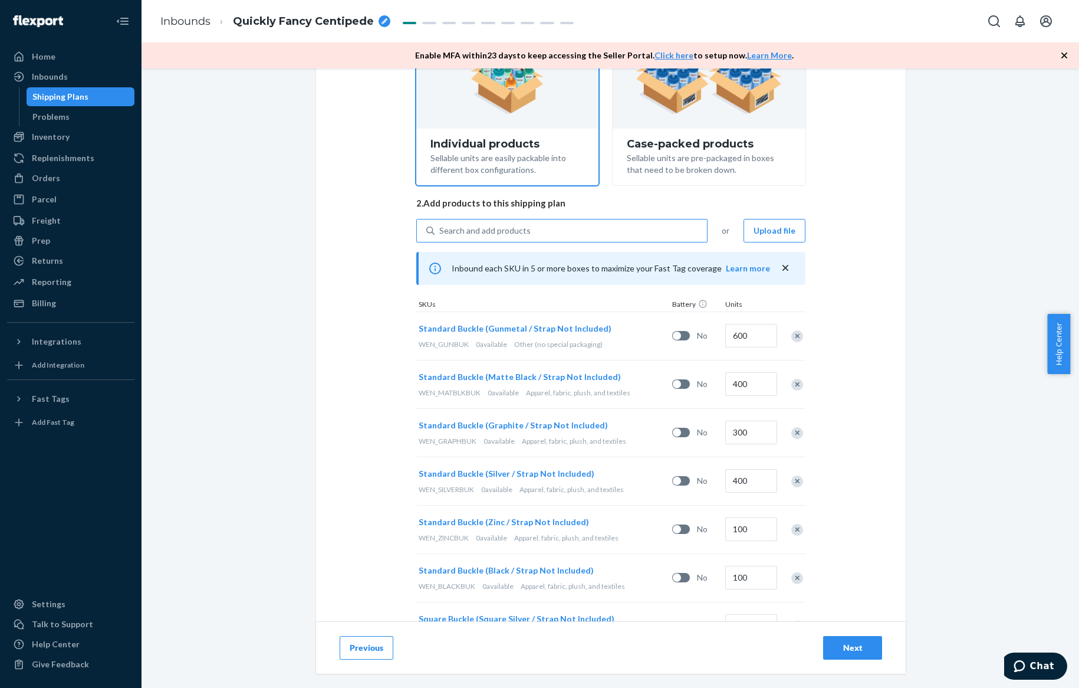
scroll to position [42, 0]
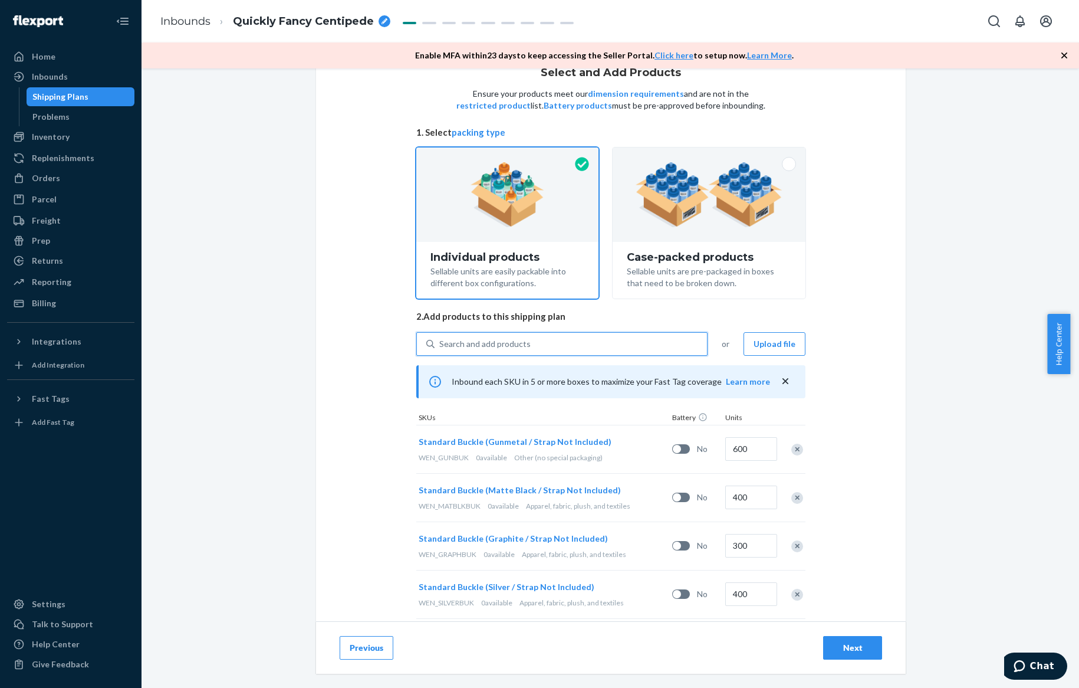
click at [600, 350] on div "Search and add products" at bounding box center [571, 343] width 272 height 21
click at [440, 350] on input "0 results available. Use Up and Down to choose options, press Enter to select t…" at bounding box center [439, 344] width 1 height 12
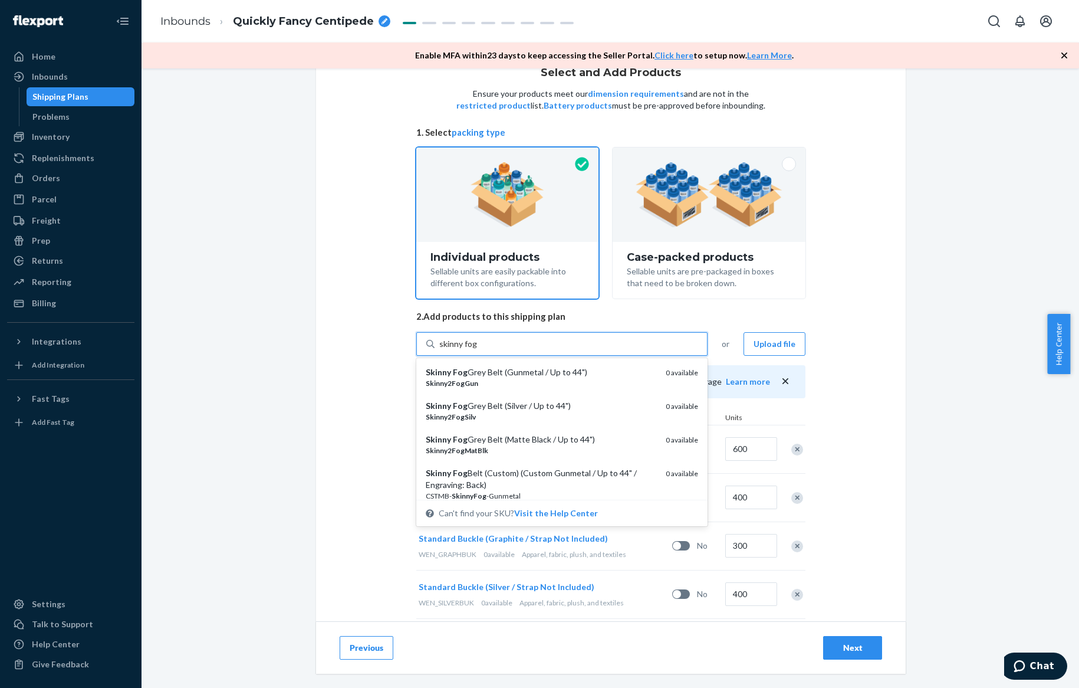
type input "skinny fog"
click at [993, 394] on div "Select and Add Products Ensure your products meet our dimension requirements an…" at bounding box center [610, 250] width 920 height 413
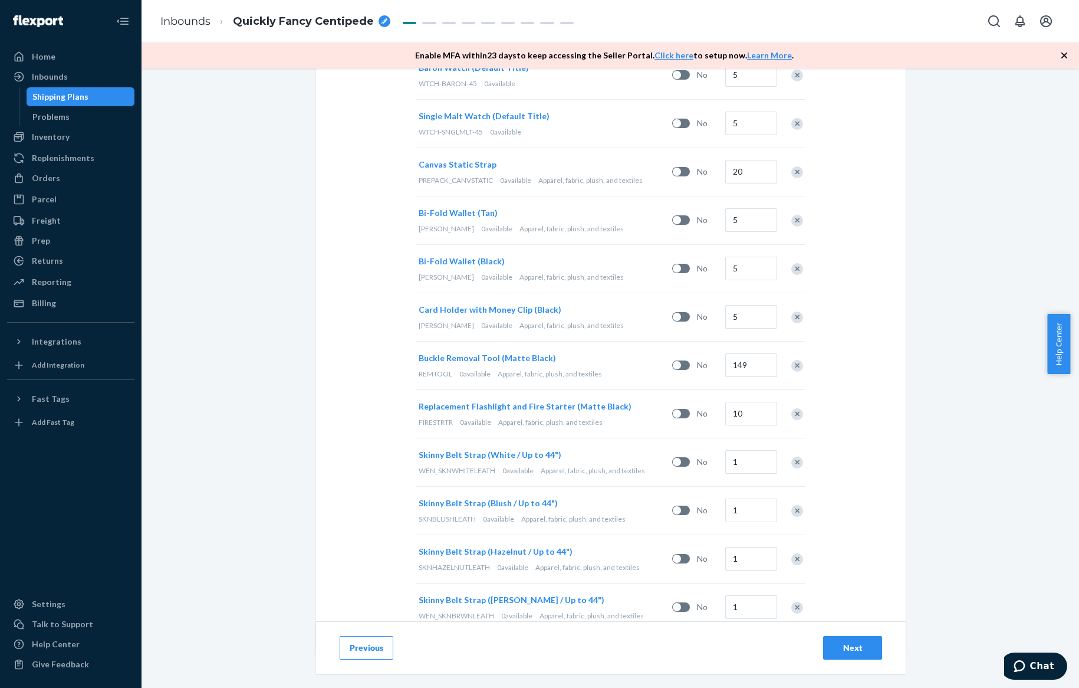
scroll to position [2710, 0]
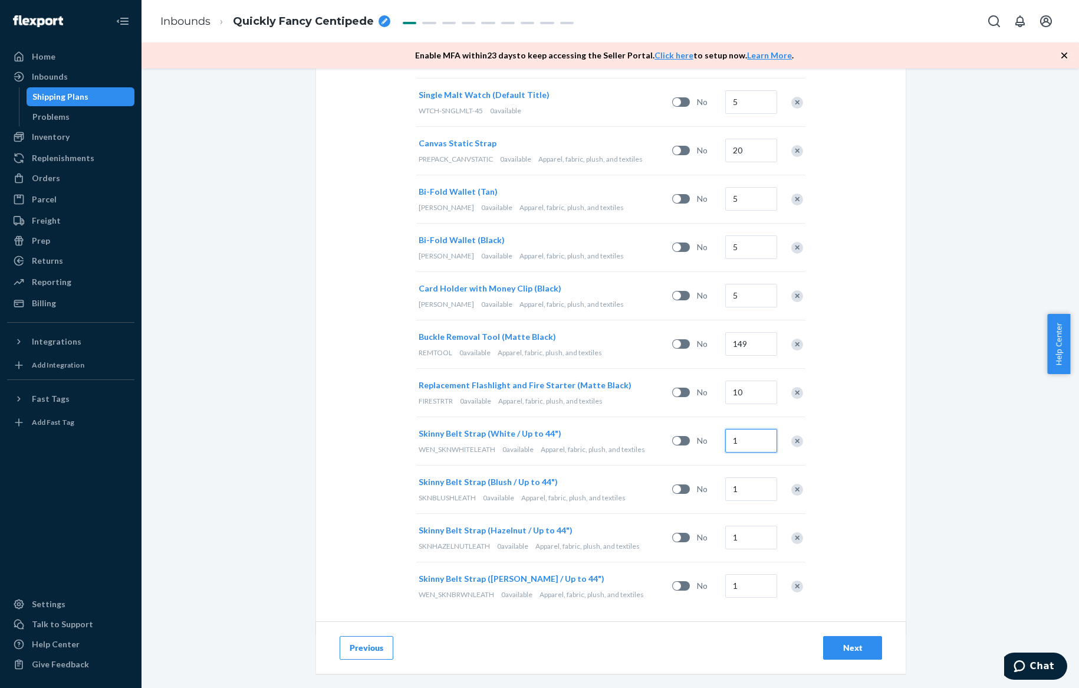
click at [759, 429] on input "1" at bounding box center [751, 441] width 52 height 24
type input "5"
click at [739, 574] on input "1" at bounding box center [751, 586] width 52 height 24
click at [732, 489] on input "1" at bounding box center [751, 489] width 52 height 24
type input "7"
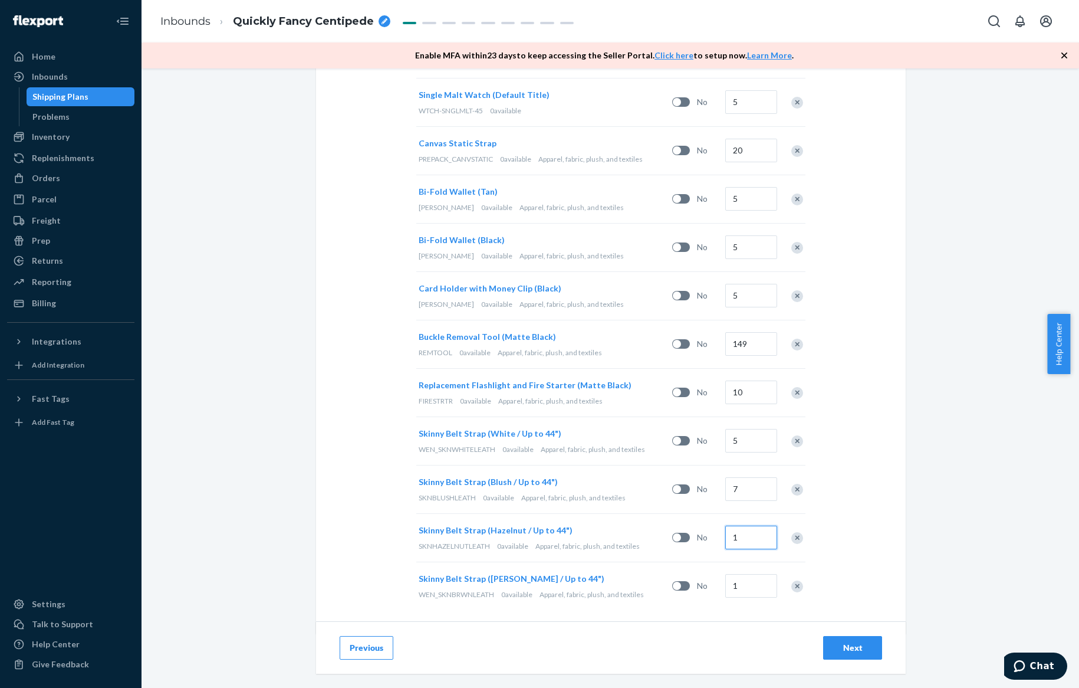
click at [739, 527] on input "1" at bounding box center [751, 537] width 52 height 24
type input "7"
click at [741, 580] on input "1" at bounding box center [751, 586] width 52 height 24
type input "12"
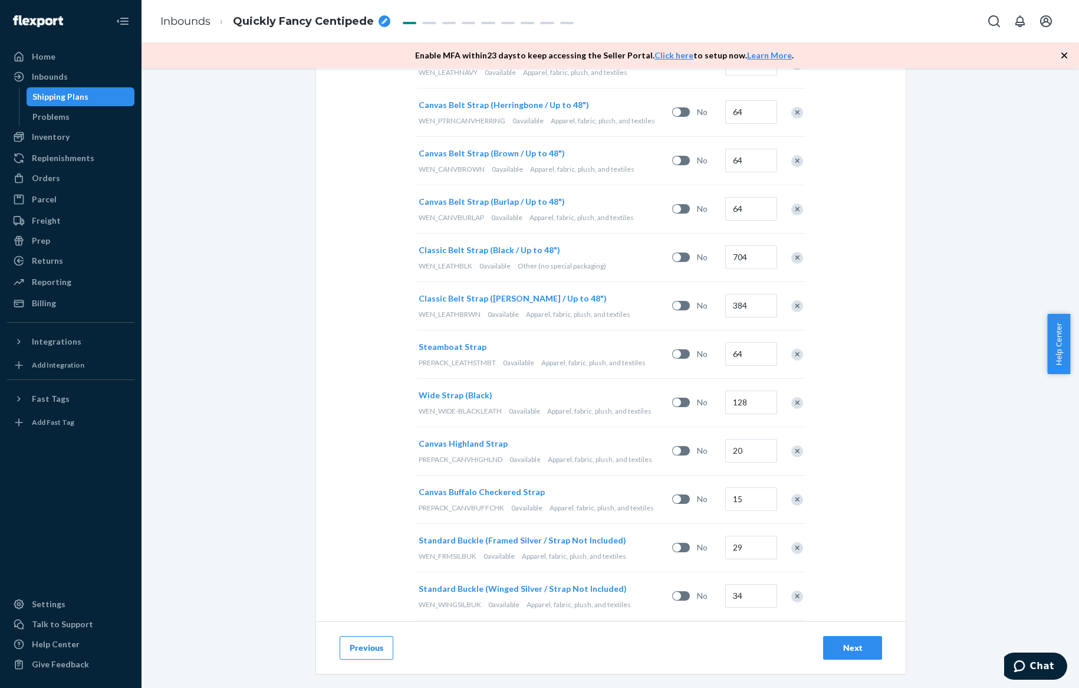
scroll to position [0, 0]
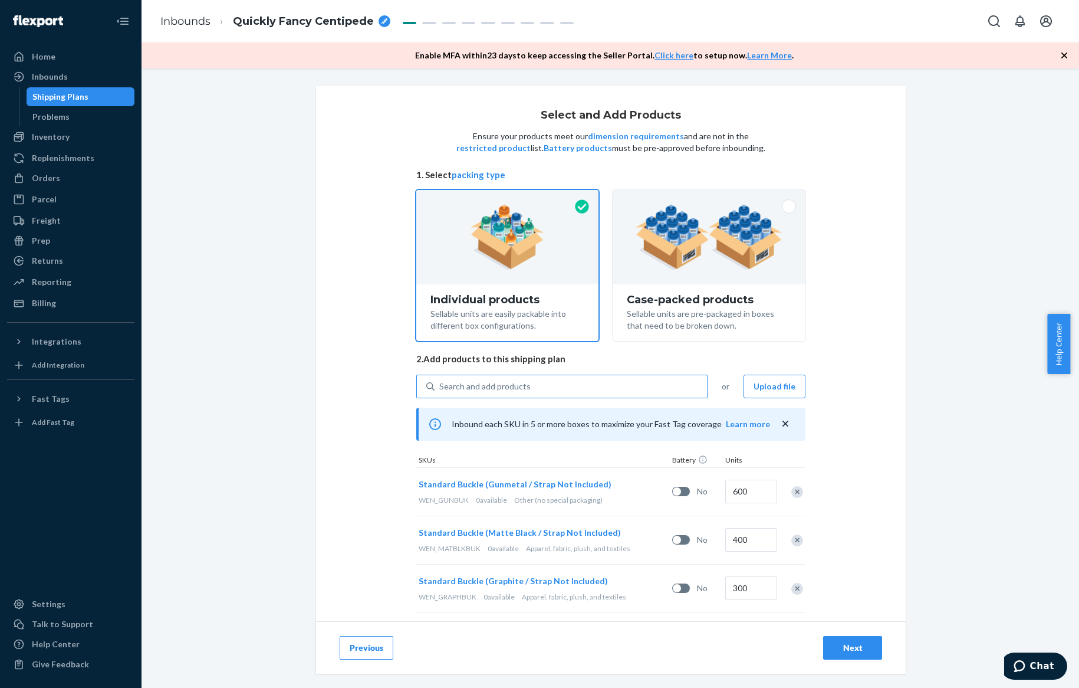
click at [593, 383] on div "Search and add products" at bounding box center [571, 386] width 272 height 21
click at [440, 383] on input "Search and add products" at bounding box center [439, 386] width 1 height 12
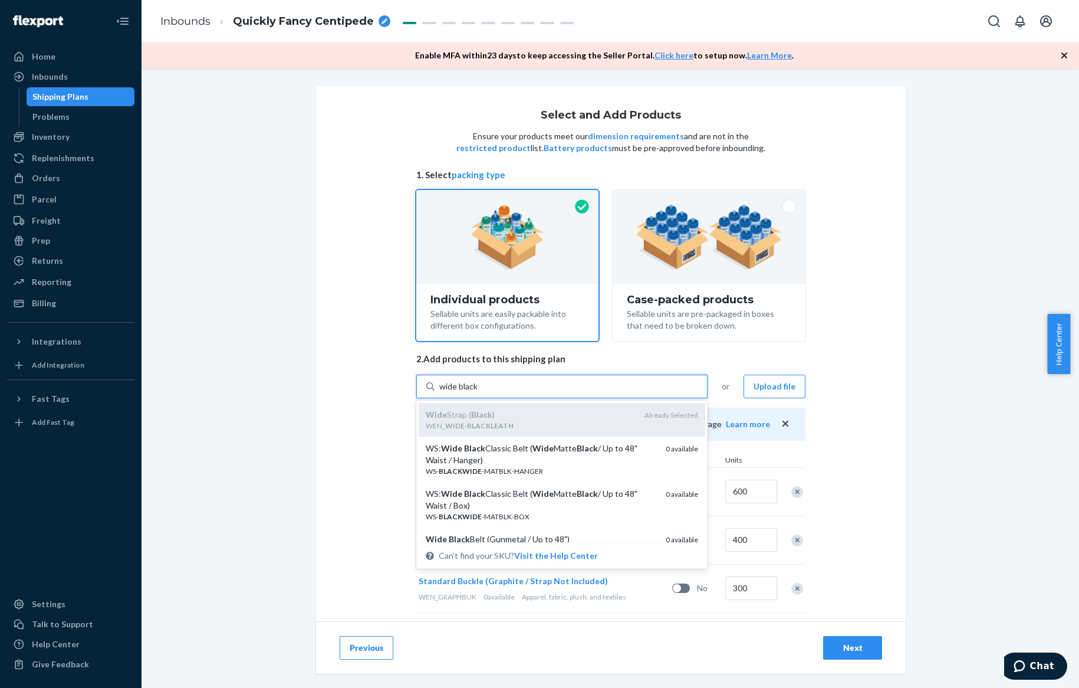
click at [583, 415] on div "Wide Strap ( Black )" at bounding box center [530, 415] width 209 height 12
click at [479, 392] on input "wide black" at bounding box center [459, 386] width 40 height 12
type input "wide black"
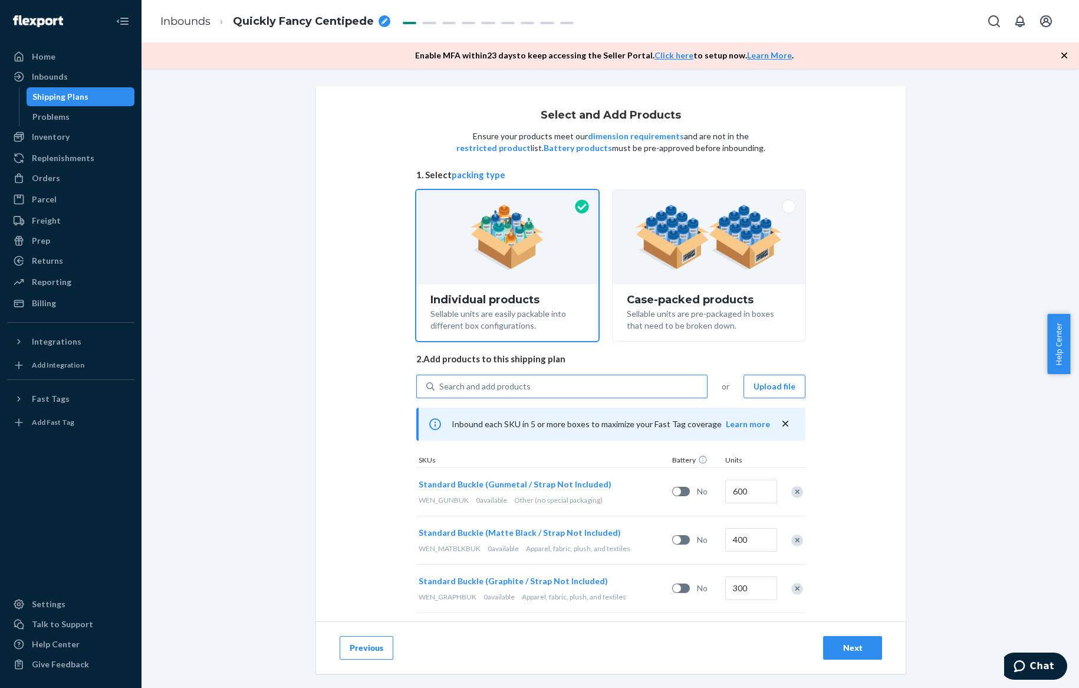
click at [623, 393] on div "Search and add products" at bounding box center [571, 386] width 272 height 21
click at [440, 392] on input "Search and add products" at bounding box center [439, 386] width 1 height 12
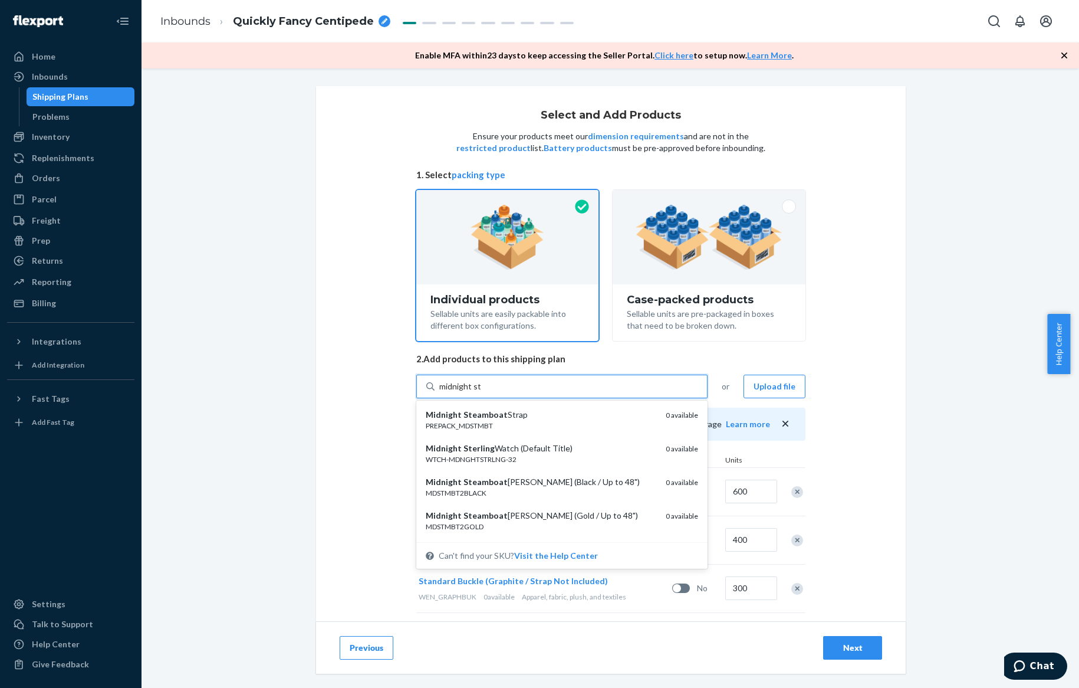
click at [617, 417] on div "Midnight Steamboat Strap" at bounding box center [541, 415] width 231 height 12
click at [481, 392] on input "midnight st" at bounding box center [459, 386] width 41 height 12
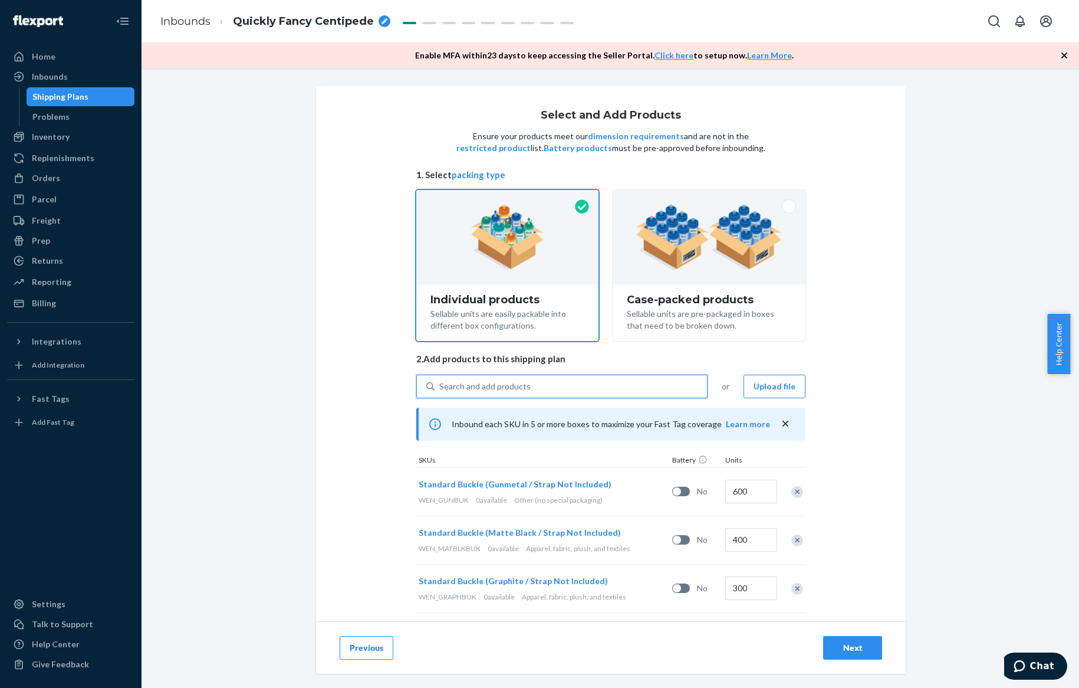
click at [601, 383] on div "Search and add products" at bounding box center [571, 386] width 272 height 21
click at [440, 383] on input "0 results available. Use Up and Down to choose options, press Enter to select t…" at bounding box center [439, 386] width 1 height 12
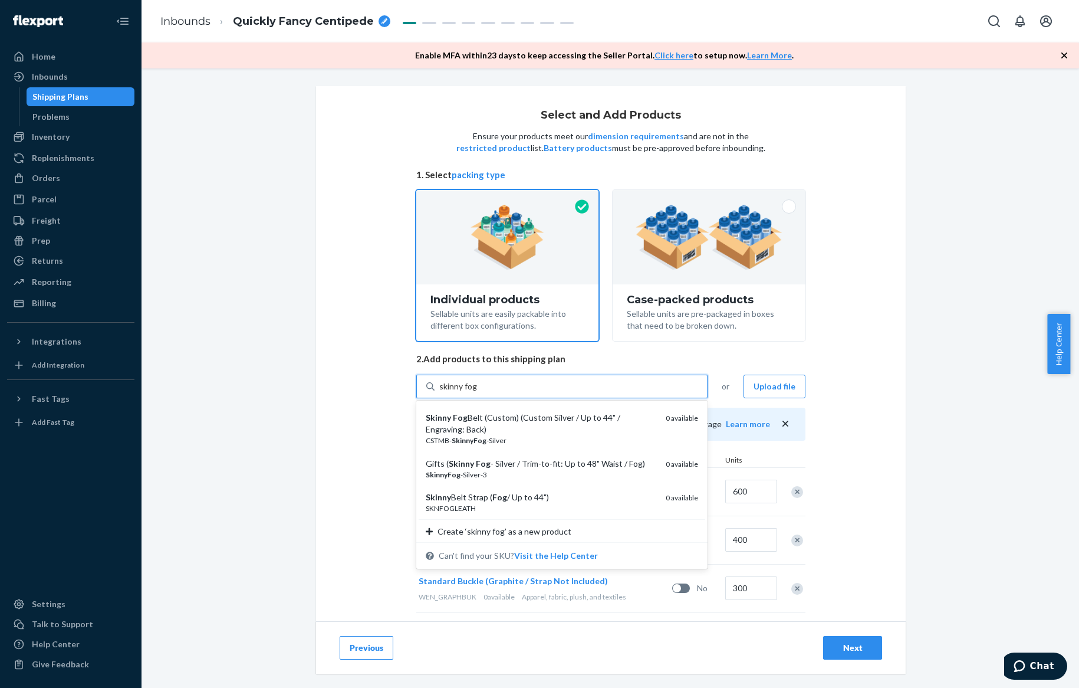
scroll to position [237, 0]
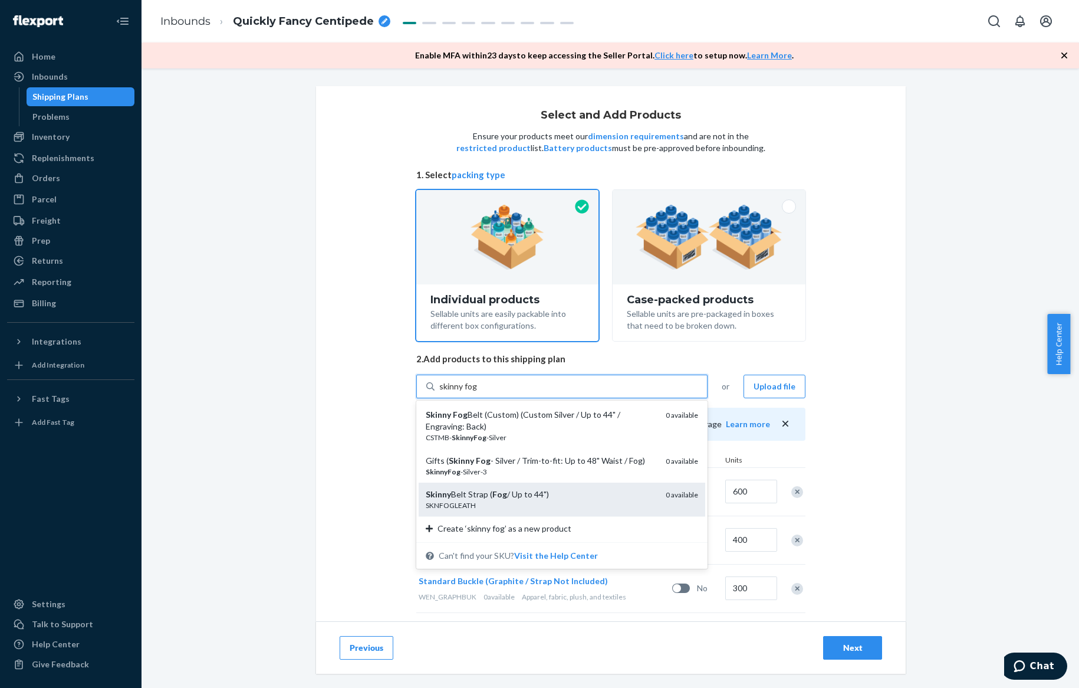
click at [573, 486] on div "Skinny Belt Strap ( Fog / Up to 44") SKNFOGLEATH 0 available" at bounding box center [562, 499] width 287 height 34
click at [477, 392] on input "skinny fog" at bounding box center [458, 386] width 38 height 12
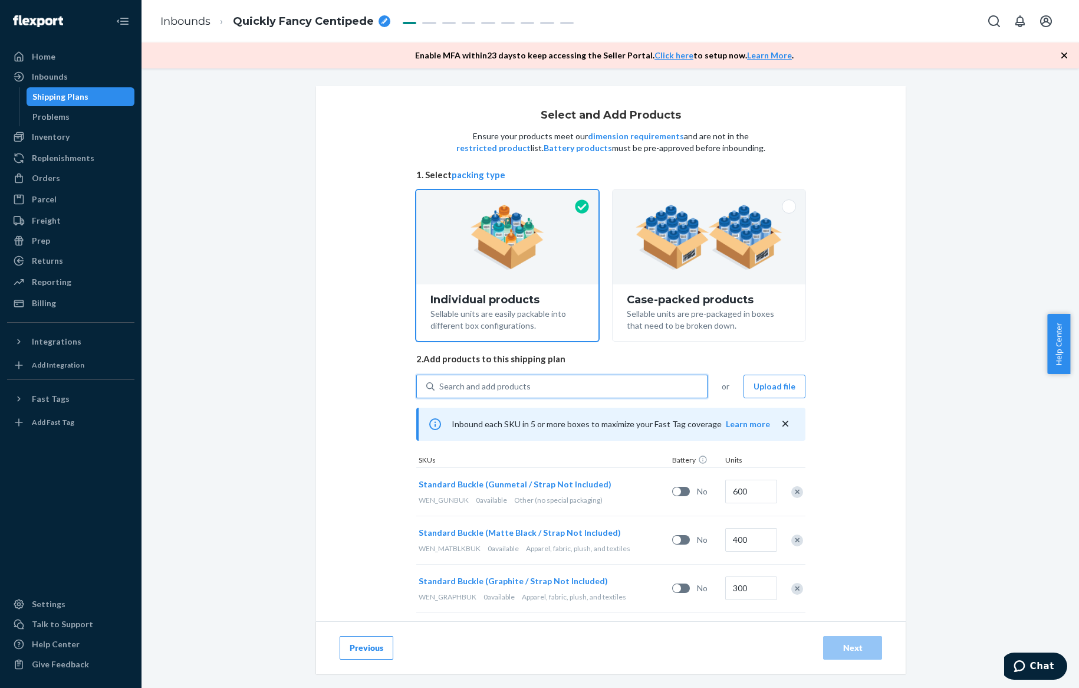
click at [520, 383] on div "Search and add products" at bounding box center [484, 386] width 91 height 12
click at [440, 383] on input "0 results available. Select is focused ,type to refine list, press Down to open…" at bounding box center [439, 386] width 1 height 12
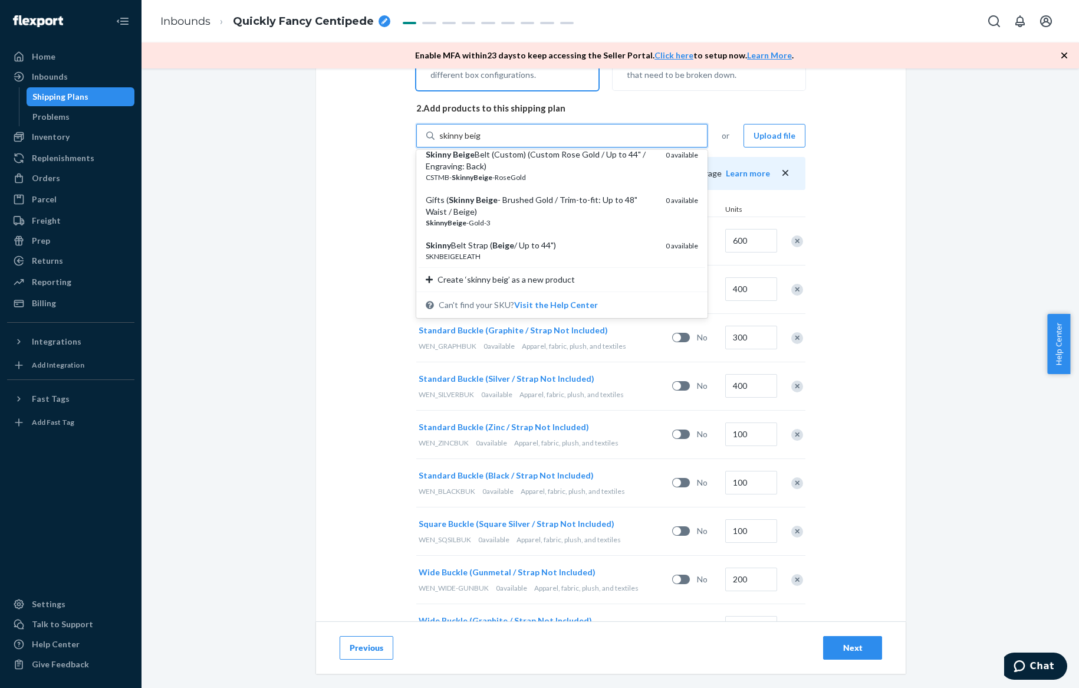
scroll to position [295, 0]
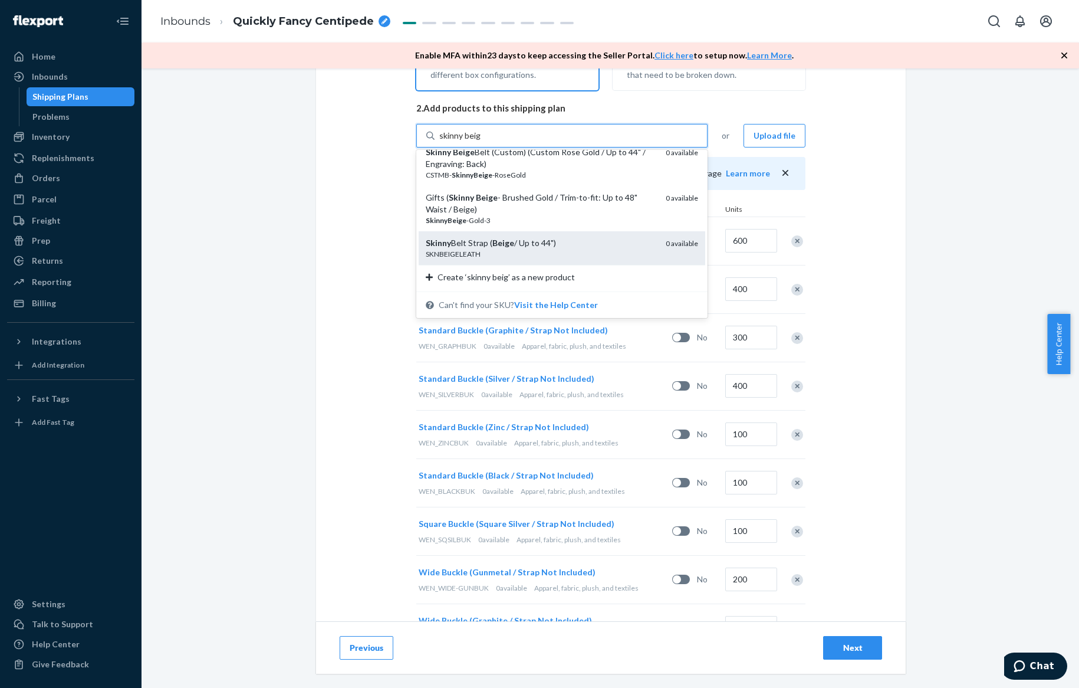
click at [550, 237] on div "Skinny Belt Strap ( Beige / Up to 44")" at bounding box center [541, 243] width 231 height 12
click at [481, 142] on input "skinny beig" at bounding box center [459, 136] width 41 height 12
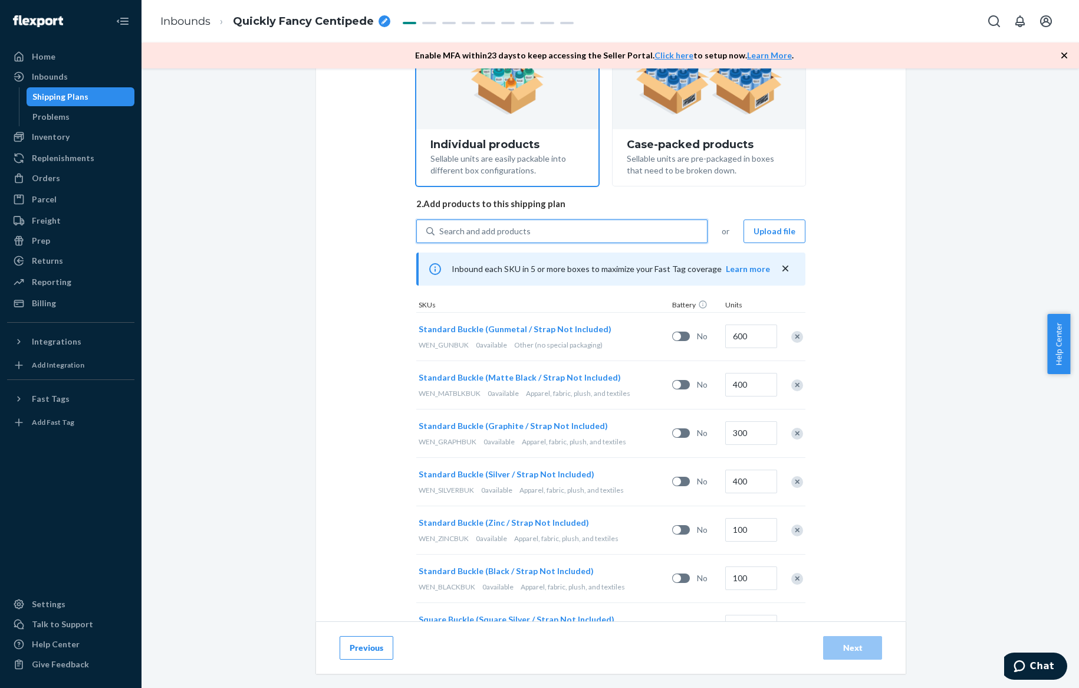
scroll to position [147, 0]
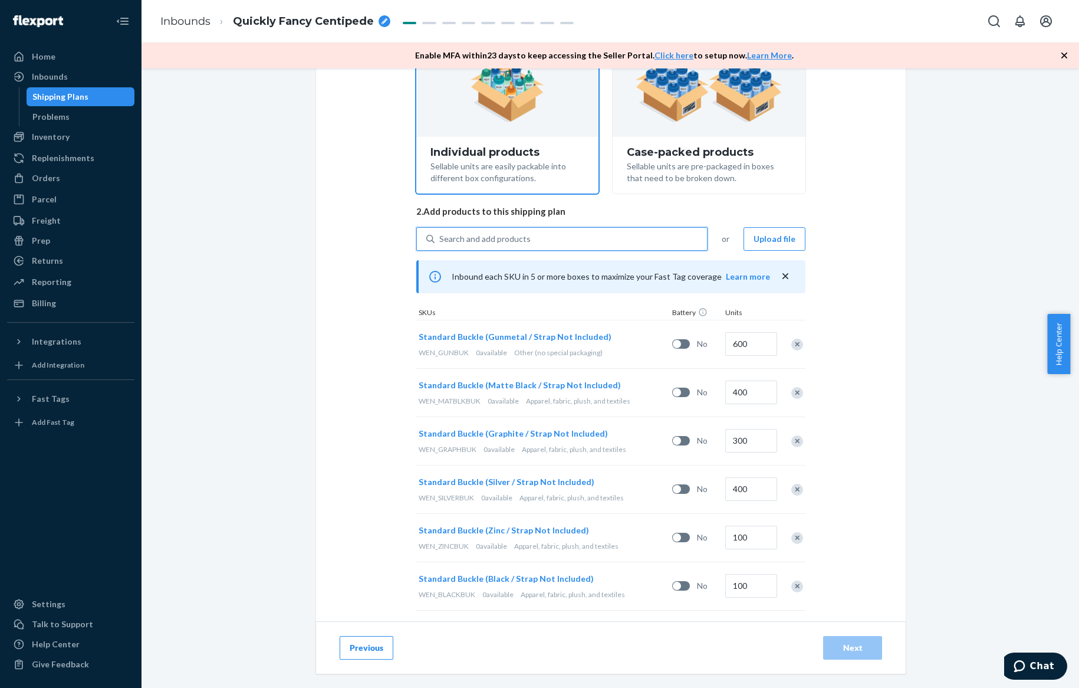
click at [533, 241] on div "Search and add products" at bounding box center [571, 238] width 272 height 21
click at [440, 241] on input "0 results available. Select is focused ,type to refine list, press Down to open…" at bounding box center [439, 239] width 1 height 12
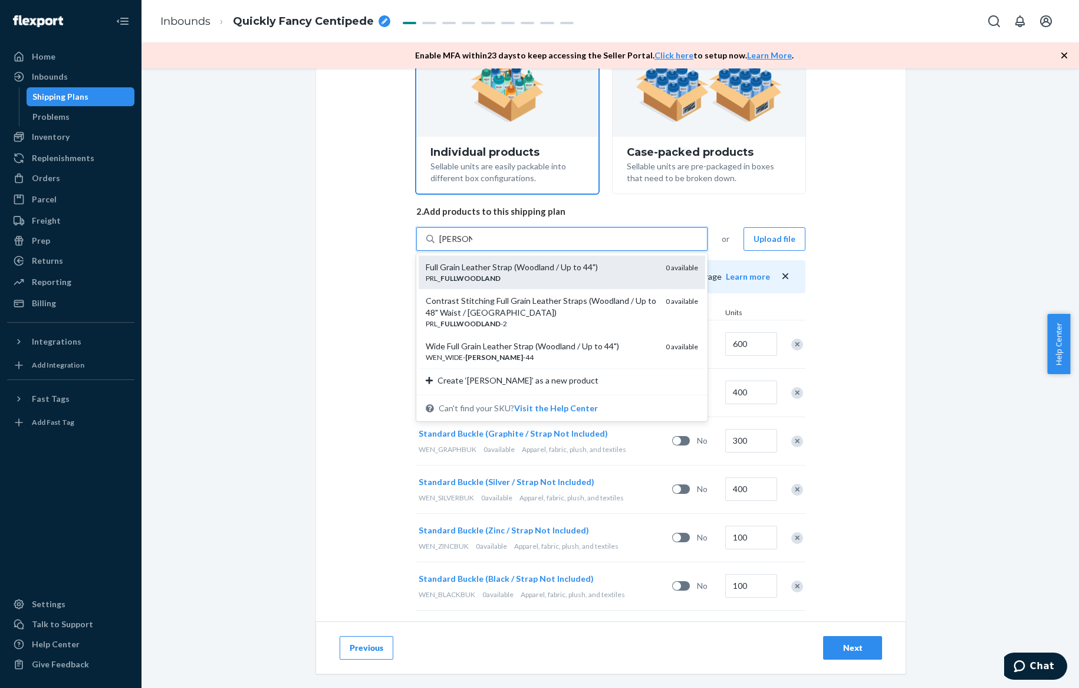
click at [536, 264] on div "Full Grain Leather Strap (Woodland / Up to 44")" at bounding box center [541, 267] width 231 height 12
click at [472, 245] on input "fullwood" at bounding box center [455, 239] width 33 height 12
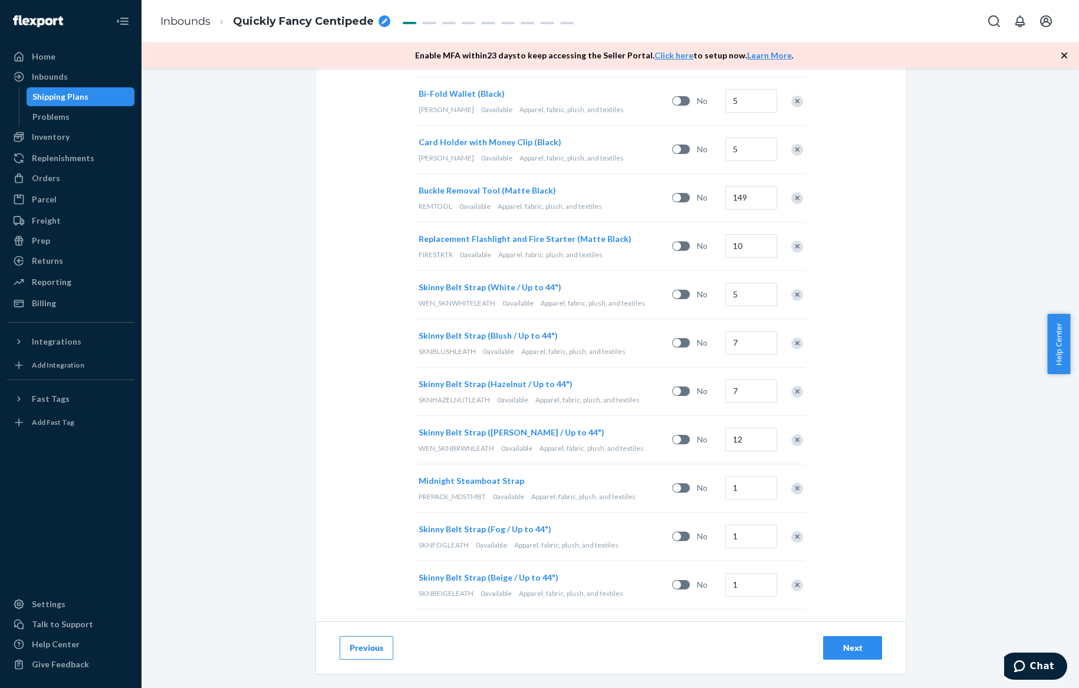
scroll to position [2903, 0]
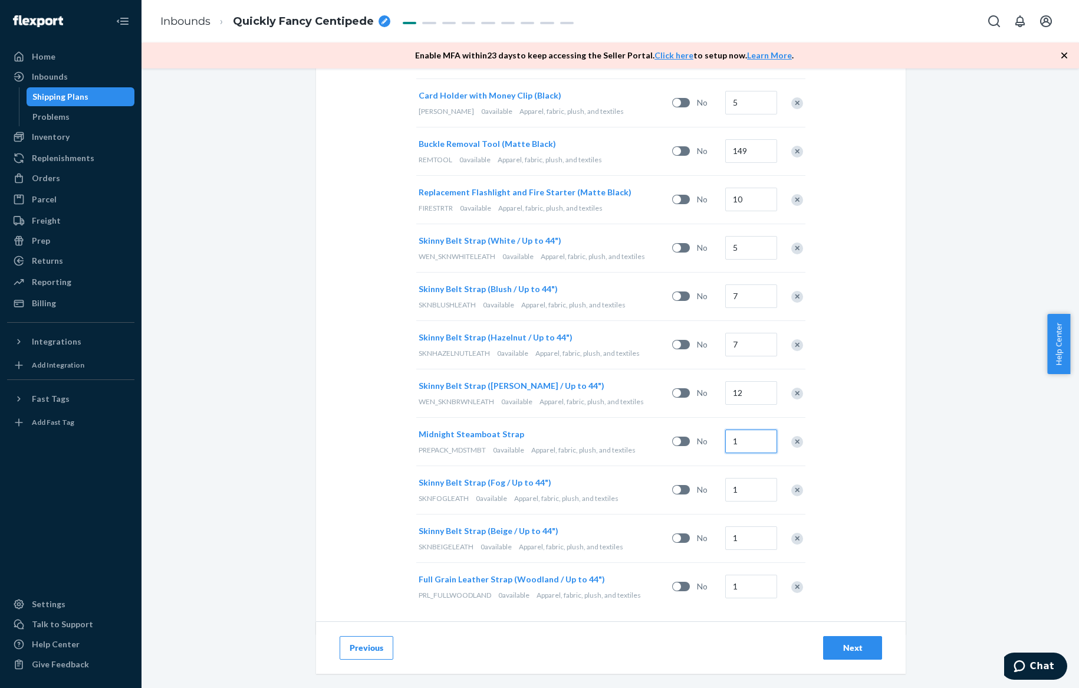
click at [745, 432] on input "1" at bounding box center [751, 441] width 52 height 24
click at [739, 478] on input "1" at bounding box center [751, 490] width 52 height 24
click at [743, 531] on input "1" at bounding box center [751, 538] width 52 height 24
click at [742, 574] on input "1" at bounding box center [751, 586] width 52 height 24
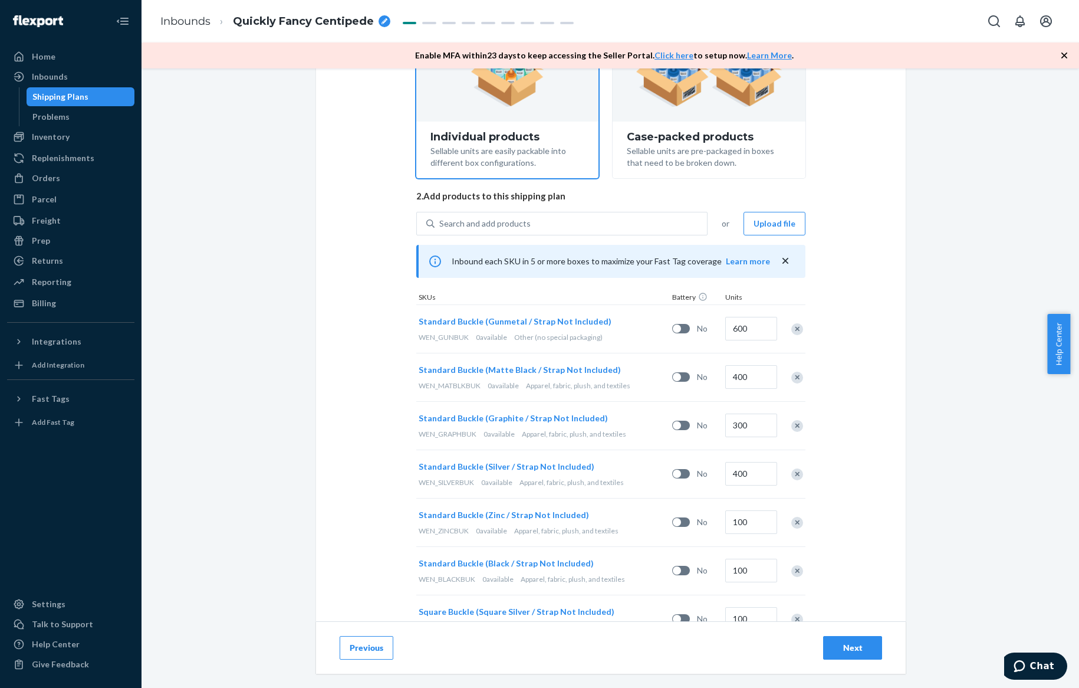
scroll to position [161, 0]
click at [502, 228] on div "Search and add products" at bounding box center [484, 225] width 91 height 12
click at [440, 228] on input "Search and add products" at bounding box center [439, 225] width 1 height 12
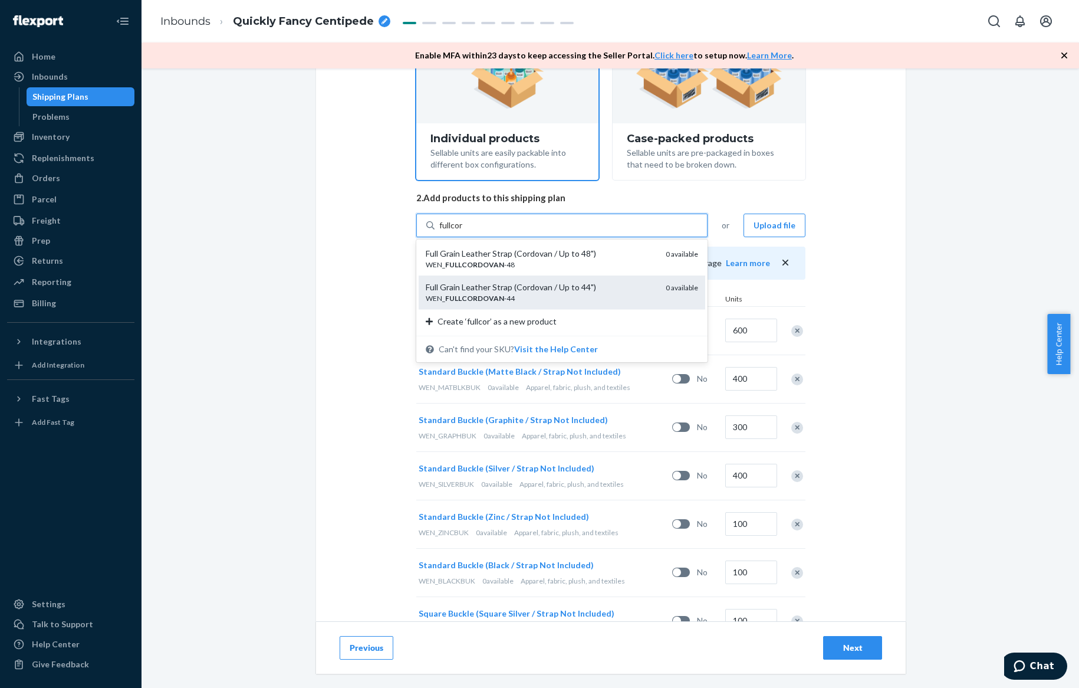
click at [548, 286] on div "Full Grain Leather Strap (Cordovan / Up to 44")" at bounding box center [541, 287] width 231 height 12
click at [464, 231] on input "fullcor" at bounding box center [451, 225] width 25 height 12
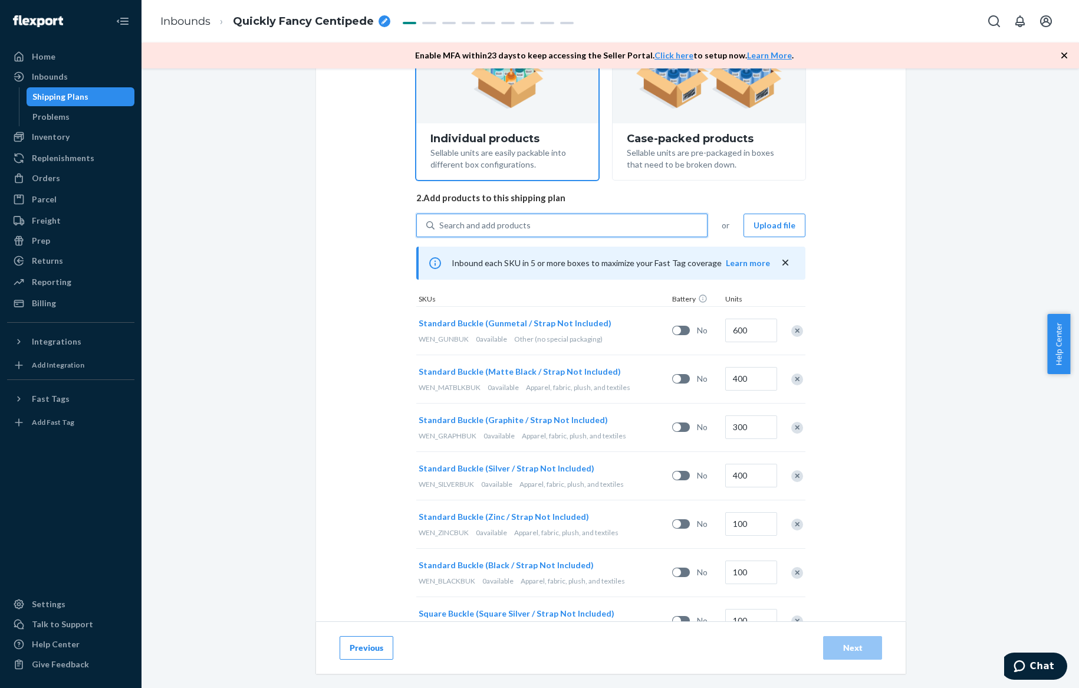
click at [525, 232] on div "Search and add products" at bounding box center [571, 225] width 272 height 21
click at [440, 231] on input "0 results available. Select is focused ,type to refine list, press Down to open…" at bounding box center [439, 225] width 1 height 12
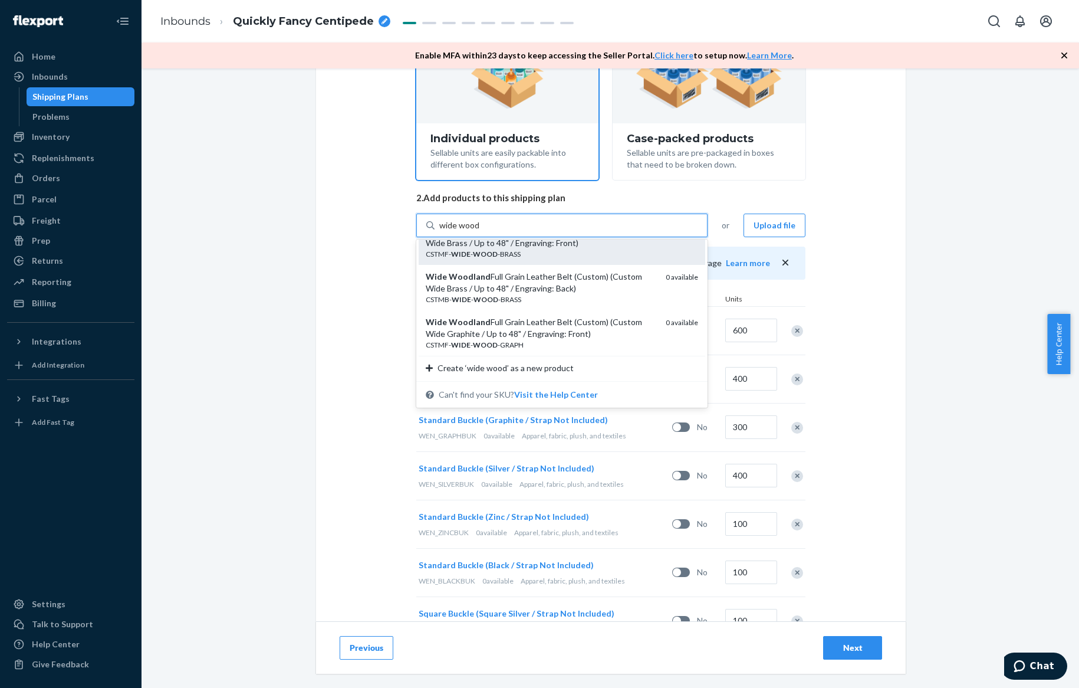
scroll to position [136, 0]
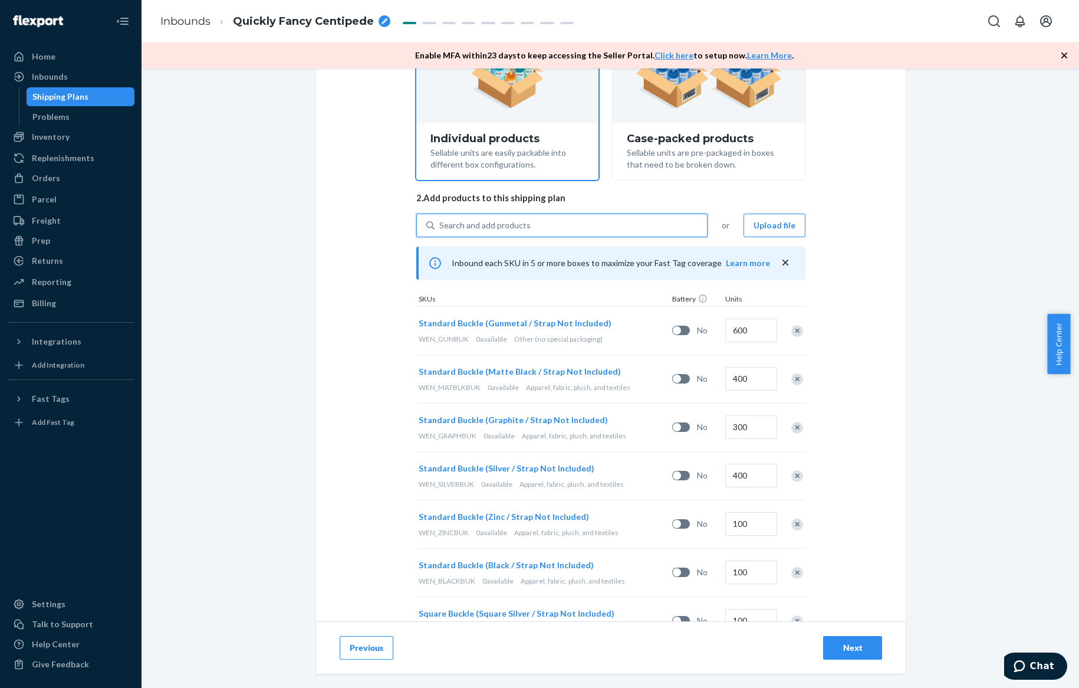
drag, startPoint x: 495, startPoint y: 223, endPoint x: 432, endPoint y: 223, distance: 62.5
click at [435, 223] on div "Search and add products" at bounding box center [571, 225] width 272 height 21
click at [439, 223] on input "0 results available. Select is focused ,type to refine list, press Down to open…" at bounding box center [439, 225] width 1 height 12
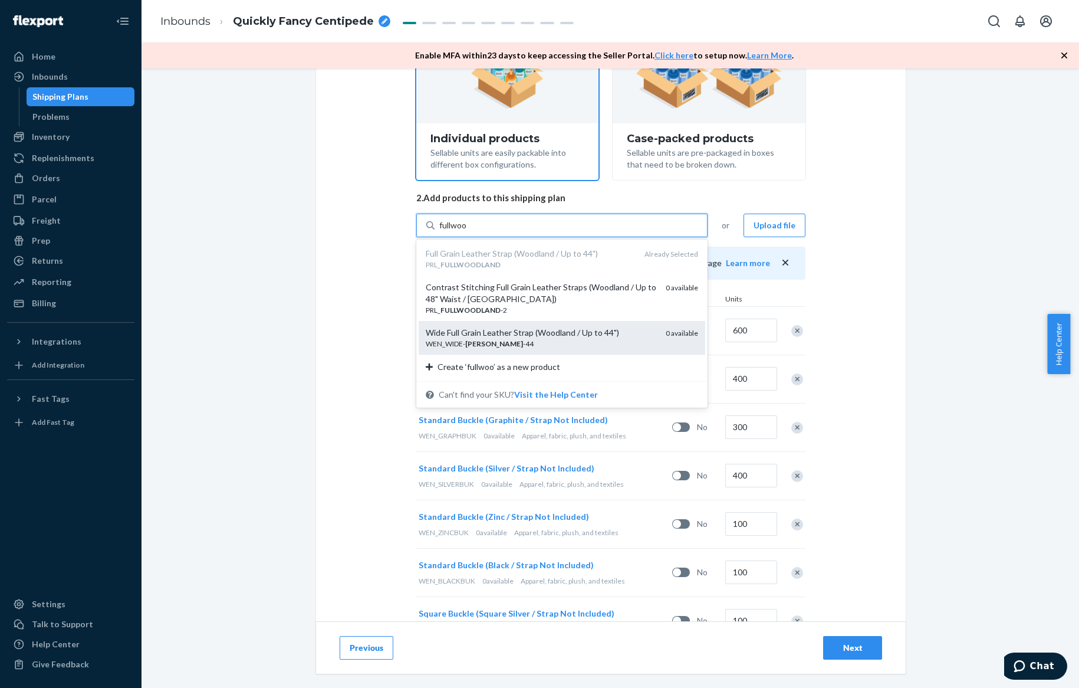
click at [525, 344] on div "WEN_WIDE- FULLWOOD -44" at bounding box center [541, 343] width 231 height 10
click at [468, 231] on input "fullwoo" at bounding box center [453, 225] width 28 height 12
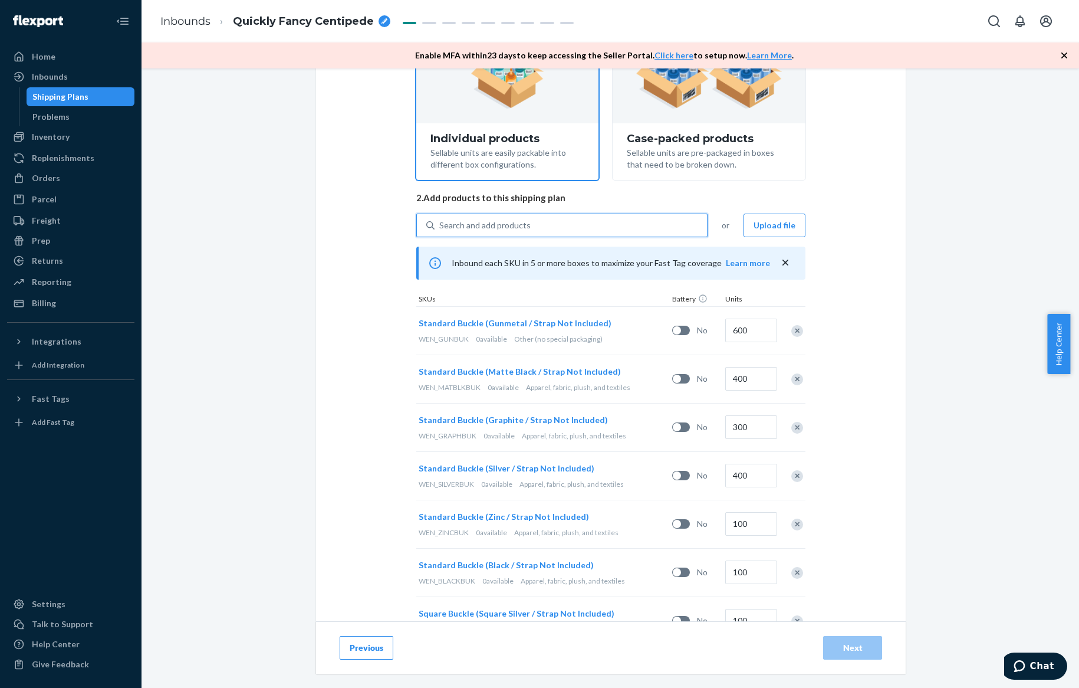
click at [502, 226] on div "Search and add products" at bounding box center [484, 225] width 91 height 12
click at [440, 226] on input "0 results available. Use Up and Down to choose options, press Enter to select t…" at bounding box center [439, 225] width 1 height 12
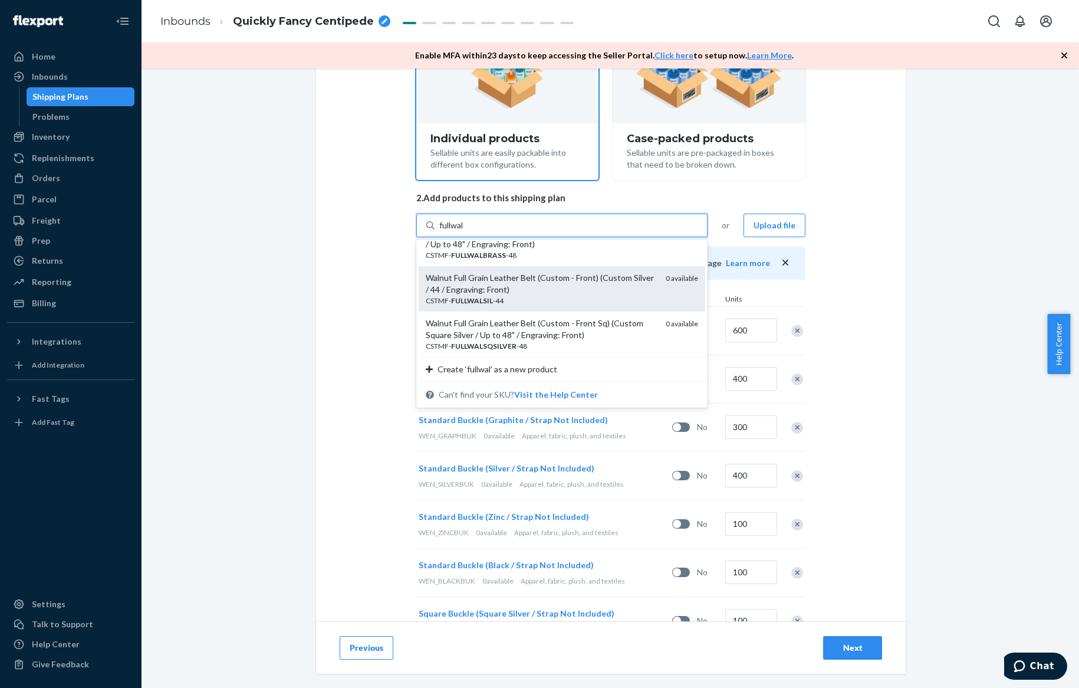
scroll to position [977, 0]
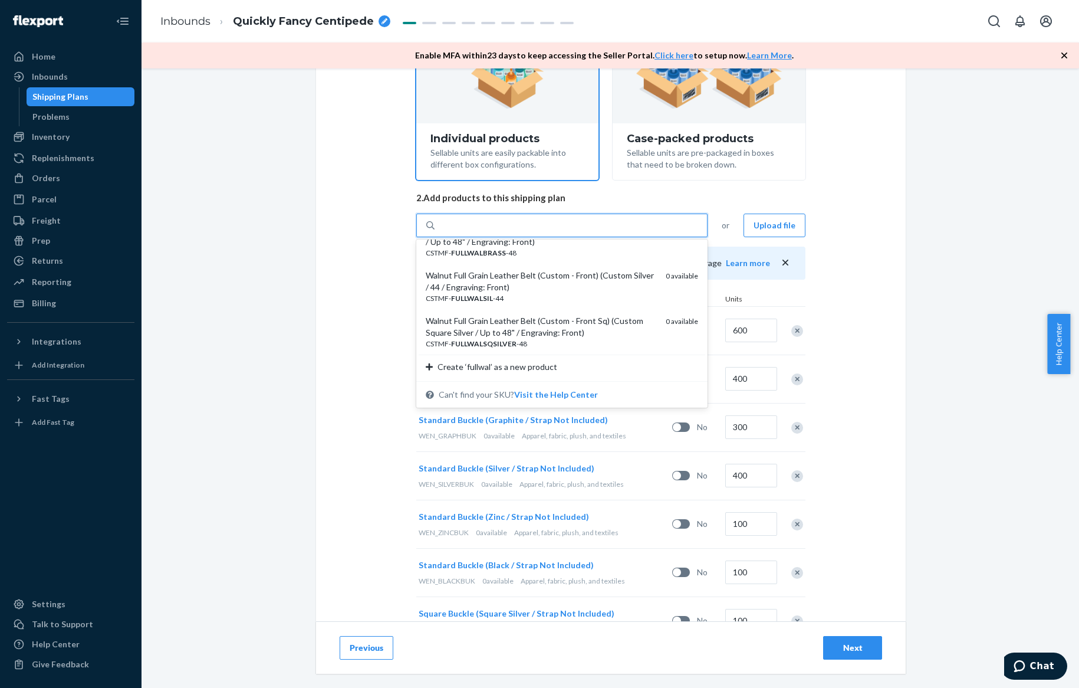
drag, startPoint x: 463, startPoint y: 220, endPoint x: 409, endPoint y: 221, distance: 54.3
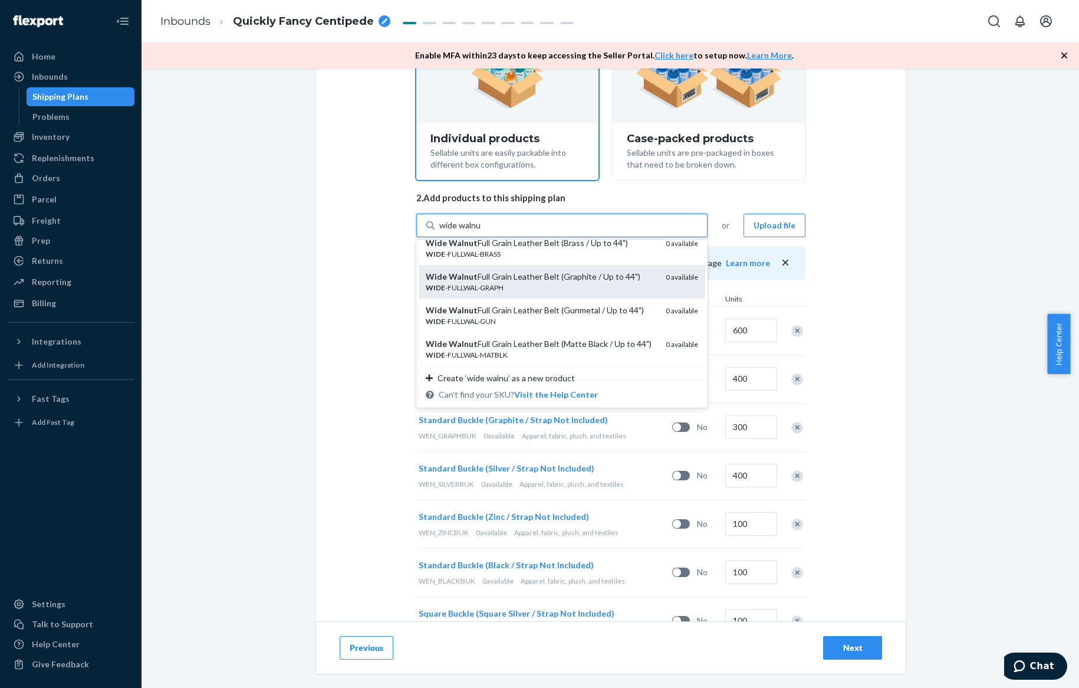
scroll to position [0, 0]
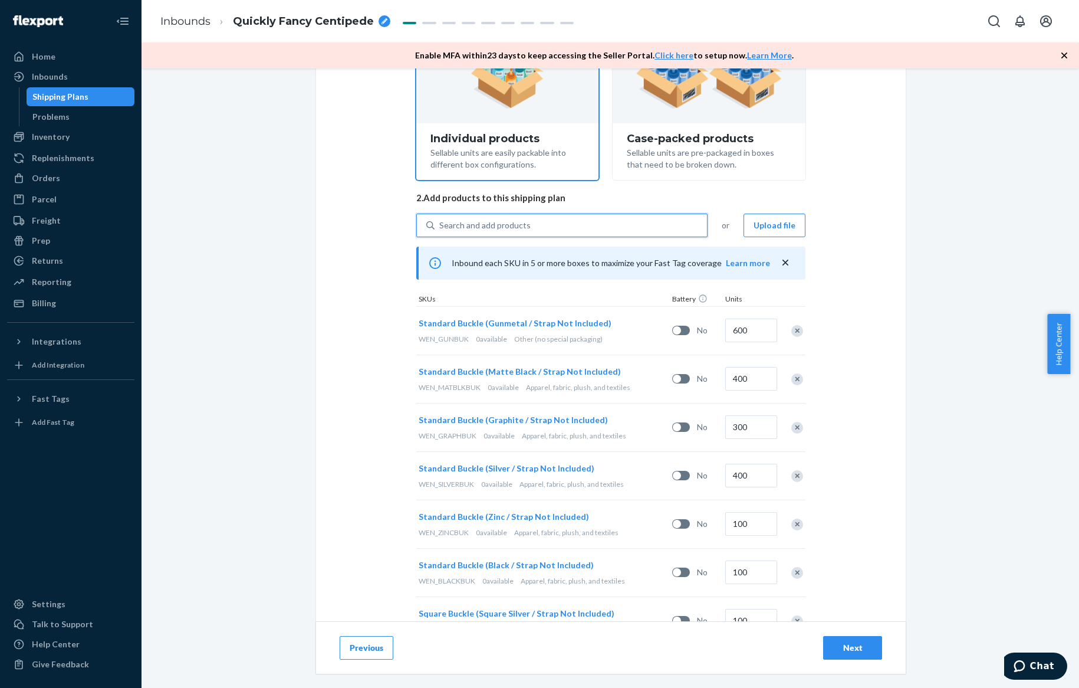
click at [481, 228] on div "Search and add products" at bounding box center [571, 225] width 272 height 21
click at [440, 228] on input "0 results available. Select is focused ,type to refine list, press Down to open…" at bounding box center [439, 225] width 1 height 12
click at [481, 228] on div "Search and add products" at bounding box center [484, 225] width 91 height 12
click at [440, 228] on input "0 results available. Select is focused ,type to refine list, press Down to open…" at bounding box center [439, 225] width 1 height 12
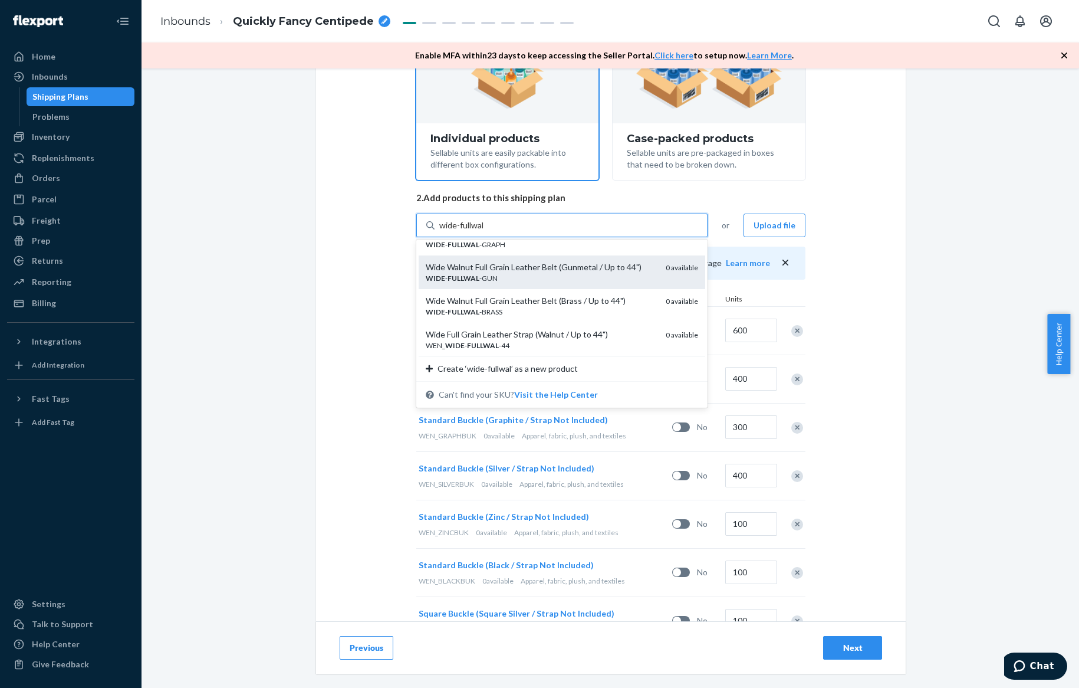
scroll to position [55, 0]
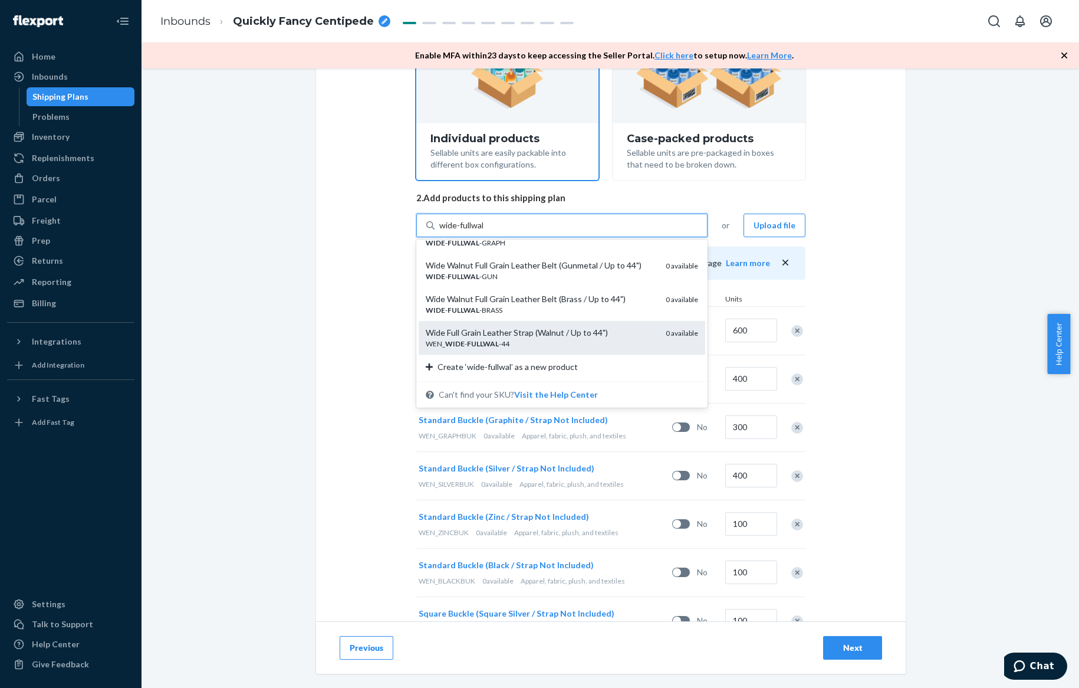
click at [532, 334] on div "Wide Full Grain Leather Strap (Walnut / Up to 44")" at bounding box center [541, 333] width 231 height 12
click at [485, 231] on input "wide-fullwal" at bounding box center [461, 225] width 45 height 12
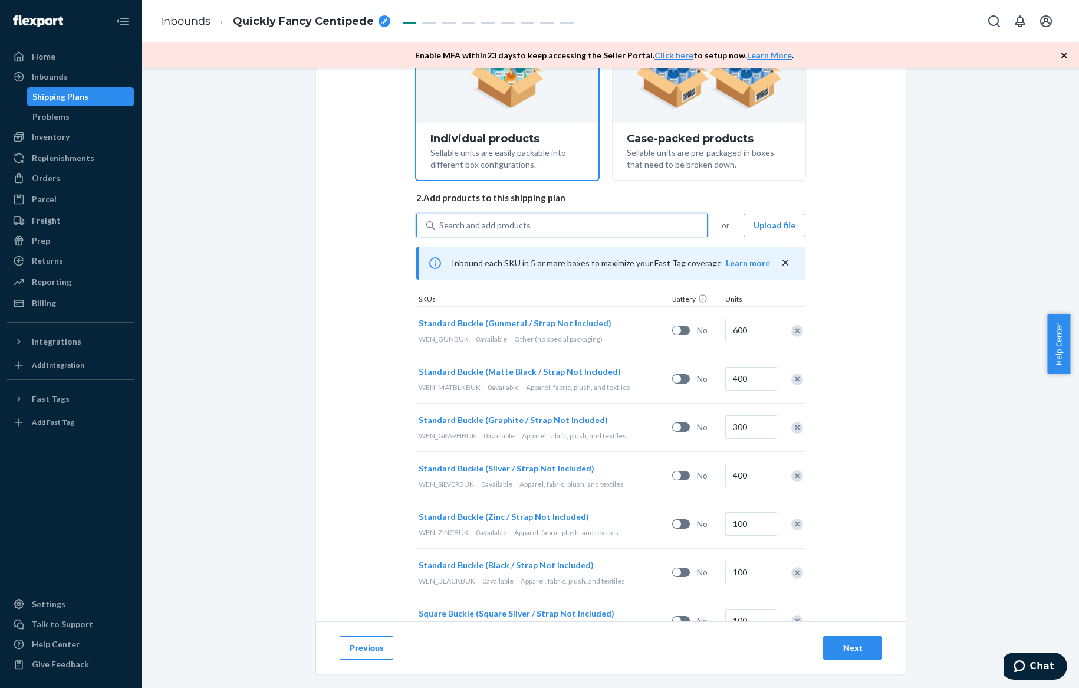
click at [489, 223] on div "Search and add products" at bounding box center [484, 225] width 91 height 12
click at [440, 223] on input "0 results available. Select is focused ,type to refine list, press Down to open…" at bounding box center [439, 225] width 1 height 12
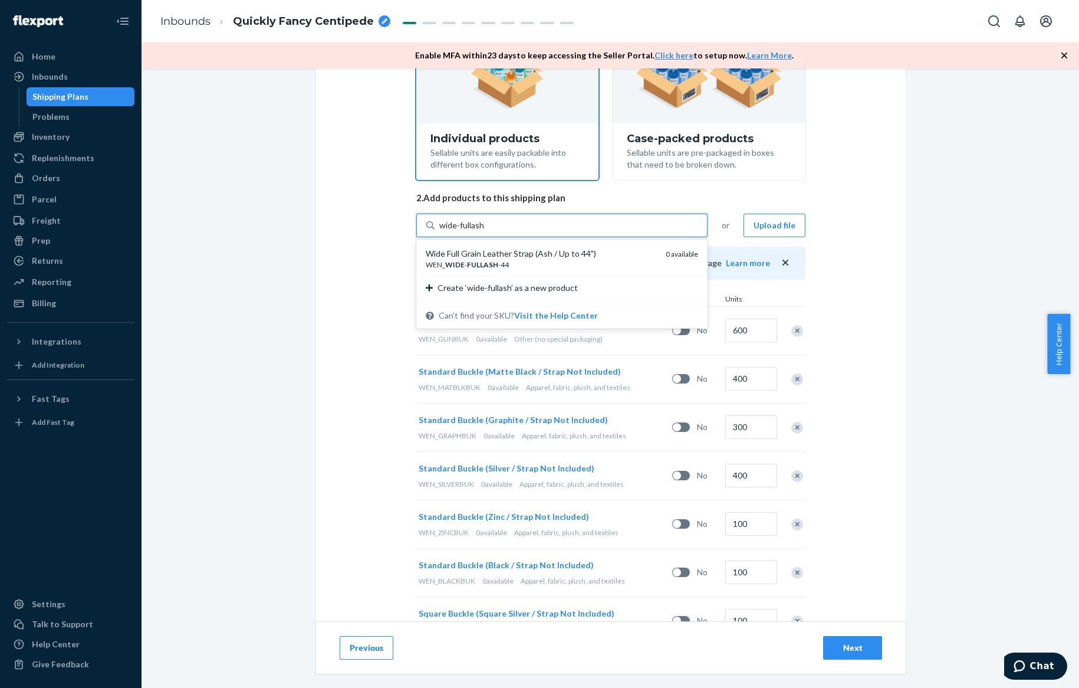
click at [500, 255] on div "Wide Full Grain Leather Strap (Ash / Up to 44")" at bounding box center [541, 254] width 231 height 12
click at [485, 231] on input "wide-fullash" at bounding box center [461, 225] width 45 height 12
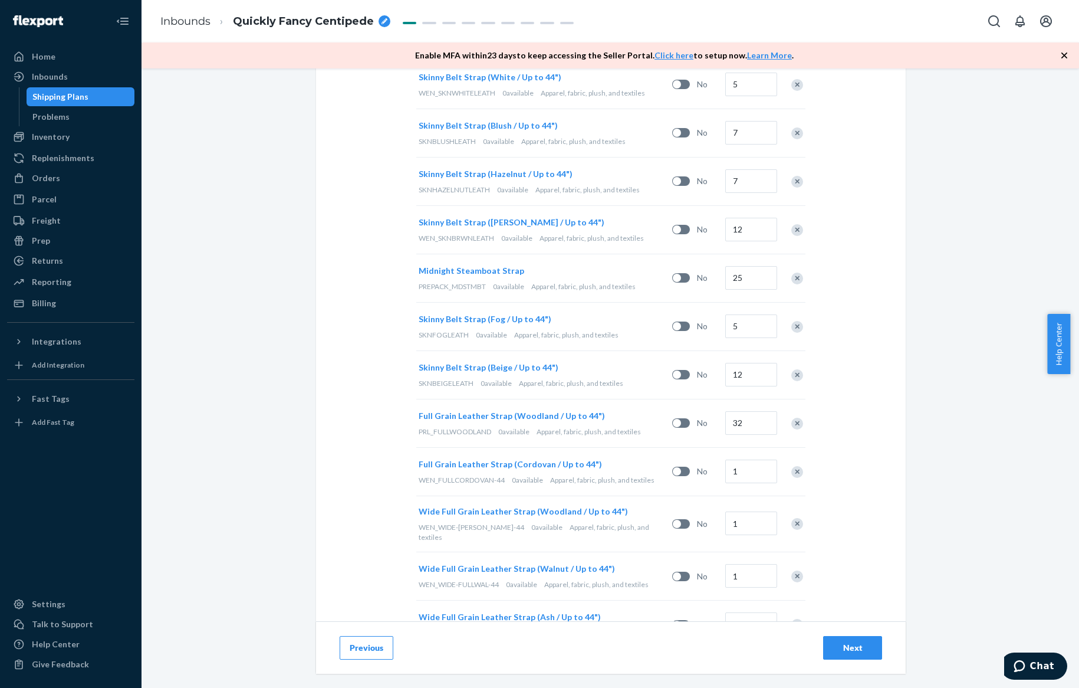
scroll to position [3096, 0]
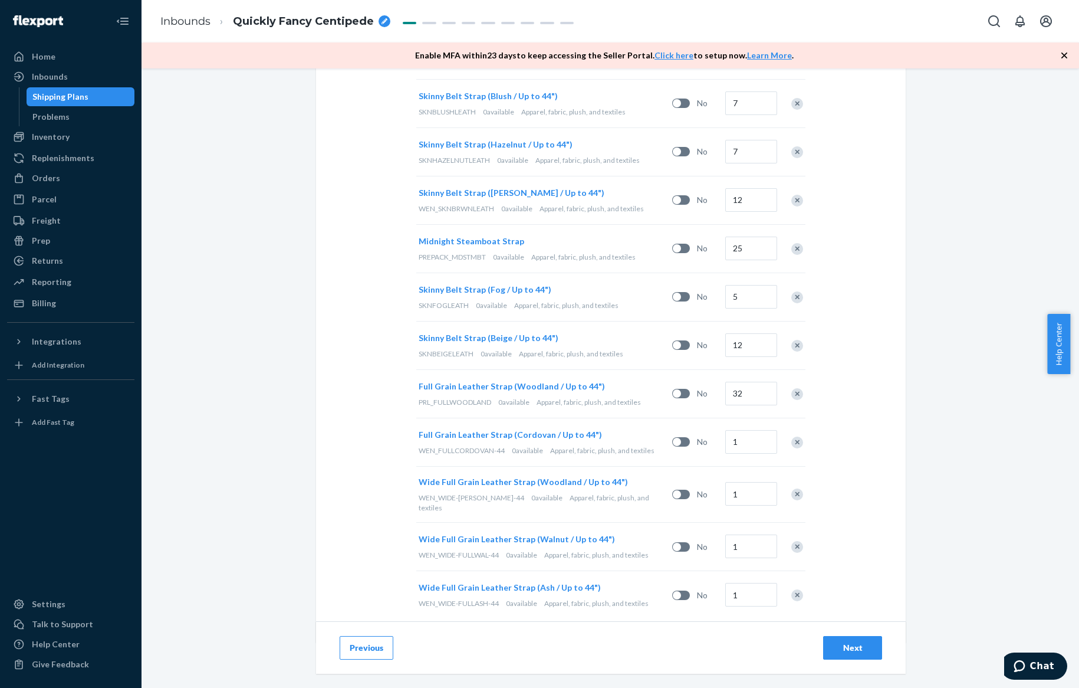
drag, startPoint x: 1076, startPoint y: 185, endPoint x: 54, endPoint y: 14, distance: 1035.4
click at [732, 433] on input "1" at bounding box center [751, 442] width 52 height 24
click at [739, 483] on input "1" at bounding box center [751, 494] width 52 height 24
click at [744, 534] on input "1" at bounding box center [751, 546] width 52 height 24
click at [754, 534] on input "12" at bounding box center [751, 546] width 52 height 24
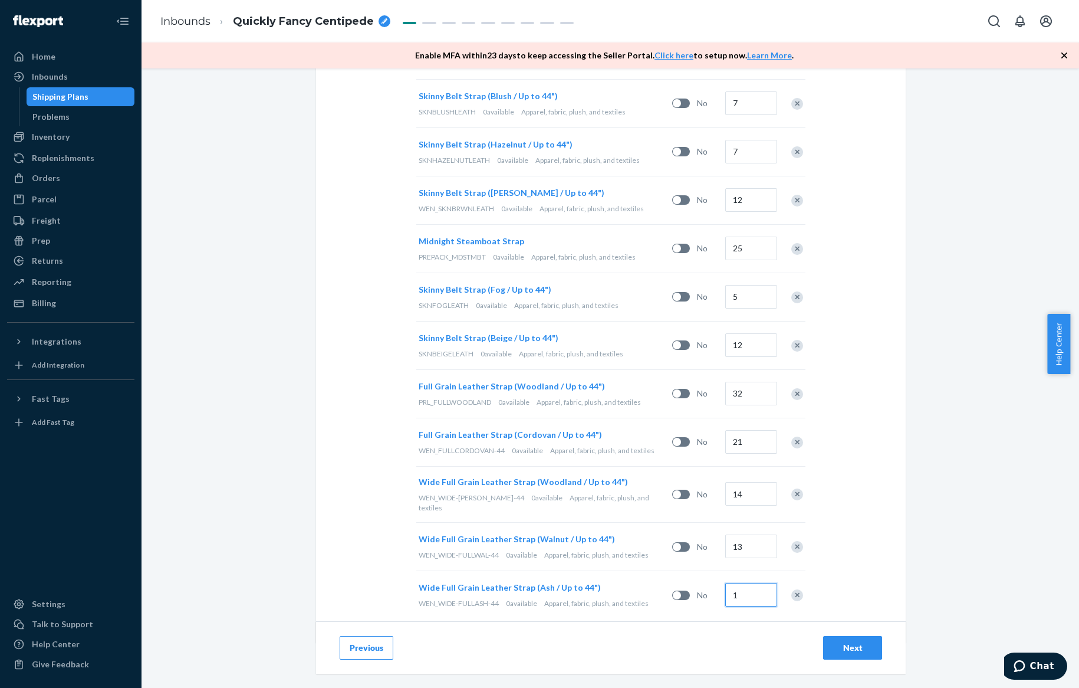
click at [741, 583] on input "1" at bounding box center [751, 595] width 52 height 24
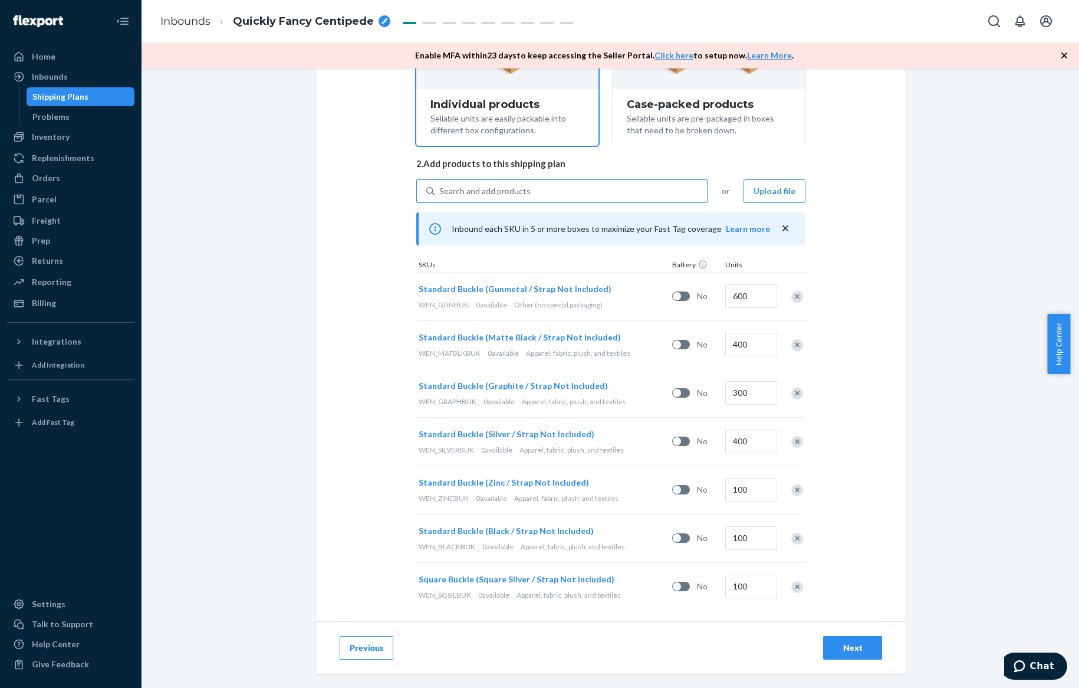
scroll to position [0, 0]
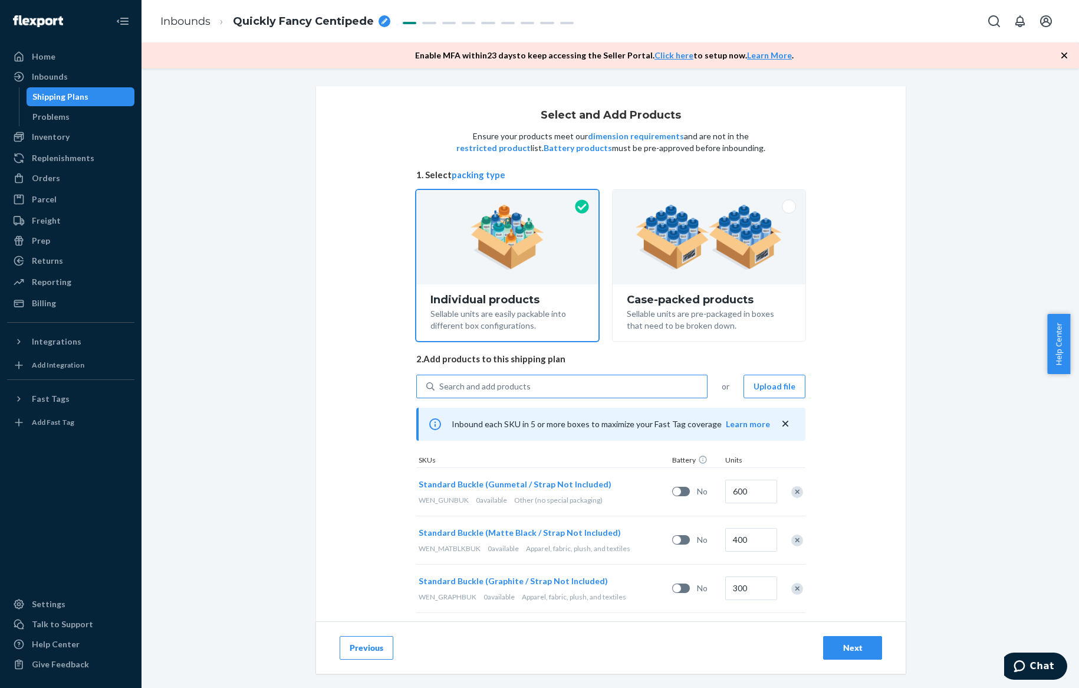
click at [603, 394] on div "Search and add products" at bounding box center [571, 386] width 272 height 21
click at [440, 392] on input "Search and add products" at bounding box center [439, 386] width 1 height 12
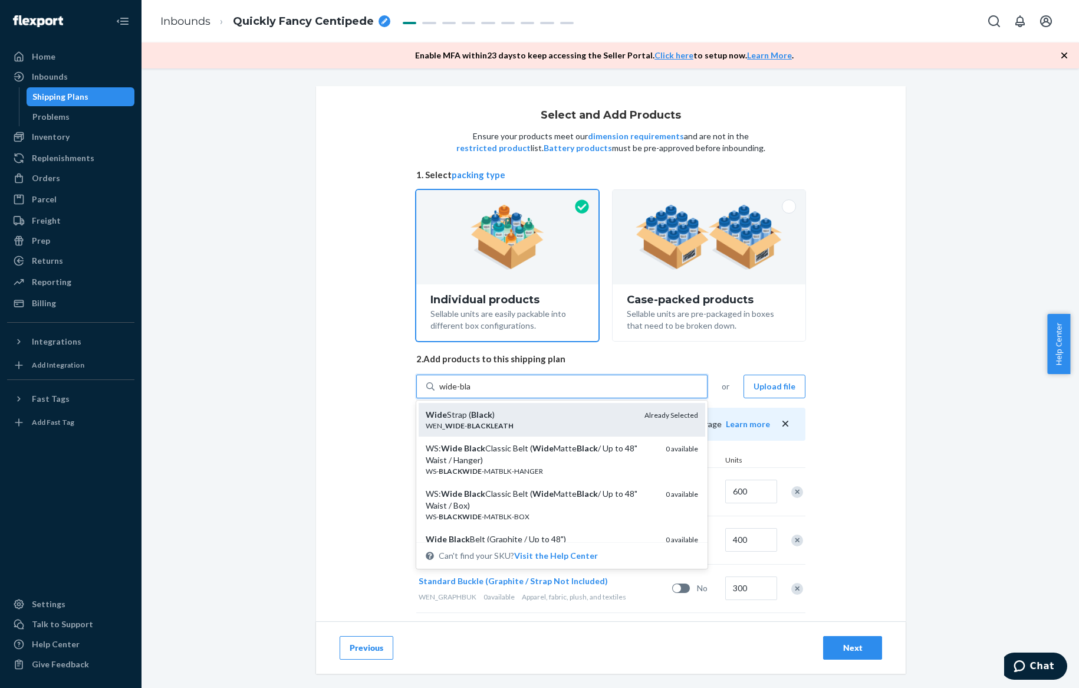
click at [566, 426] on div "WEN_ WIDE - BLACKLEATH" at bounding box center [530, 425] width 209 height 10
click at [472, 392] on input "wide-bla" at bounding box center [455, 386] width 32 height 12
click at [536, 429] on div "WEN_ WIDE - BLACKLEATH" at bounding box center [530, 425] width 209 height 10
click at [472, 392] on input "wide-bla" at bounding box center [455, 386] width 32 height 12
click at [573, 424] on div "WEN_ WIDE - BLACKLEATH" at bounding box center [530, 425] width 209 height 10
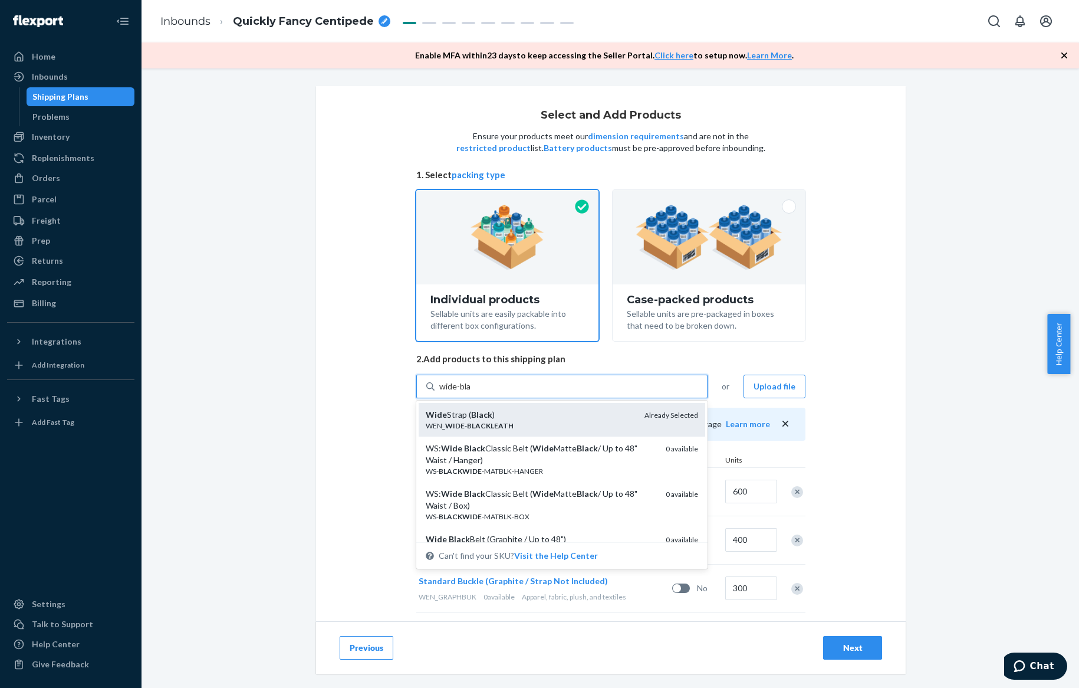
click at [472, 392] on input "wide-bla" at bounding box center [455, 386] width 32 height 12
click at [440, 420] on div "WEN_ WIDE - BLACKLEATH" at bounding box center [530, 425] width 209 height 10
click at [440, 392] on input "wide-bla" at bounding box center [455, 386] width 32 height 12
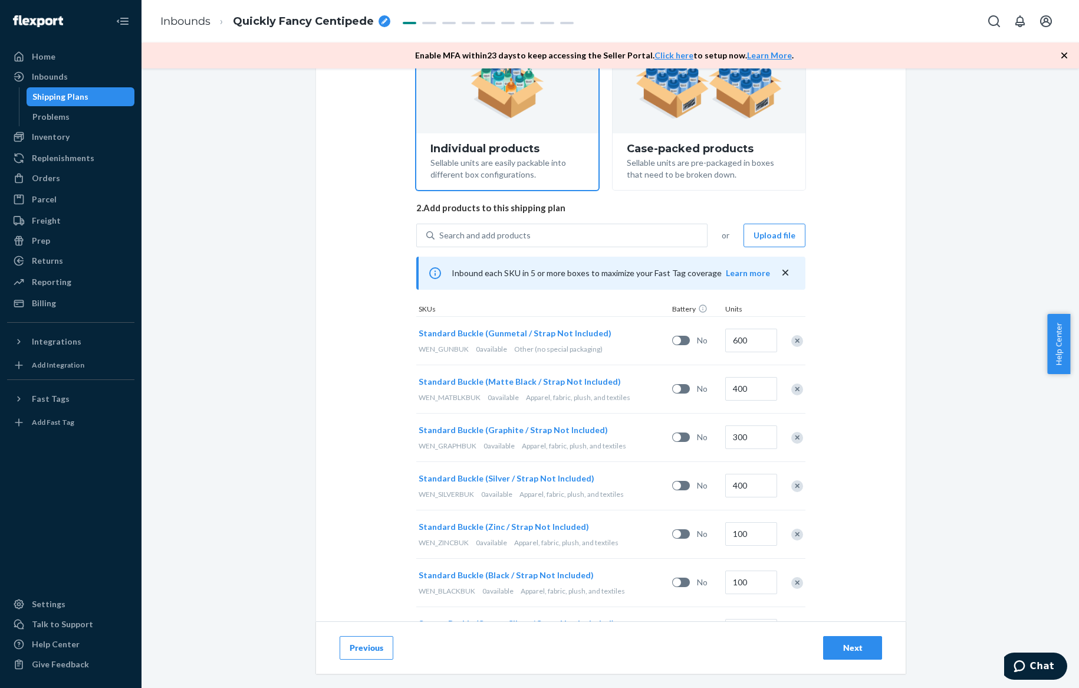
scroll to position [19, 0]
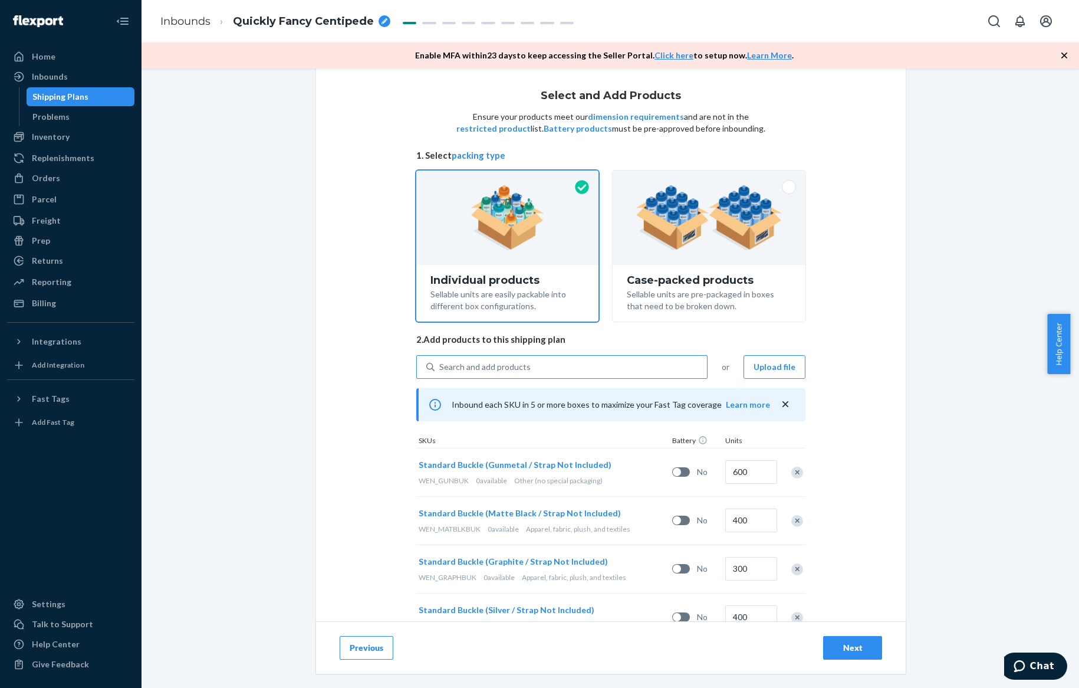
click at [573, 371] on div "Search and add products" at bounding box center [571, 366] width 272 height 21
click at [440, 371] on input "Search and add products" at bounding box center [439, 367] width 1 height 12
click at [945, 452] on div "Select and Add Products Ensure your products meet our dimension requirements an…" at bounding box center [610, 273] width 920 height 413
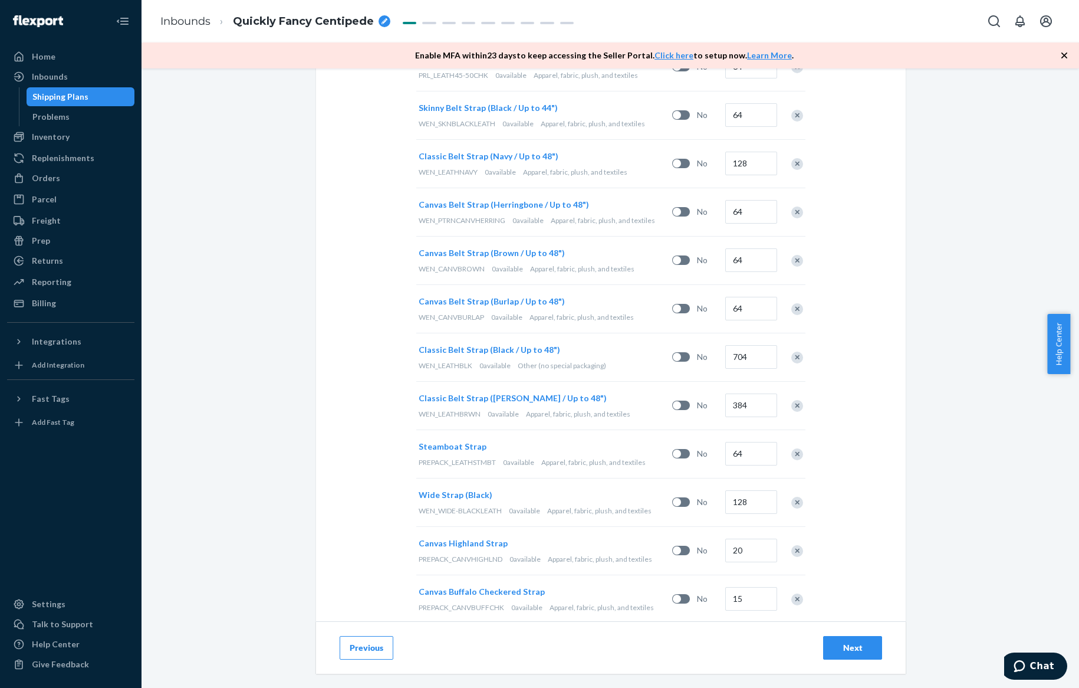
scroll to position [1356, 0]
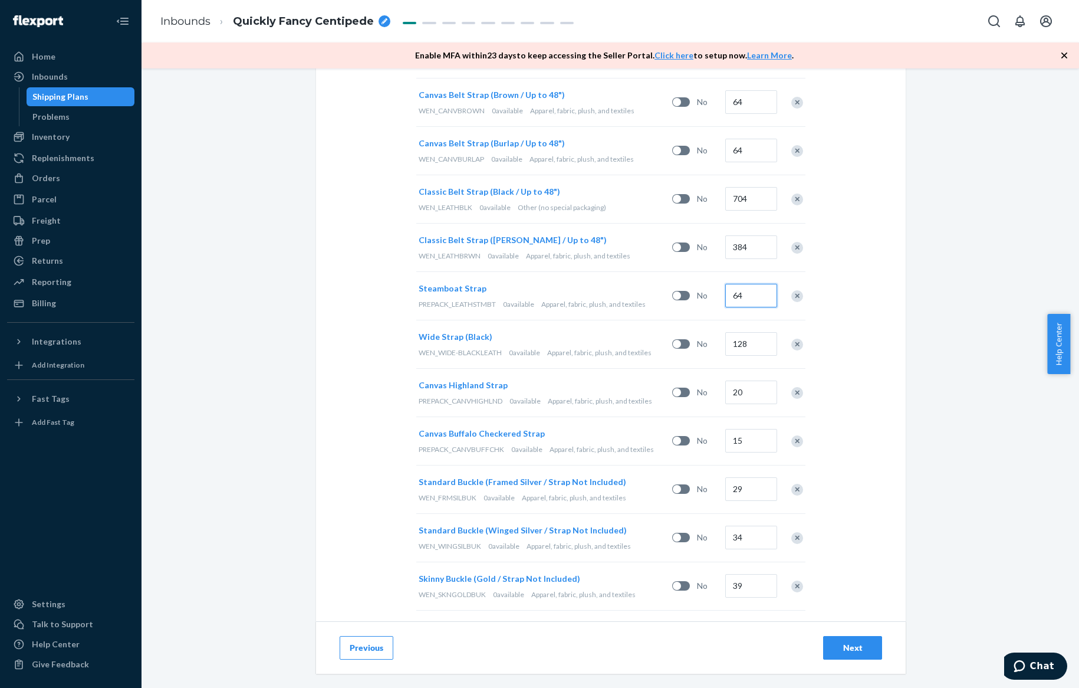
click at [749, 295] on input "64" at bounding box center [751, 296] width 52 height 24
click at [890, 353] on div "Select and Add Products Ensure your products meet our dimension requirements an…" at bounding box center [611, 556] width 590 height 3652
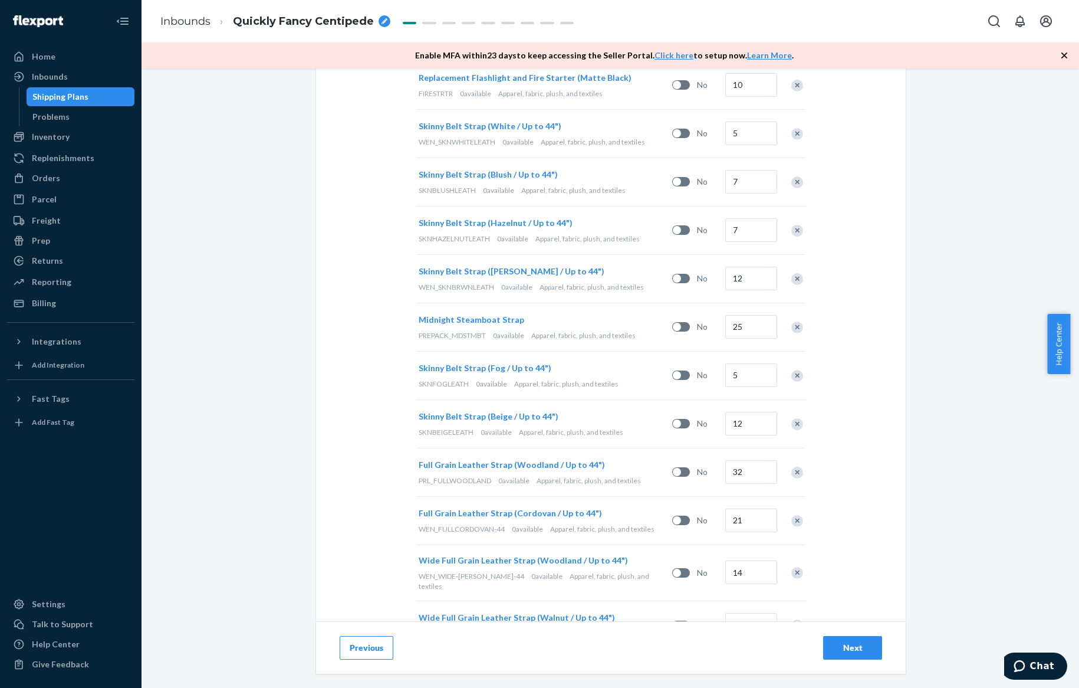
scroll to position [3096, 0]
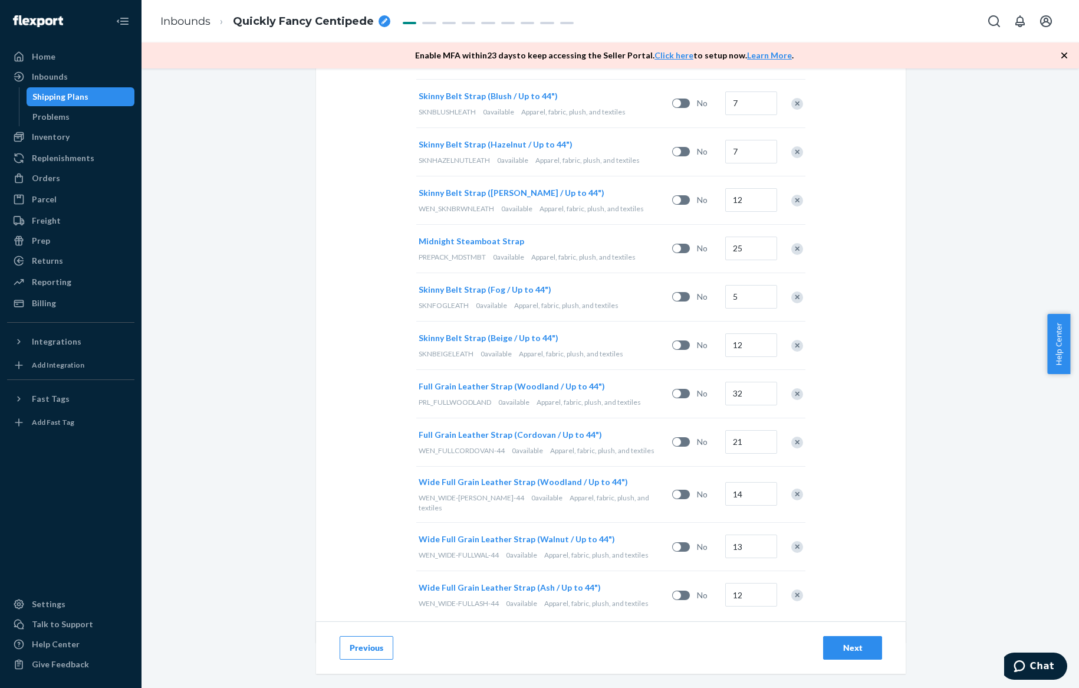
click at [870, 647] on button "Next" at bounding box center [852, 648] width 59 height 24
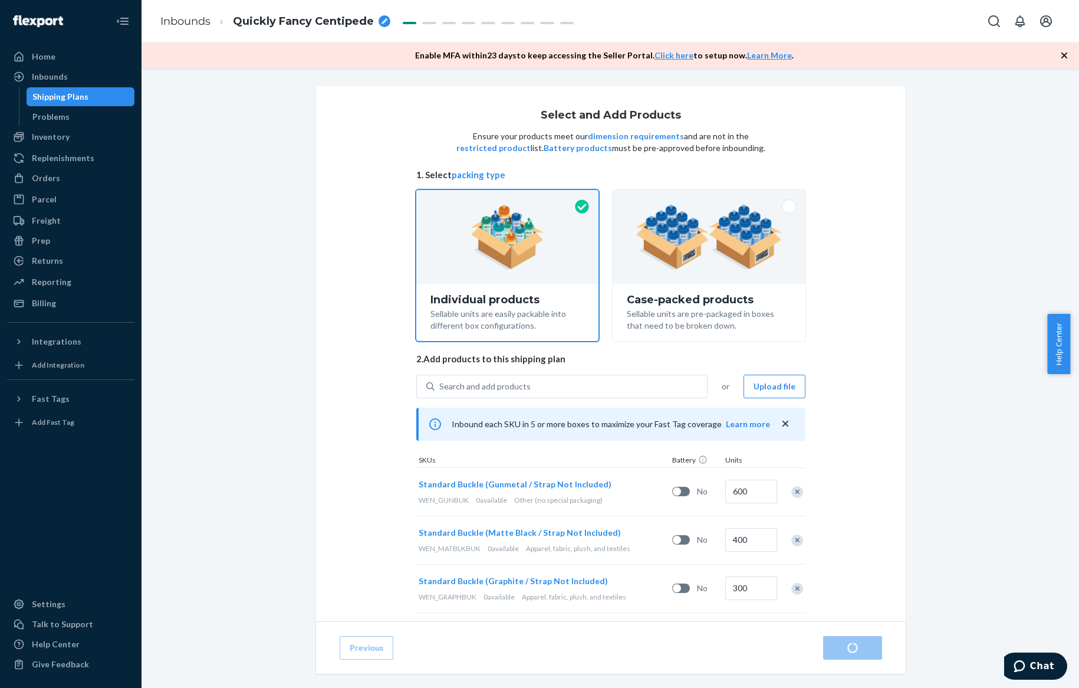
scroll to position [131, 0]
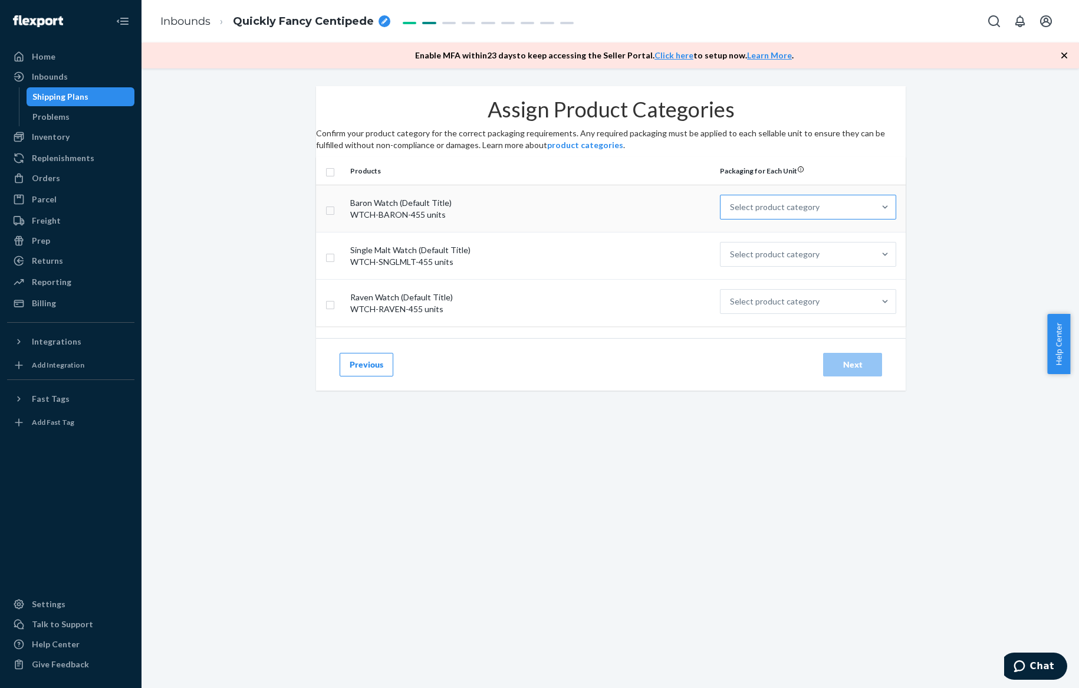
click at [721, 219] on div "Select product category" at bounding box center [798, 207] width 154 height 24
click at [730, 213] on input "Select product category" at bounding box center [730, 207] width 1 height 12
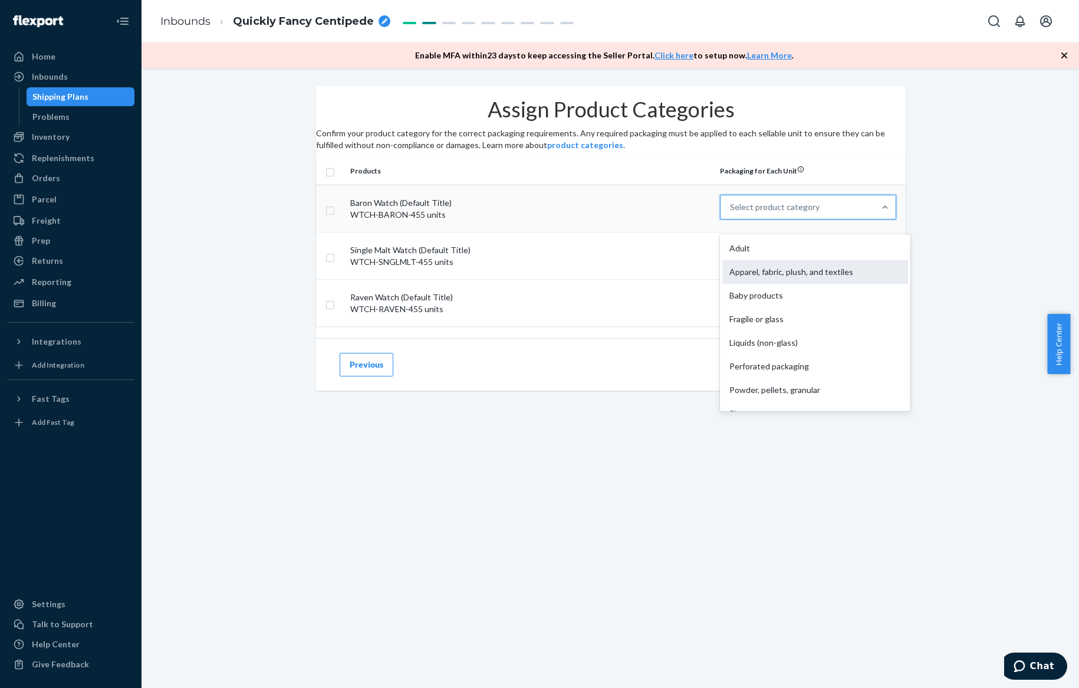
click at [751, 282] on div "Apparel, fabric, plush, and textiles" at bounding box center [815, 272] width 186 height 24
click at [731, 213] on input "option Apparel, fabric, plush, and textiles focused, 2 of 10. 10 results availa…" at bounding box center [730, 207] width 1 height 12
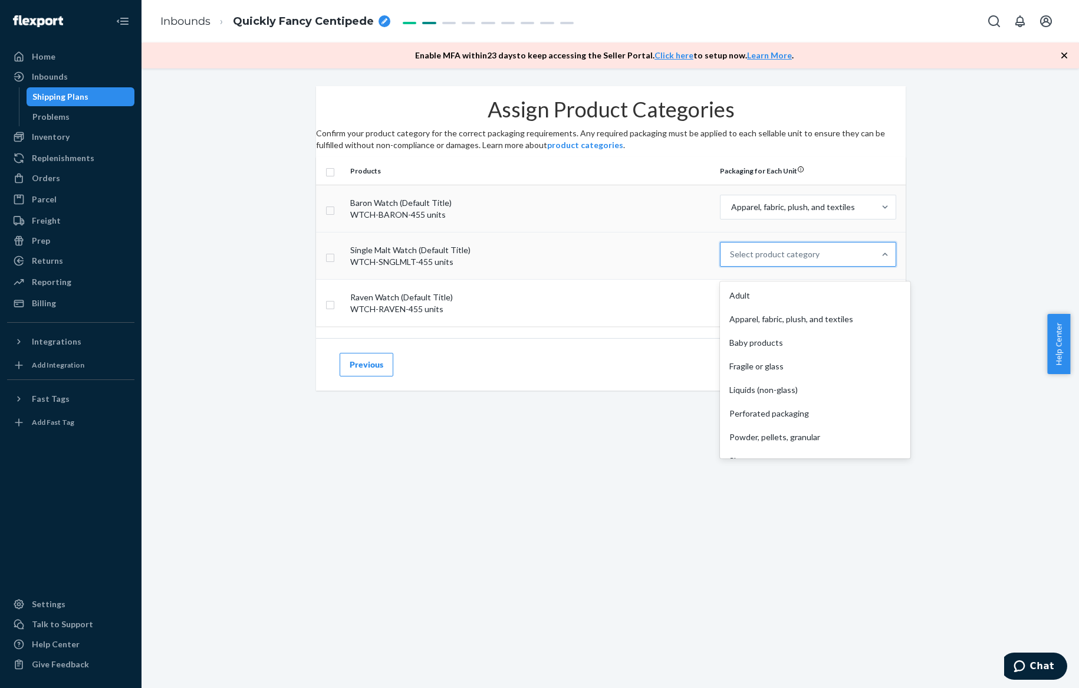
click at [751, 260] on div "Select product category" at bounding box center [775, 254] width 90 height 12
click at [731, 260] on input "option Adult focused, 1 of 10. 10 results available. Use Up and Down to choose …" at bounding box center [730, 254] width 1 height 12
click at [752, 331] on div "Apparel, fabric, plush, and textiles" at bounding box center [815, 319] width 186 height 24
click at [731, 260] on input "option Apparel, fabric, plush, and textiles focused, 2 of 10. 10 results availa…" at bounding box center [730, 254] width 1 height 12
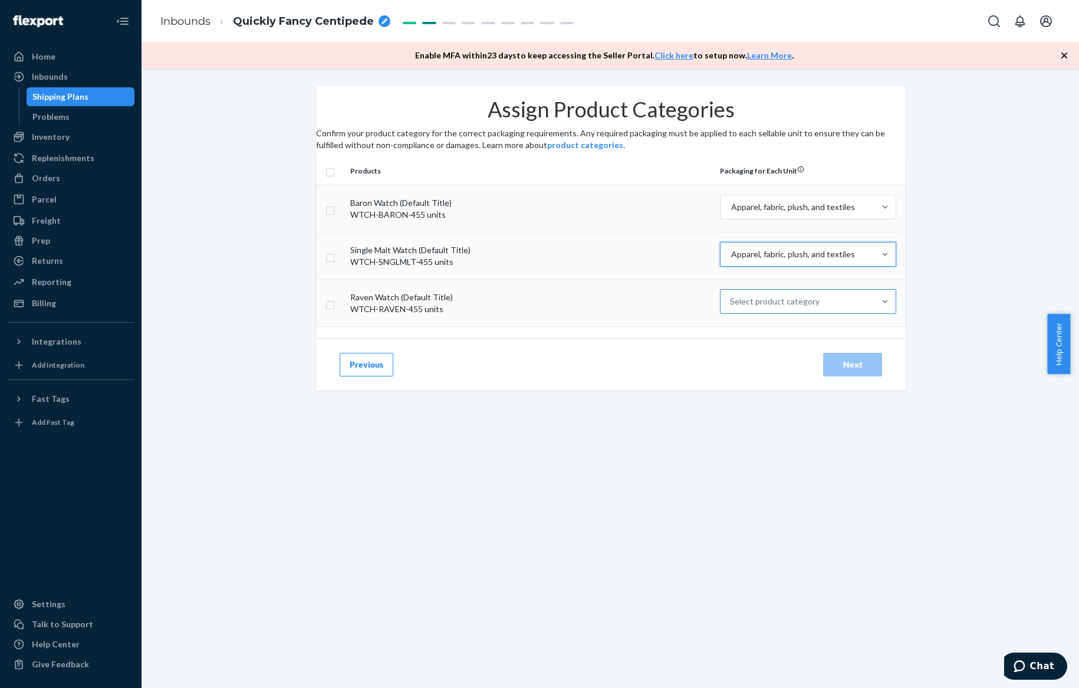
click at [754, 307] on div "Select product category" at bounding box center [775, 301] width 90 height 12
click at [731, 307] on input "Select product category" at bounding box center [730, 301] width 1 height 12
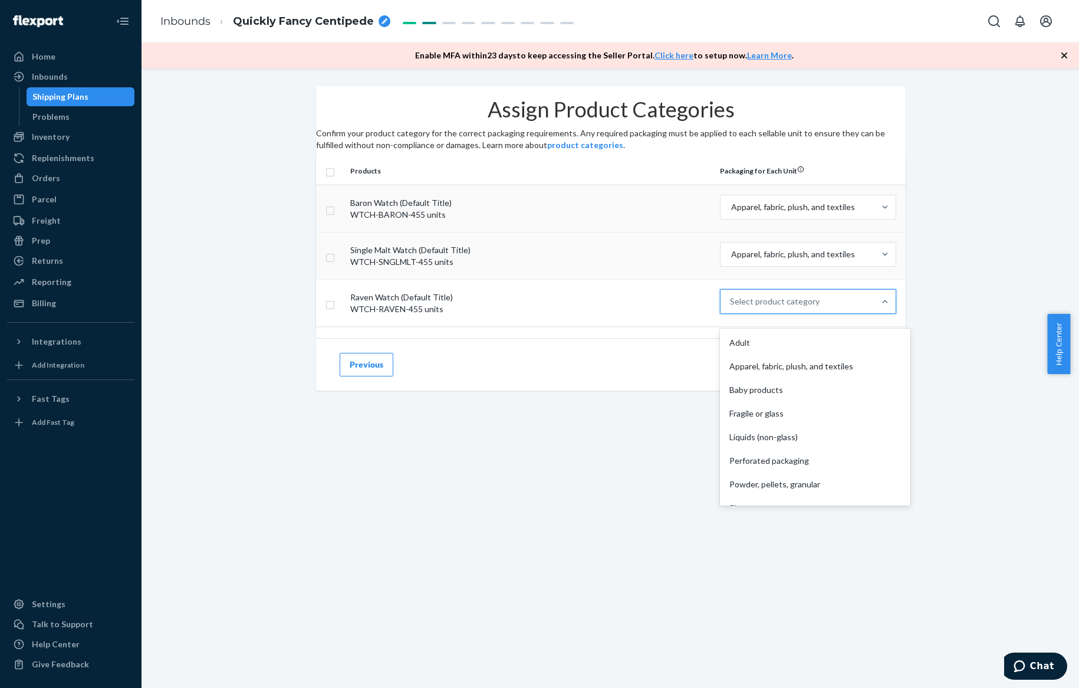
drag, startPoint x: 751, startPoint y: 378, endPoint x: 758, endPoint y: 376, distance: 8.0
click at [750, 378] on div "Apparel, fabric, plush, and textiles" at bounding box center [815, 366] width 186 height 24
click at [731, 307] on input "option Apparel, fabric, plush, and textiles focused, 2 of 10. 10 results availa…" at bounding box center [730, 301] width 1 height 12
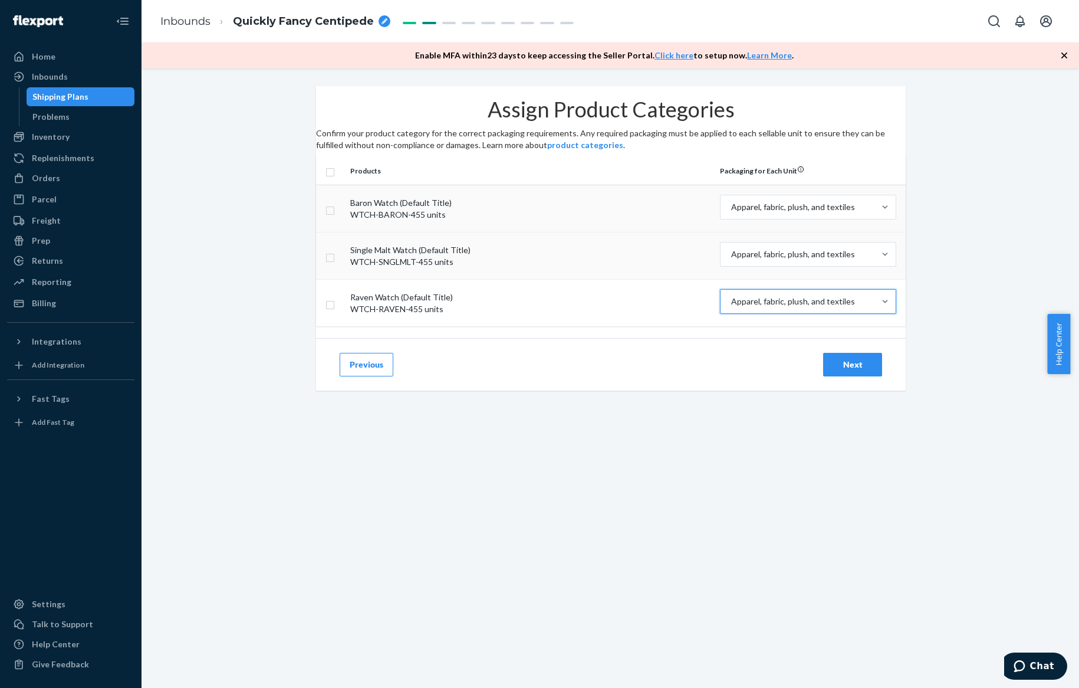
click at [833, 370] on div "Next" at bounding box center [852, 365] width 39 height 12
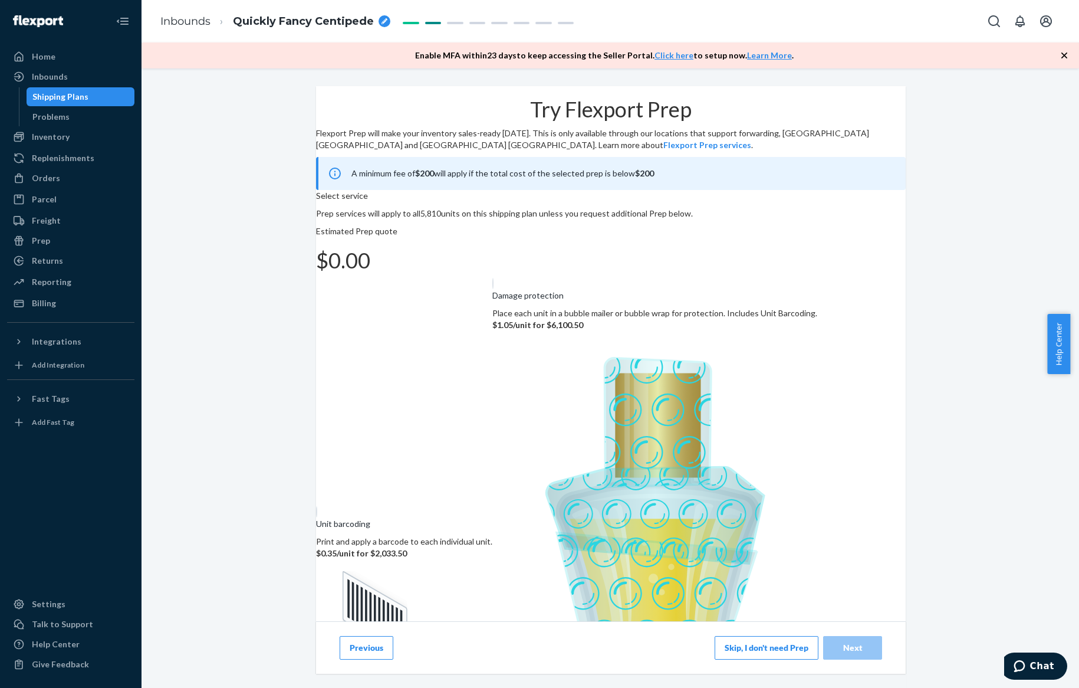
click at [781, 636] on button "Skip, I don't need Prep" at bounding box center [767, 648] width 104 height 24
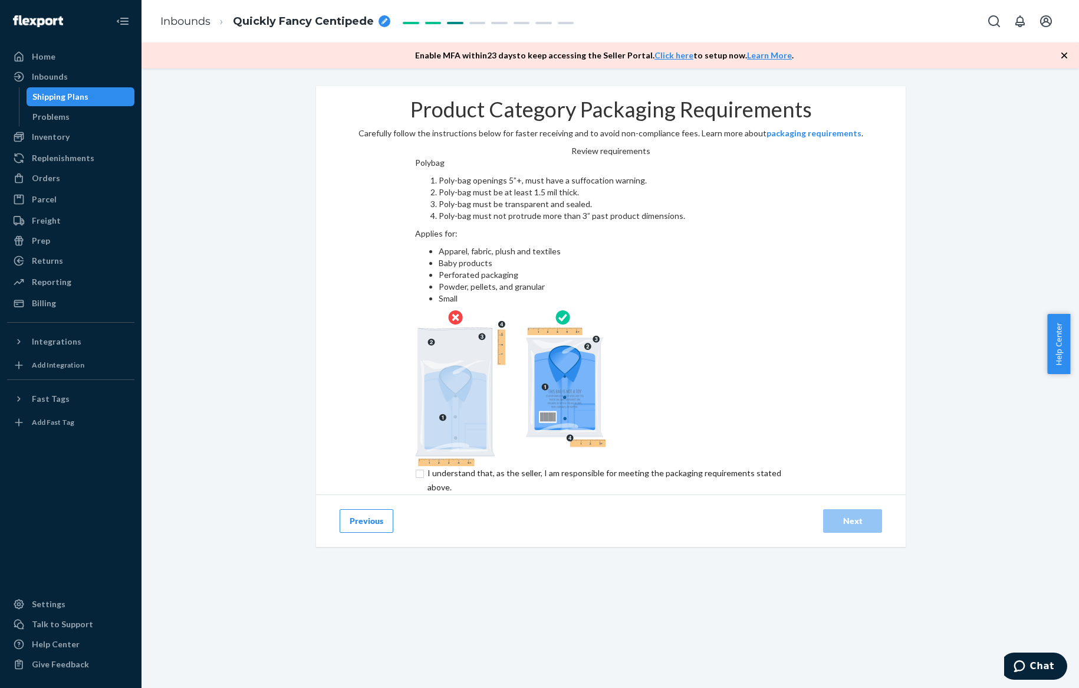
click at [601, 466] on input "checkbox" at bounding box center [611, 480] width 392 height 28
click at [833, 515] on div "Next" at bounding box center [852, 521] width 39 height 12
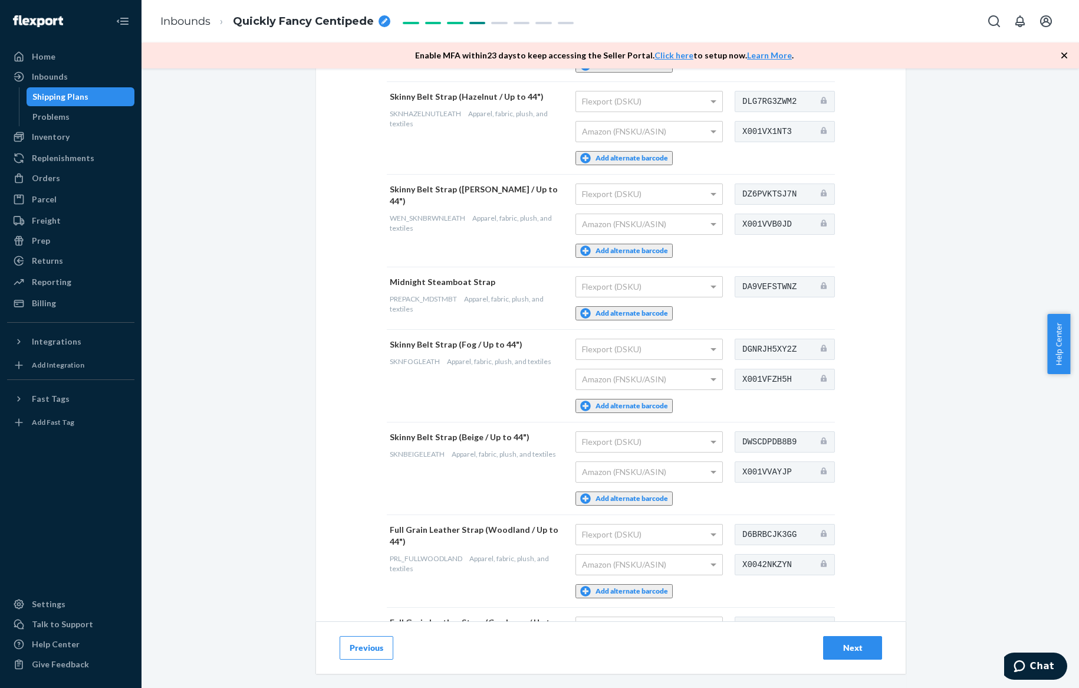
scroll to position [5031, 0]
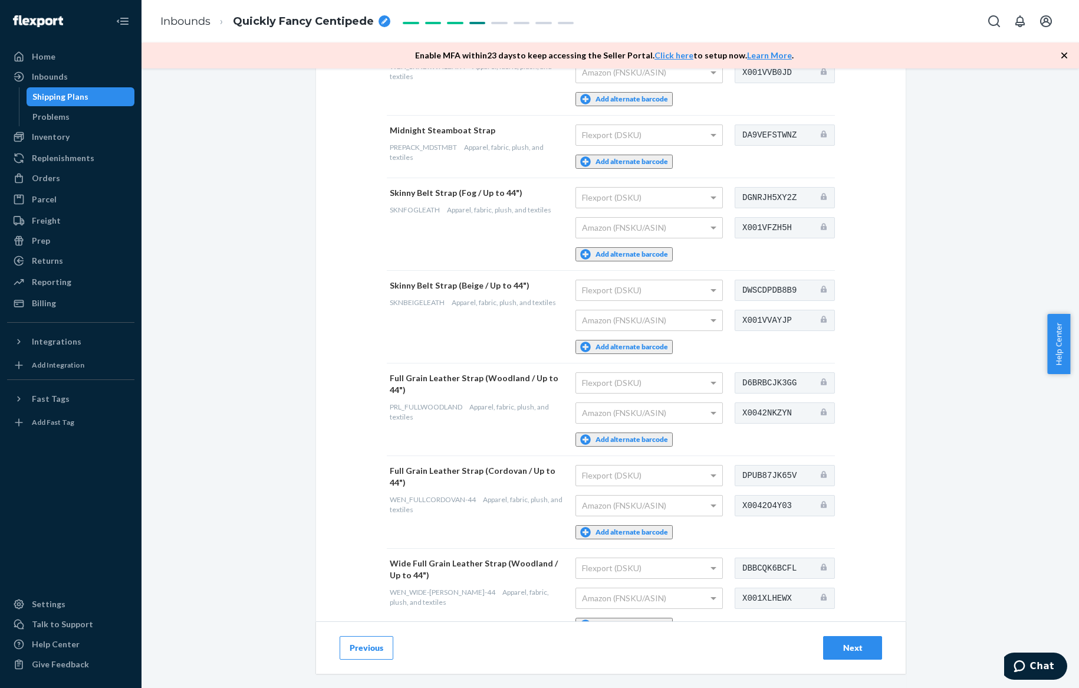
click at [837, 642] on div "Next" at bounding box center [852, 648] width 39 height 12
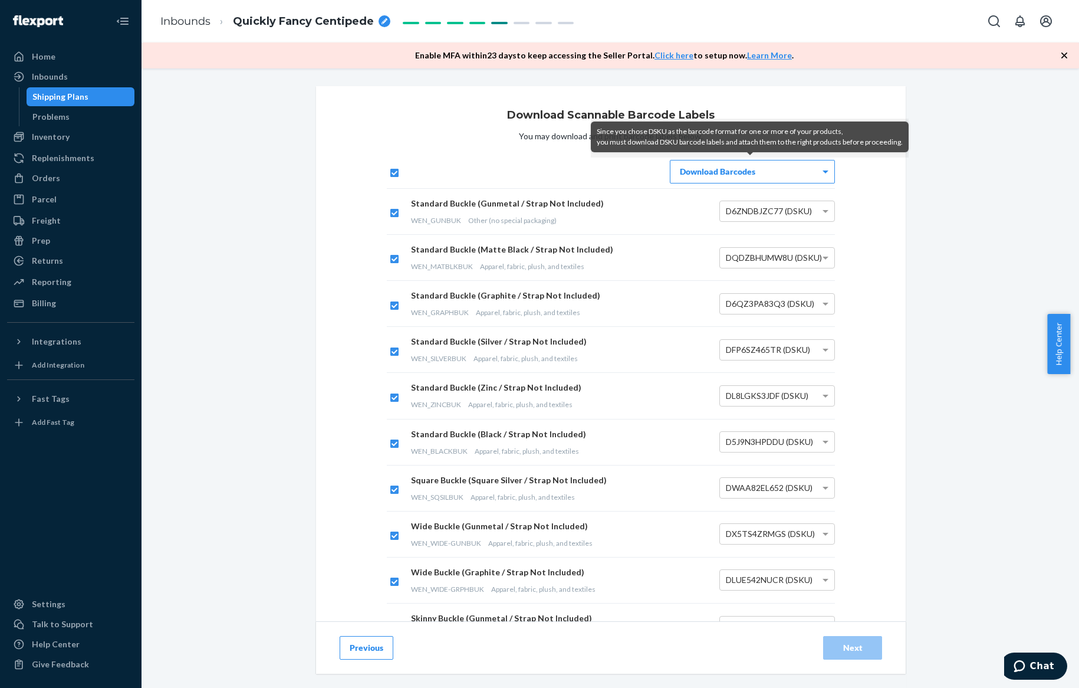
click at [566, 172] on div "Download Barcodes" at bounding box center [611, 172] width 448 height 24
click at [387, 174] on input "checkbox" at bounding box center [393, 171] width 12 height 12
click at [387, 175] on input "checkbox" at bounding box center [393, 171] width 12 height 12
click at [701, 173] on div "Download Barcodes" at bounding box center [752, 171] width 164 height 22
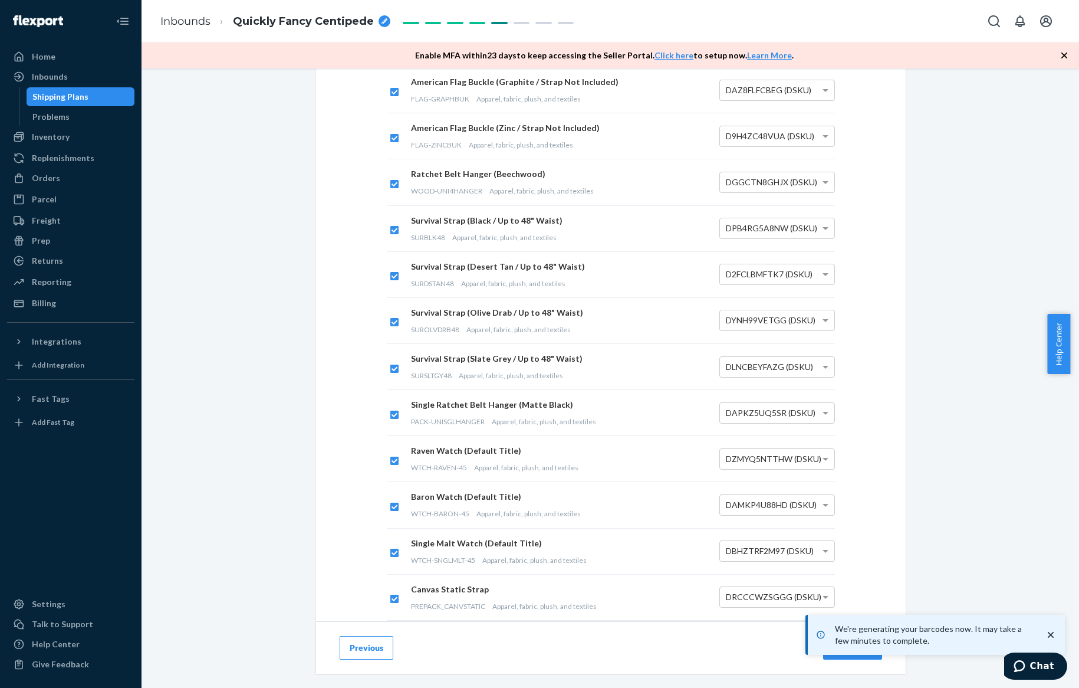
scroll to position [2255, 0]
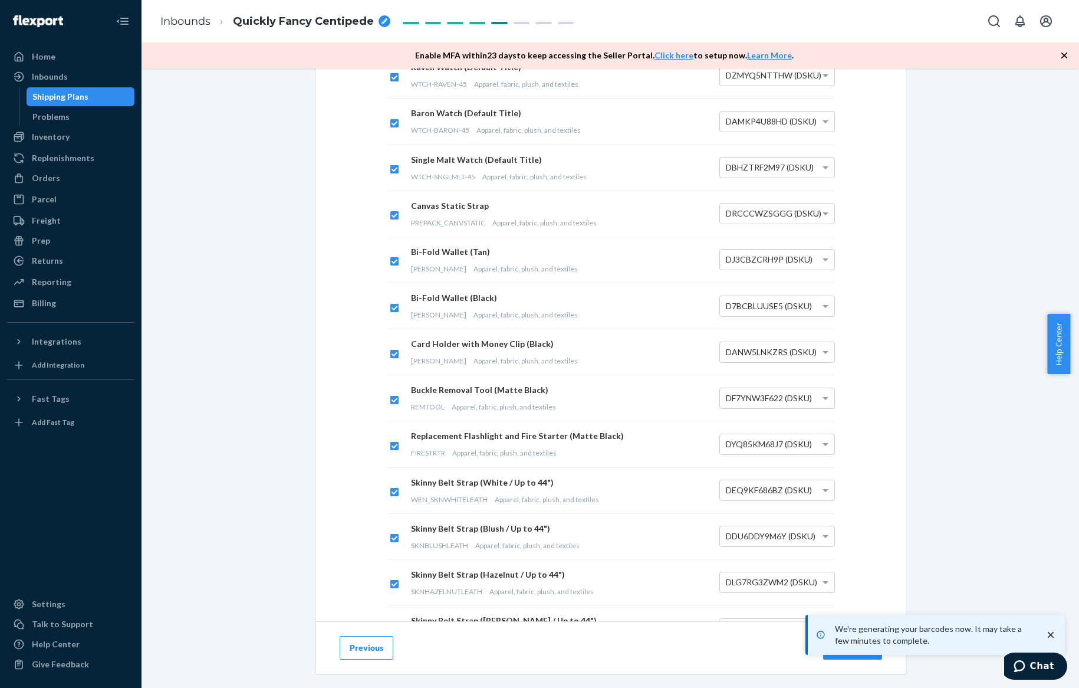
click at [1048, 630] on icon "close toast" at bounding box center [1051, 635] width 12 height 12
click at [874, 643] on div "We're generating your barcodes now. It may take a few minutes to complete." at bounding box center [934, 634] width 259 height 40
click at [869, 643] on button "Next" at bounding box center [852, 648] width 59 height 24
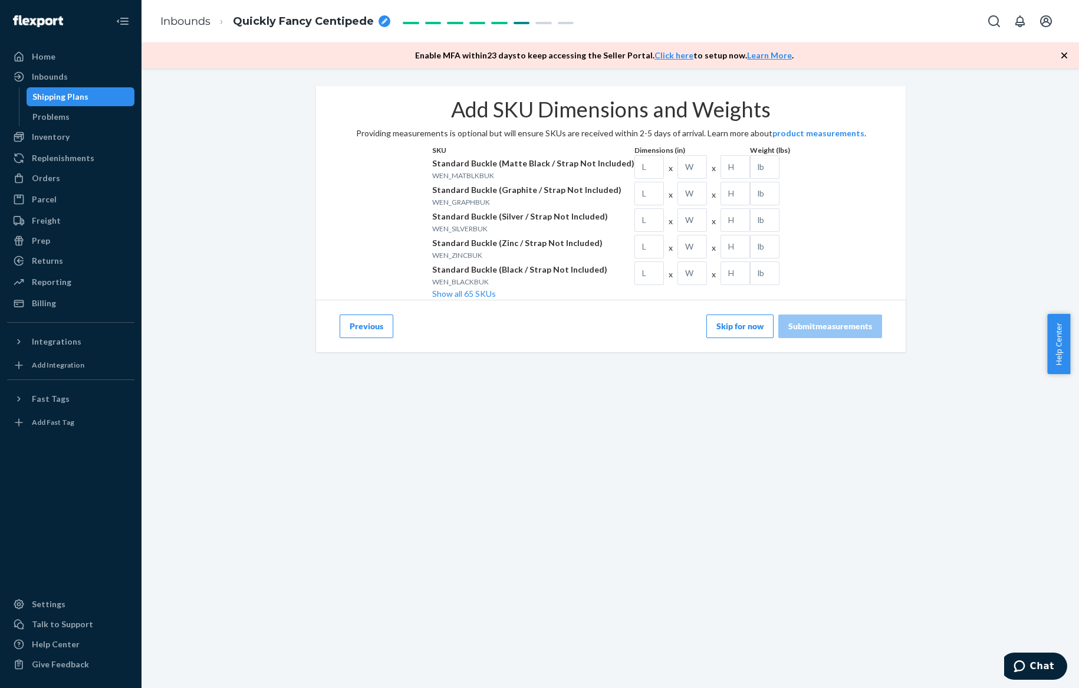
click at [735, 338] on button "Skip for now" at bounding box center [739, 326] width 67 height 24
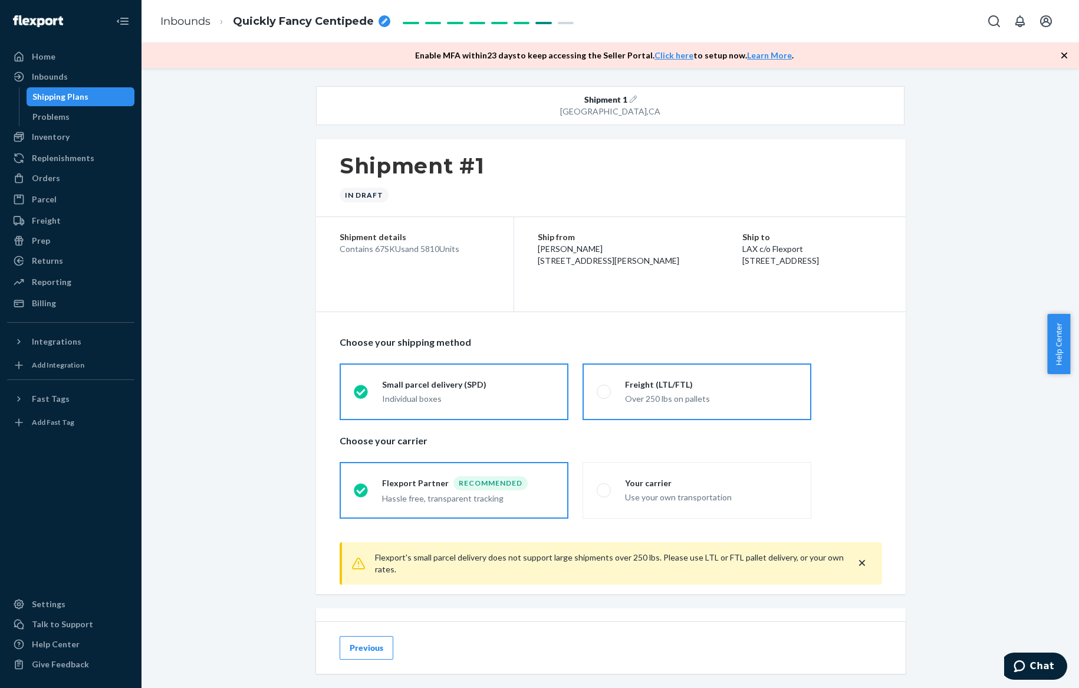
click at [647, 390] on div "Over 250 lbs on pallets" at bounding box center [711, 397] width 172 height 14
click at [604, 390] on input "Freight (LTL/FTL) Over 250 lbs on pallets" at bounding box center [601, 391] width 8 height 8
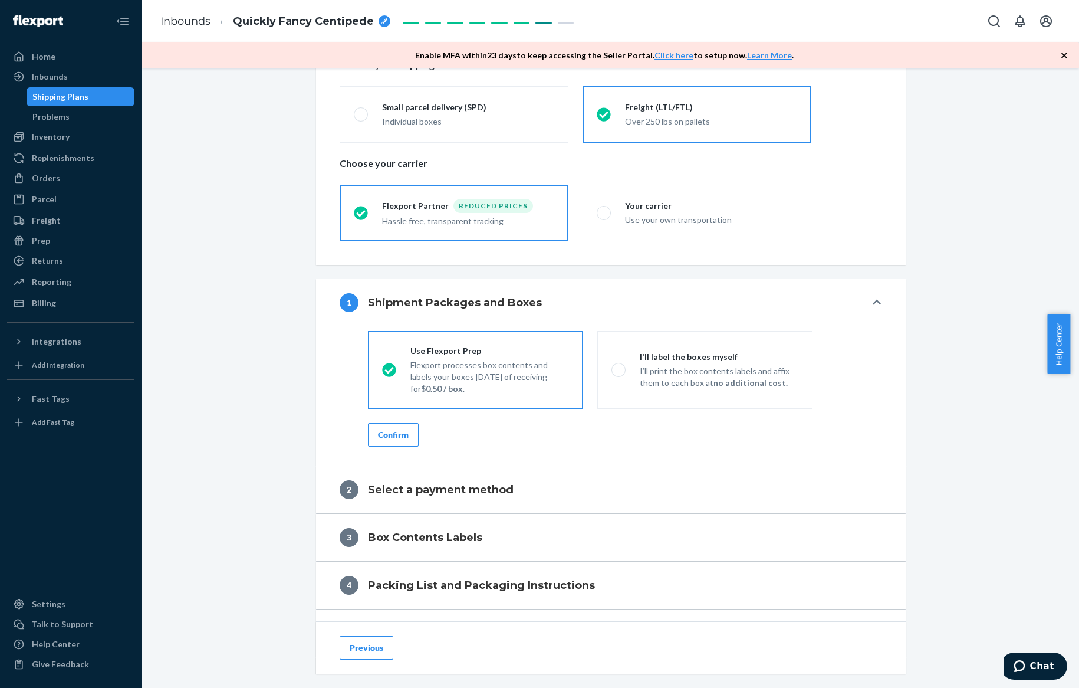
scroll to position [295, 0]
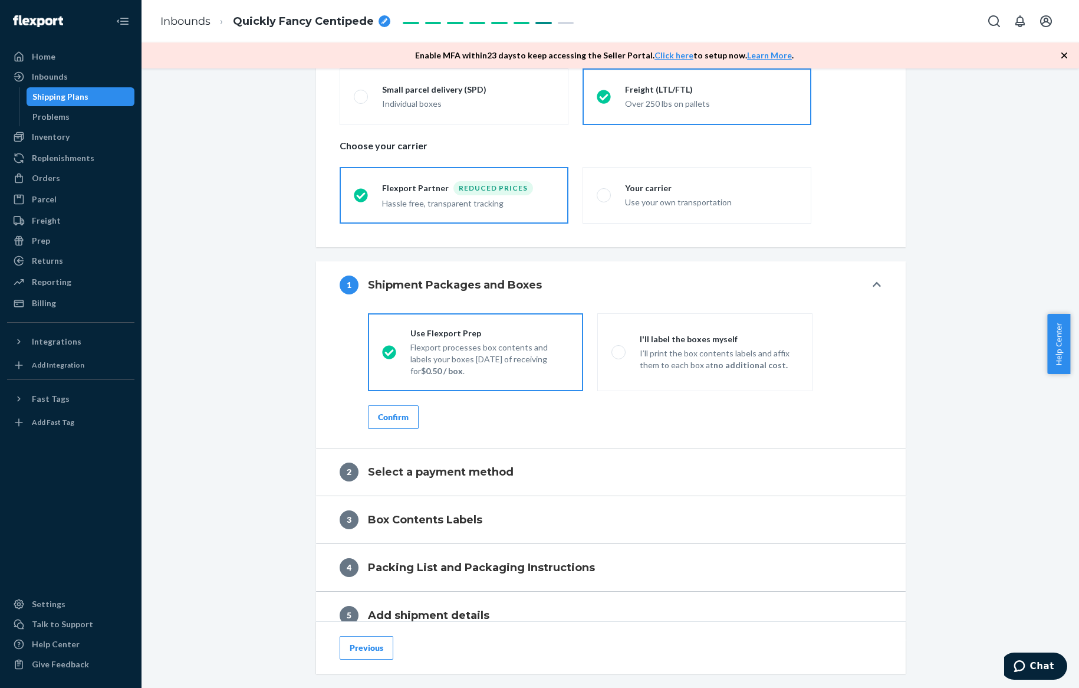
click at [400, 415] on div "Confirm" at bounding box center [393, 417] width 31 height 12
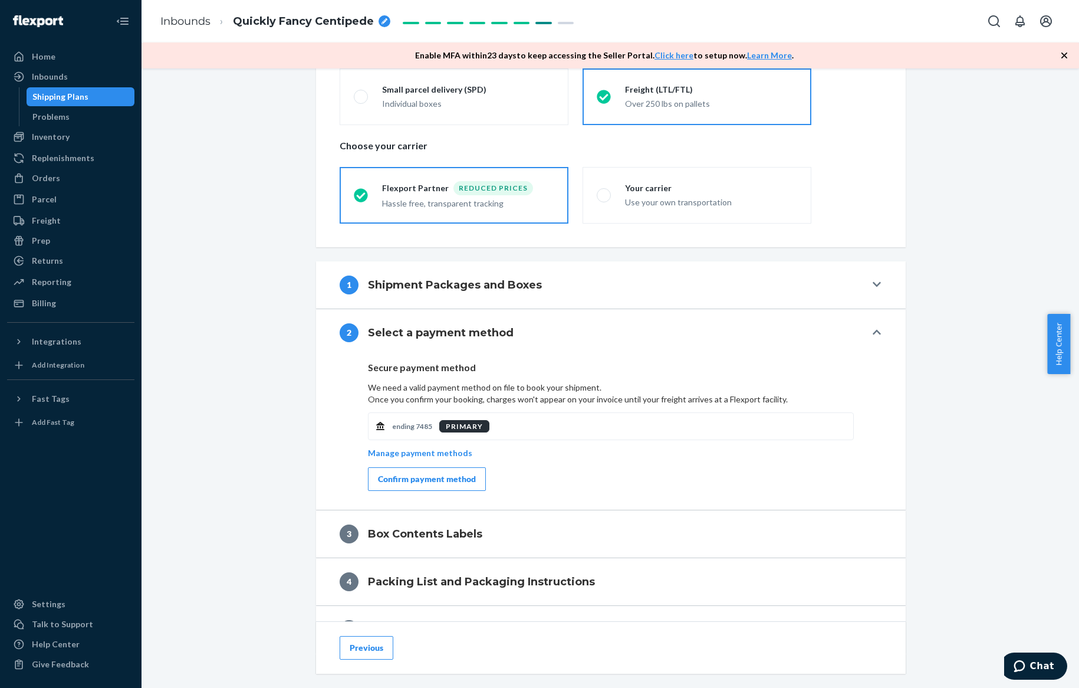
click at [466, 478] on div "Confirm payment method" at bounding box center [427, 479] width 98 height 12
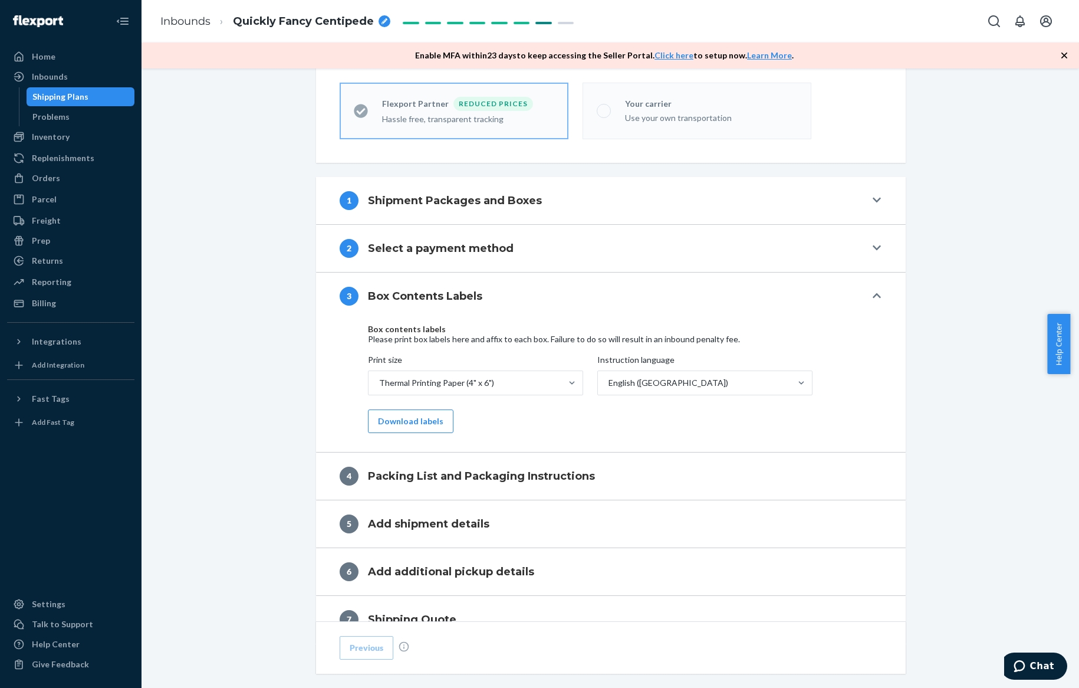
scroll to position [383, 0]
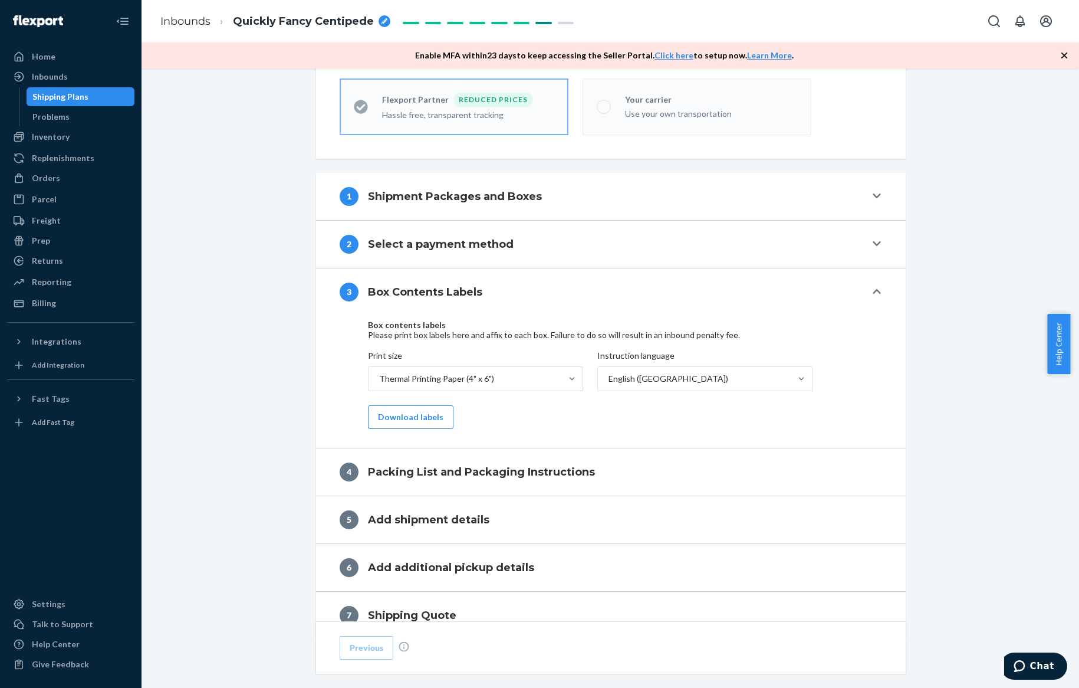
click at [484, 208] on button "1 Shipment Packages and Boxes" at bounding box center [611, 196] width 590 height 47
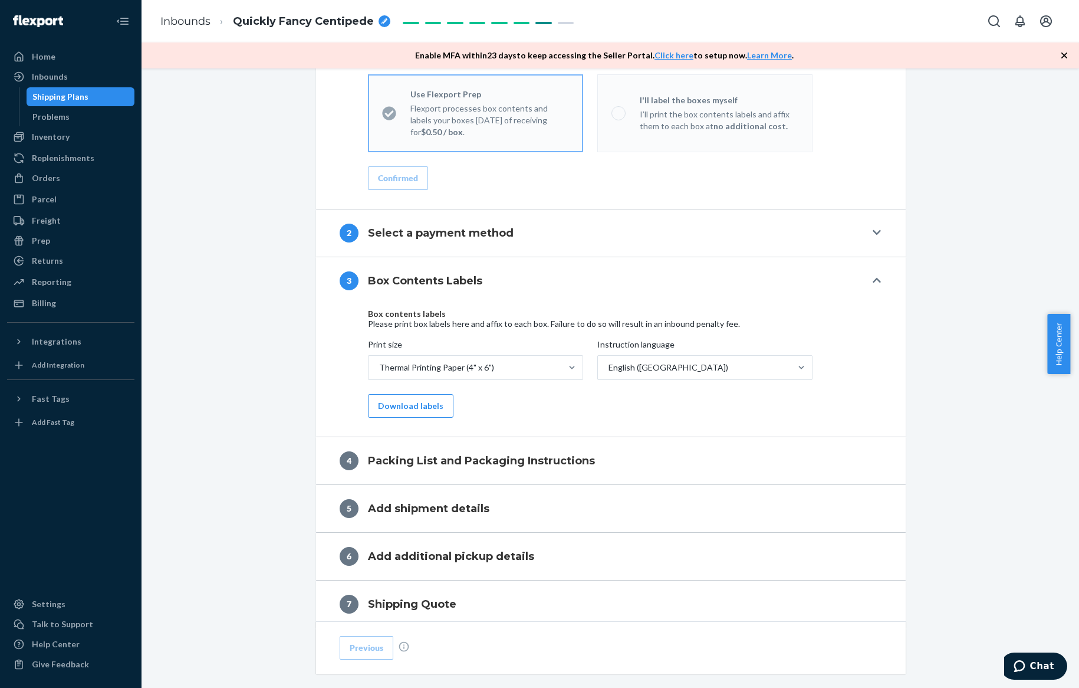
scroll to position [545, 0]
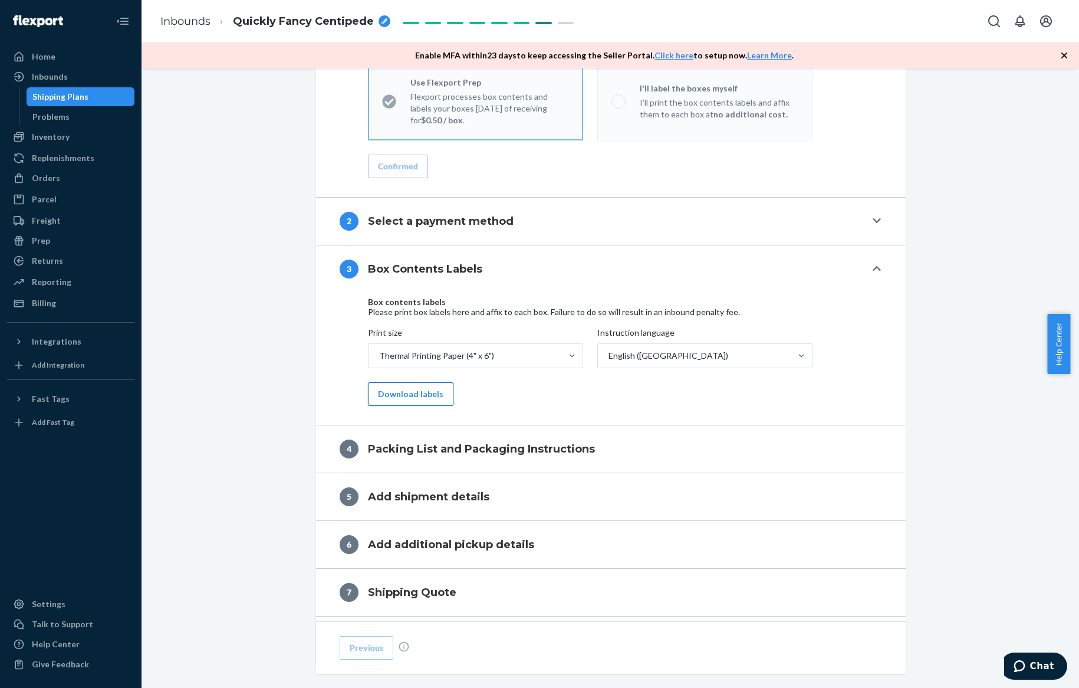
click at [407, 390] on button "Download labels" at bounding box center [411, 394] width 86 height 24
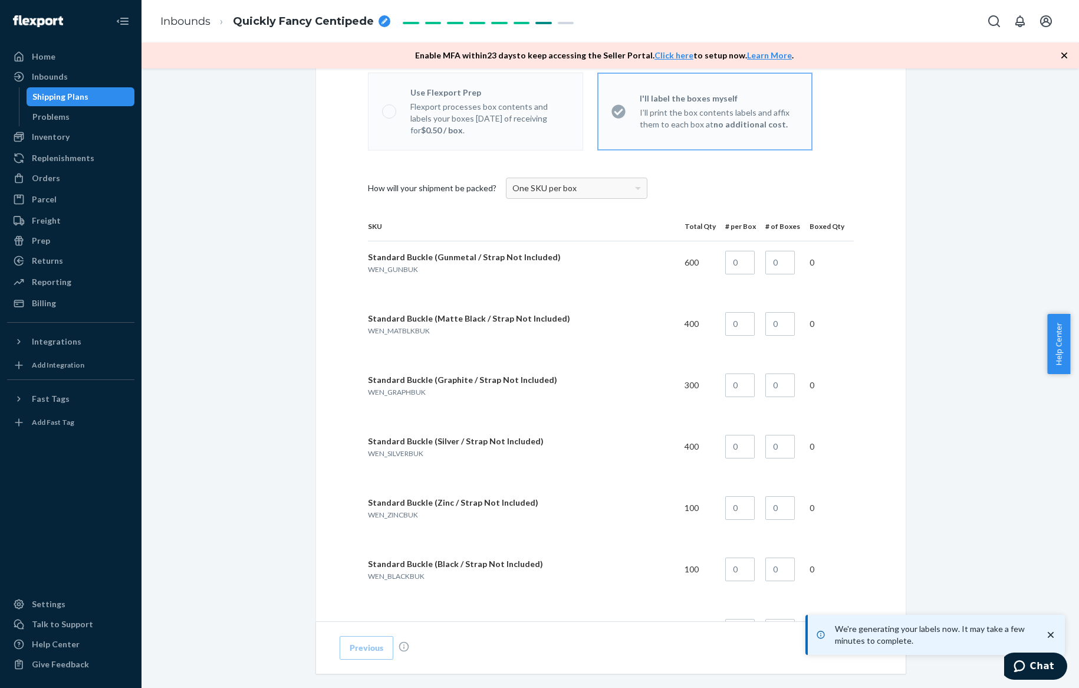
scroll to position [531, 0]
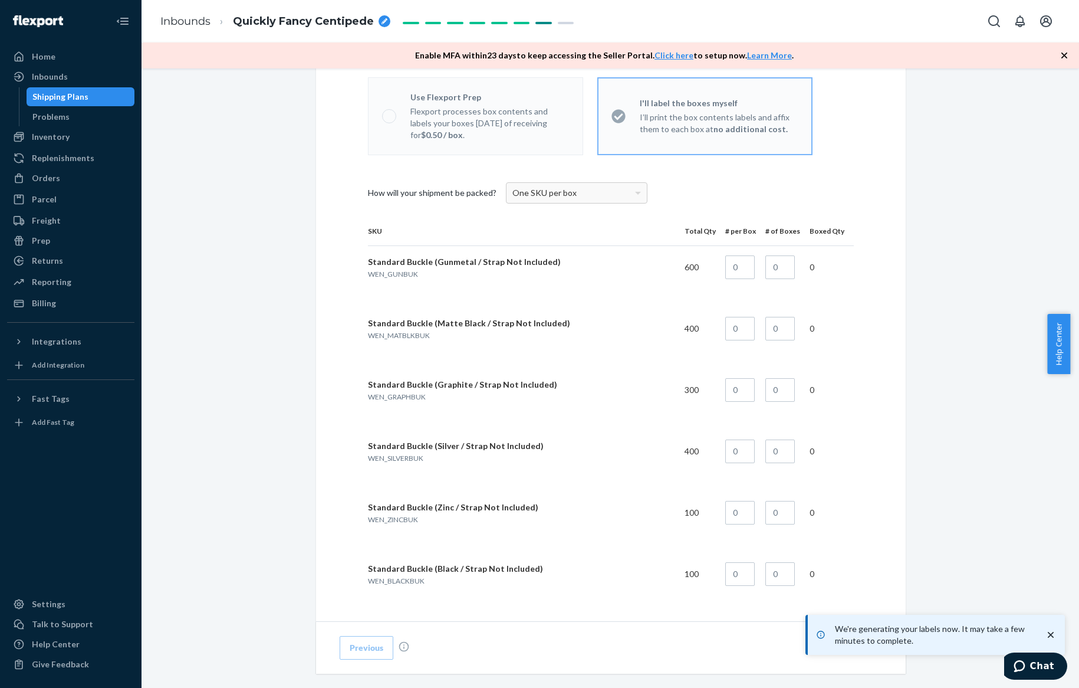
click at [618, 190] on div "One SKU per box" at bounding box center [577, 193] width 140 height 20
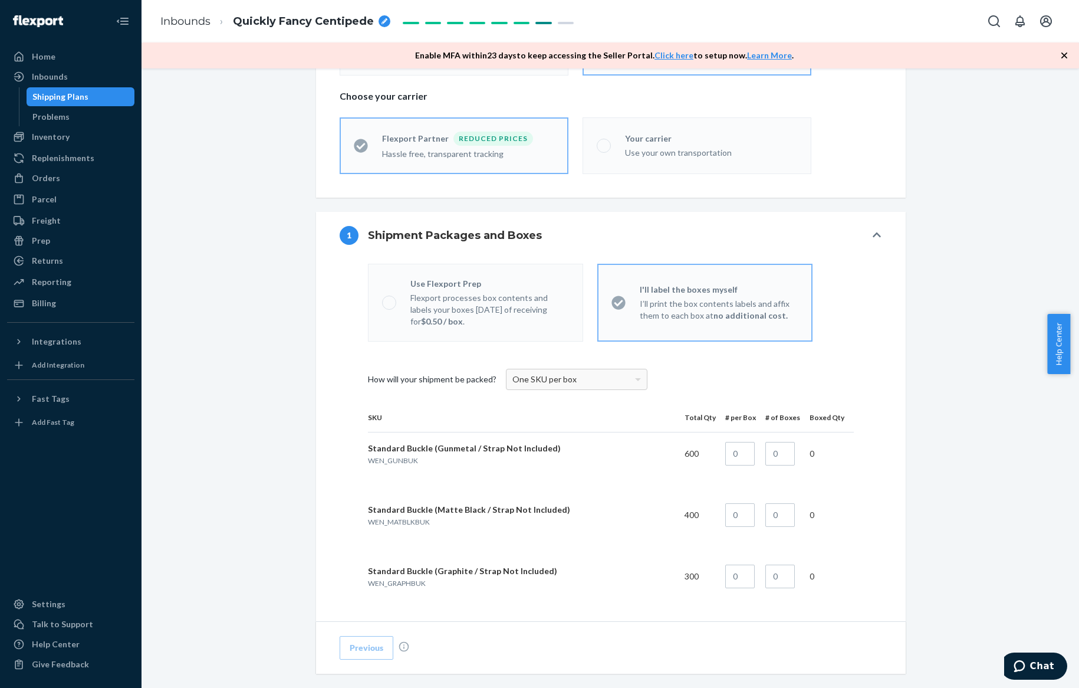
scroll to position [192, 0]
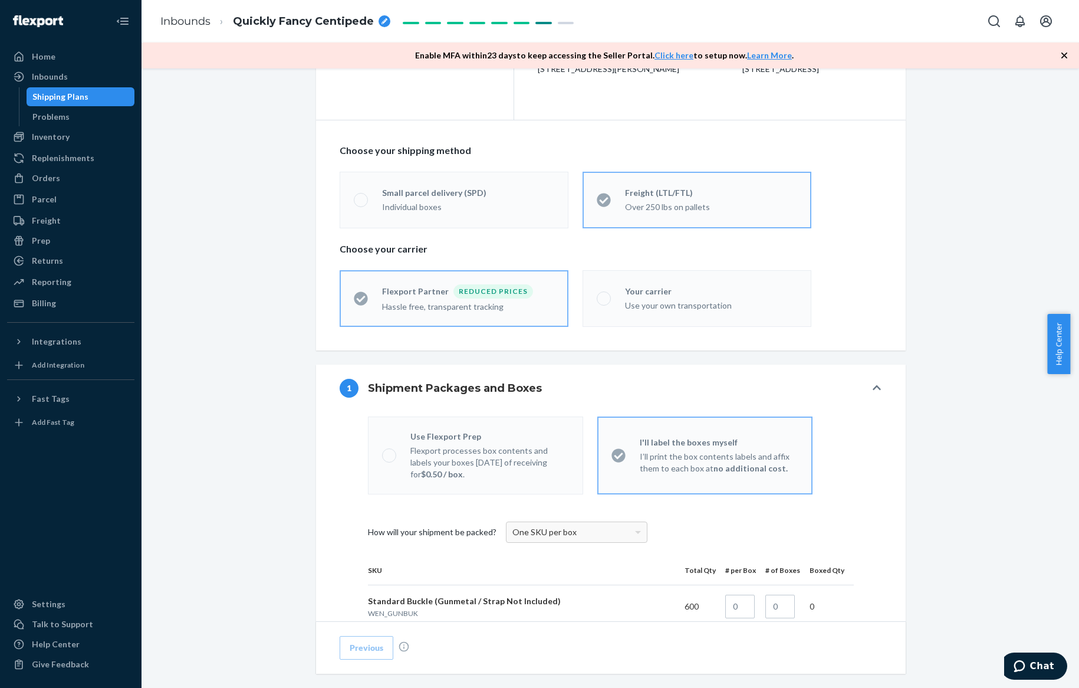
click at [492, 419] on label "Use Flexport Prep Flexport processes box contents and labels your boxes within …" at bounding box center [475, 455] width 215 height 78
click at [499, 442] on div "Flexport processes box contents and labels your boxes within 3 days of receivin…" at bounding box center [489, 461] width 159 height 38
click at [579, 527] on div "One SKU per box" at bounding box center [577, 532] width 140 height 20
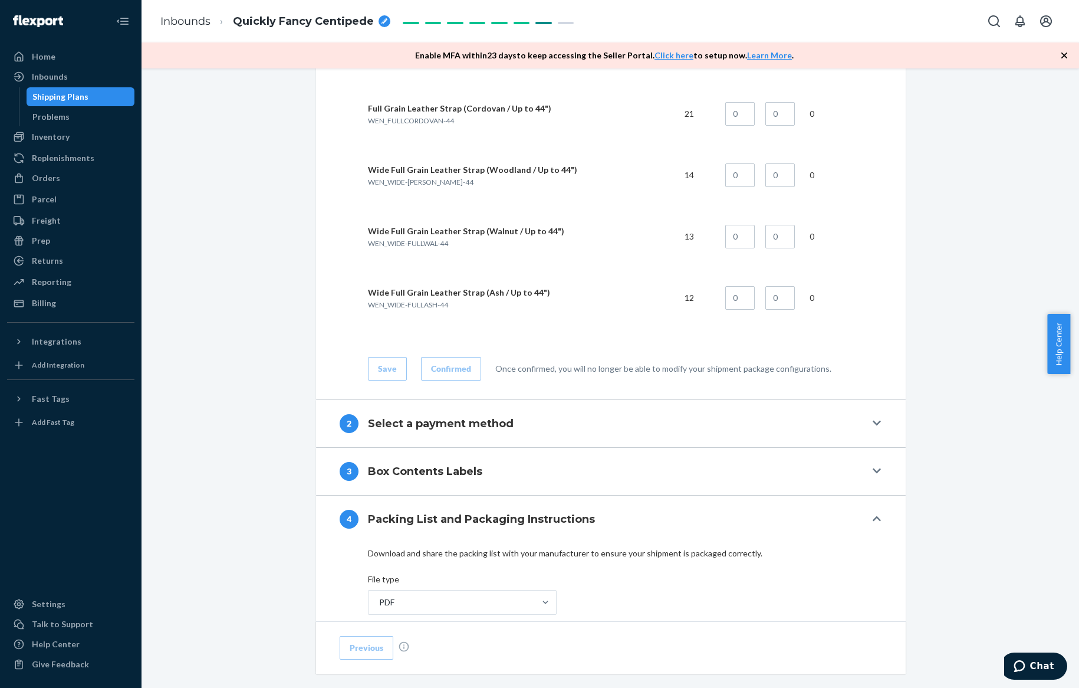
scroll to position [4695, 0]
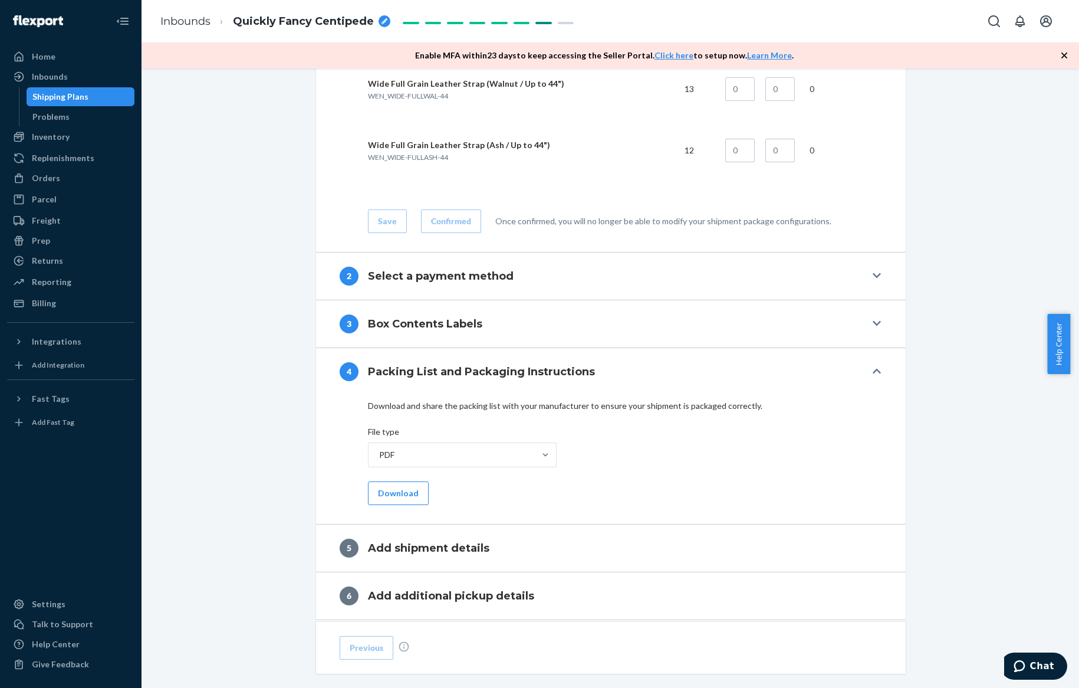
click at [863, 358] on button "4 Packing List and Packaging Instructions" at bounding box center [611, 371] width 590 height 47
click at [857, 366] on div "4 Packing List and Packaging Instructions" at bounding box center [603, 371] width 526 height 19
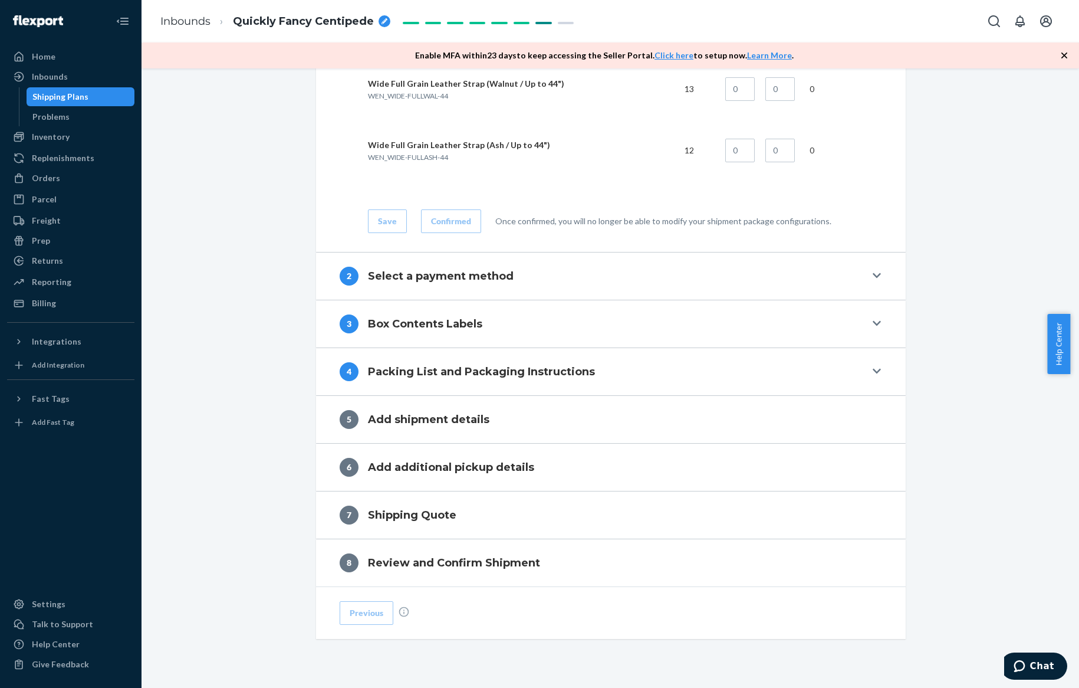
click at [854, 320] on div "3 Box Contents Labels" at bounding box center [603, 323] width 526 height 19
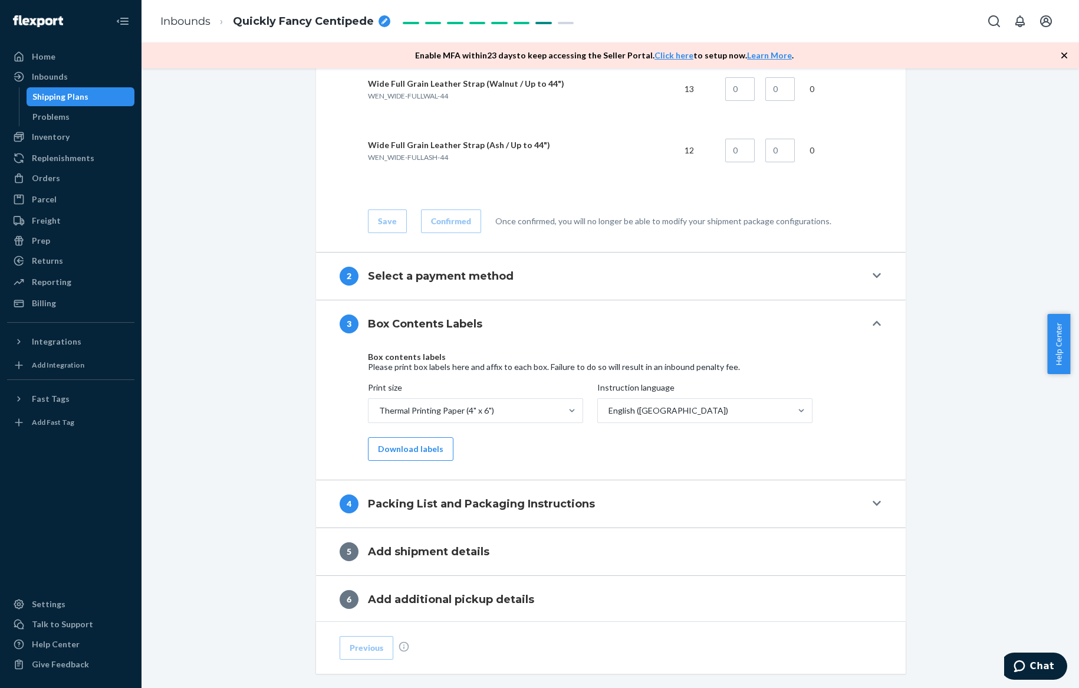
click at [854, 320] on div "3 Box Contents Labels" at bounding box center [603, 323] width 526 height 19
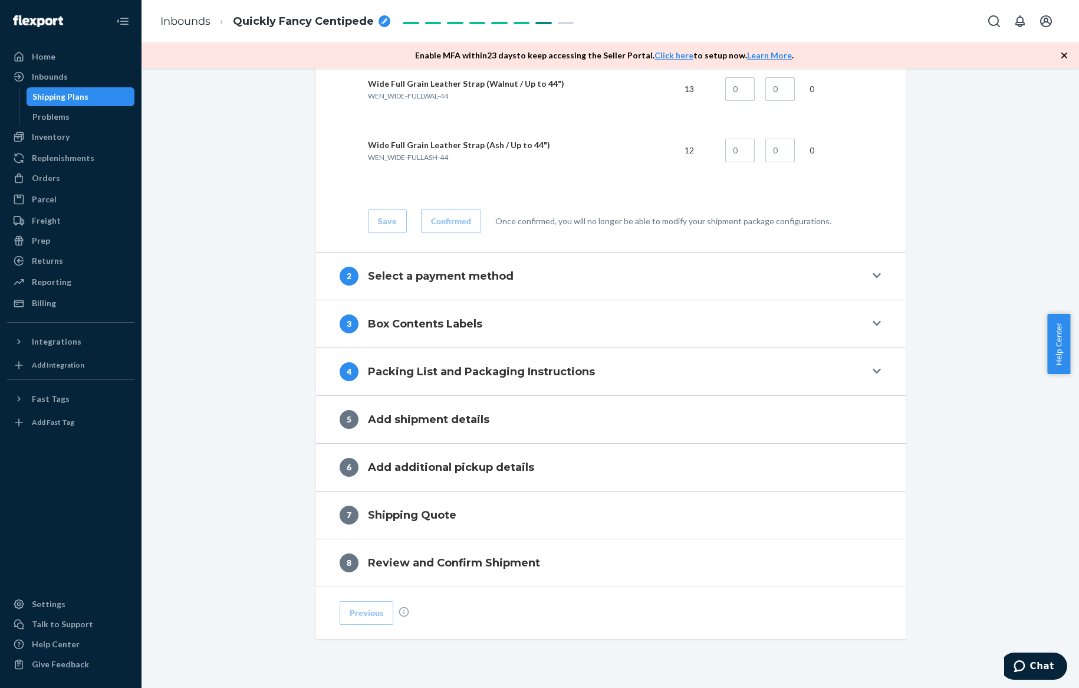
click at [846, 282] on div "2 Select a payment method" at bounding box center [603, 276] width 526 height 19
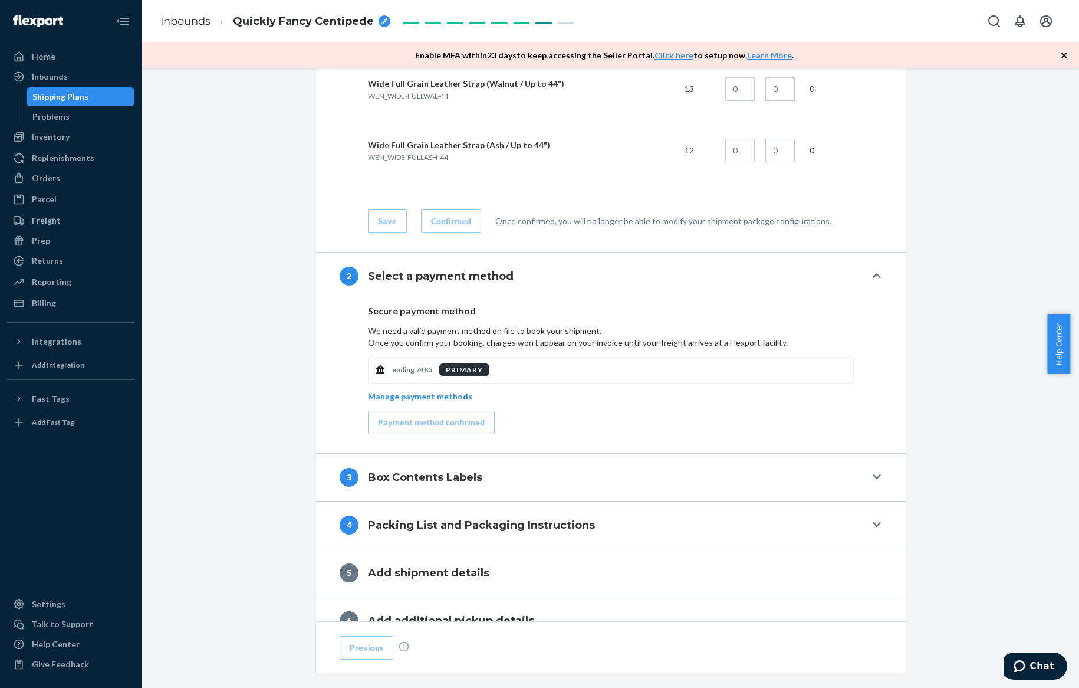
click at [836, 288] on button "2 Select a payment method" at bounding box center [611, 275] width 590 height 47
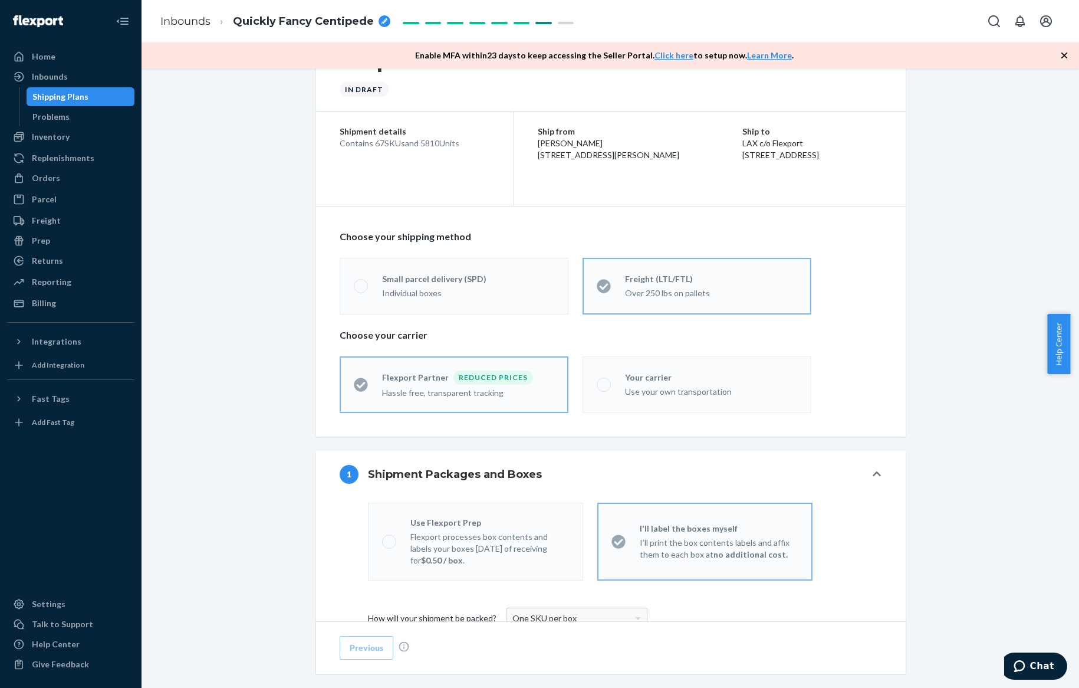
scroll to position [0, 0]
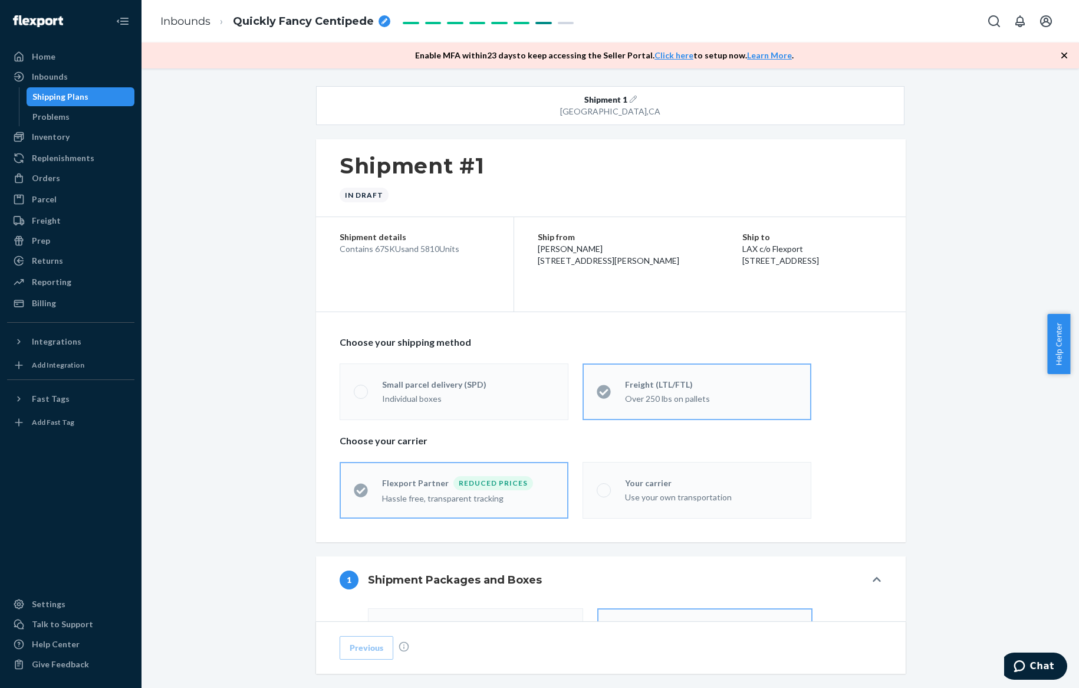
click at [630, 99] on icon "button" at bounding box center [633, 99] width 7 height 7
click at [630, 98] on icon "button" at bounding box center [633, 99] width 7 height 7
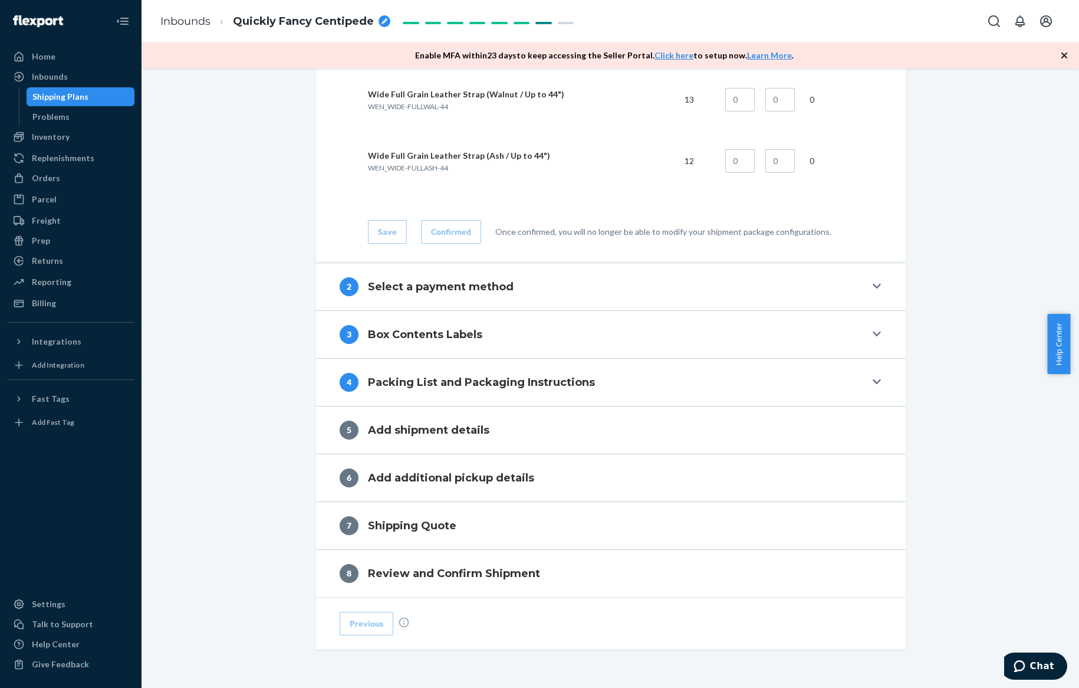
scroll to position [4688, 0]
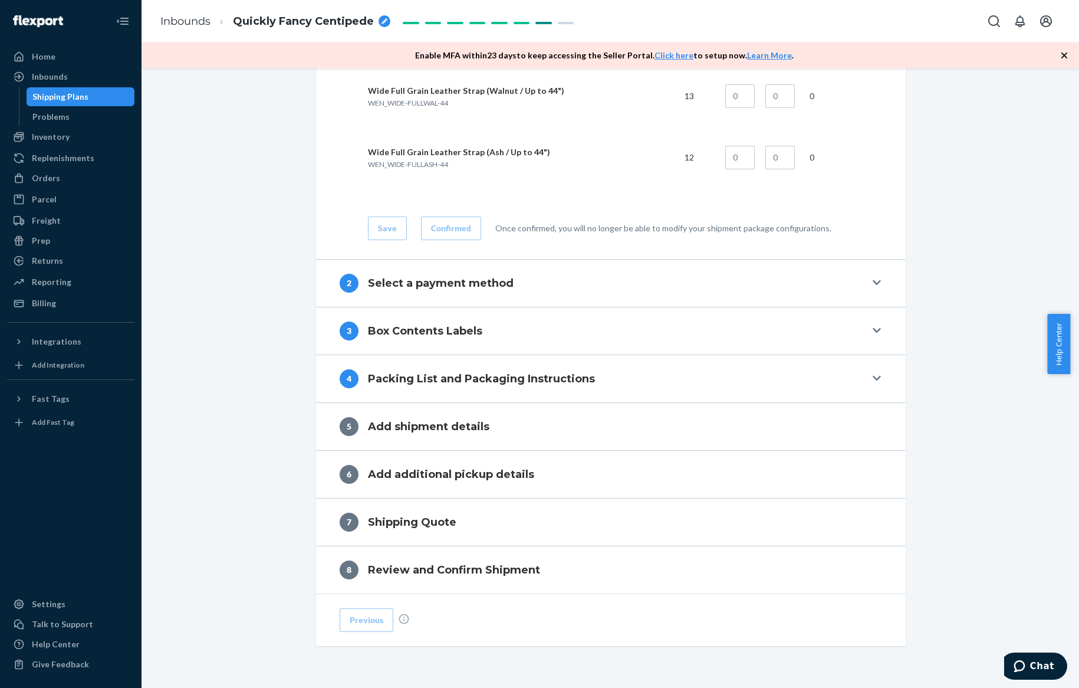
click at [481, 336] on div "3 Box Contents Labels" at bounding box center [603, 330] width 526 height 19
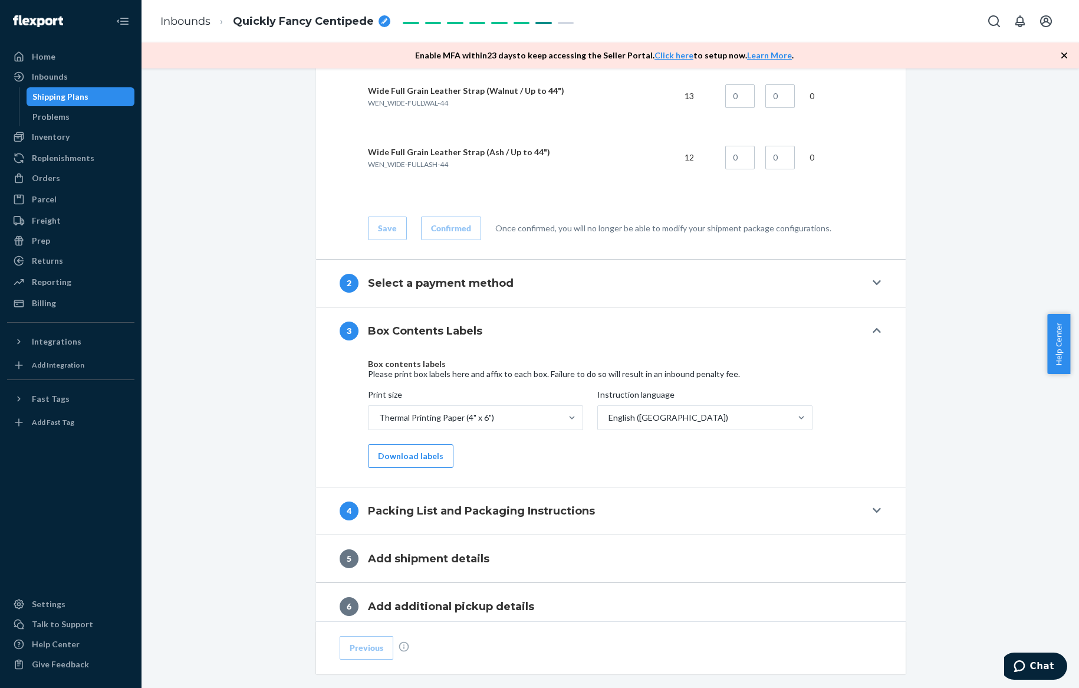
click at [443, 495] on button "4 Packing List and Packaging Instructions" at bounding box center [611, 510] width 590 height 47
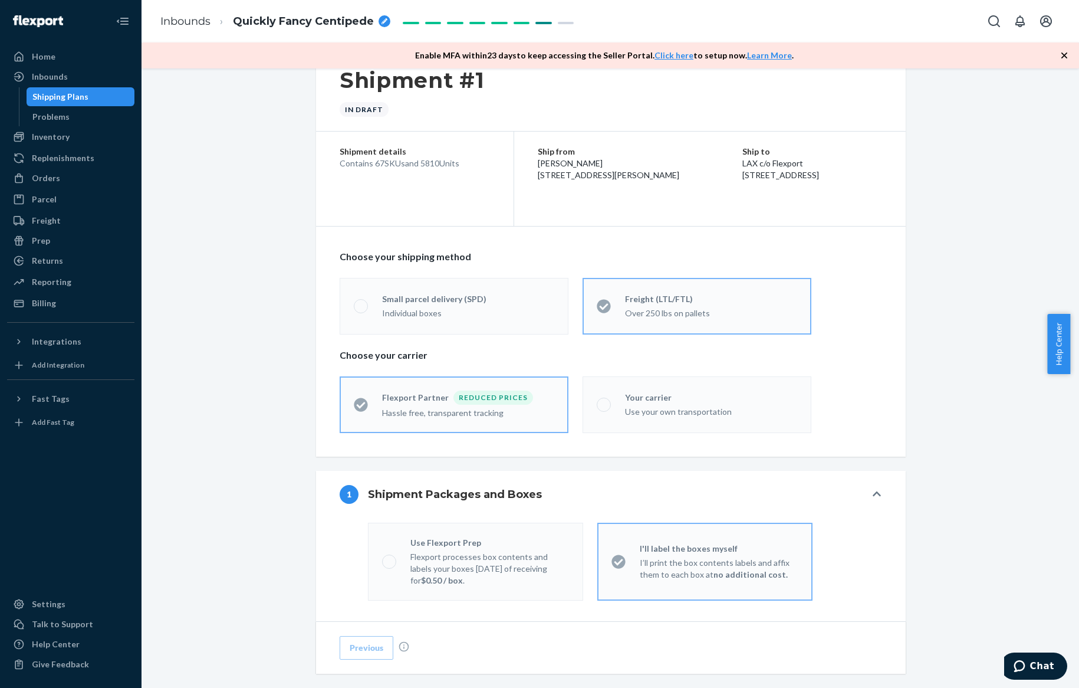
scroll to position [0, 0]
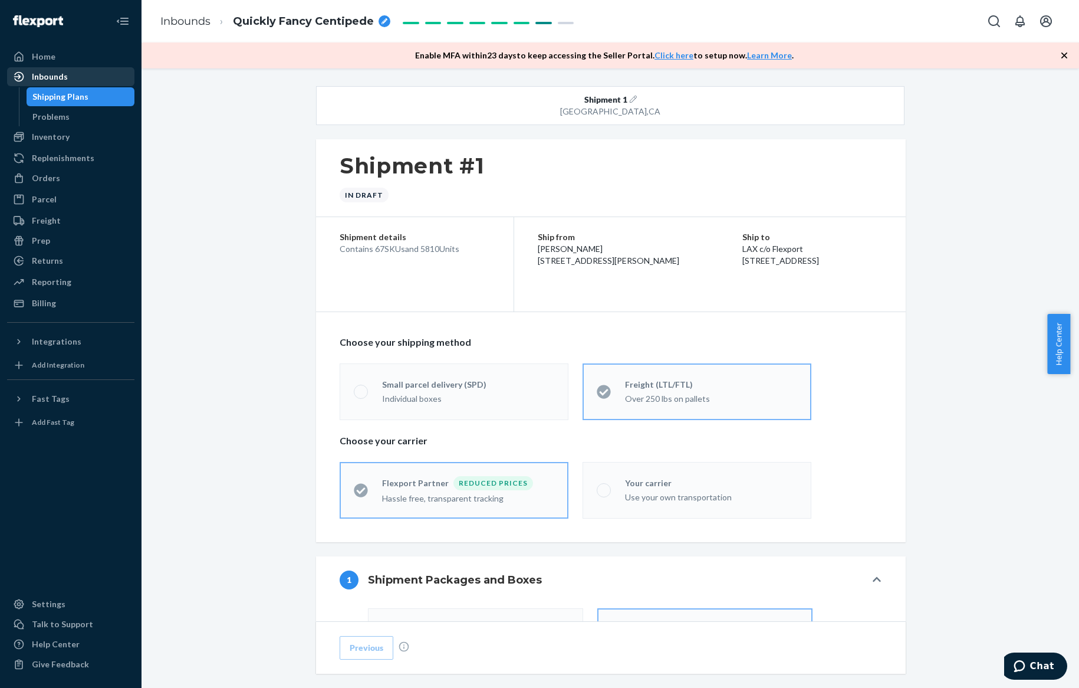
click at [84, 78] on div "Inbounds" at bounding box center [70, 76] width 125 height 17
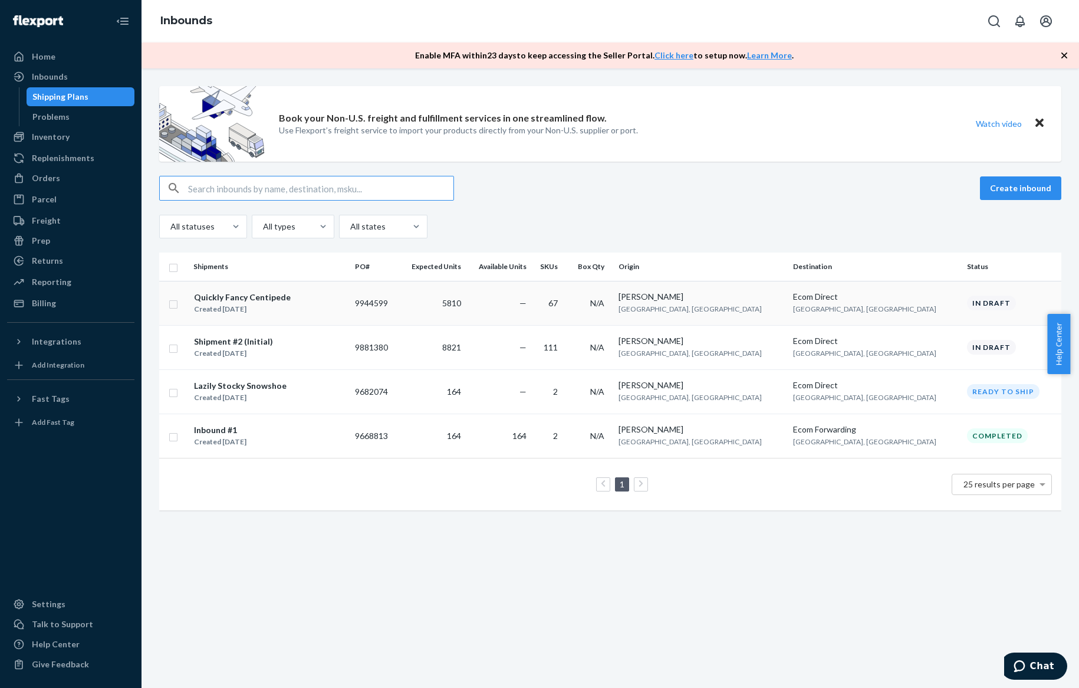
click at [172, 304] on input "checkbox" at bounding box center [173, 303] width 9 height 12
click at [854, 185] on div "Duplicate" at bounding box center [873, 188] width 39 height 12
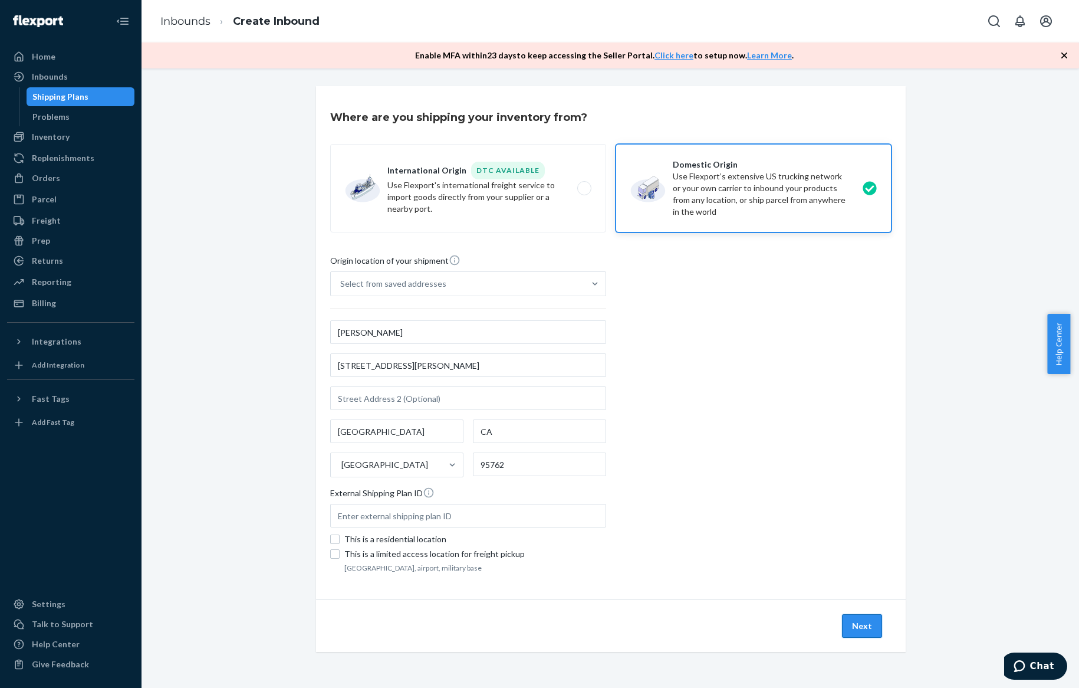
click at [849, 620] on button "Next" at bounding box center [862, 626] width 40 height 24
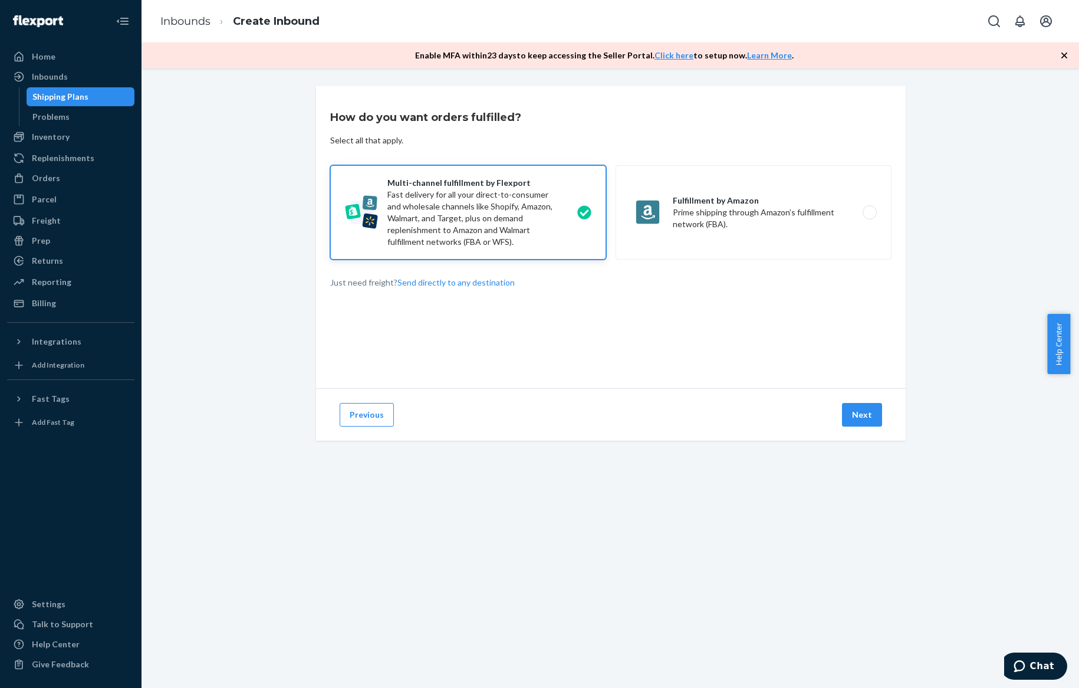
click at [869, 439] on div "Previous Next" at bounding box center [611, 414] width 590 height 52
click at [866, 417] on button "Next" at bounding box center [862, 415] width 40 height 24
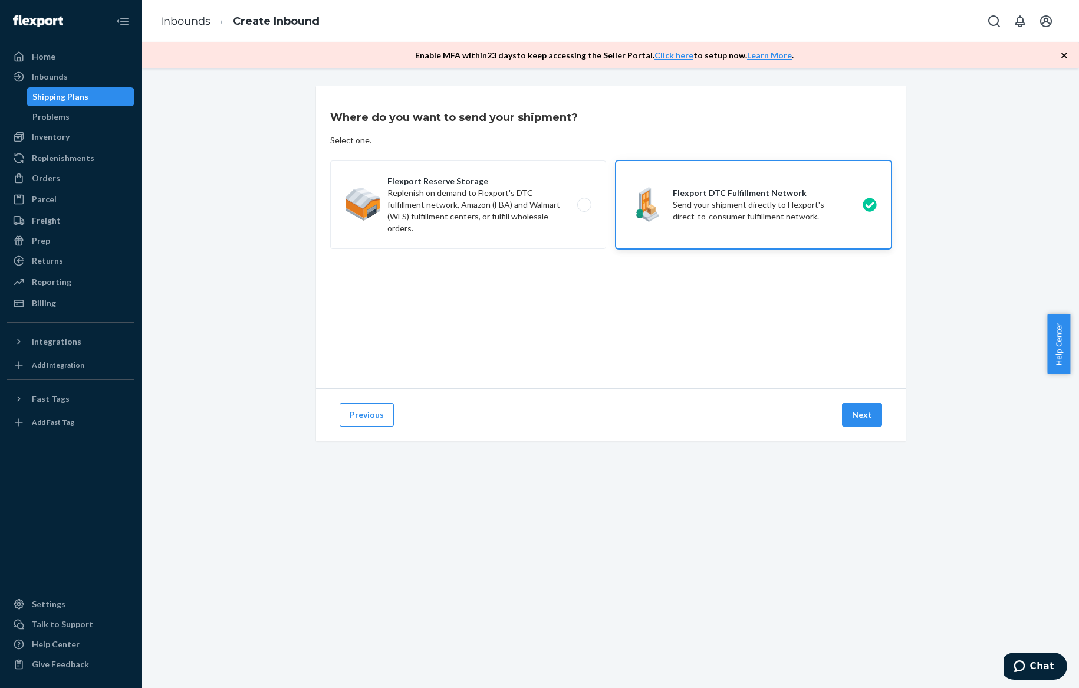
click at [867, 428] on div "Previous Next" at bounding box center [611, 414] width 590 height 52
click at [864, 420] on button "Next" at bounding box center [862, 415] width 40 height 24
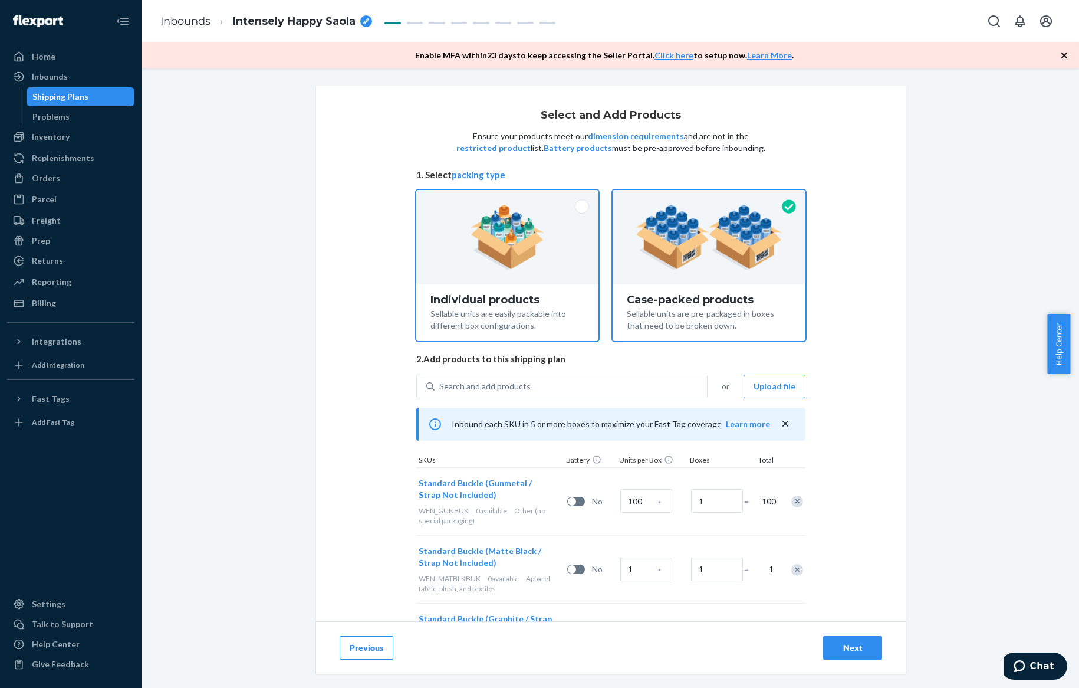
click at [510, 243] on img at bounding box center [508, 237] width 74 height 65
click at [510, 198] on input "Individual products Sellable units are easily packable into different box confi…" at bounding box center [508, 194] width 8 height 8
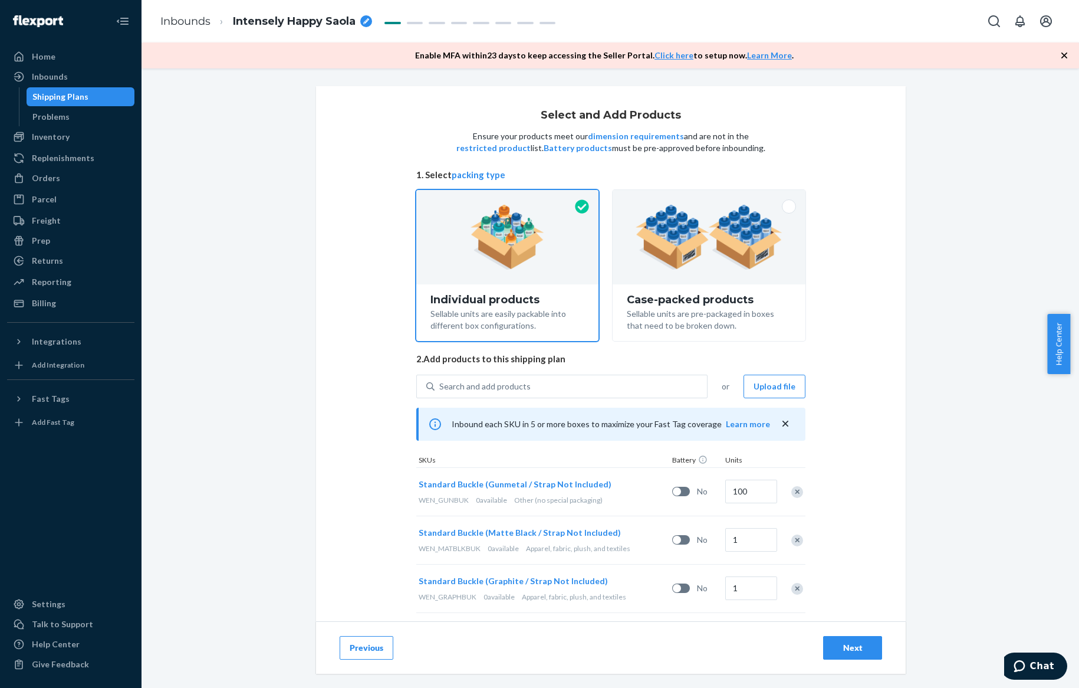
click at [476, 170] on button "packing type" at bounding box center [479, 175] width 54 height 12
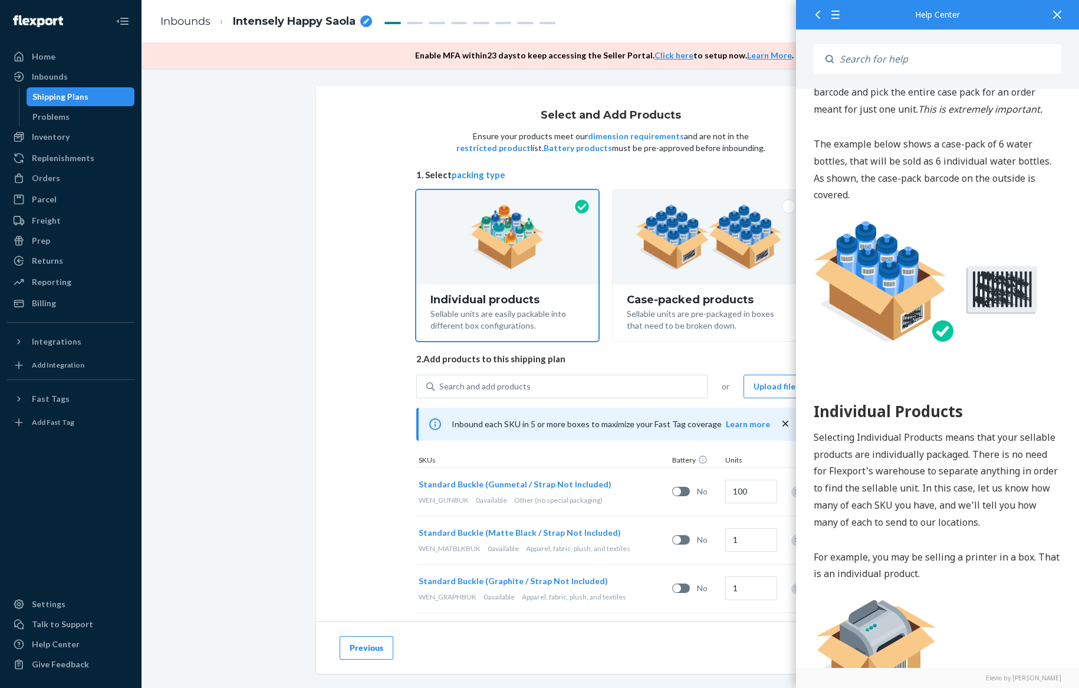
scroll to position [781, 0]
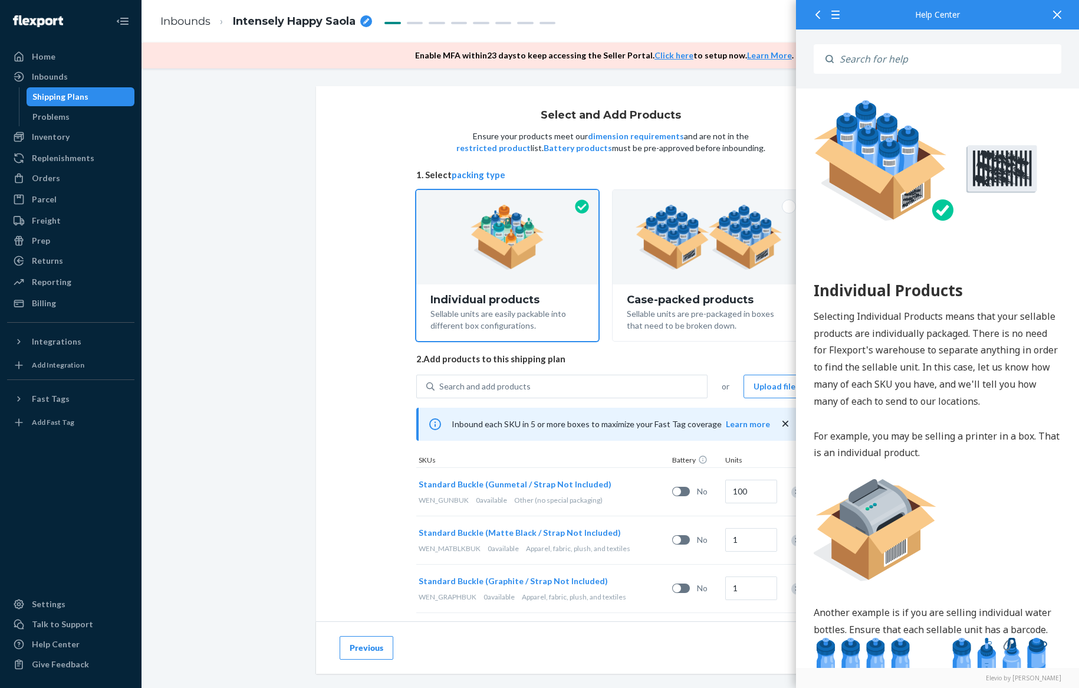
click at [662, 360] on span "2. Add products to this shipping plan" at bounding box center [610, 359] width 389 height 12
click at [1056, 15] on icon at bounding box center [1057, 15] width 8 height 8
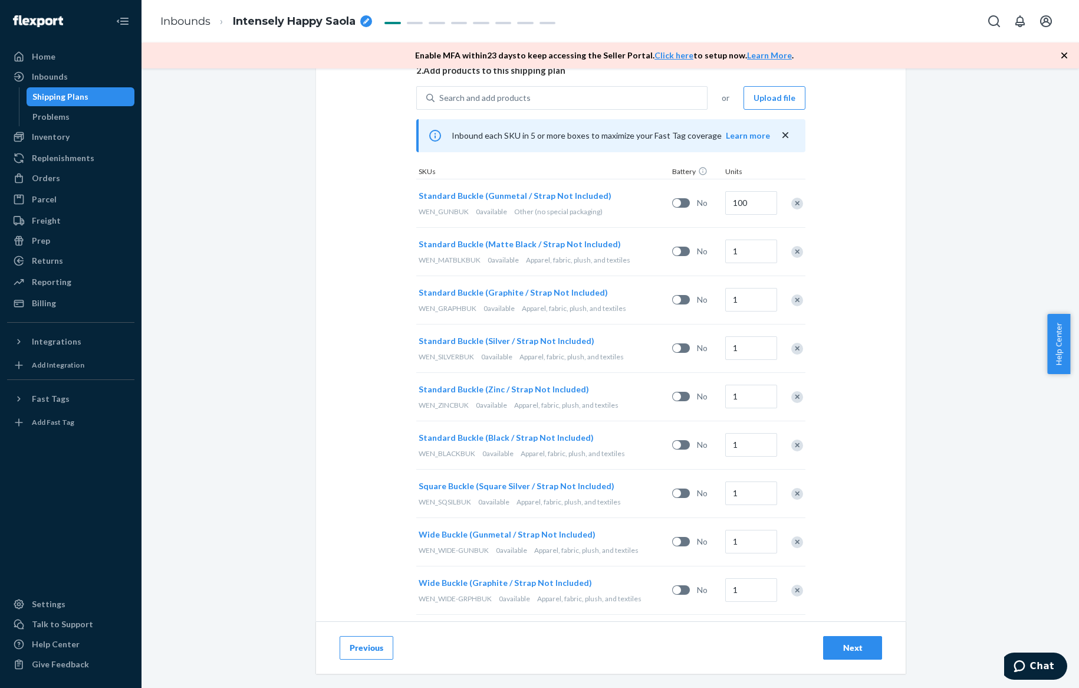
scroll to position [295, 0]
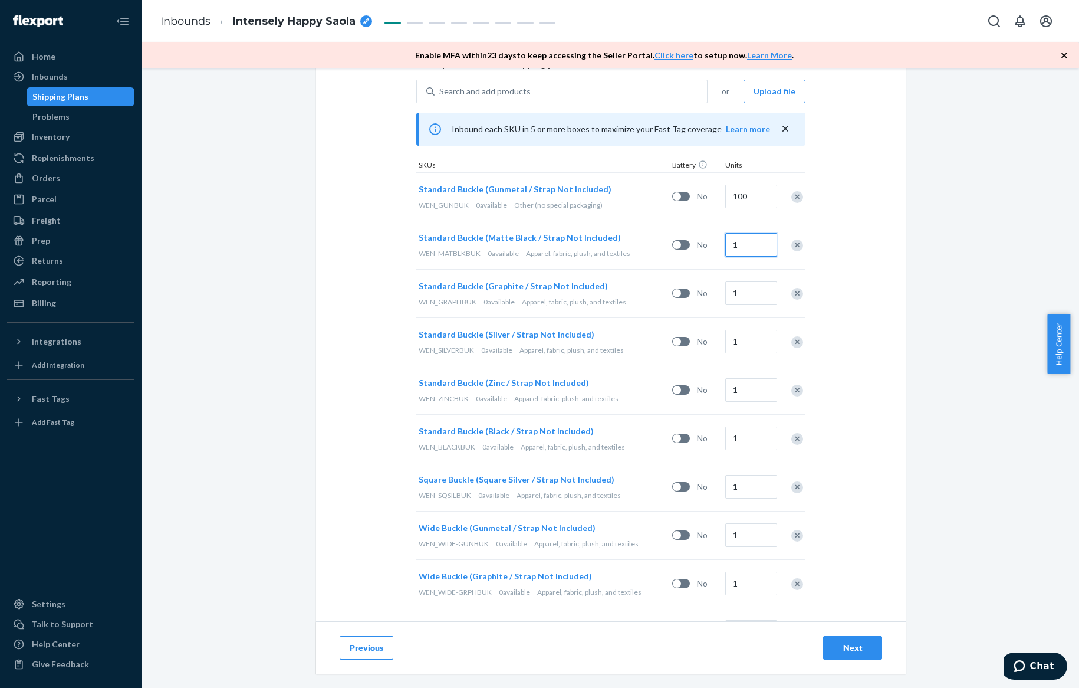
click at [740, 239] on input "1" at bounding box center [751, 245] width 52 height 24
click at [745, 207] on input "1" at bounding box center [751, 197] width 52 height 24
click at [748, 252] on input "1" at bounding box center [751, 245] width 52 height 24
click at [742, 289] on input "1" at bounding box center [751, 293] width 52 height 24
click at [735, 333] on input "1" at bounding box center [751, 342] width 52 height 24
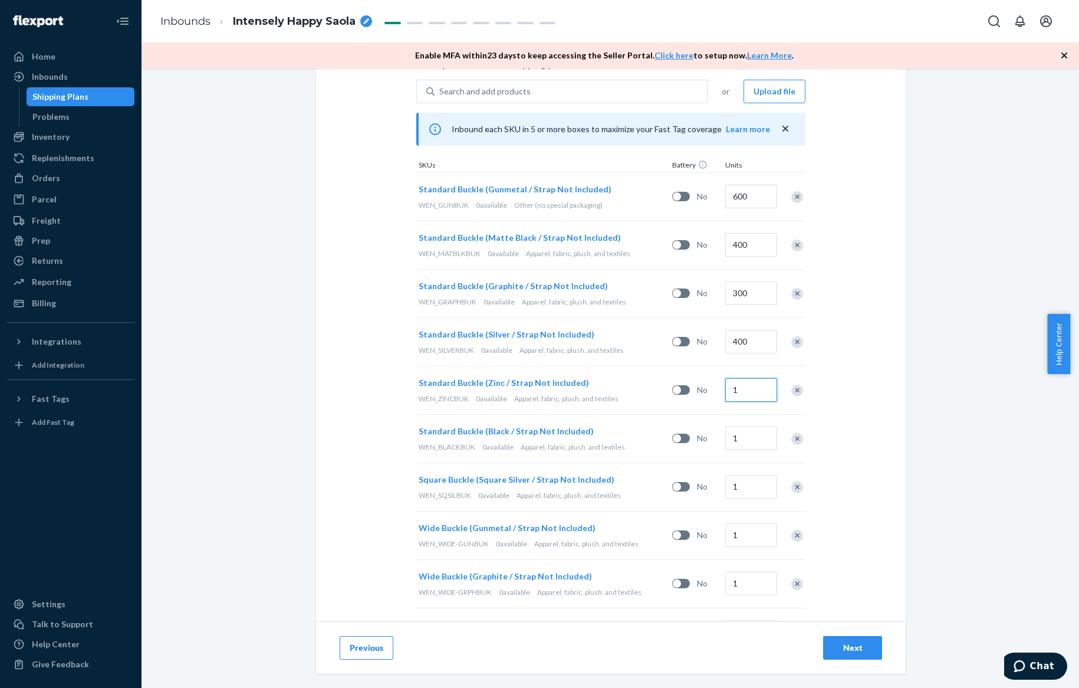
click at [748, 390] on input "1" at bounding box center [751, 390] width 52 height 24
click at [757, 443] on input "1" at bounding box center [751, 438] width 52 height 24
click at [757, 484] on input "1" at bounding box center [751, 487] width 52 height 24
click at [752, 523] on input "1" at bounding box center [751, 535] width 52 height 24
click at [756, 577] on input "1" at bounding box center [751, 583] width 52 height 24
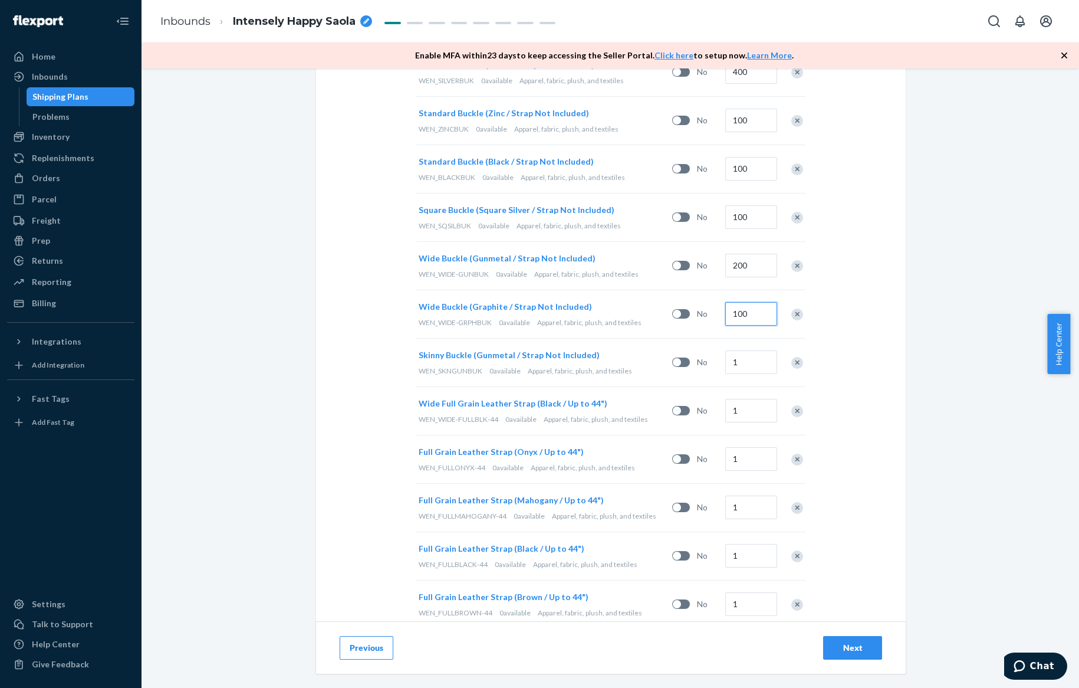
scroll to position [575, 0]
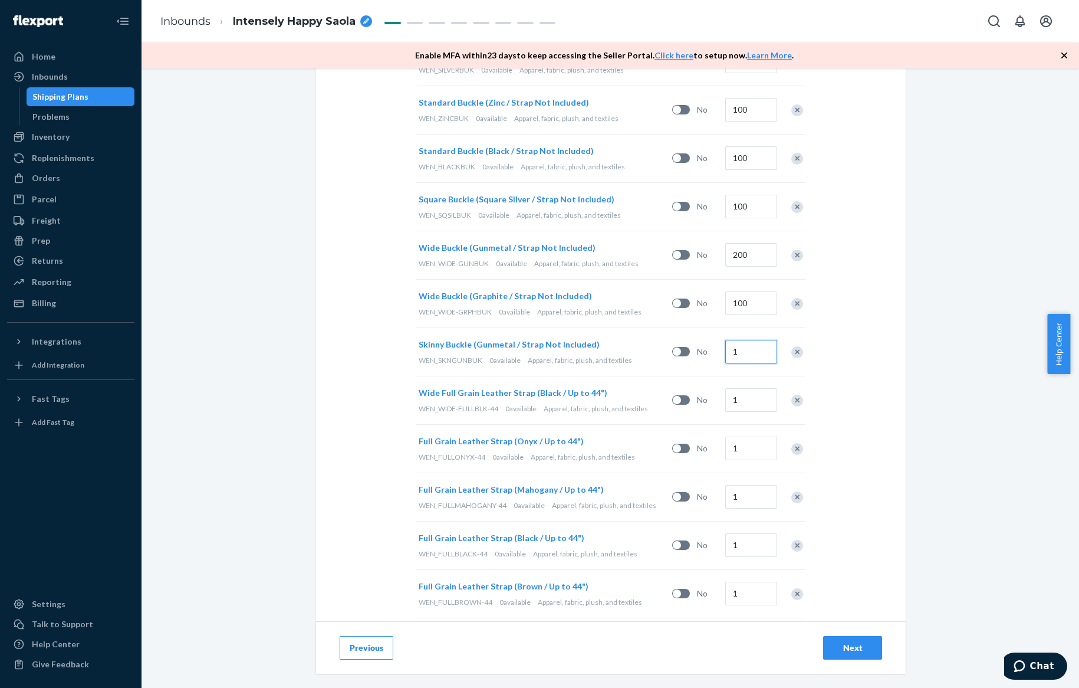
click at [757, 357] on input "1" at bounding box center [751, 352] width 52 height 24
click at [737, 404] on input "1" at bounding box center [751, 400] width 52 height 24
click at [744, 442] on input "1" at bounding box center [751, 448] width 52 height 24
click at [762, 497] on input "1" at bounding box center [751, 497] width 52 height 24
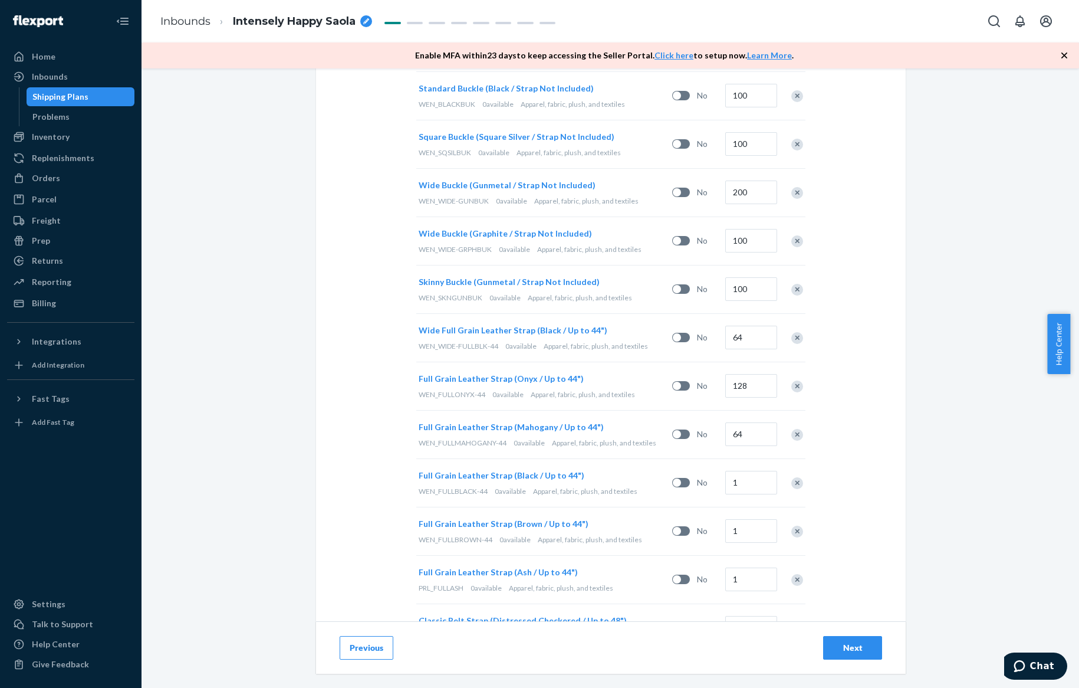
scroll to position [737, 0]
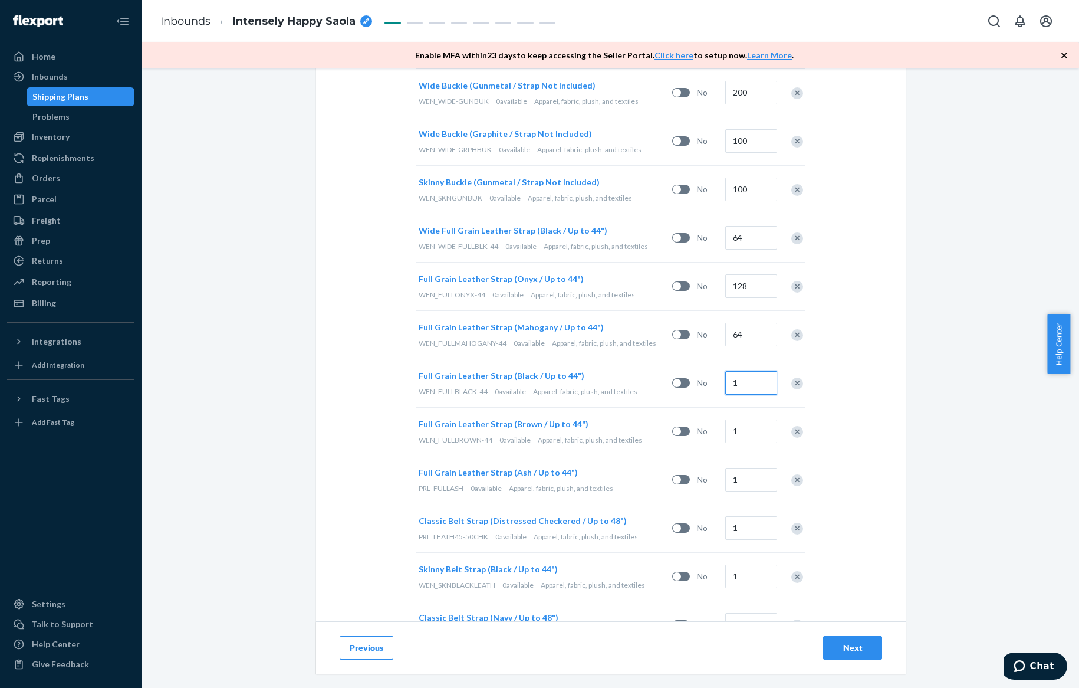
click at [754, 383] on input "1" at bounding box center [751, 383] width 52 height 24
click at [742, 432] on input "1" at bounding box center [751, 431] width 52 height 24
click at [741, 481] on input "1" at bounding box center [751, 480] width 52 height 24
click at [742, 528] on input "1" at bounding box center [751, 528] width 52 height 24
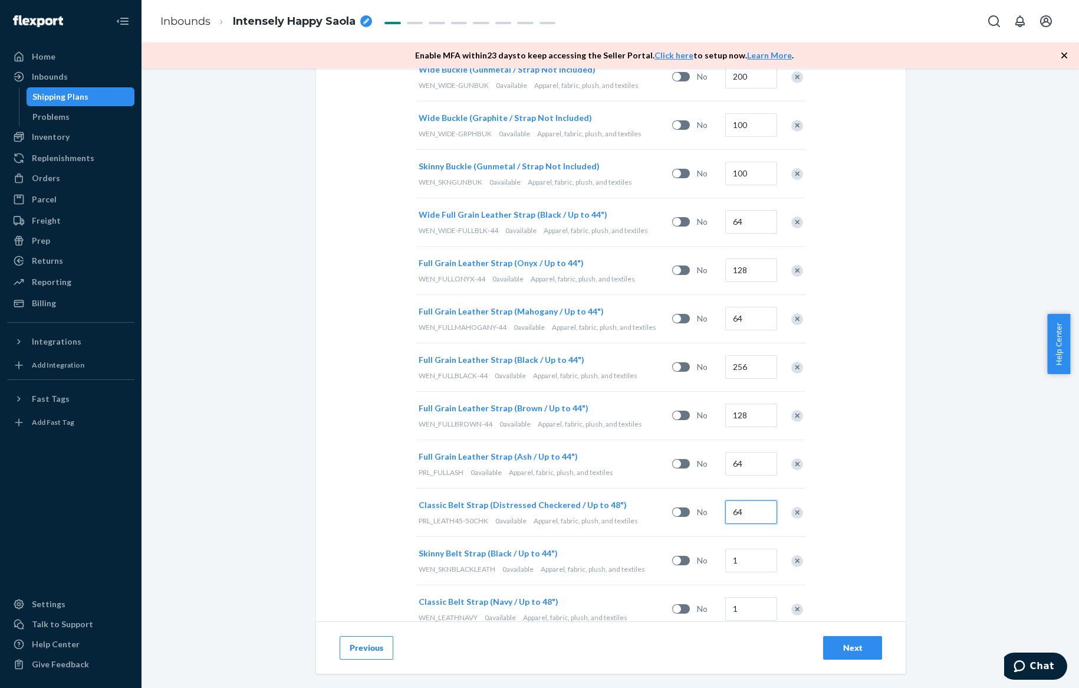
scroll to position [826, 0]
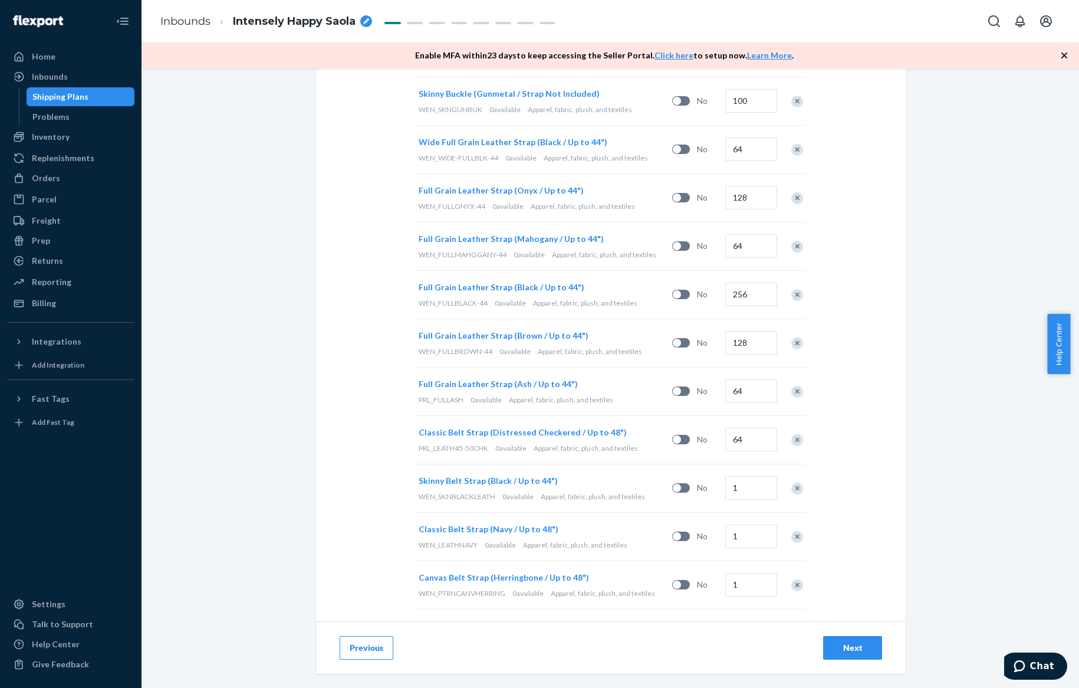
click at [738, 496] on div "1" at bounding box center [749, 488] width 53 height 48
click at [742, 486] on input "1" at bounding box center [751, 488] width 52 height 24
click at [745, 536] on input "1" at bounding box center [751, 536] width 52 height 24
click at [910, 525] on div "Select and Add Products Ensure your products meet our dimension requirements an…" at bounding box center [611, 377] width 938 height 619
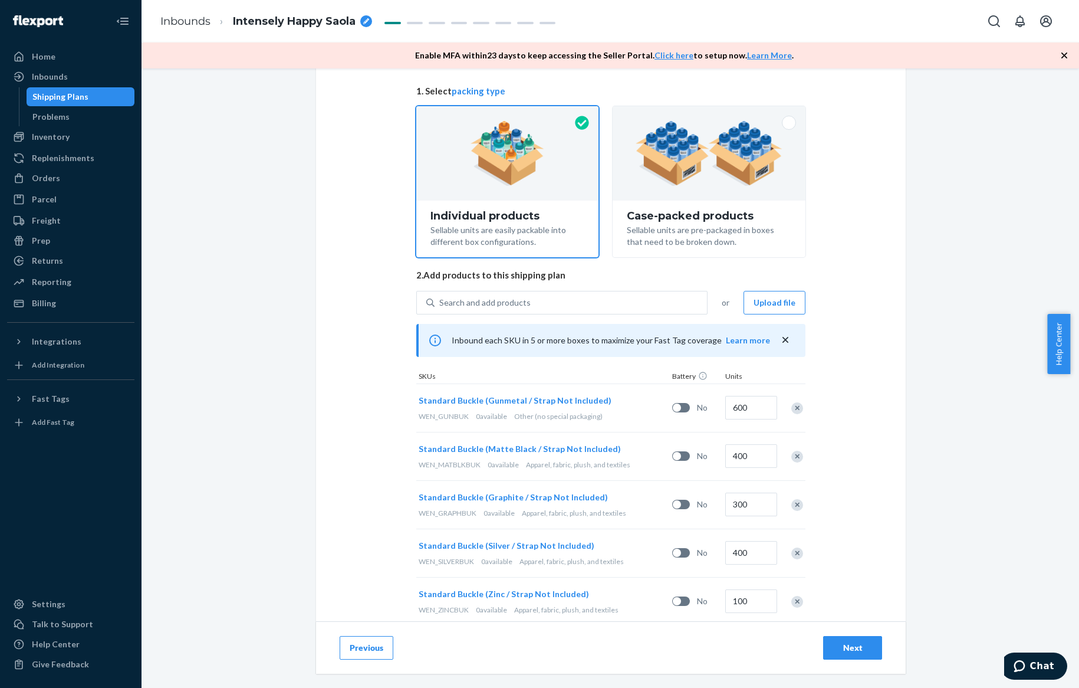
scroll to position [0, 0]
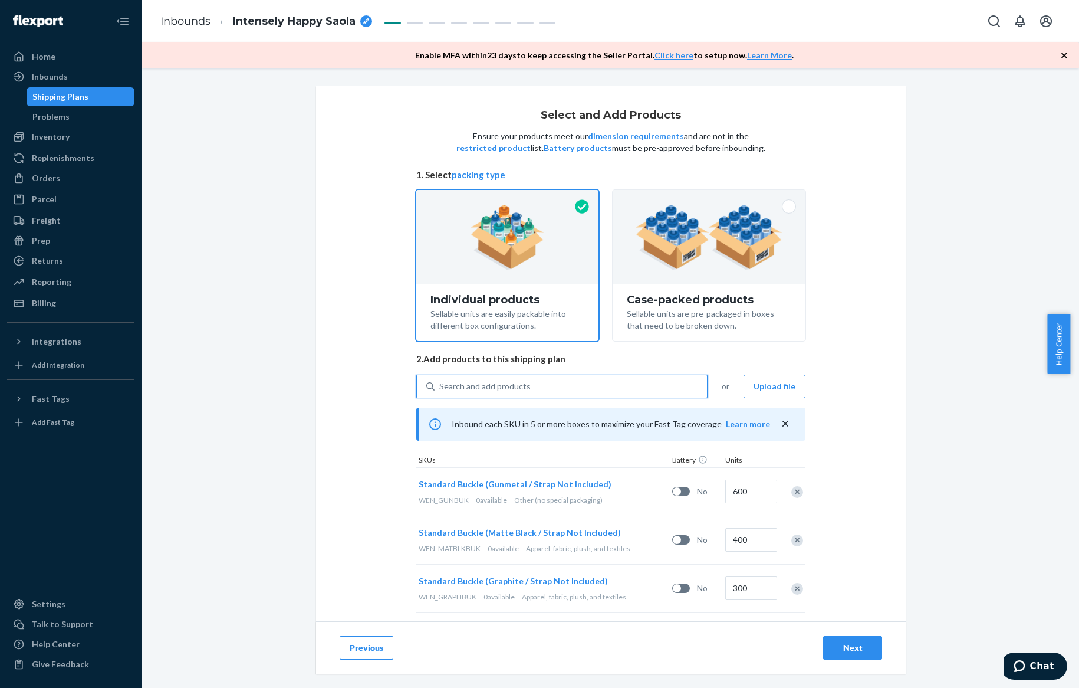
click at [547, 376] on div "Search and add products" at bounding box center [571, 386] width 272 height 21
click at [440, 380] on input "0 results available. Use Up and Down to choose options, press Enter to select t…" at bounding box center [439, 386] width 1 height 12
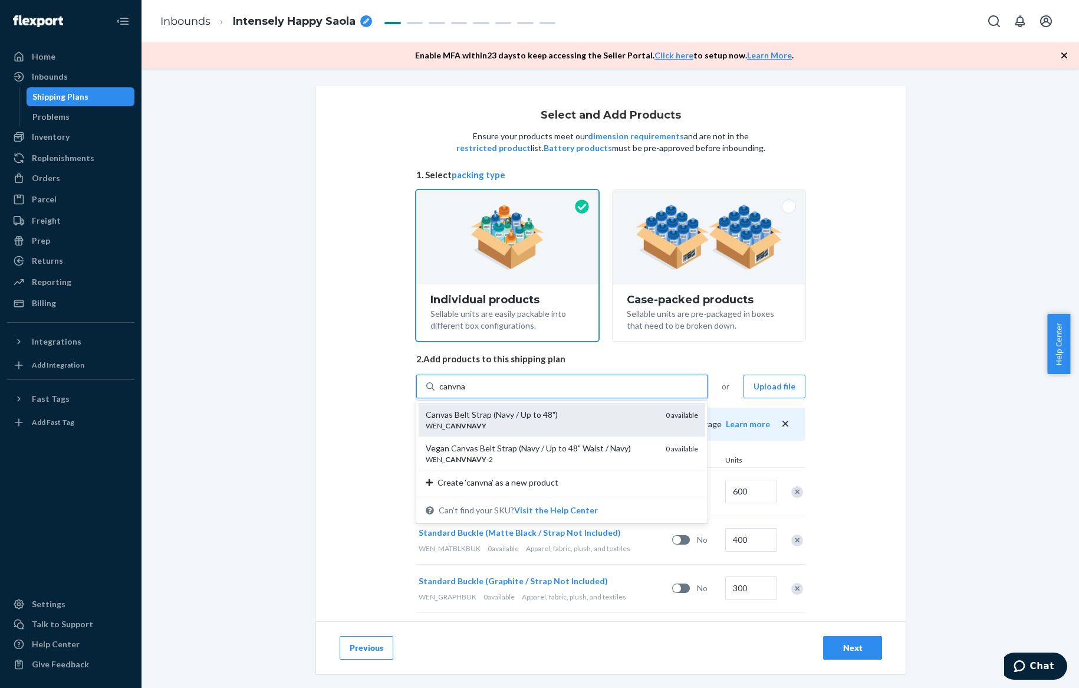
click at [557, 413] on div "Canvas Belt Strap (Navy / Up to 48")" at bounding box center [541, 415] width 231 height 12
click at [466, 392] on input "canvna" at bounding box center [452, 386] width 27 height 12
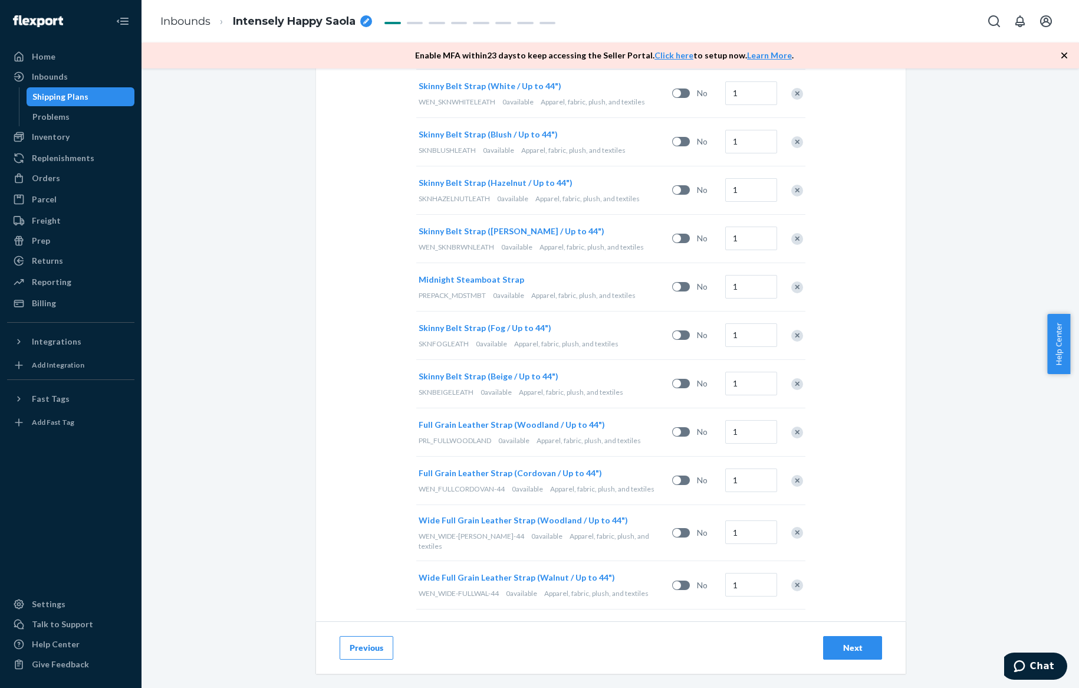
scroll to position [3144, 0]
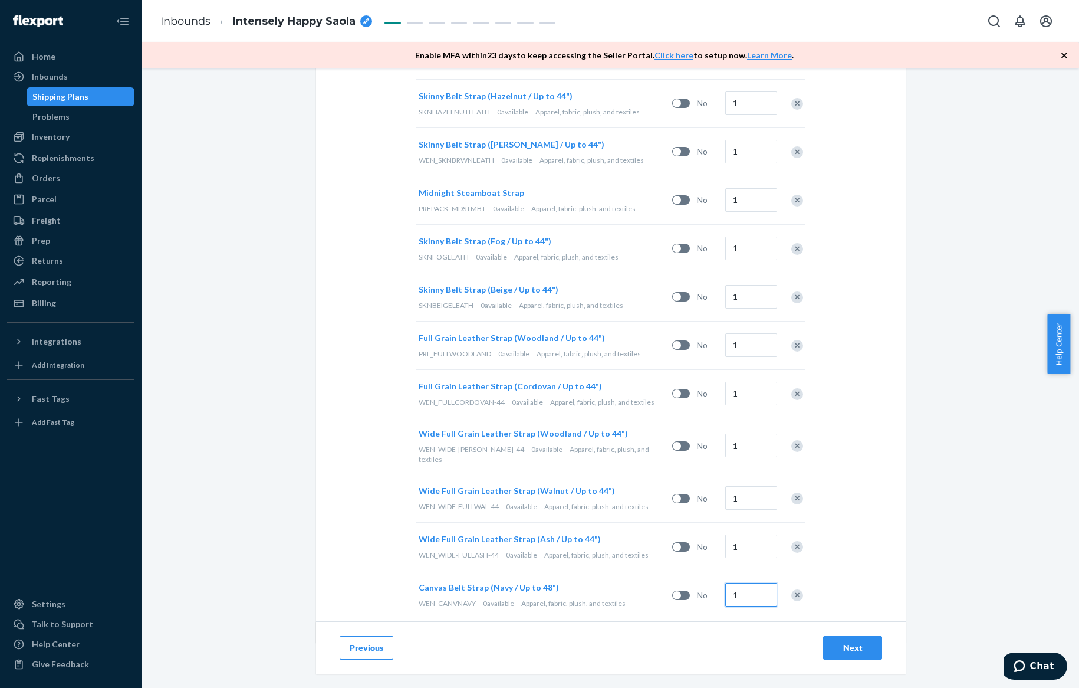
click at [749, 583] on input "1" at bounding box center [751, 595] width 52 height 24
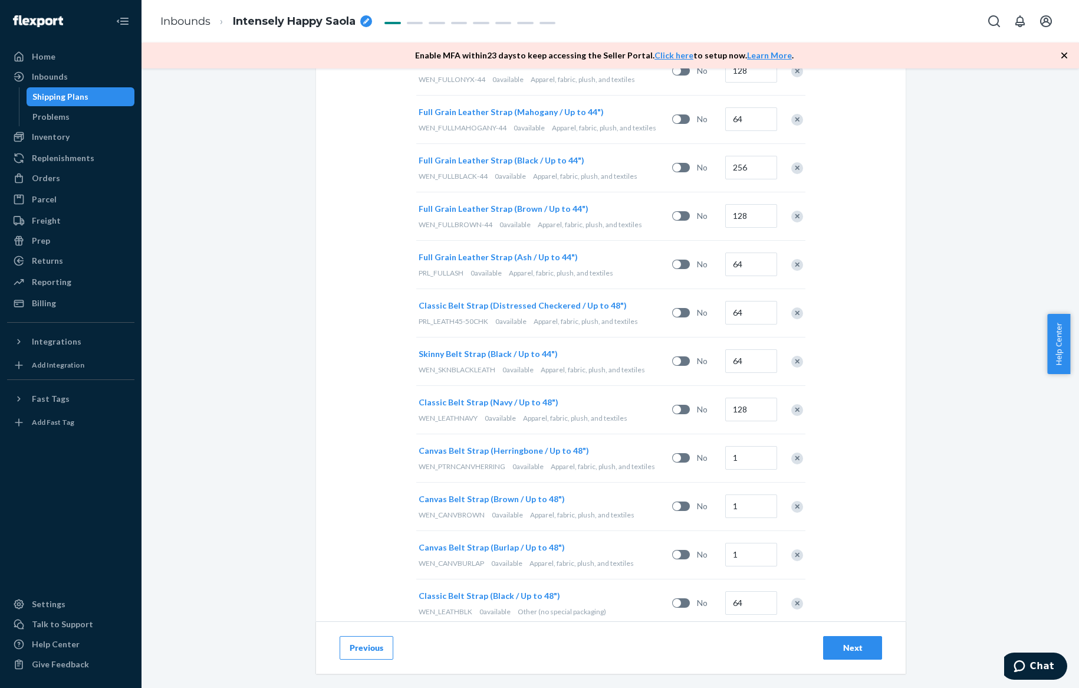
scroll to position [1021, 0]
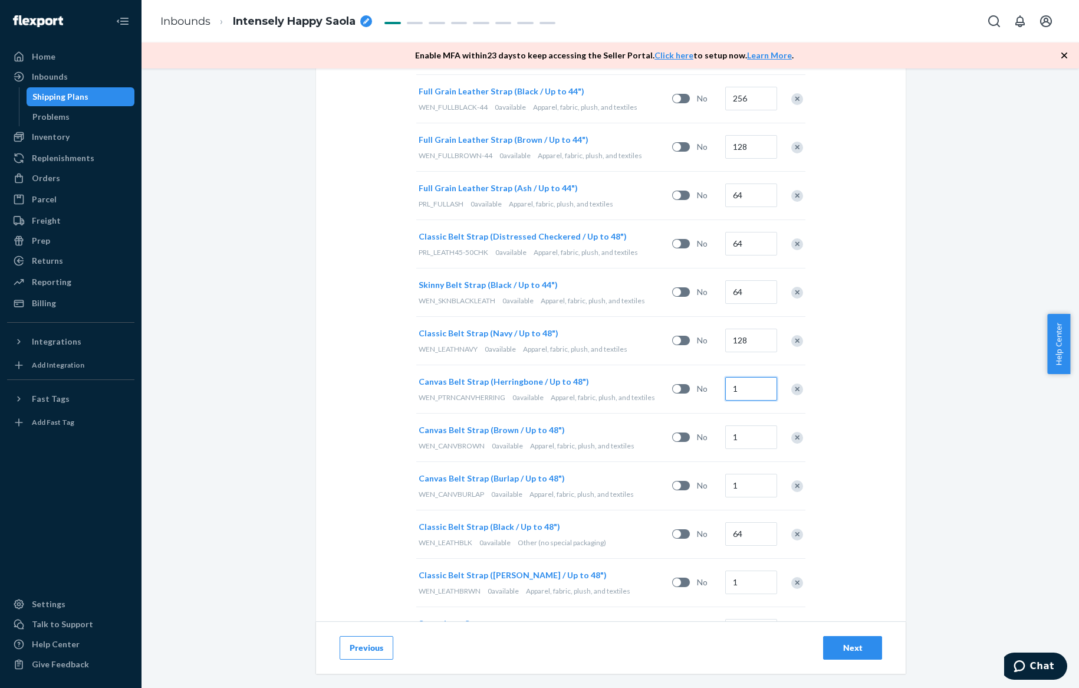
click at [738, 389] on input "1" at bounding box center [751, 389] width 52 height 24
click at [754, 425] on input "1" at bounding box center [751, 437] width 52 height 24
click at [743, 484] on input "1" at bounding box center [751, 486] width 52 height 24
click at [748, 524] on input "1" at bounding box center [751, 534] width 52 height 24
click at [755, 524] on input "1" at bounding box center [751, 534] width 52 height 24
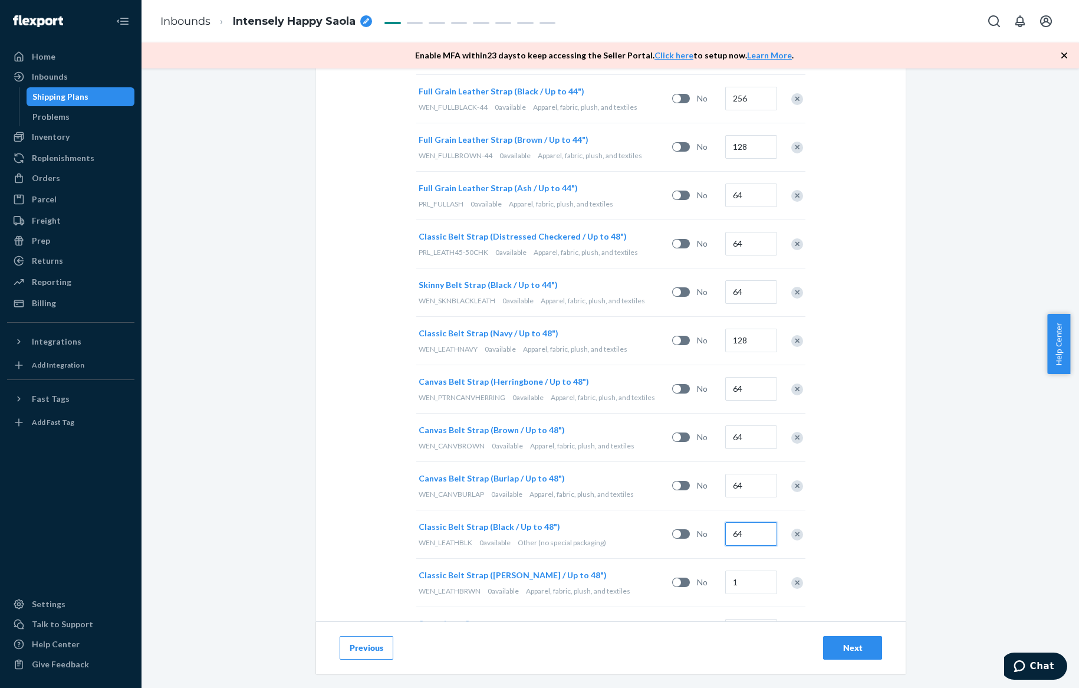
click at [755, 524] on input "1" at bounding box center [751, 534] width 52 height 24
click at [759, 586] on input "1" at bounding box center [751, 582] width 52 height 24
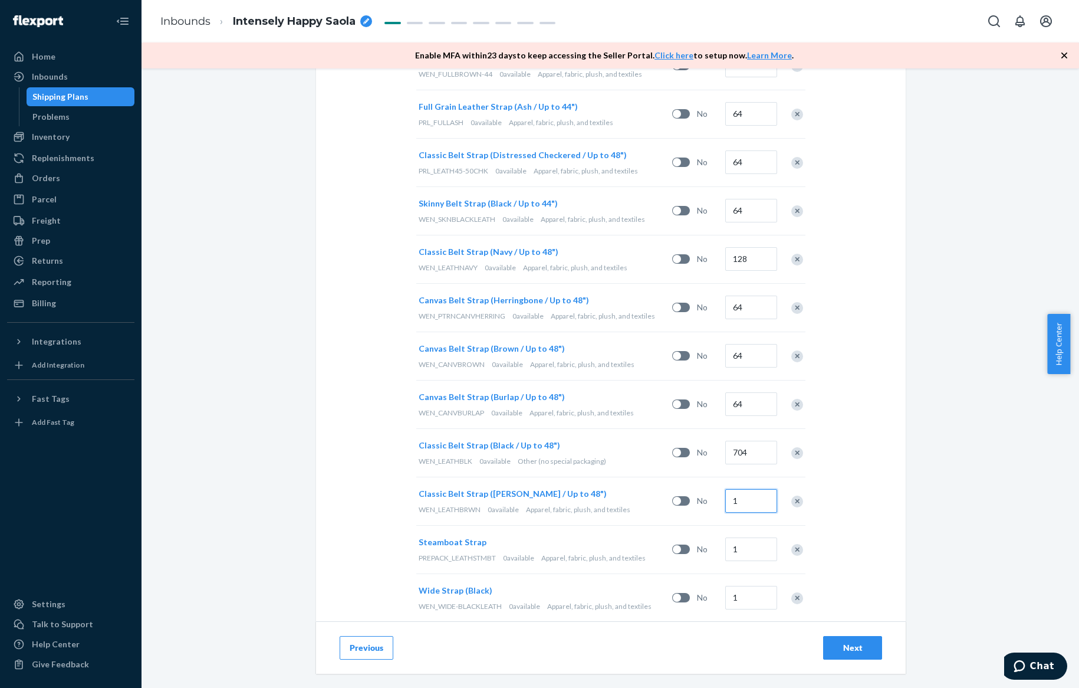
scroll to position [1257, 0]
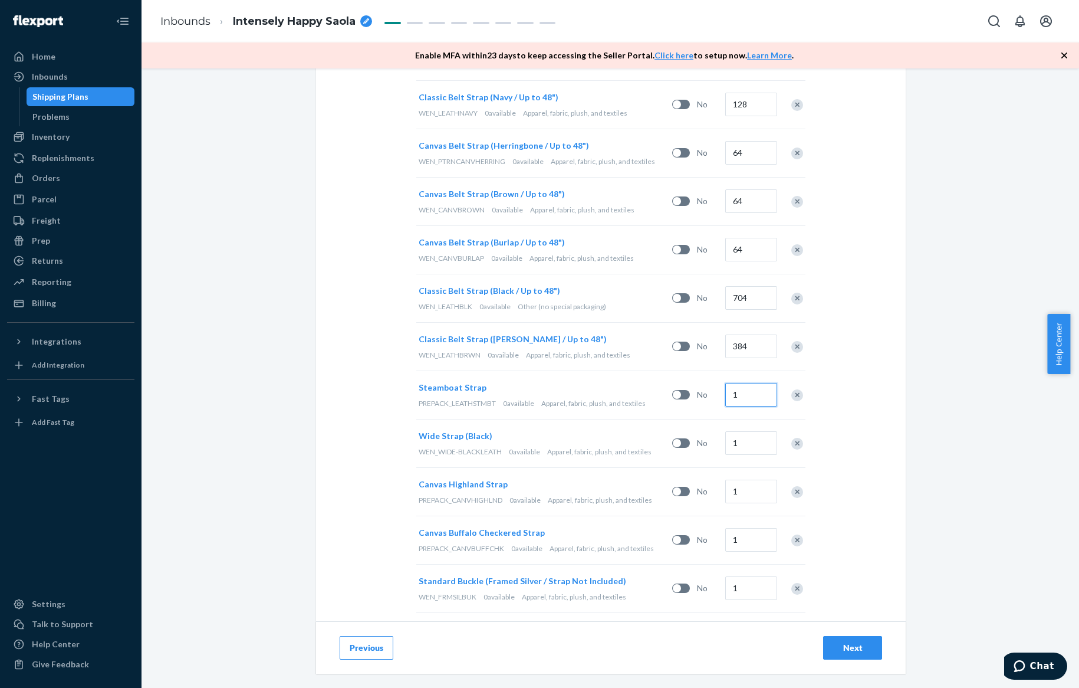
click at [745, 384] on input "1" at bounding box center [751, 395] width 52 height 24
click at [748, 431] on input "1" at bounding box center [751, 443] width 52 height 24
click at [369, 22] on icon "breadcrumbs" at bounding box center [366, 21] width 6 height 6
drag, startPoint x: 324, startPoint y: 22, endPoint x: 237, endPoint y: 20, distance: 87.3
click at [237, 20] on input "Intensely Happy Saola" at bounding box center [281, 21] width 97 height 15
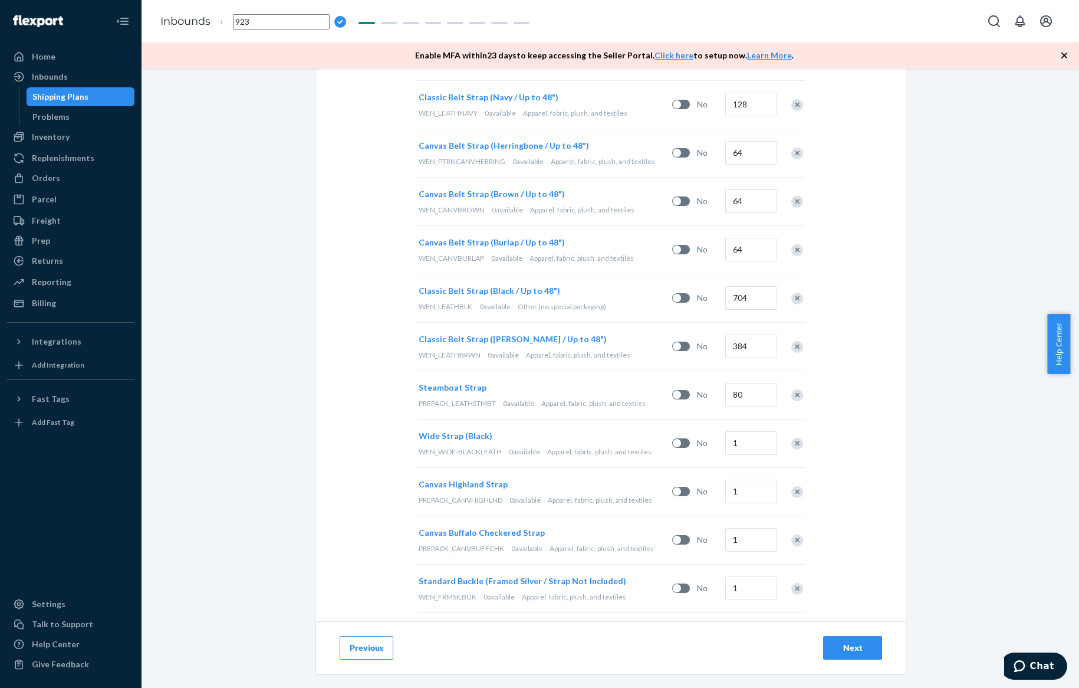
click at [246, 22] on input "923" at bounding box center [281, 21] width 97 height 15
click at [245, 22] on input "923" at bounding box center [281, 21] width 97 height 15
click at [264, 96] on div "Select and Add Products Ensure your products meet our dimension requirements an…" at bounding box center [611, 377] width 938 height 619
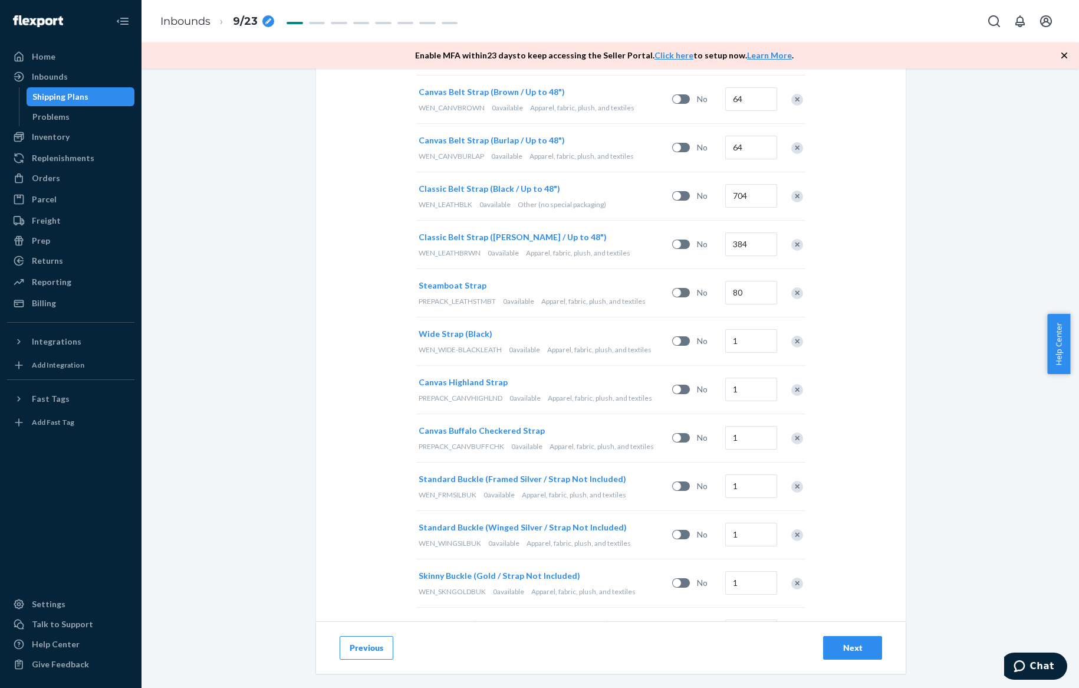
scroll to position [1361, 0]
click at [754, 338] on input "1" at bounding box center [751, 339] width 52 height 24
click at [749, 383] on input "1" at bounding box center [751, 388] width 52 height 24
click at [741, 429] on input "1" at bounding box center [751, 436] width 52 height 24
click at [744, 479] on input "1" at bounding box center [751, 484] width 52 height 24
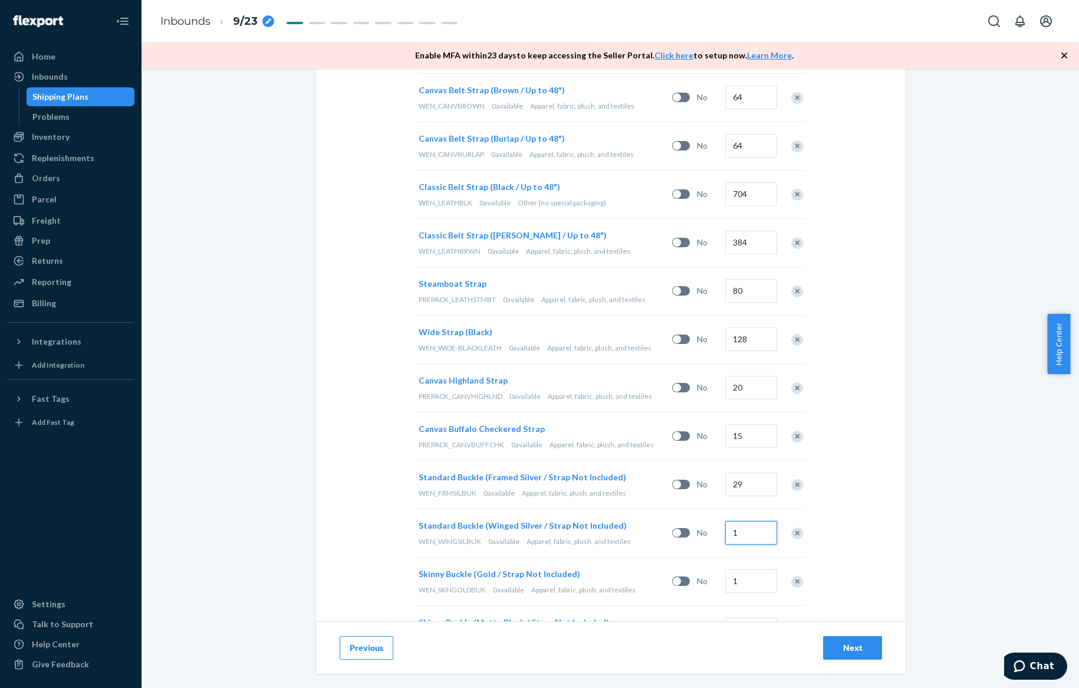
click at [743, 523] on input "1" at bounding box center [751, 533] width 52 height 24
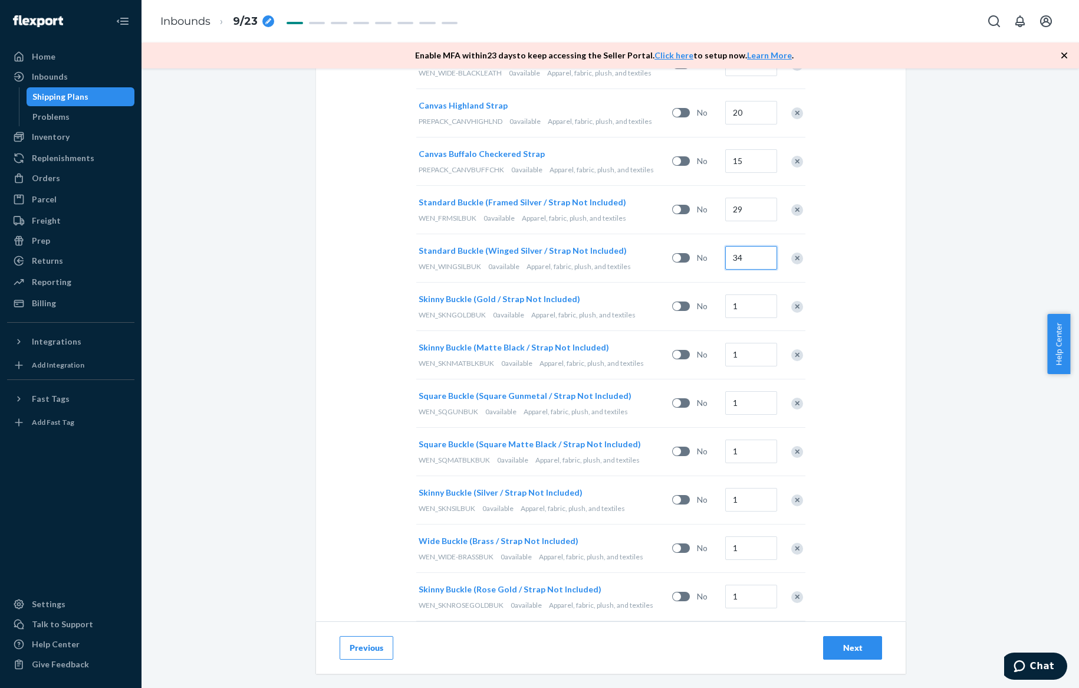
scroll to position [1640, 0]
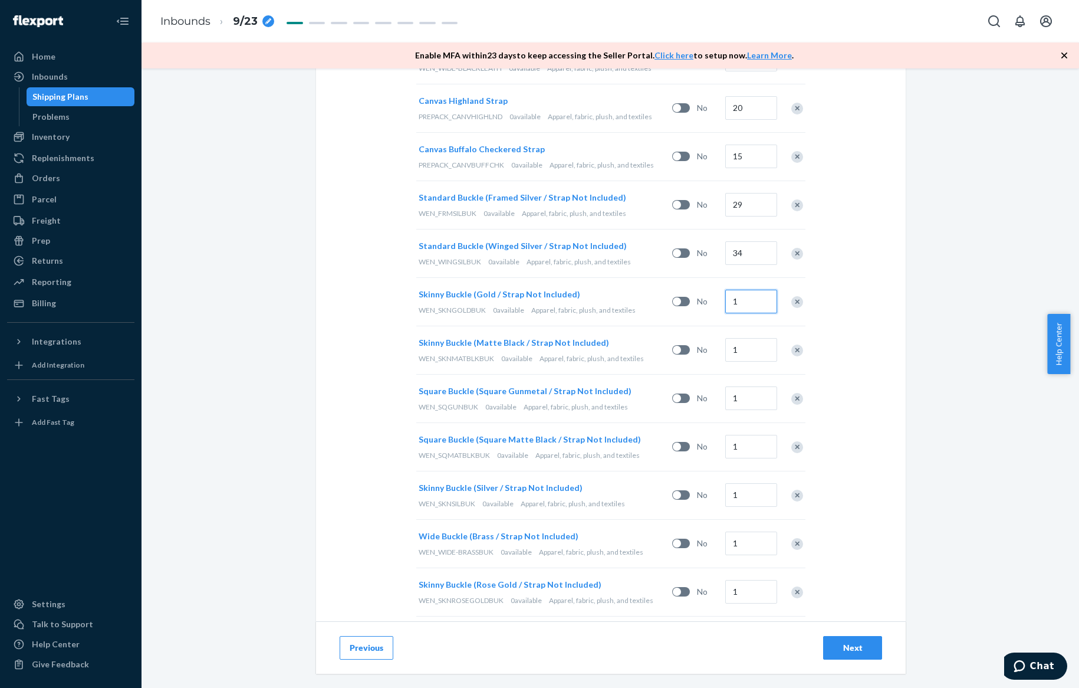
click at [749, 301] on input "1" at bounding box center [751, 302] width 52 height 24
click at [744, 345] on input "1" at bounding box center [751, 350] width 52 height 24
click at [745, 386] on input "1" at bounding box center [751, 398] width 52 height 24
click at [747, 439] on input "1" at bounding box center [751, 447] width 52 height 24
click at [749, 487] on input "1" at bounding box center [751, 495] width 52 height 24
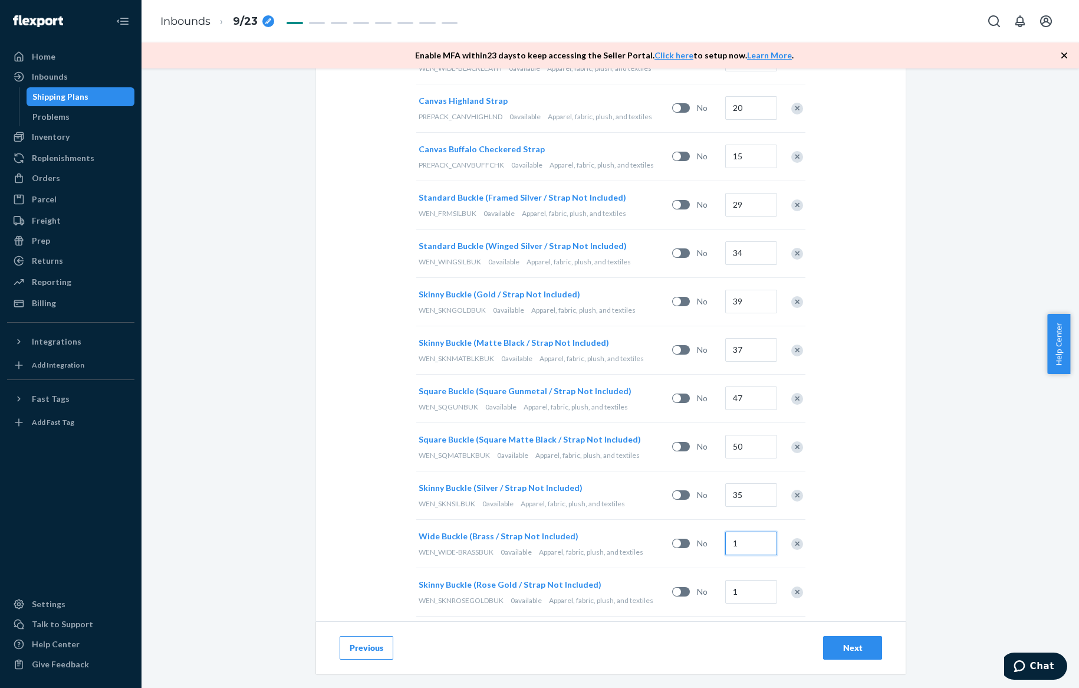
click at [757, 534] on input "1" at bounding box center [751, 543] width 52 height 24
click at [921, 472] on div "Select and Add Products Ensure your products meet our dimension requirements an…" at bounding box center [611, 377] width 938 height 619
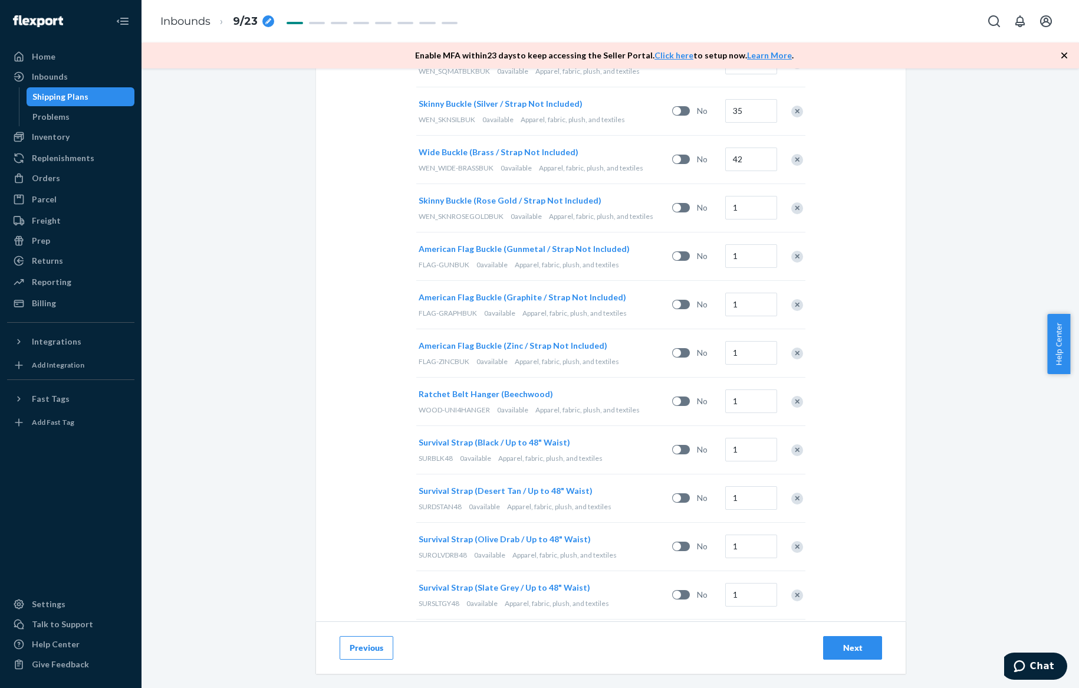
scroll to position [2053, 0]
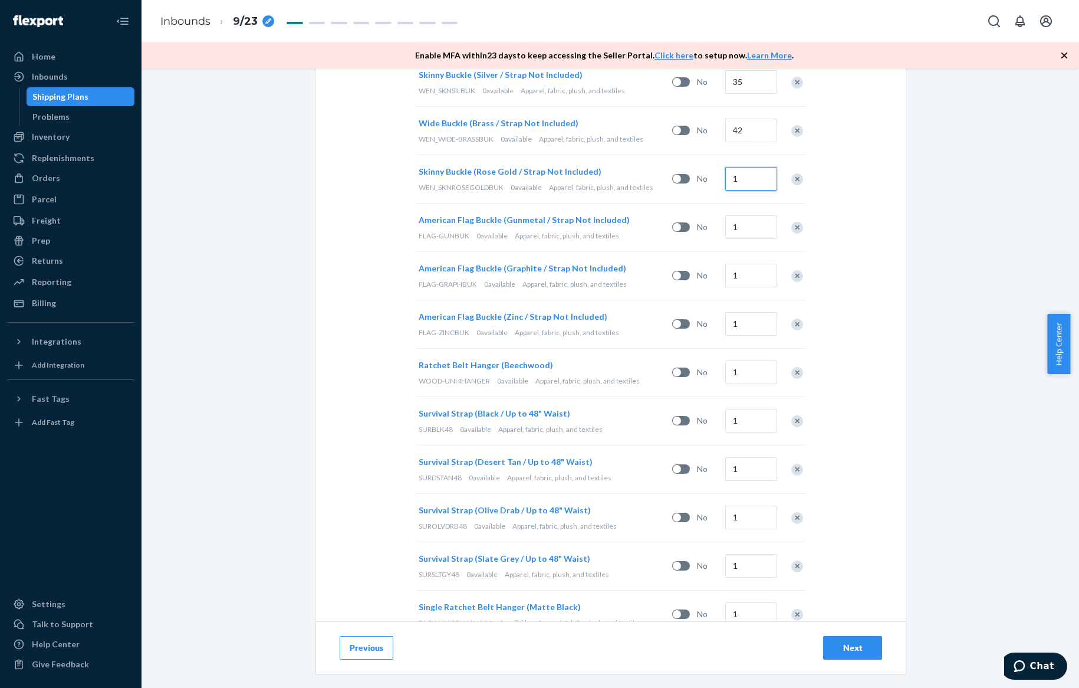
click at [741, 177] on input "1" at bounding box center [751, 179] width 52 height 24
click at [741, 219] on input "1" at bounding box center [751, 227] width 52 height 24
click at [740, 266] on input "1" at bounding box center [751, 276] width 52 height 24
click at [740, 316] on input "1" at bounding box center [751, 324] width 52 height 24
click at [745, 360] on input "1" at bounding box center [751, 372] width 52 height 24
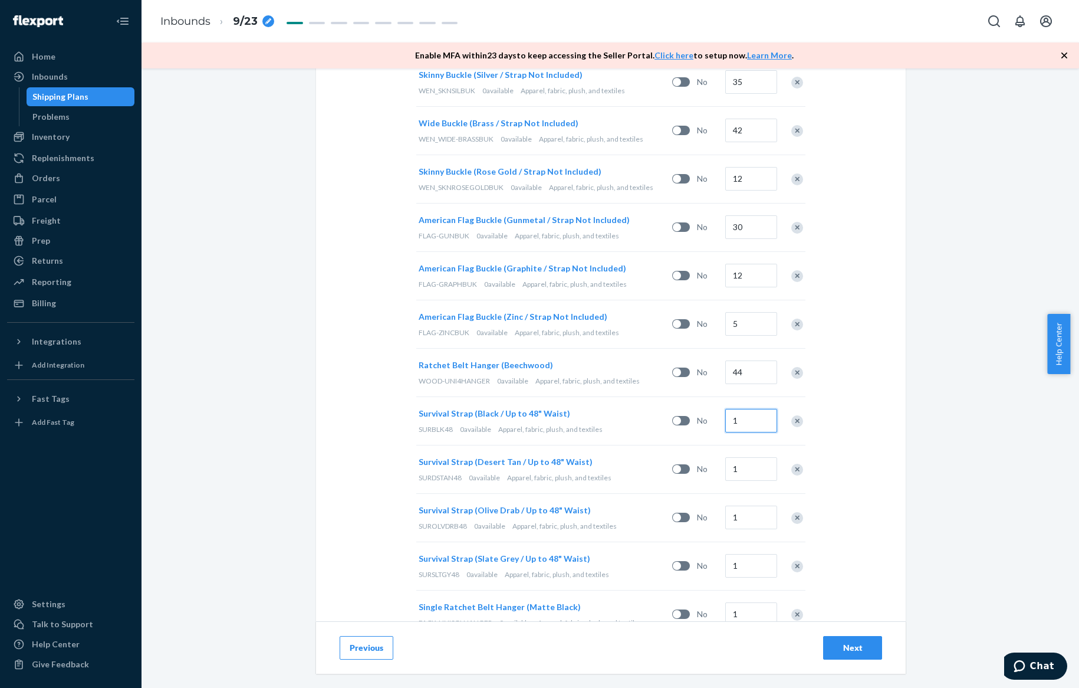
click at [749, 417] on input "1" at bounding box center [751, 421] width 52 height 24
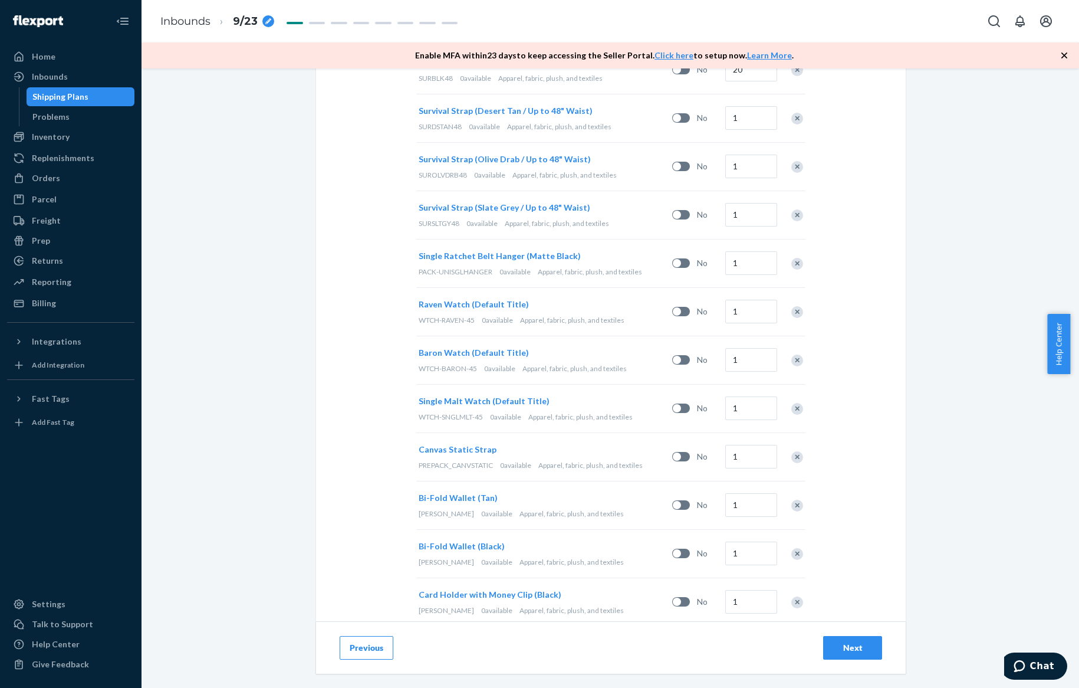
scroll to position [2407, 0]
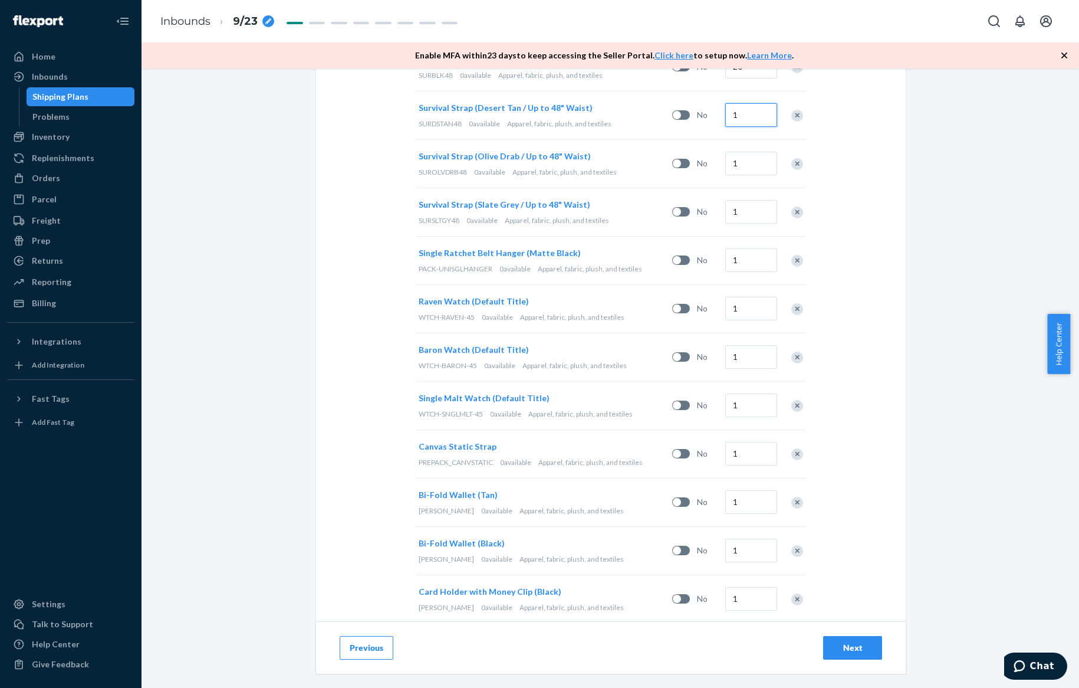
click at [752, 103] on input "1" at bounding box center [751, 115] width 52 height 24
click at [745, 165] on input "1" at bounding box center [751, 164] width 52 height 24
click at [747, 208] on input "1" at bounding box center [751, 212] width 52 height 24
click at [742, 252] on input "1" at bounding box center [751, 260] width 52 height 24
click at [749, 301] on input "1" at bounding box center [751, 309] width 52 height 24
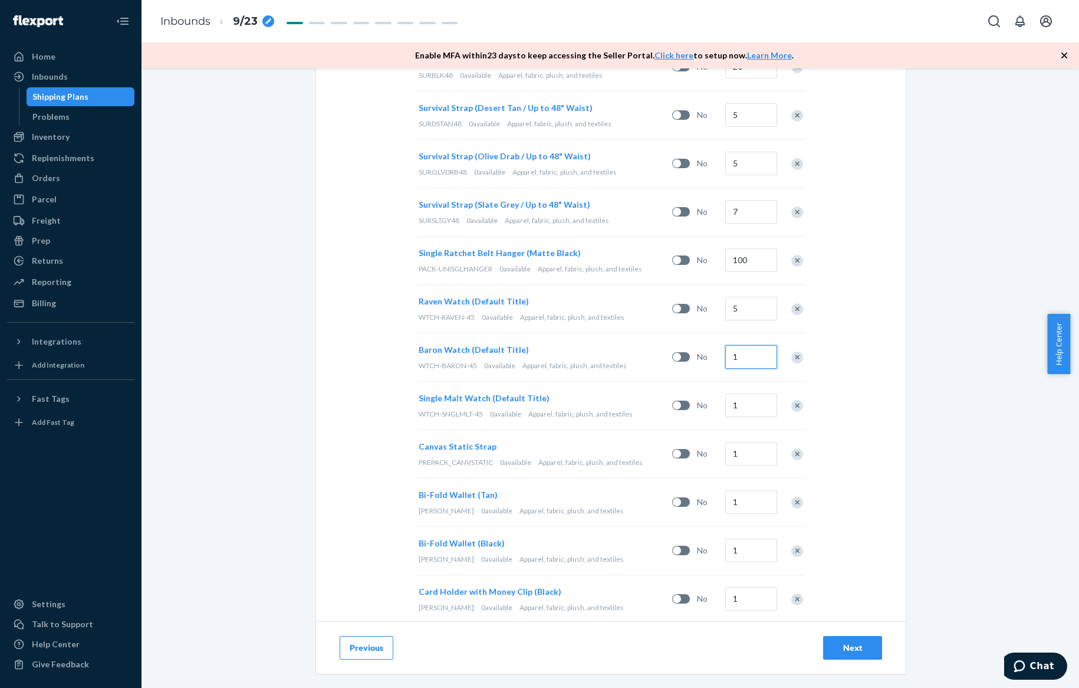
click at [758, 345] on input "1" at bounding box center [751, 357] width 52 height 24
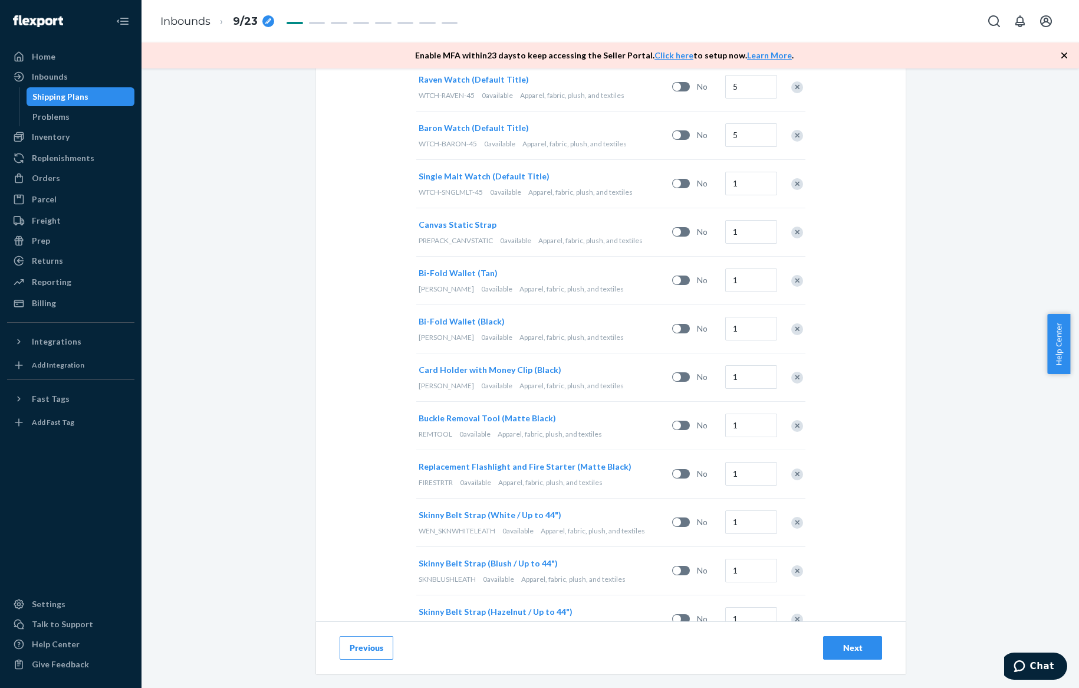
scroll to position [2613, 0]
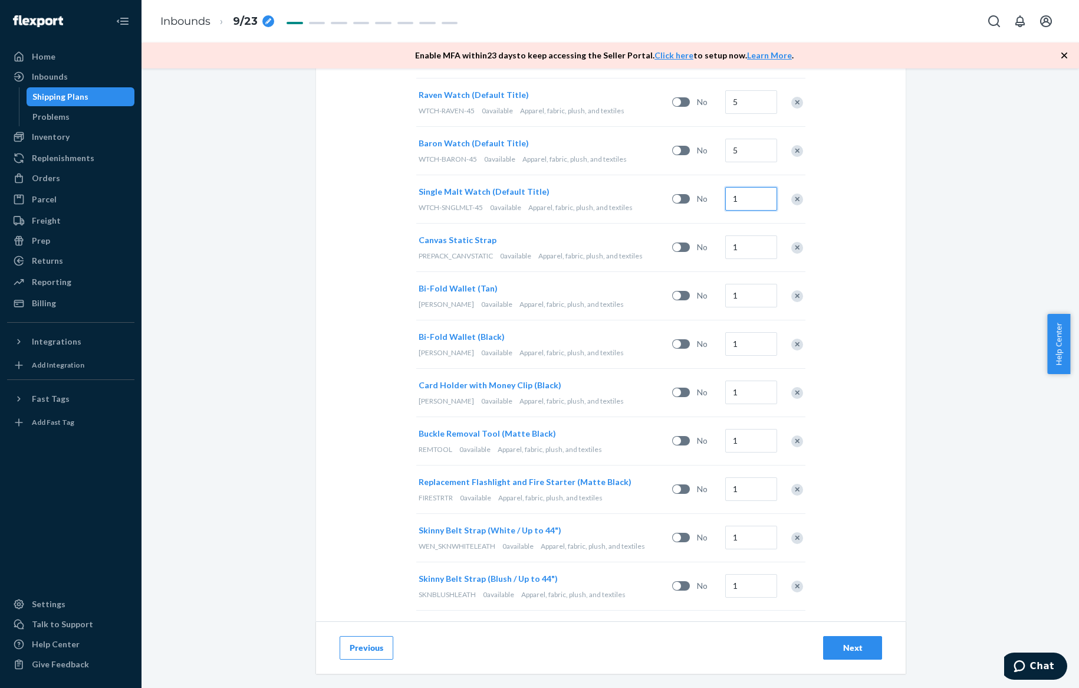
click at [752, 193] on input "1" at bounding box center [751, 199] width 52 height 24
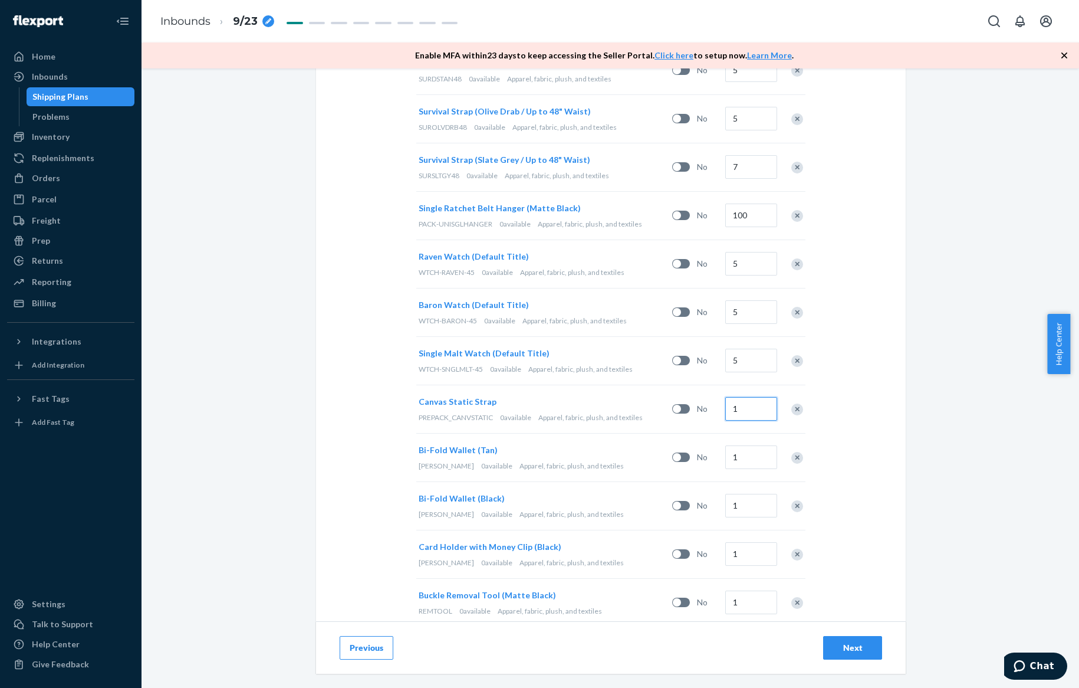
click at [741, 405] on input "1" at bounding box center [751, 409] width 52 height 24
click at [738, 456] on input "1" at bounding box center [751, 457] width 52 height 24
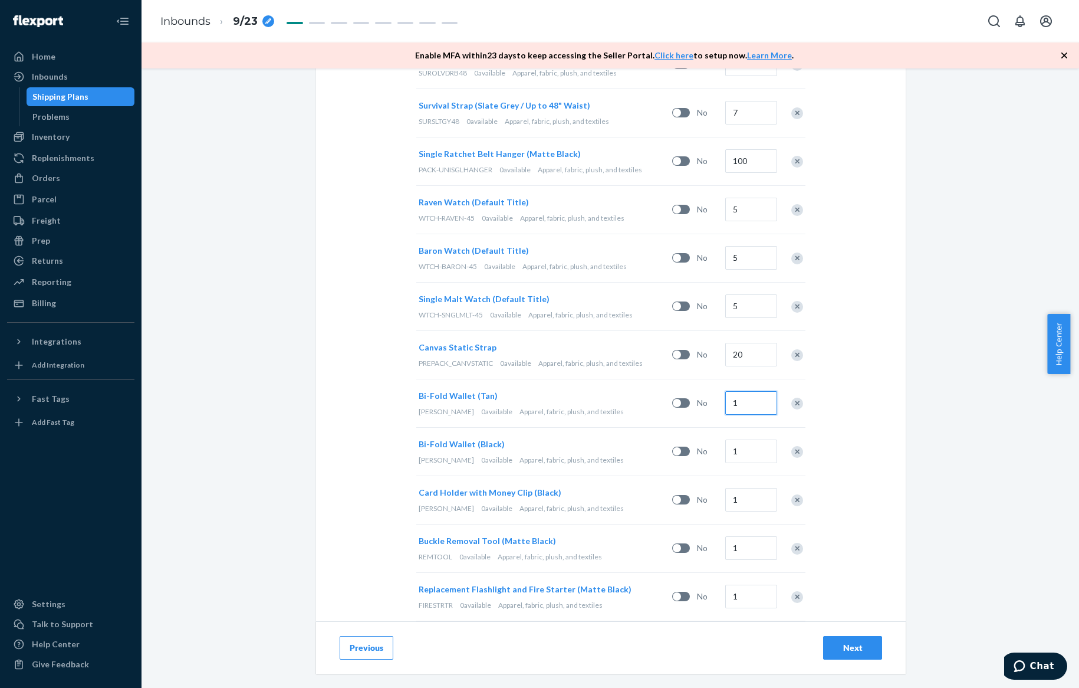
scroll to position [2599, 0]
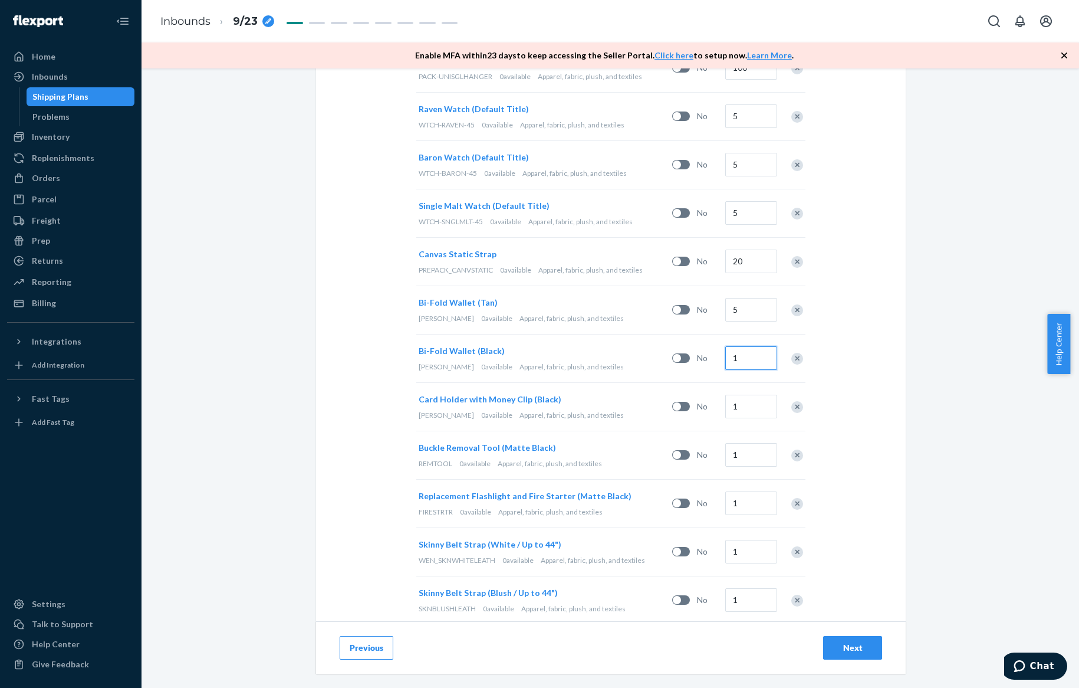
click at [736, 348] on input "1" at bounding box center [751, 358] width 52 height 24
click at [737, 459] on div "1" at bounding box center [749, 455] width 53 height 48
click at [740, 443] on input "1" at bounding box center [751, 455] width 52 height 24
click at [751, 491] on input "1" at bounding box center [751, 503] width 52 height 24
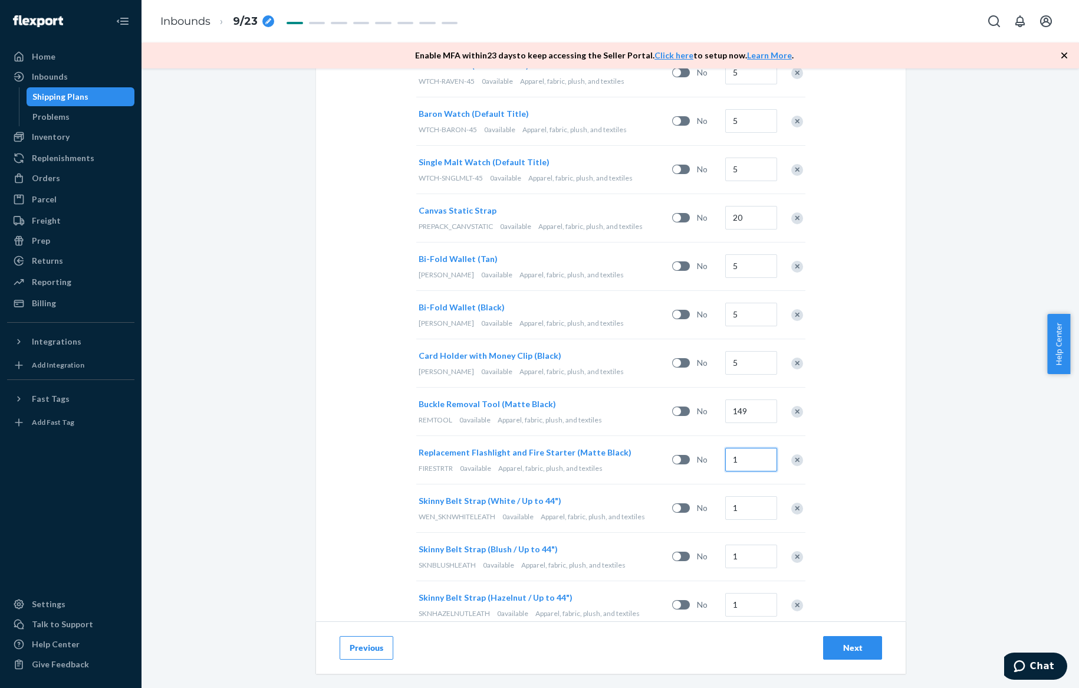
scroll to position [2806, 0]
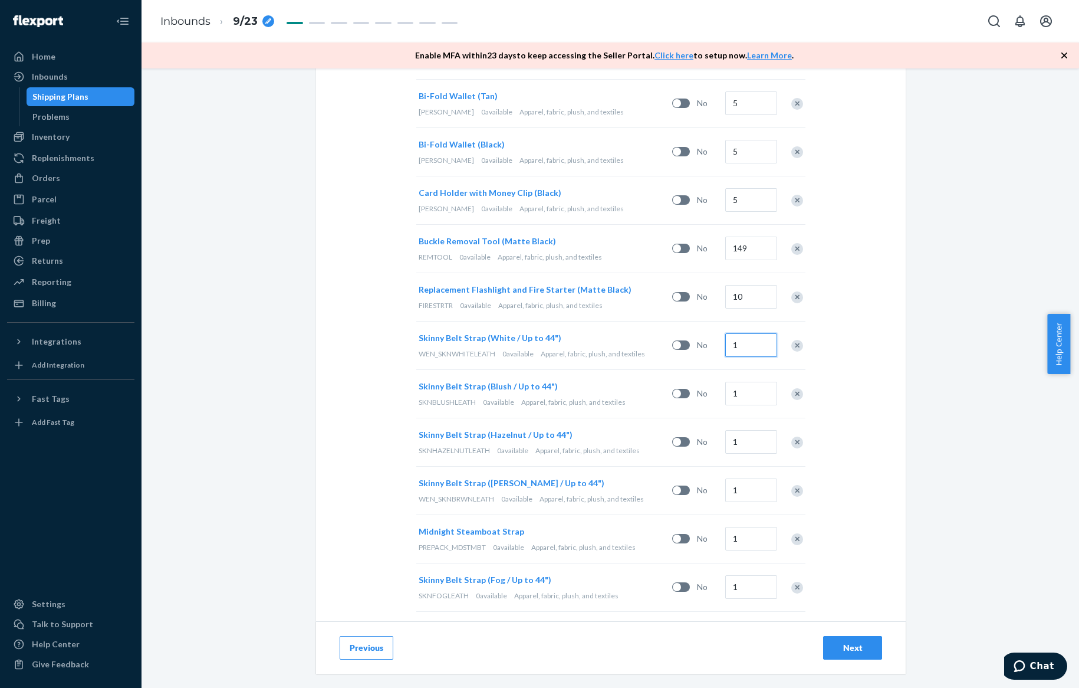
click at [757, 341] on input "1" at bounding box center [751, 345] width 52 height 24
click at [744, 382] on input "1" at bounding box center [751, 394] width 52 height 24
click at [747, 432] on input "1" at bounding box center [751, 442] width 52 height 24
click at [745, 484] on input "1" at bounding box center [751, 490] width 52 height 24
click at [741, 527] on input "1" at bounding box center [751, 539] width 52 height 24
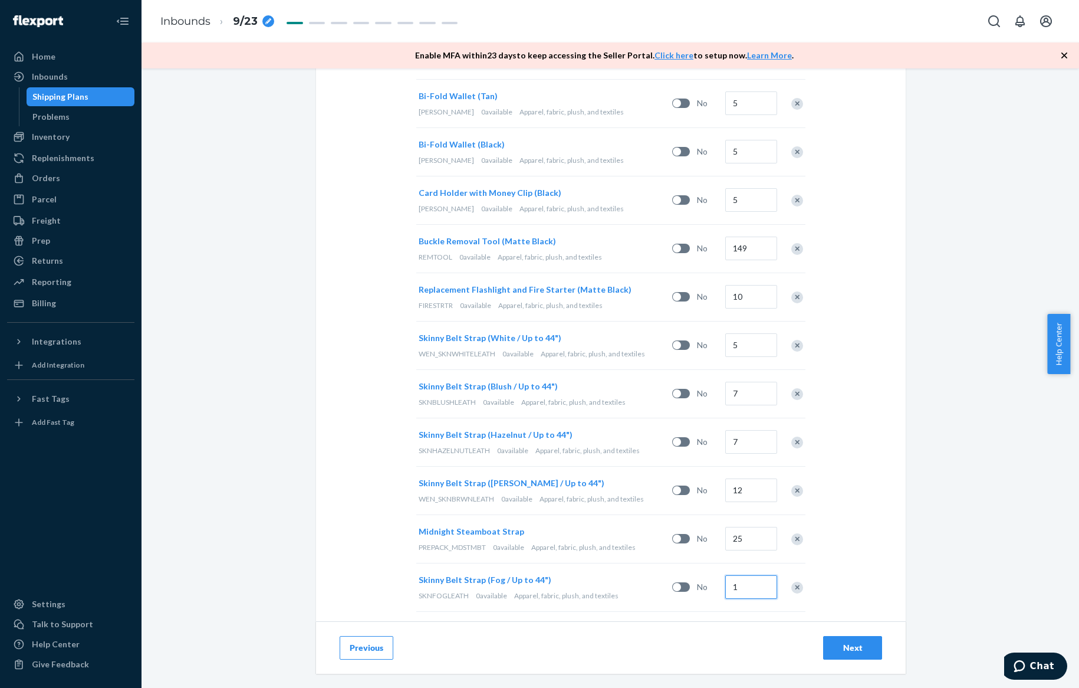
click at [738, 577] on input "1" at bounding box center [751, 587] width 52 height 24
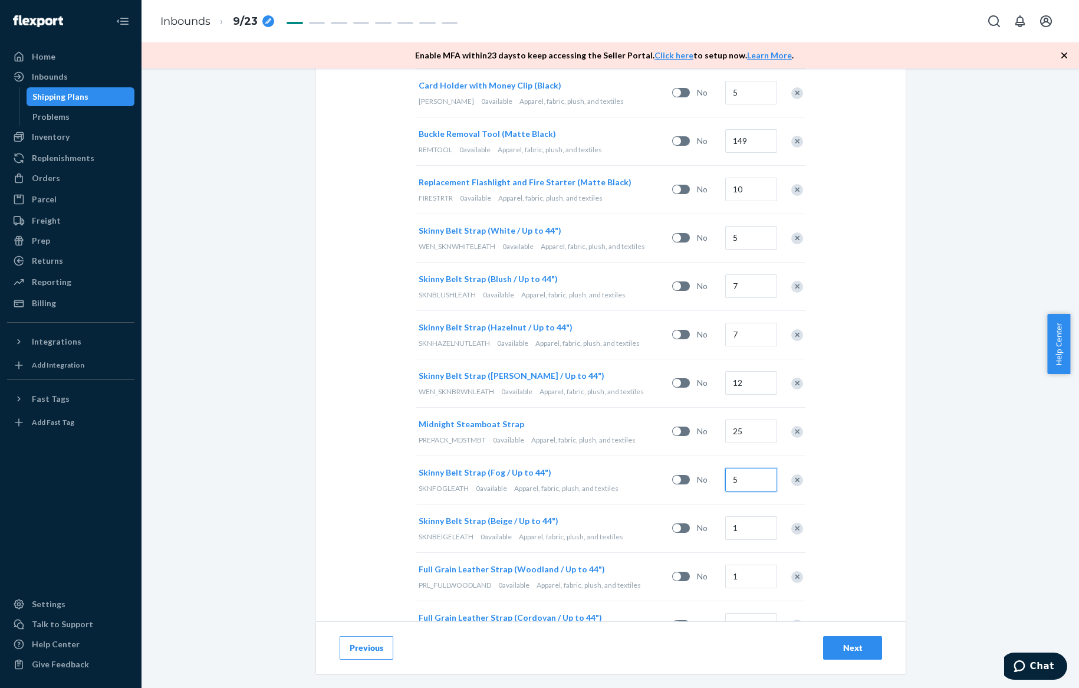
scroll to position [2967, 0]
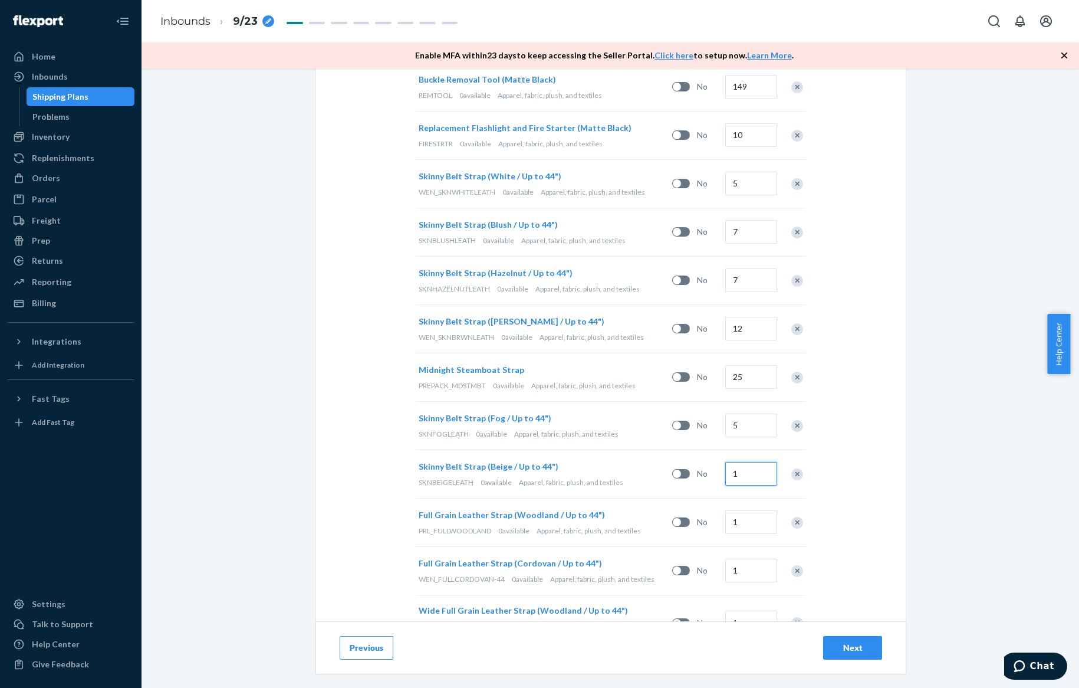
click at [737, 462] on input "1" at bounding box center [751, 474] width 52 height 24
click at [739, 510] on input "1" at bounding box center [751, 522] width 52 height 24
click at [738, 558] on input "1" at bounding box center [751, 570] width 52 height 24
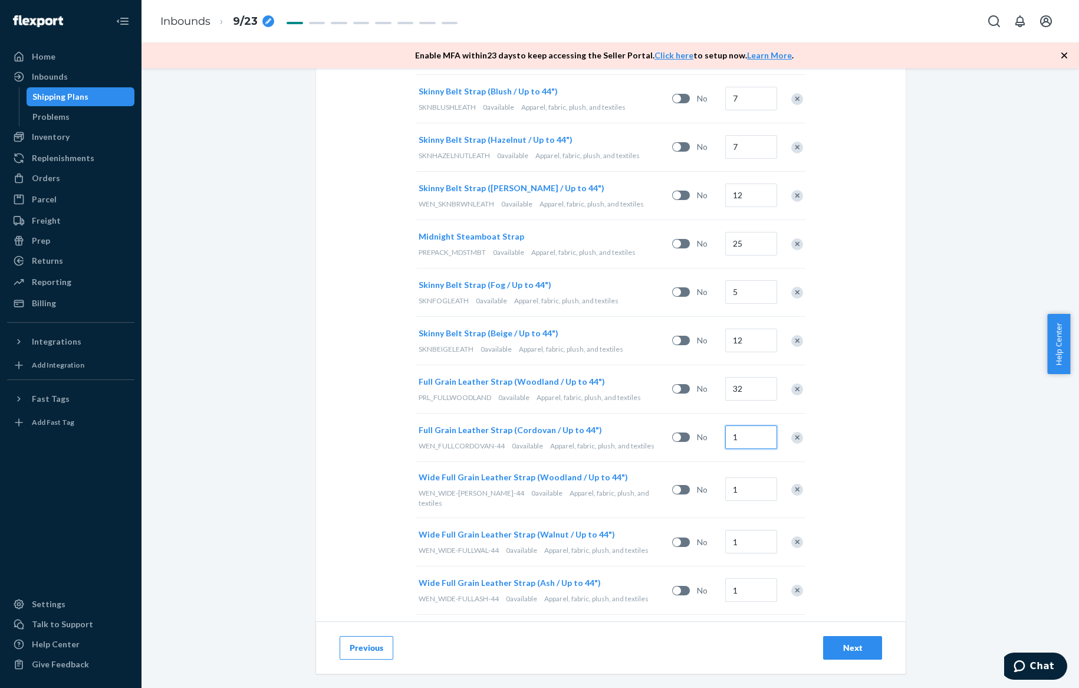
scroll to position [3144, 0]
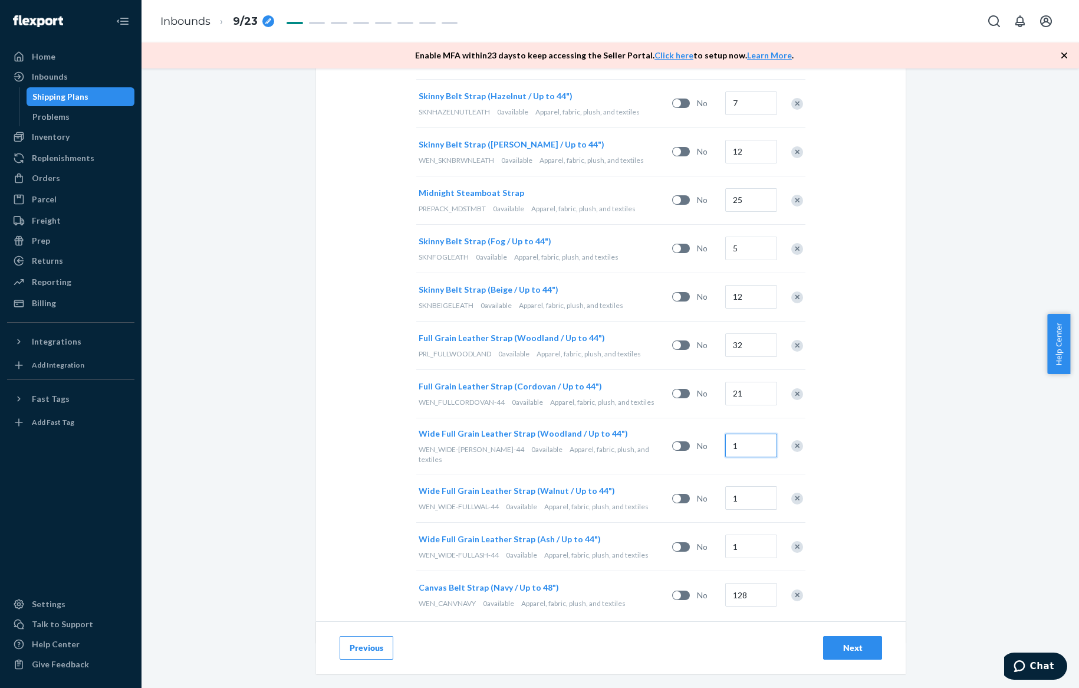
click at [736, 433] on input "1" at bounding box center [751, 445] width 52 height 24
click at [741, 486] on input "1" at bounding box center [751, 498] width 52 height 24
click at [742, 534] on input "1" at bounding box center [751, 546] width 52 height 24
click at [826, 636] on button "Next" at bounding box center [852, 648] width 59 height 24
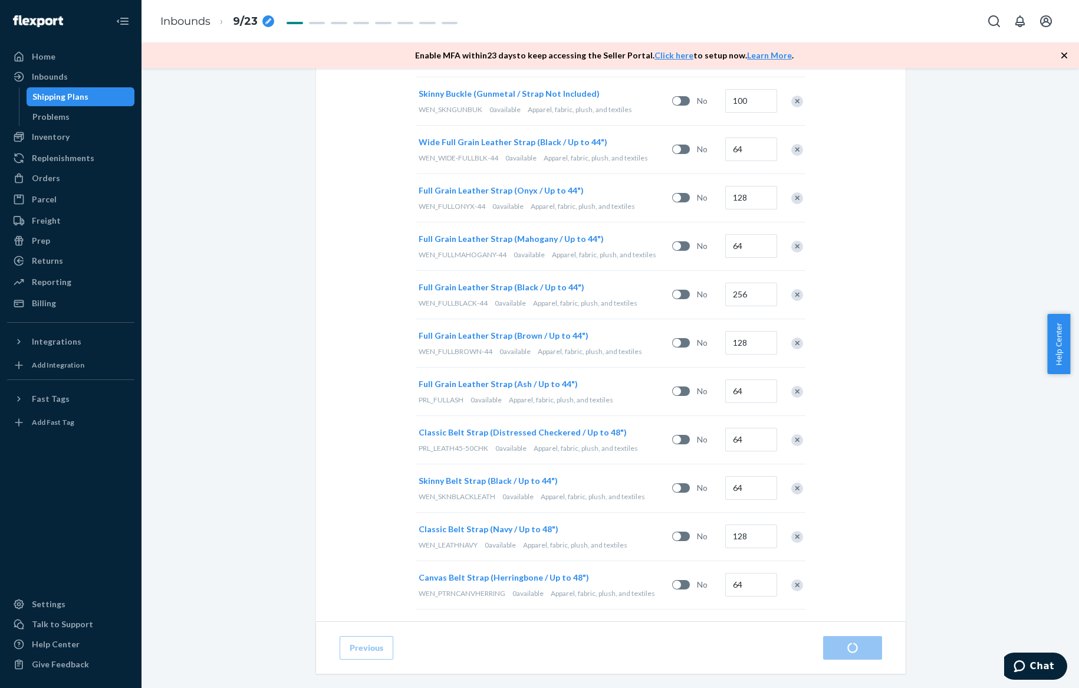
scroll to position [962, 0]
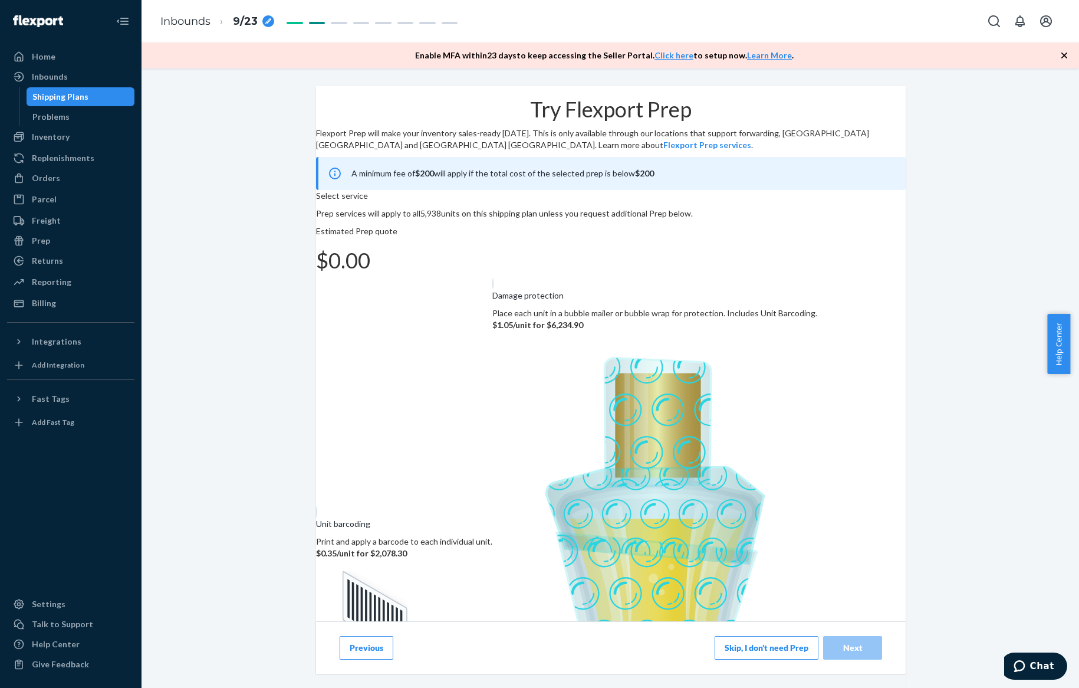
click at [783, 636] on button "Skip, I don't need Prep" at bounding box center [767, 648] width 104 height 24
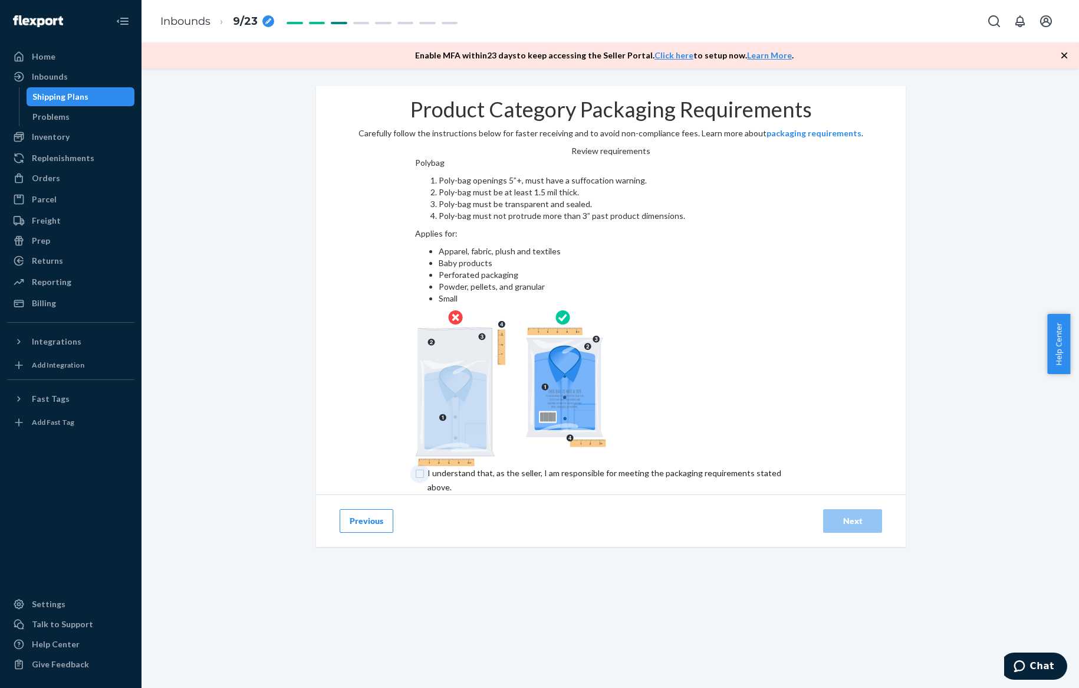
click at [498, 466] on input "checkbox" at bounding box center [611, 480] width 392 height 28
click at [868, 509] on button "Next" at bounding box center [852, 521] width 59 height 24
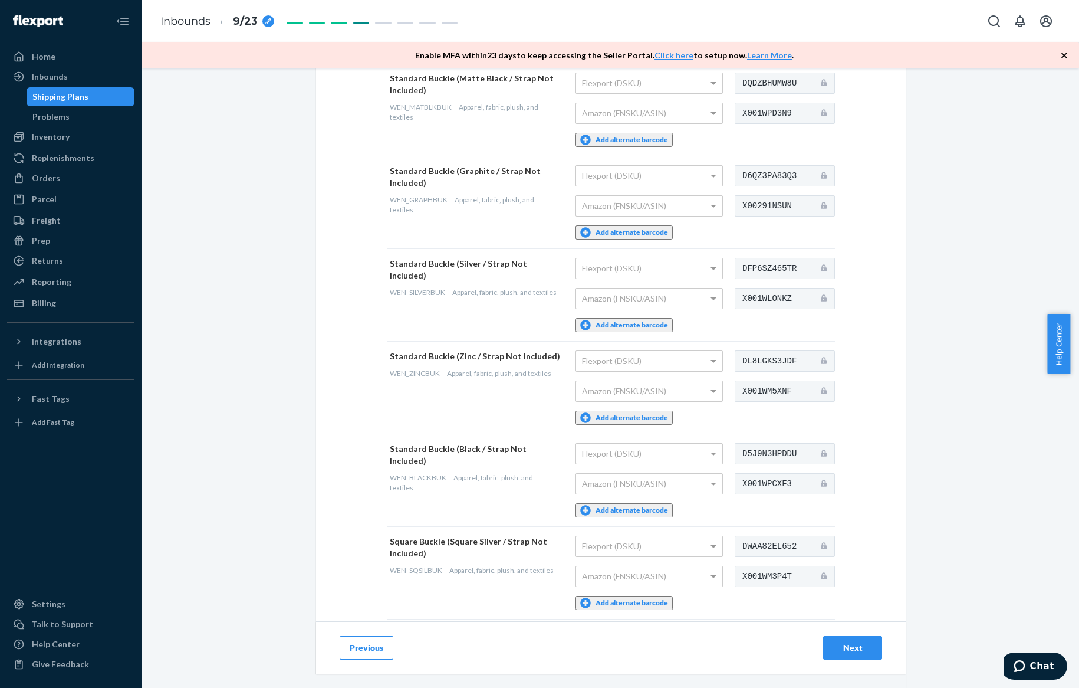
scroll to position [442, 0]
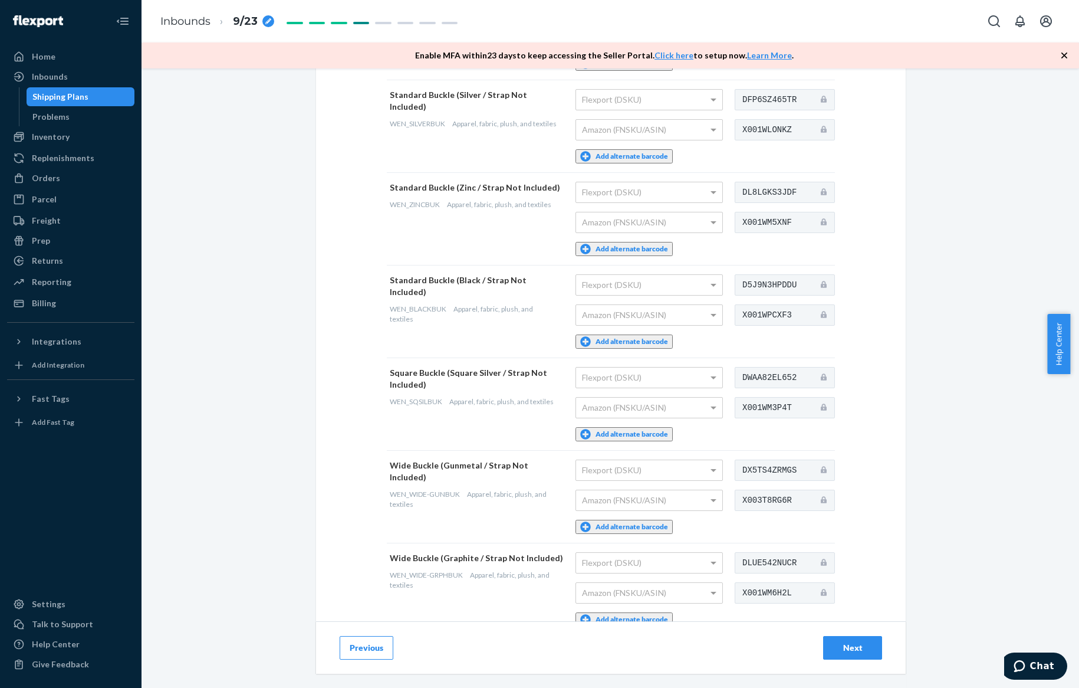
click at [860, 639] on button "Next" at bounding box center [852, 648] width 59 height 24
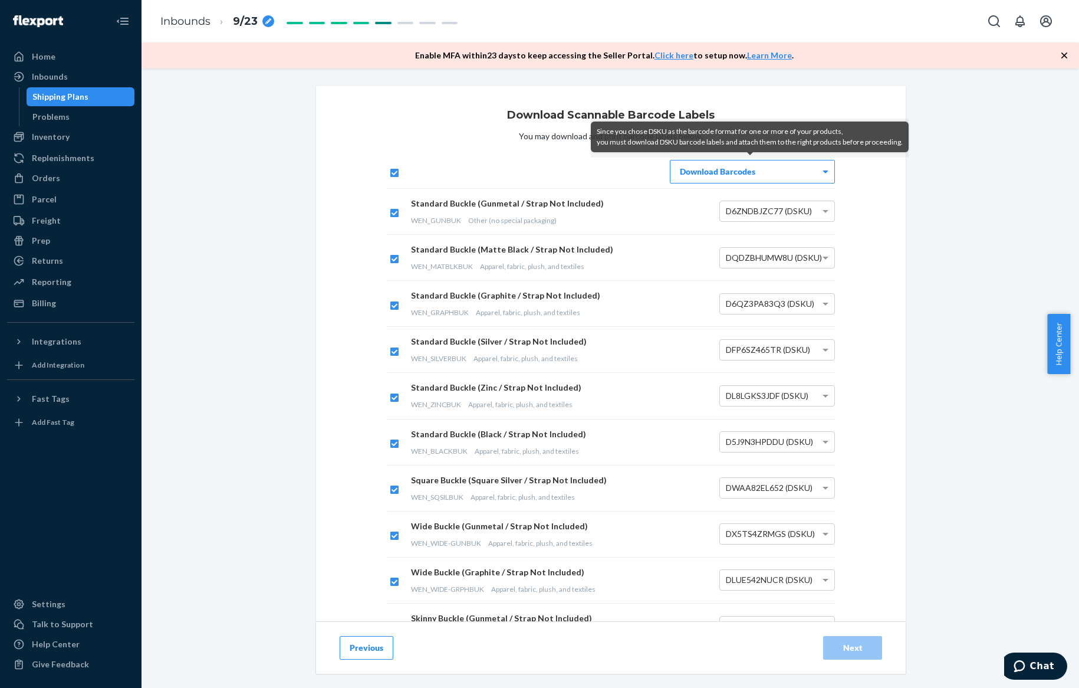
click at [389, 172] on input "checkbox" at bounding box center [393, 171] width 12 height 12
click at [739, 177] on div "Download Barcodes" at bounding box center [752, 171] width 164 height 22
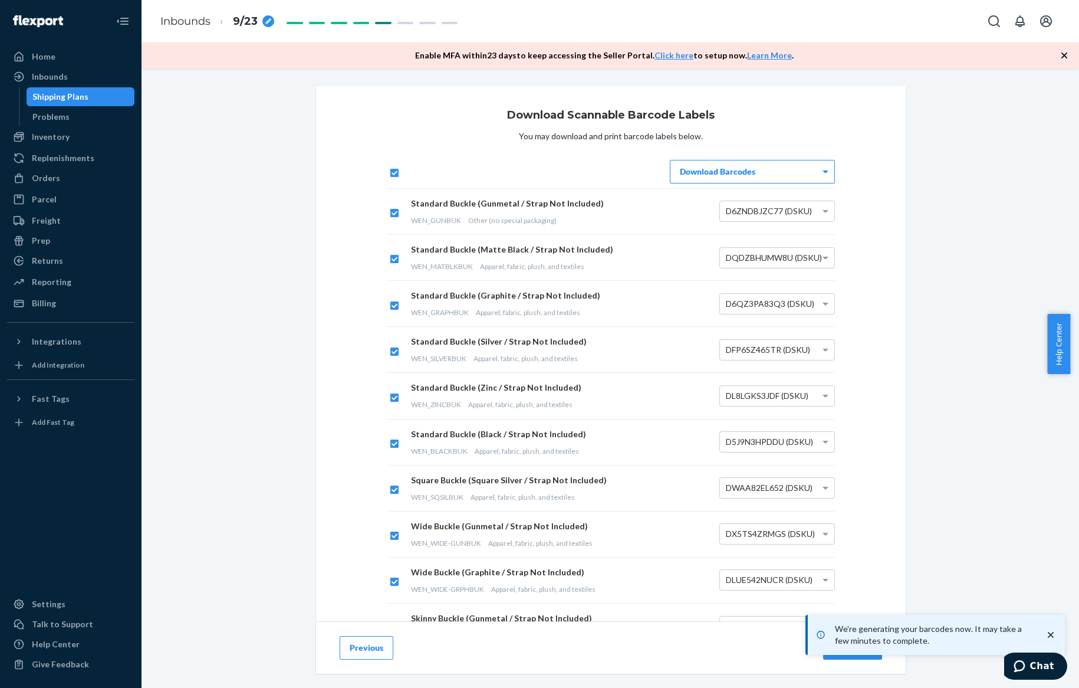
click at [827, 659] on button "Next" at bounding box center [852, 648] width 59 height 24
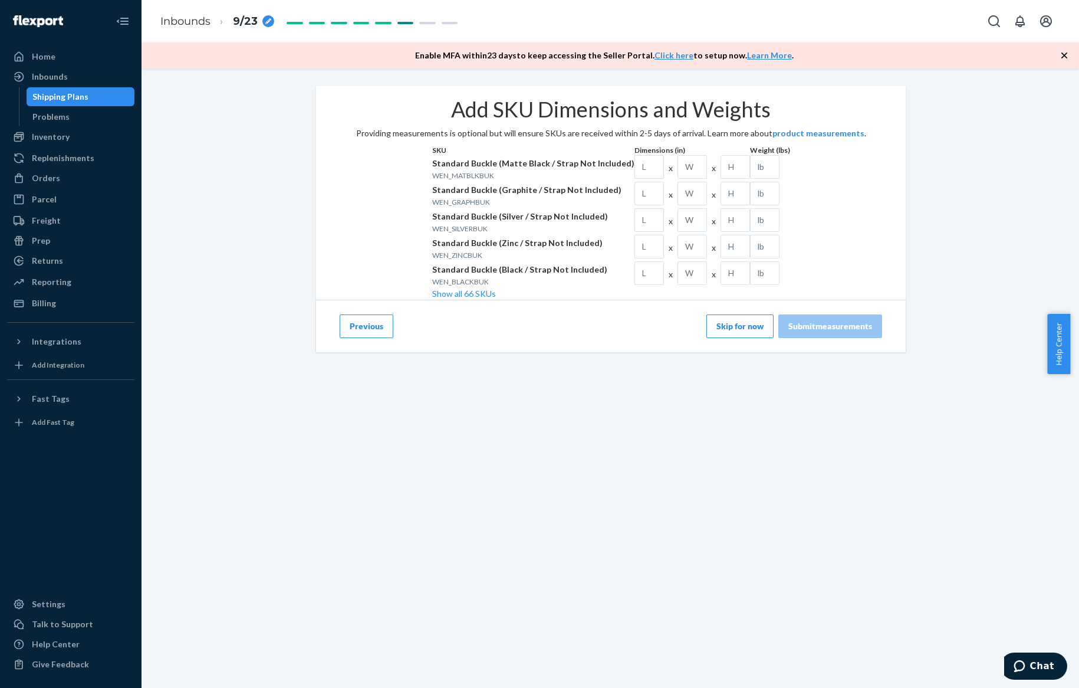
click at [729, 338] on button "Skip for now" at bounding box center [739, 326] width 67 height 24
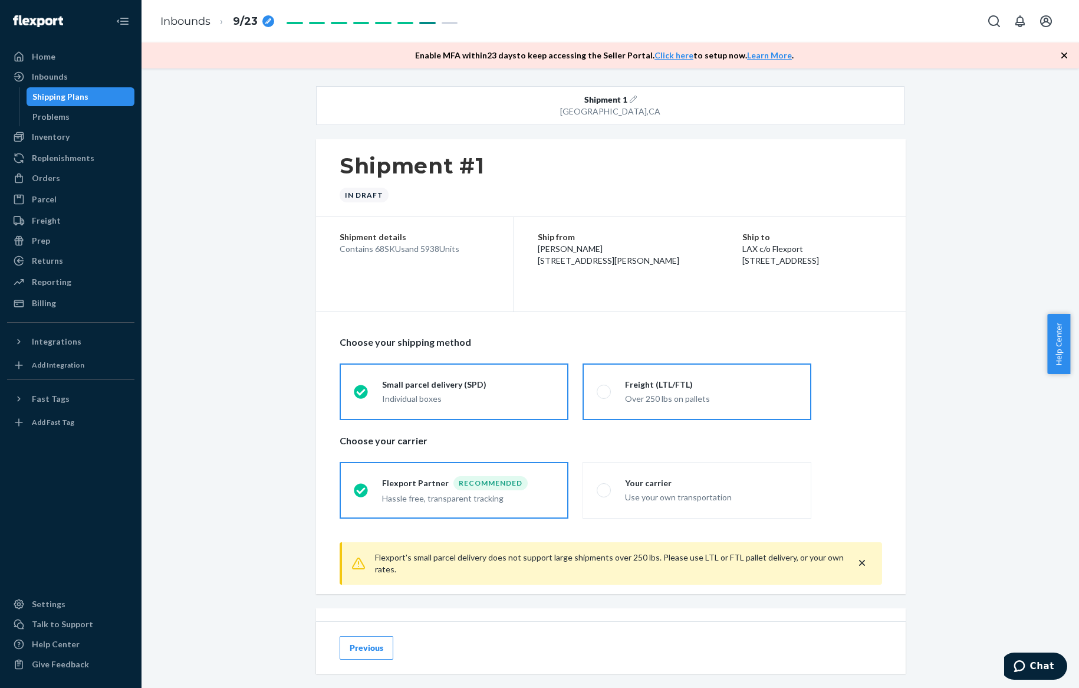
click at [668, 398] on div "Over 250 lbs on pallets" at bounding box center [711, 399] width 172 height 12
click at [604, 395] on input "Freight (LTL/FTL) Over 250 lbs on pallets" at bounding box center [601, 391] width 8 height 8
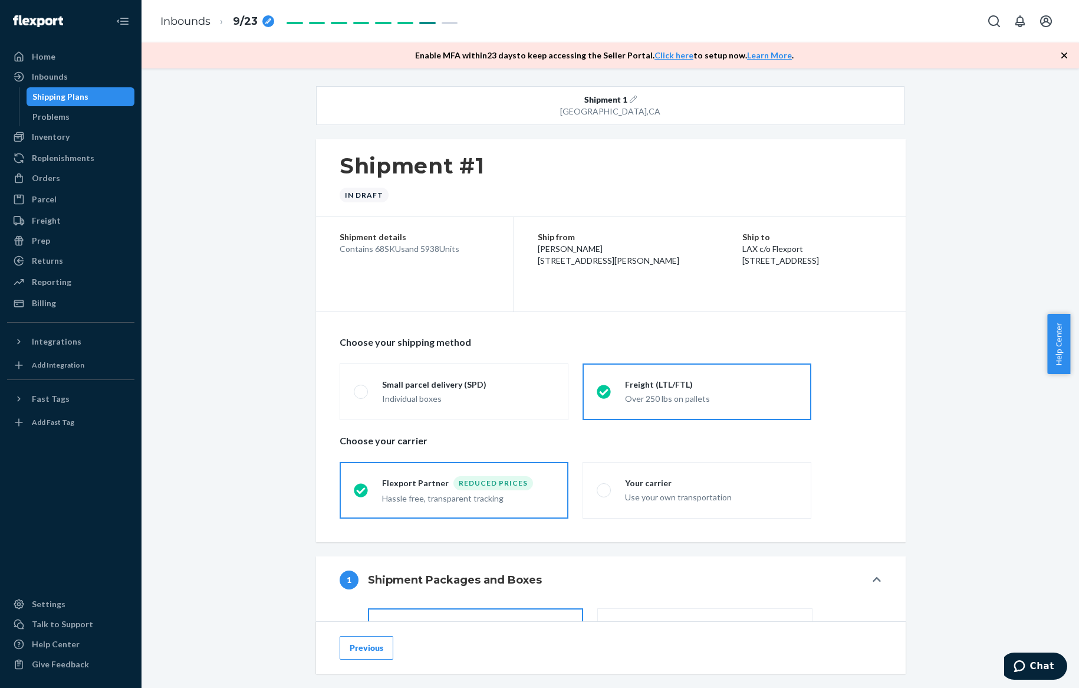
click at [672, 431] on div "Choose your shipping method Small parcel delivery (SPD) Individual boxes Freigh…" at bounding box center [611, 426] width 542 height 197
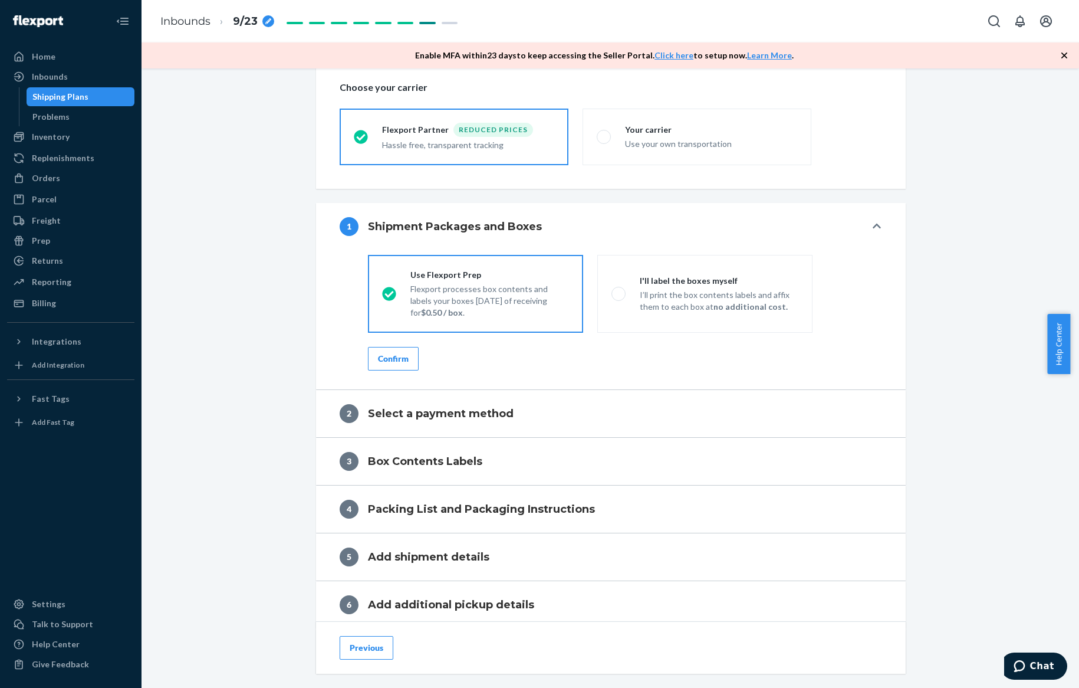
scroll to position [354, 0]
click at [880, 365] on div "Use Flexport Prep Flexport processes box contents and labels your boxes within …" at bounding box center [611, 318] width 590 height 139
click at [390, 354] on div "Confirm" at bounding box center [393, 358] width 31 height 12
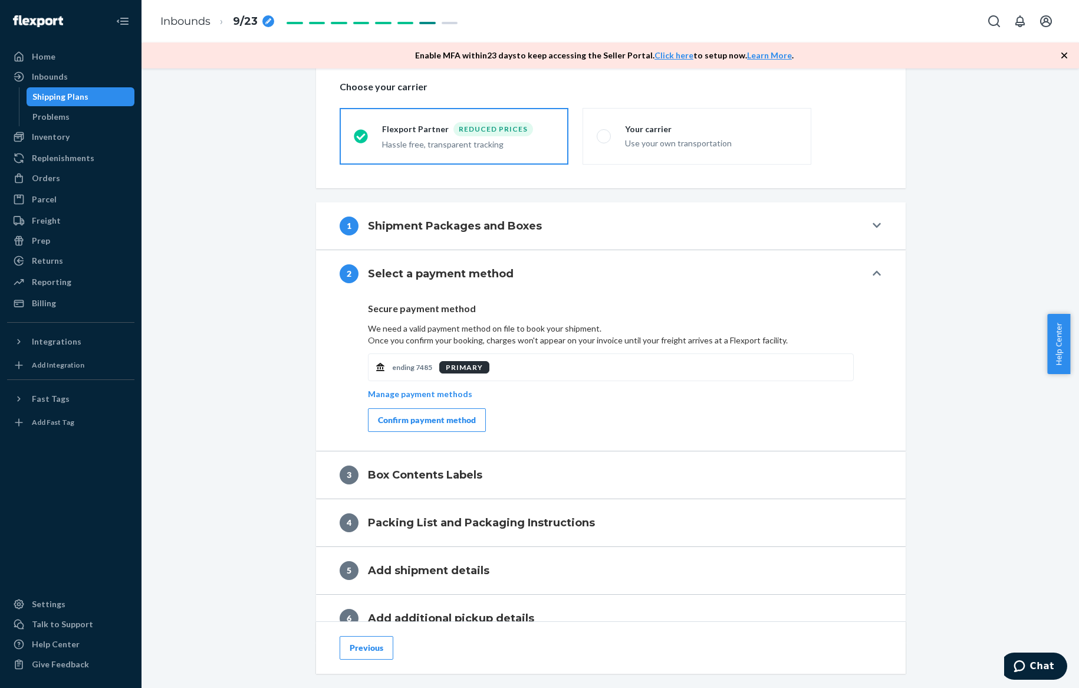
click at [429, 416] on div "Confirm payment method" at bounding box center [427, 420] width 98 height 12
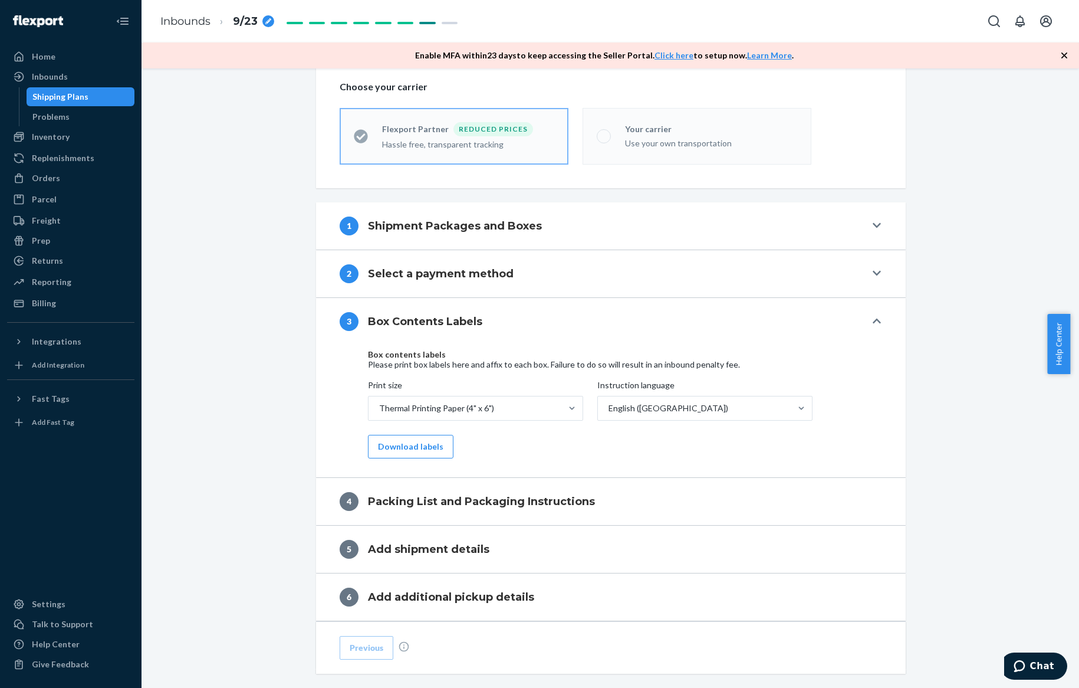
scroll to position [472, 0]
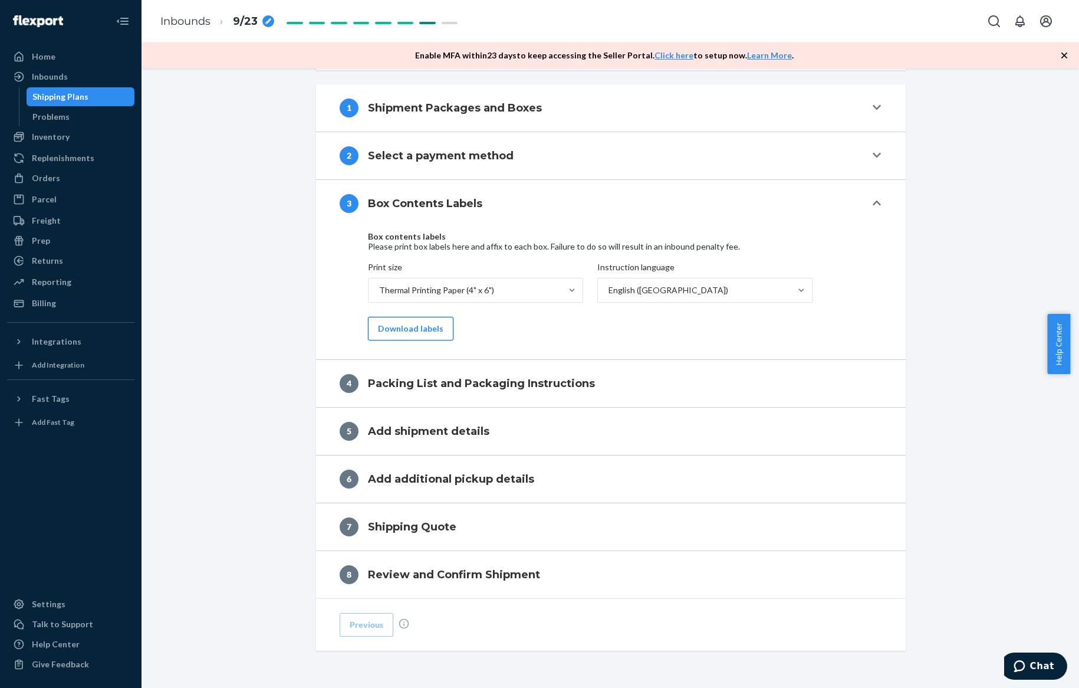
click at [439, 327] on button "Download labels" at bounding box center [411, 329] width 86 height 24
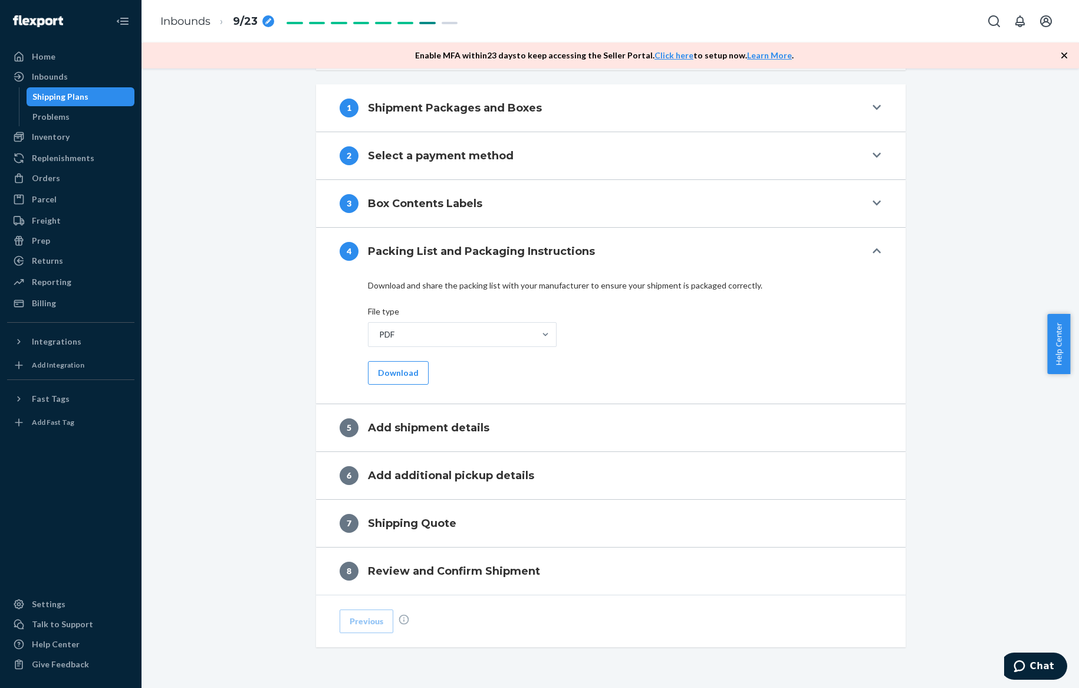
click at [503, 245] on h4 "Packing List and Packaging Instructions" at bounding box center [481, 251] width 227 height 15
click at [400, 367] on button "Download" at bounding box center [398, 373] width 61 height 24
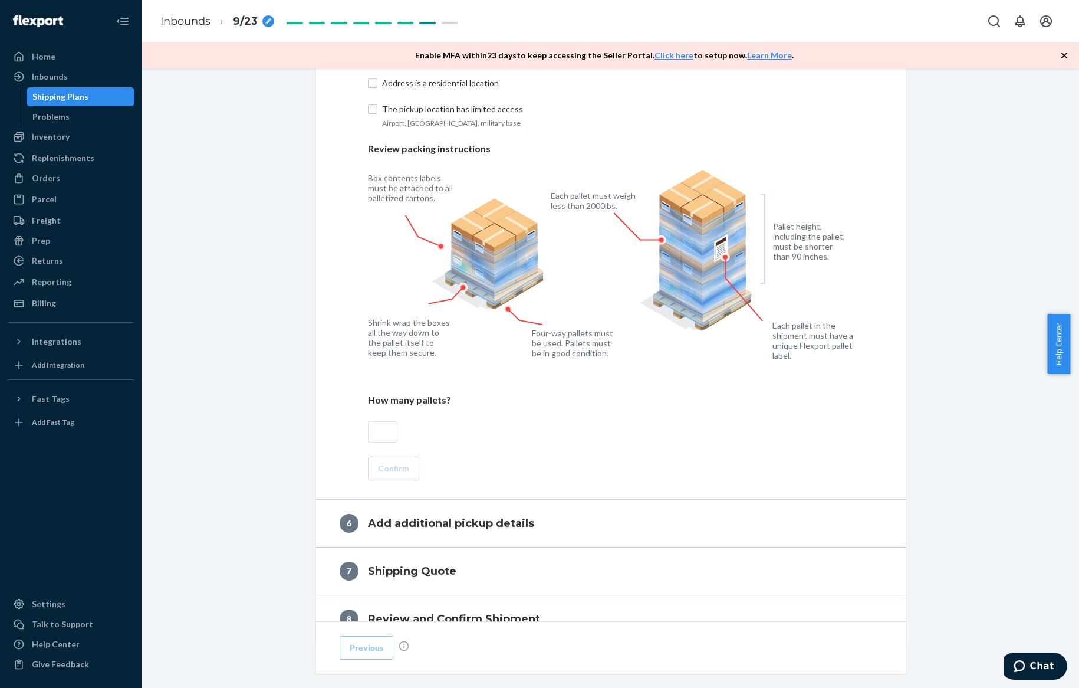
scroll to position [961, 0]
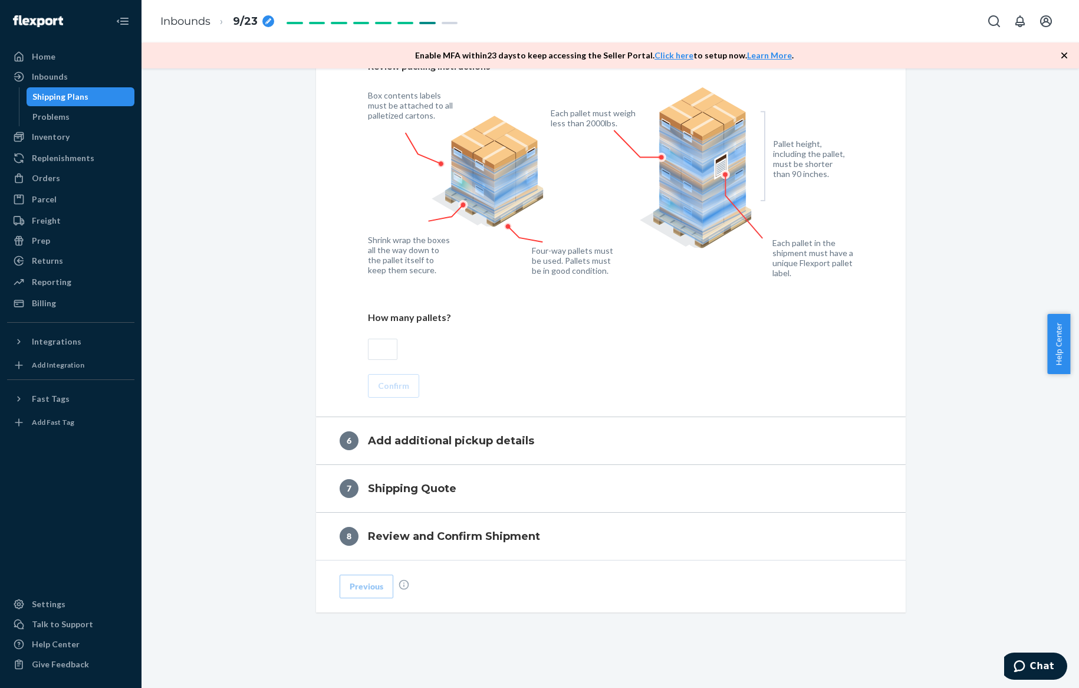
click at [379, 350] on input "text" at bounding box center [382, 348] width 29 height 21
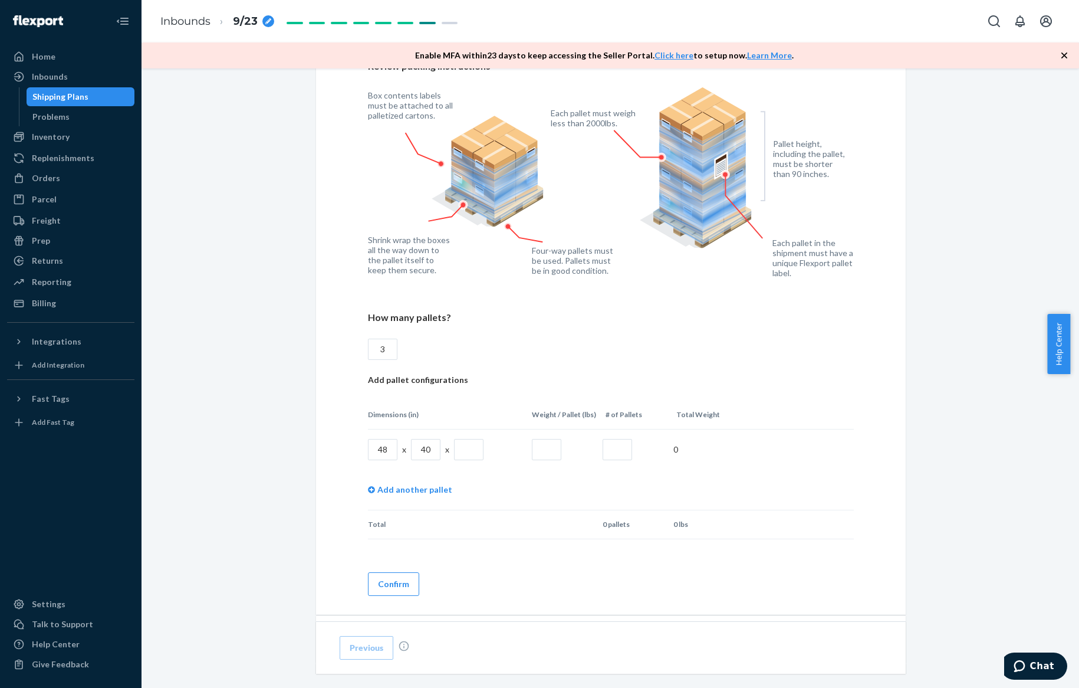
click at [454, 445] on input "text" at bounding box center [468, 449] width 29 height 21
click at [542, 451] on input "text" at bounding box center [546, 449] width 29 height 21
click at [537, 449] on input "text" at bounding box center [546, 449] width 29 height 21
click at [603, 443] on input "text" at bounding box center [617, 449] width 29 height 21
click at [474, 440] on input "text" at bounding box center [468, 449] width 29 height 21
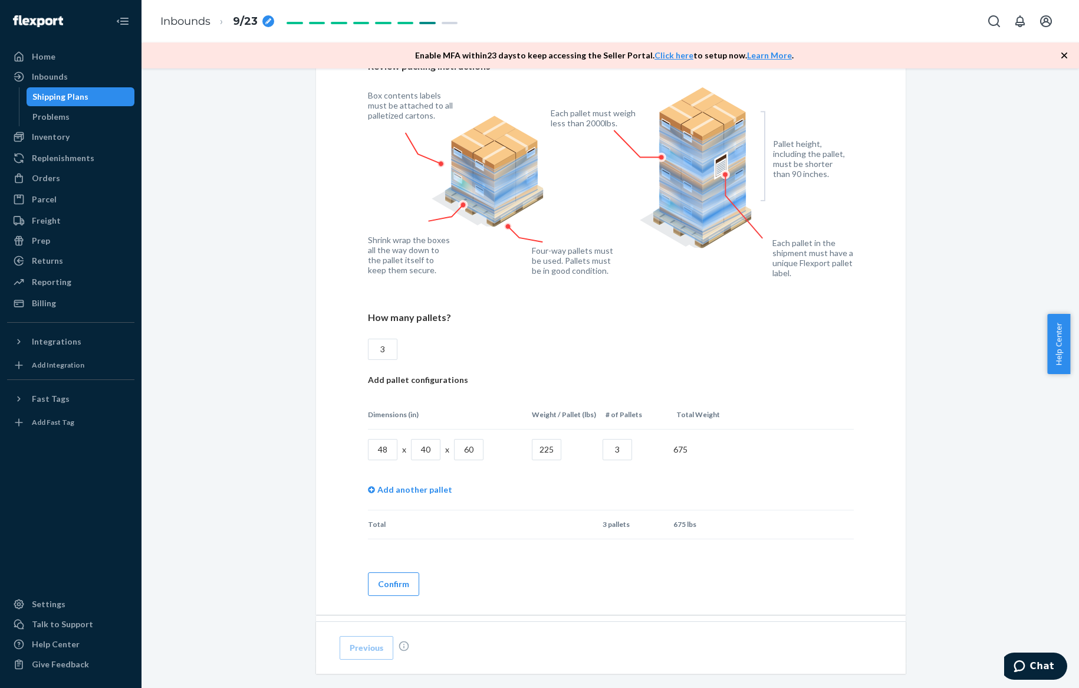
click at [494, 479] on td "Add another pallet" at bounding box center [611, 489] width 486 height 41
click at [402, 573] on button "Confirm" at bounding box center [393, 584] width 51 height 24
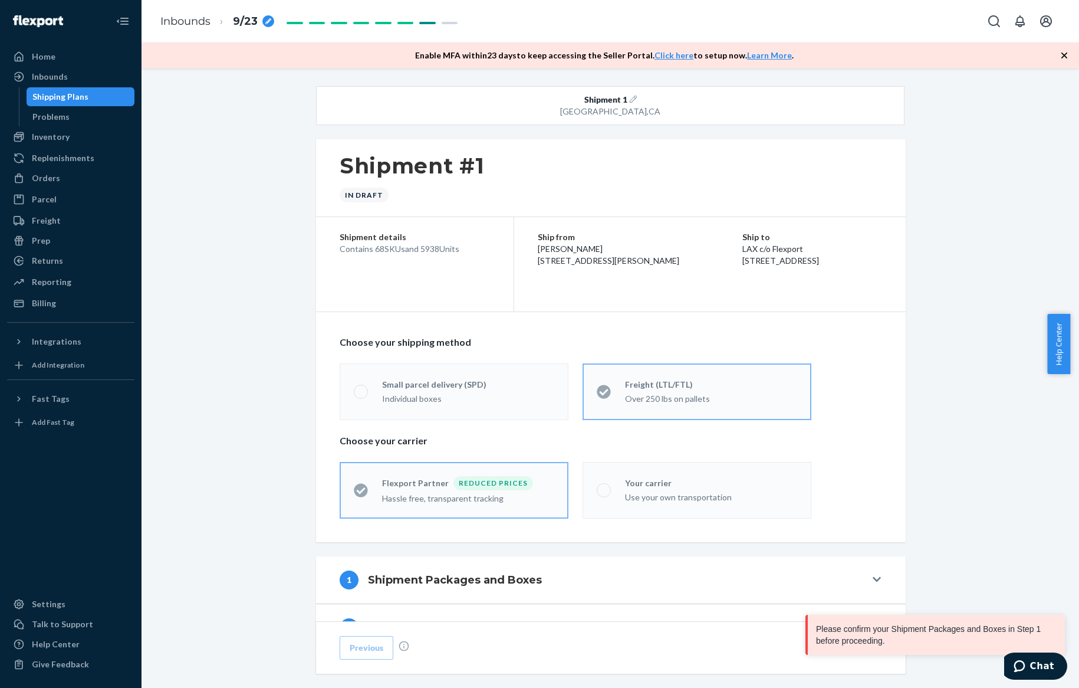
scroll to position [398, 0]
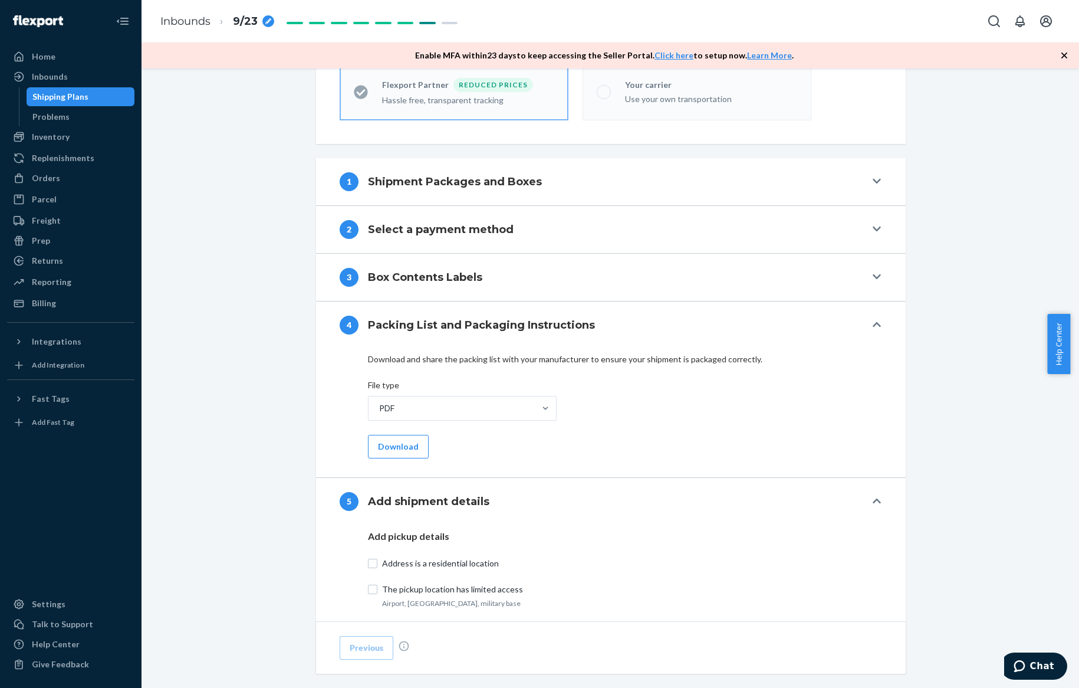
click at [511, 184] on h4 "Shipment Packages and Boxes" at bounding box center [455, 181] width 174 height 15
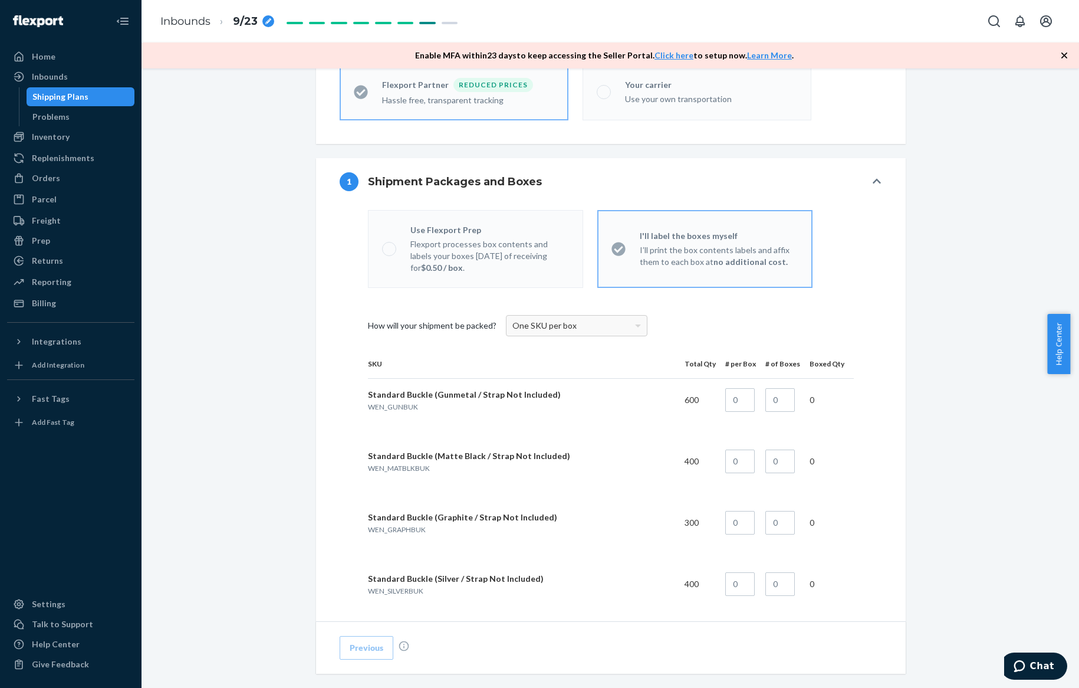
click at [603, 320] on div "One SKU per box" at bounding box center [577, 325] width 140 height 20
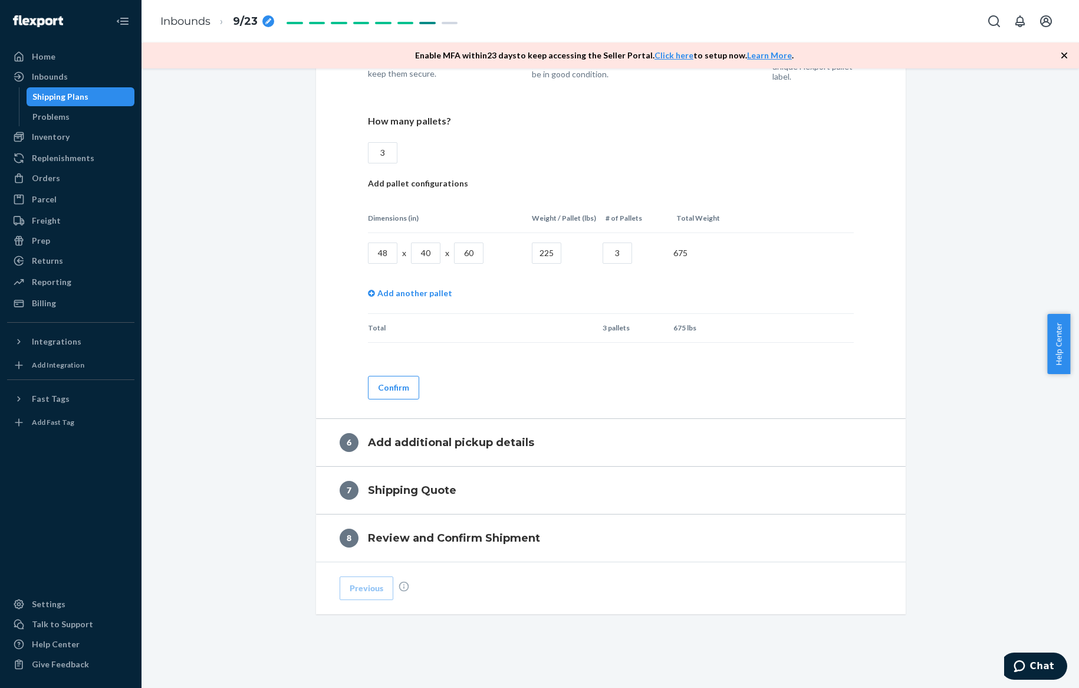
scroll to position [5562, 0]
click at [392, 386] on button "Confirm" at bounding box center [393, 387] width 51 height 24
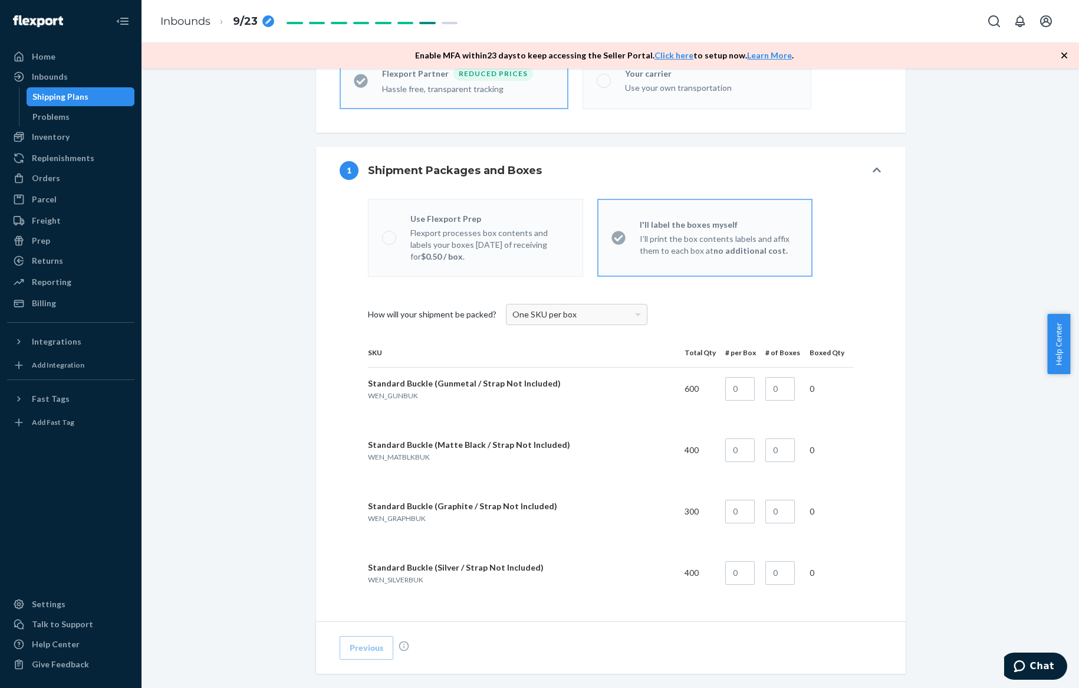
scroll to position [413, 0]
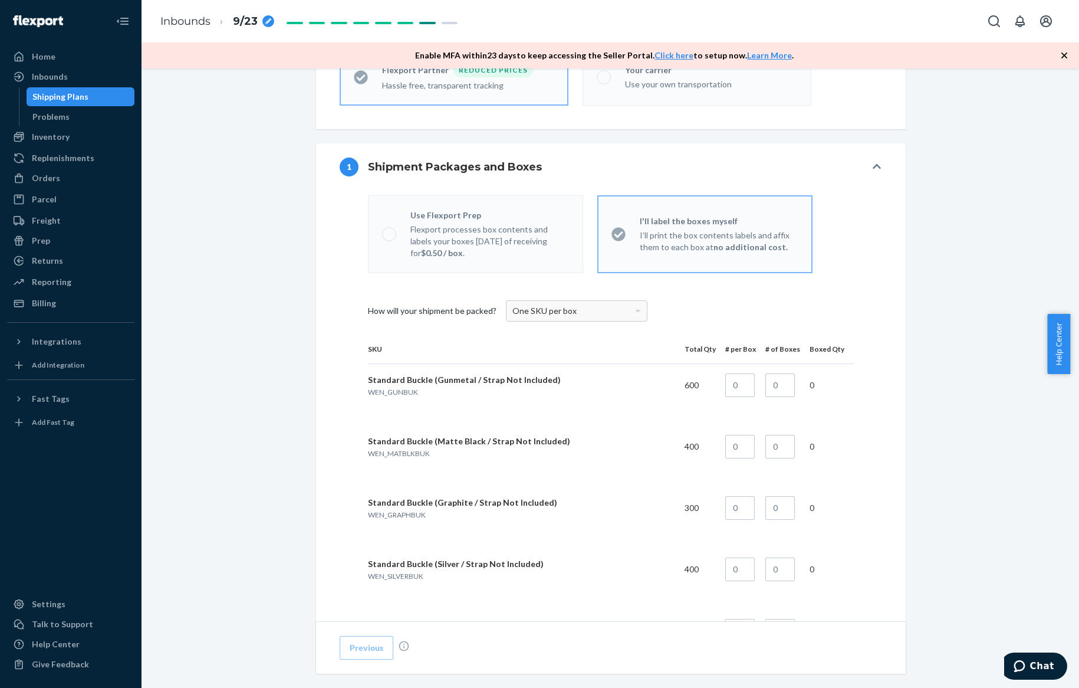
click at [544, 315] on div "One SKU per box" at bounding box center [577, 311] width 140 height 20
click at [544, 310] on span "One SKU per box" at bounding box center [544, 310] width 64 height 10
click at [480, 225] on p "Flexport processes box contents and labels your boxes within 3 days of receivin…" at bounding box center [489, 240] width 159 height 35
click at [888, 165] on button "1 Shipment Packages and Boxes" at bounding box center [611, 166] width 590 height 47
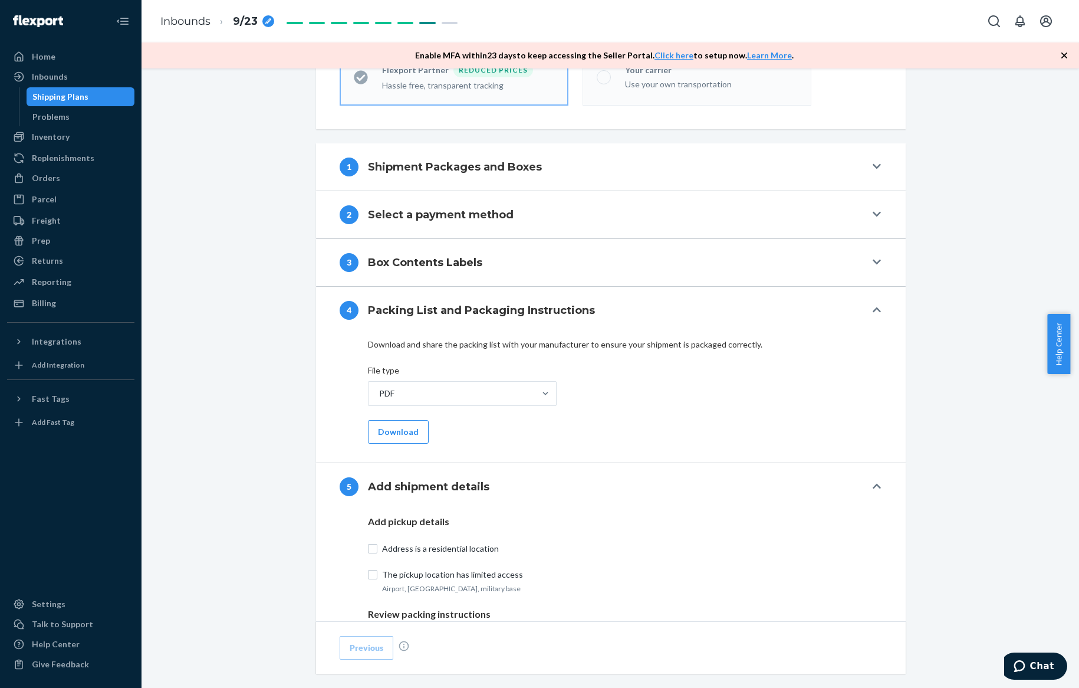
click at [882, 304] on button "4 Packing List and Packaging Instructions" at bounding box center [611, 310] width 590 height 47
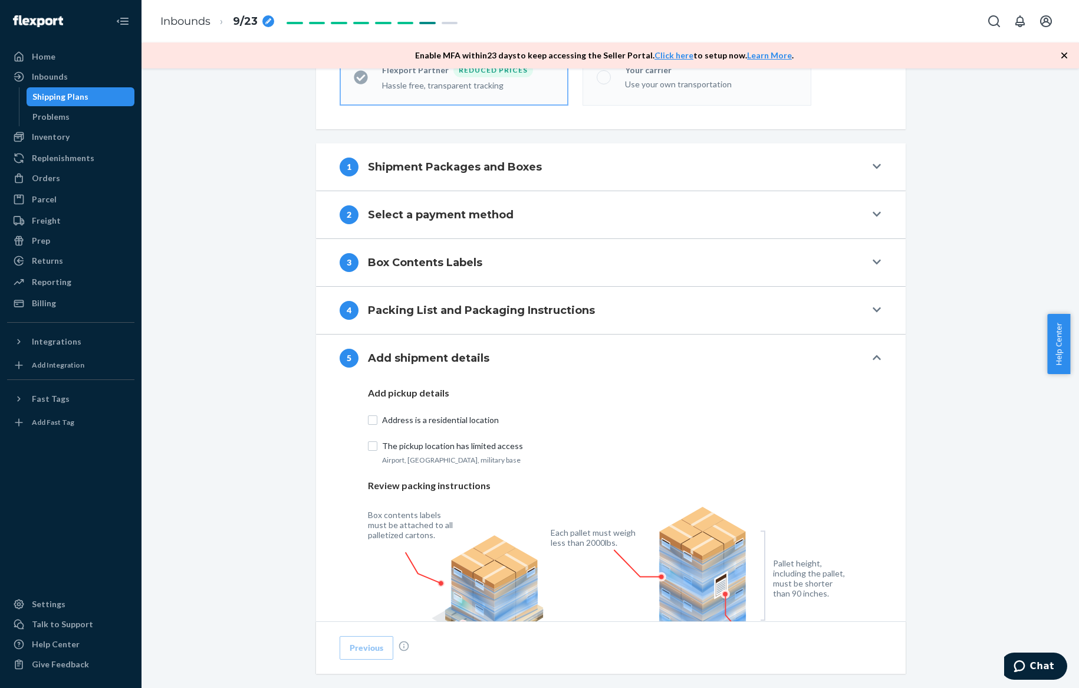
click at [870, 345] on button "5 Add shipment details" at bounding box center [611, 357] width 590 height 47
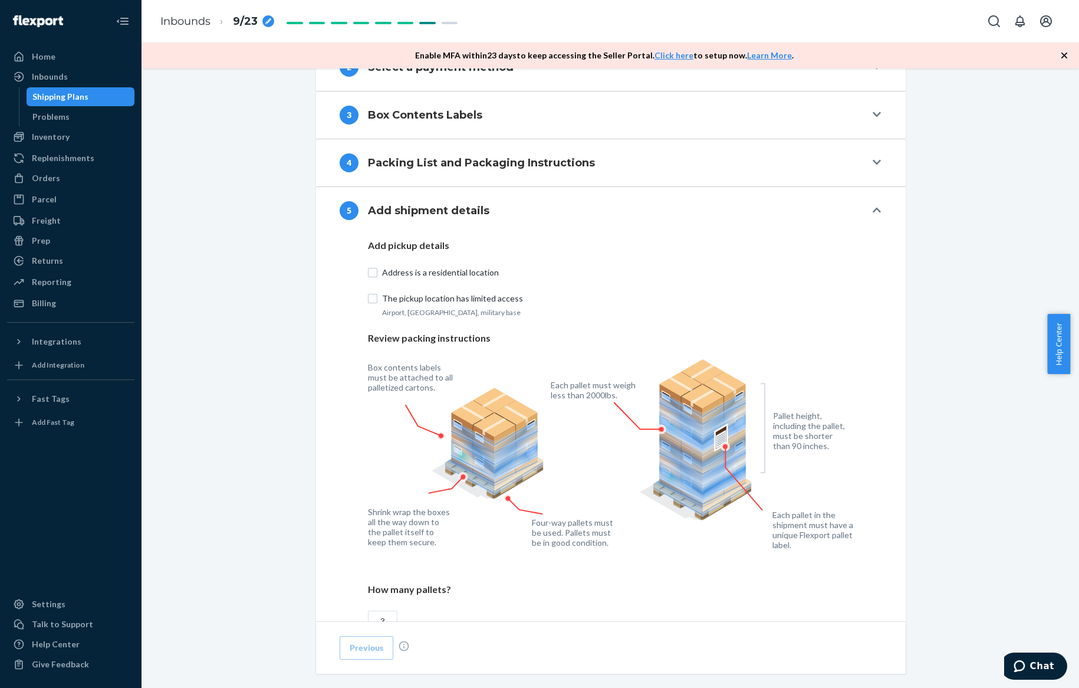
click at [873, 206] on icon at bounding box center [877, 209] width 8 height 9
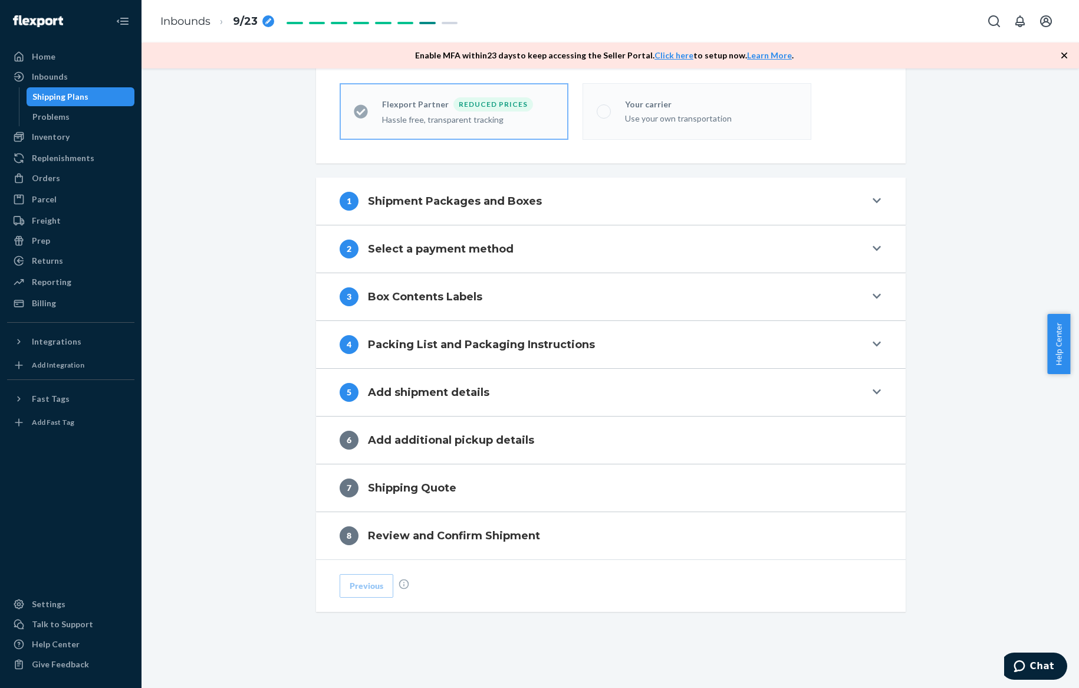
click at [885, 382] on button "5 Add shipment details" at bounding box center [611, 392] width 590 height 47
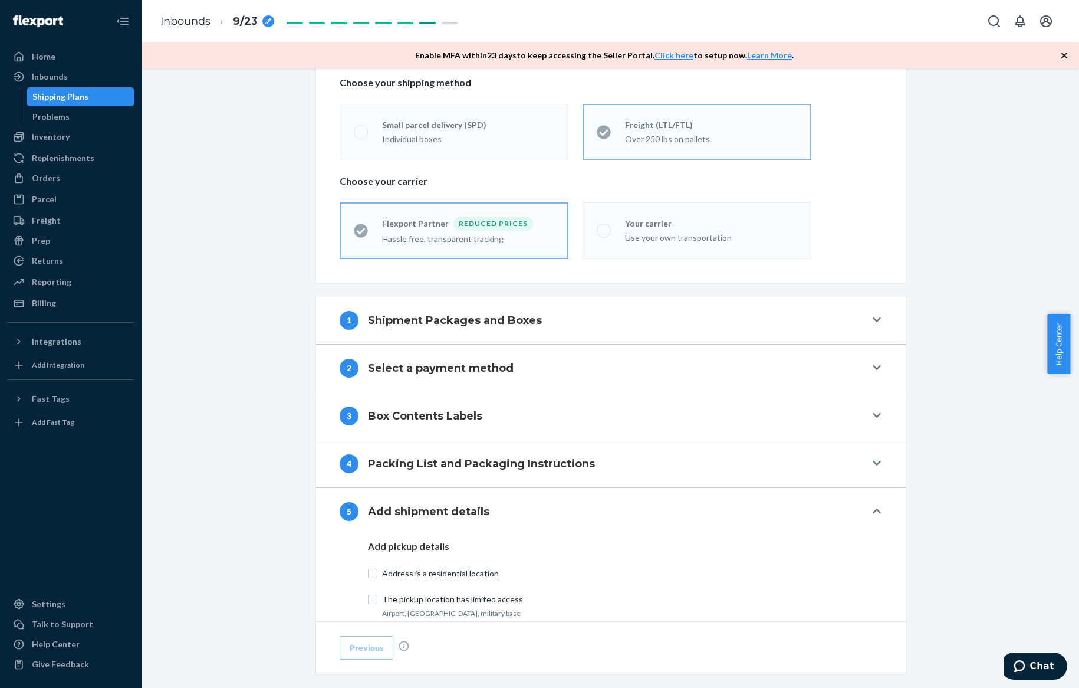
scroll to position [251, 0]
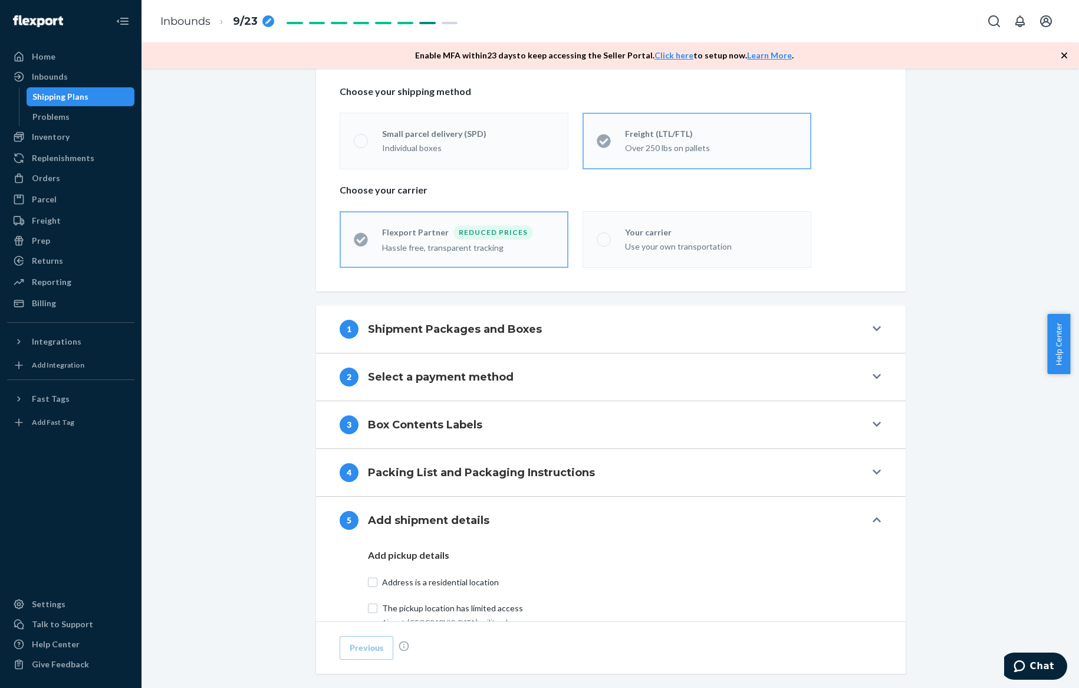
click at [478, 326] on h4 "Shipment Packages and Boxes" at bounding box center [455, 328] width 174 height 15
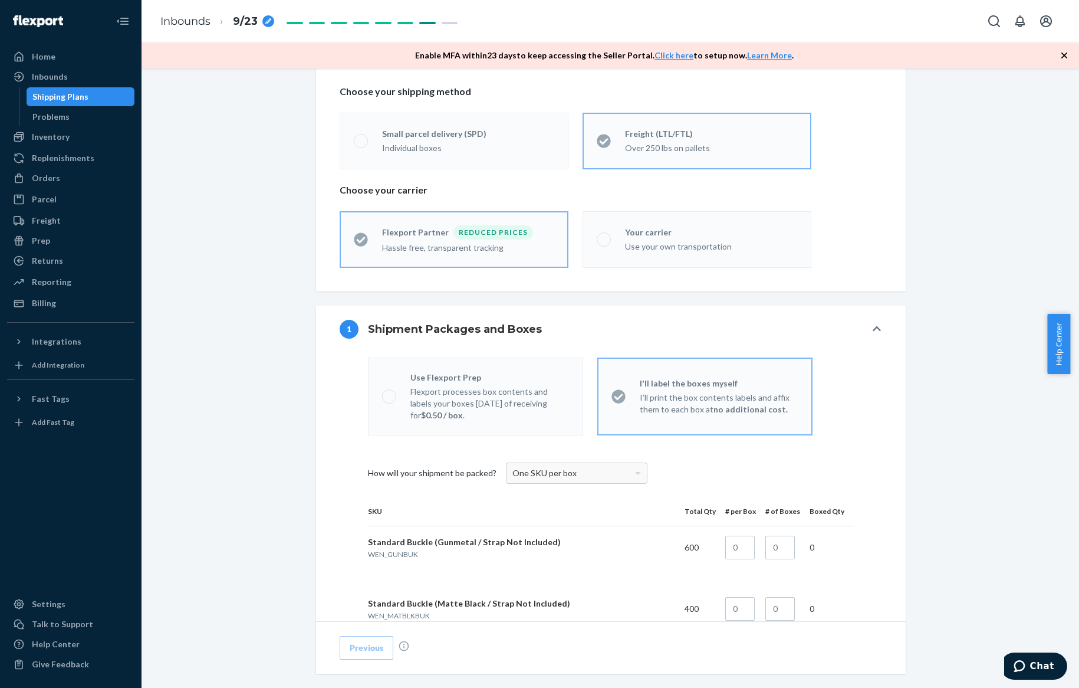
click at [479, 320] on div "1 Shipment Packages and Boxes" at bounding box center [603, 329] width 526 height 19
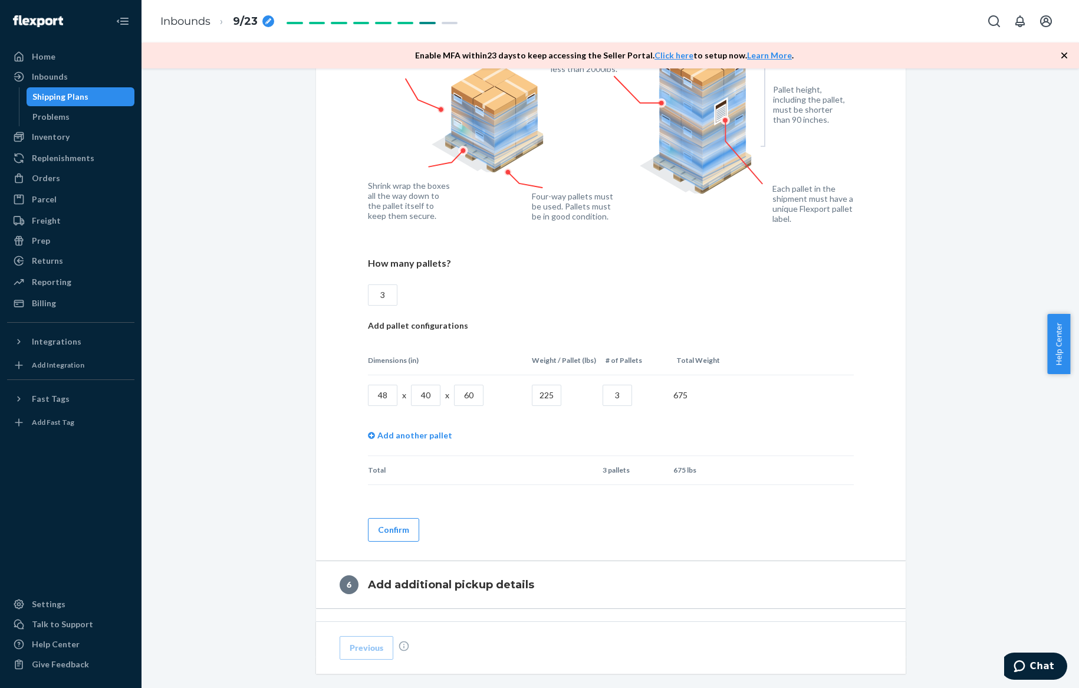
scroll to position [1030, 0]
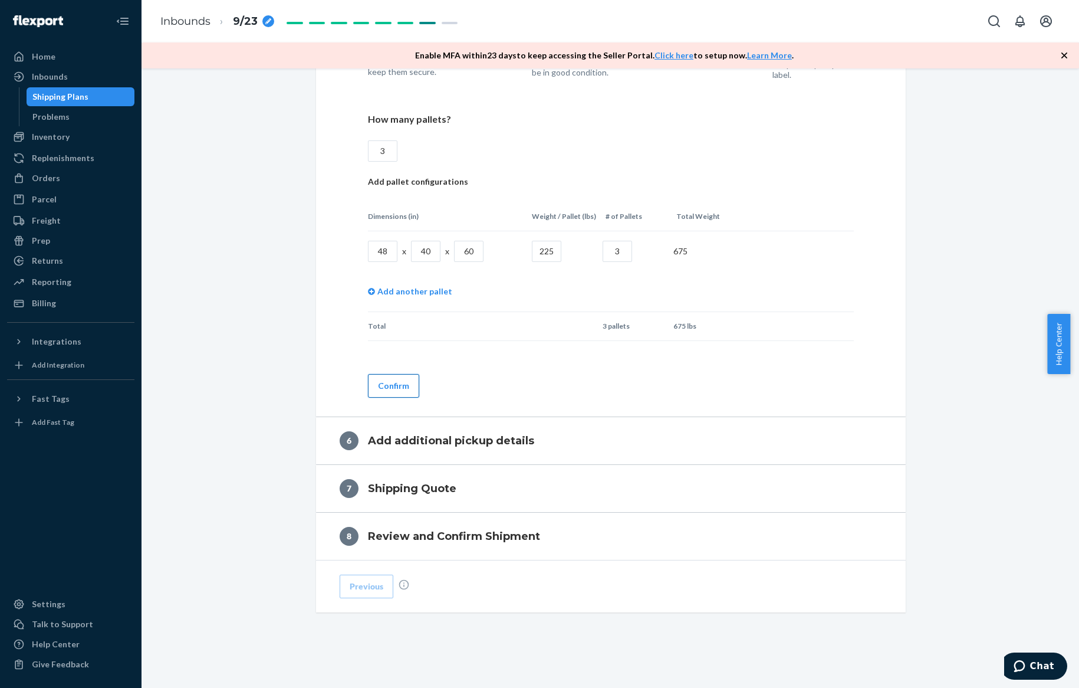
click at [405, 379] on button "Confirm" at bounding box center [393, 386] width 51 height 24
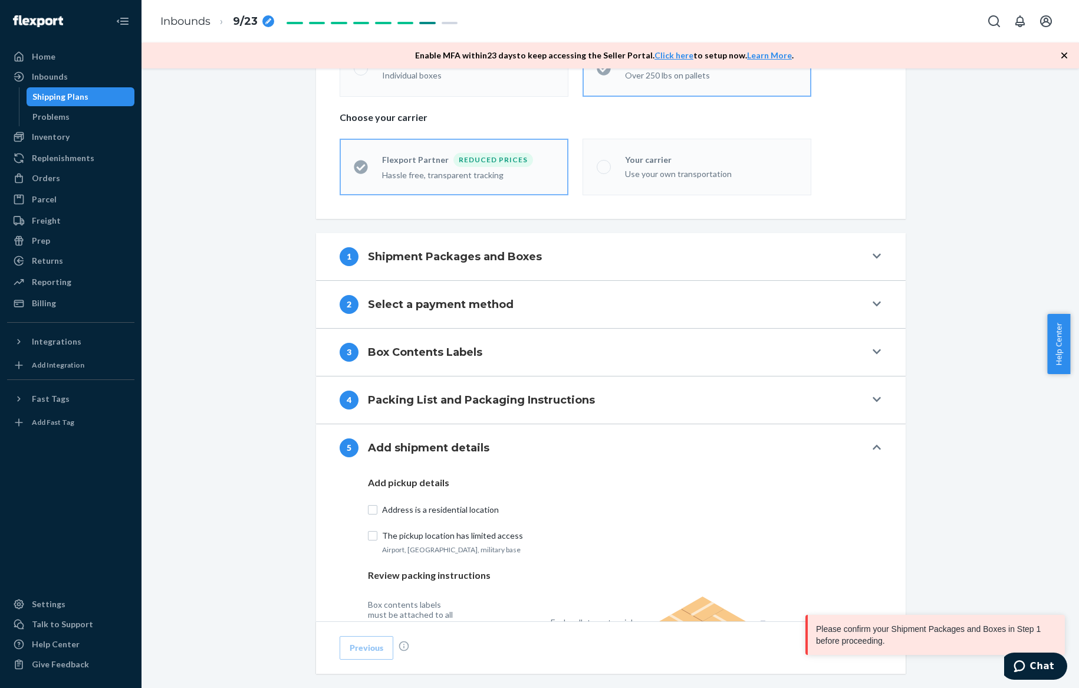
scroll to position [308, 0]
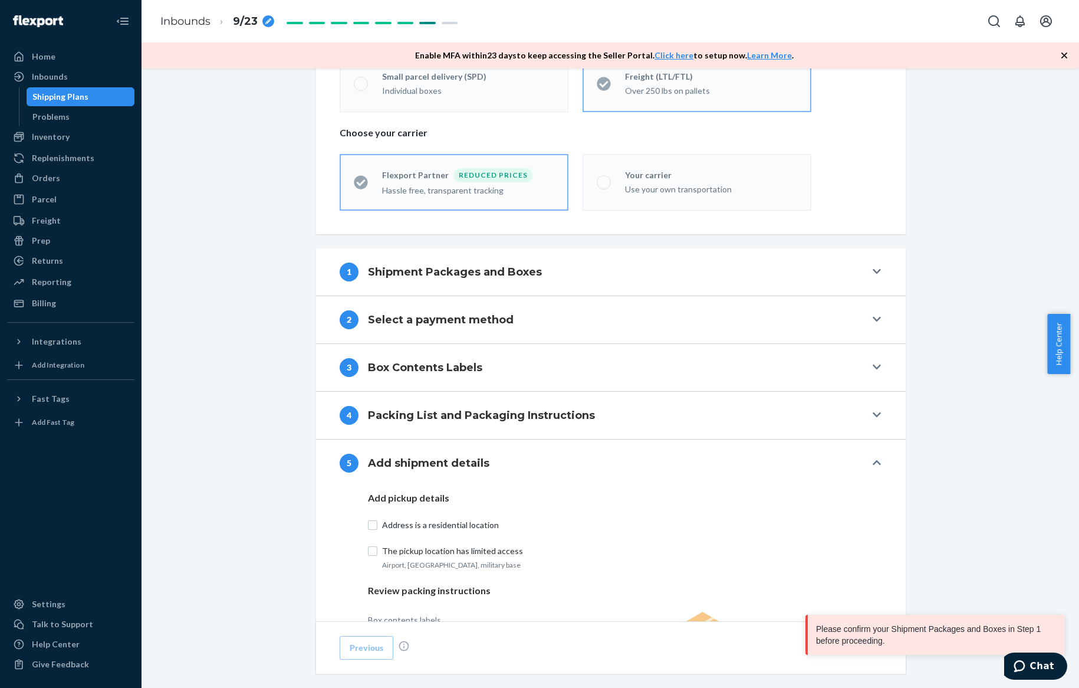
click at [474, 287] on button "1 Shipment Packages and Boxes" at bounding box center [611, 271] width 590 height 47
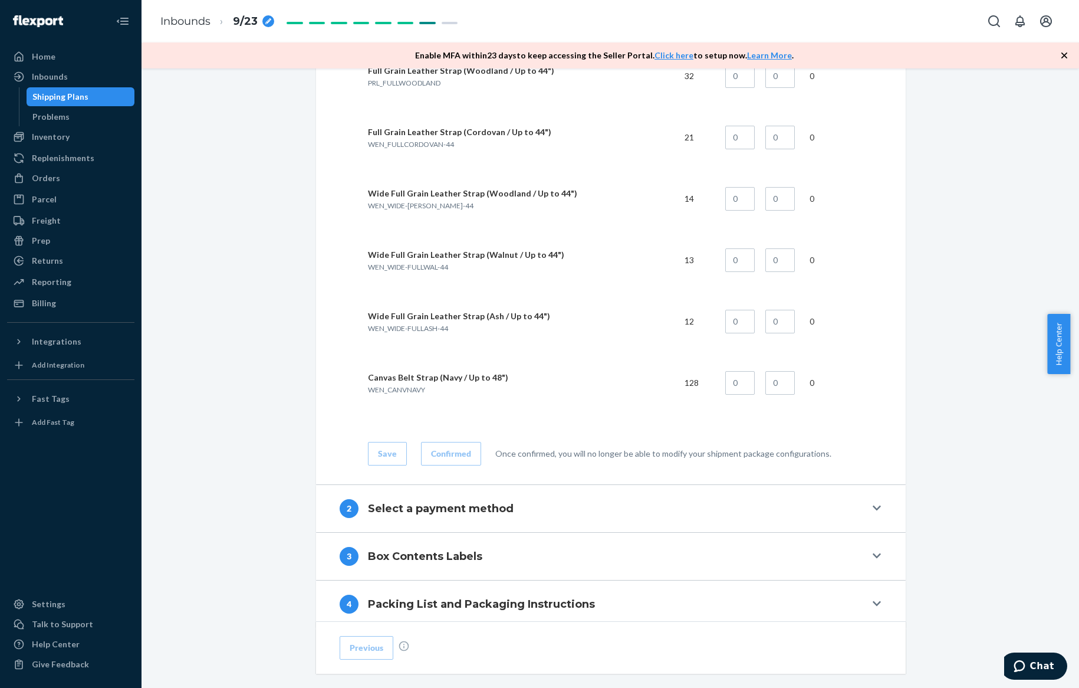
scroll to position [4701, 0]
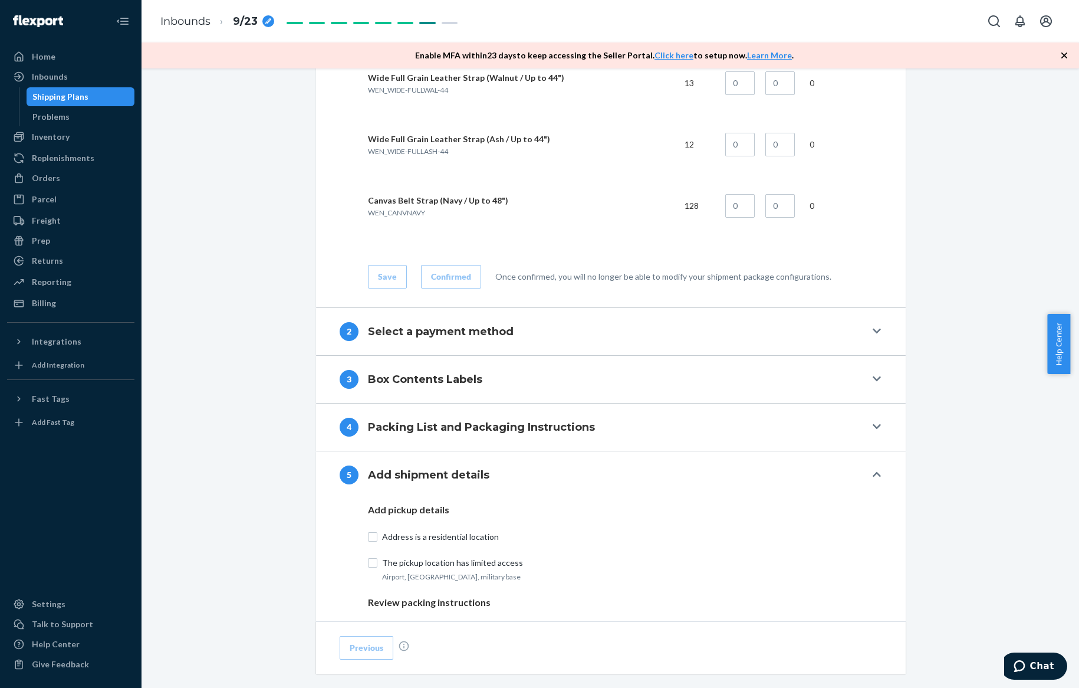
click at [486, 344] on button "2 Select a payment method" at bounding box center [611, 331] width 590 height 47
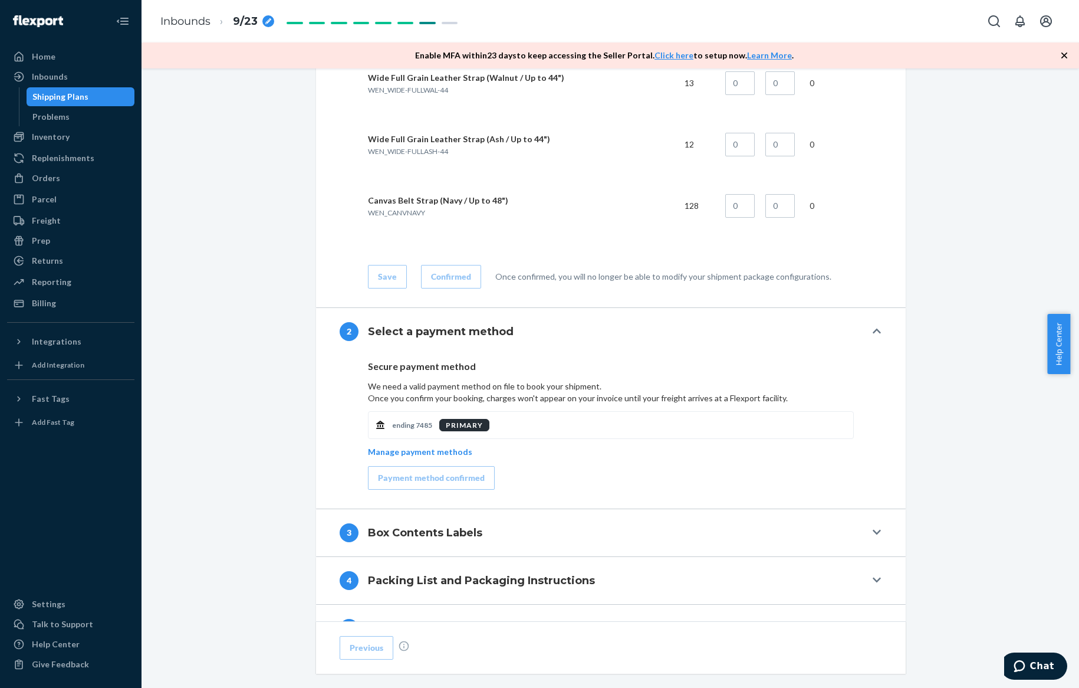
click at [516, 542] on button "3 Box Contents Labels" at bounding box center [611, 532] width 590 height 47
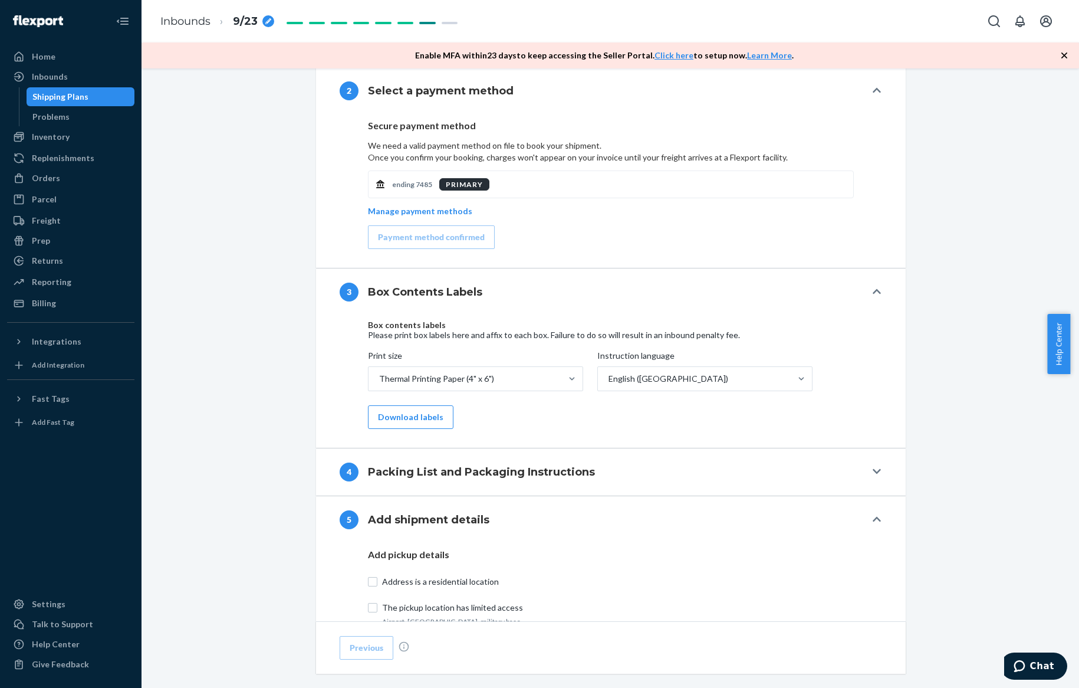
scroll to position [5040, 0]
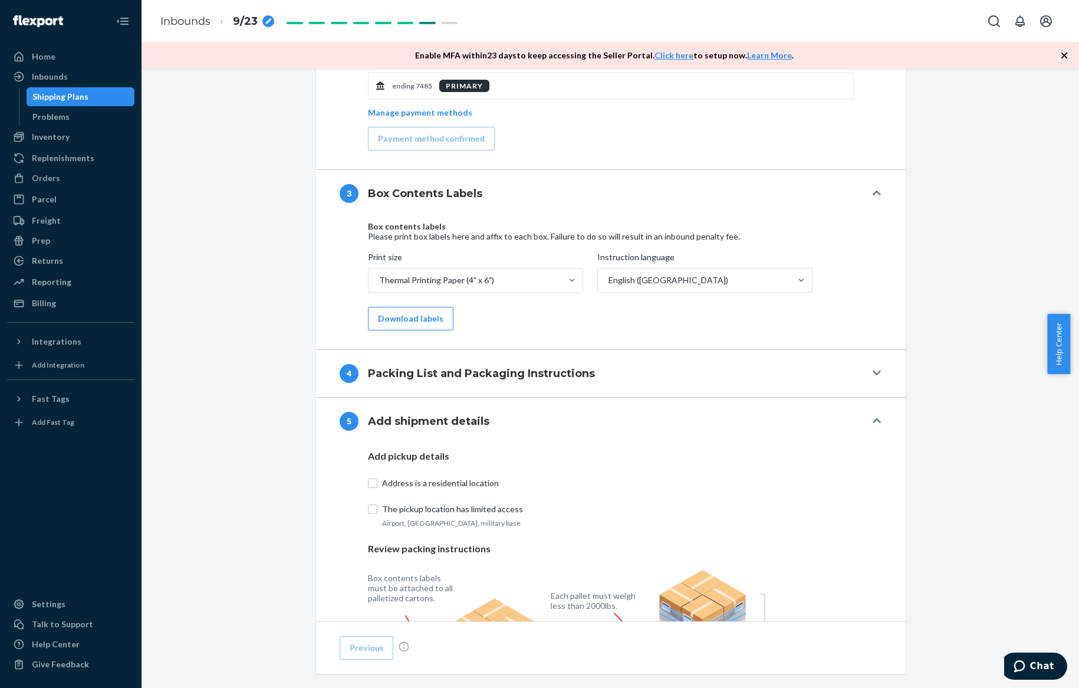
click at [504, 371] on h4 "Packing List and Packaging Instructions" at bounding box center [481, 373] width 227 height 15
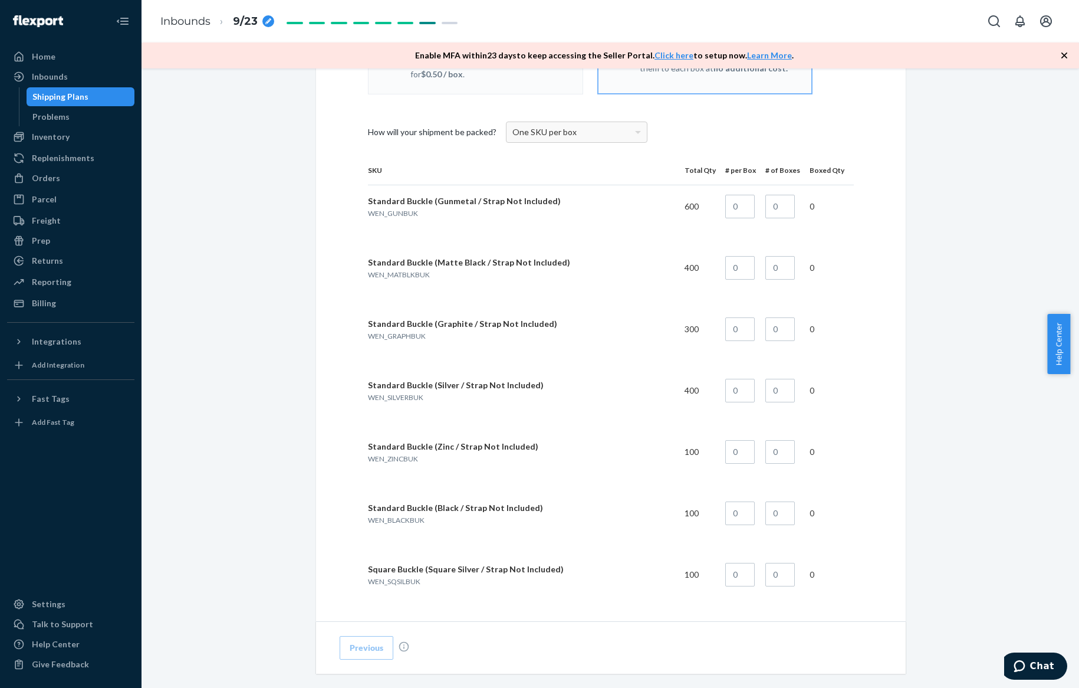
scroll to position [396, 0]
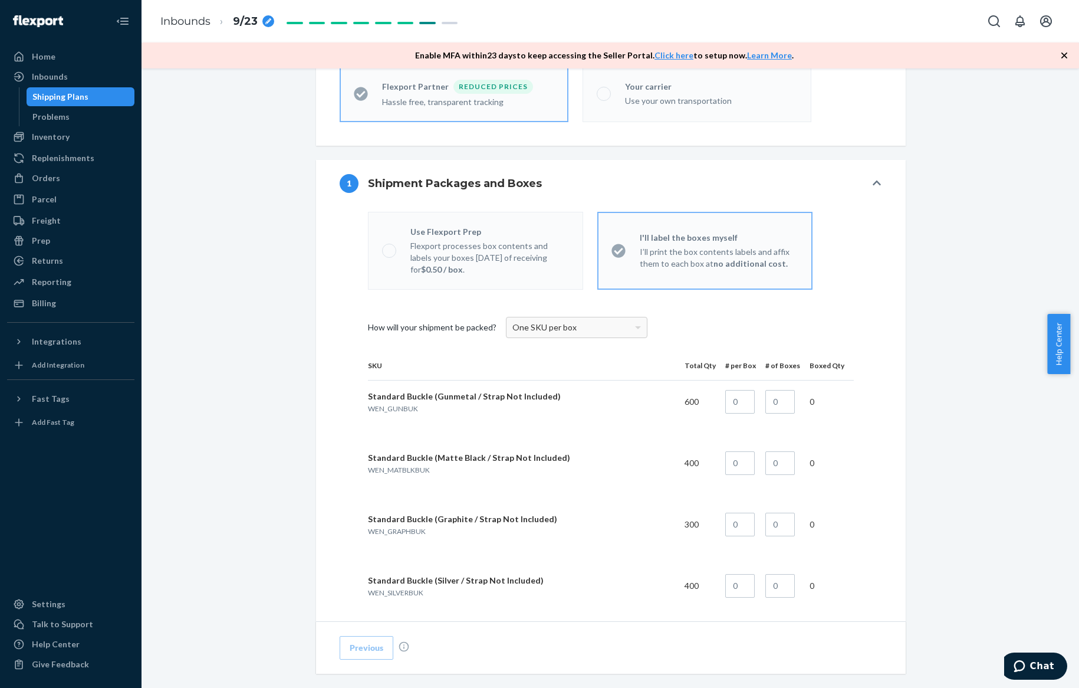
click at [532, 323] on span "One SKU per box" at bounding box center [544, 327] width 64 height 10
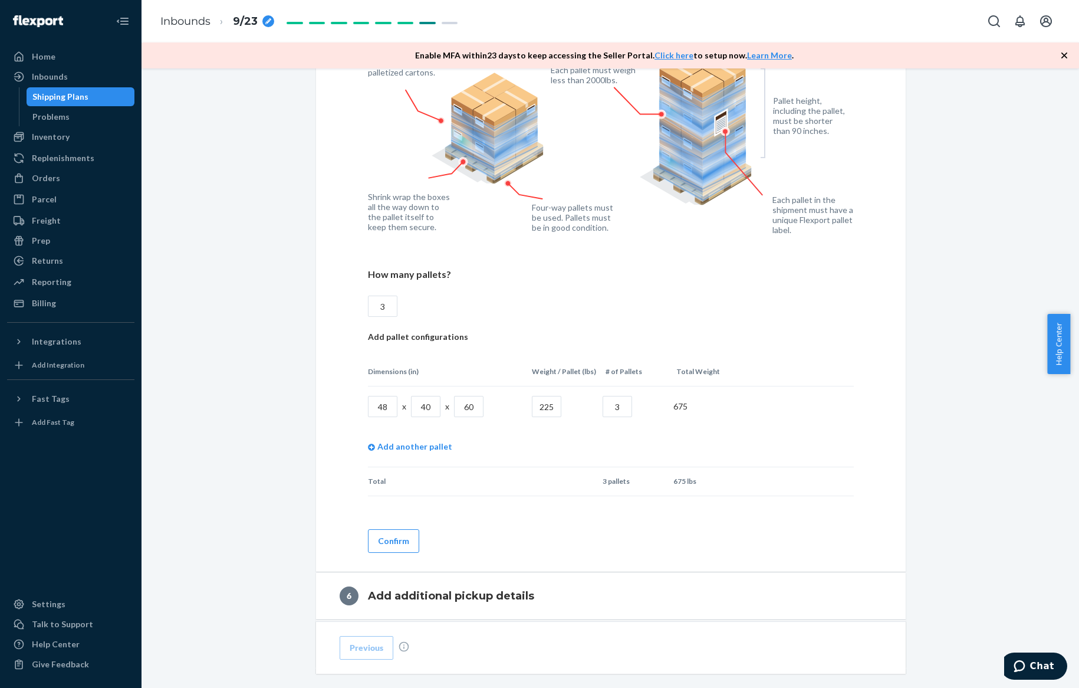
scroll to position [5699, 0]
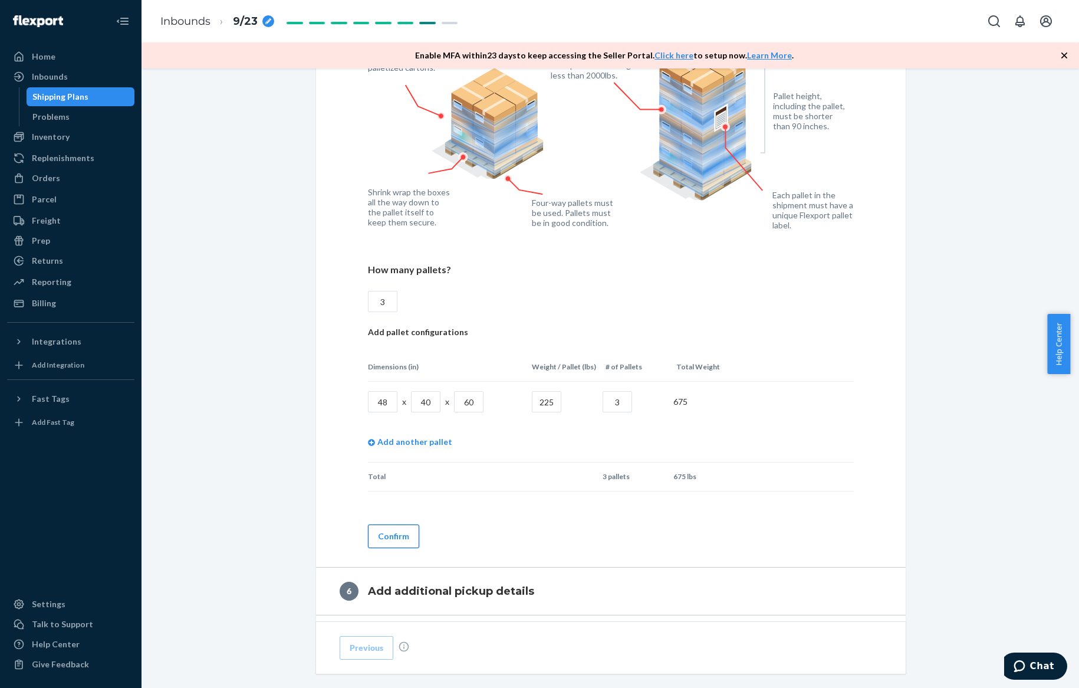
click at [397, 534] on button "Confirm" at bounding box center [393, 536] width 51 height 24
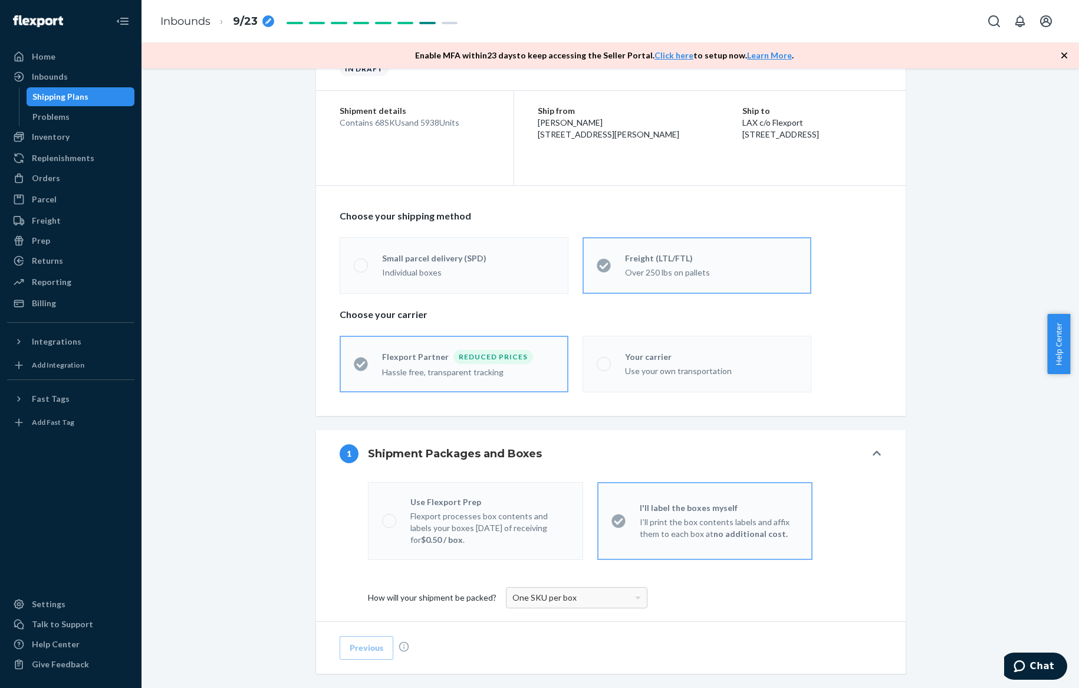
scroll to position [354, 0]
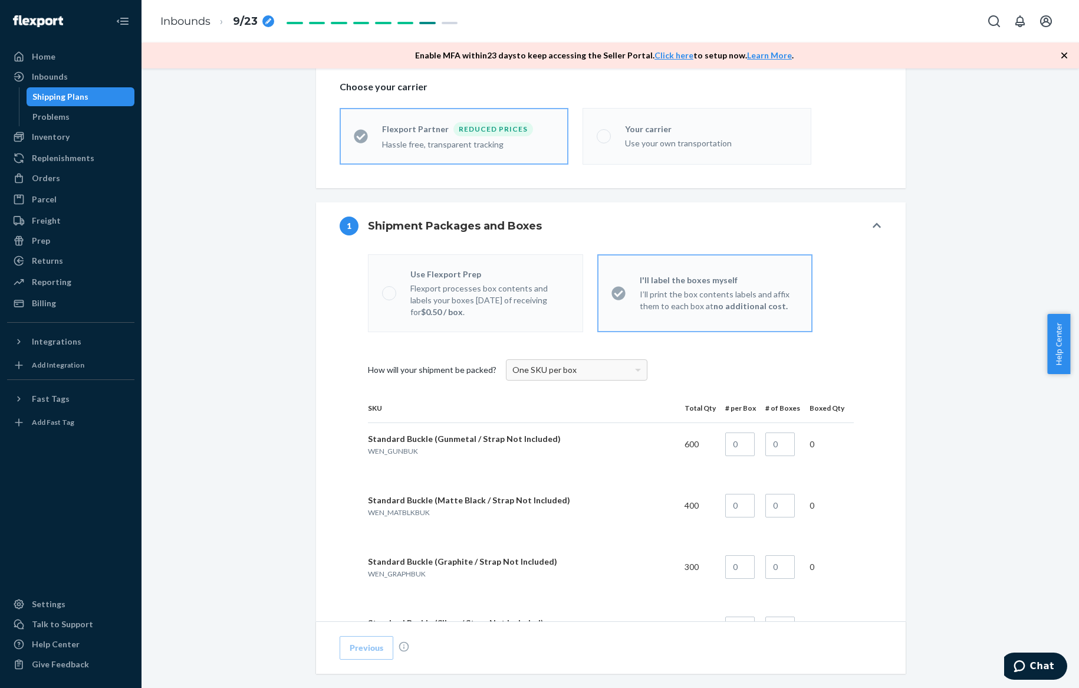
click at [396, 298] on div "Use Flexport Prep Flexport processes box contents and labels your boxes within …" at bounding box center [482, 293] width 173 height 50
click at [701, 301] on p "I’ll print the box contents labels and affix them to each box at no additional …" at bounding box center [719, 300] width 159 height 24
click at [625, 377] on div "One SKU per box" at bounding box center [577, 370] width 140 height 20
click at [622, 367] on div "One SKU per box" at bounding box center [577, 370] width 140 height 20
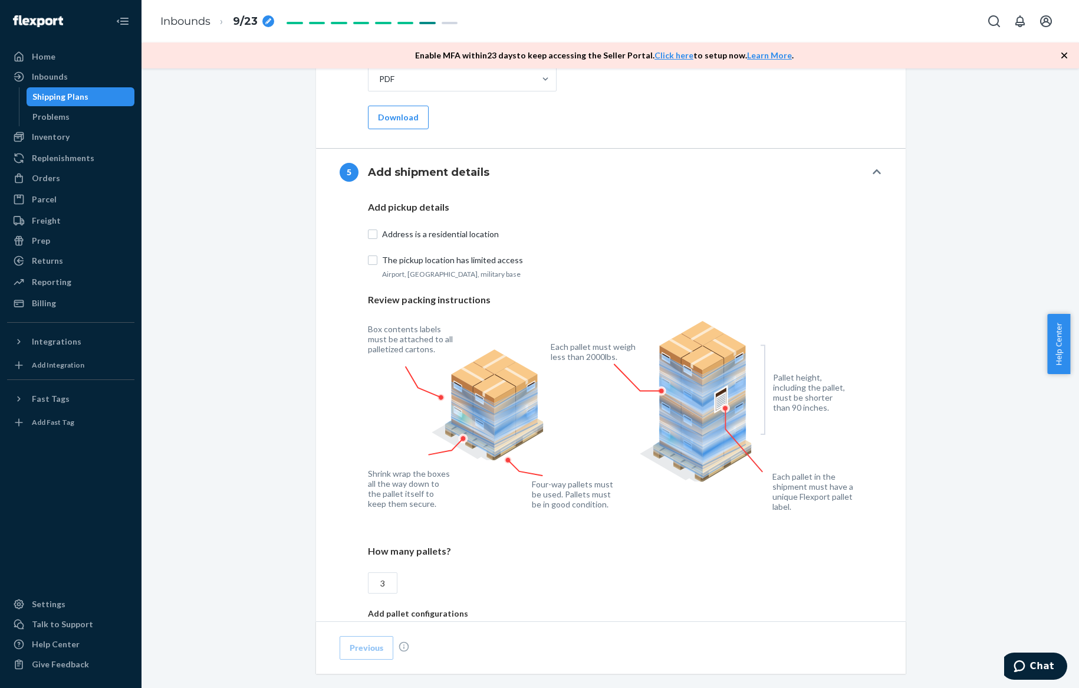
scroll to position [5668, 0]
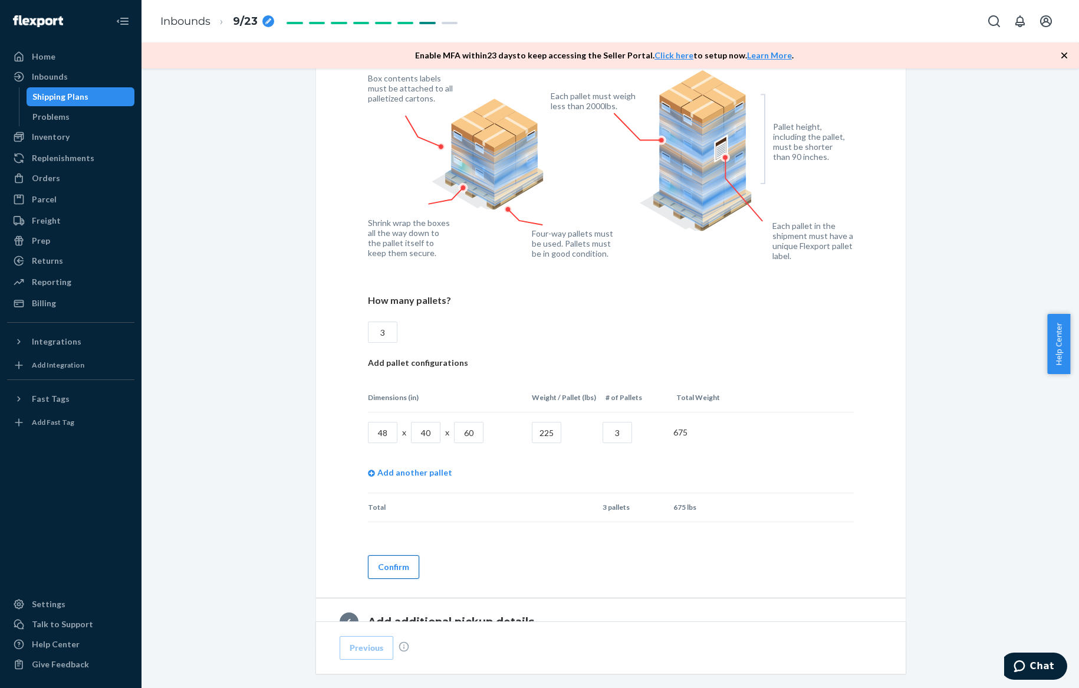
click at [392, 563] on button "Confirm" at bounding box center [393, 567] width 51 height 24
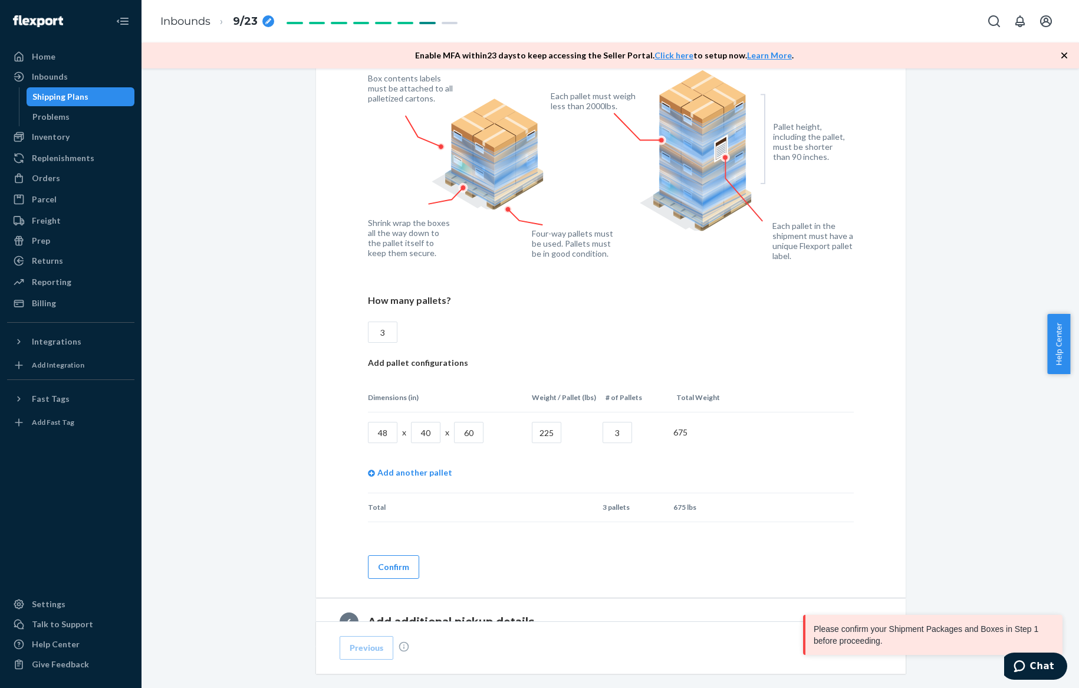
drag, startPoint x: 812, startPoint y: 626, endPoint x: 793, endPoint y: 632, distance: 20.2
click at [803, 632] on div "Please confirm your Shipment Packages and Boxes in Step 1 before proceeding." at bounding box center [932, 634] width 259 height 40
click at [818, 634] on div "Please confirm your Shipment Packages and Boxes in Step 1 before proceeding." at bounding box center [937, 634] width 248 height 31
click at [835, 635] on div "Please confirm your Shipment Packages and Boxes in Step 1 before proceeding." at bounding box center [937, 634] width 248 height 31
click at [887, 642] on div "Please confirm your Shipment Packages and Boxes in Step 1 before proceeding." at bounding box center [937, 634] width 248 height 31
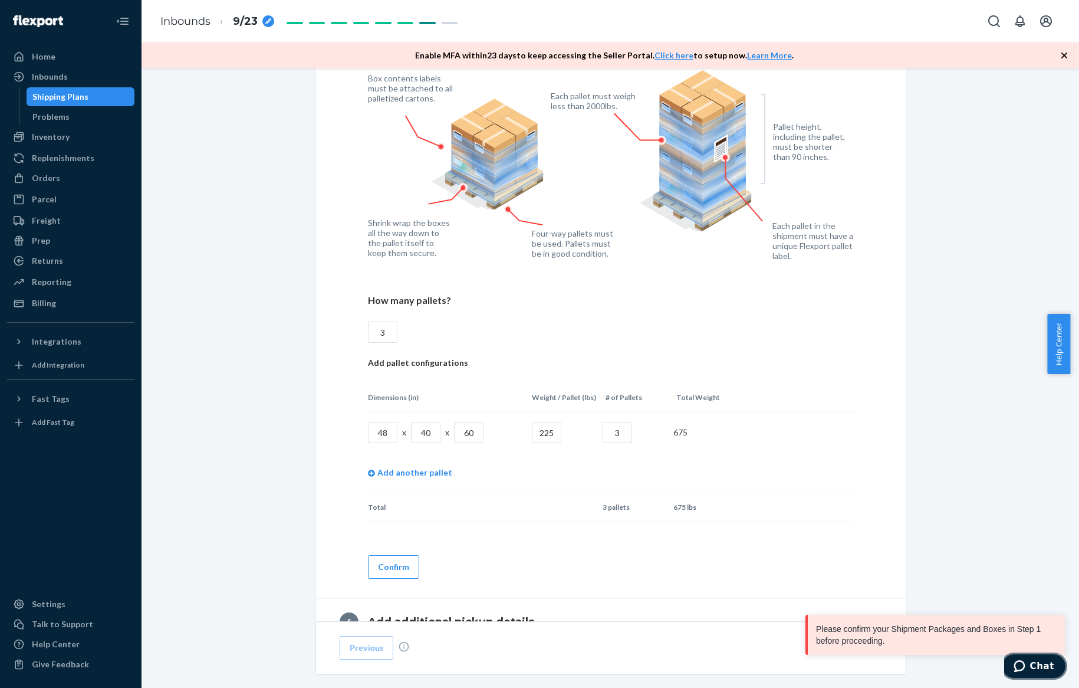
click at [1034, 657] on button "Chat" at bounding box center [1034, 665] width 67 height 27
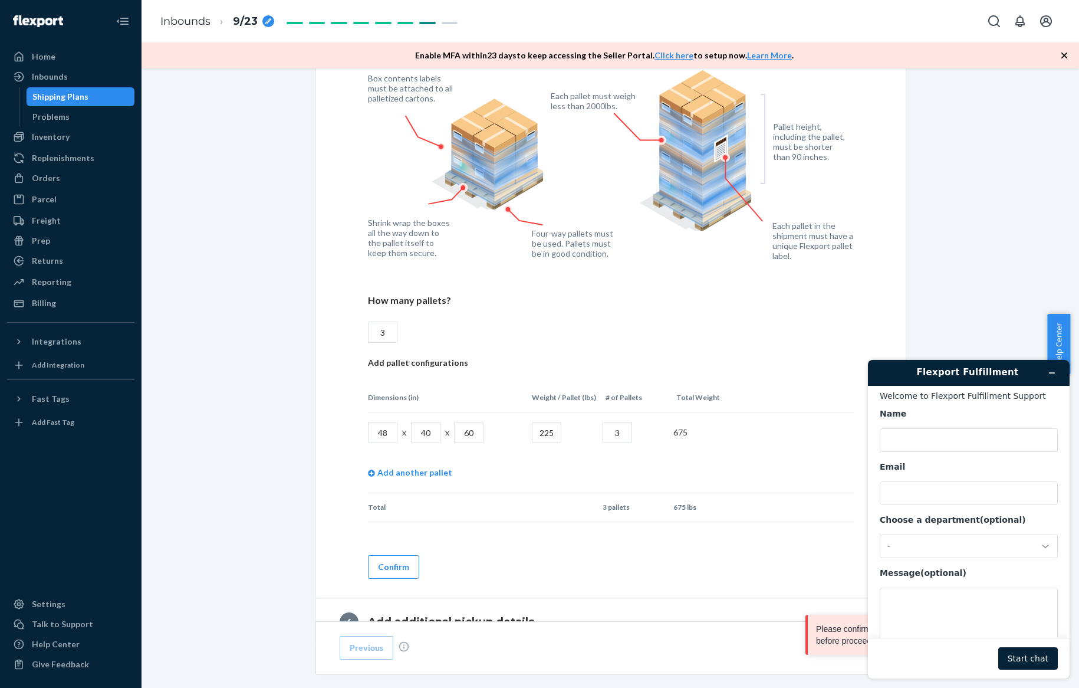
scroll to position [0, 0]
click at [1053, 370] on icon "Minimize widget" at bounding box center [1052, 373] width 8 height 8
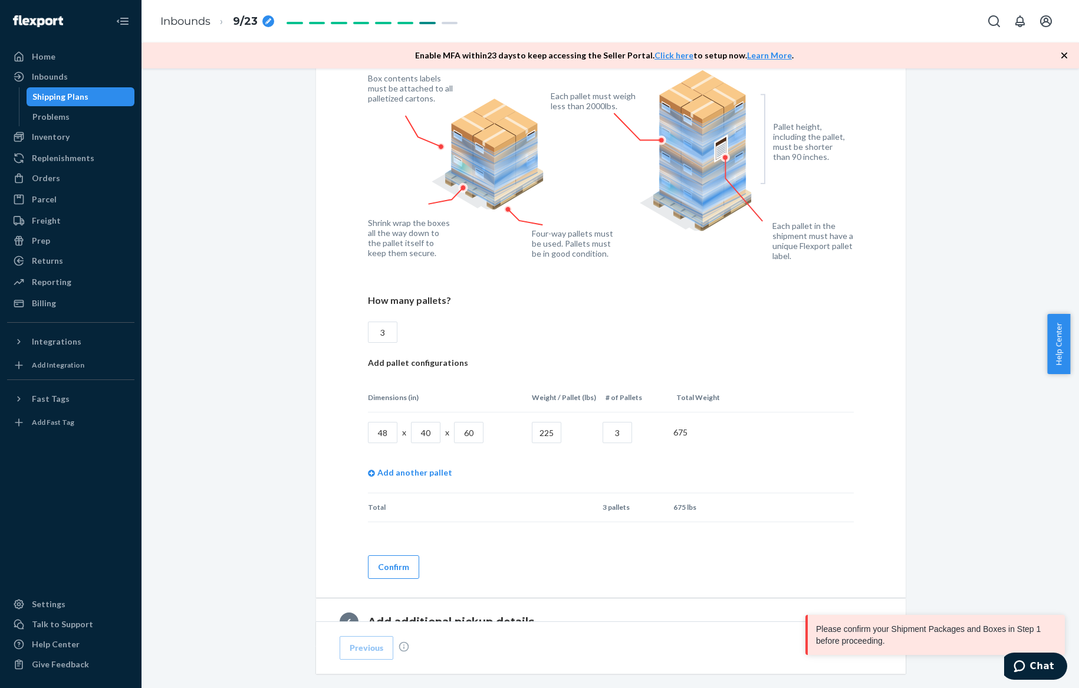
click at [1054, 353] on span "Help Center" at bounding box center [1058, 344] width 23 height 60
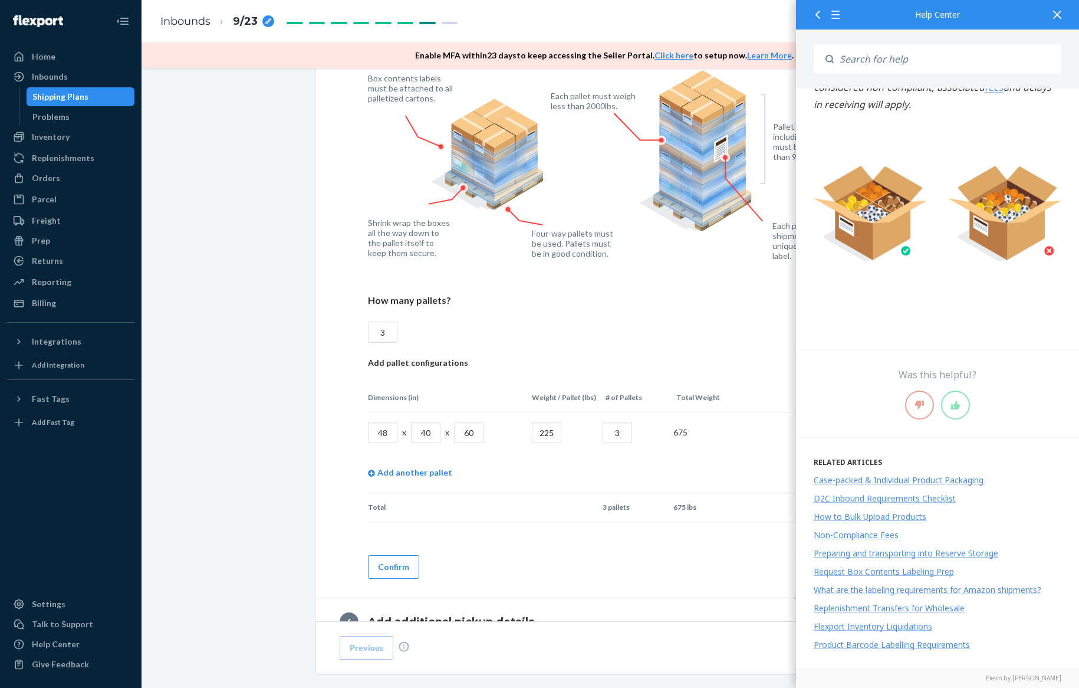
scroll to position [2288, 0]
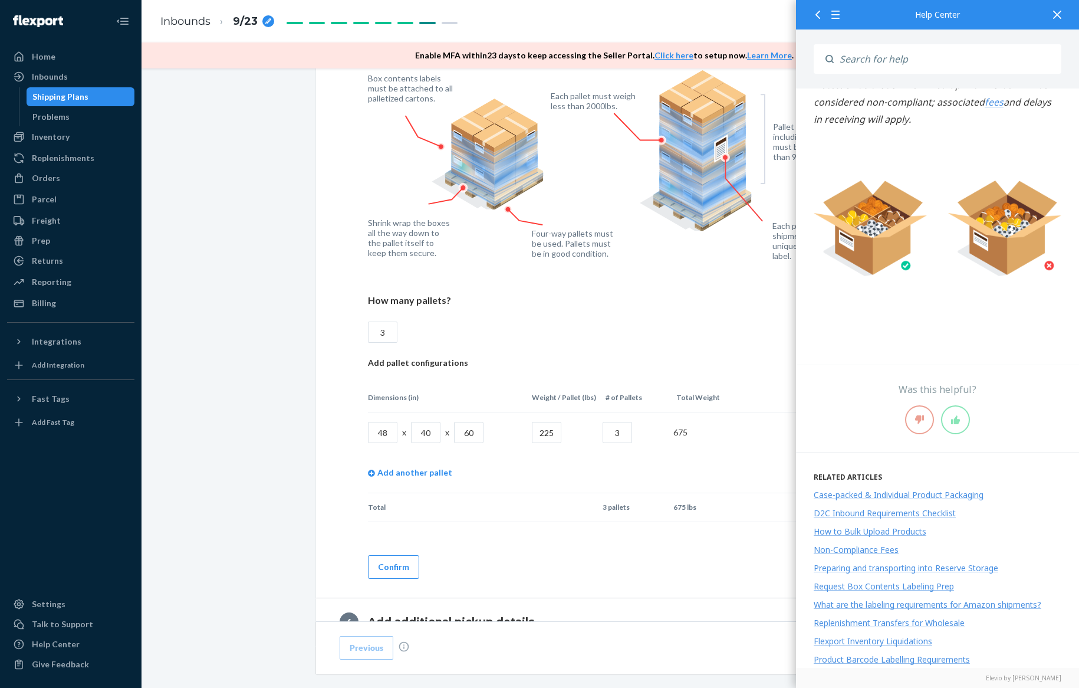
click at [577, 357] on p "Add pallet configurations" at bounding box center [611, 363] width 486 height 12
click at [1060, 14] on icon at bounding box center [1057, 15] width 8 height 8
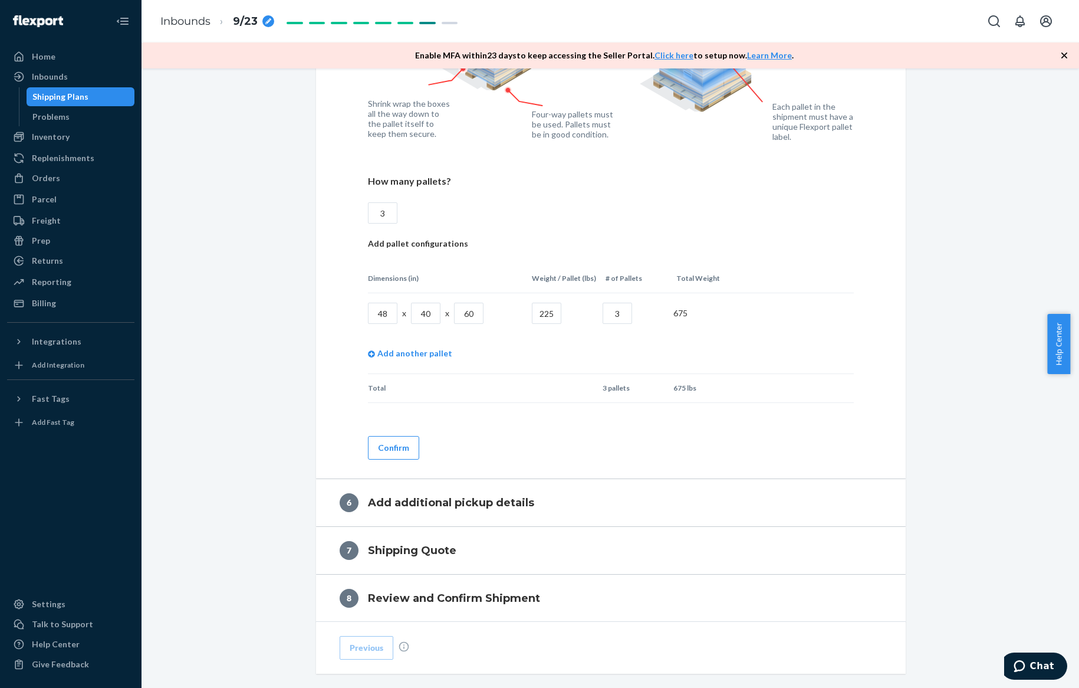
scroll to position [5847, 0]
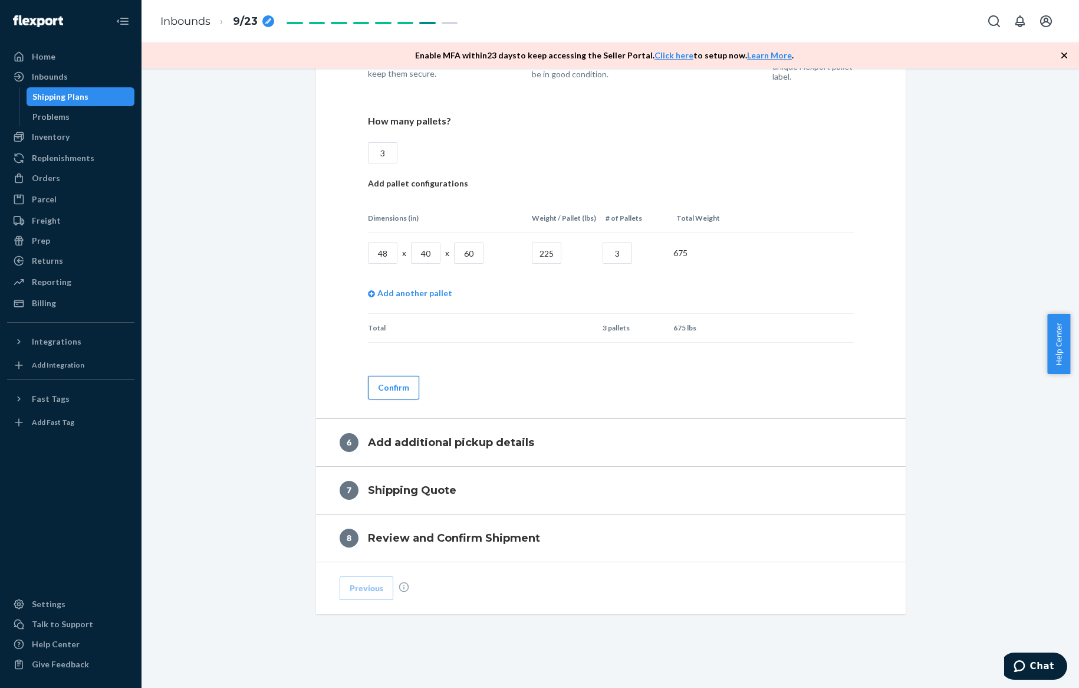
click at [386, 388] on button "Confirm" at bounding box center [393, 388] width 51 height 24
click at [394, 376] on button "Confirm" at bounding box center [393, 388] width 51 height 24
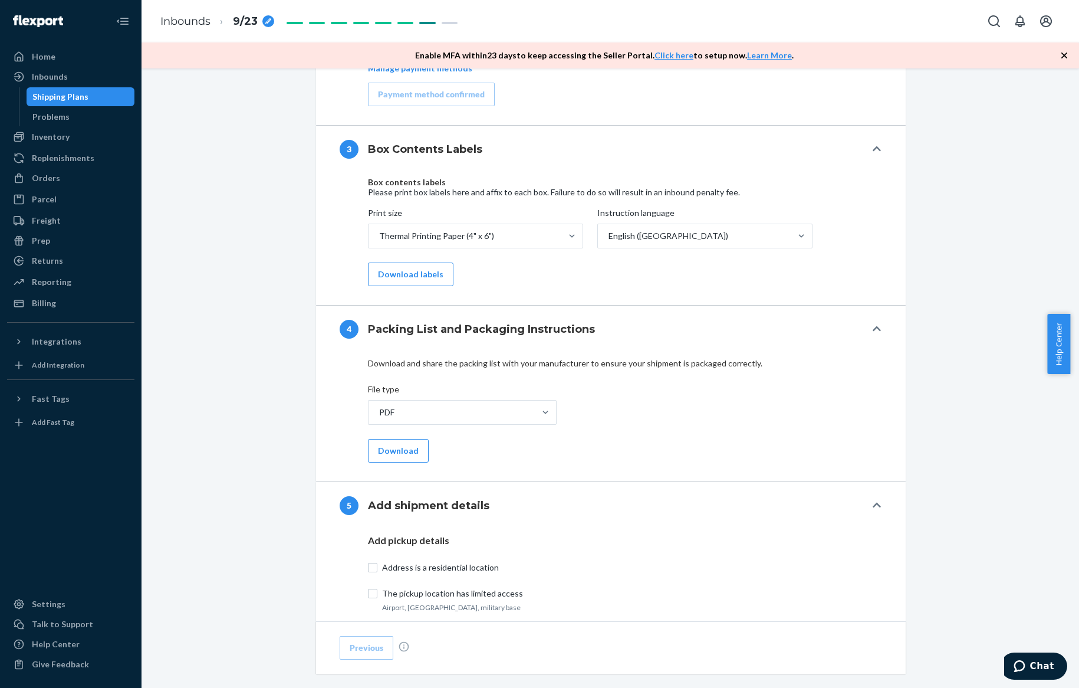
scroll to position [4963, 0]
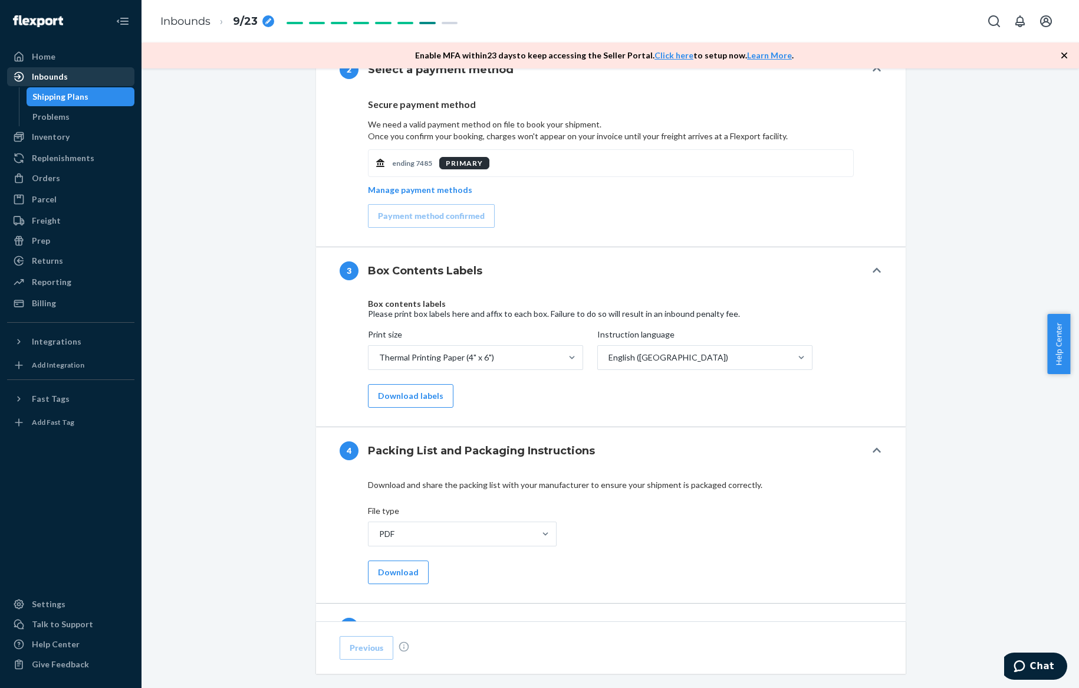
click at [100, 73] on div "Inbounds" at bounding box center [70, 76] width 125 height 17
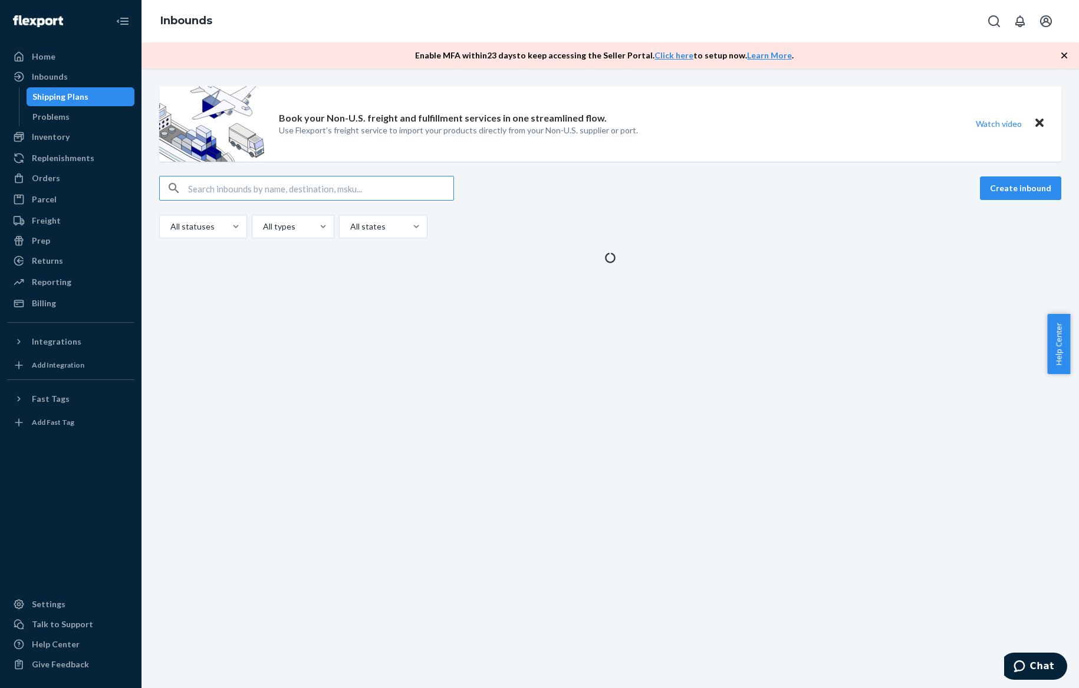
click at [236, 341] on div "Book your Non-U.S. freight and fulfillment services in one streamlined flow. Us…" at bounding box center [611, 377] width 938 height 619
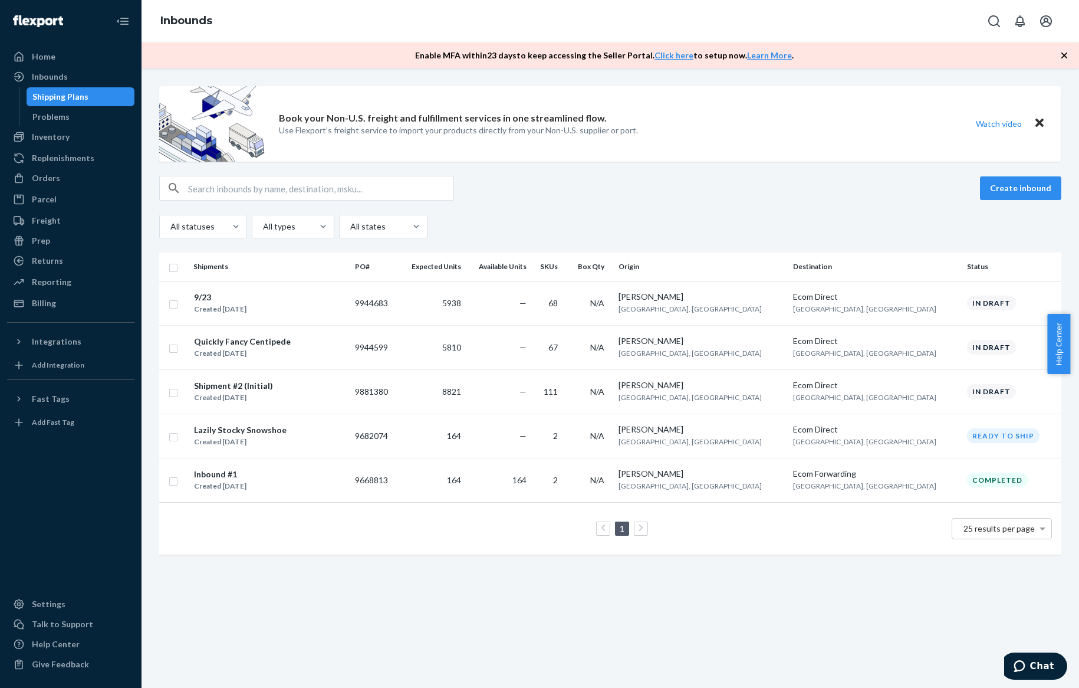
click at [236, 341] on div "Quickly Fancy Centipede" at bounding box center [242, 342] width 97 height 12
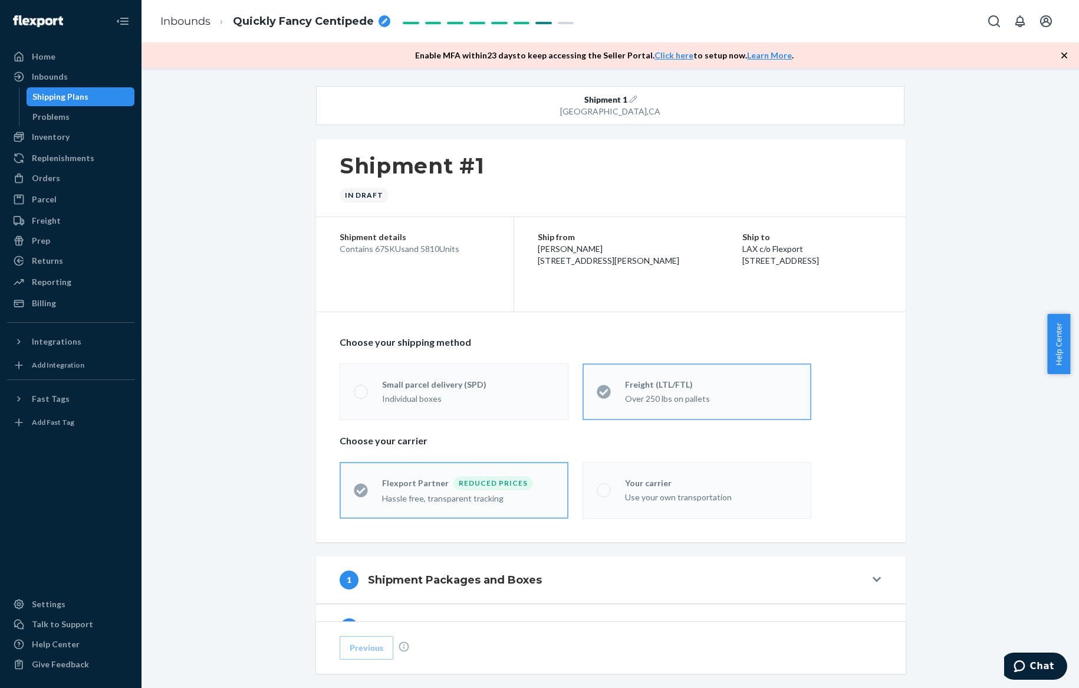
scroll to position [324, 0]
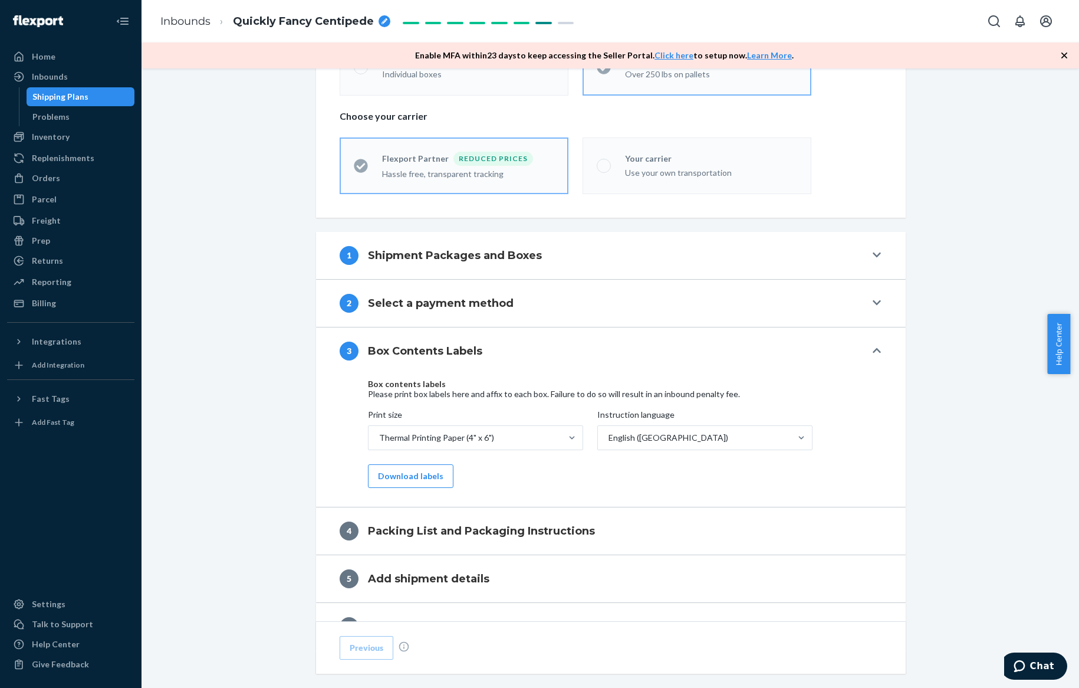
click at [594, 262] on div "1 Shipment Packages and Boxes" at bounding box center [603, 255] width 526 height 19
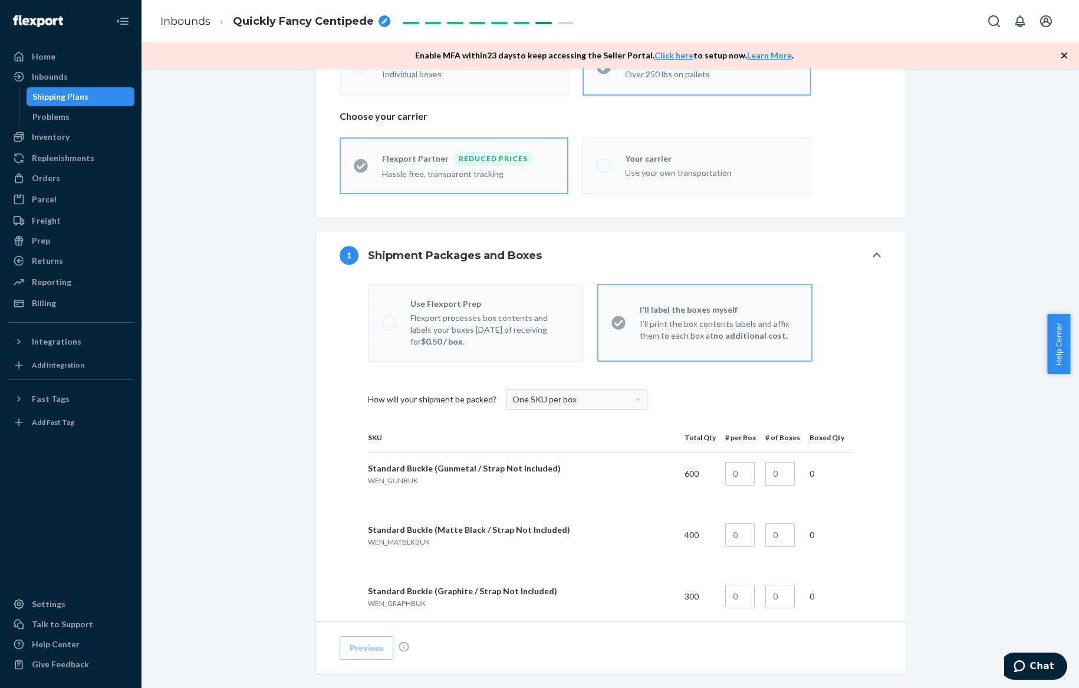
click at [535, 315] on p "Flexport processes box contents and labels your boxes within 3 days of receivin…" at bounding box center [489, 329] width 159 height 35
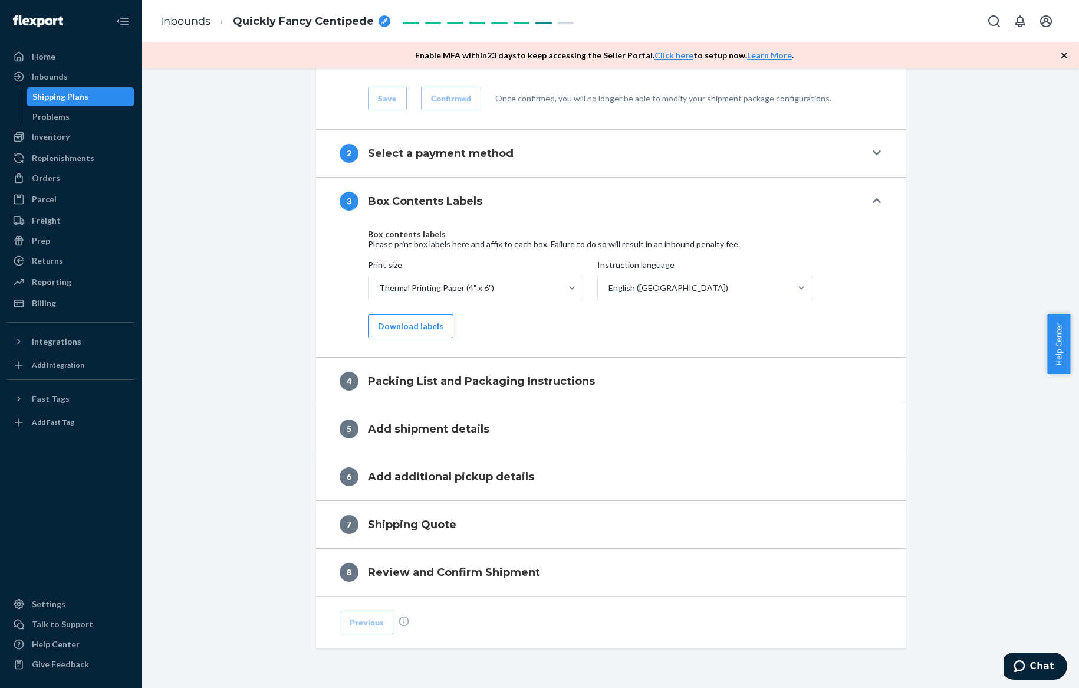
scroll to position [4854, 0]
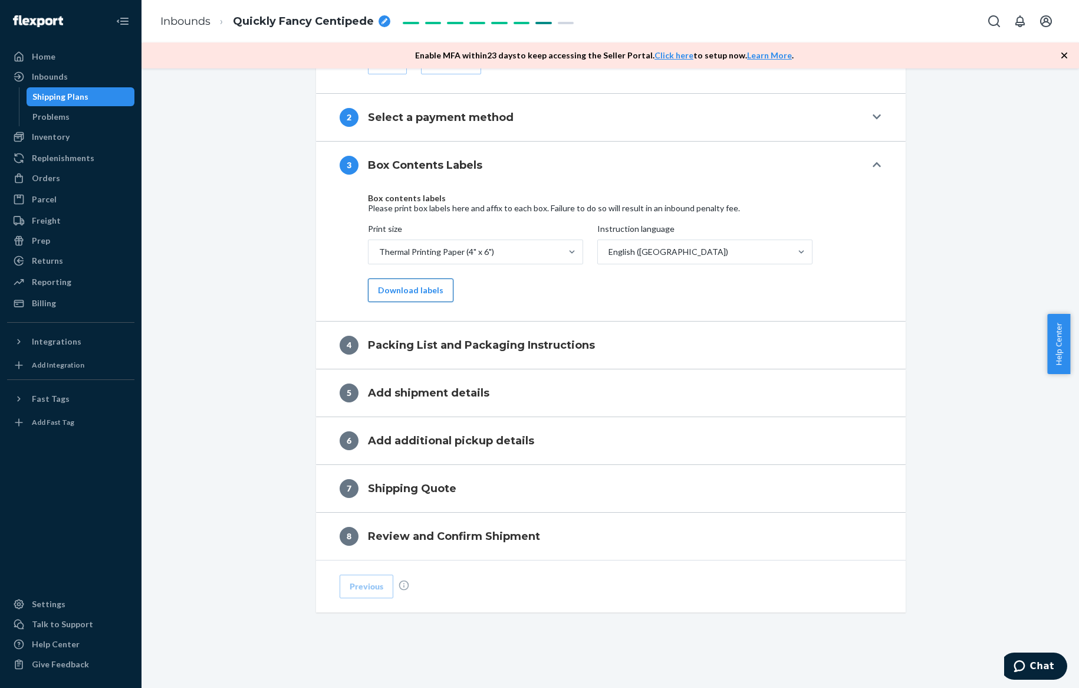
click at [430, 286] on button "Download labels" at bounding box center [411, 290] width 86 height 24
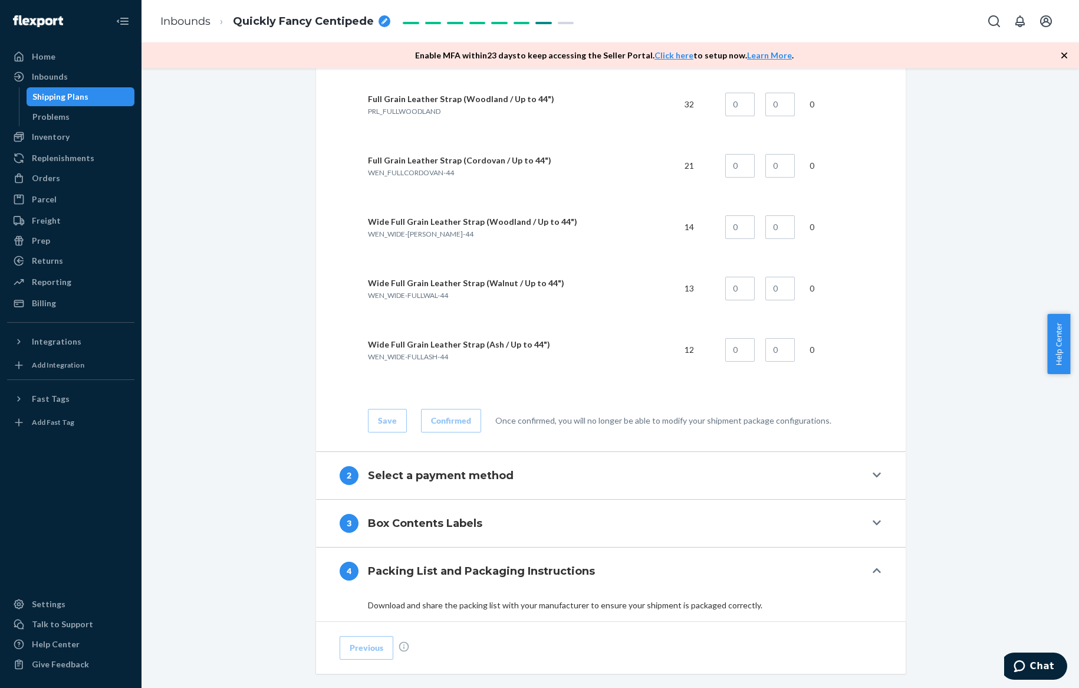
scroll to position [4496, 0]
click at [584, 561] on div "4 Packing List and Packaging Instructions" at bounding box center [603, 570] width 526 height 19
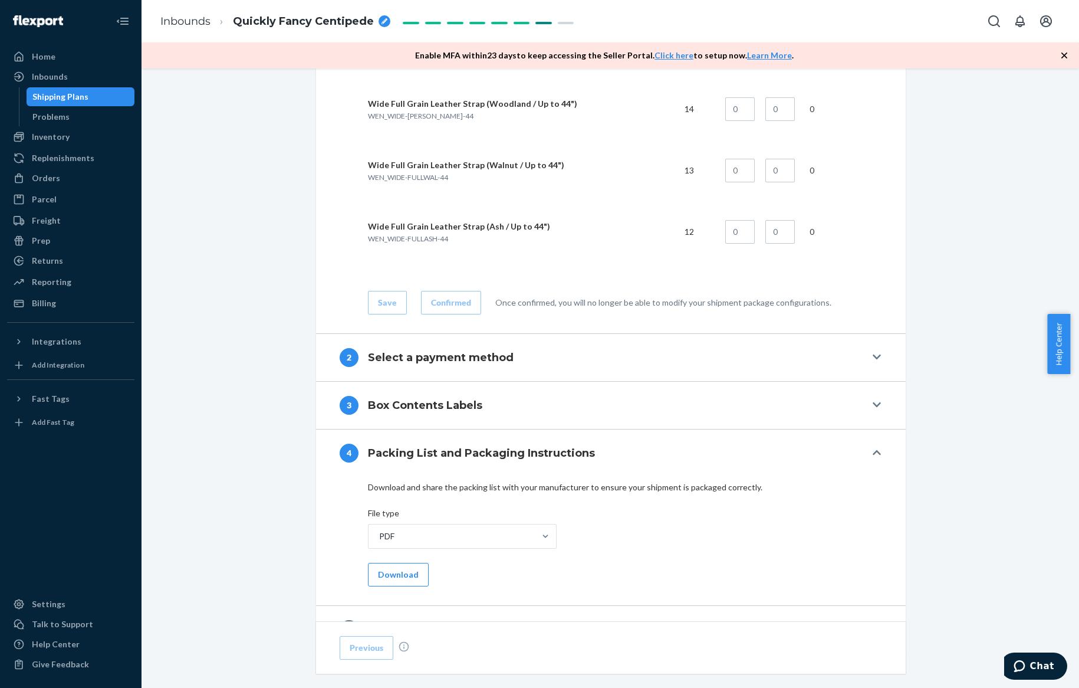
scroll to position [4849, 0]
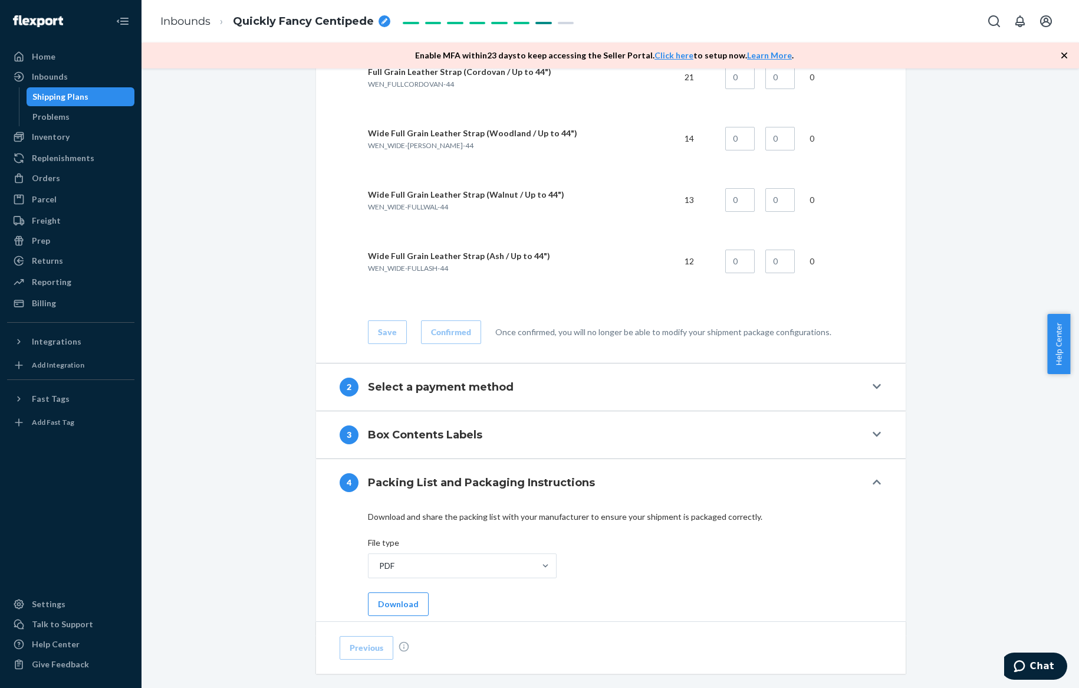
click at [467, 430] on h4 "Box Contents Labels" at bounding box center [425, 434] width 114 height 15
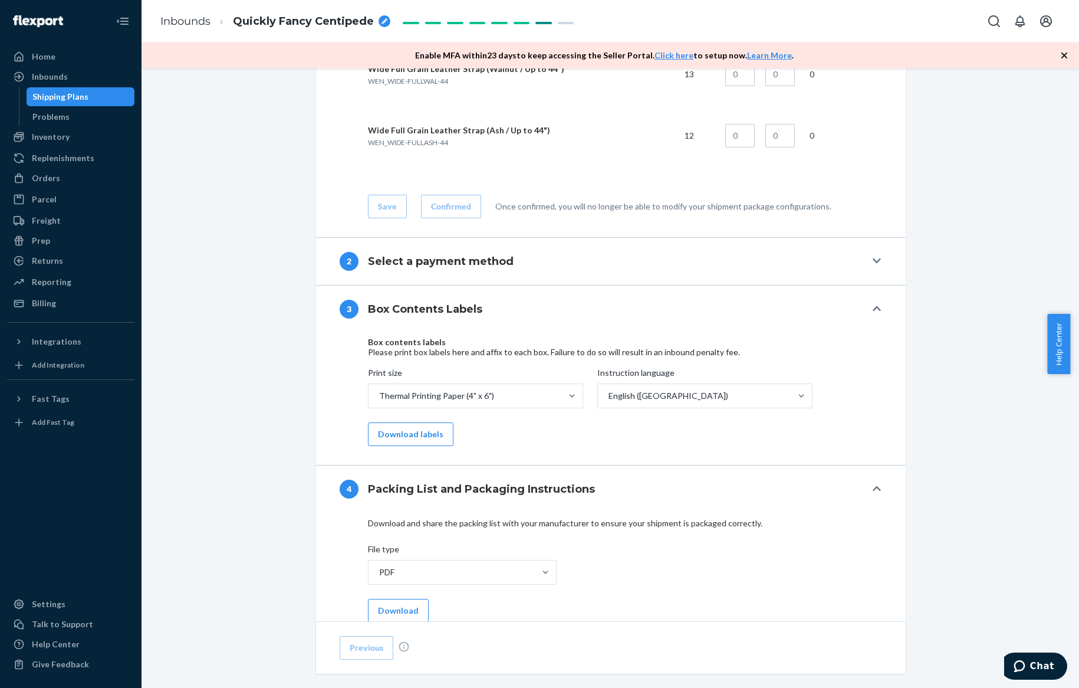
scroll to position [4894, 0]
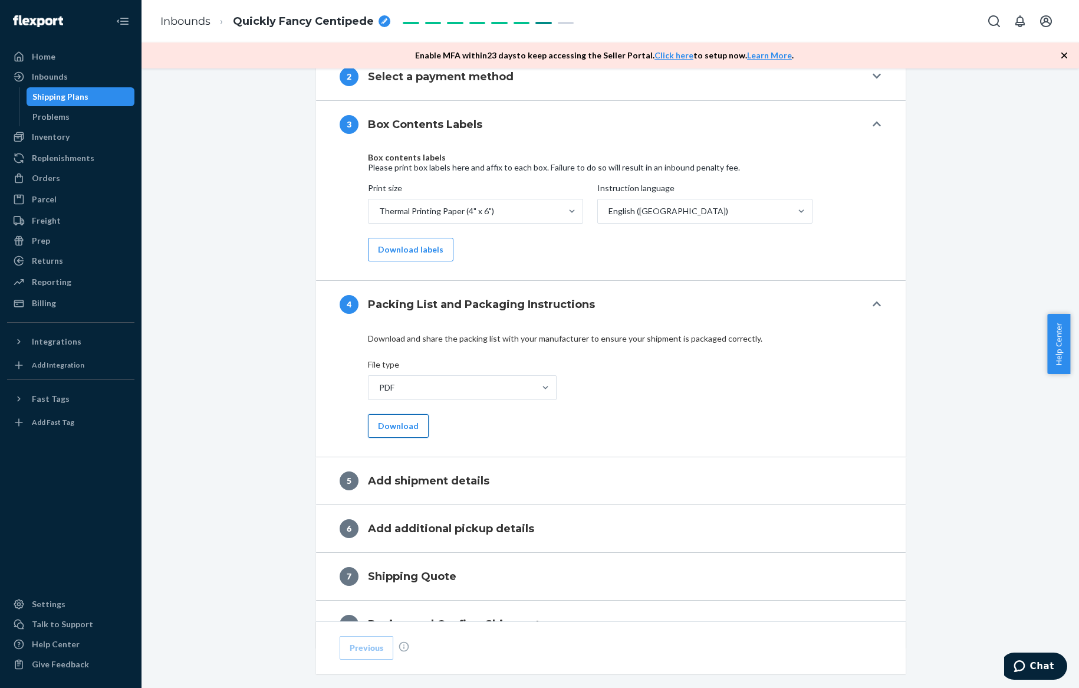
click at [412, 430] on button "Download" at bounding box center [398, 426] width 61 height 24
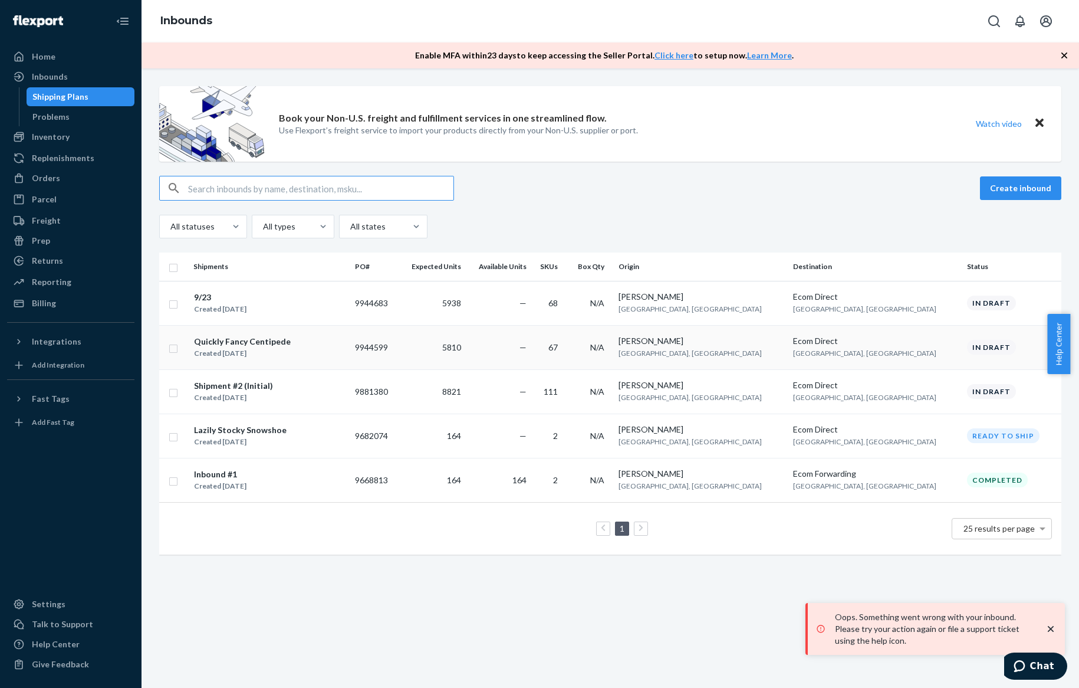
click at [271, 340] on div "Quickly Fancy Centipede" at bounding box center [242, 342] width 97 height 12
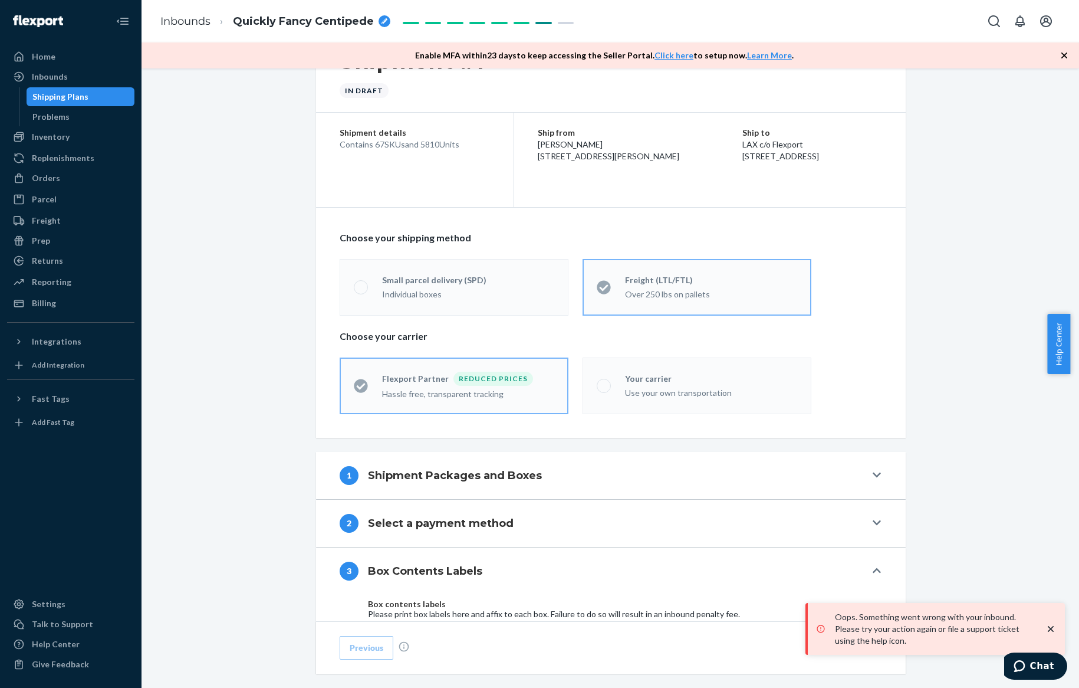
scroll to position [295, 0]
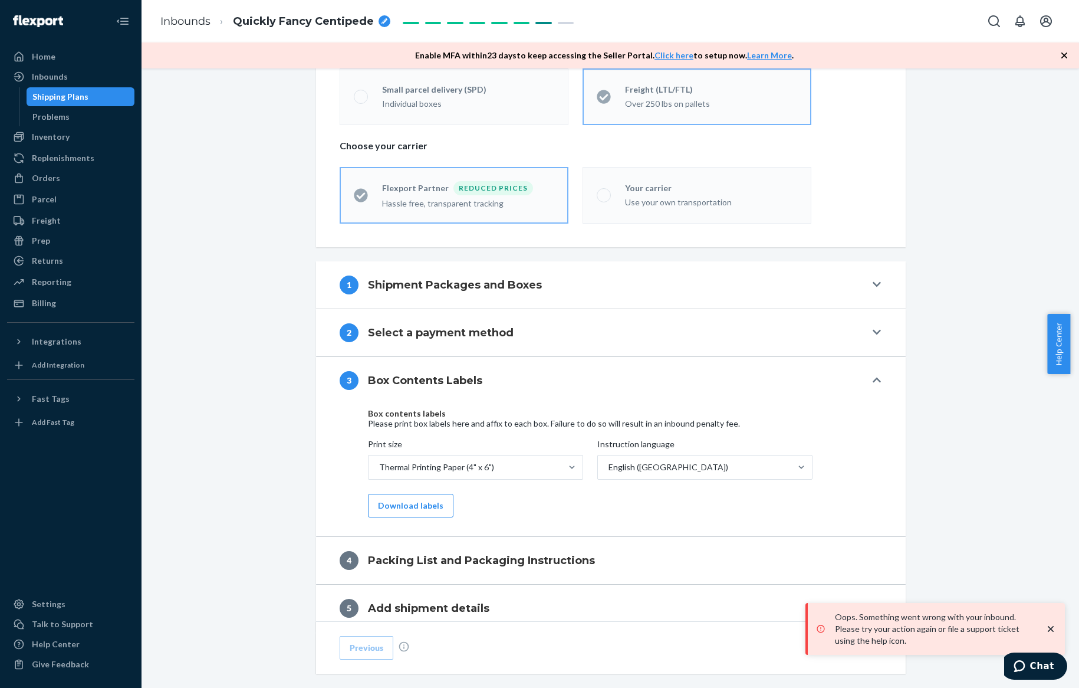
click at [665, 276] on div "1 Shipment Packages and Boxes" at bounding box center [603, 284] width 526 height 19
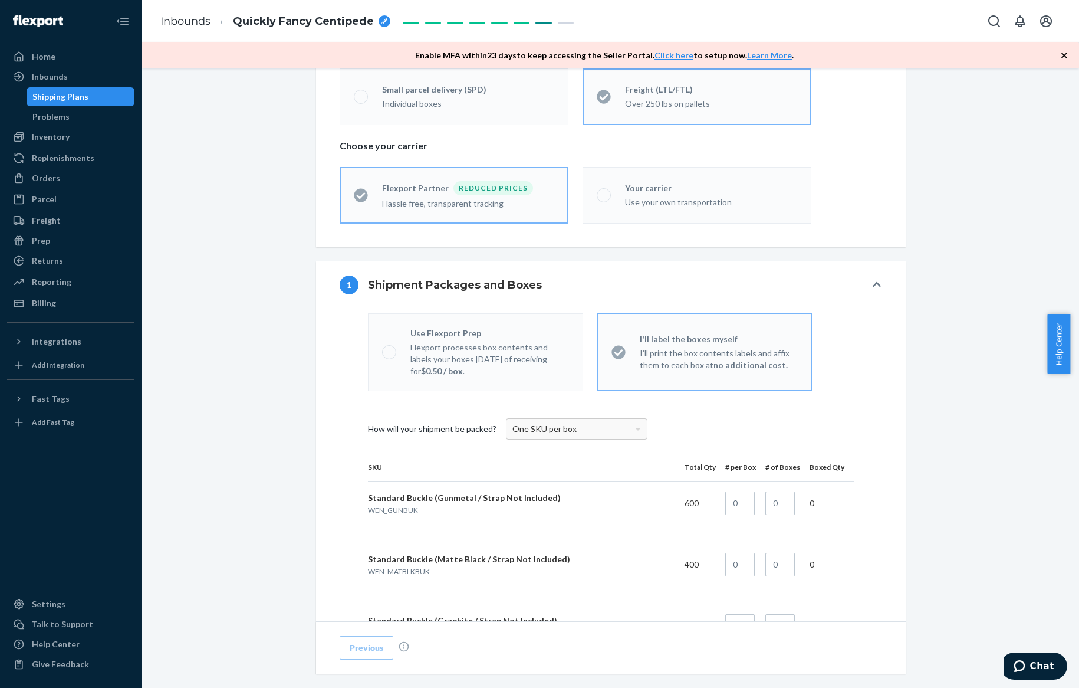
click at [594, 284] on div "1 Shipment Packages and Boxes" at bounding box center [603, 284] width 526 height 19
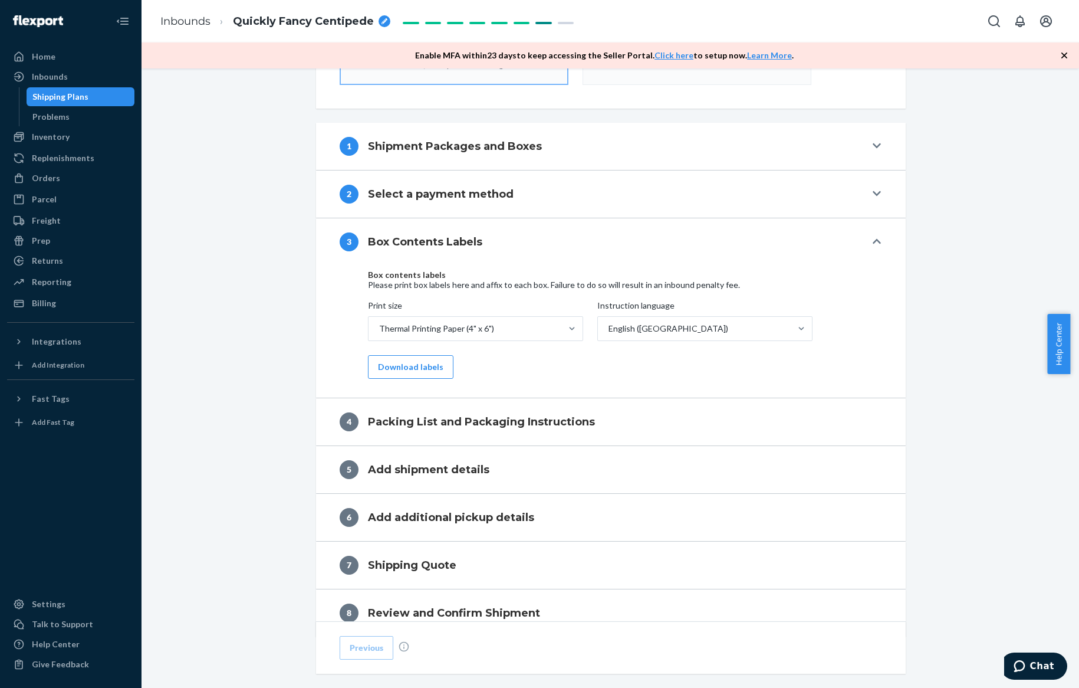
scroll to position [260, 0]
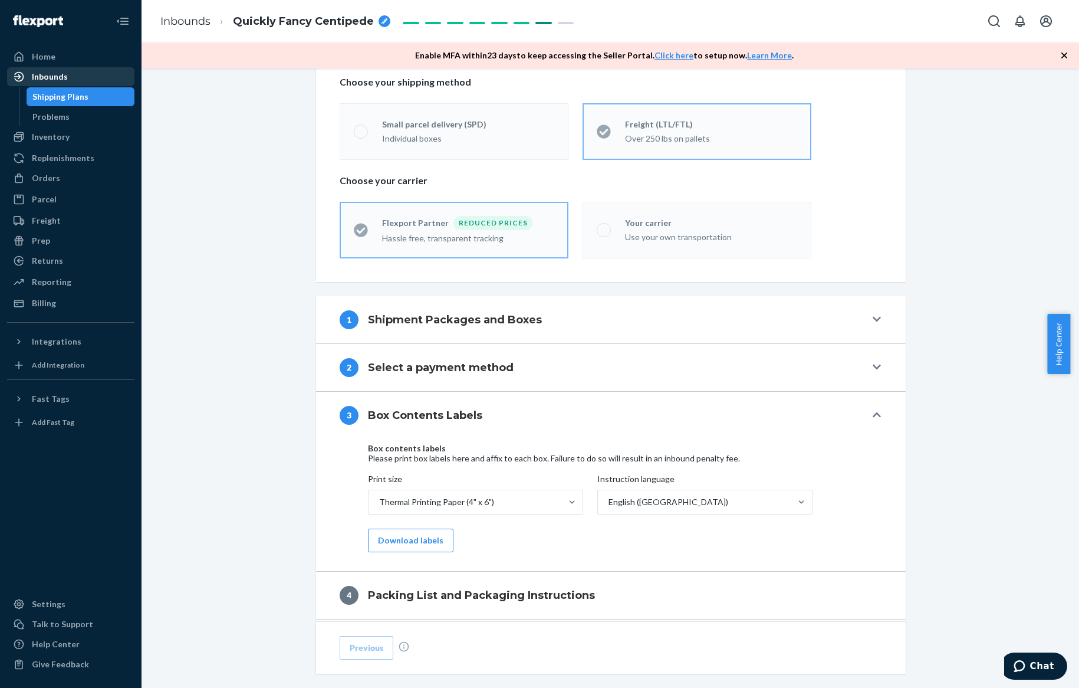
click at [75, 69] on div "Inbounds" at bounding box center [70, 76] width 125 height 17
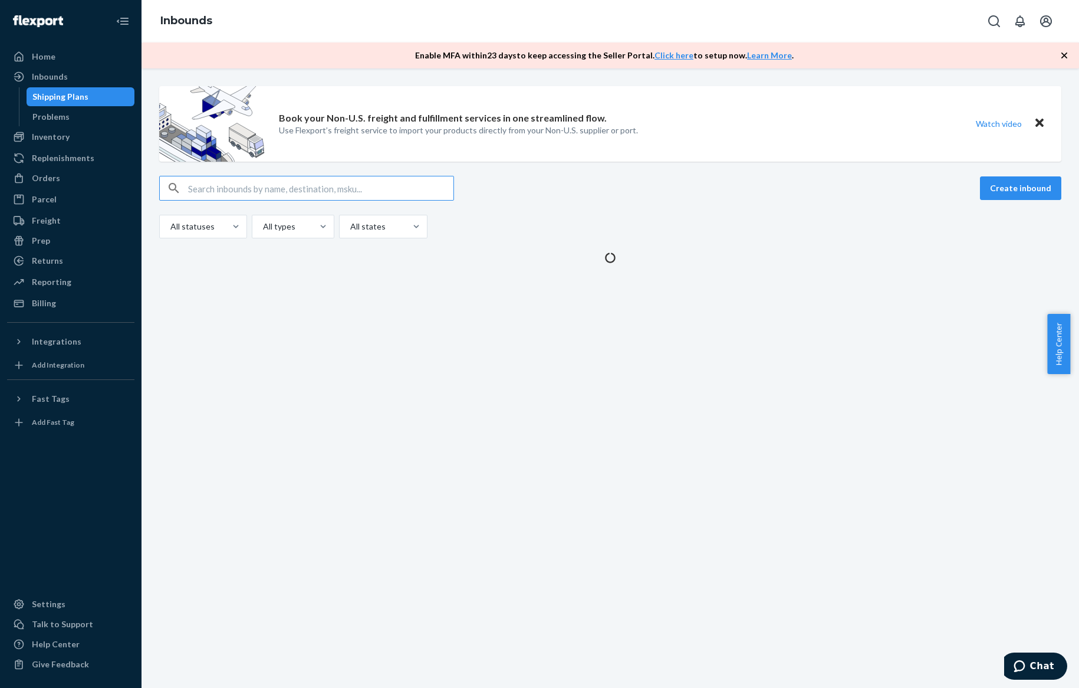
click at [198, 288] on div "Book your Non-U.S. freight and fulfillment services in one streamlined flow. Us…" at bounding box center [611, 377] width 938 height 619
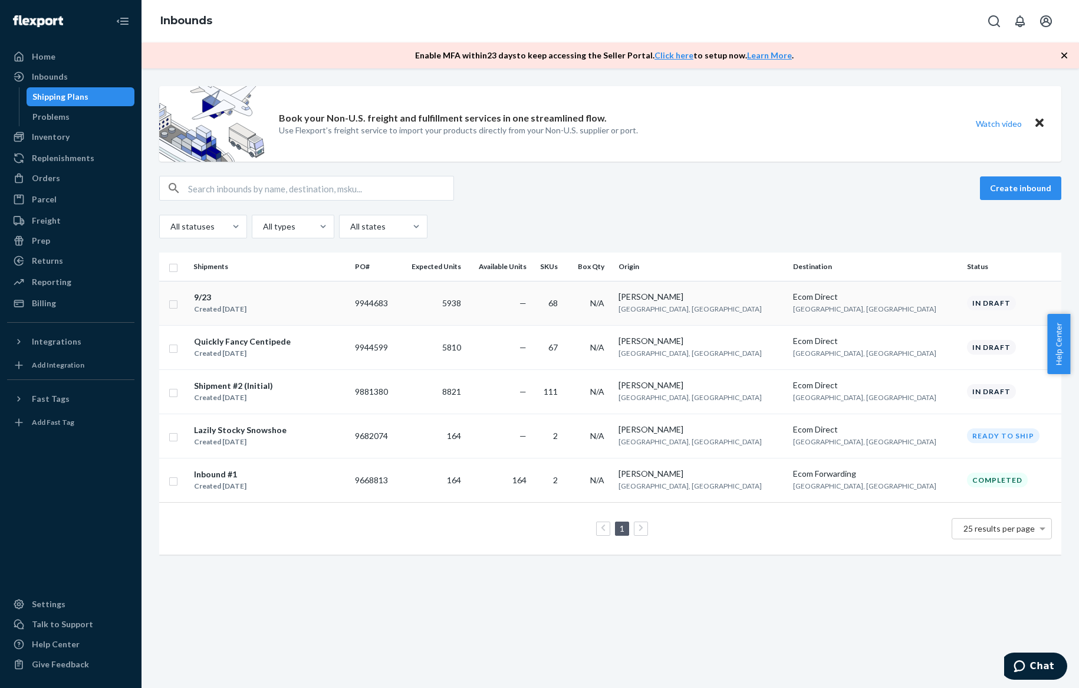
click at [203, 299] on div "9/23" at bounding box center [220, 297] width 52 height 12
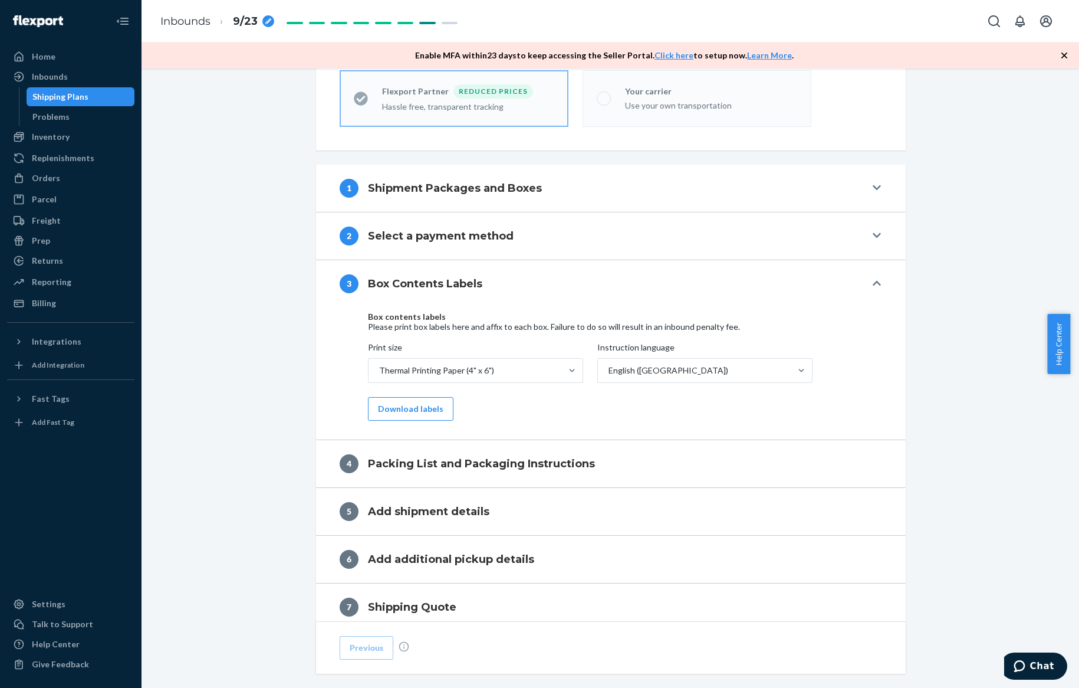
scroll to position [511, 0]
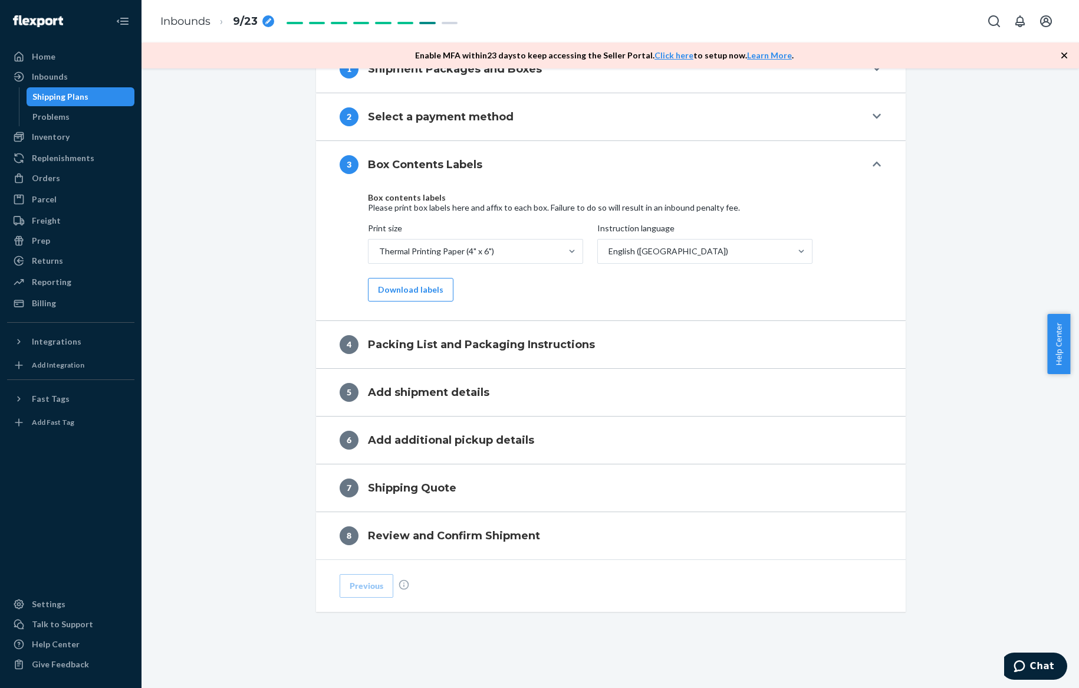
click at [646, 161] on div "3 Box Contents Labels" at bounding box center [603, 164] width 526 height 19
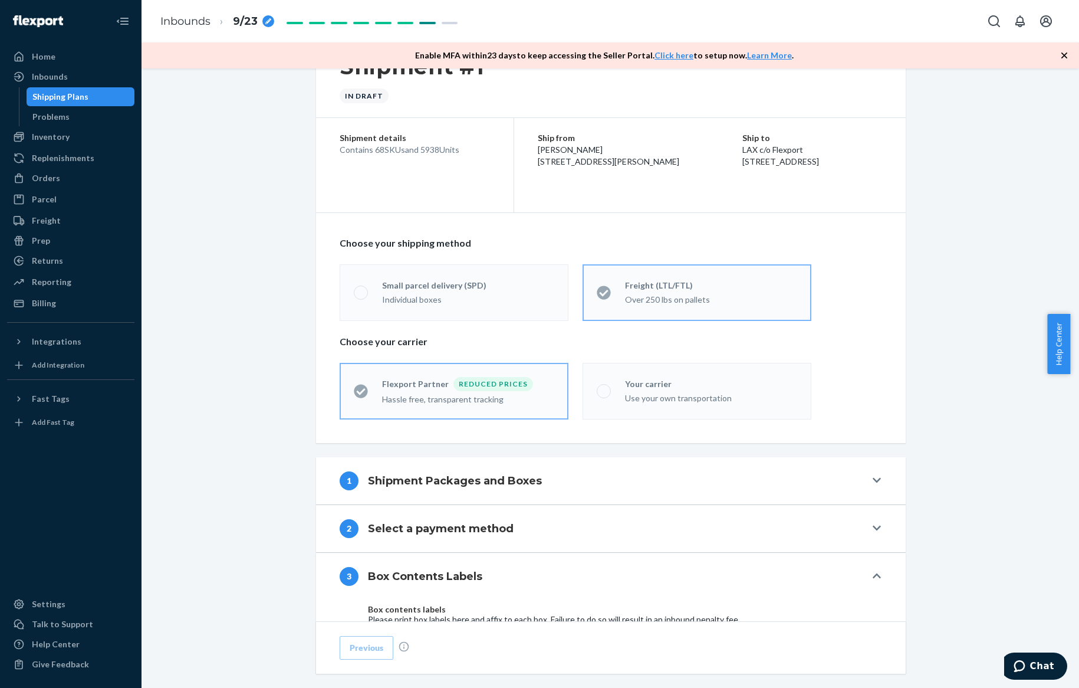
scroll to position [0, 0]
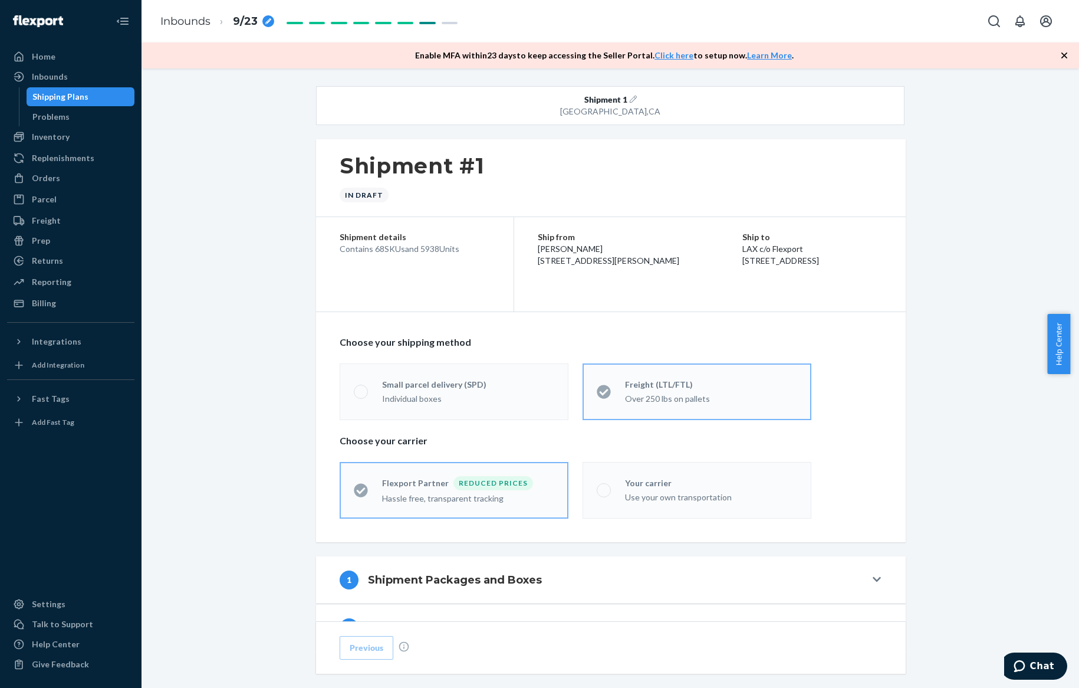
click at [630, 96] on icon "button" at bounding box center [633, 99] width 7 height 7
click at [630, 99] on icon "button" at bounding box center [633, 99] width 7 height 7
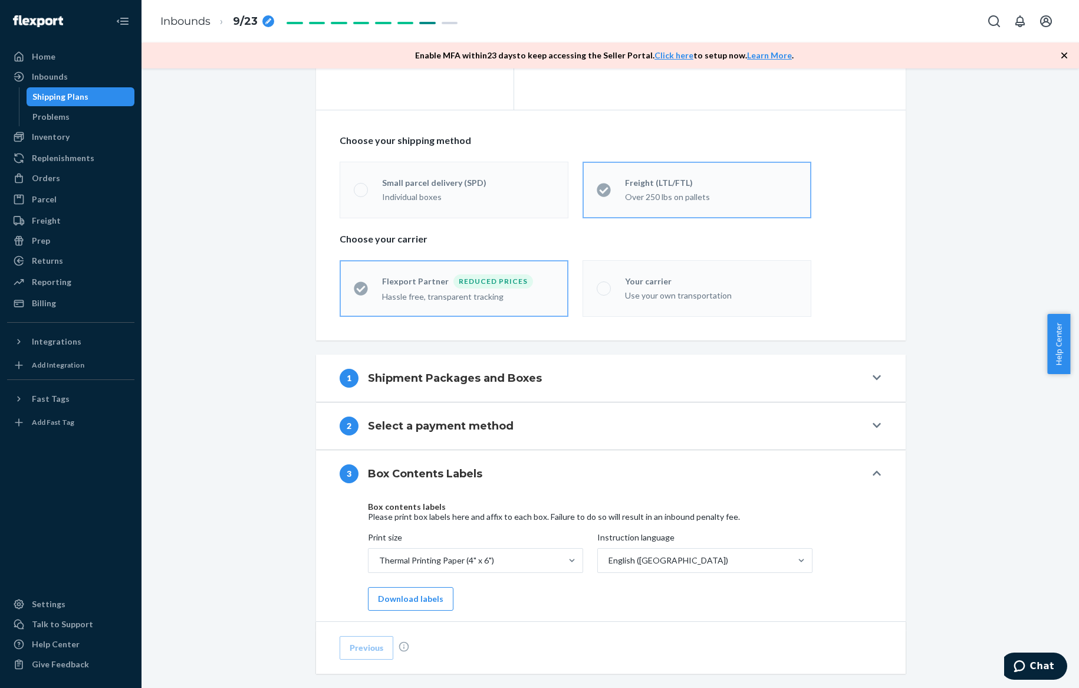
scroll to position [413, 0]
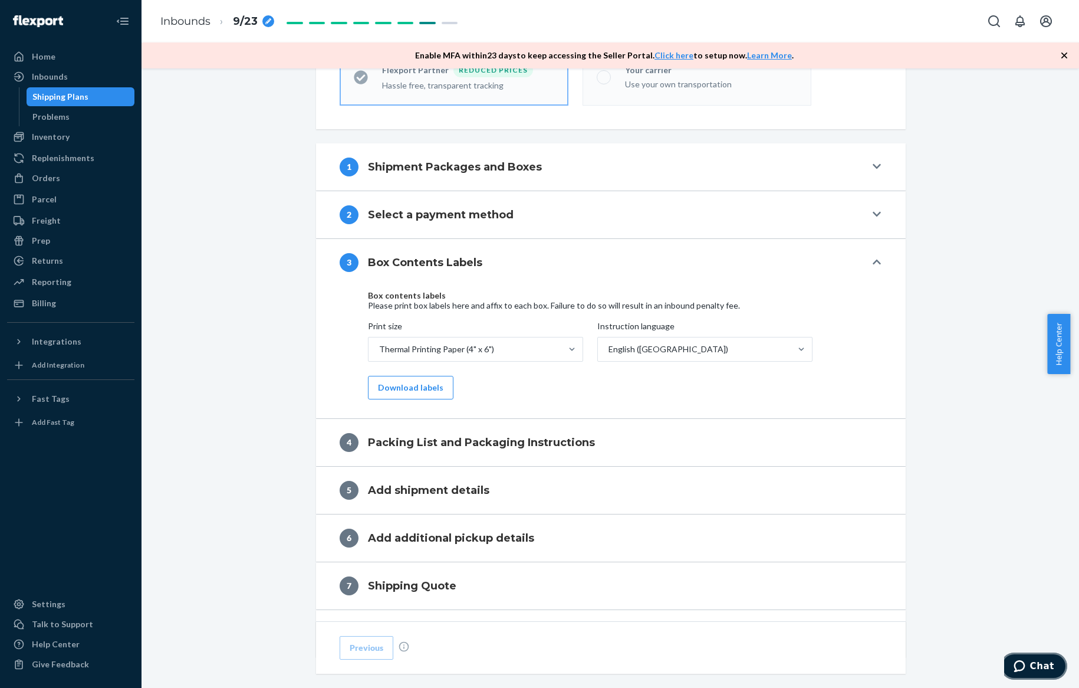
click at [1005, 662] on button "Chat" at bounding box center [1034, 665] width 67 height 27
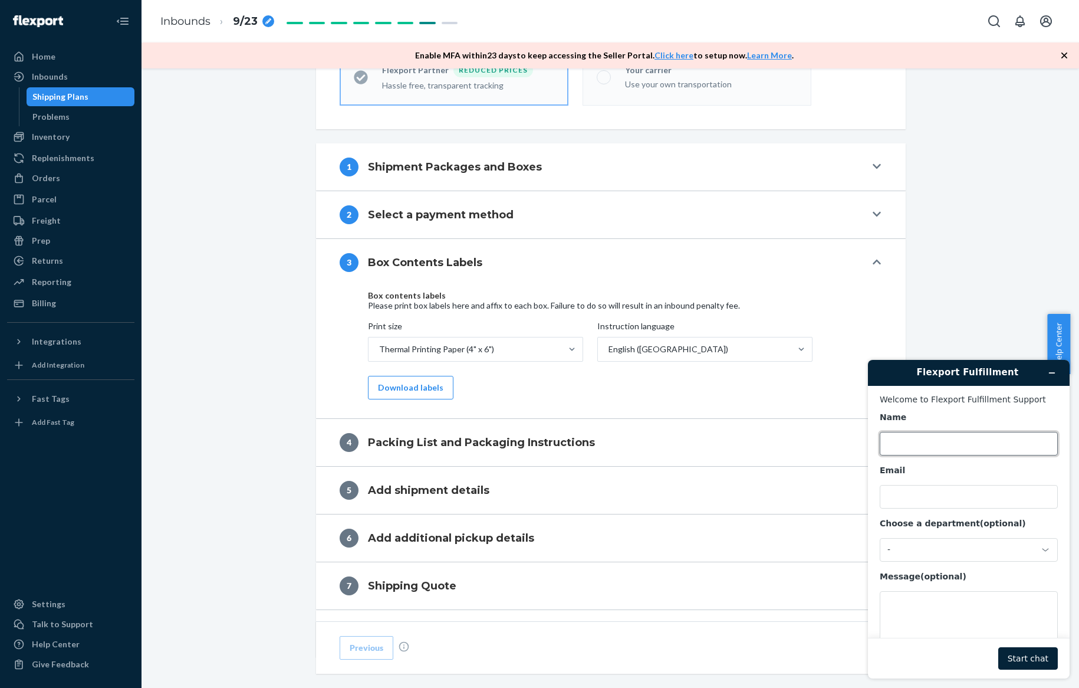
click at [939, 444] on input "Name" at bounding box center [969, 444] width 178 height 24
click at [936, 497] on input "Email" at bounding box center [969, 497] width 178 height 24
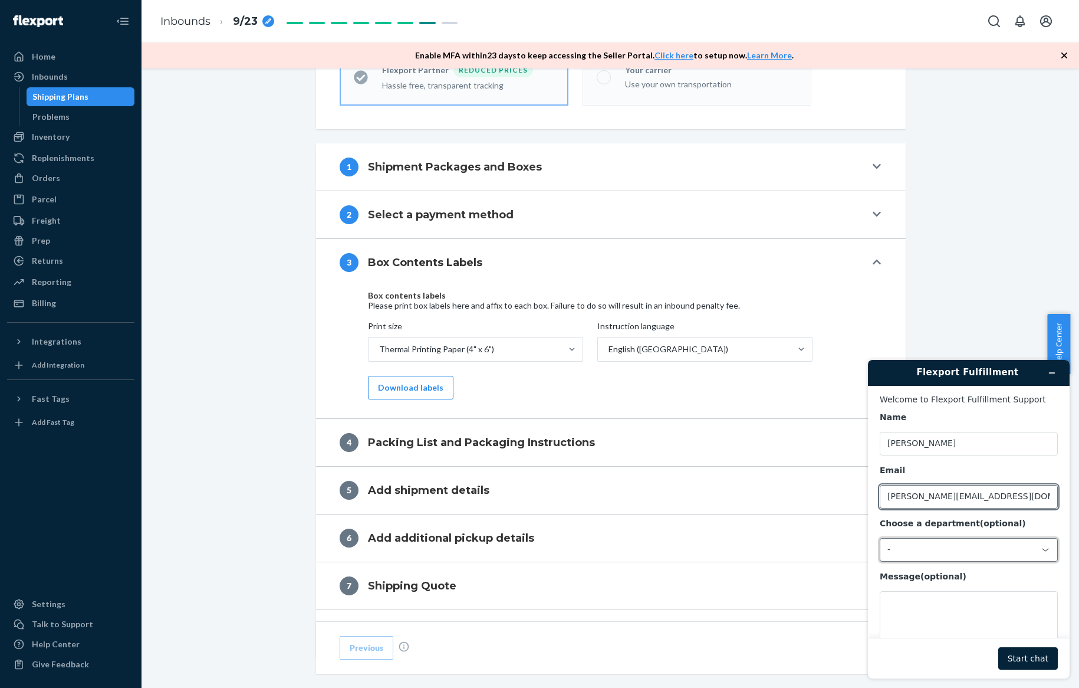
click at [979, 560] on div "-" at bounding box center [969, 550] width 178 height 24
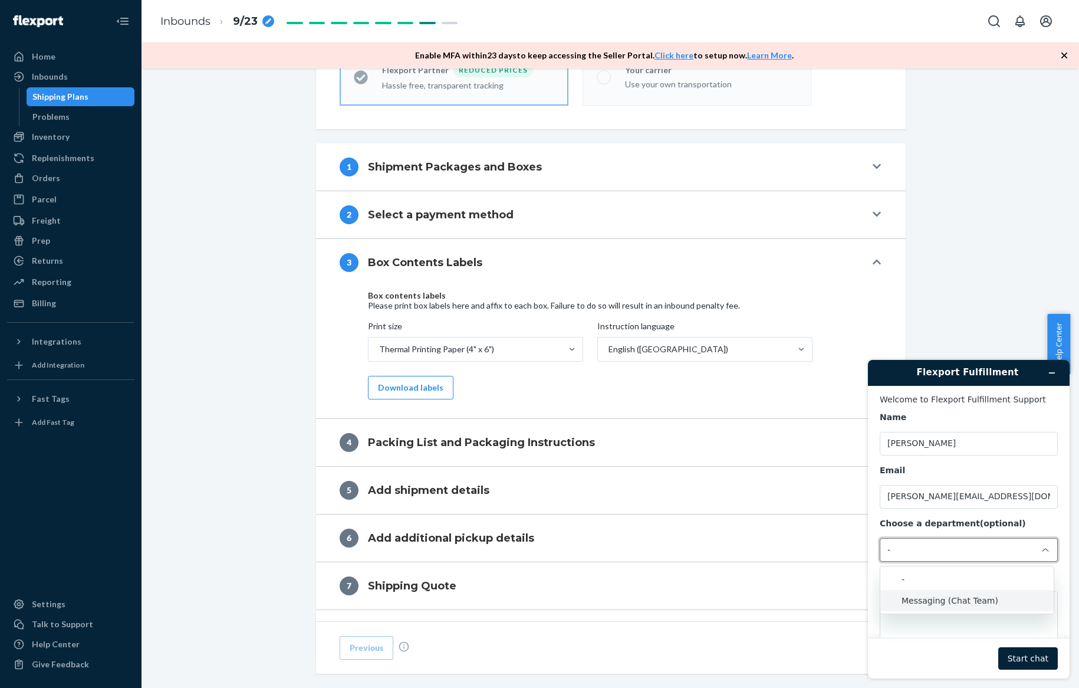
click at [976, 599] on li "Messaging (Chat Team)" at bounding box center [966, 600] width 173 height 21
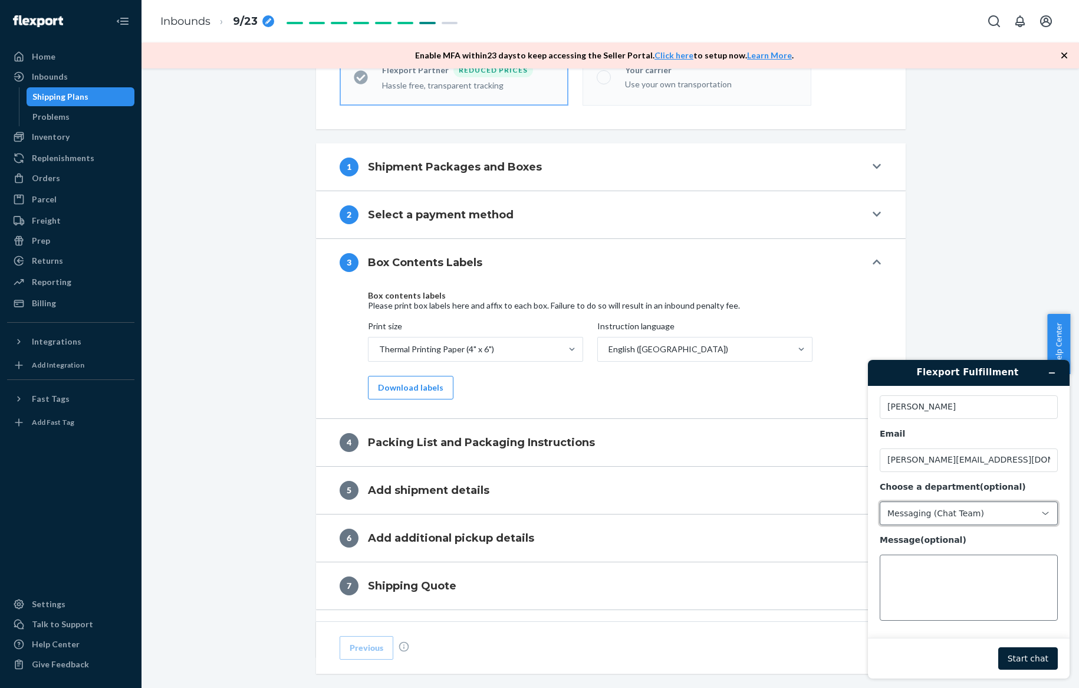
scroll to position [38, 0]
click at [969, 576] on textarea "Message (optional)" at bounding box center [969, 587] width 178 height 66
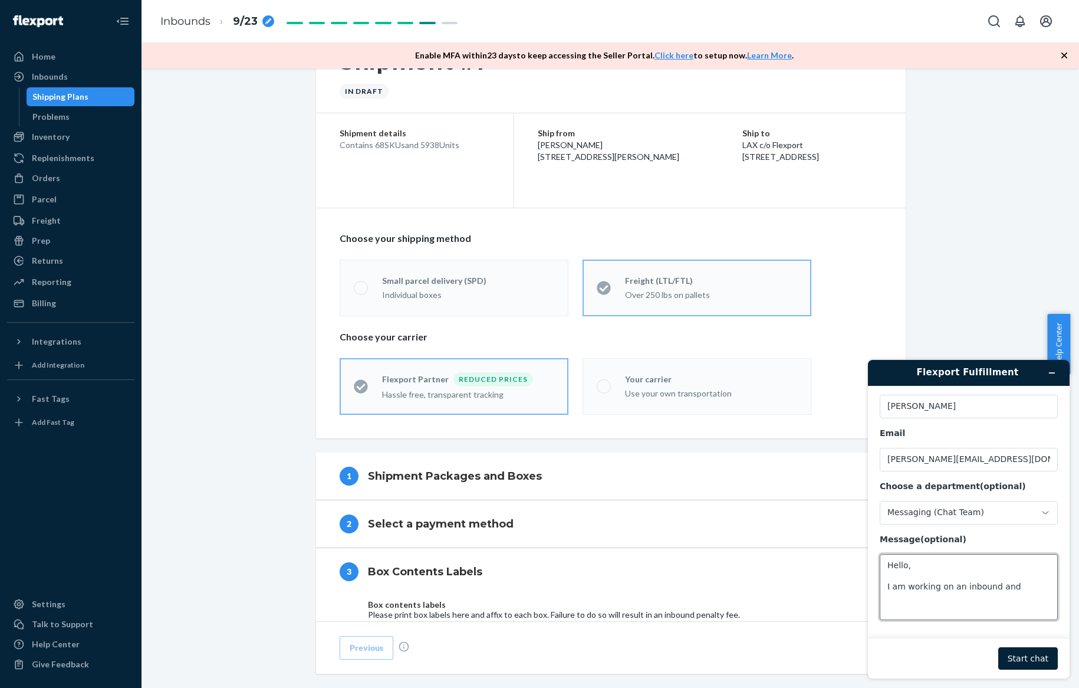
scroll to position [103, 0]
click at [590, 474] on div "1 Shipment Packages and Boxes" at bounding box center [603, 476] width 526 height 19
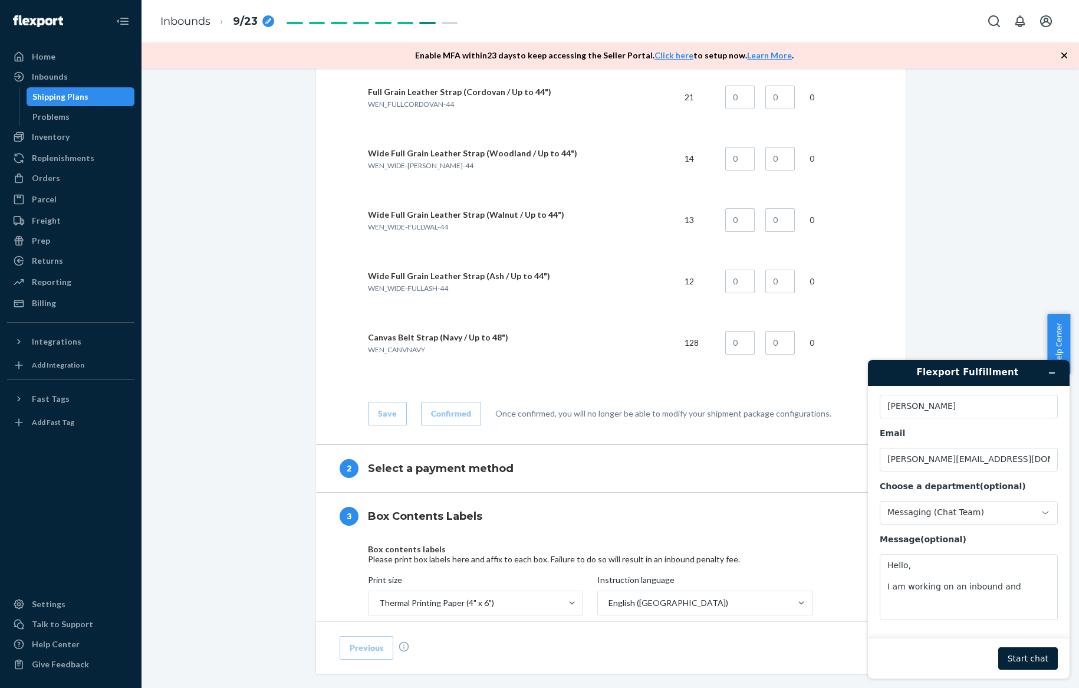
scroll to position [4762, 0]
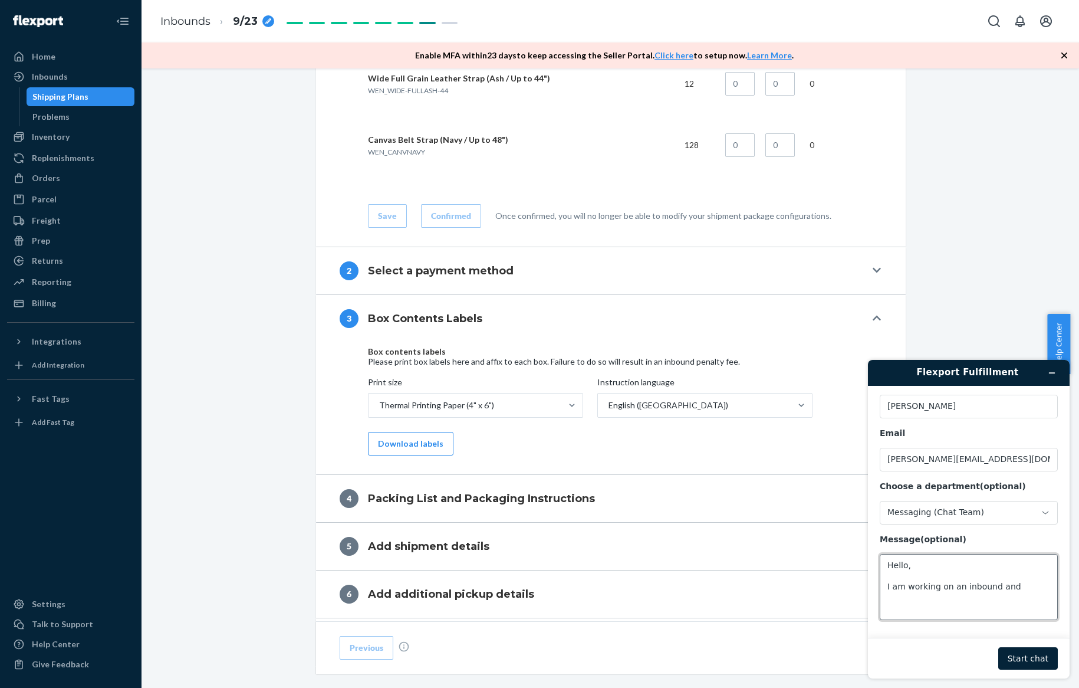
click at [1012, 587] on textarea "Hello, I am working on an inbound and" at bounding box center [969, 587] width 178 height 66
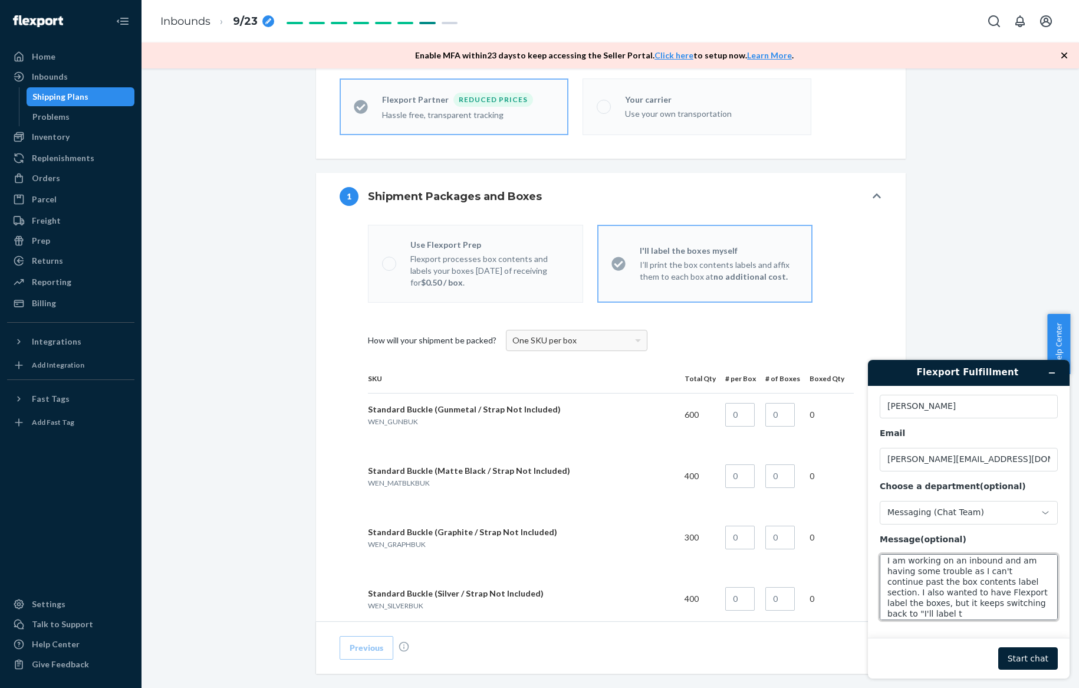
scroll to position [26, 0]
click at [1024, 661] on button "Start chat" at bounding box center [1028, 658] width 60 height 22
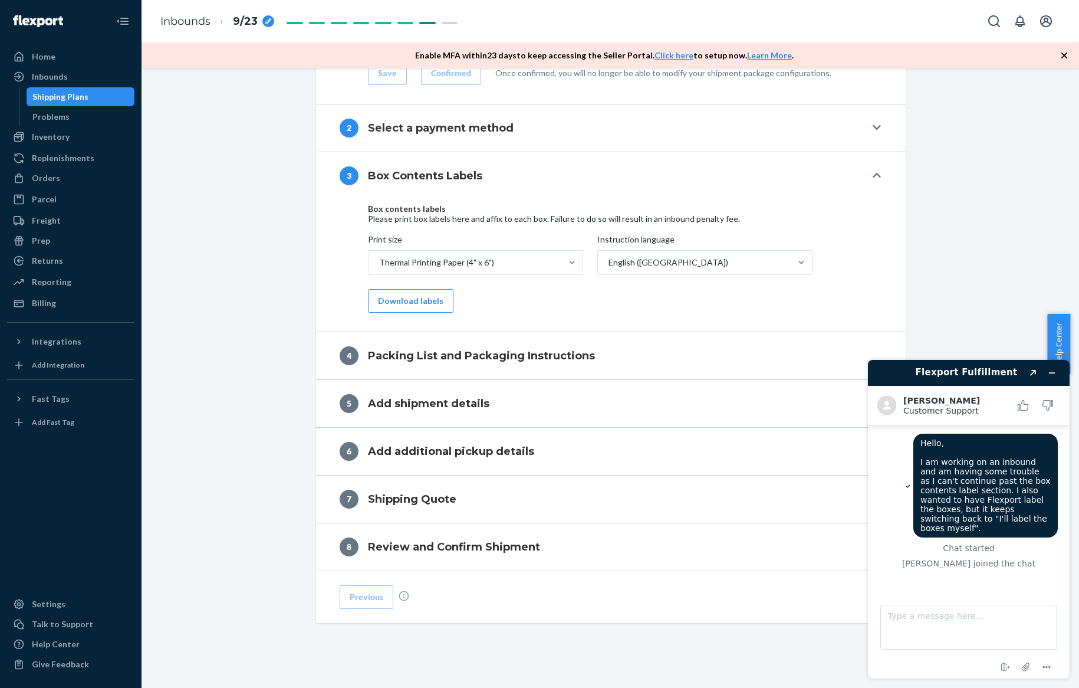
scroll to position [4909, 0]
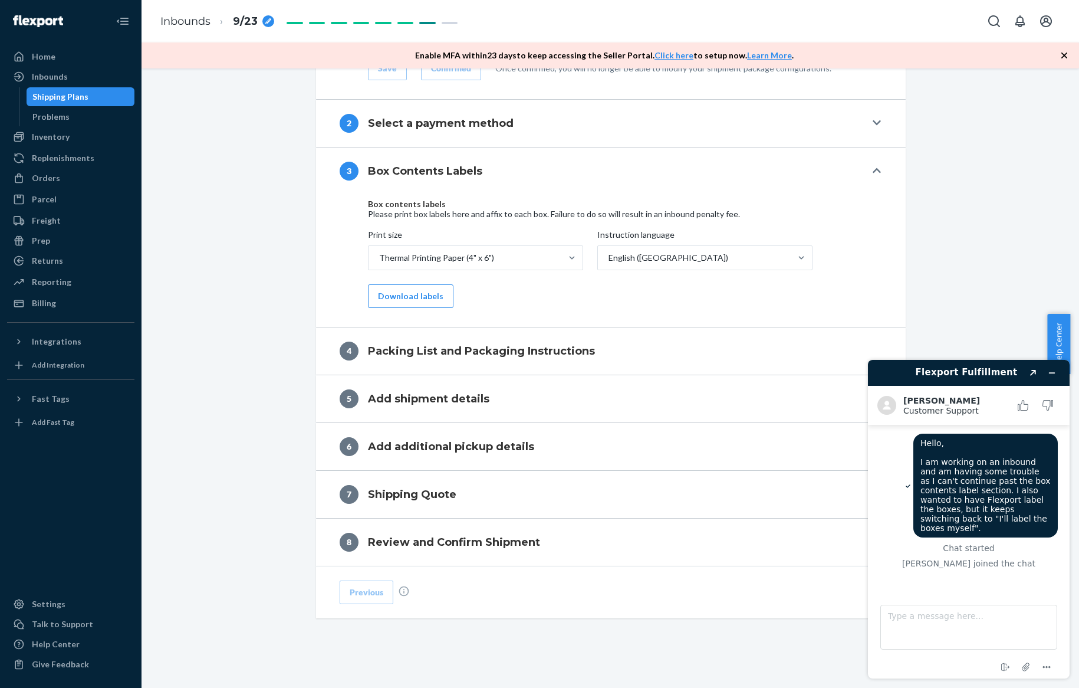
click at [593, 130] on div "2 Select a payment method" at bounding box center [603, 123] width 526 height 19
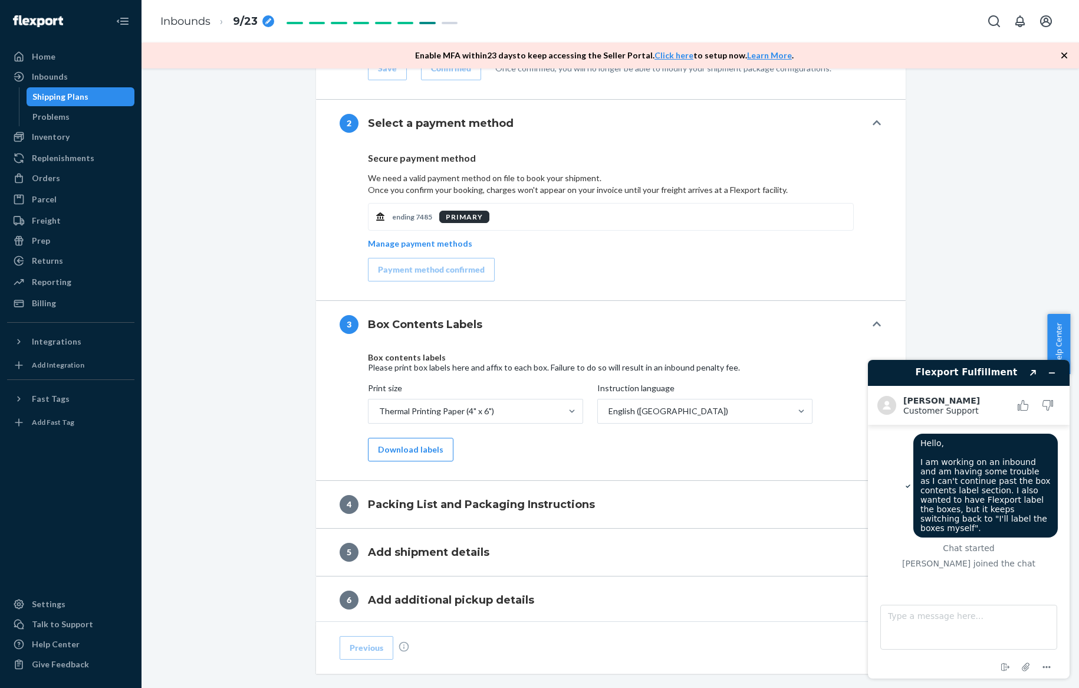
click at [524, 455] on div "Box contents labels Please print box labels here and affix to each box. Failure…" at bounding box center [611, 407] width 486 height 108
click at [426, 442] on button "Download labels" at bounding box center [411, 450] width 86 height 24
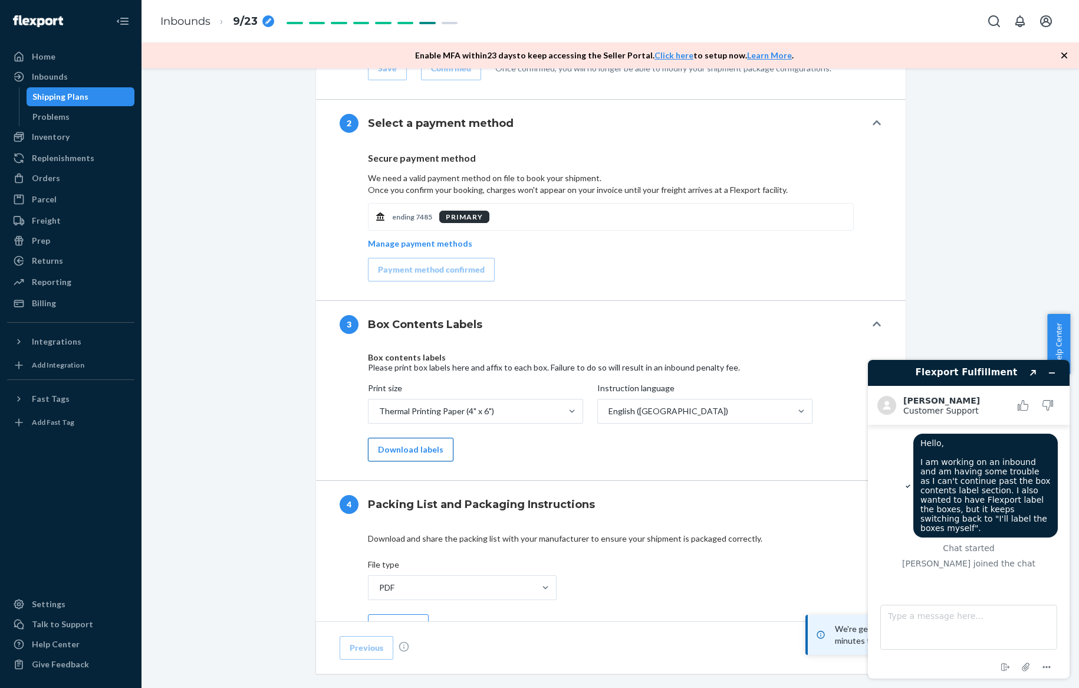
scroll to position [5115, 0]
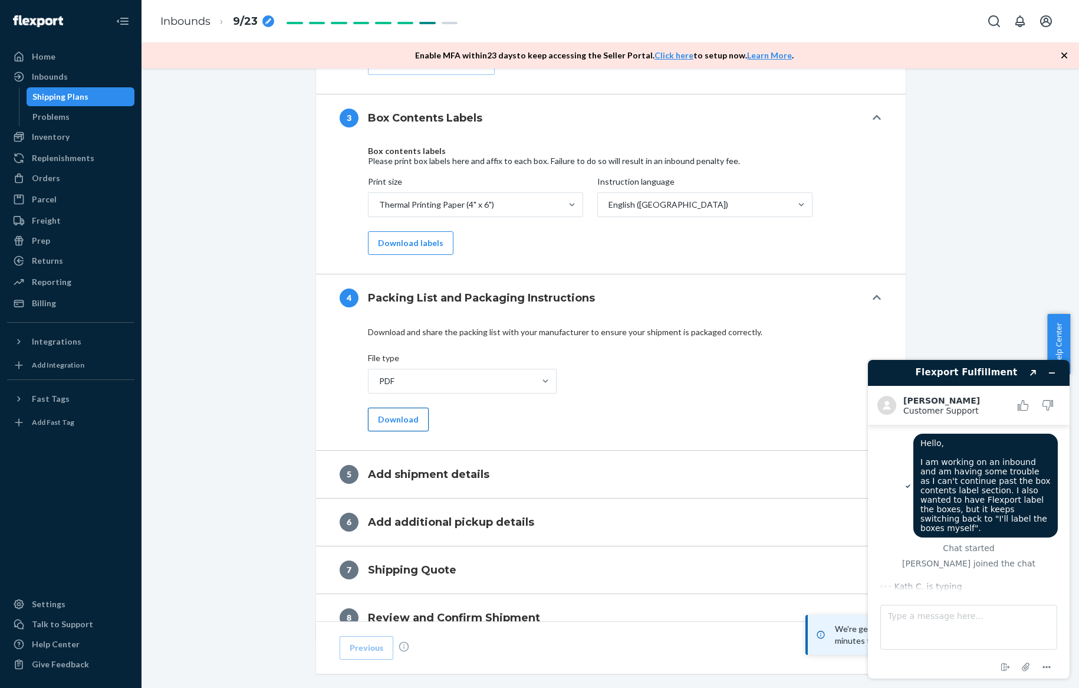
click at [406, 419] on button "Download" at bounding box center [398, 419] width 61 height 24
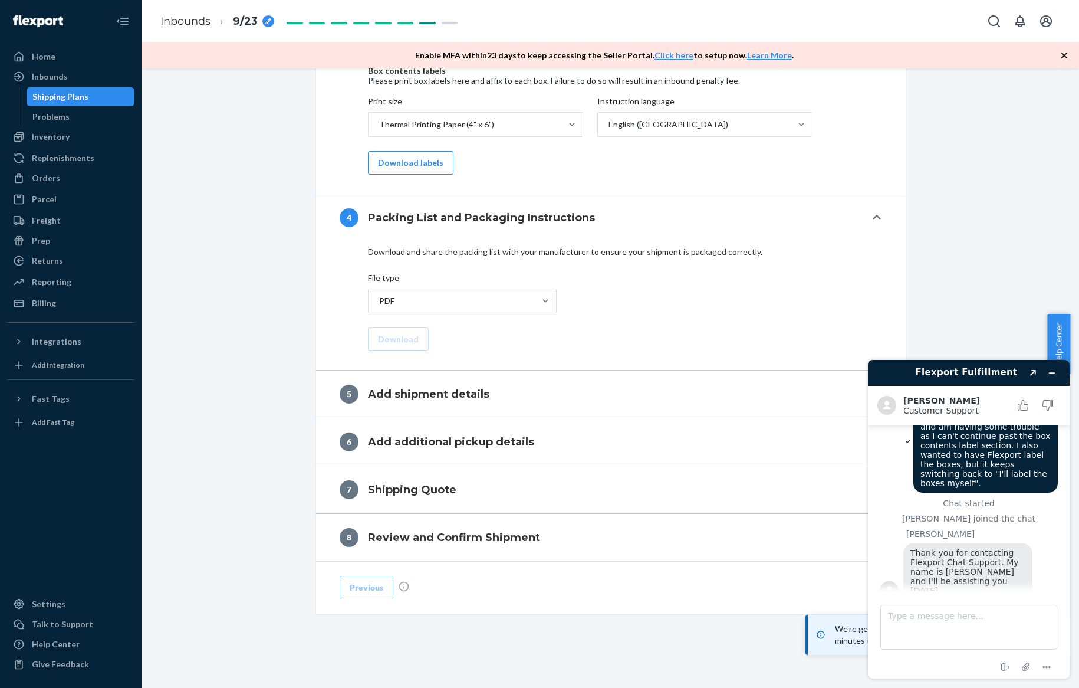
scroll to position [48, 0]
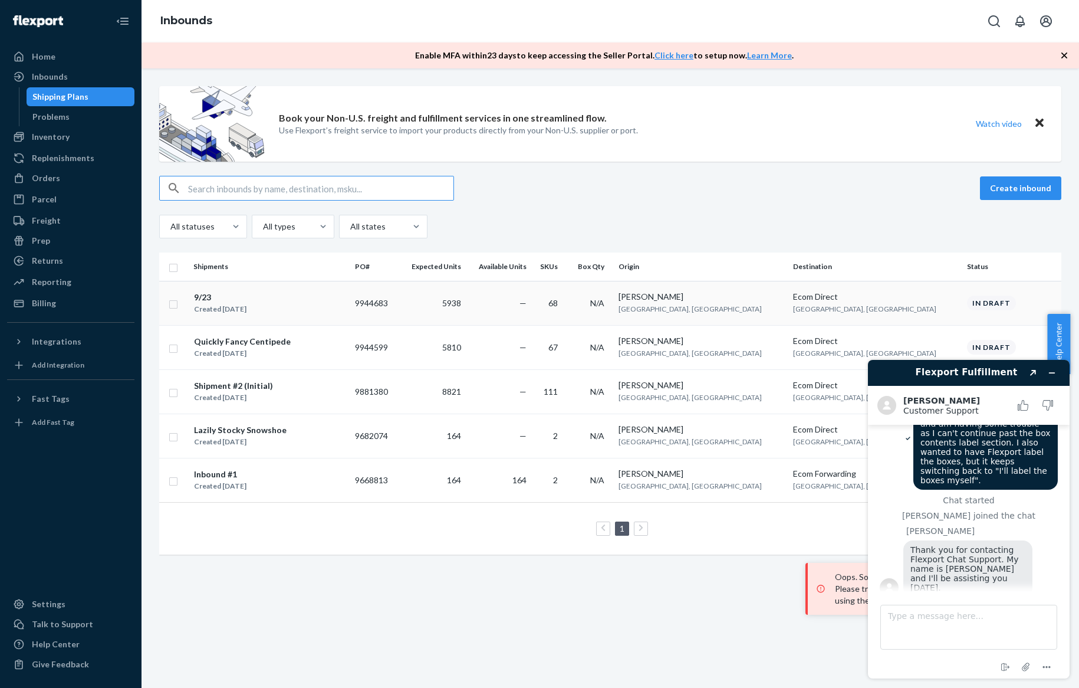
click at [298, 310] on div "9/23 Created [DATE]" at bounding box center [269, 303] width 152 height 25
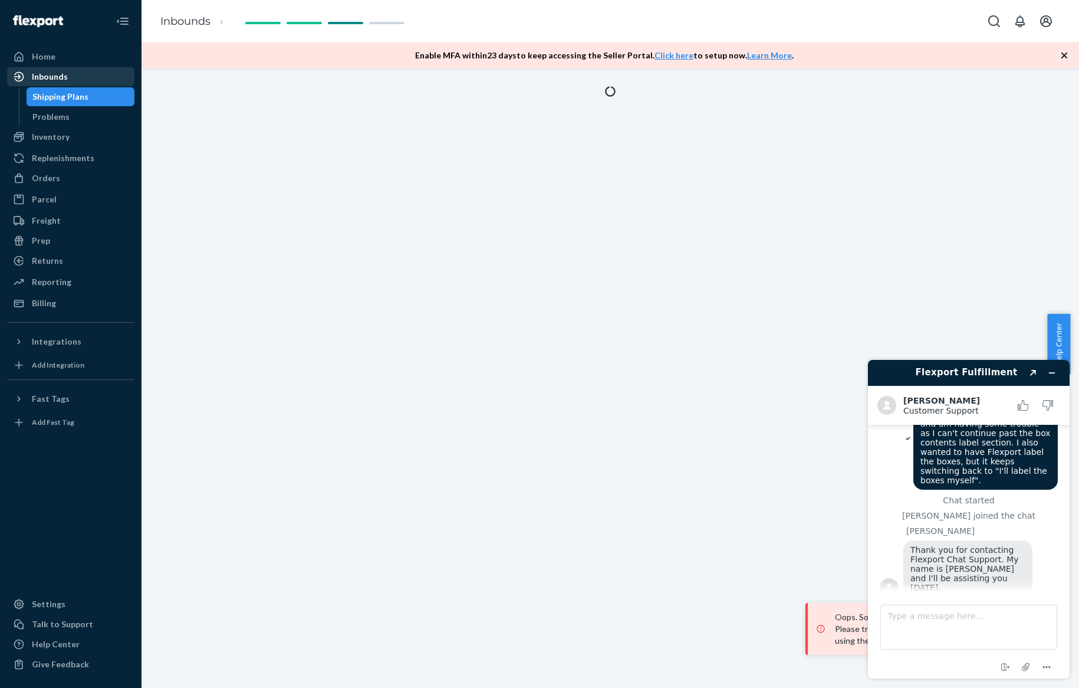
click at [89, 75] on div "Inbounds" at bounding box center [70, 76] width 125 height 17
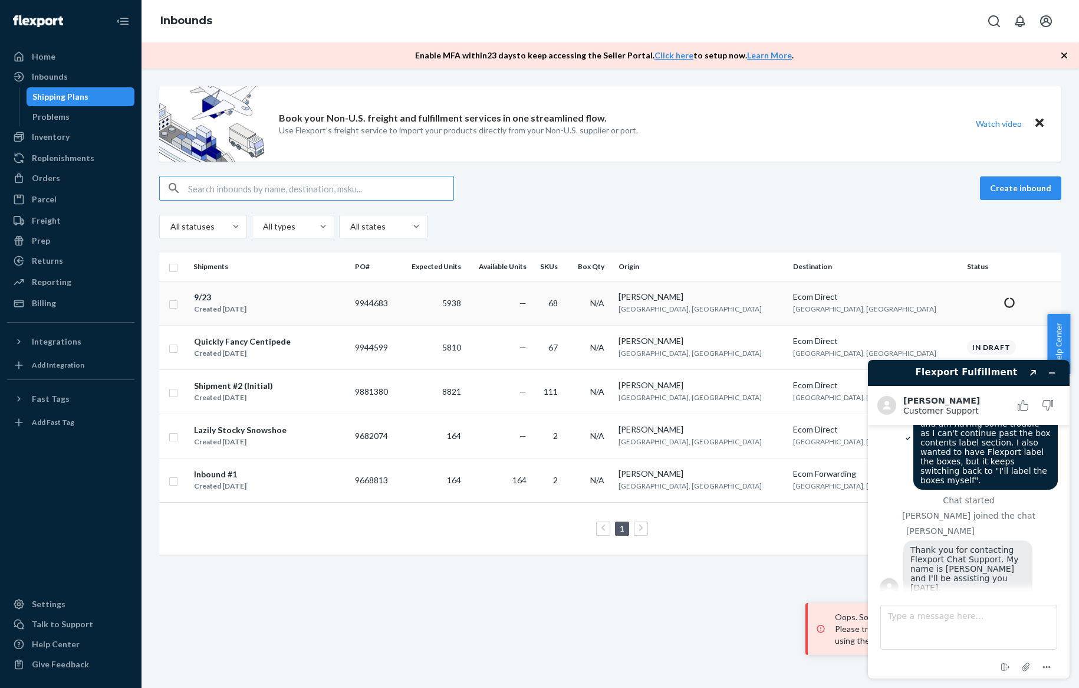
click at [267, 303] on div "9/23 Created [DATE]" at bounding box center [269, 303] width 152 height 25
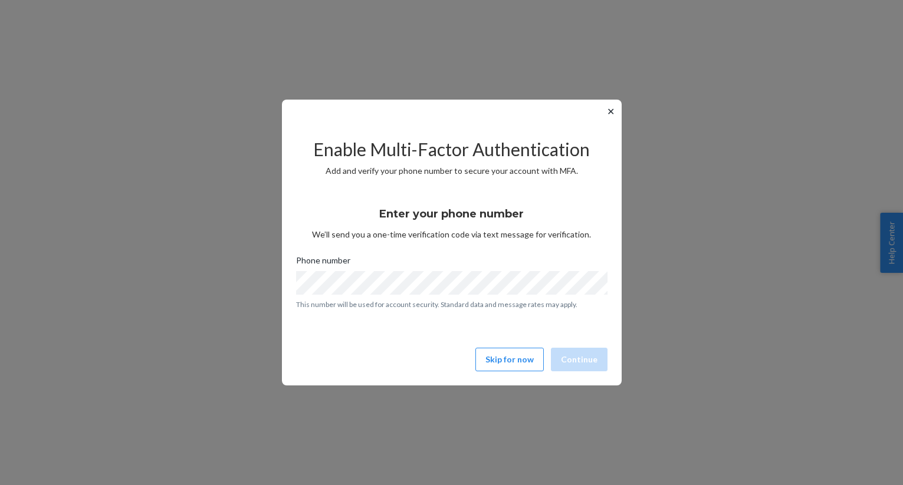
click at [606, 111] on button "✕" at bounding box center [610, 111] width 12 height 14
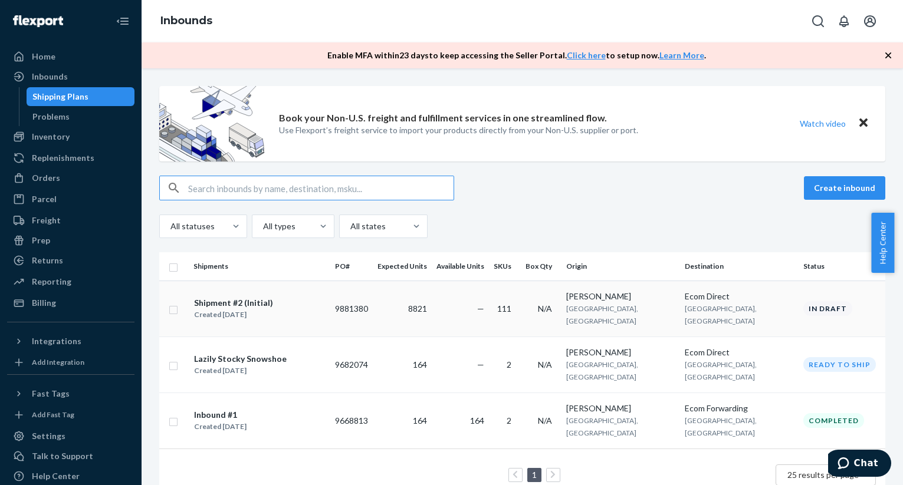
click at [259, 297] on div "Shipment #2 (Initial)" at bounding box center [233, 303] width 79 height 12
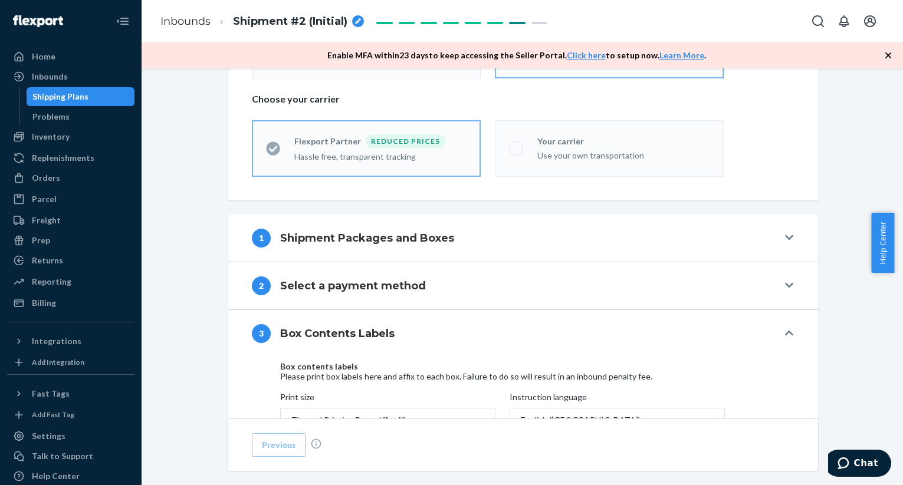
scroll to position [369, 0]
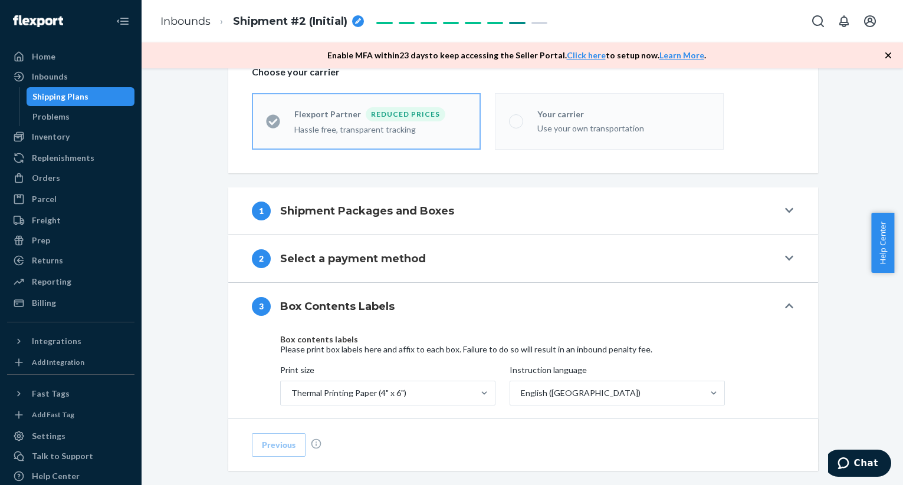
click at [423, 215] on h4 "Shipment Packages and Boxes" at bounding box center [367, 210] width 174 height 15
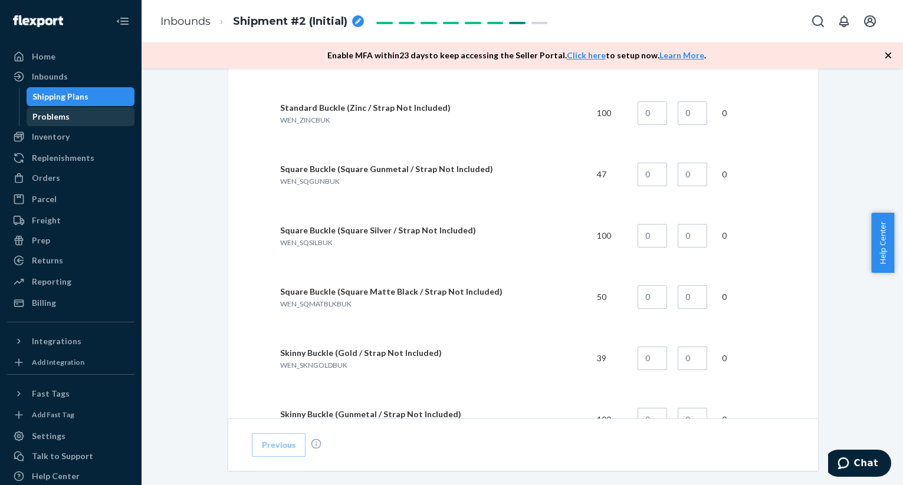
scroll to position [1283, 0]
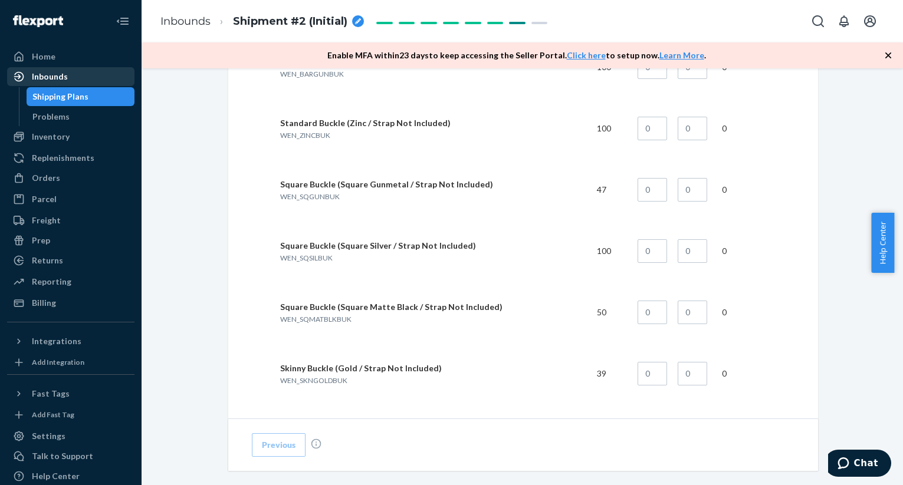
click at [86, 82] on div "Inbounds" at bounding box center [70, 76] width 125 height 17
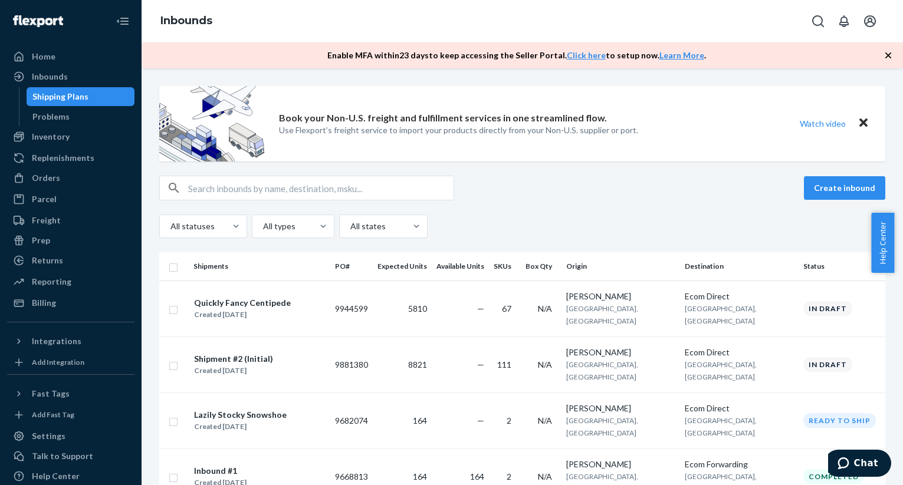
click at [300, 305] on div "Quickly Fancy Centipede Created Sep 22, 2025" at bounding box center [259, 309] width 132 height 25
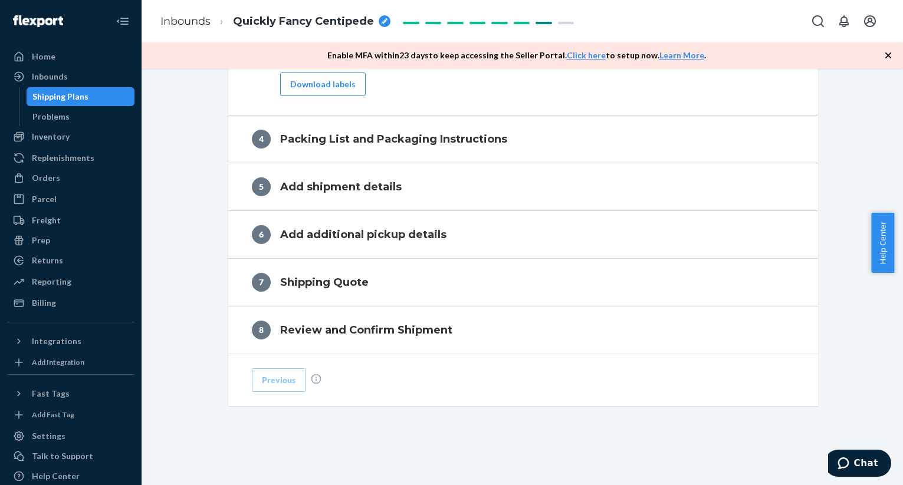
scroll to position [436, 0]
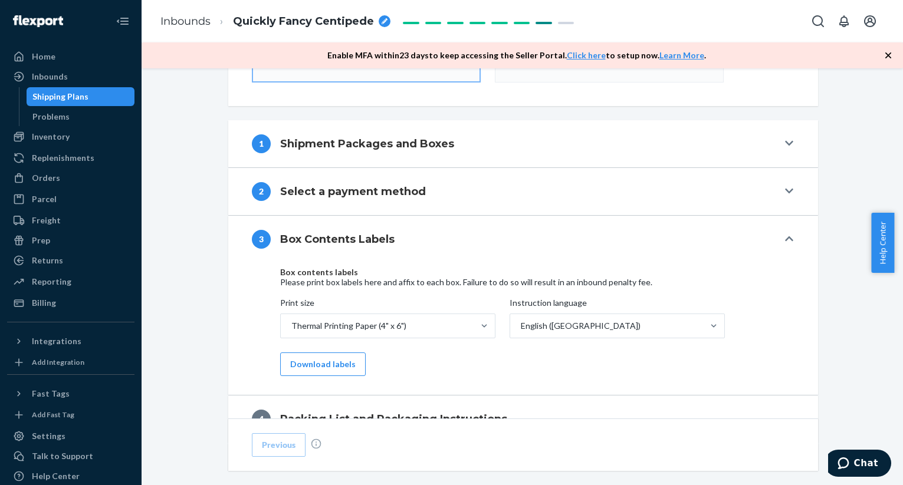
click at [520, 152] on div "1 Shipment Packages and Boxes" at bounding box center [515, 143] width 526 height 19
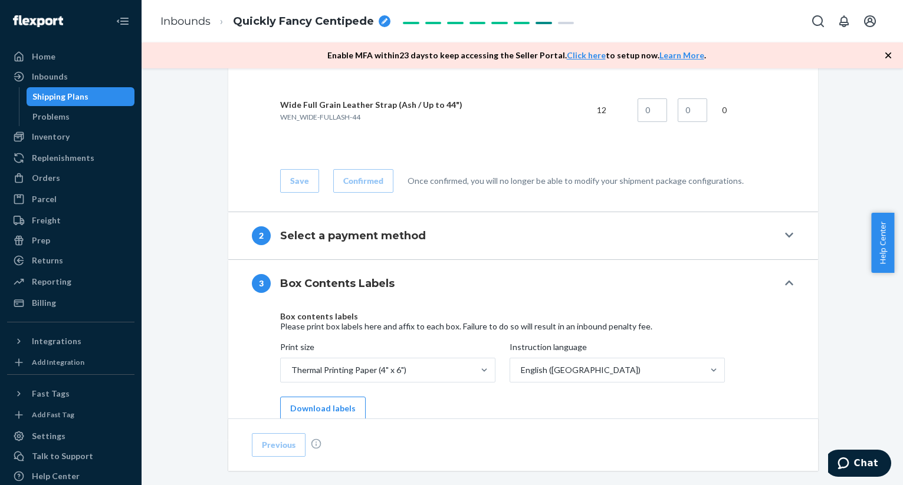
scroll to position [4740, 0]
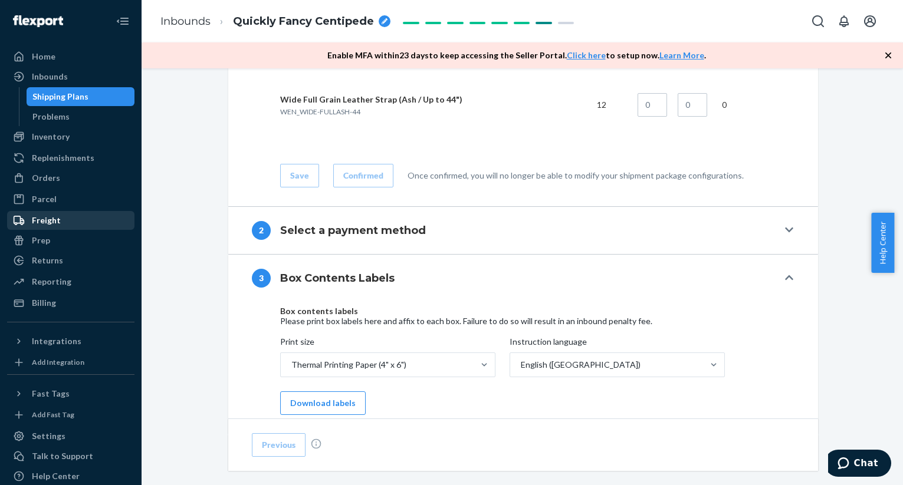
click at [47, 218] on div "Freight" at bounding box center [46, 221] width 29 height 12
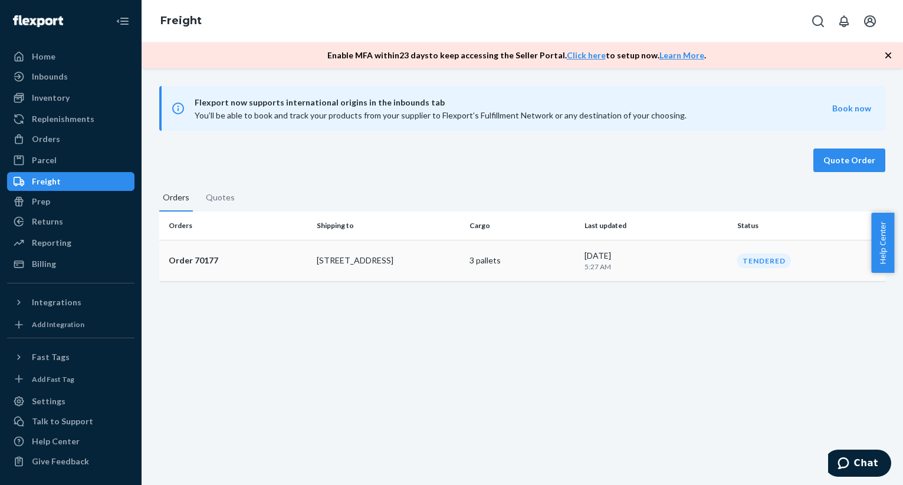
click at [404, 269] on td "2615 E 3rd St" at bounding box center [388, 260] width 153 height 41
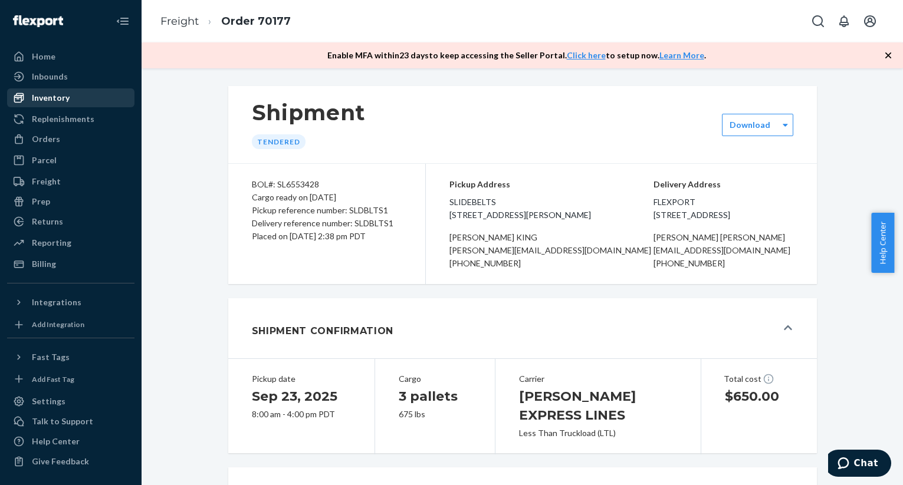
click at [78, 90] on div "Inventory" at bounding box center [70, 98] width 125 height 17
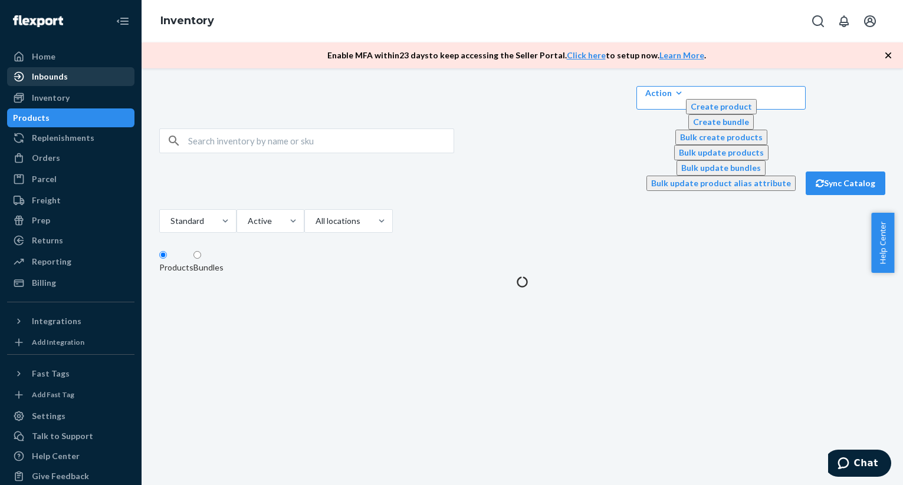
click at [80, 77] on div "Inbounds" at bounding box center [70, 76] width 125 height 17
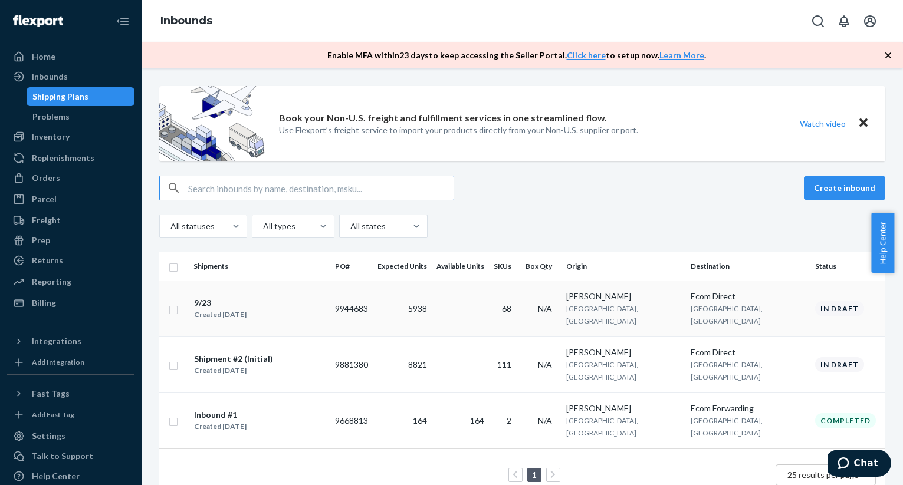
click at [294, 307] on div "9/23 Created [DATE]" at bounding box center [259, 309] width 132 height 25
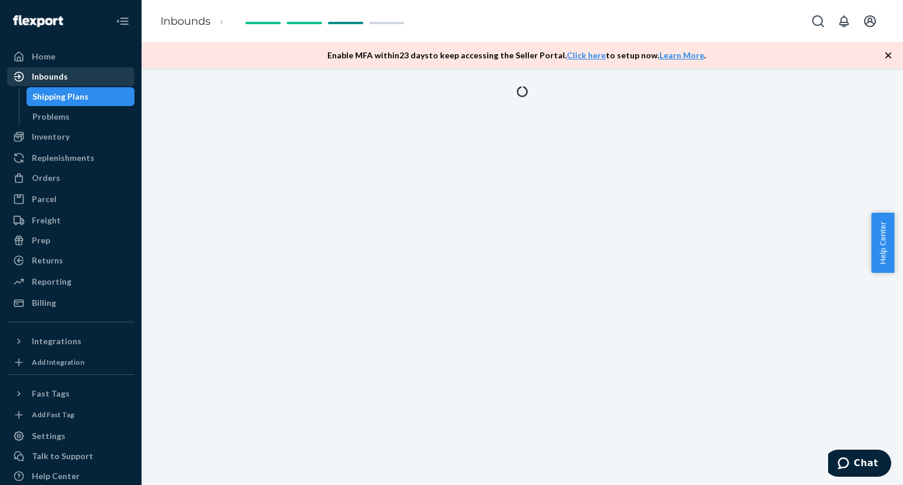
click at [78, 78] on div "Inbounds" at bounding box center [70, 76] width 125 height 17
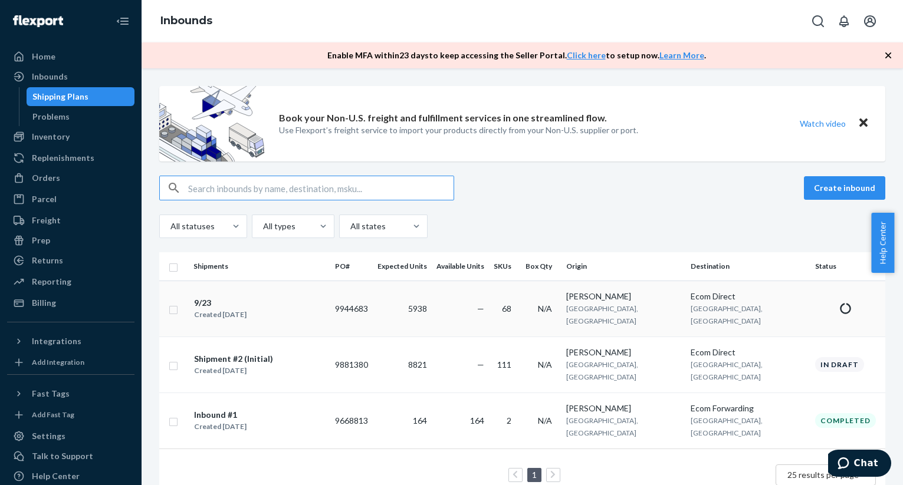
click at [222, 297] on div "9/23" at bounding box center [220, 303] width 52 height 12
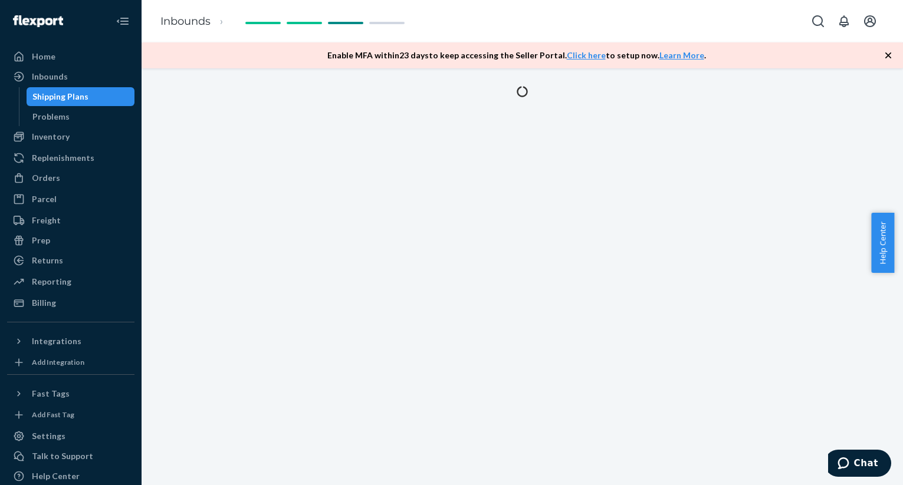
click at [885, 58] on icon "button" at bounding box center [888, 56] width 12 height 12
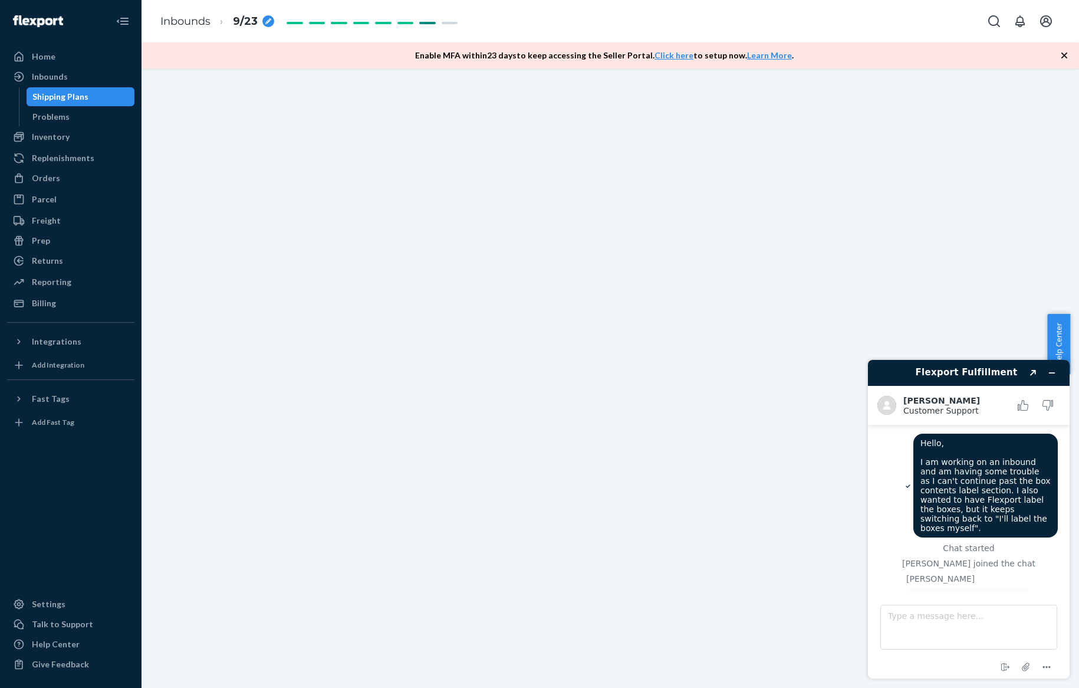
scroll to position [86, 0]
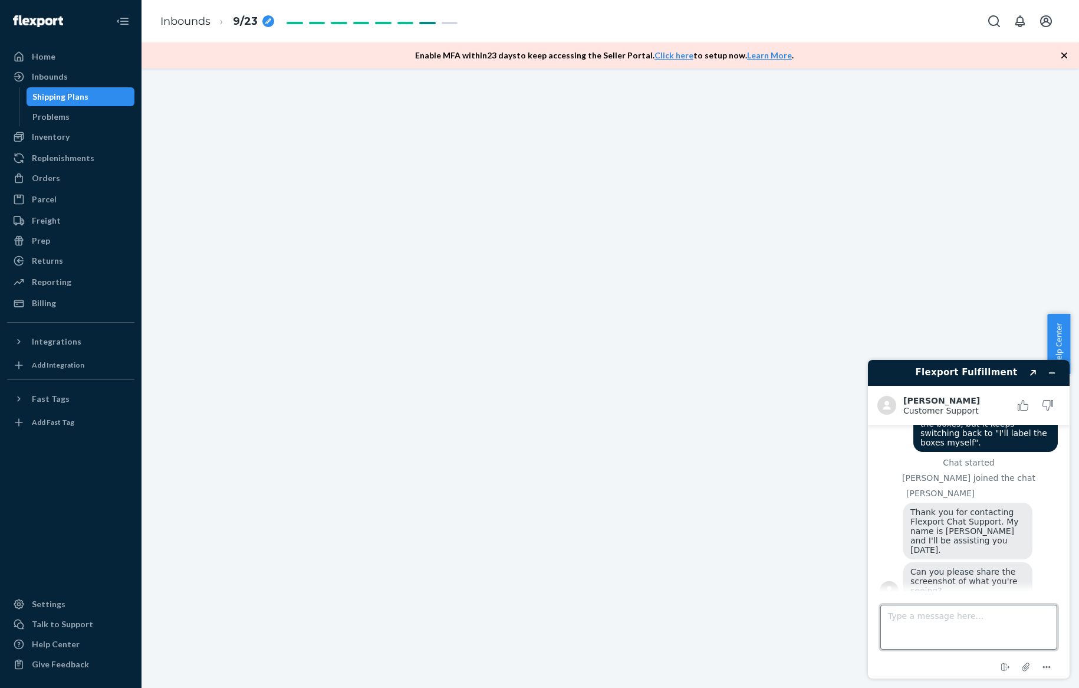
click at [971, 615] on textarea "Type a message here..." at bounding box center [968, 626] width 177 height 45
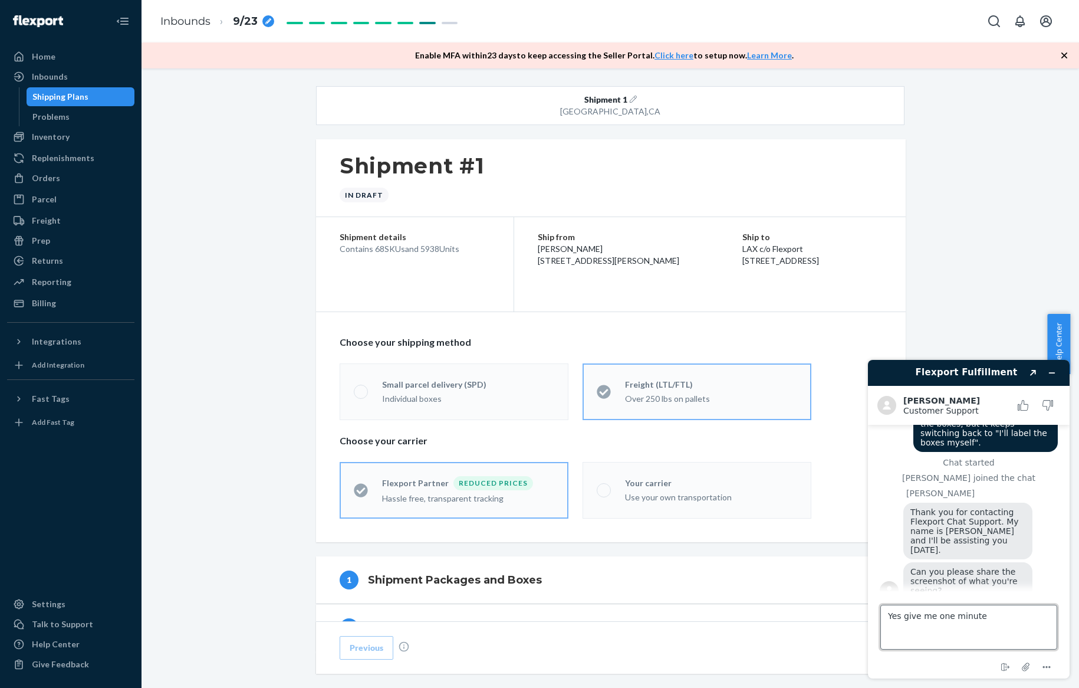
click at [888, 613] on textarea "Yes give me one minute" at bounding box center [968, 626] width 177 height 45
type textarea "Thanks, yes give me one minute"
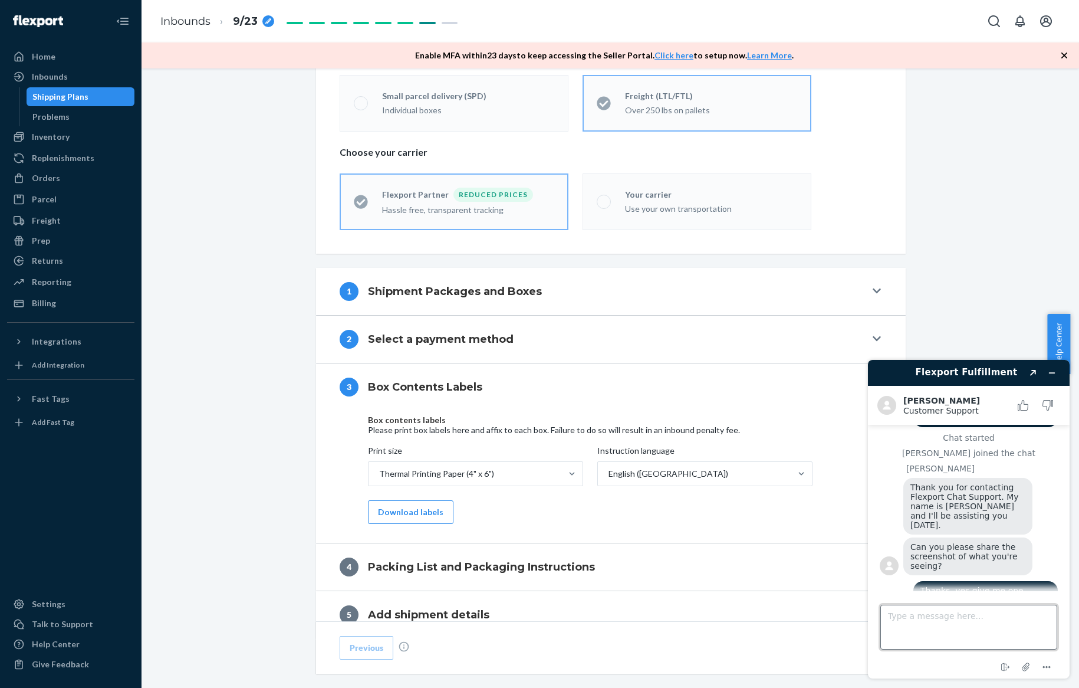
scroll to position [324, 0]
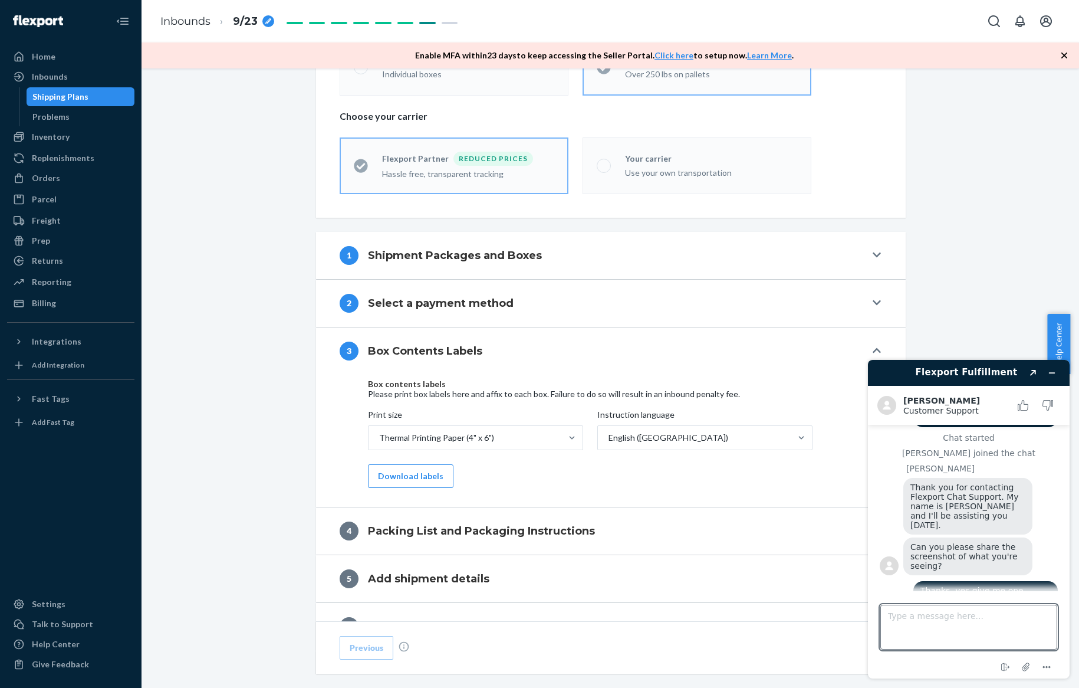
click at [725, 269] on button "1 Shipment Packages and Boxes" at bounding box center [611, 255] width 590 height 47
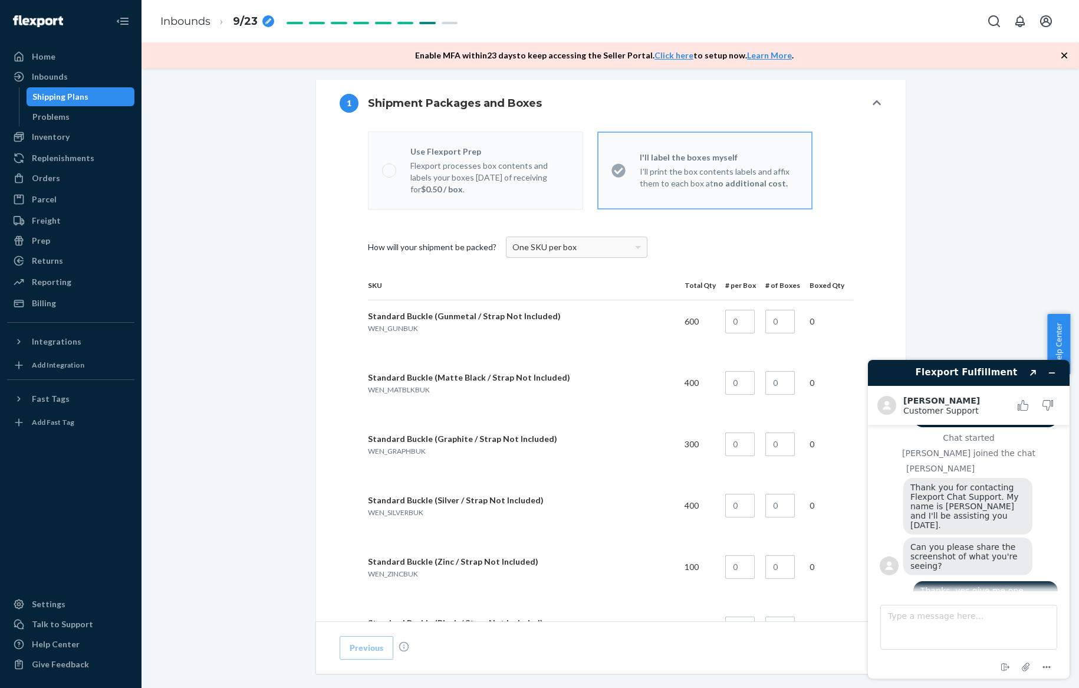
scroll to position [472, 0]
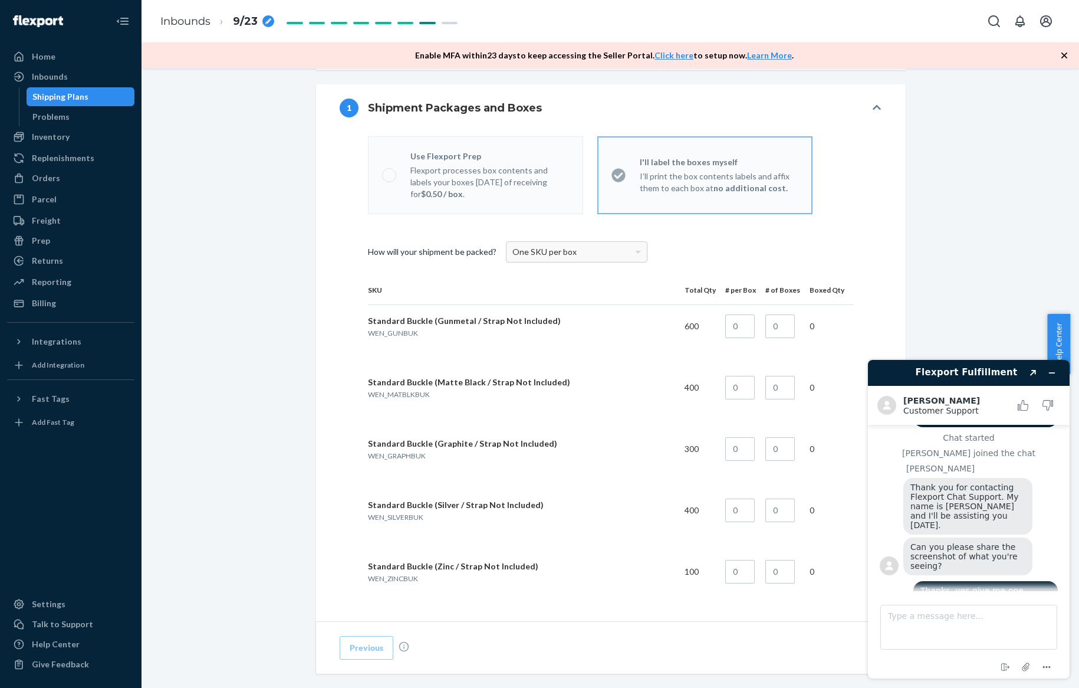
click at [534, 252] on span "One SKU per box" at bounding box center [544, 251] width 64 height 10
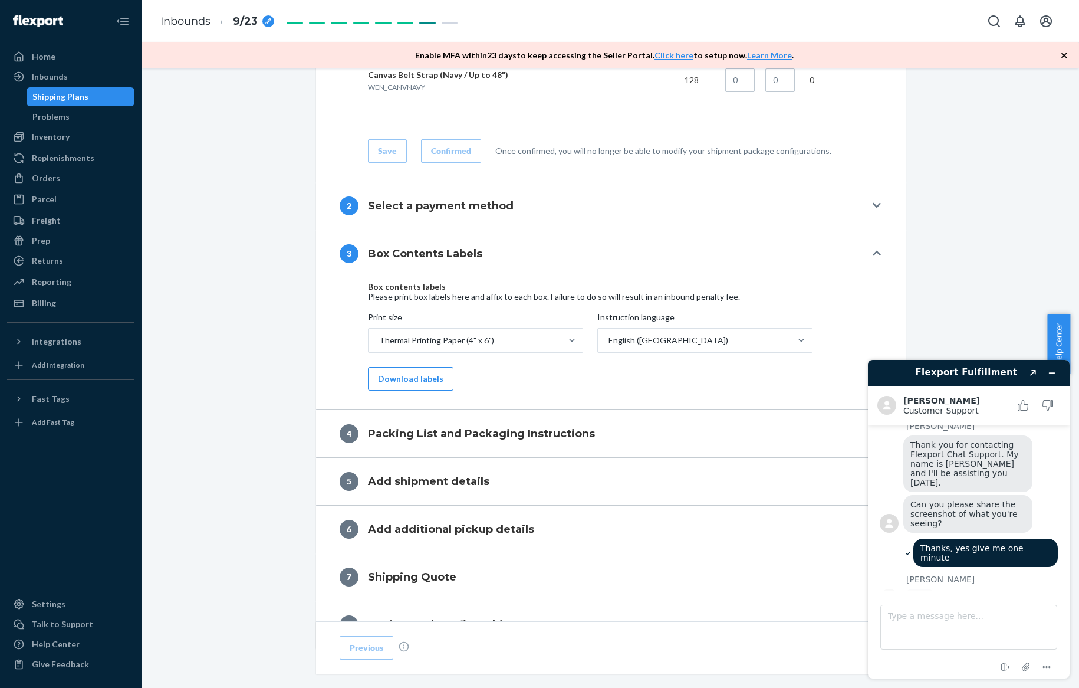
scroll to position [4915, 0]
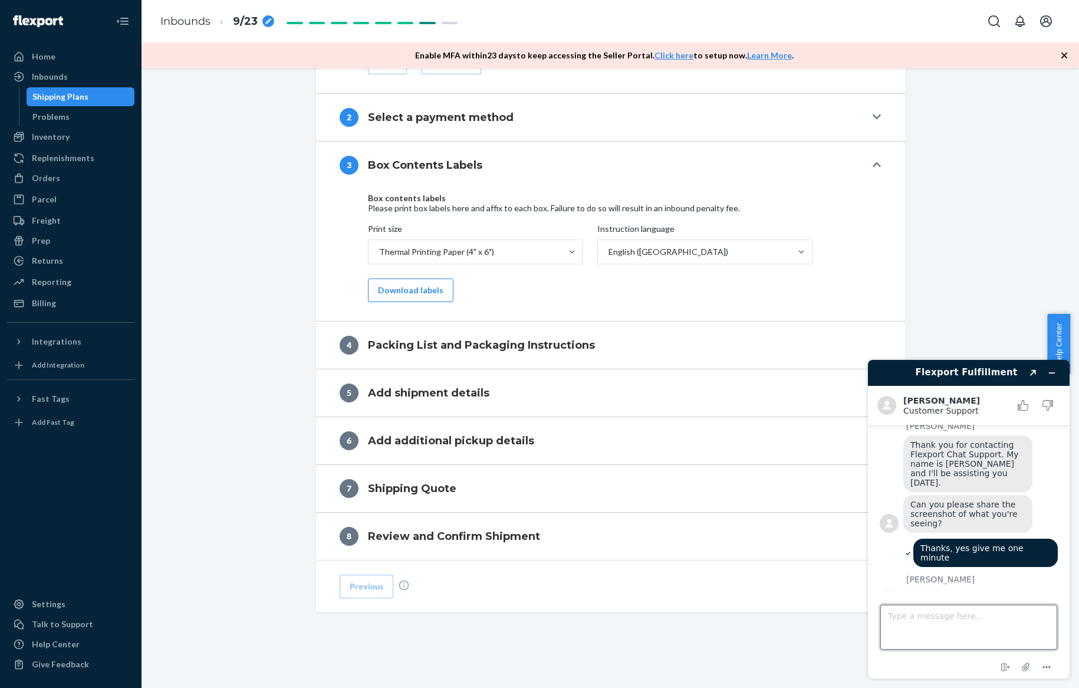
click at [967, 636] on textarea "Type a message here..." at bounding box center [968, 626] width 177 height 45
click at [1022, 668] on icon "Attach file" at bounding box center [1026, 667] width 22 height 22
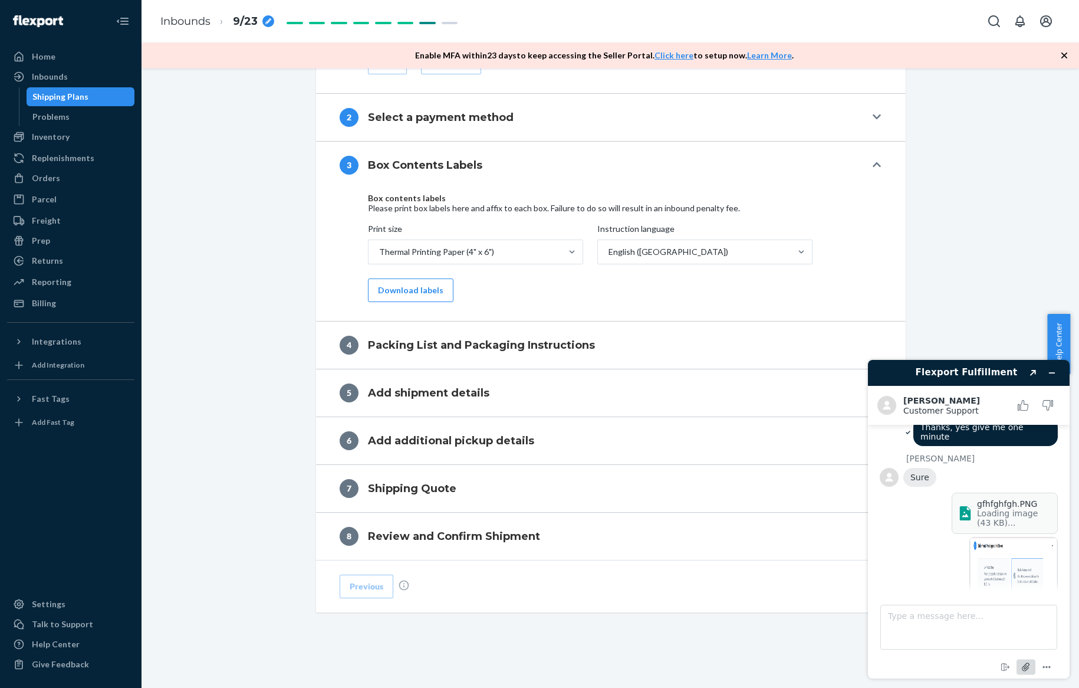
scroll to position [295, 0]
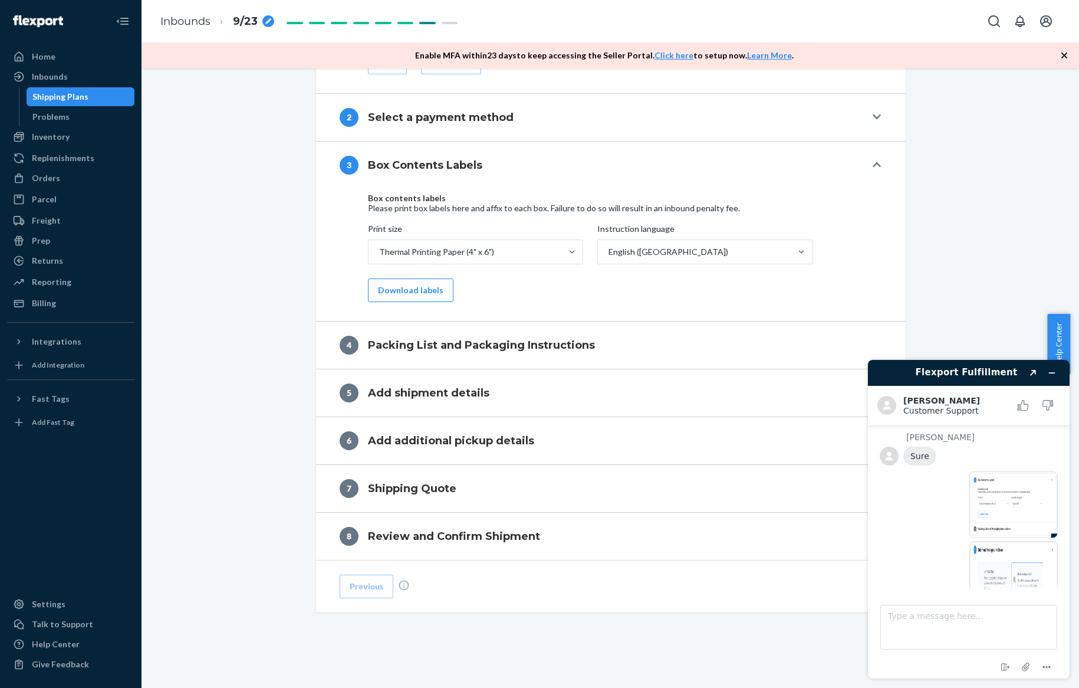
click at [990, 485] on img at bounding box center [1013, 504] width 88 height 67
click at [931, 639] on textarea "Type a message here..." at bounding box center [968, 626] width 177 height 45
type textarea "So it's not letting me get to step 4 in the first photo, and it has the wrong o…"
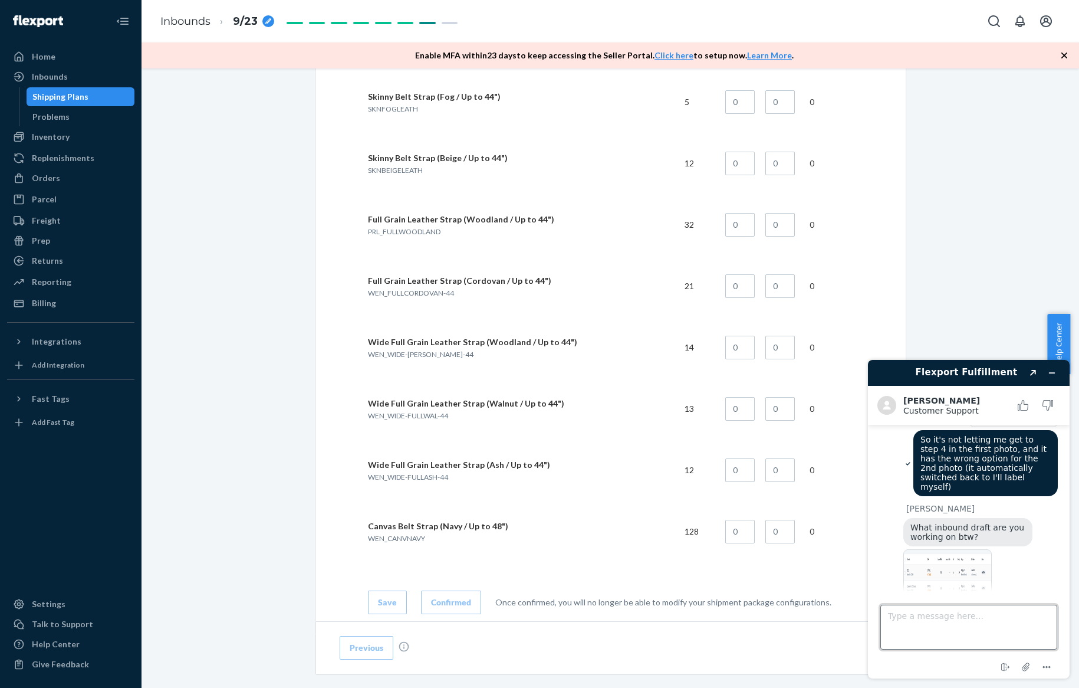
scroll to position [4148, 0]
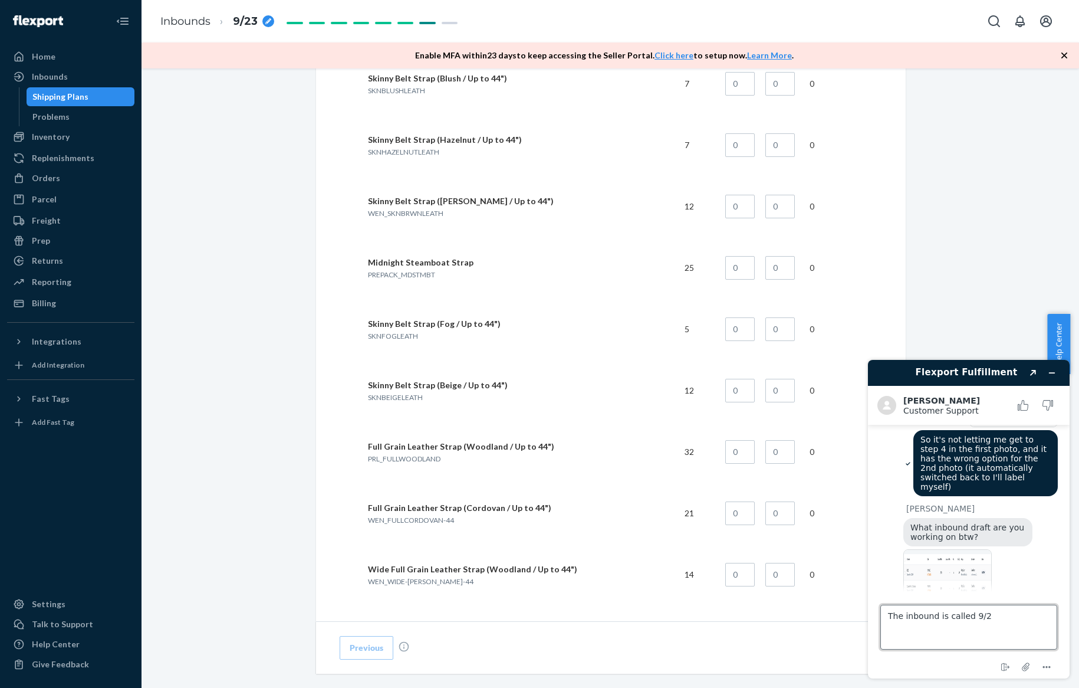
type textarea "The inbound is called 9/23"
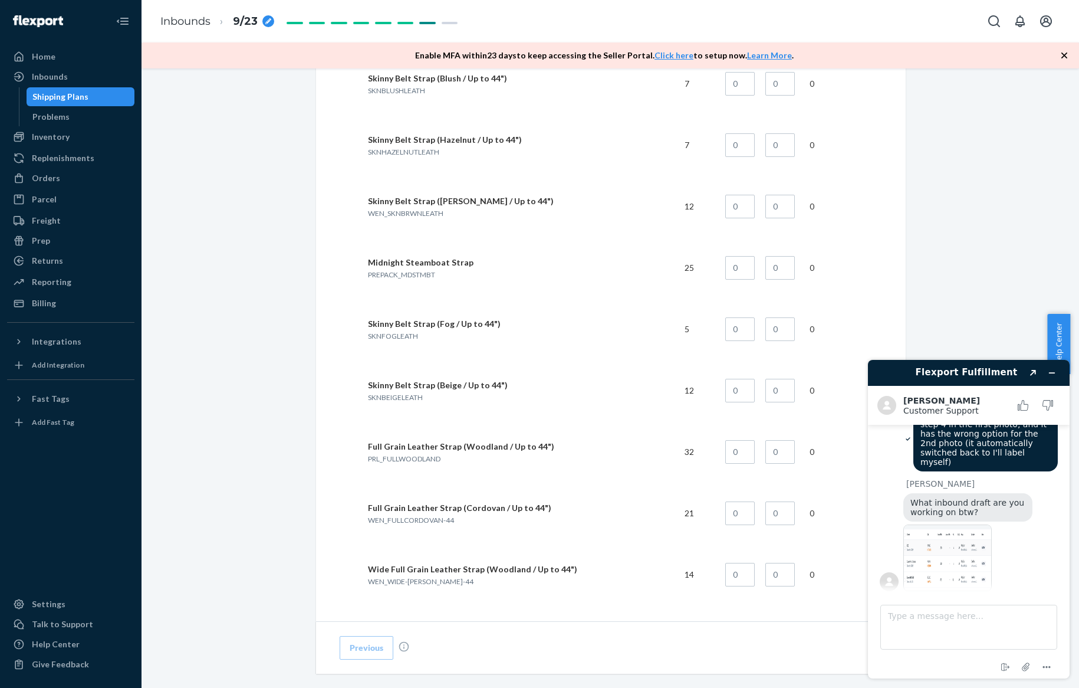
click at [105, 86] on link "Inbounds" at bounding box center [70, 76] width 127 height 19
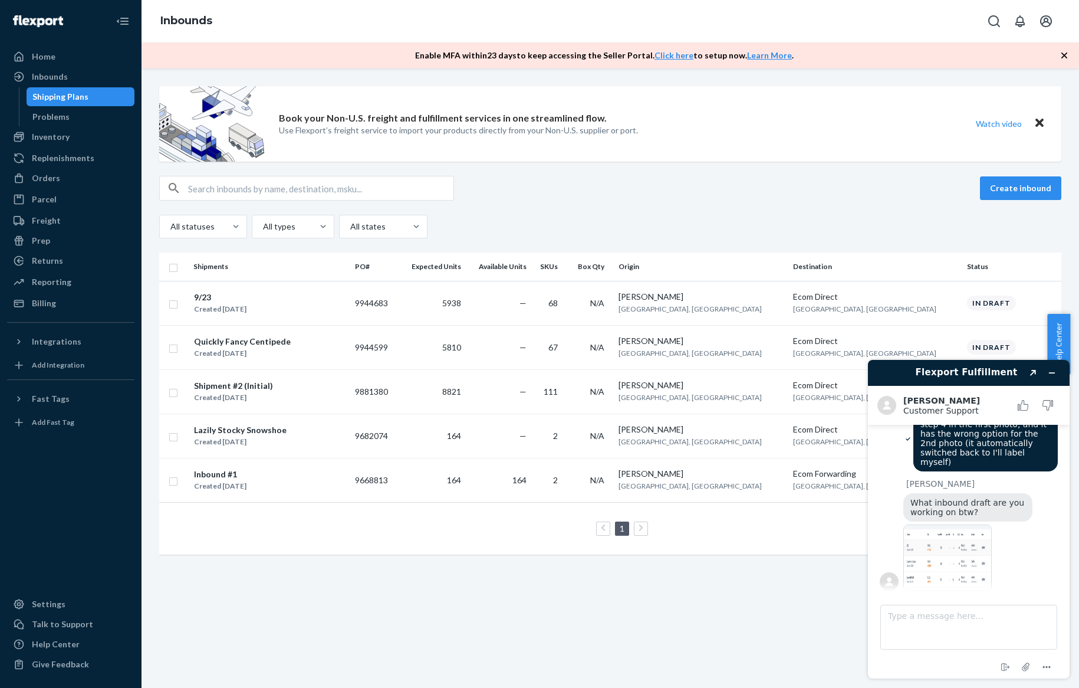
click at [935, 528] on img at bounding box center [947, 557] width 88 height 67
click at [246, 304] on div "Created [DATE]" at bounding box center [220, 309] width 52 height 12
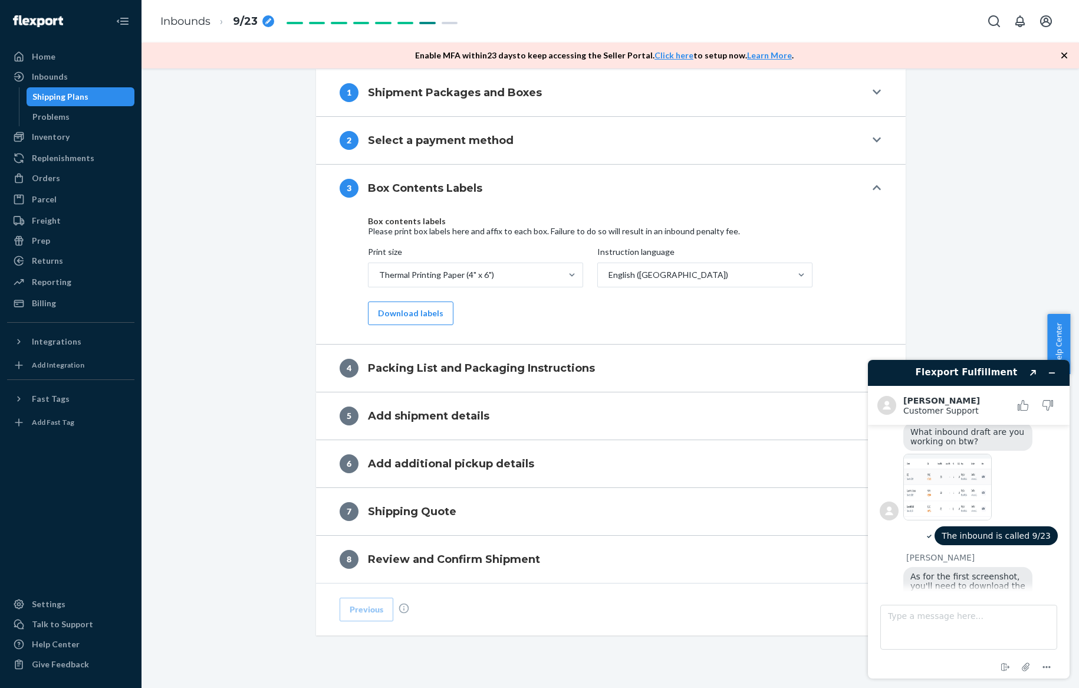
scroll to position [511, 0]
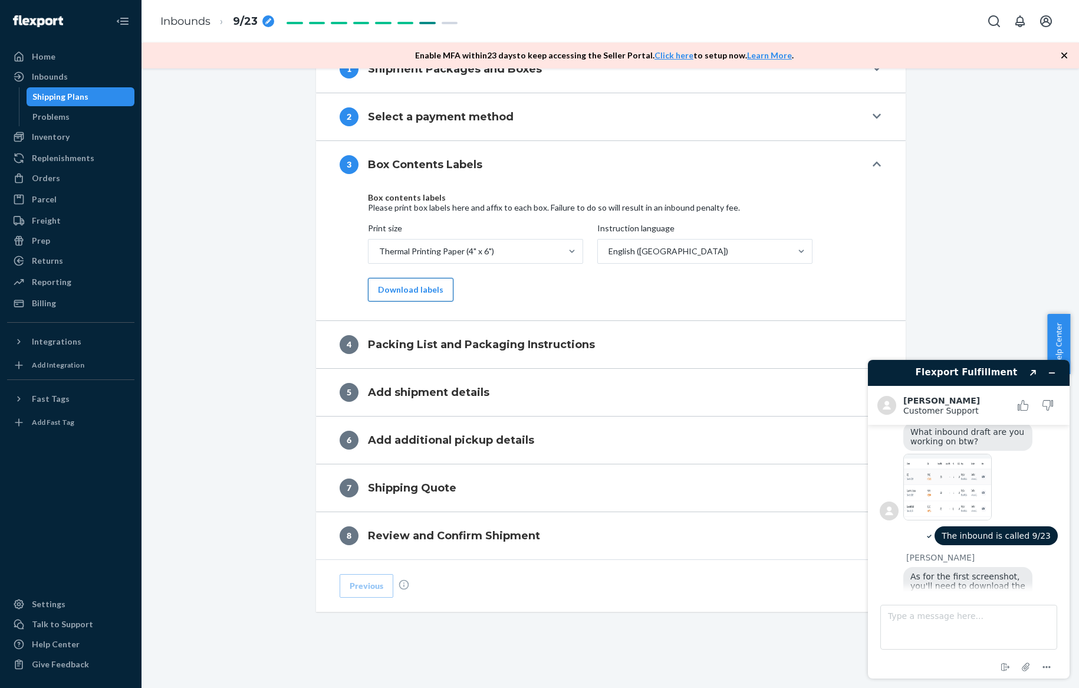
click at [402, 285] on button "Download labels" at bounding box center [411, 290] width 86 height 24
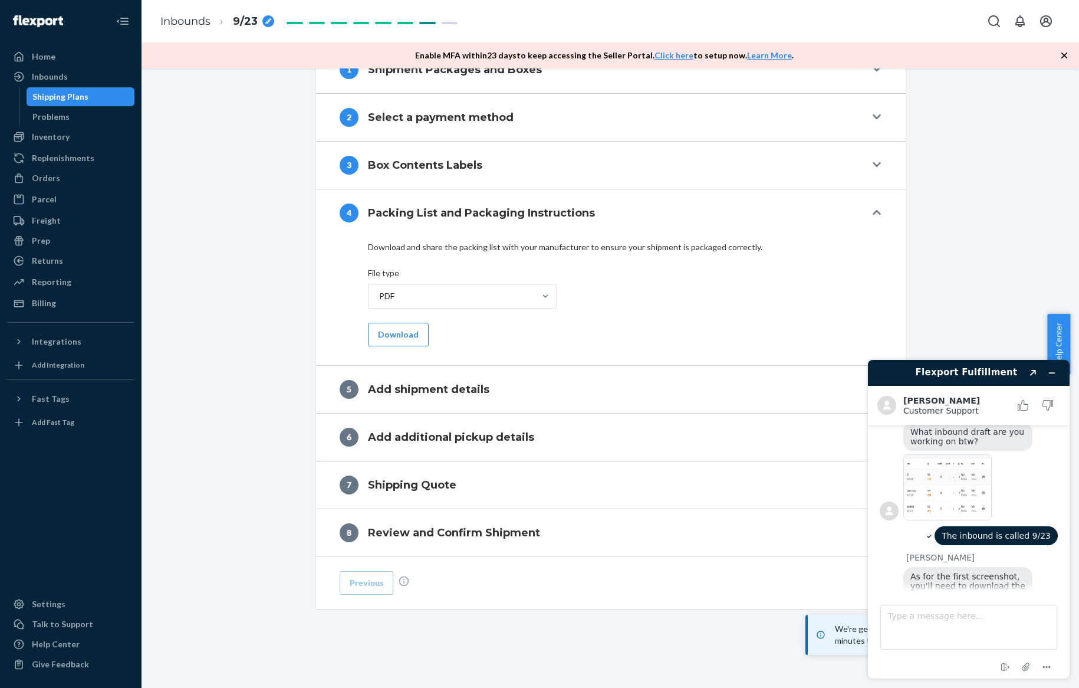
scroll to position [507, 0]
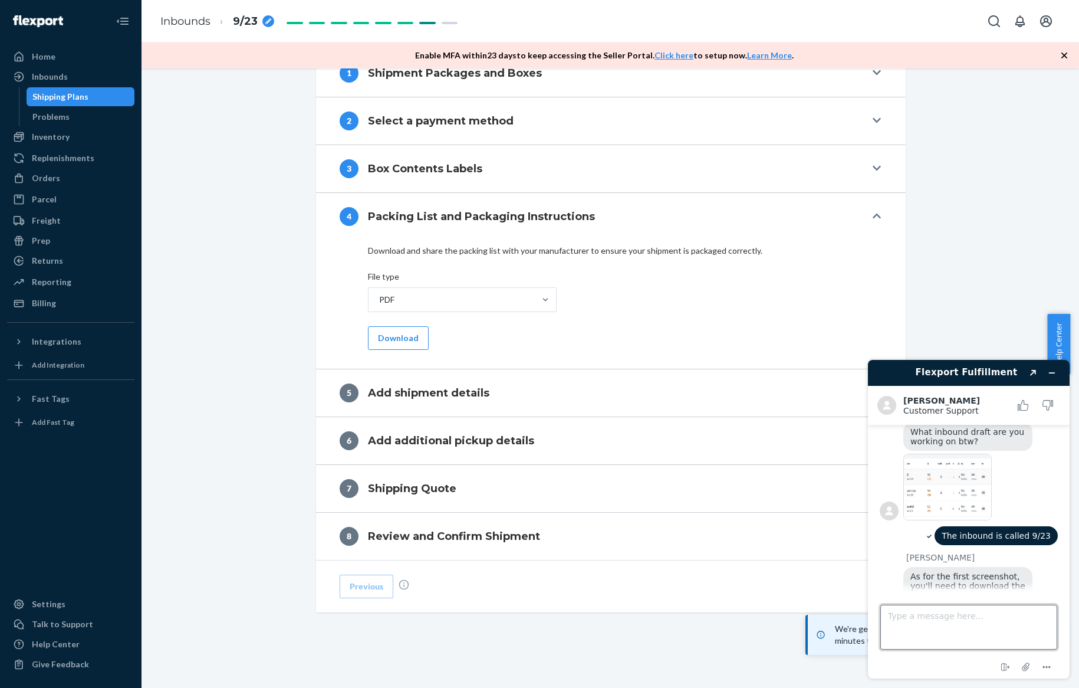
click at [978, 617] on textarea "Type a message here..." at bounding box center [968, 626] width 177 height 45
click at [758, 338] on div "PDF Download" at bounding box center [611, 318] width 486 height 63
click at [1048, 372] on icon "Minimize widget" at bounding box center [1052, 373] width 8 height 8
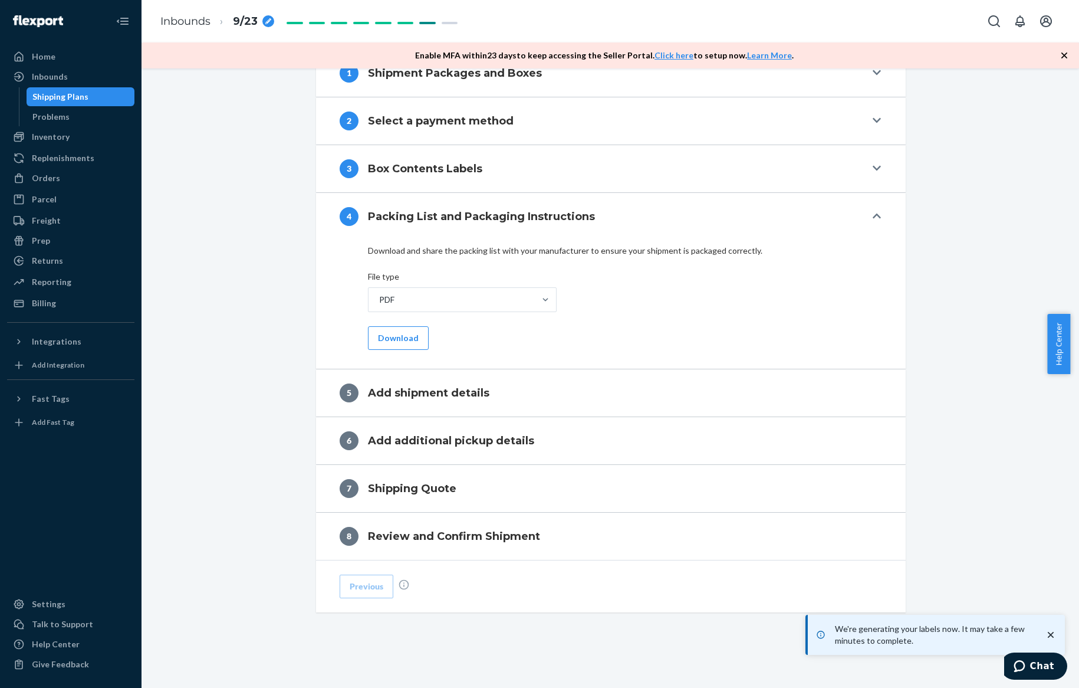
click at [927, 636] on p "We're generating your labels now. It may take a few minutes to complete." at bounding box center [934, 635] width 198 height 24
click at [1023, 665] on span "1 new" at bounding box center [1015, 666] width 17 height 12
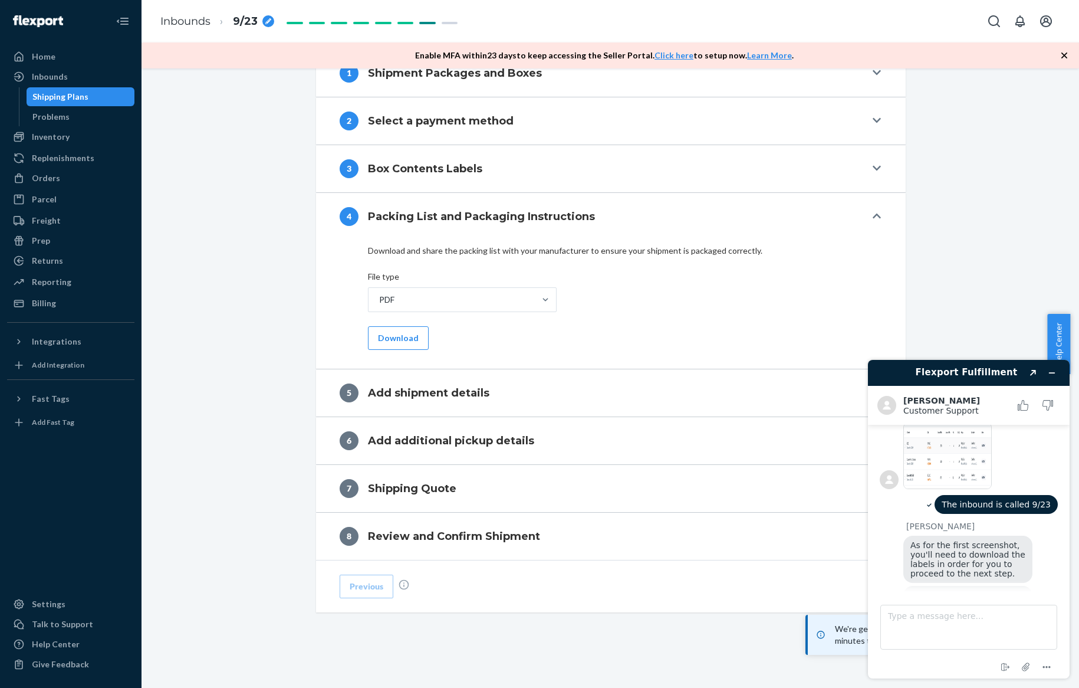
scroll to position [605, 0]
click at [1045, 373] on button "Minimize widget" at bounding box center [1052, 372] width 19 height 17
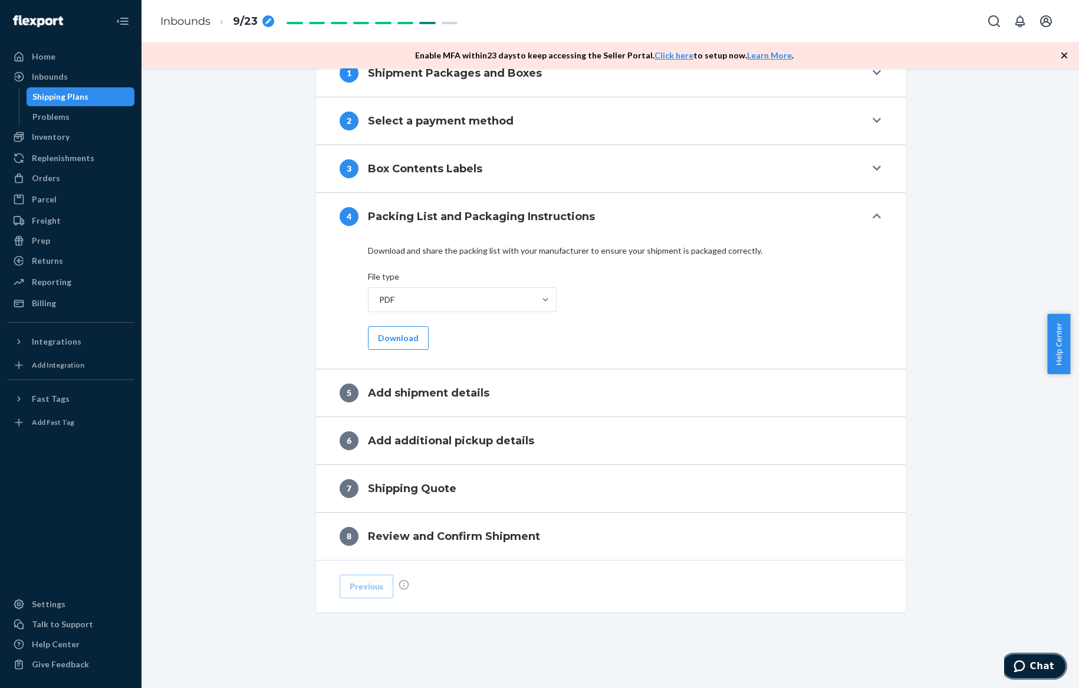
click at [1030, 667] on span "Chat" at bounding box center [1022, 666] width 17 height 12
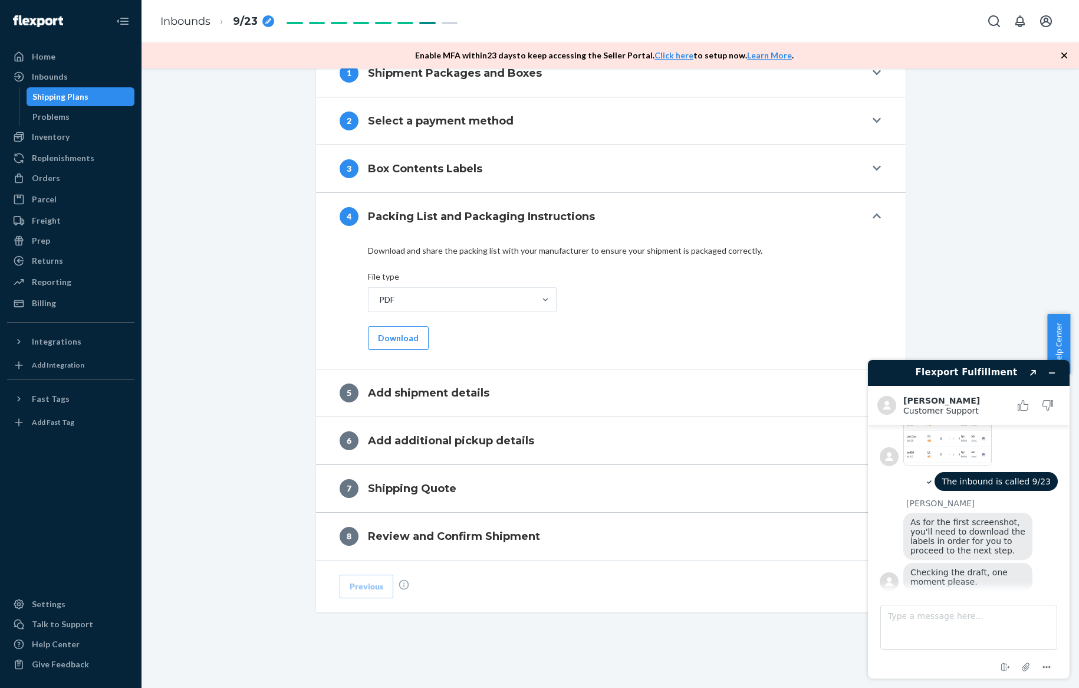
scroll to position [602, 0]
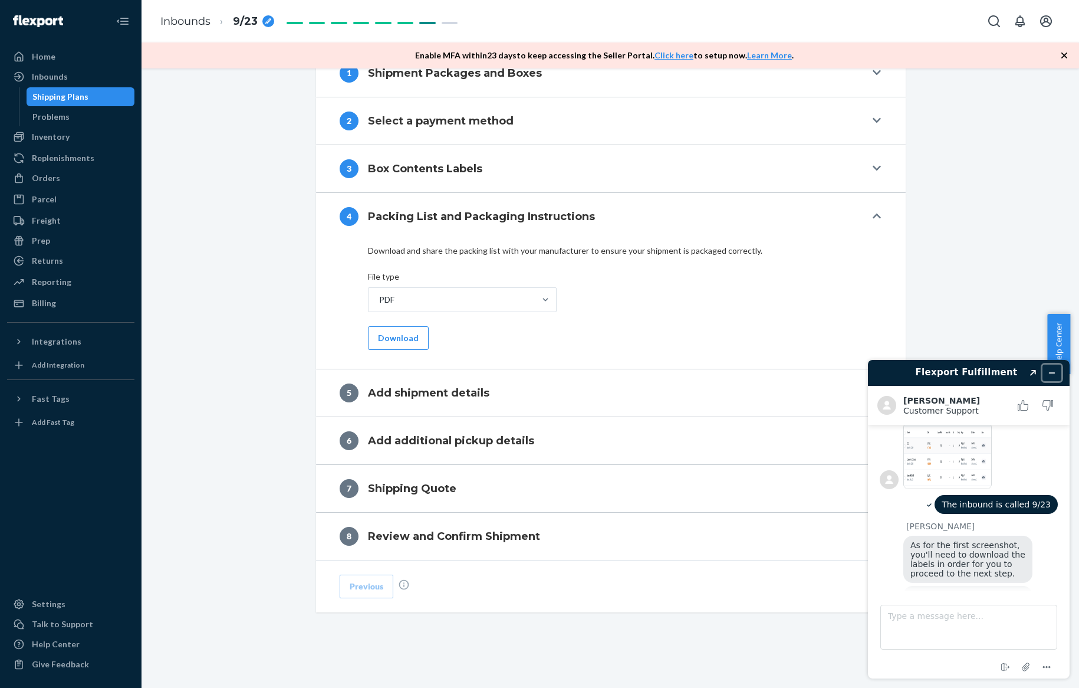
click at [1054, 377] on button "Minimize widget" at bounding box center [1052, 372] width 19 height 17
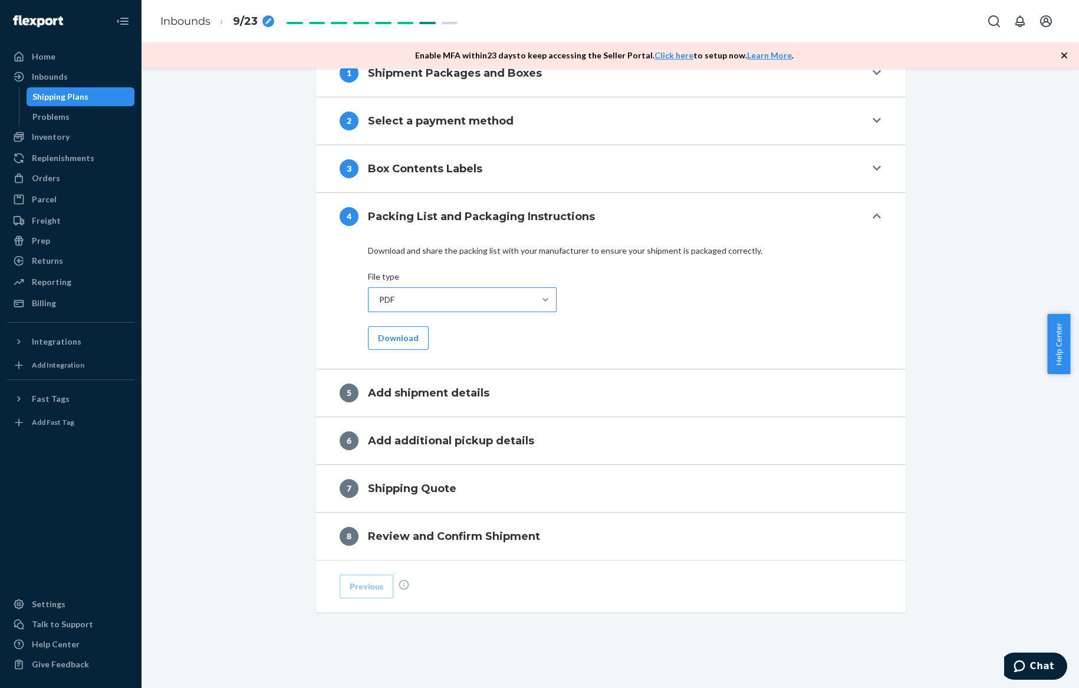
click at [400, 305] on div "PDF" at bounding box center [452, 300] width 166 height 24
click at [379, 305] on input "PDF" at bounding box center [378, 300] width 1 height 12
click at [406, 351] on div "CSV" at bounding box center [462, 352] width 184 height 24
click at [379, 305] on input "option CSV focused, 2 of 2. 2 results available. Use Up and Down to choose opti…" at bounding box center [378, 300] width 1 height 12
click at [402, 336] on button "Download" at bounding box center [398, 338] width 61 height 24
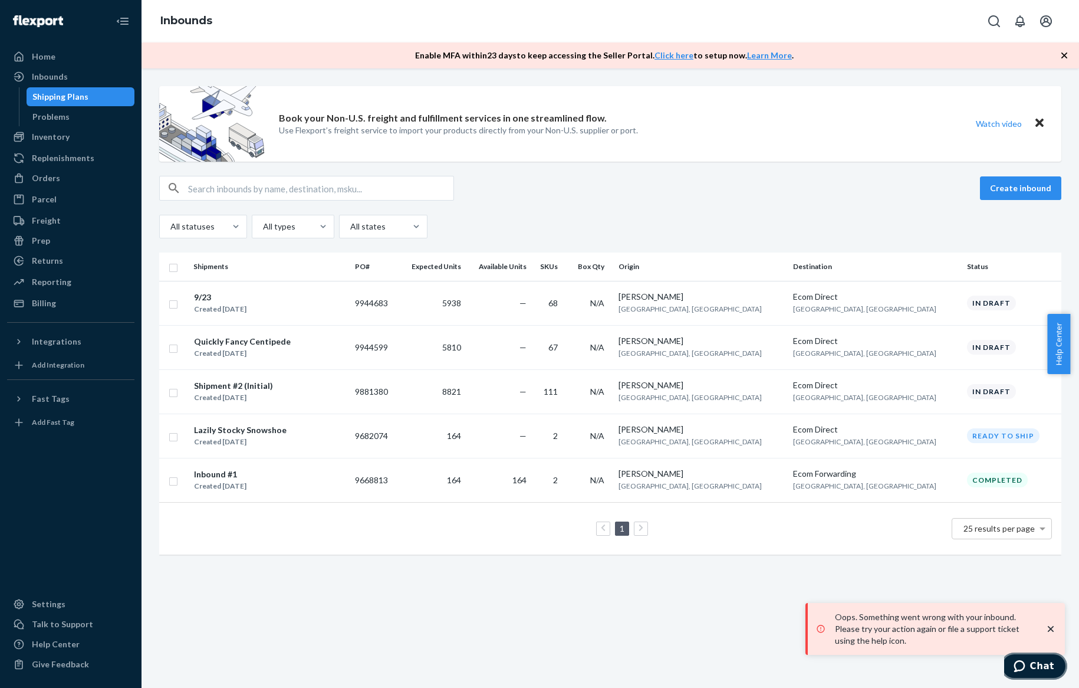
click at [1034, 662] on span "Chat" at bounding box center [1042, 665] width 24 height 11
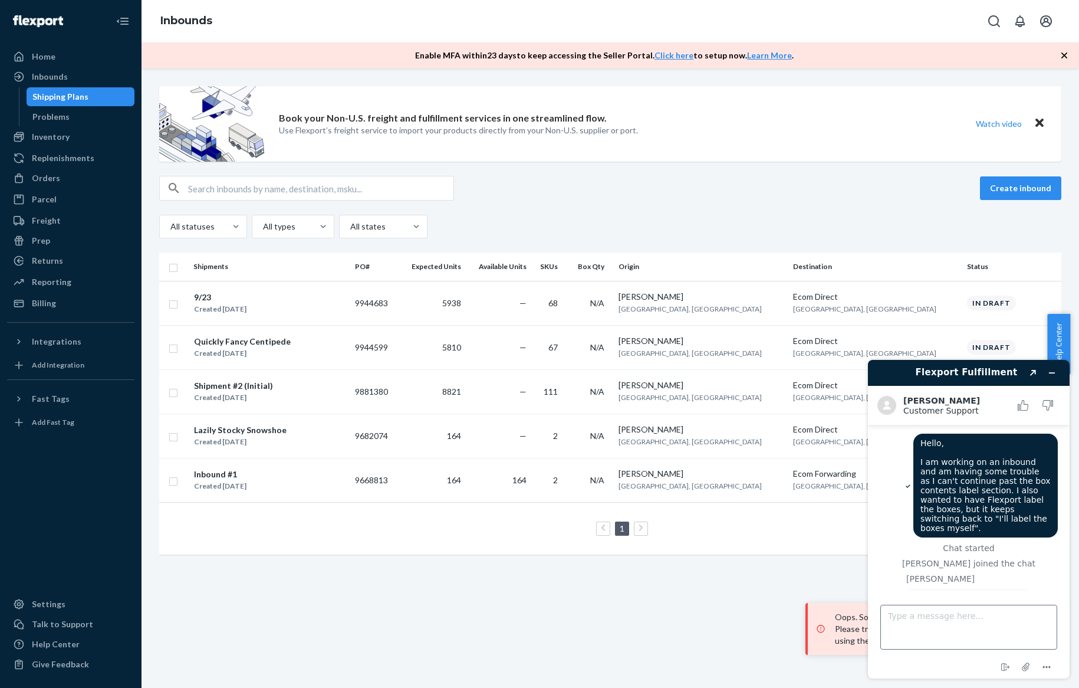
scroll to position [602, 0]
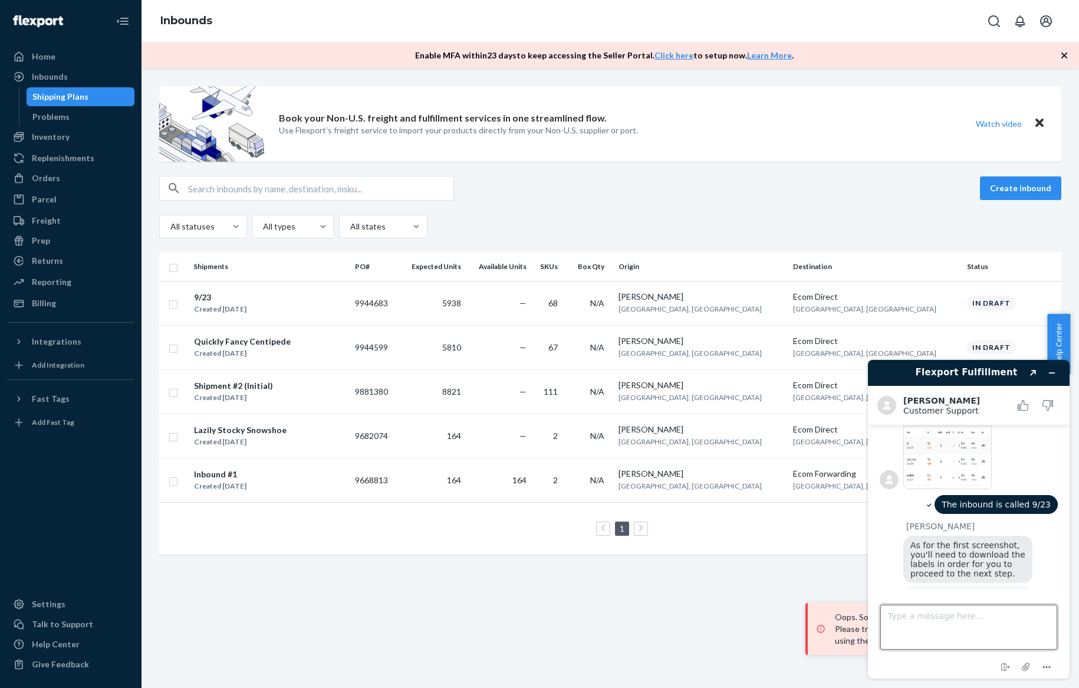
click at [957, 619] on textarea "Type a message here..." at bounding box center [968, 626] width 177 height 45
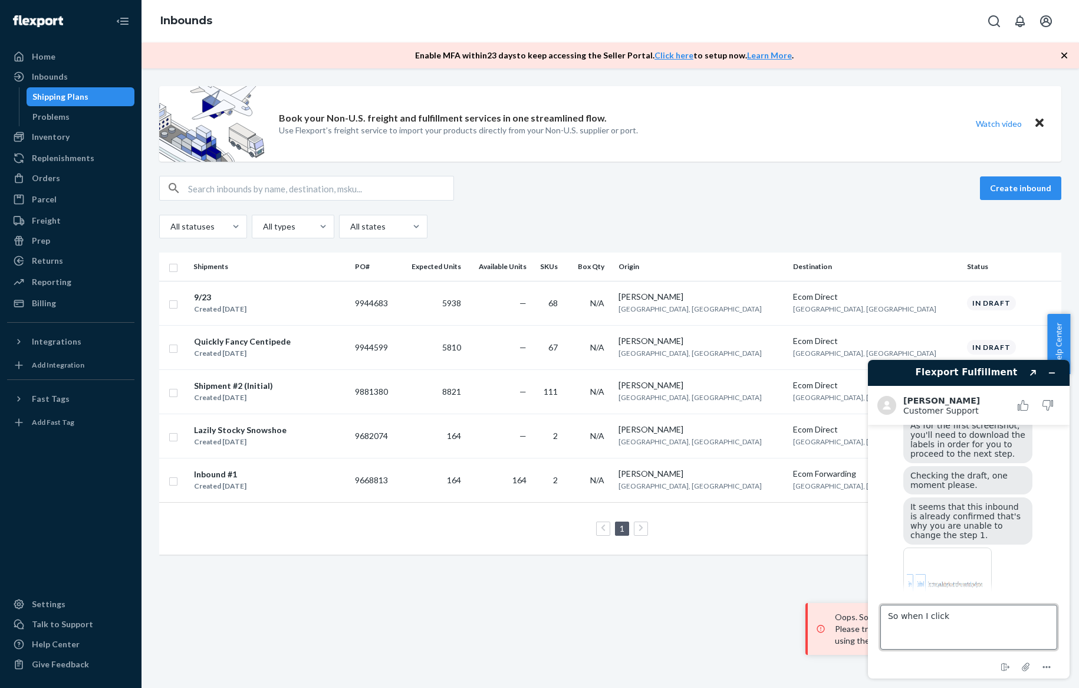
scroll to position [725, 0]
type textarea "So when I click inbound it"
click at [1060, 376] on button "Minimize widget" at bounding box center [1052, 372] width 19 height 17
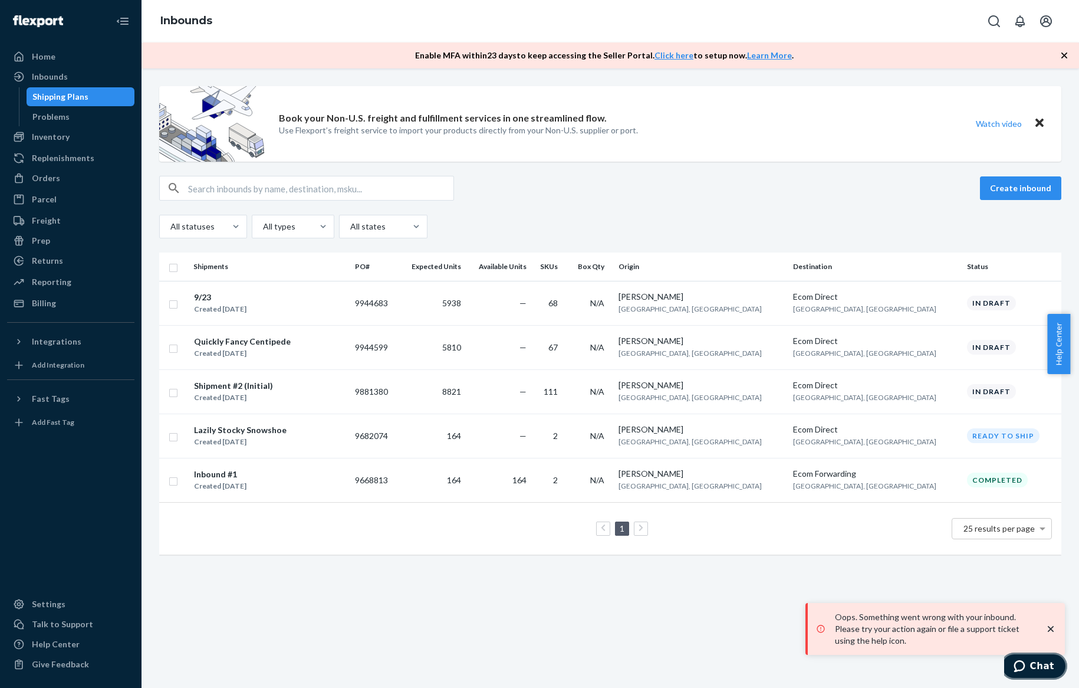
click at [1027, 672] on button "Chat" at bounding box center [1034, 665] width 67 height 27
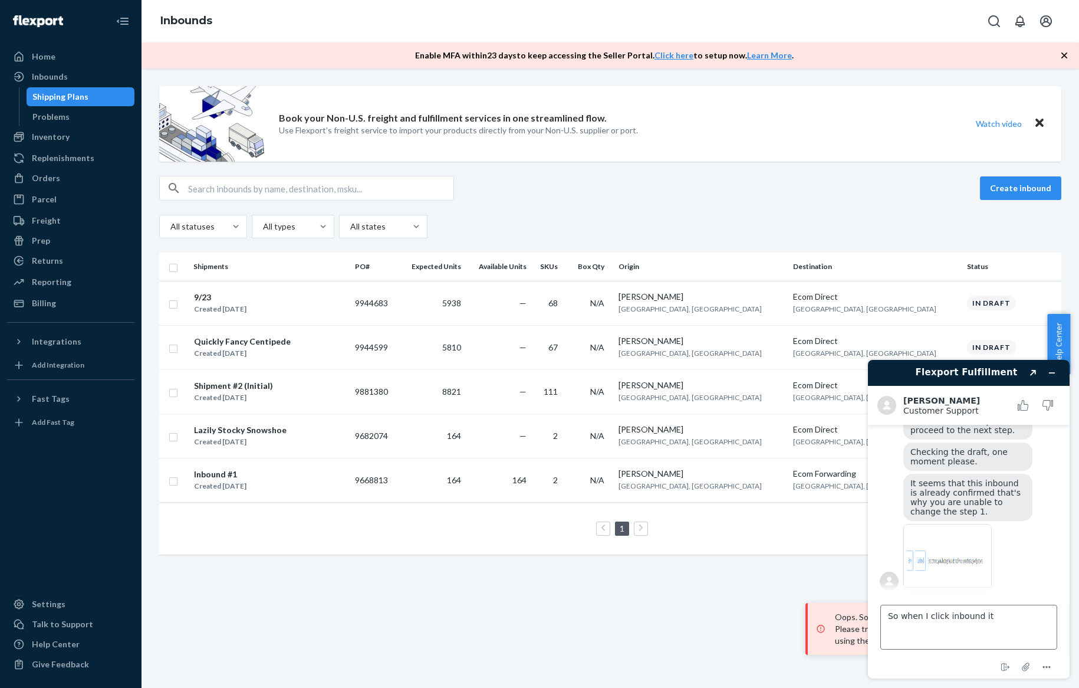
click at [994, 620] on textarea "So when I click inbound it" at bounding box center [968, 626] width 177 height 45
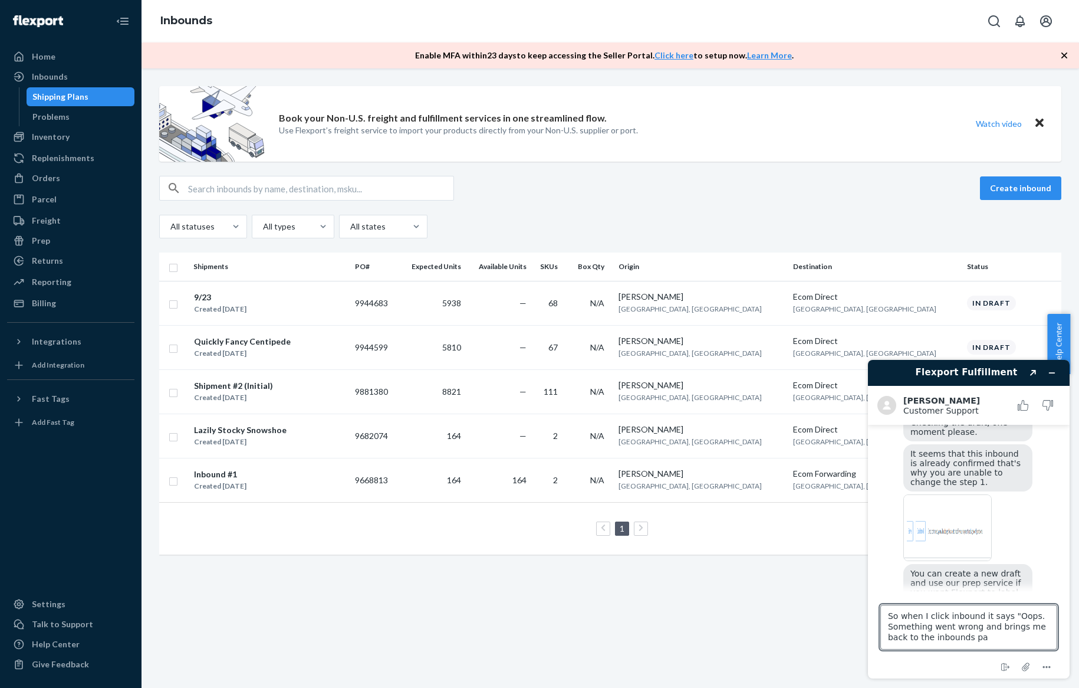
scroll to position [772, 0]
type textarea "So when I click inbound it says "Oops. Something went wrong and brings me back …"
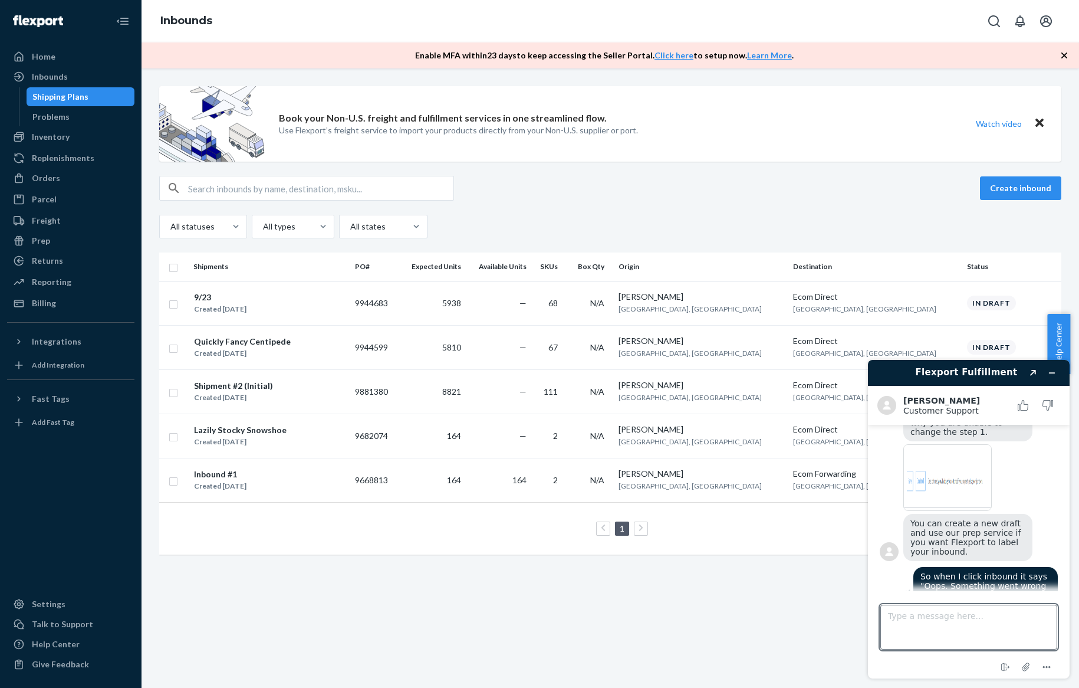
click at [964, 624] on textarea "Type a message here..." at bounding box center [968, 626] width 177 height 45
type textarea "click download i mean*"
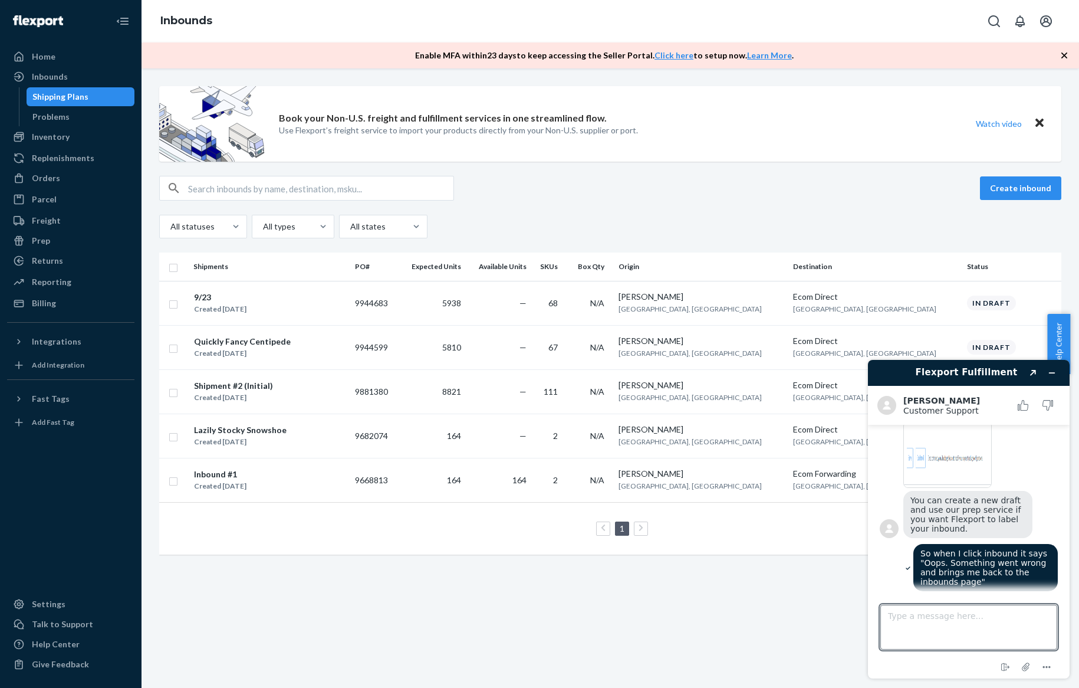
scroll to position [847, 0]
click at [346, 291] on div "9/23 Created [DATE]" at bounding box center [269, 303] width 152 height 25
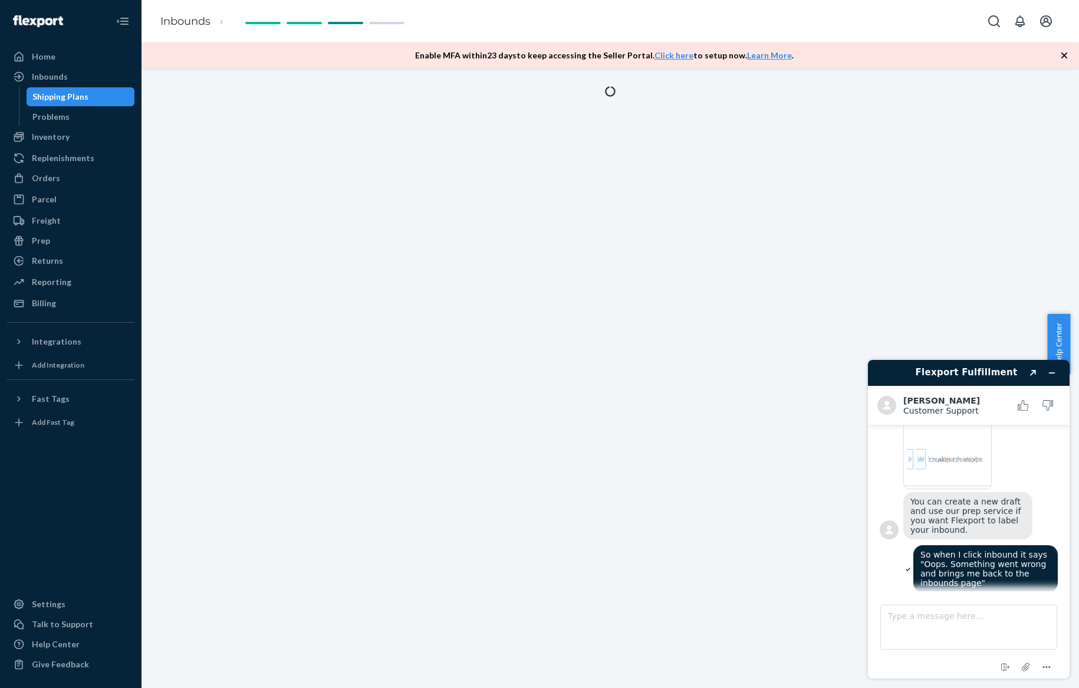
click at [942, 439] on img at bounding box center [947, 455] width 88 height 67
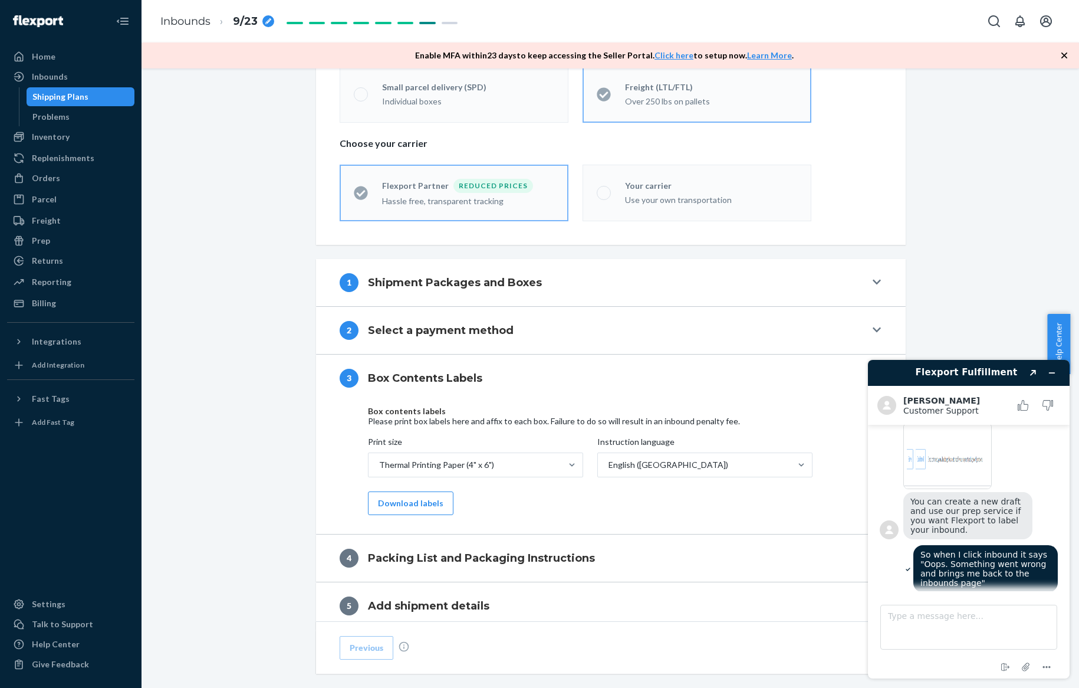
scroll to position [324, 0]
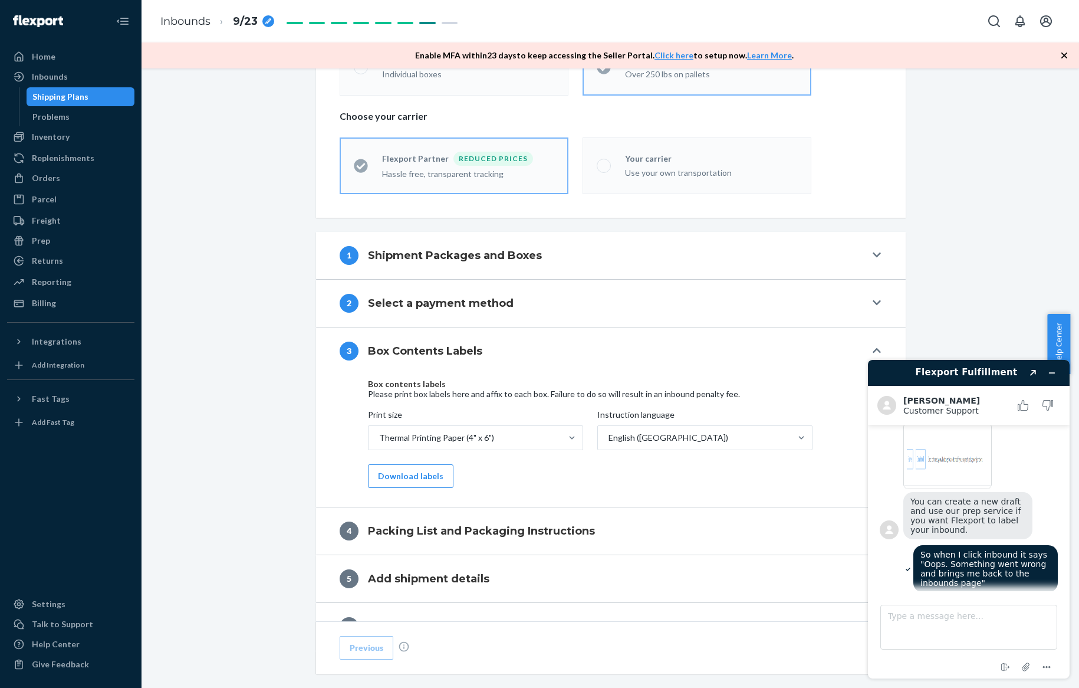
click at [525, 266] on button "1 Shipment Packages and Boxes" at bounding box center [611, 255] width 590 height 47
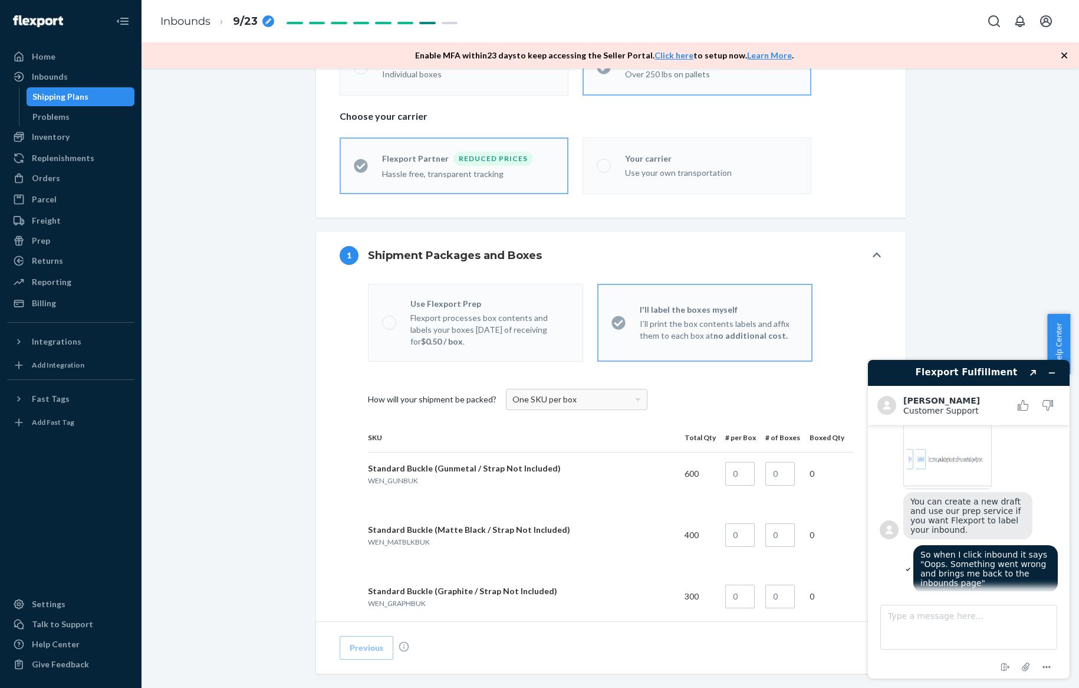
scroll to position [339, 0]
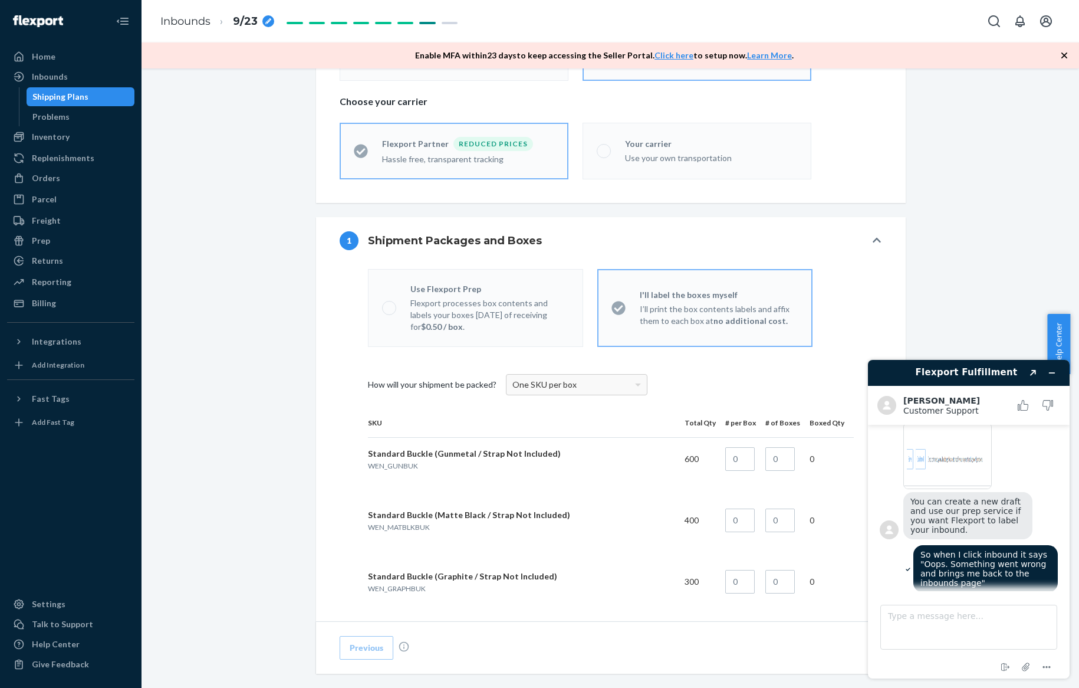
click at [559, 384] on span "One SKU per box" at bounding box center [544, 384] width 64 height 10
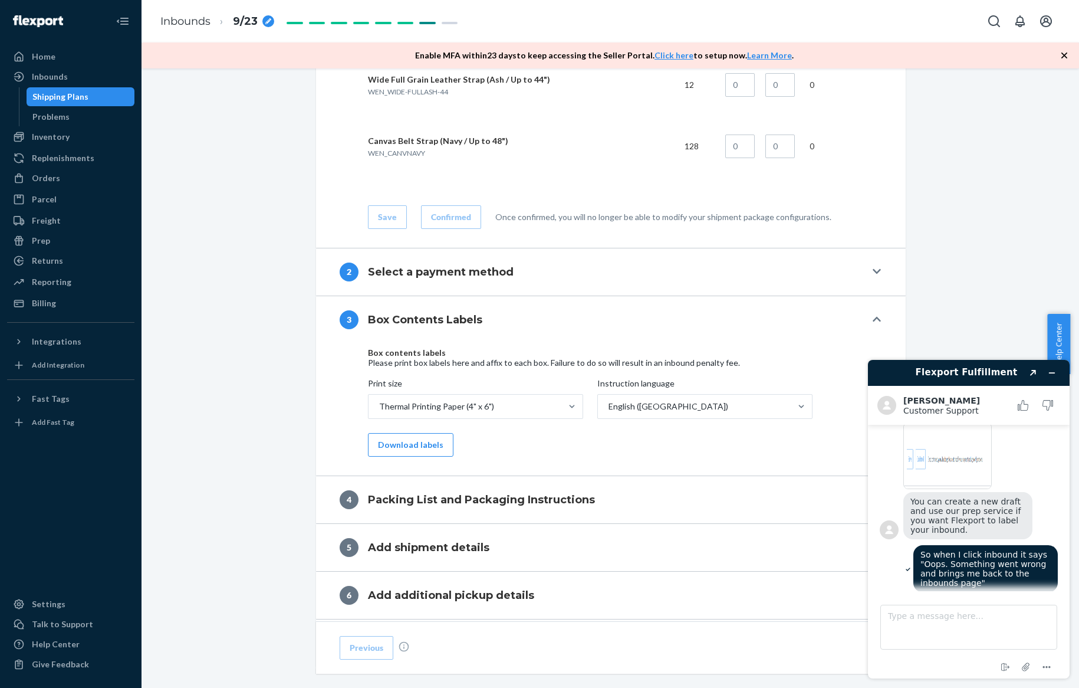
scroll to position [4915, 0]
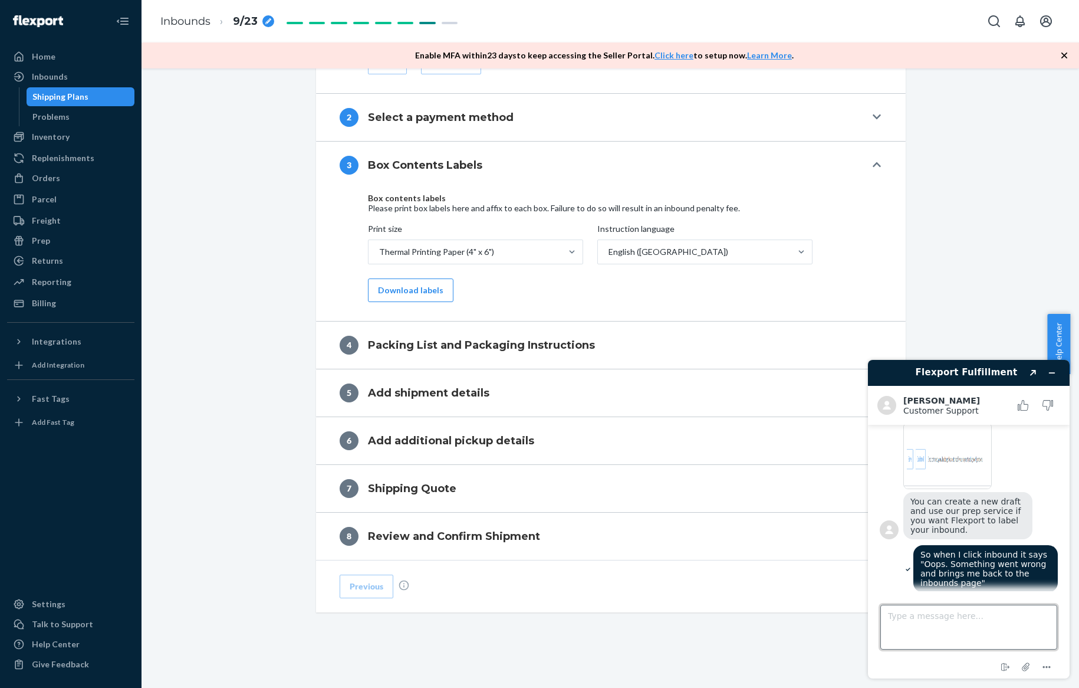
click at [984, 616] on textarea "Type a message here..." at bounding box center [968, 626] width 177 height 45
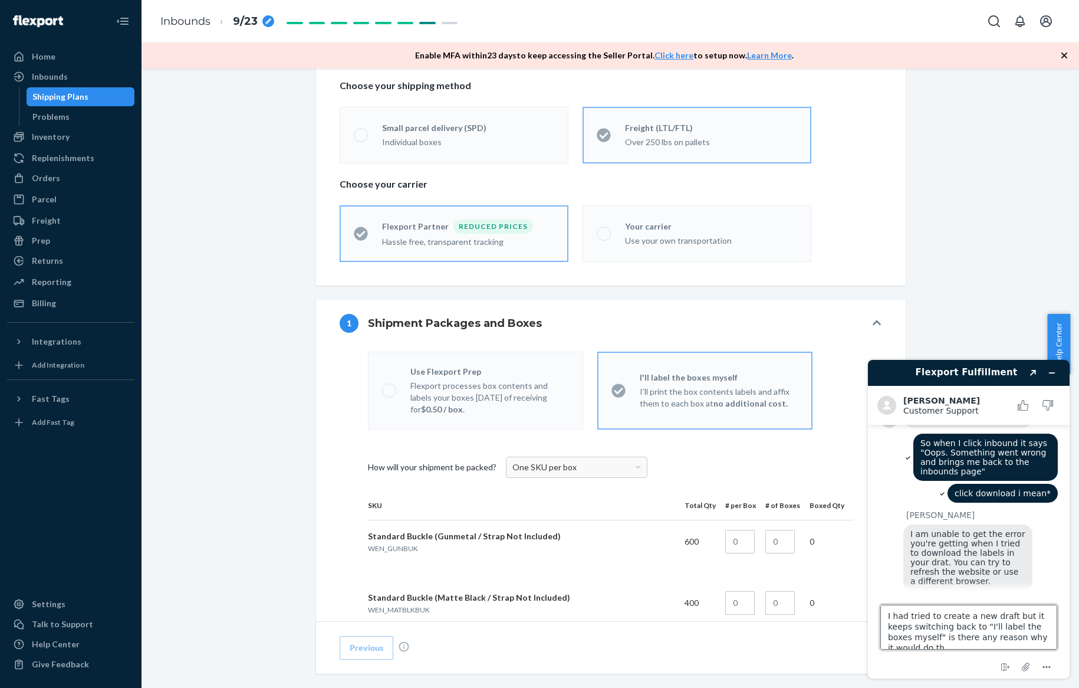
scroll to position [5, 0]
type textarea "I had tried to create a new draft but it keeps switching back to "I'll label th…"
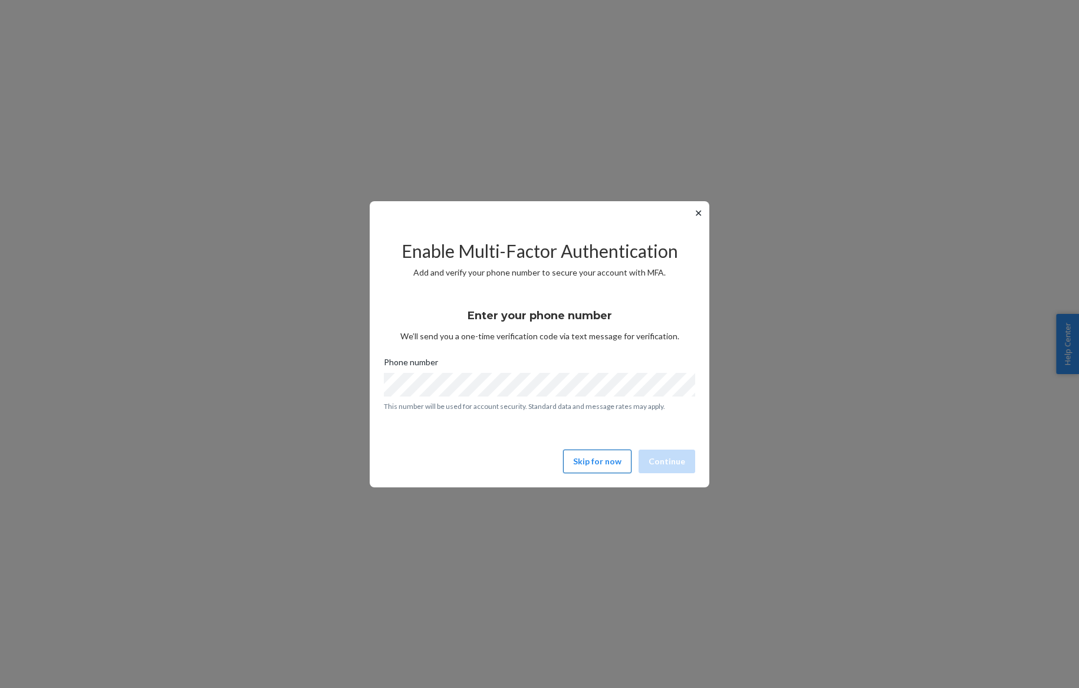
click at [604, 463] on button "Skip for now" at bounding box center [597, 461] width 68 height 24
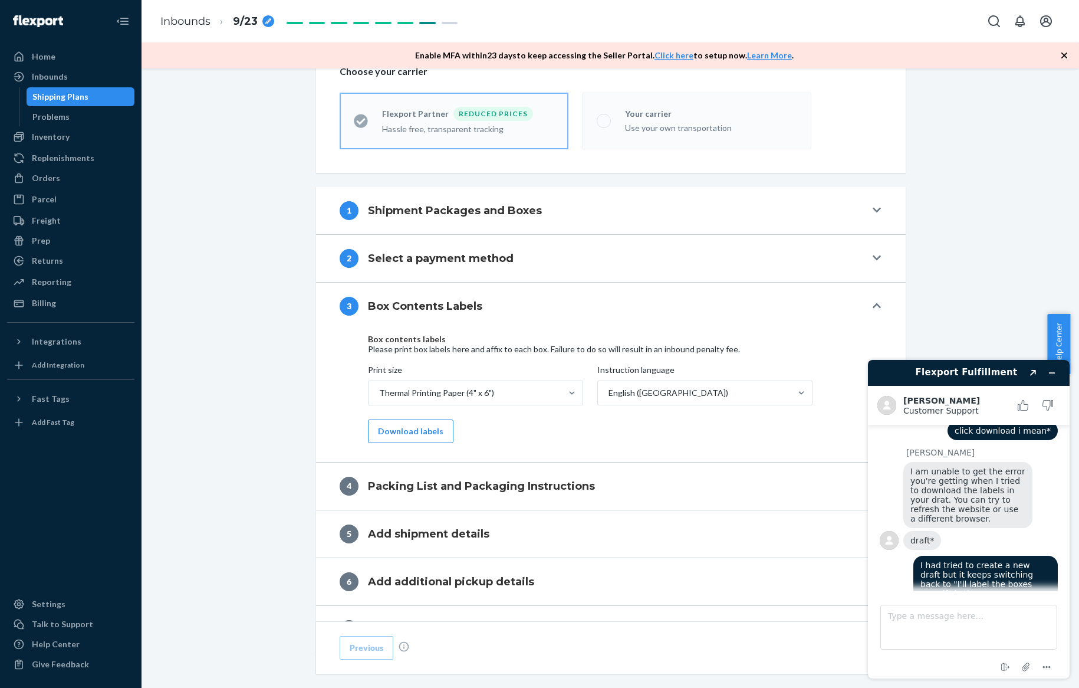
scroll to position [398, 0]
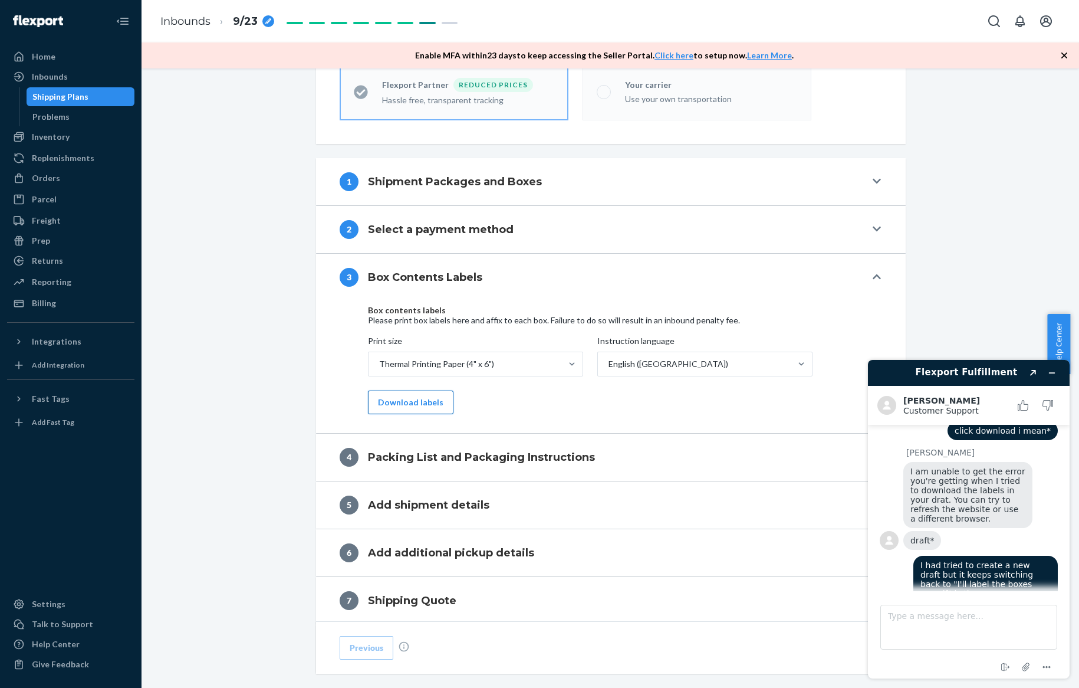
click at [409, 393] on button "Download labels" at bounding box center [411, 402] width 86 height 24
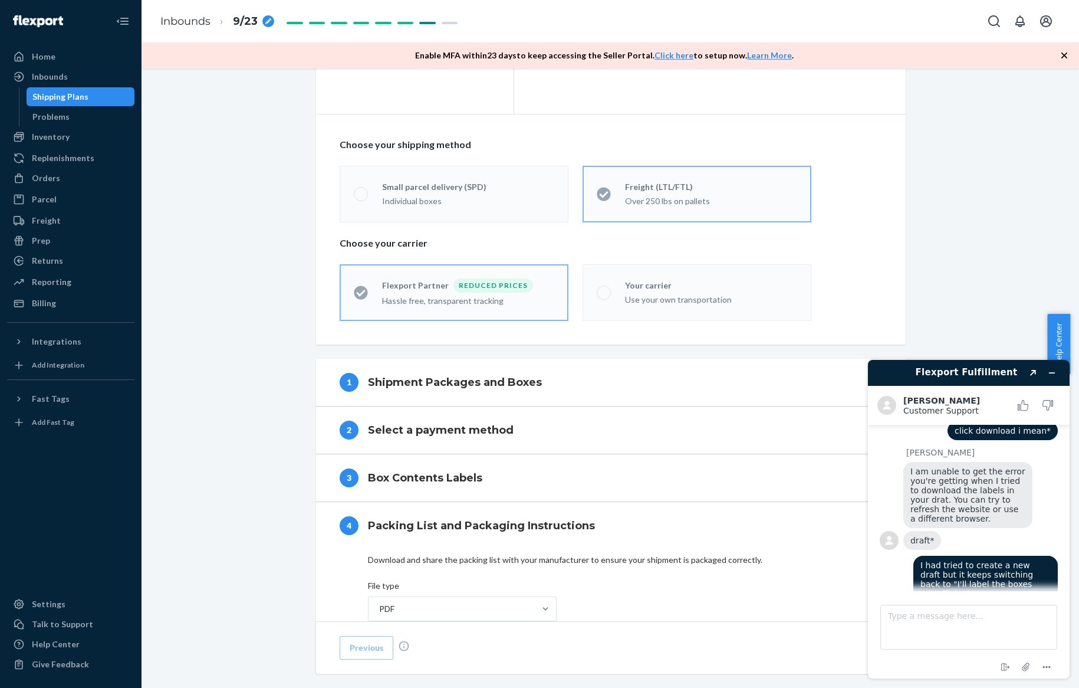
scroll to position [359, 0]
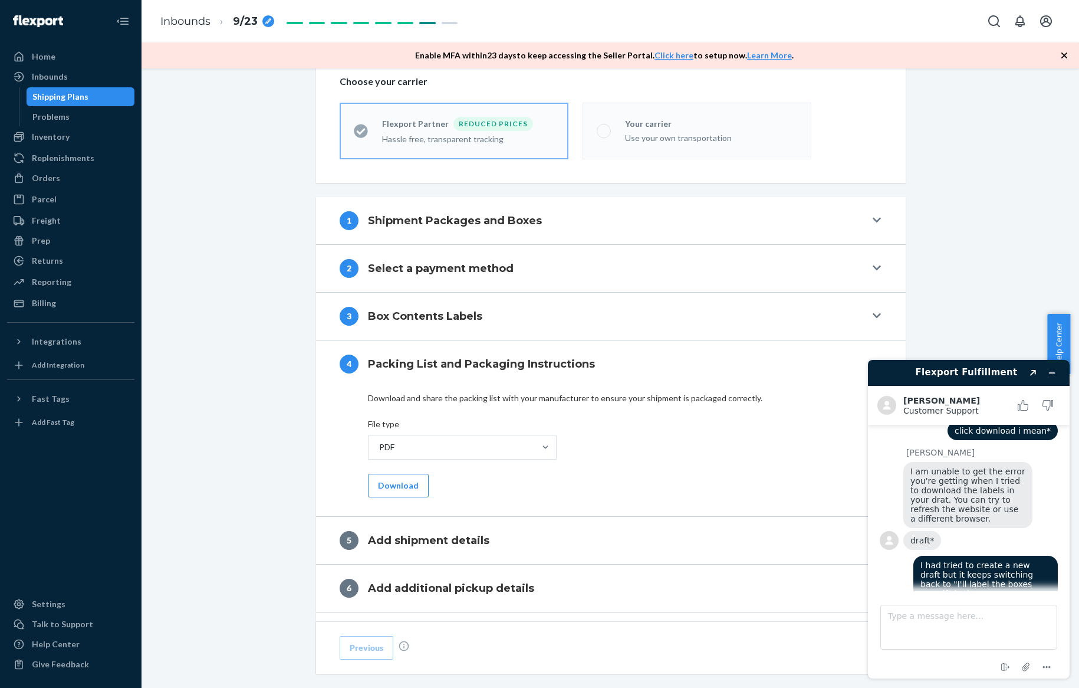
click at [505, 304] on button "3 Box Contents Labels" at bounding box center [611, 315] width 590 height 47
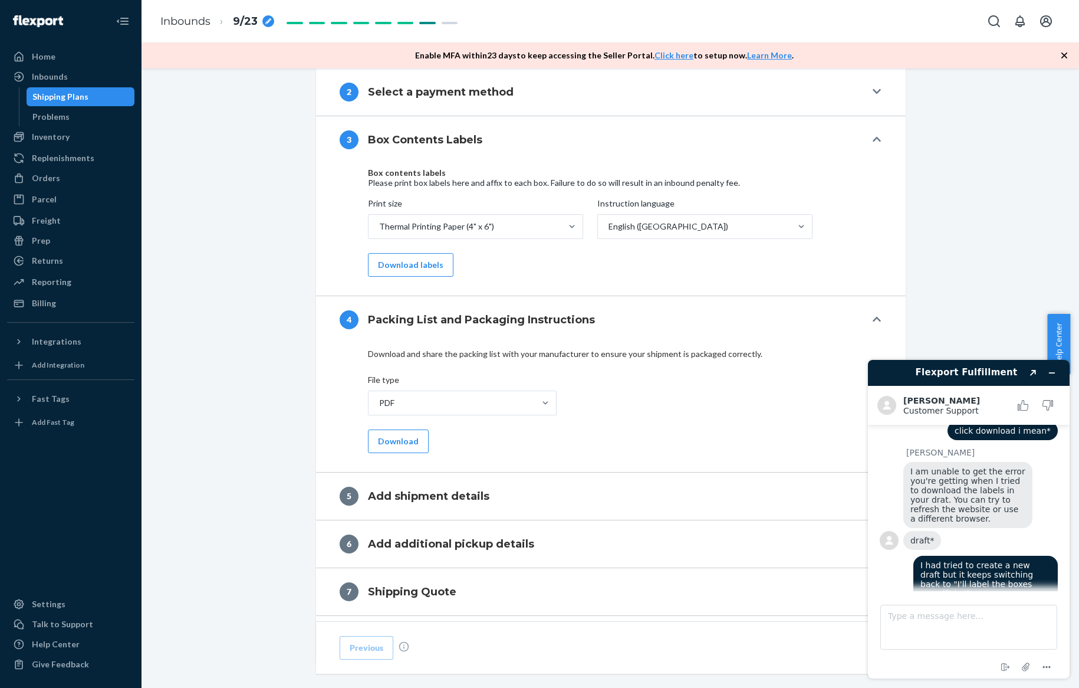
scroll to position [536, 0]
click at [421, 269] on button "Download labels" at bounding box center [411, 264] width 86 height 24
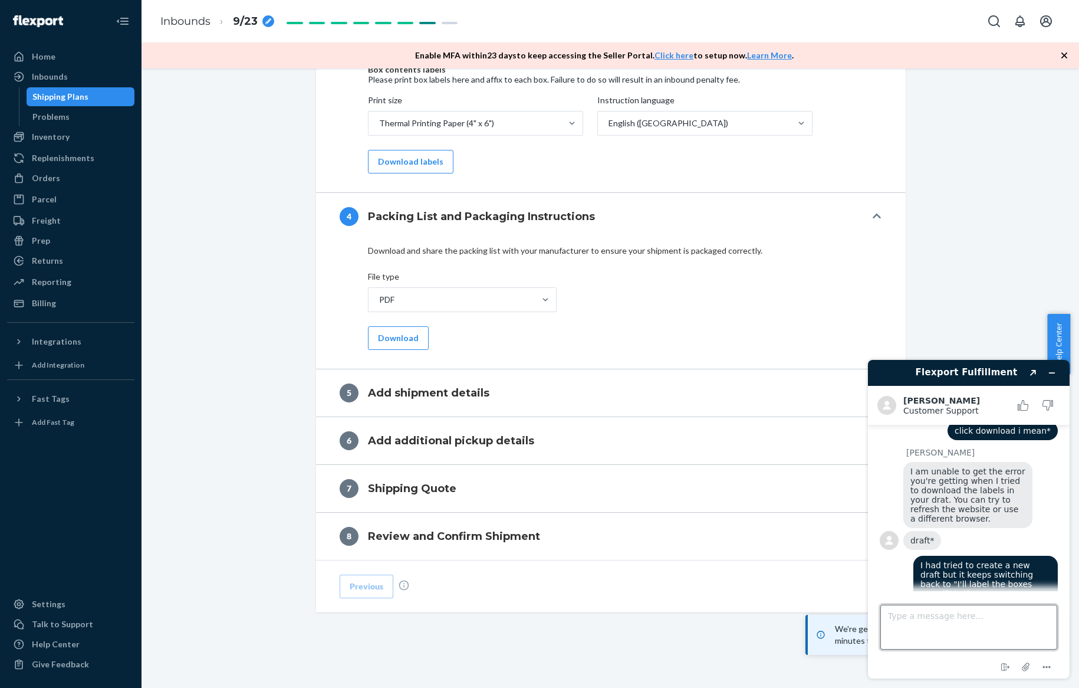
click at [956, 628] on textarea "Type a message here..." at bounding box center [968, 626] width 177 height 45
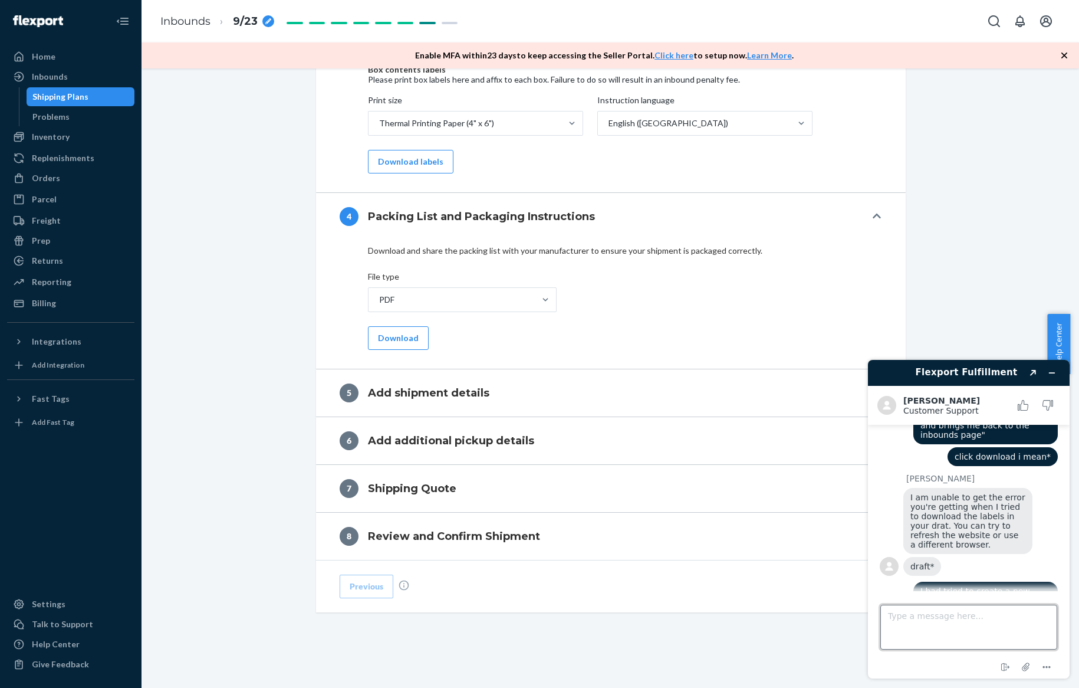
scroll to position [1024, 0]
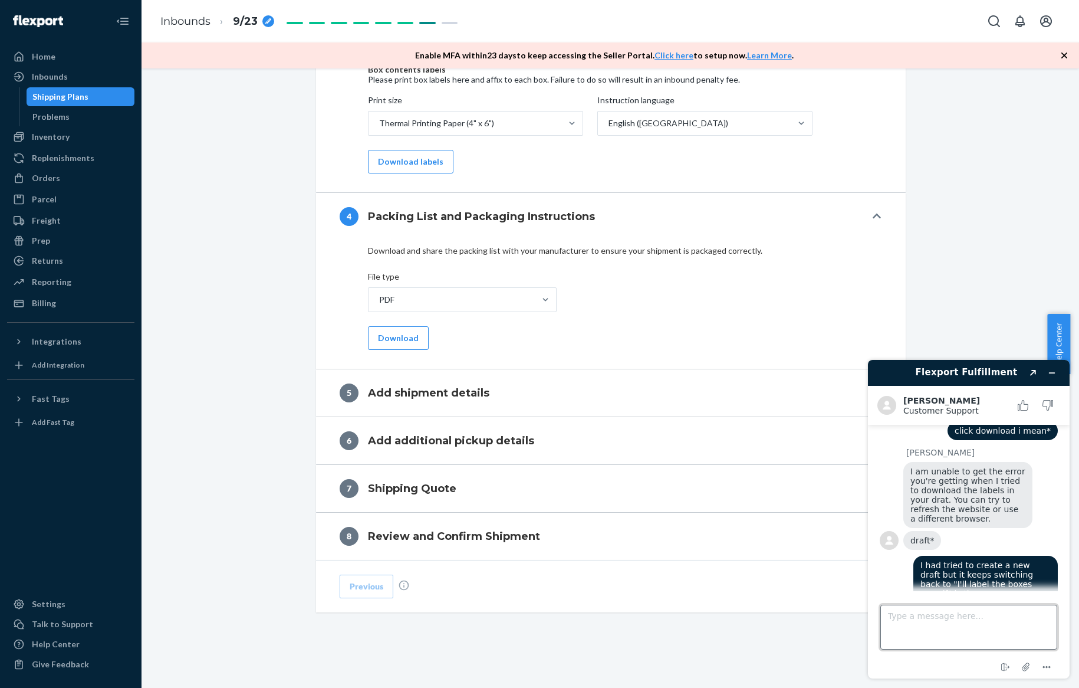
click at [932, 613] on textarea "Type a message here..." at bounding box center [968, 626] width 177 height 45
